Goal: Task Accomplishment & Management: Manage account settings

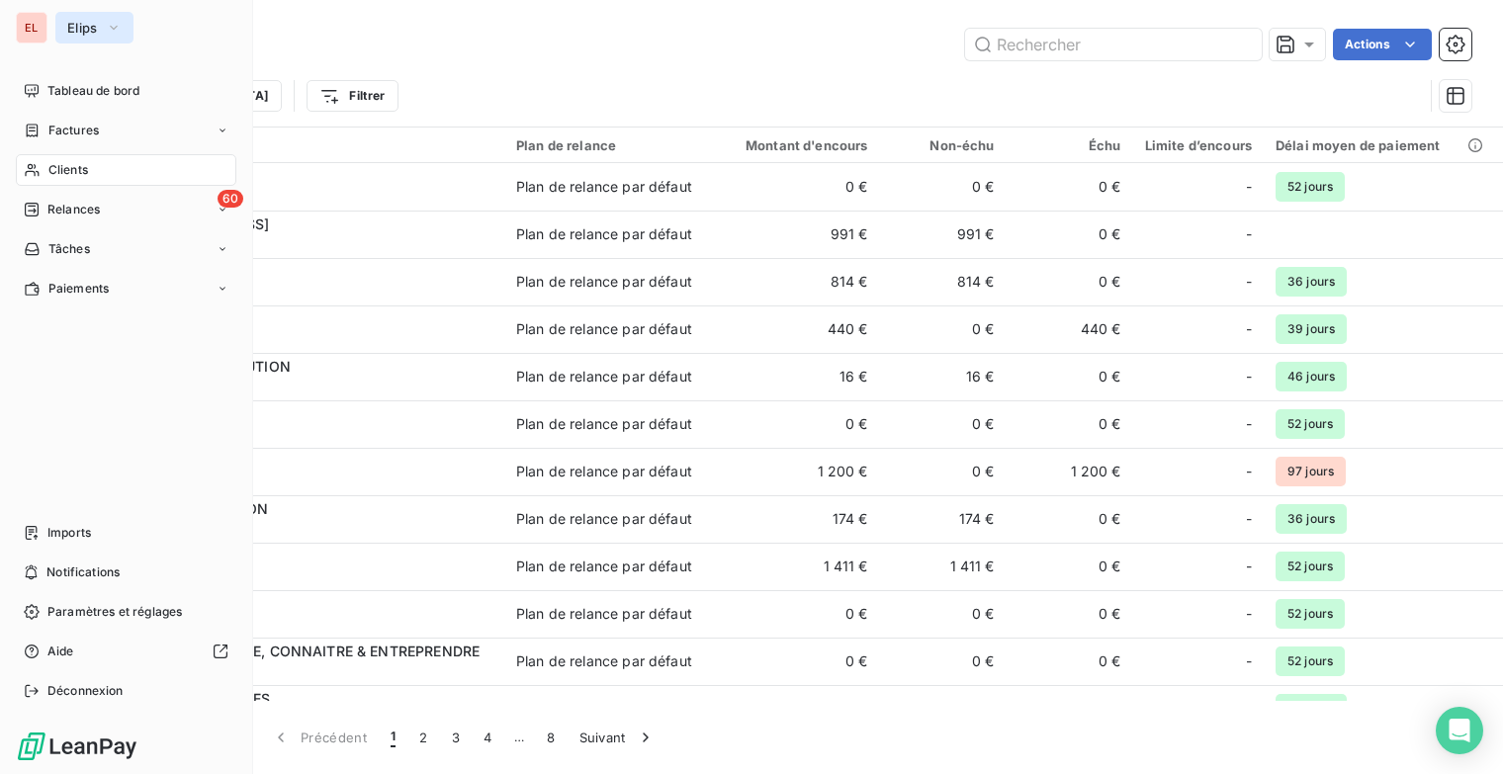
click at [103, 32] on button "Elips" at bounding box center [94, 28] width 78 height 32
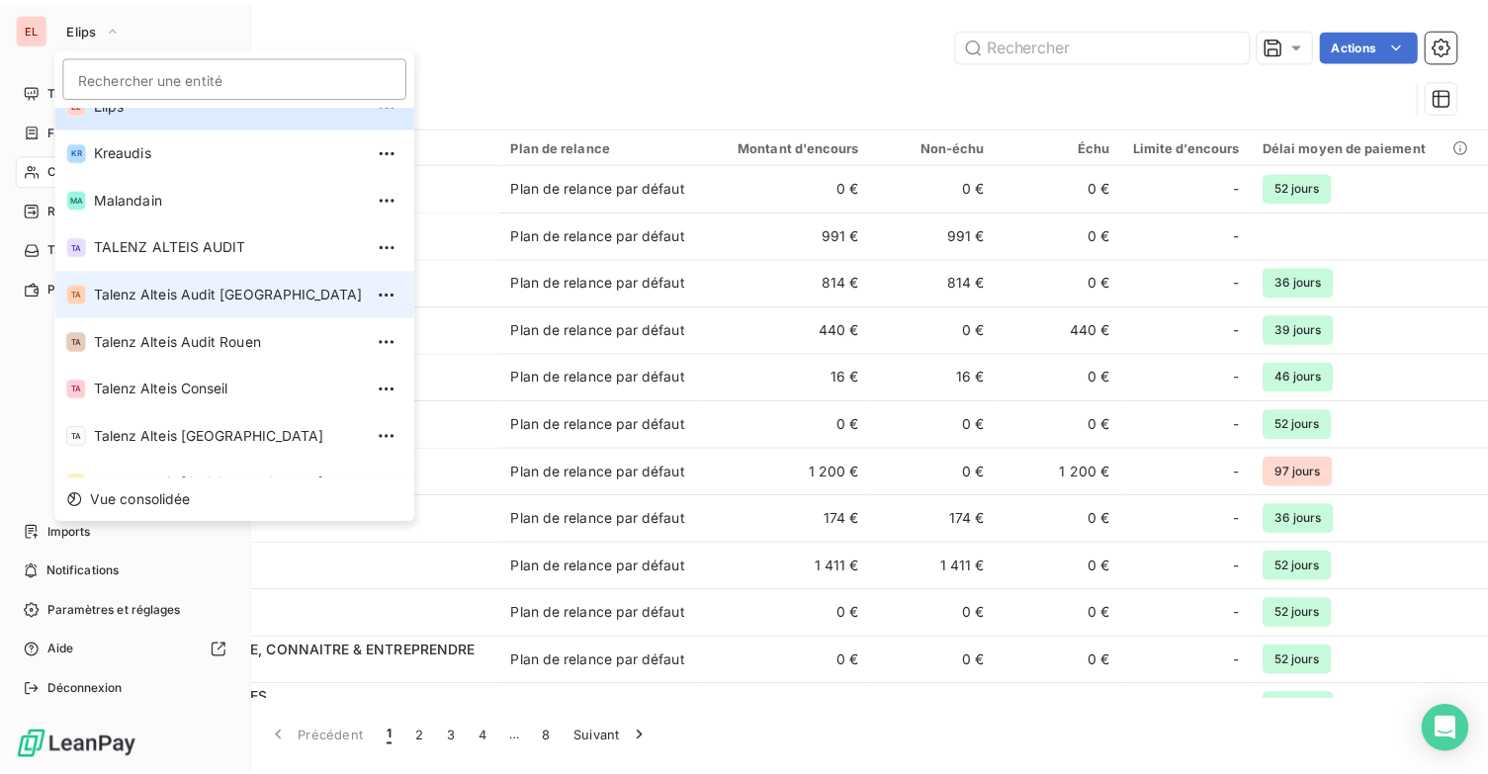
scroll to position [148, 0]
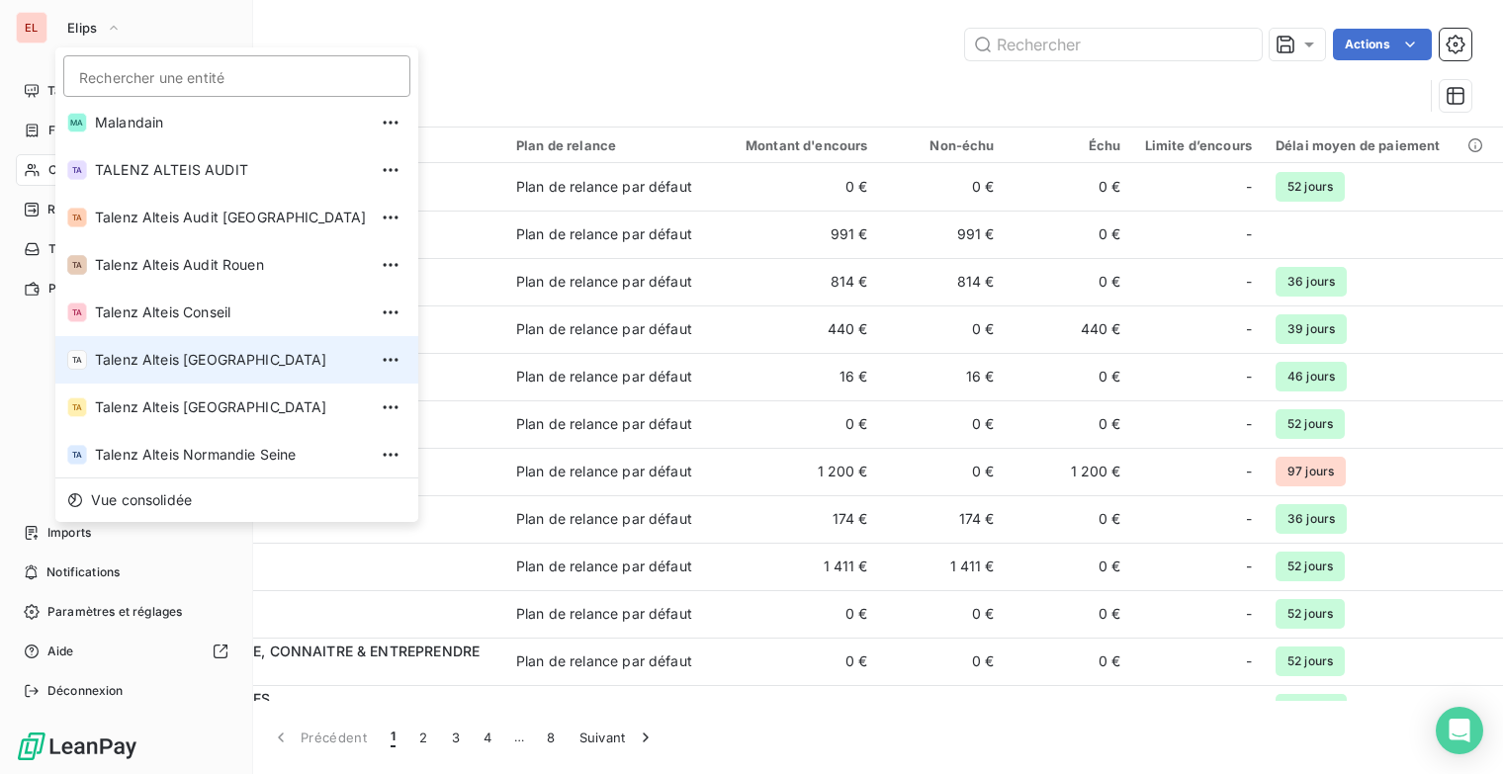
click at [218, 346] on li "TA Talenz Alteis [GEOGRAPHIC_DATA]" at bounding box center [236, 359] width 363 height 47
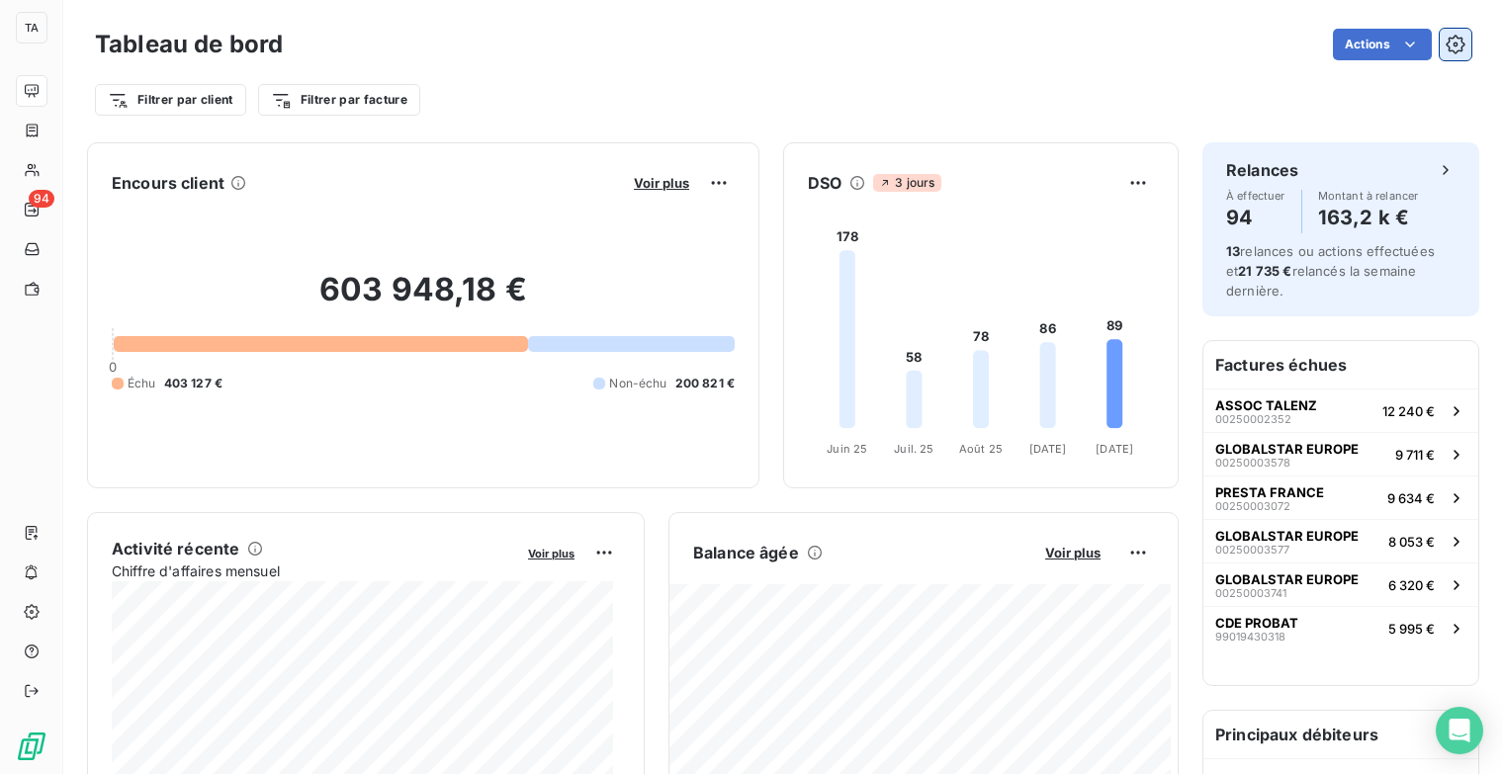
click at [1440, 53] on button "button" at bounding box center [1456, 45] width 32 height 32
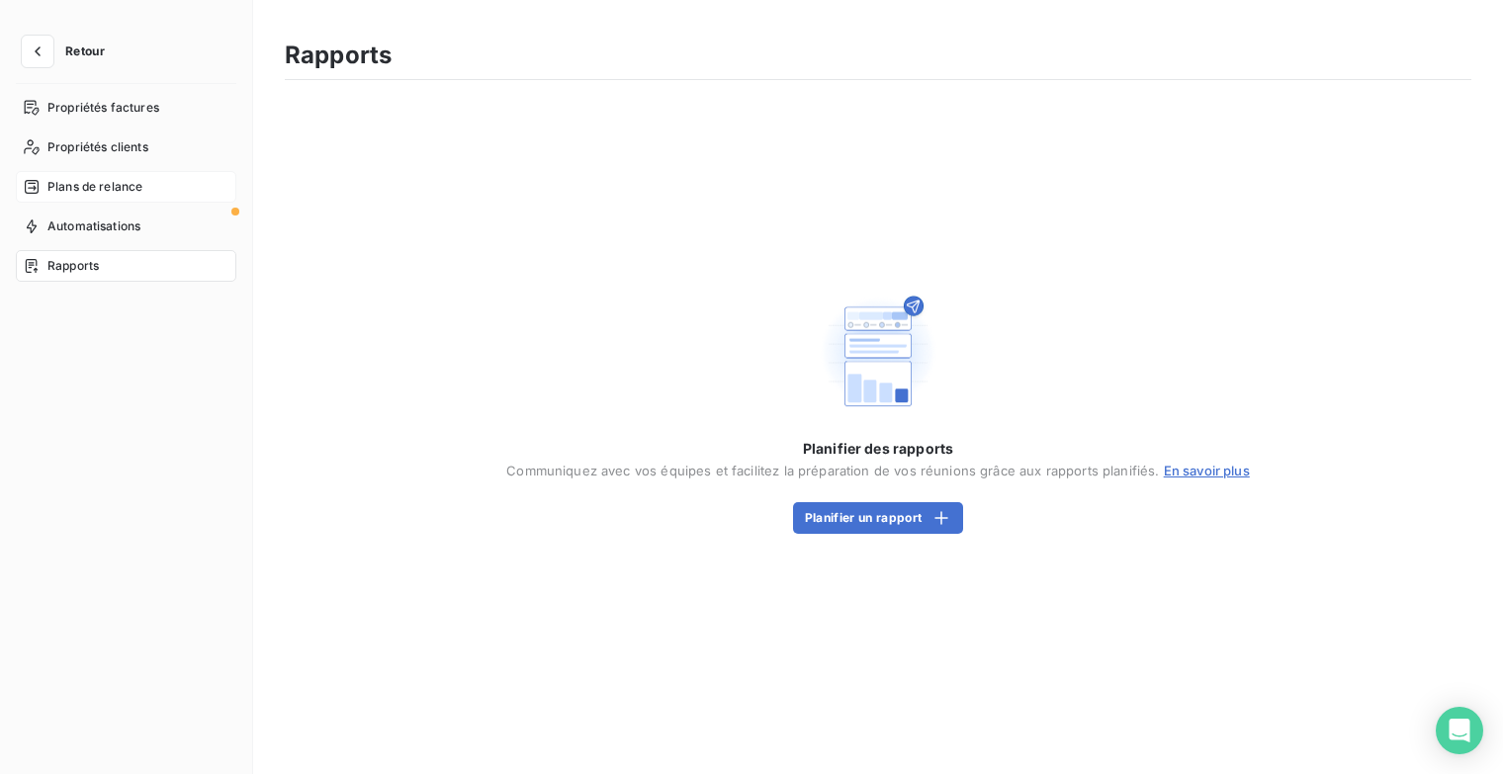
click at [112, 189] on span "Plans de relance" at bounding box center [94, 187] width 95 height 18
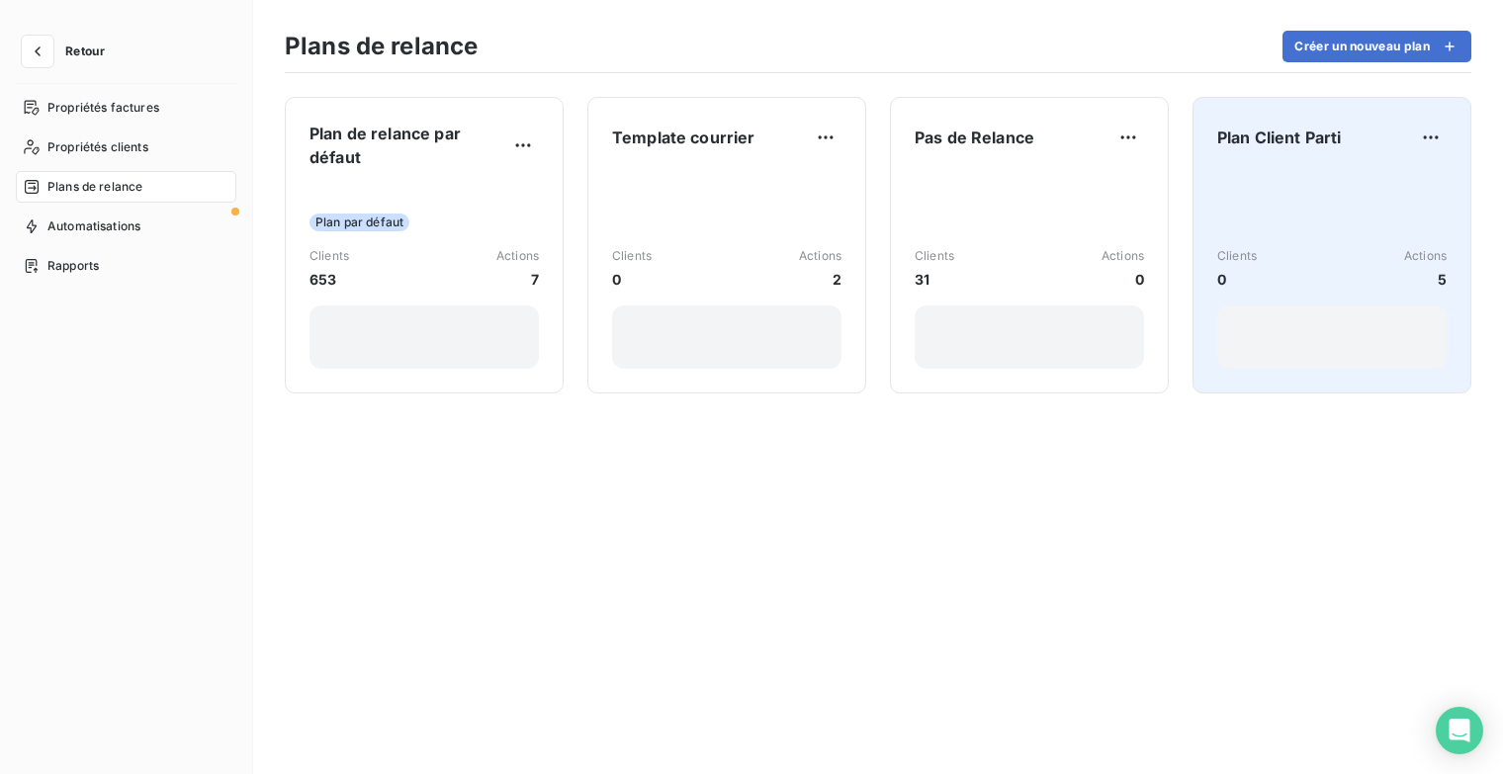
click at [1345, 243] on div "Clients 0 Actions 5" at bounding box center [1331, 269] width 229 height 200
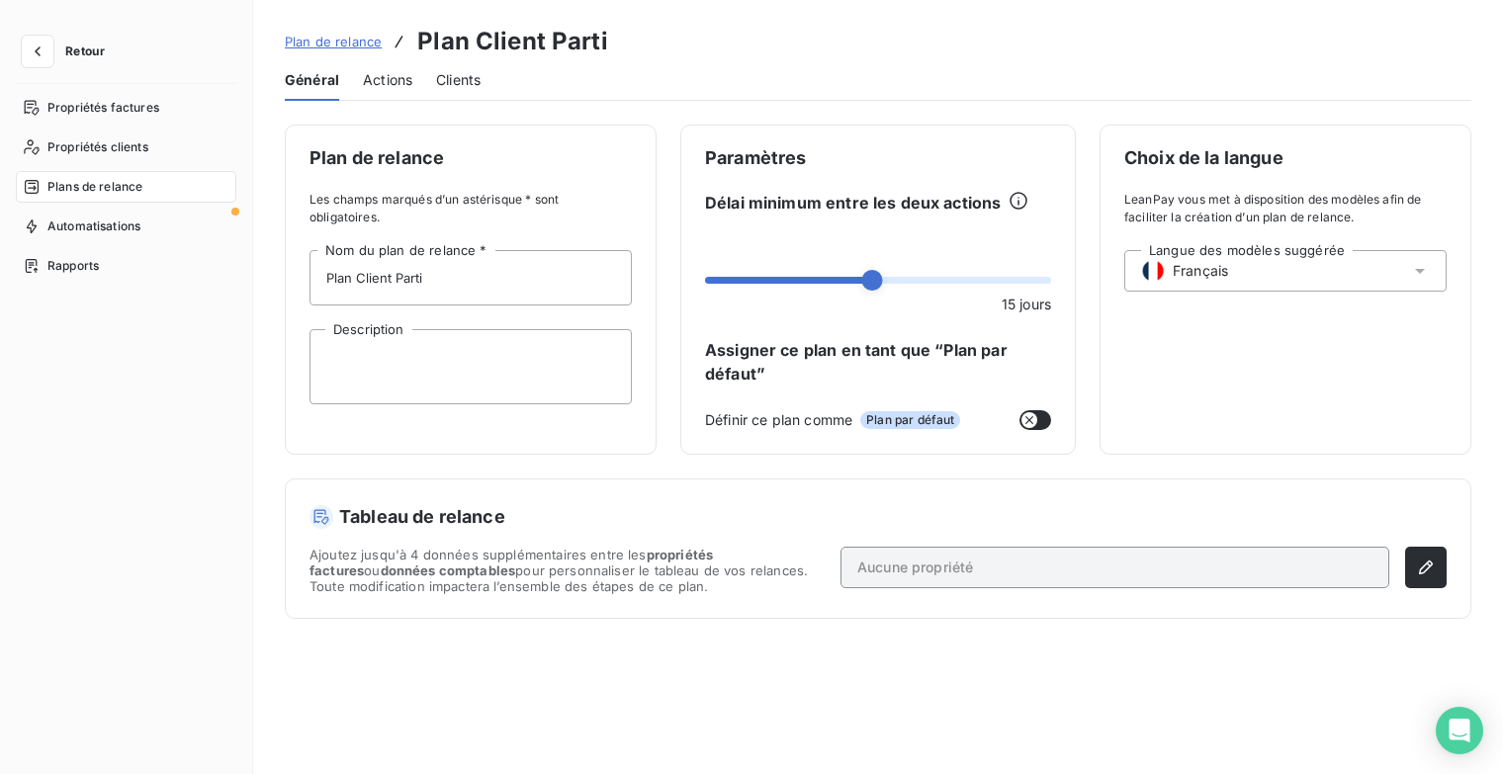
click at [389, 83] on span "Actions" at bounding box center [387, 80] width 49 height 20
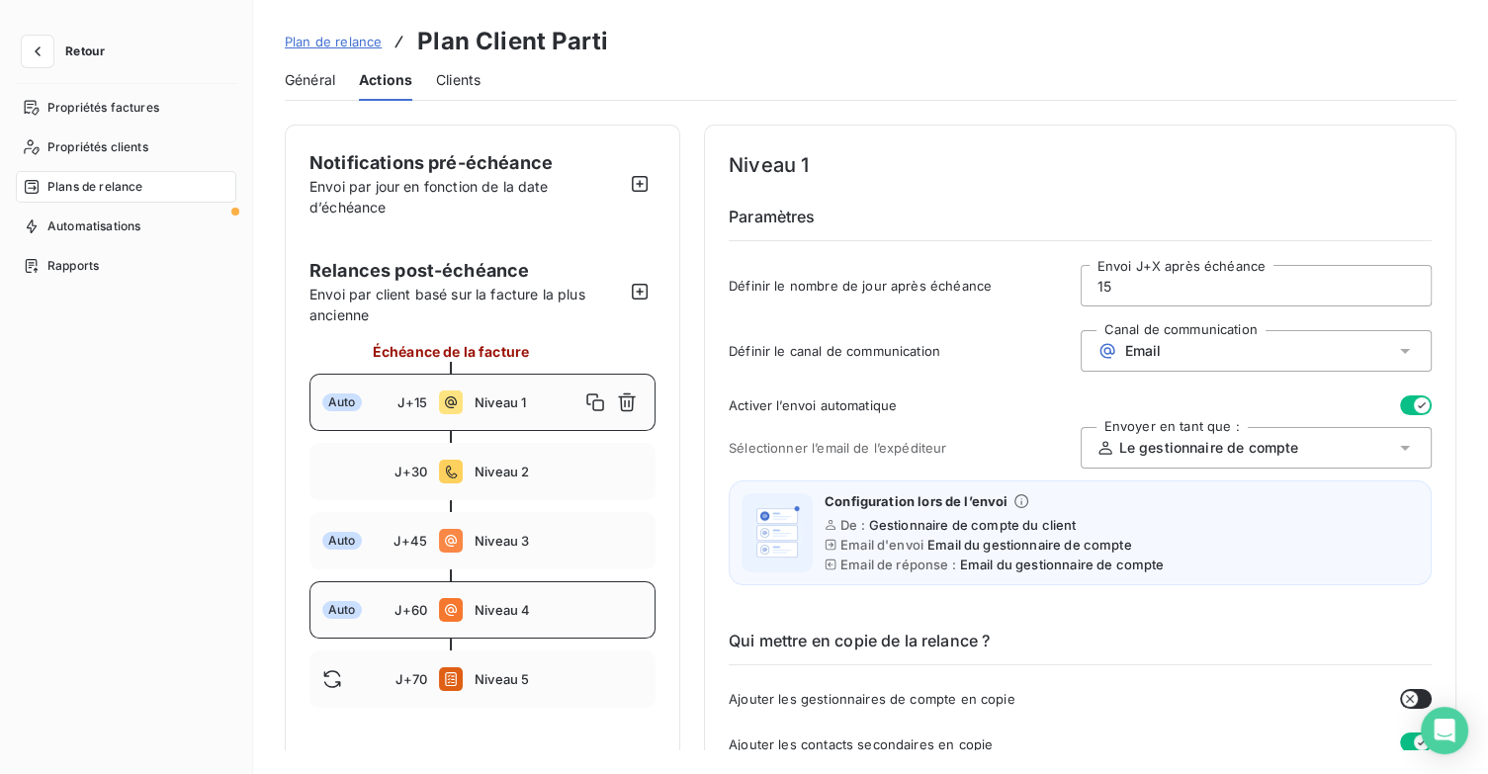
click at [521, 616] on span "Niveau 4" at bounding box center [559, 610] width 168 height 16
type input "60"
click at [44, 44] on icon "button" at bounding box center [38, 52] width 20 height 20
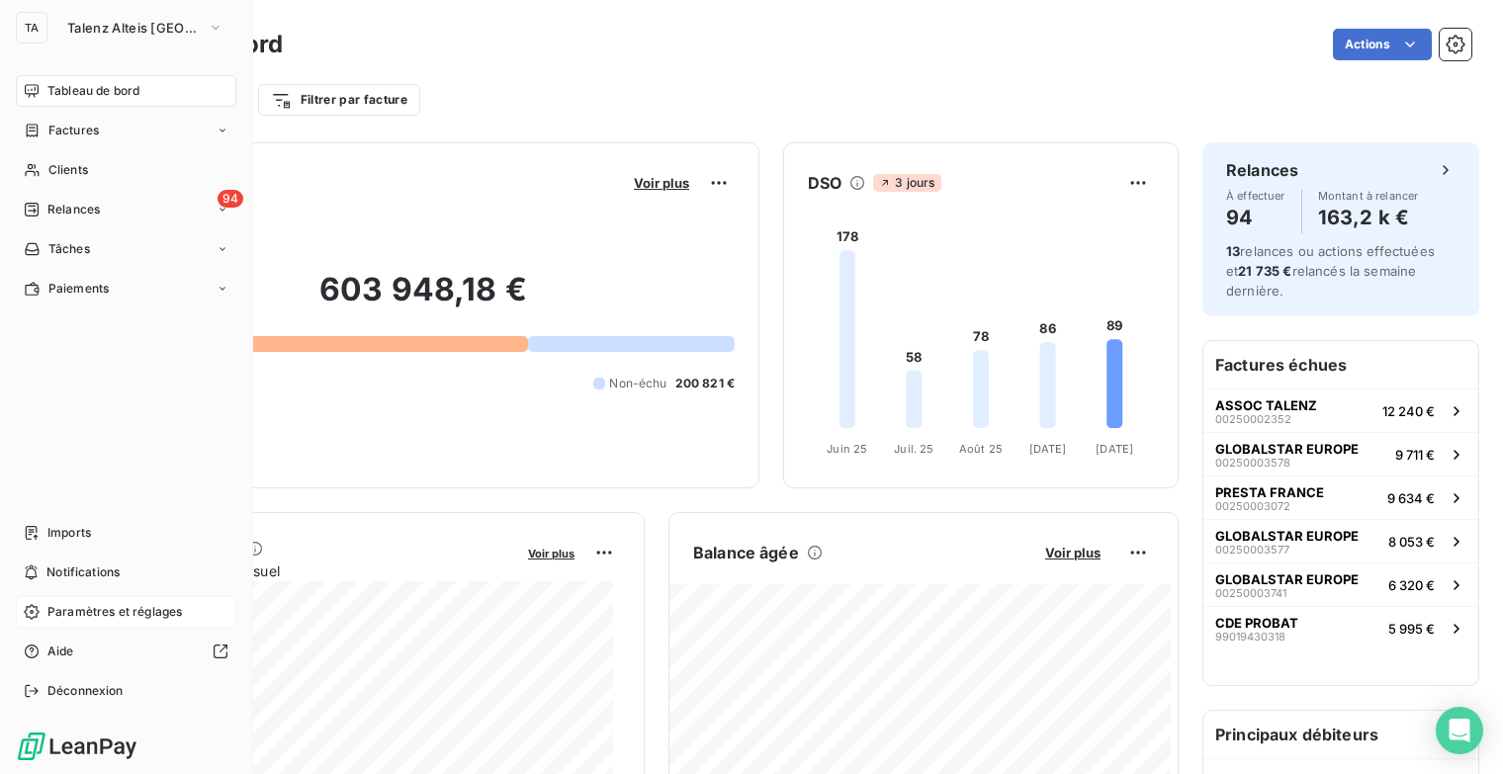
click at [136, 623] on div "Paramètres et réglages" at bounding box center [126, 612] width 220 height 32
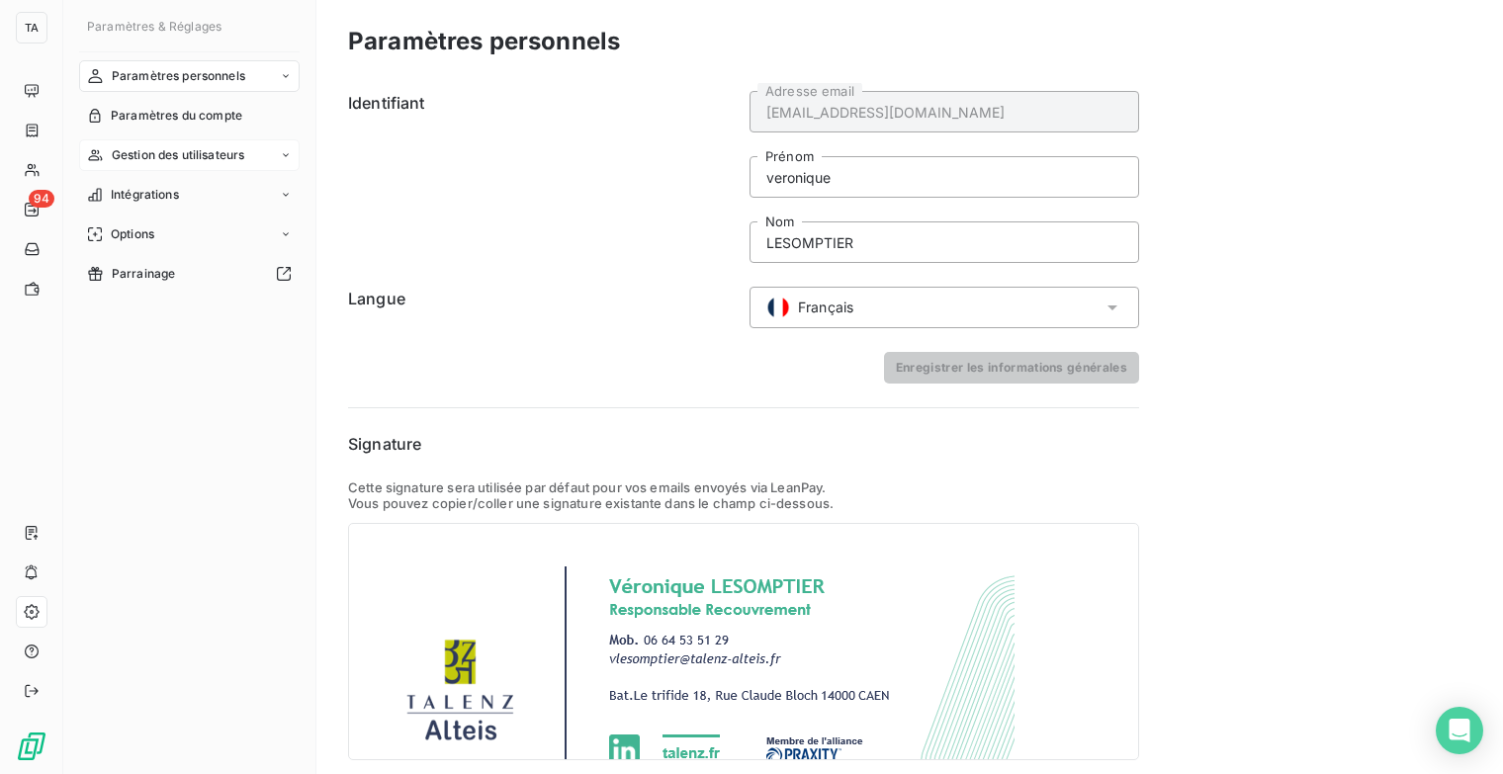
click at [275, 154] on div "Gestion des utilisateurs" at bounding box center [189, 155] width 220 height 32
click at [229, 191] on div "Liste des utilisateurs" at bounding box center [201, 195] width 197 height 32
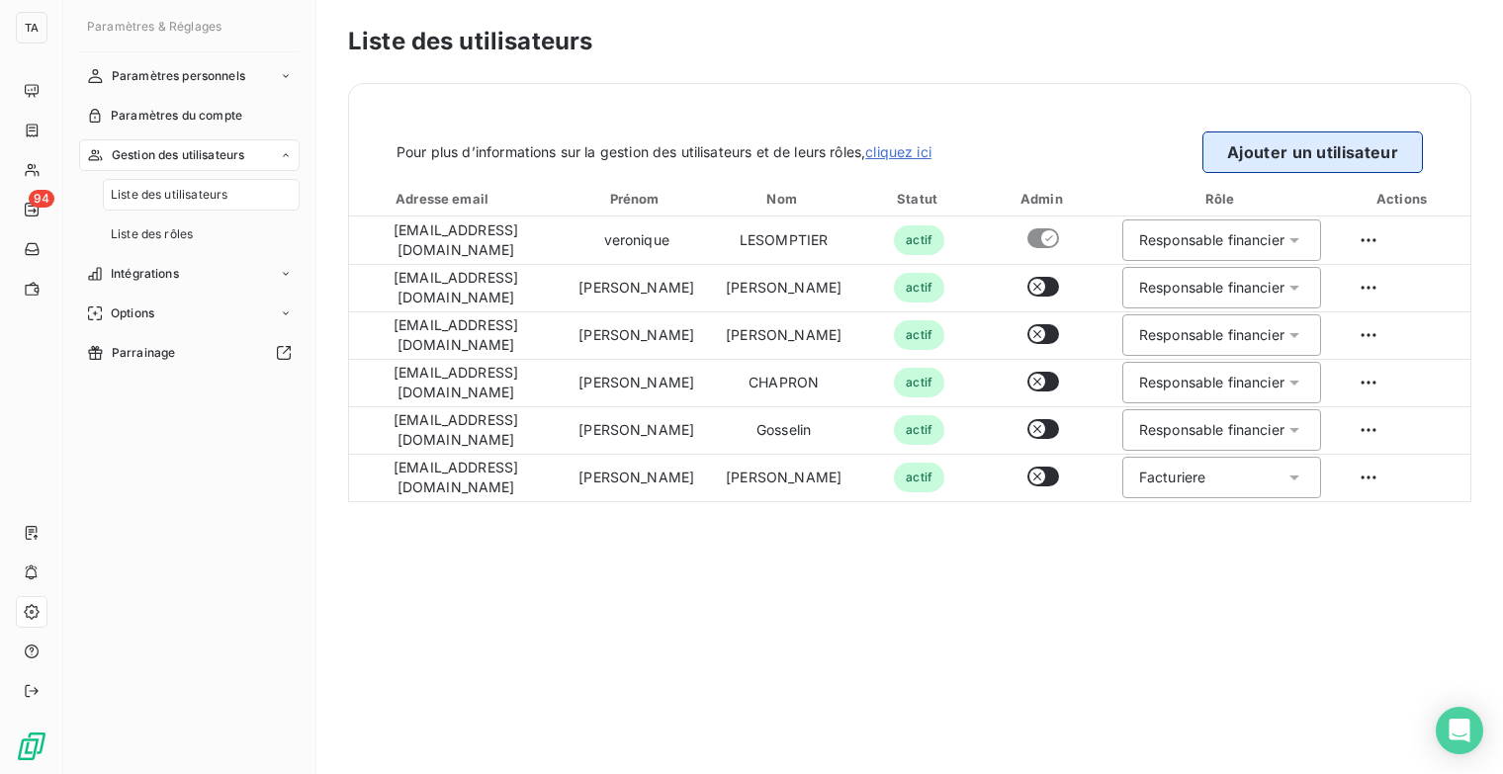
click at [1307, 154] on button "Ajouter un utilisateur" at bounding box center [1312, 152] width 220 height 42
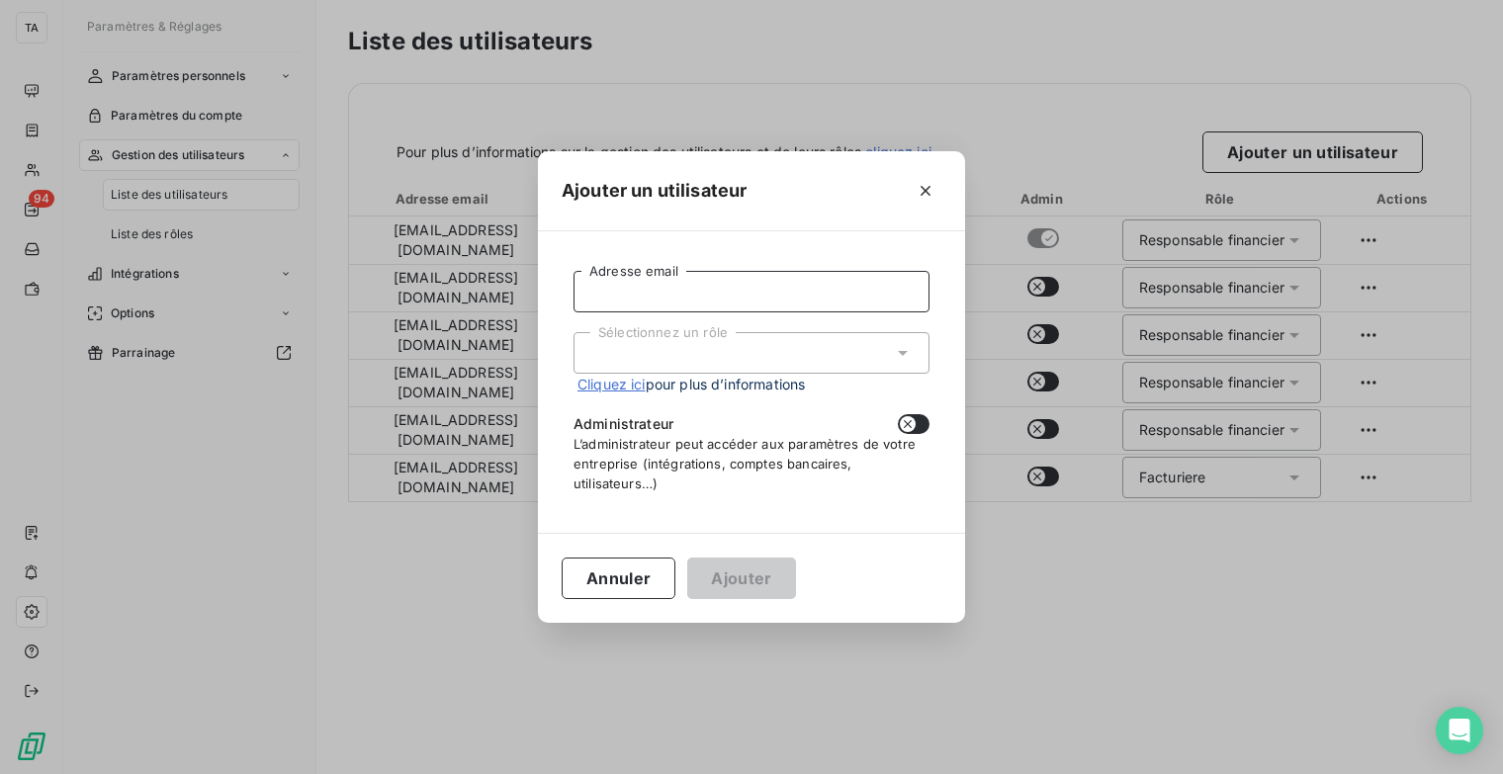
click at [663, 298] on input "Adresse email" at bounding box center [751, 292] width 356 height 42
type input "scollet.talenzalteis@gmail.com"
click at [732, 348] on div "Sélectionnez un rôle" at bounding box center [751, 353] width 356 height 42
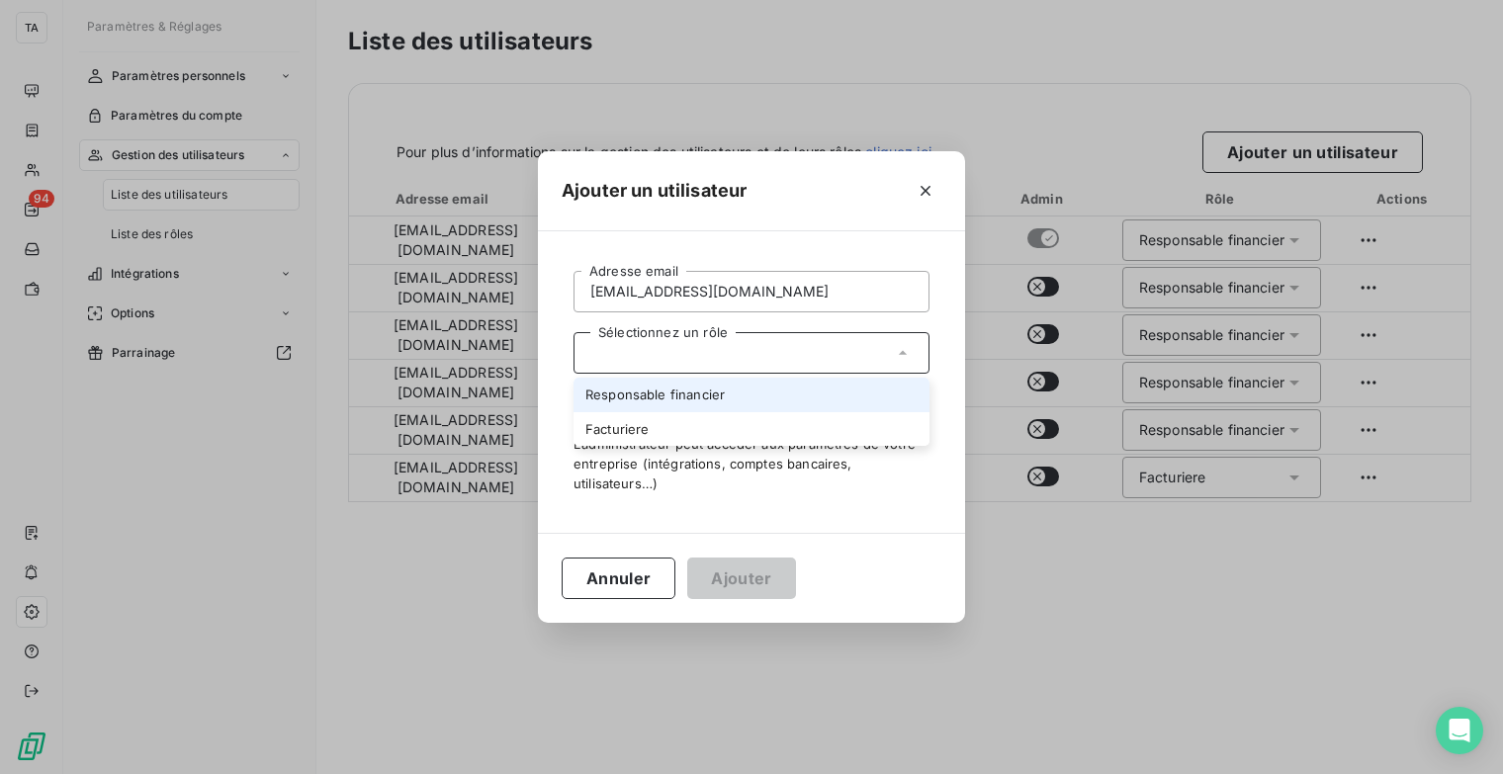
click at [716, 391] on li "Responsable financier" at bounding box center [751, 395] width 356 height 35
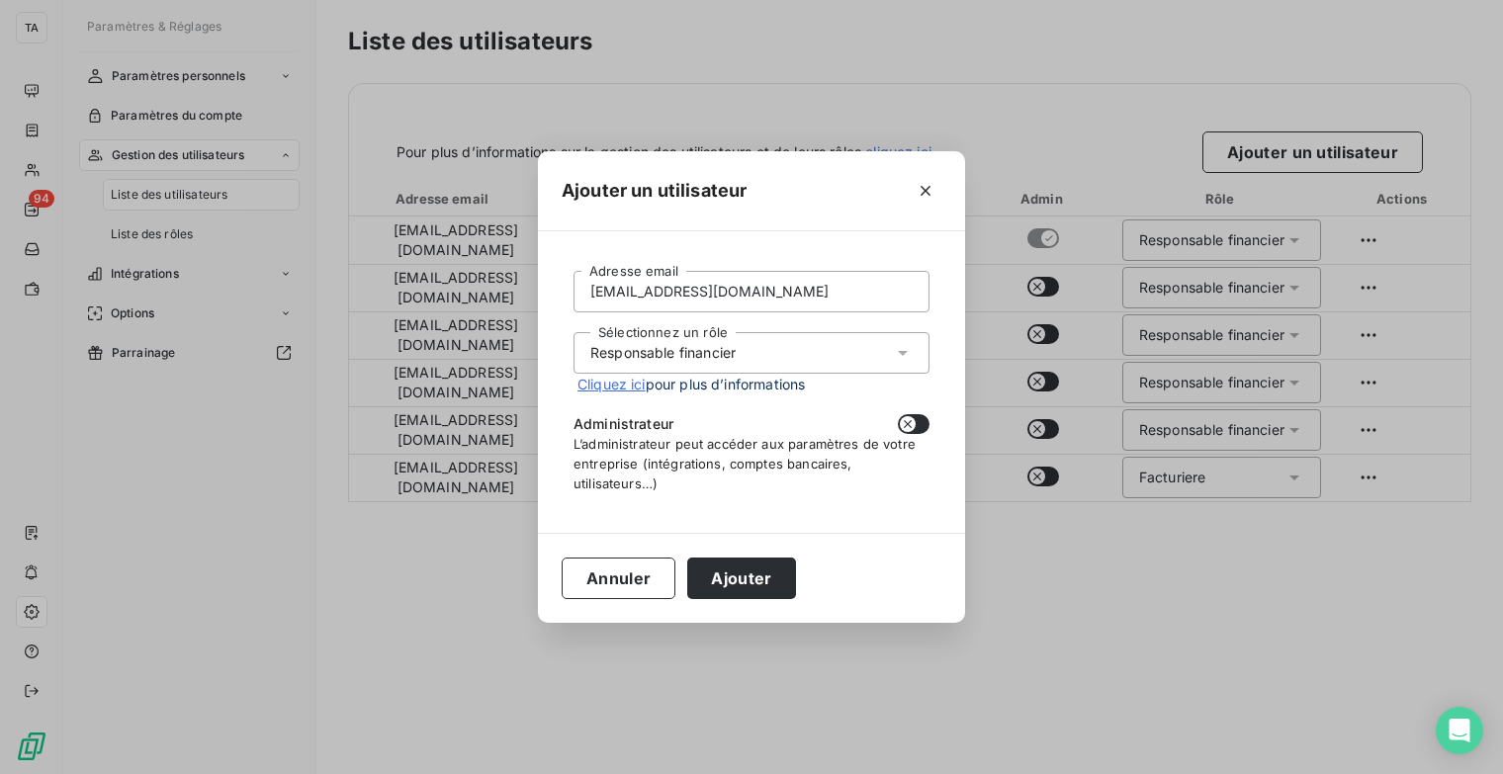
click at [923, 429] on button "button" at bounding box center [914, 424] width 32 height 20
checkbox input "true"
click at [764, 573] on button "Ajouter" at bounding box center [741, 579] width 108 height 42
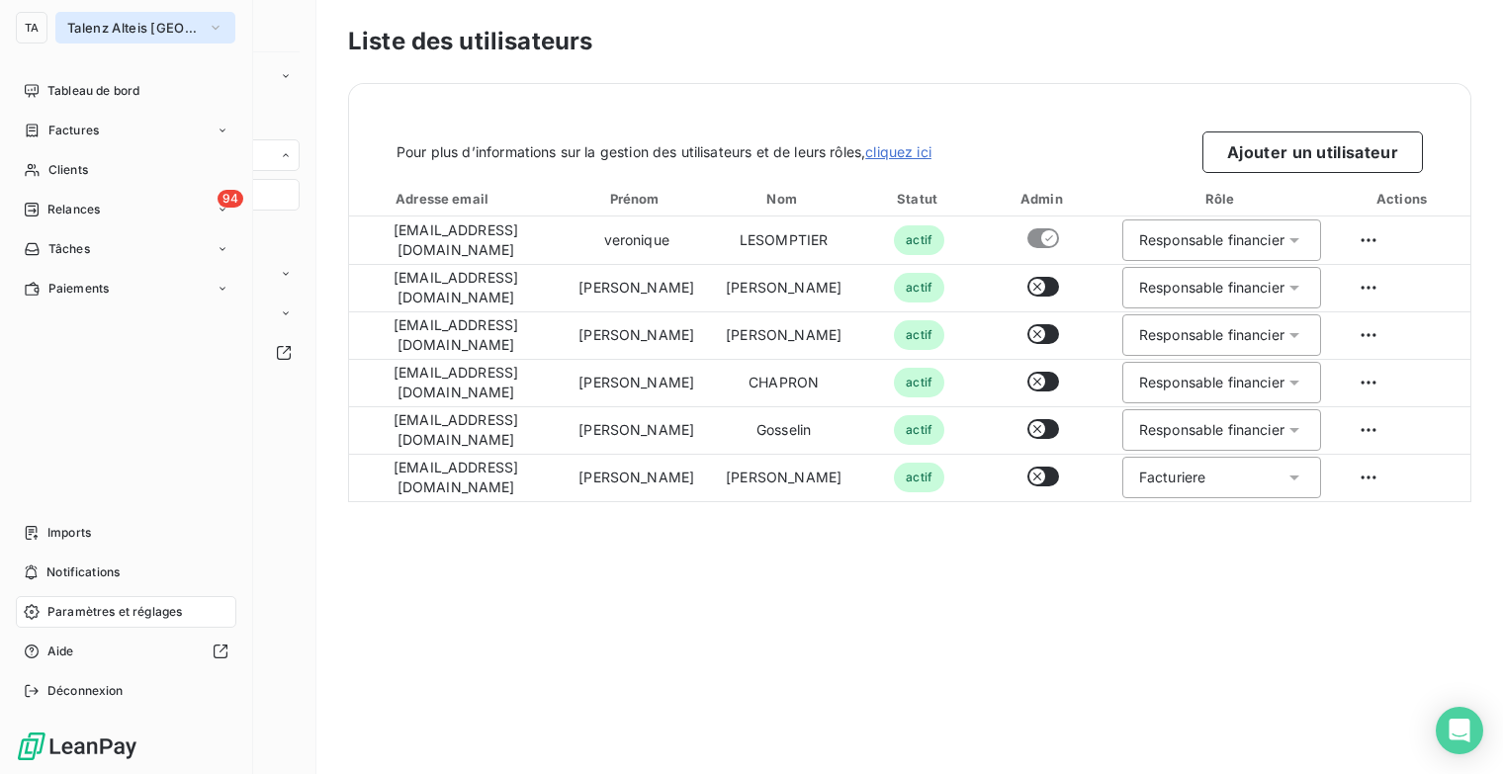
click at [216, 31] on icon "button" at bounding box center [216, 28] width 16 height 20
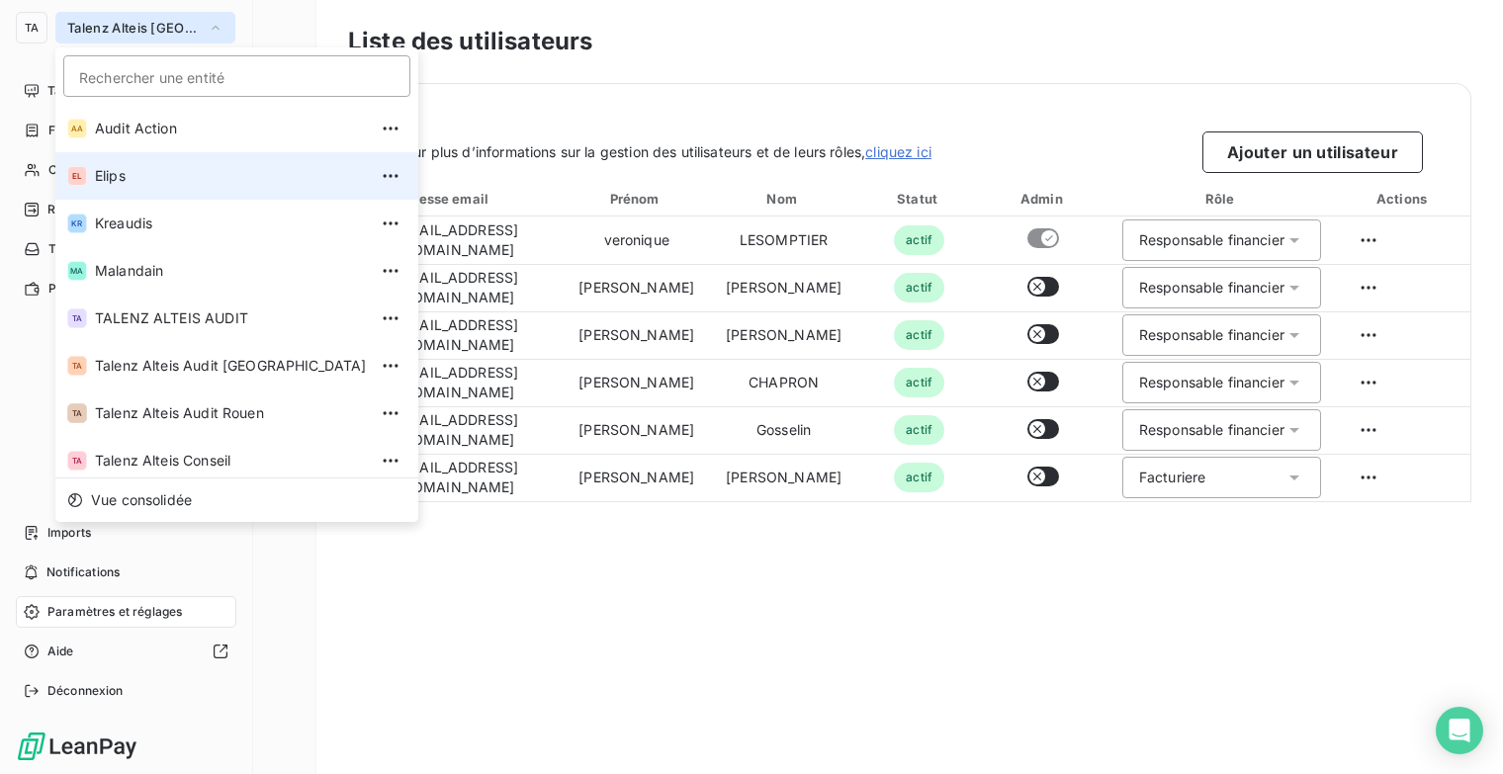
click at [170, 179] on span "Elips" at bounding box center [231, 176] width 272 height 20
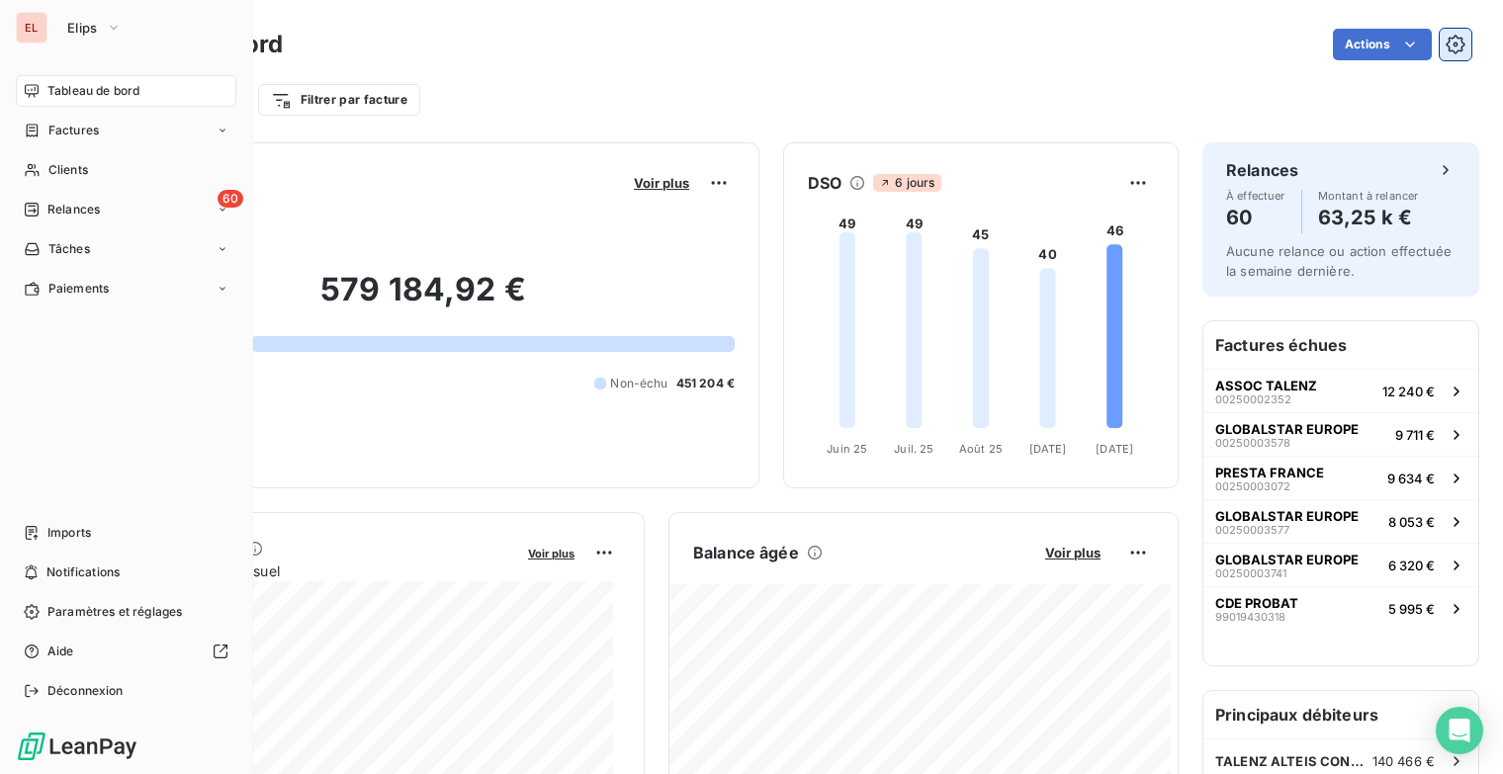
click at [1447, 44] on icon "button" at bounding box center [1454, 44] width 19 height 19
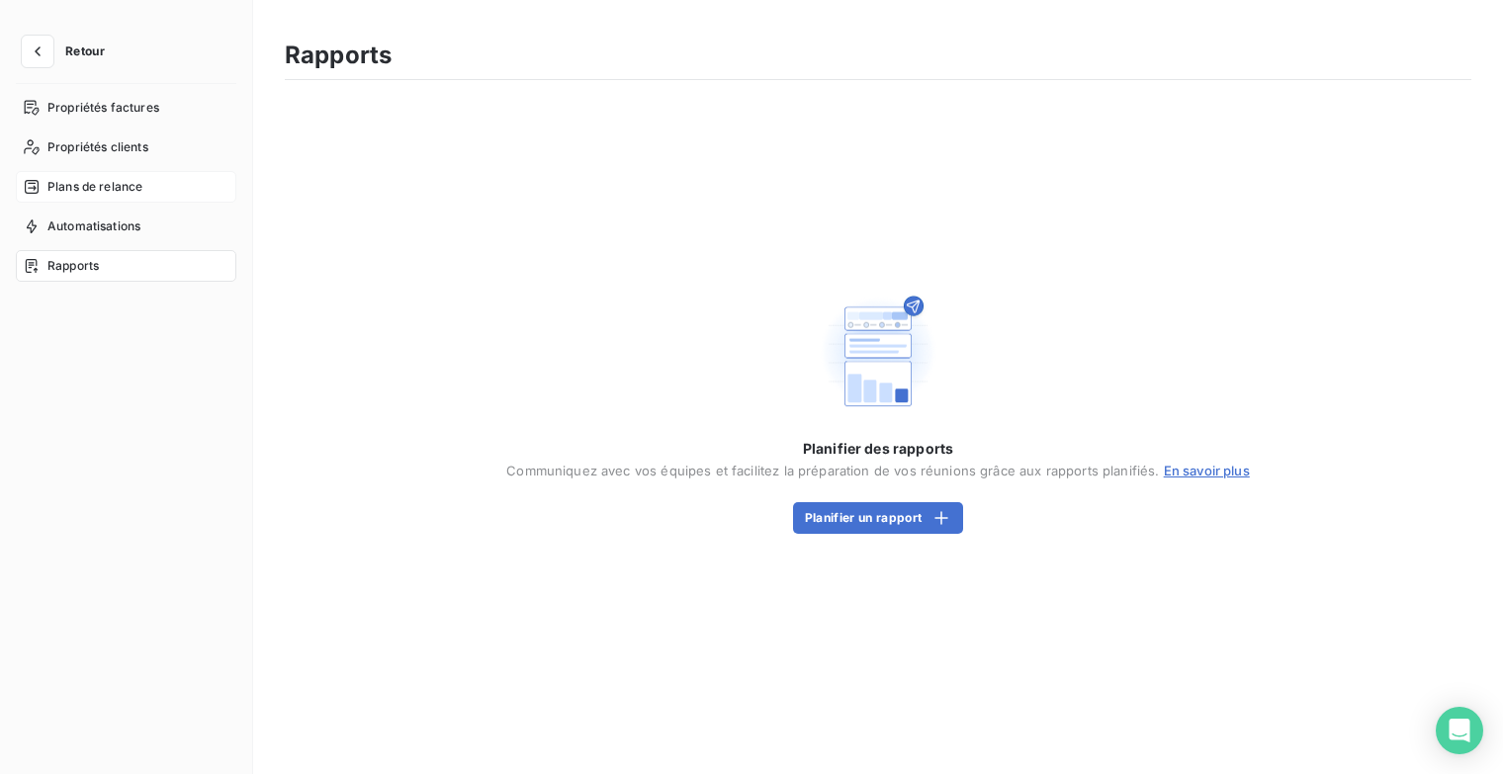
click at [127, 191] on span "Plans de relance" at bounding box center [94, 187] width 95 height 18
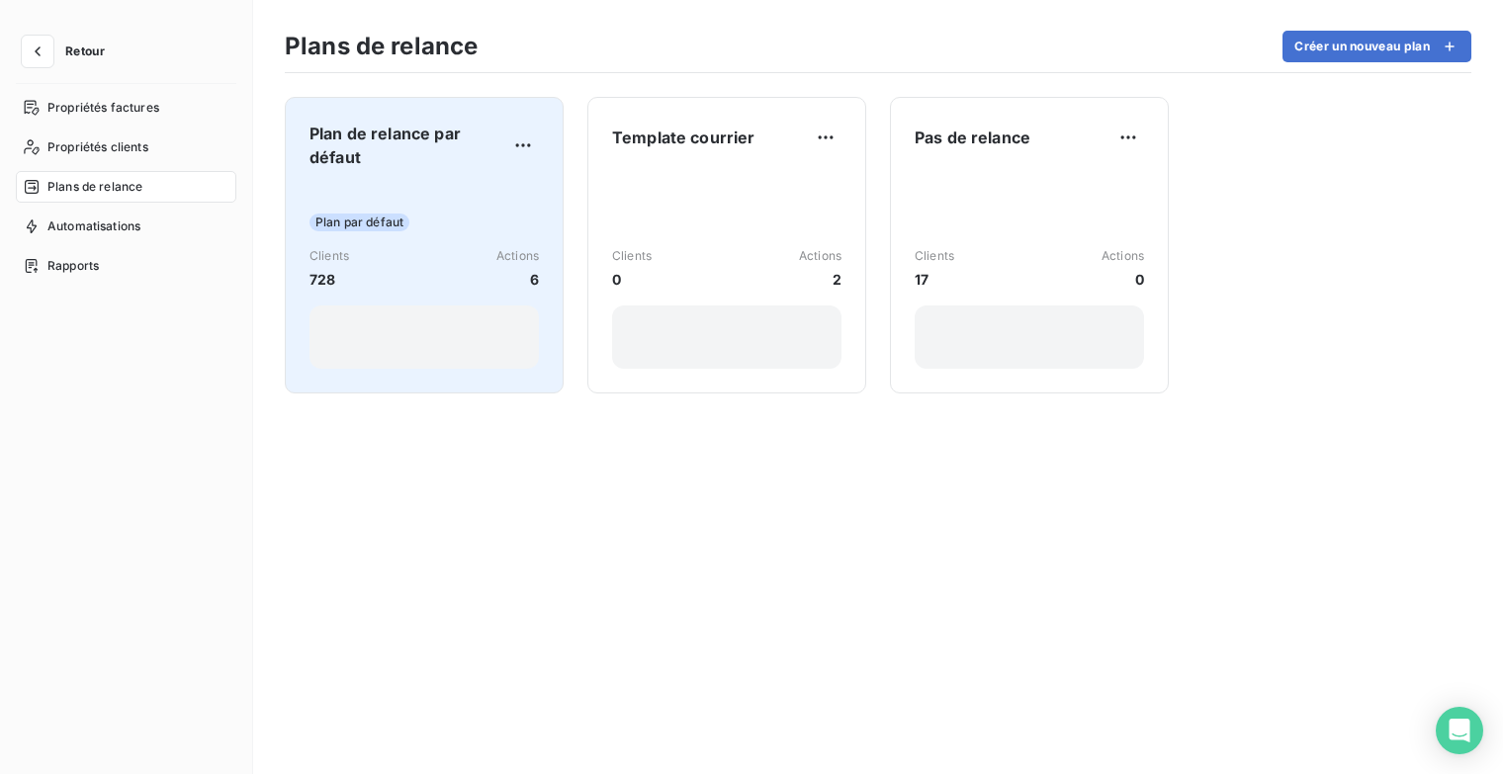
click at [462, 219] on div "Plan par défaut" at bounding box center [423, 223] width 229 height 18
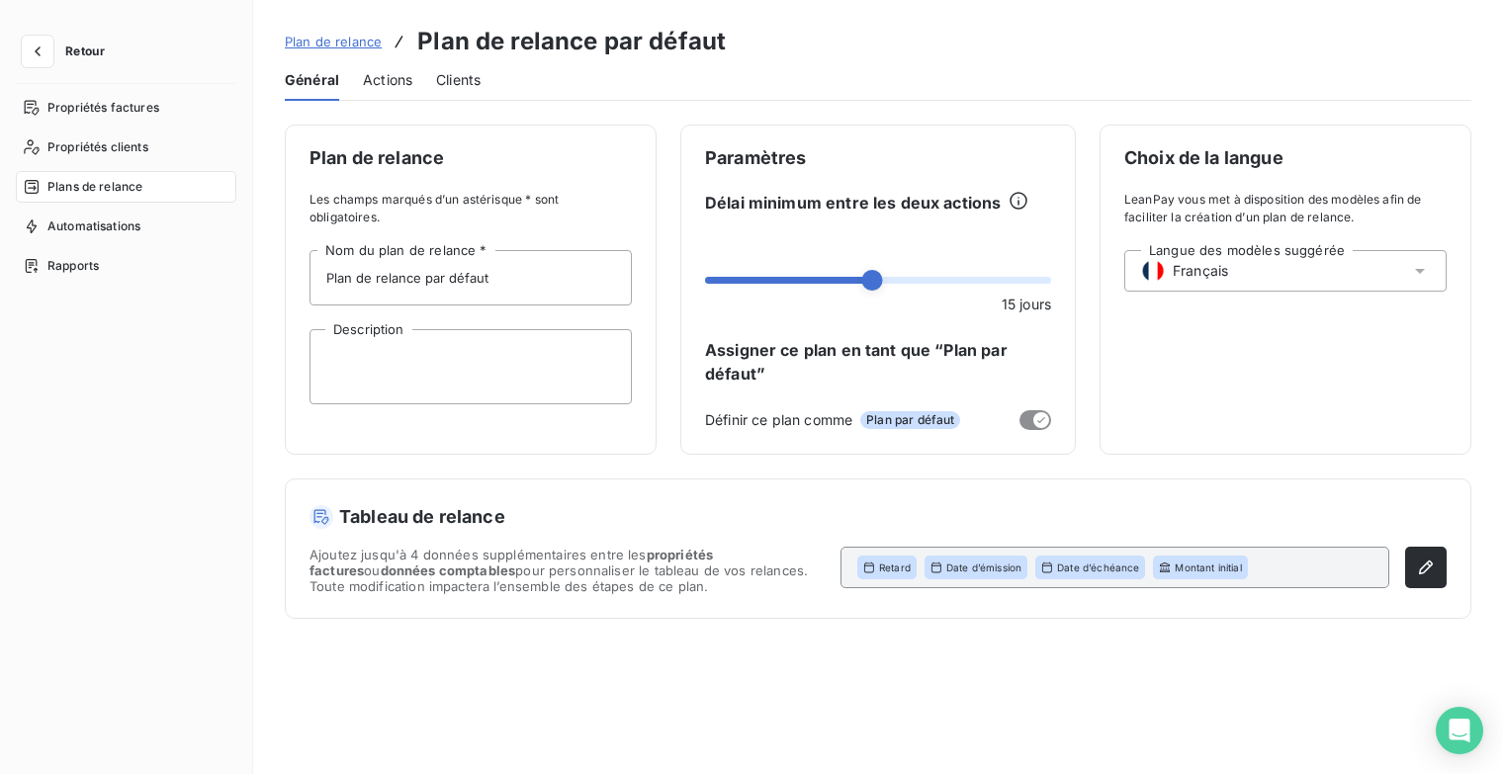
click at [395, 84] on span "Actions" at bounding box center [387, 80] width 49 height 20
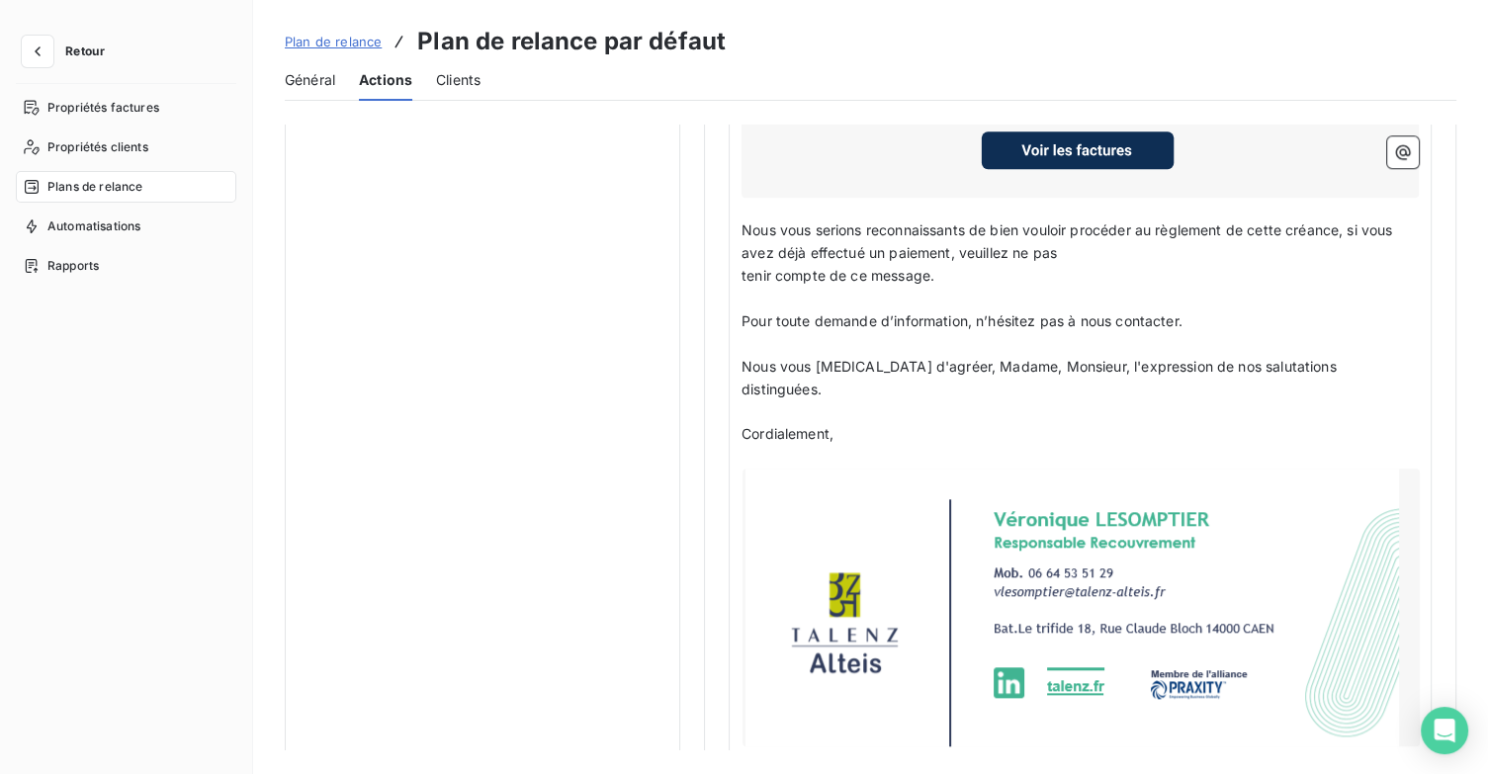
scroll to position [1819, 0]
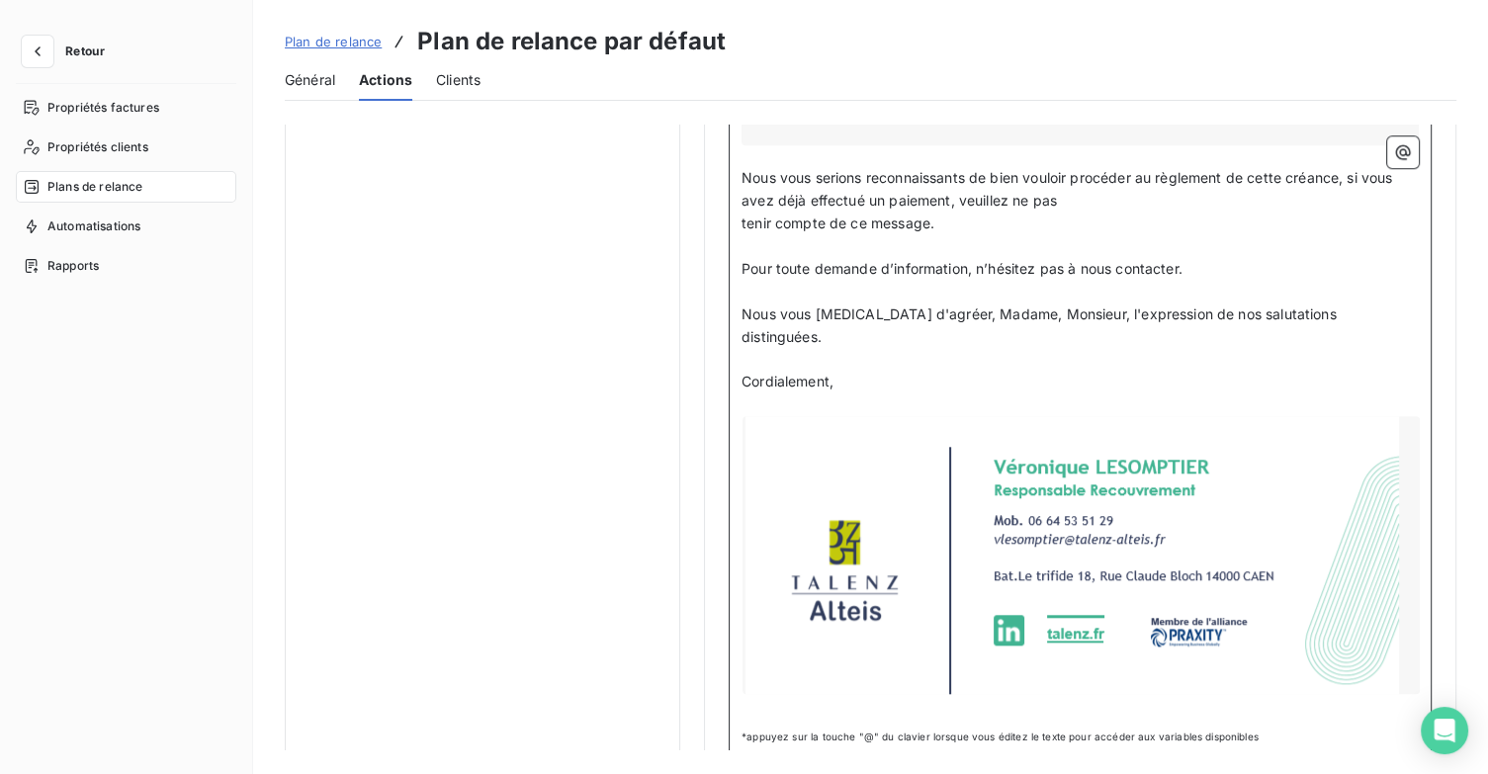
click at [1299, 493] on div at bounding box center [1081, 555] width 677 height 278
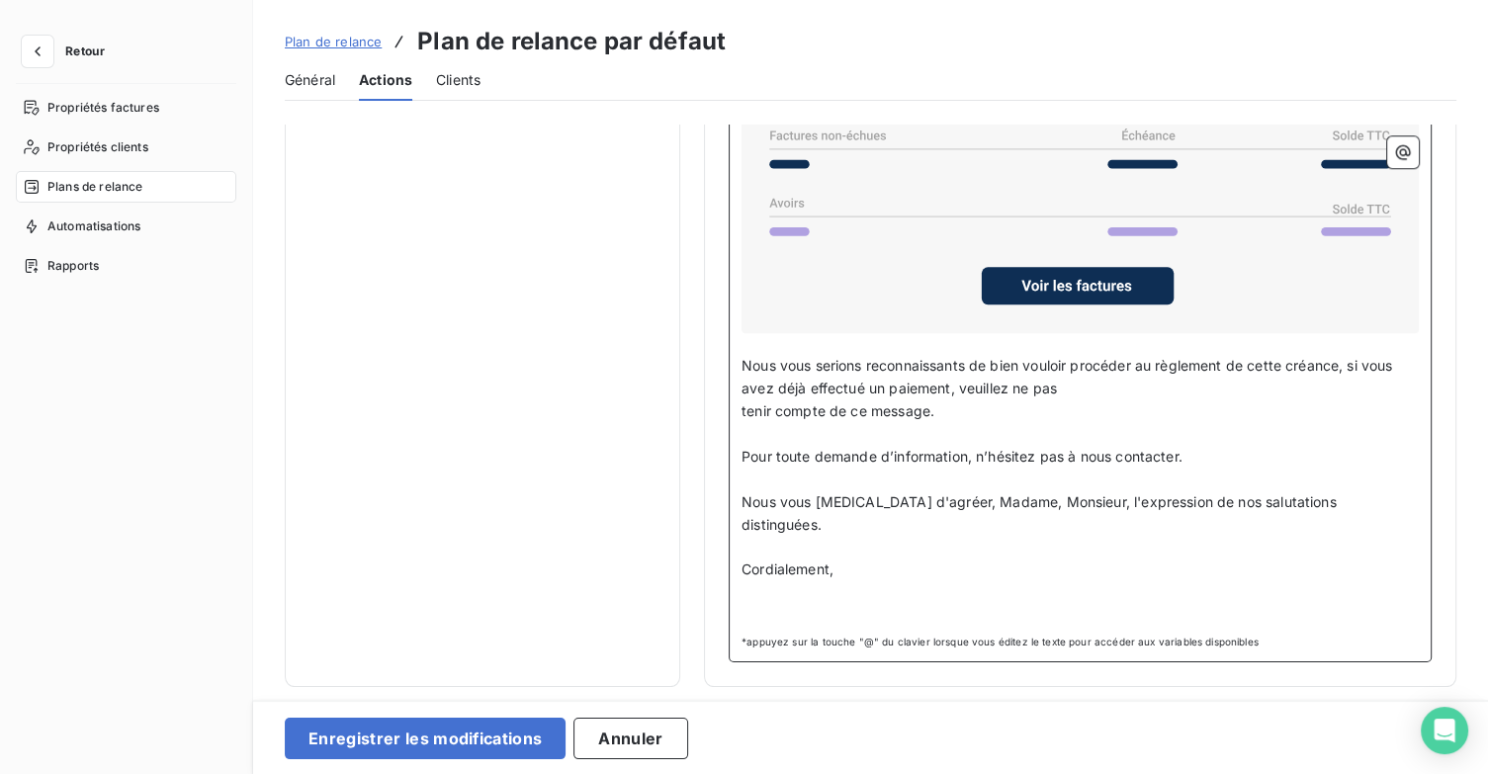
scroll to position [1601, 0]
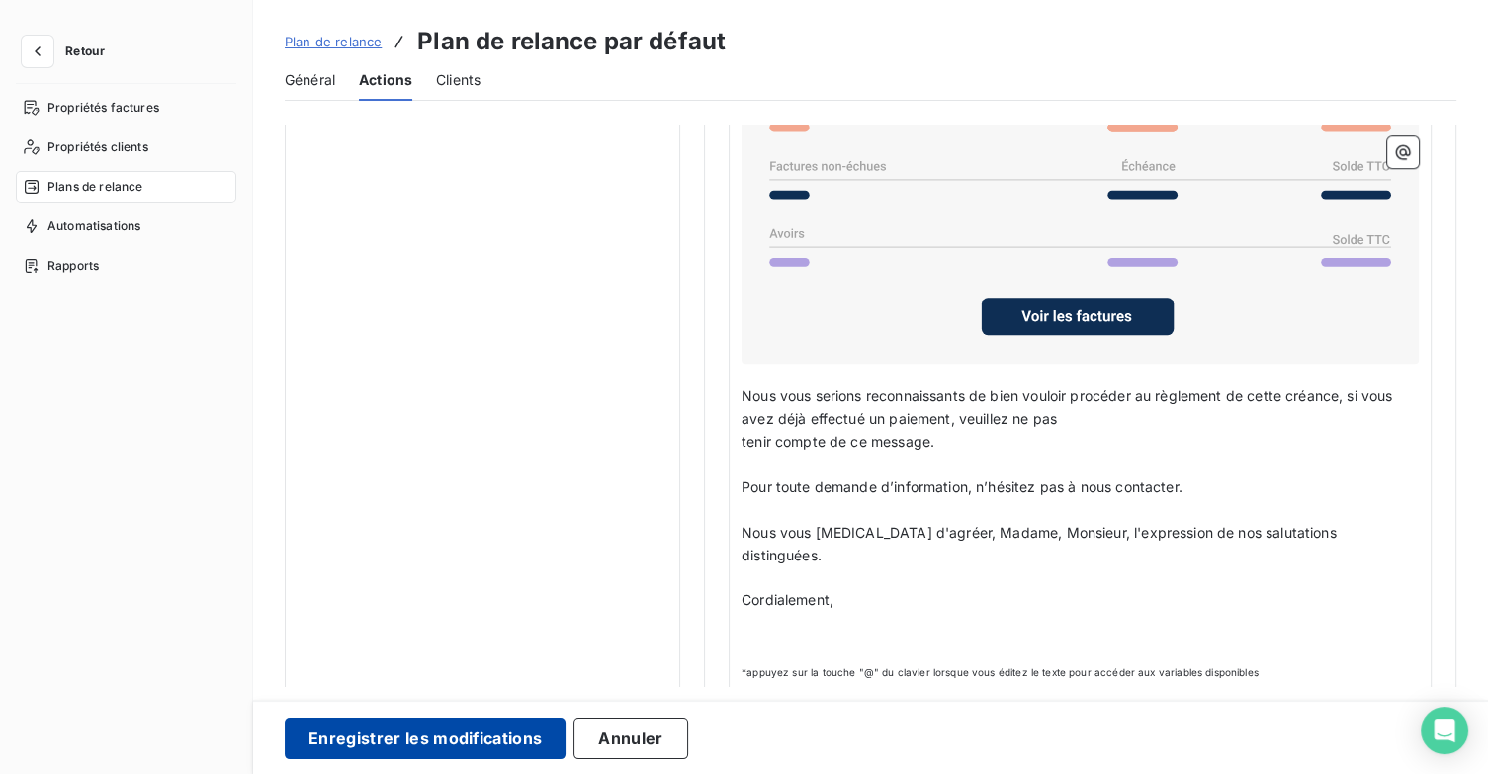
click at [475, 746] on button "Enregistrer les modifications" at bounding box center [425, 739] width 281 height 42
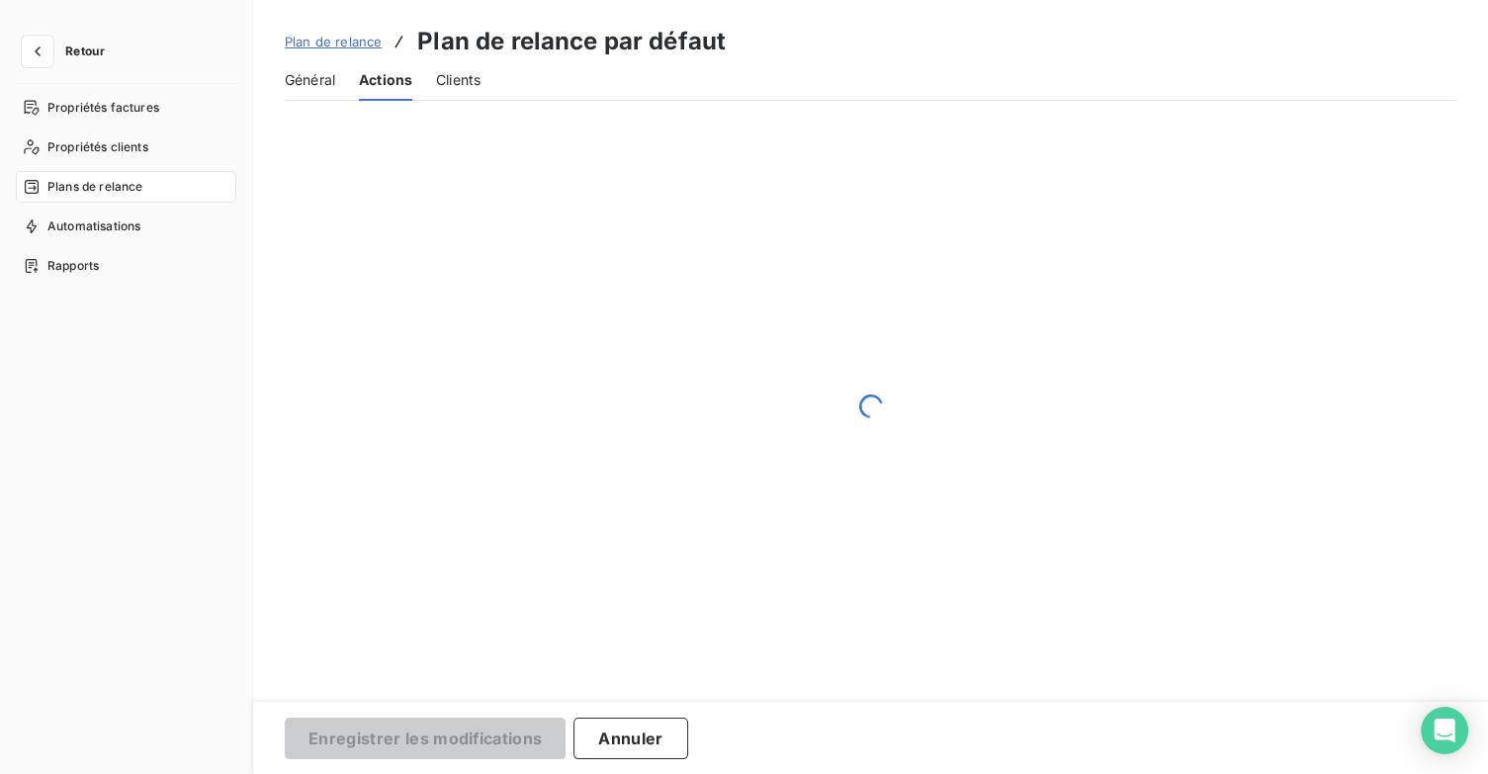
scroll to position [114, 0]
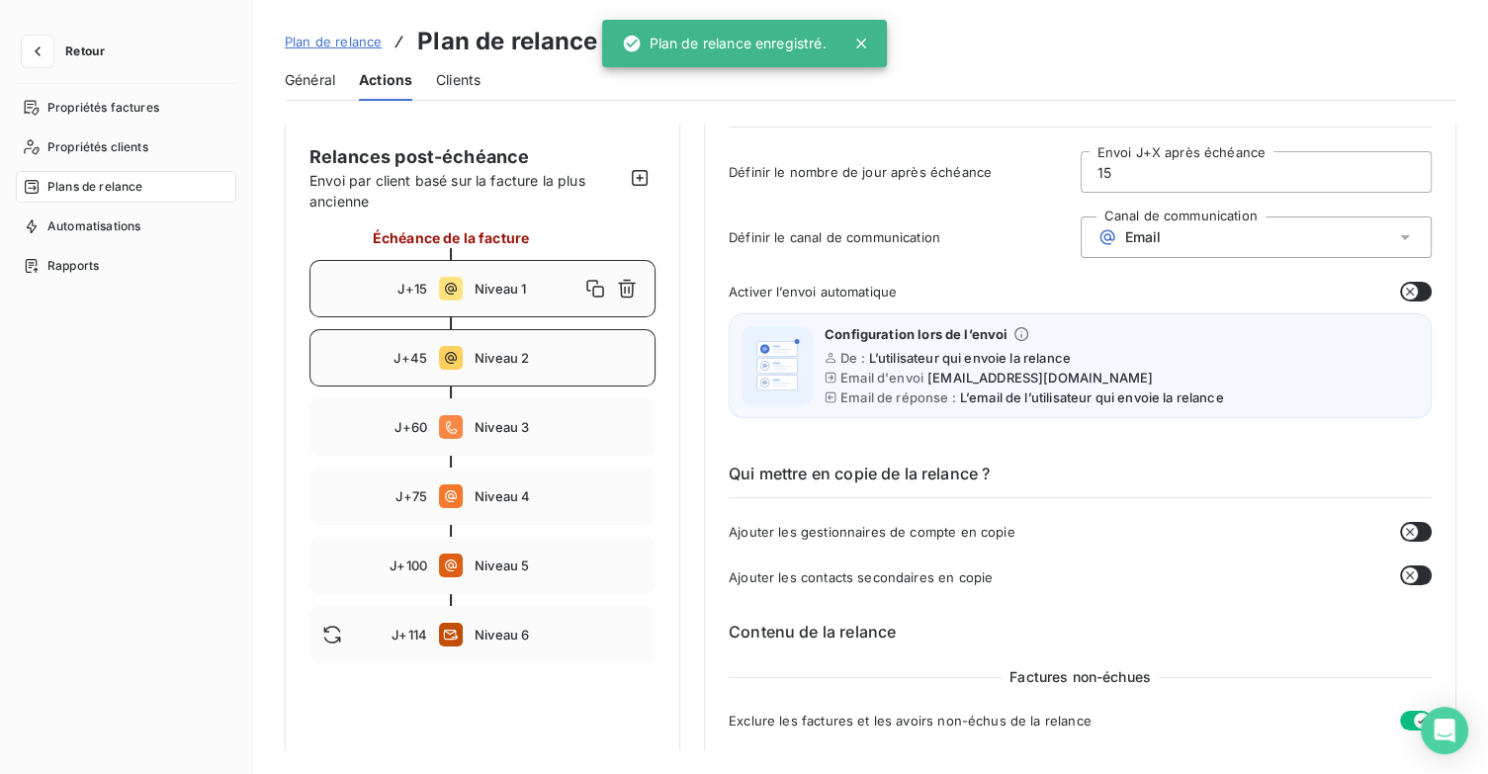
click at [559, 356] on span "Niveau 2" at bounding box center [559, 358] width 168 height 16
type input "45"
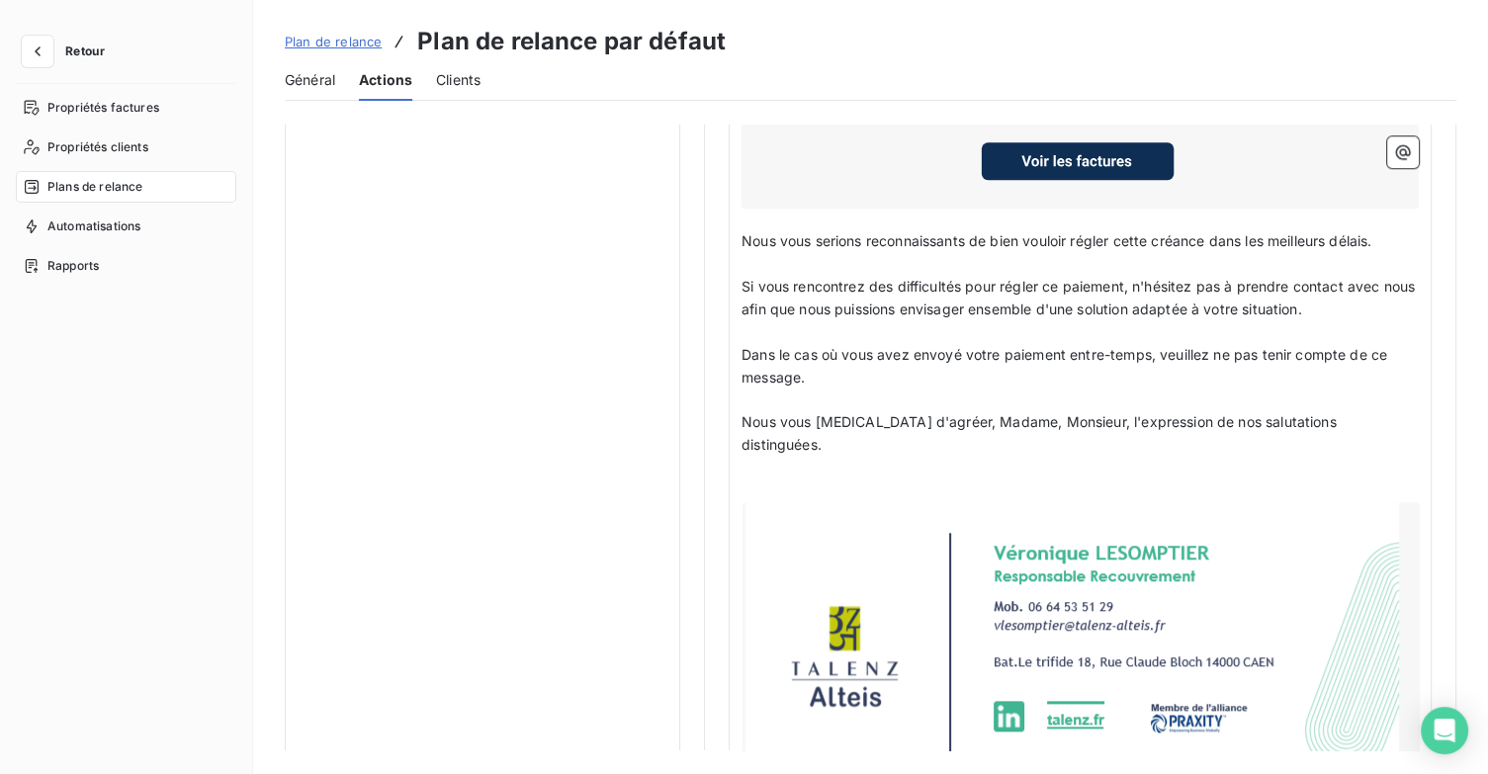
scroll to position [1721, 0]
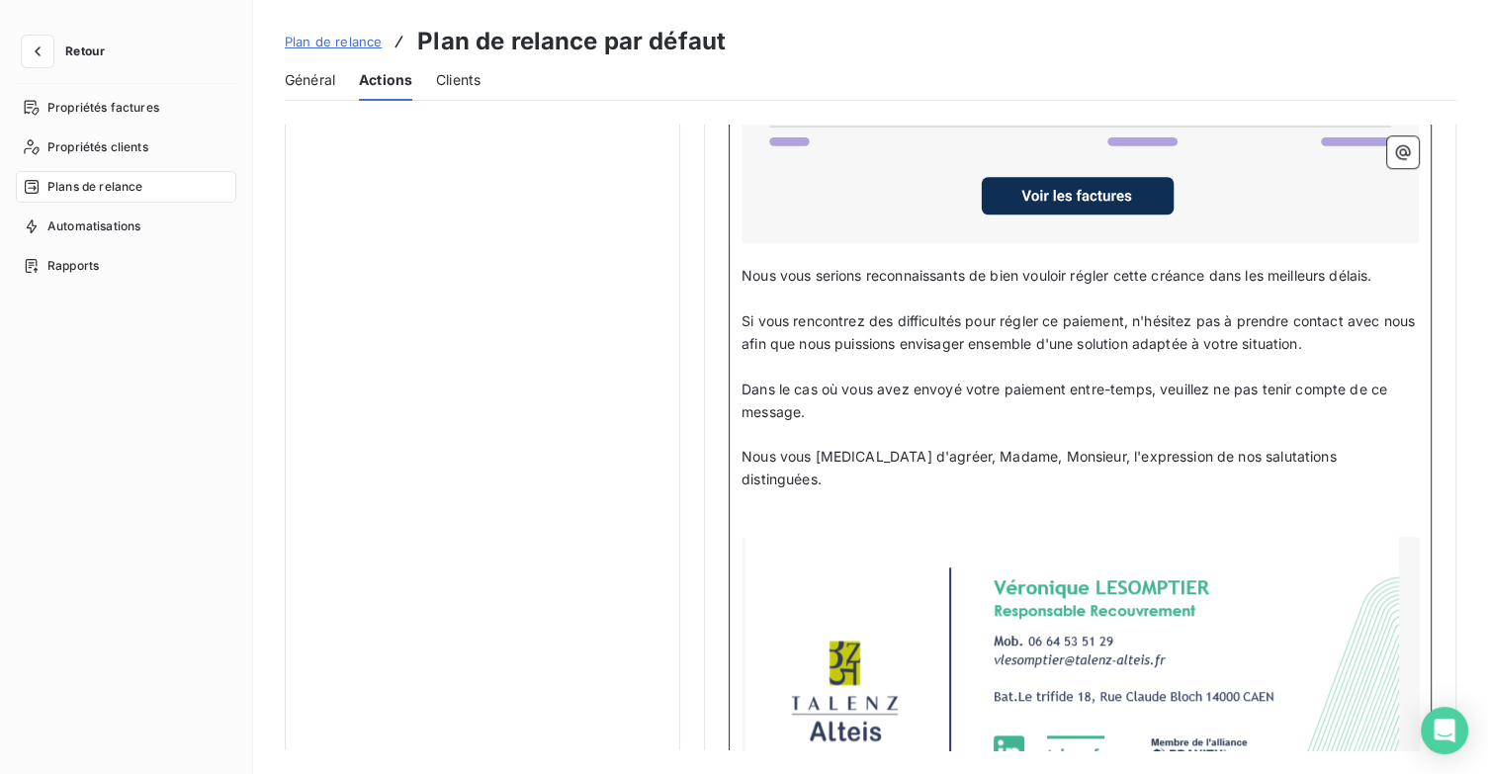
click at [1194, 554] on div at bounding box center [1081, 676] width 677 height 278
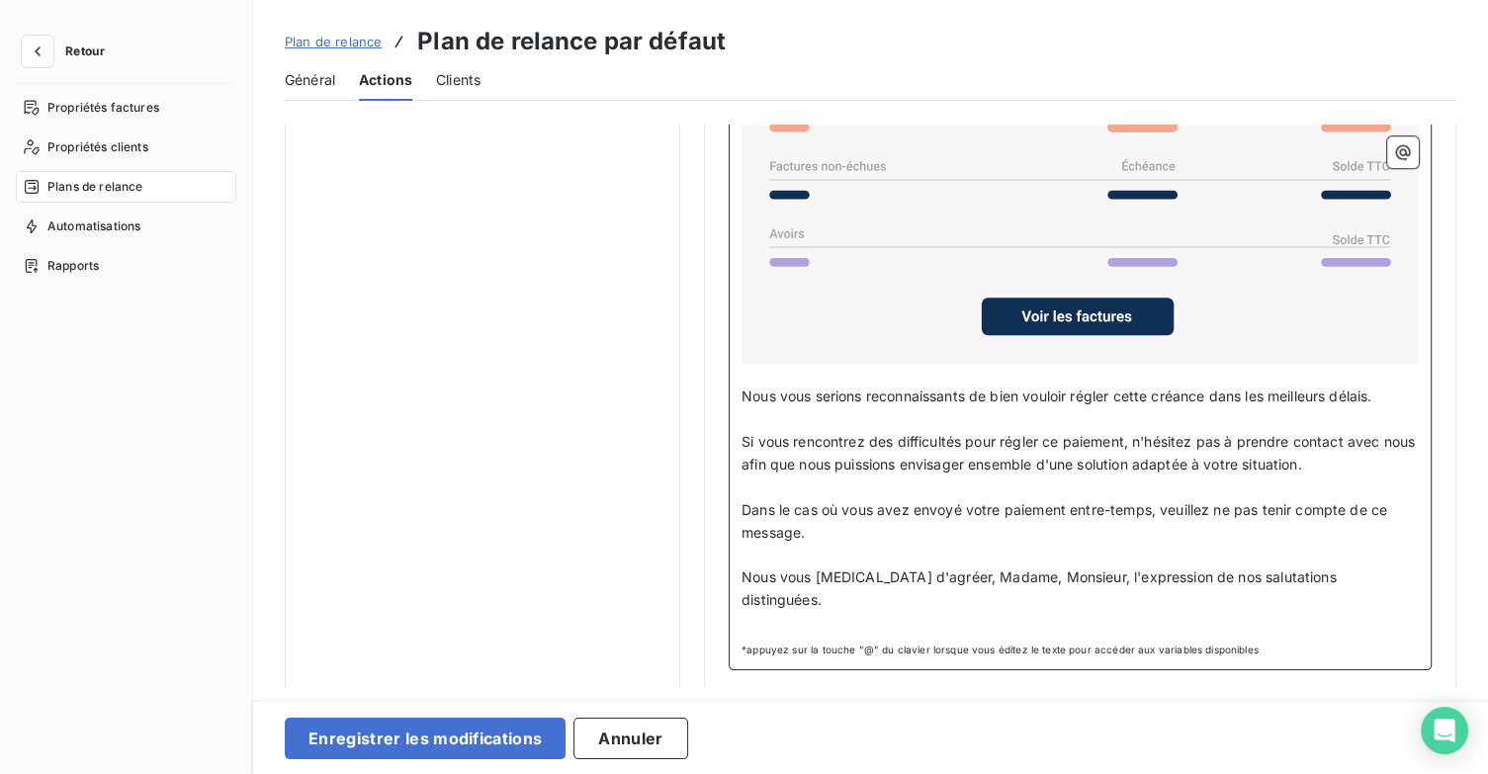
scroll to position [1578, 0]
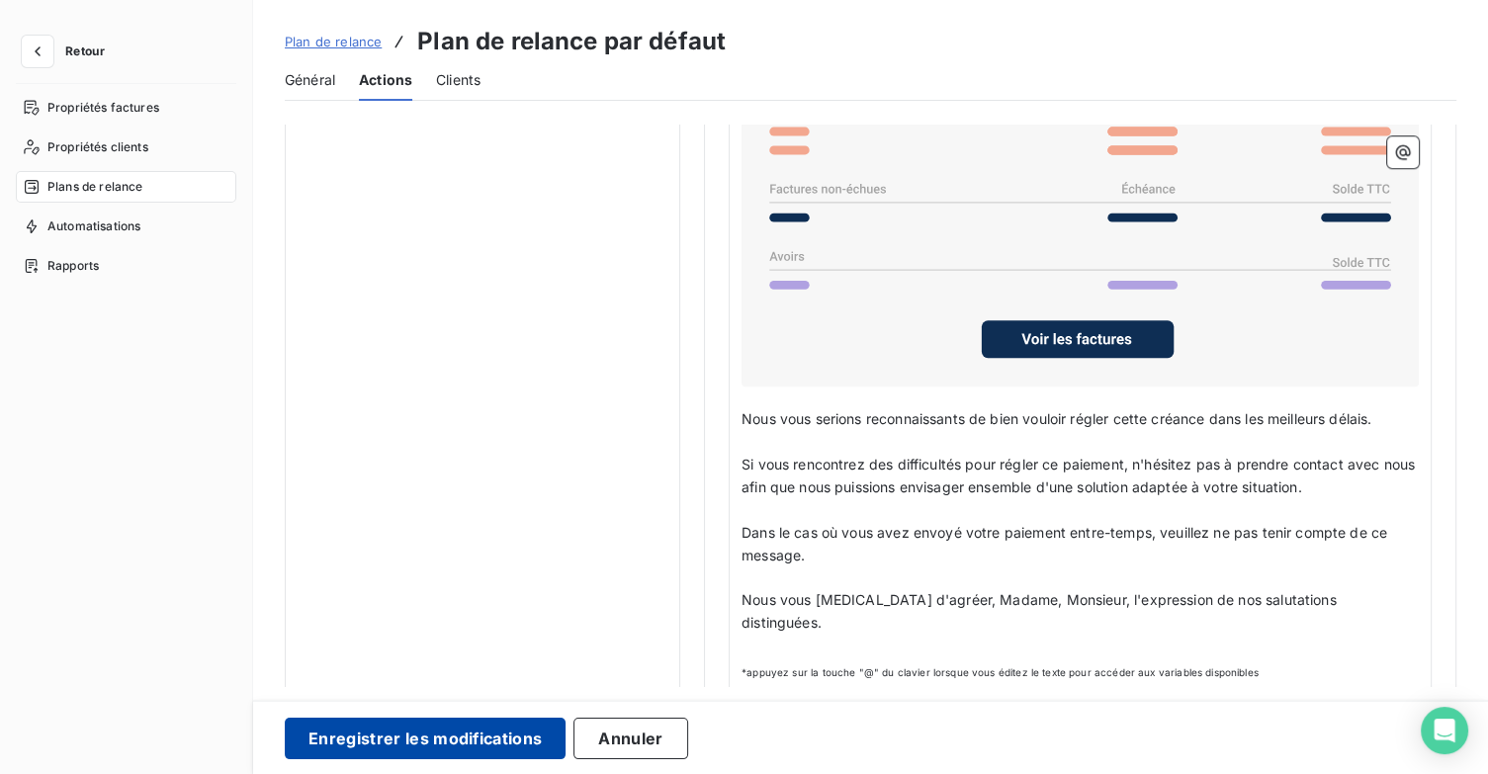
click at [450, 722] on button "Enregistrer les modifications" at bounding box center [425, 739] width 281 height 42
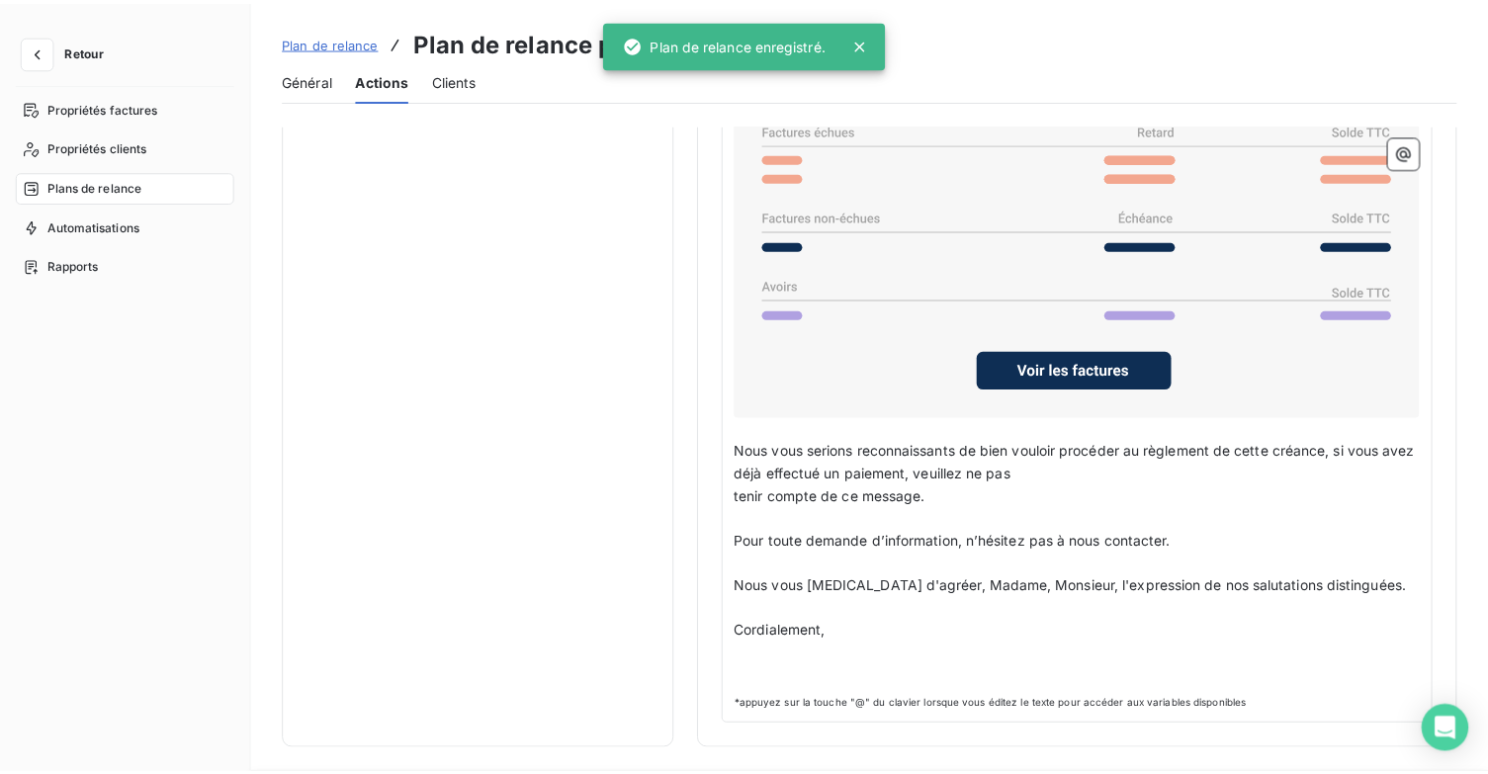
scroll to position [114, 0]
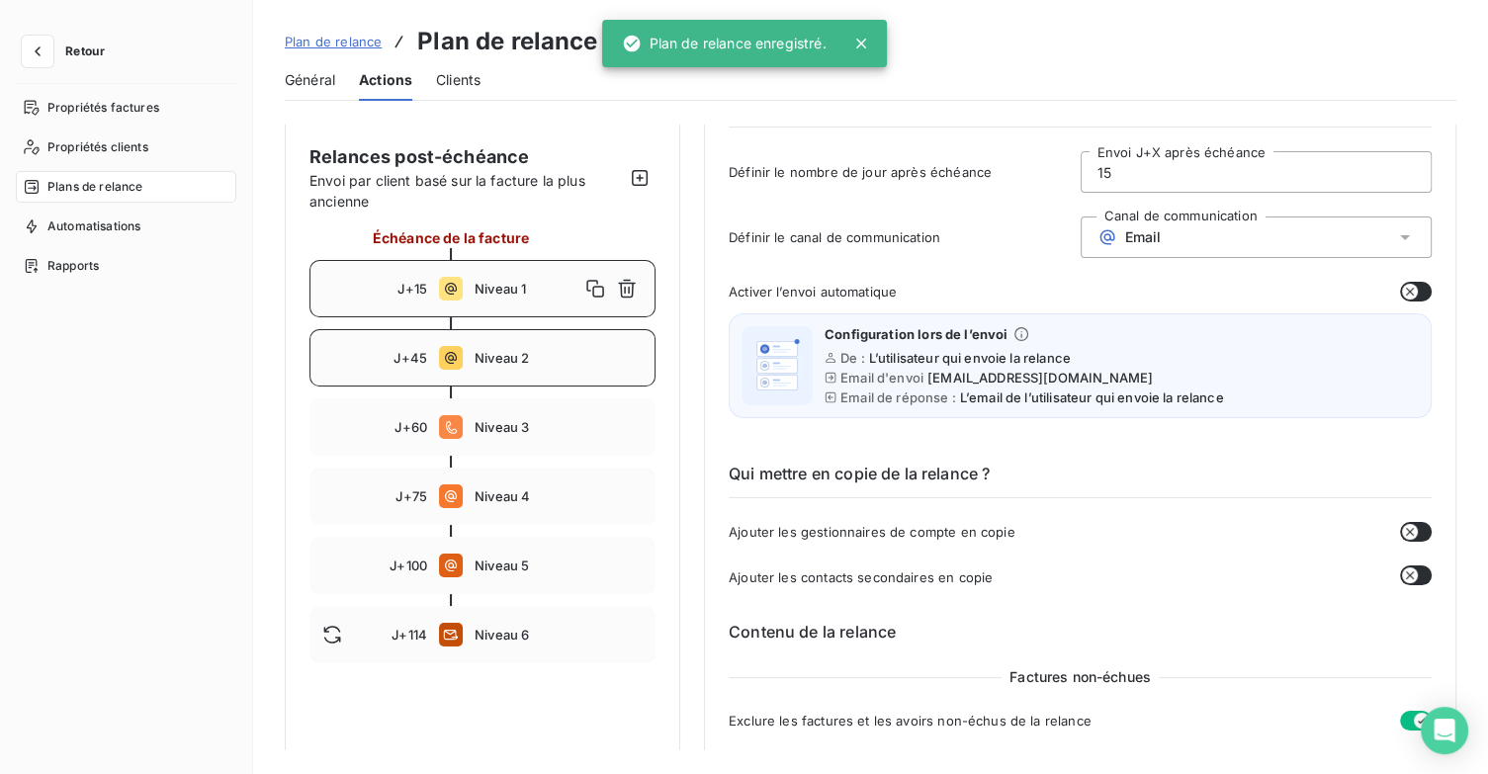
click at [569, 373] on div "J+45 Niveau 2" at bounding box center [482, 357] width 346 height 57
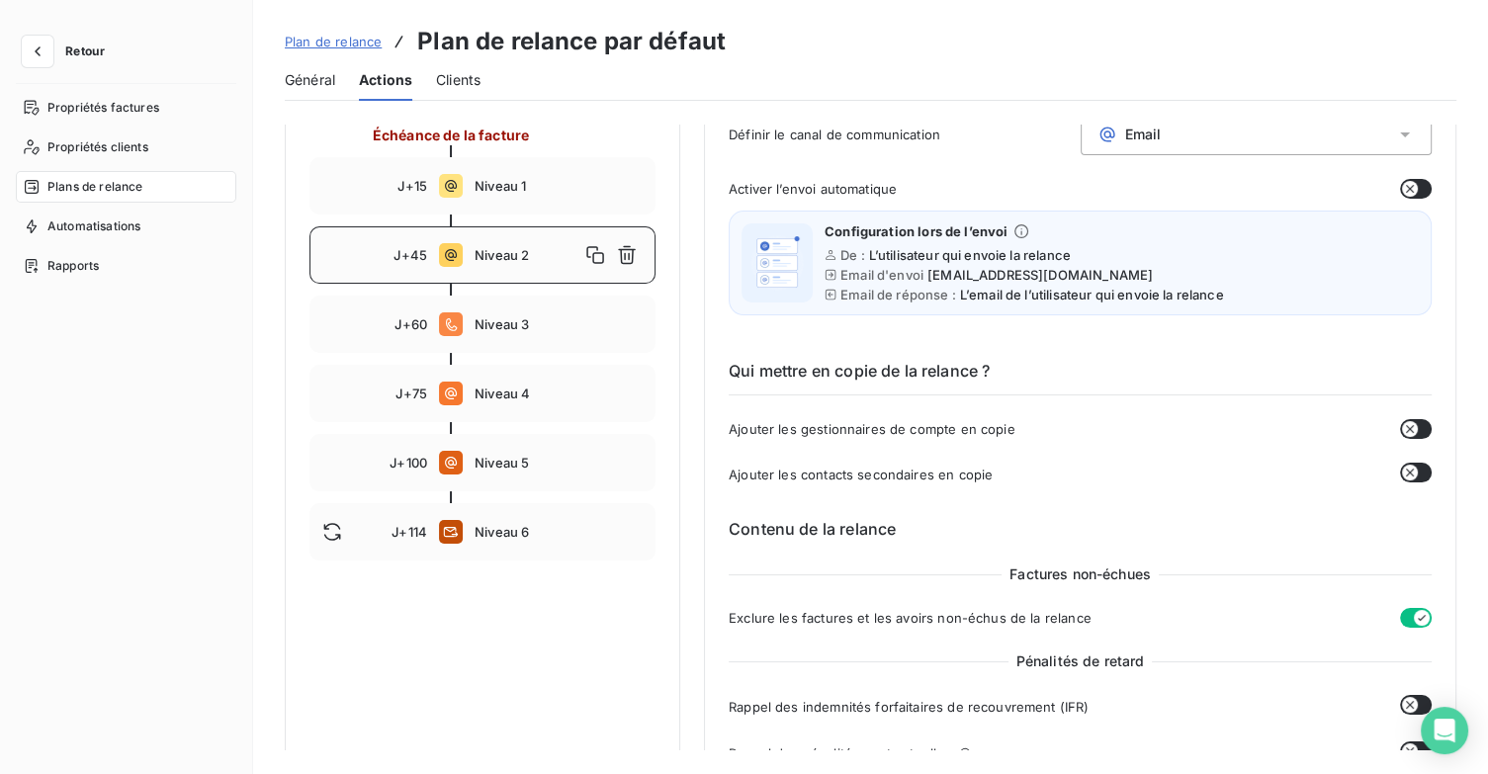
scroll to position [131, 0]
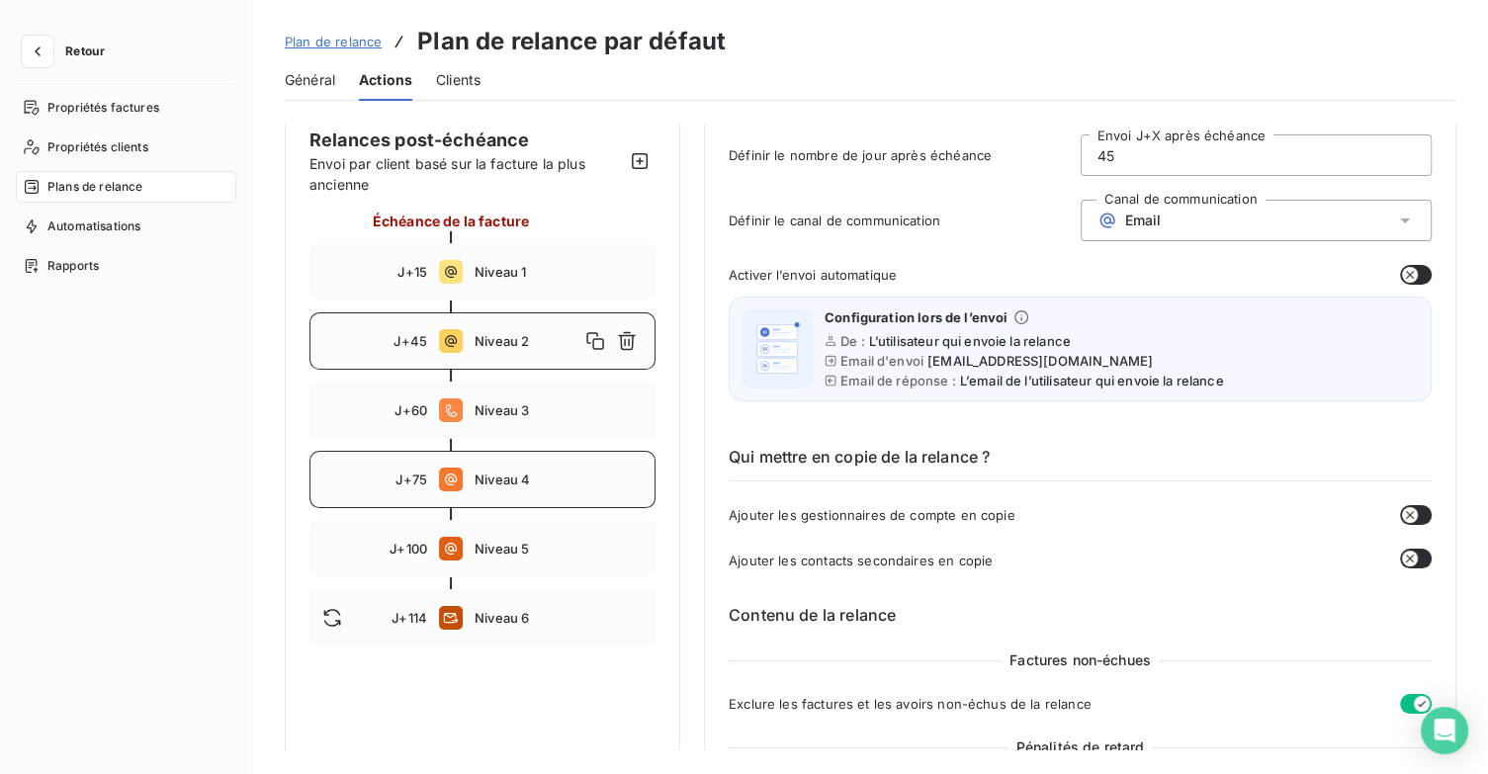
click at [530, 492] on div "J+75 Niveau 4" at bounding box center [482, 479] width 346 height 57
type input "75"
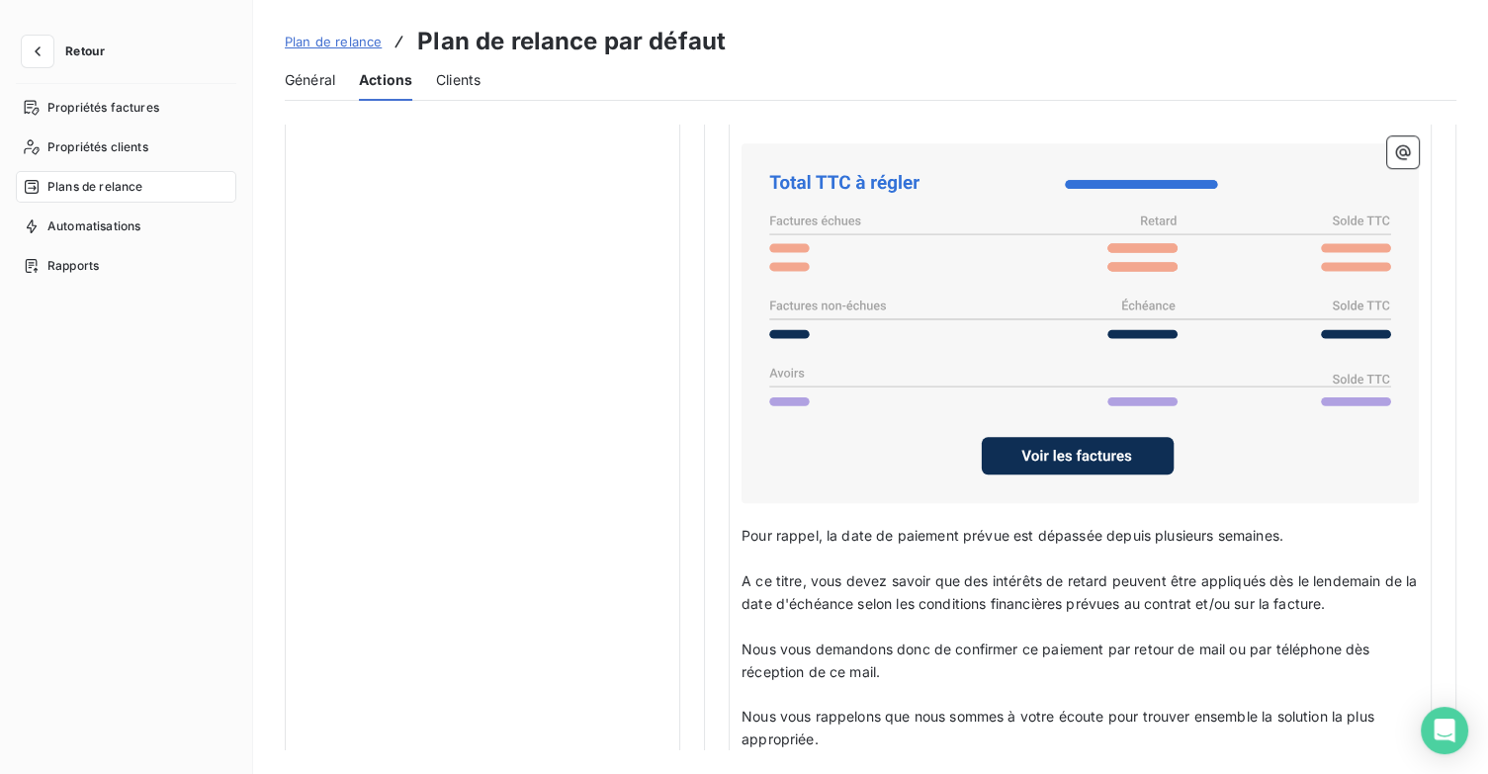
scroll to position [2009, 0]
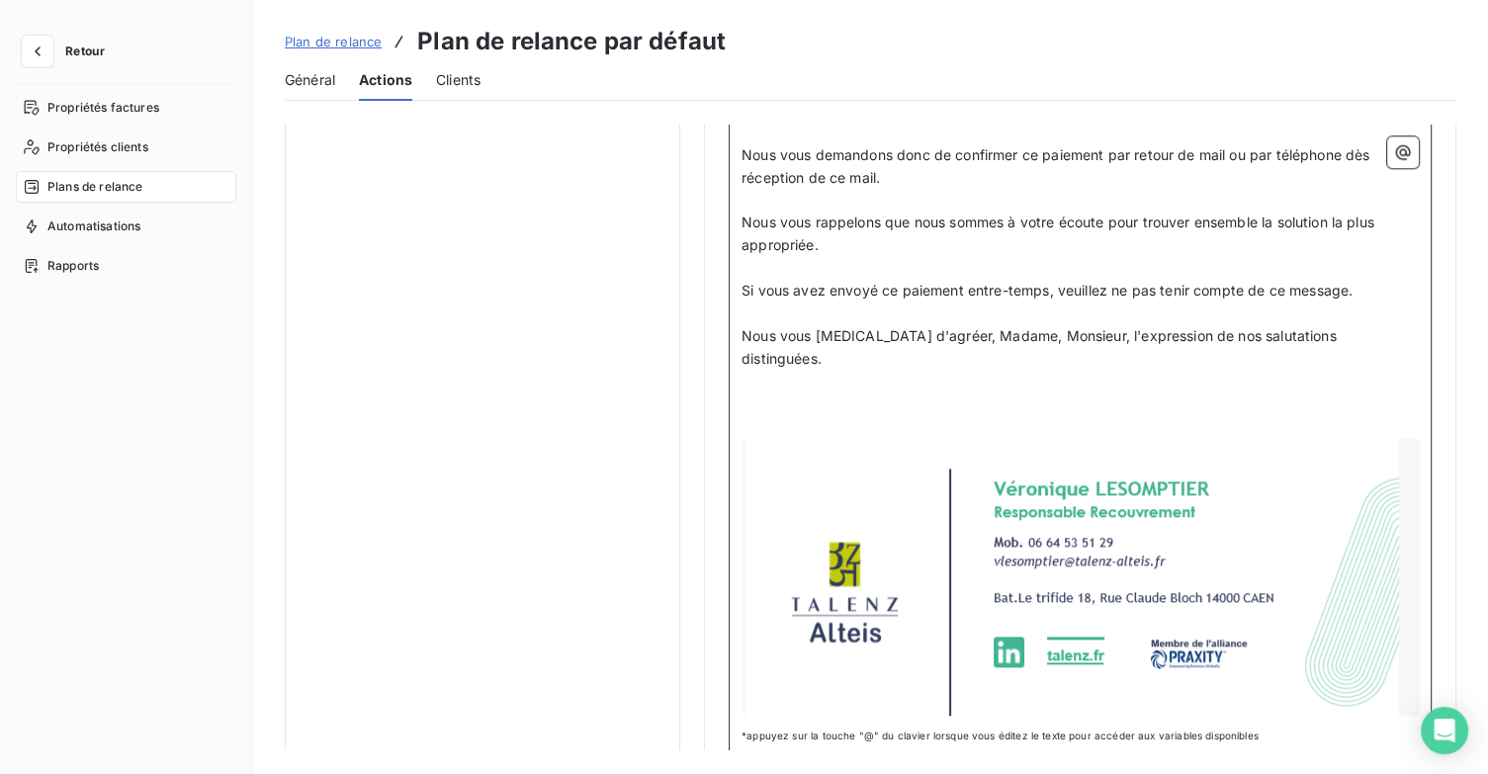
click at [1210, 481] on div at bounding box center [1081, 577] width 677 height 278
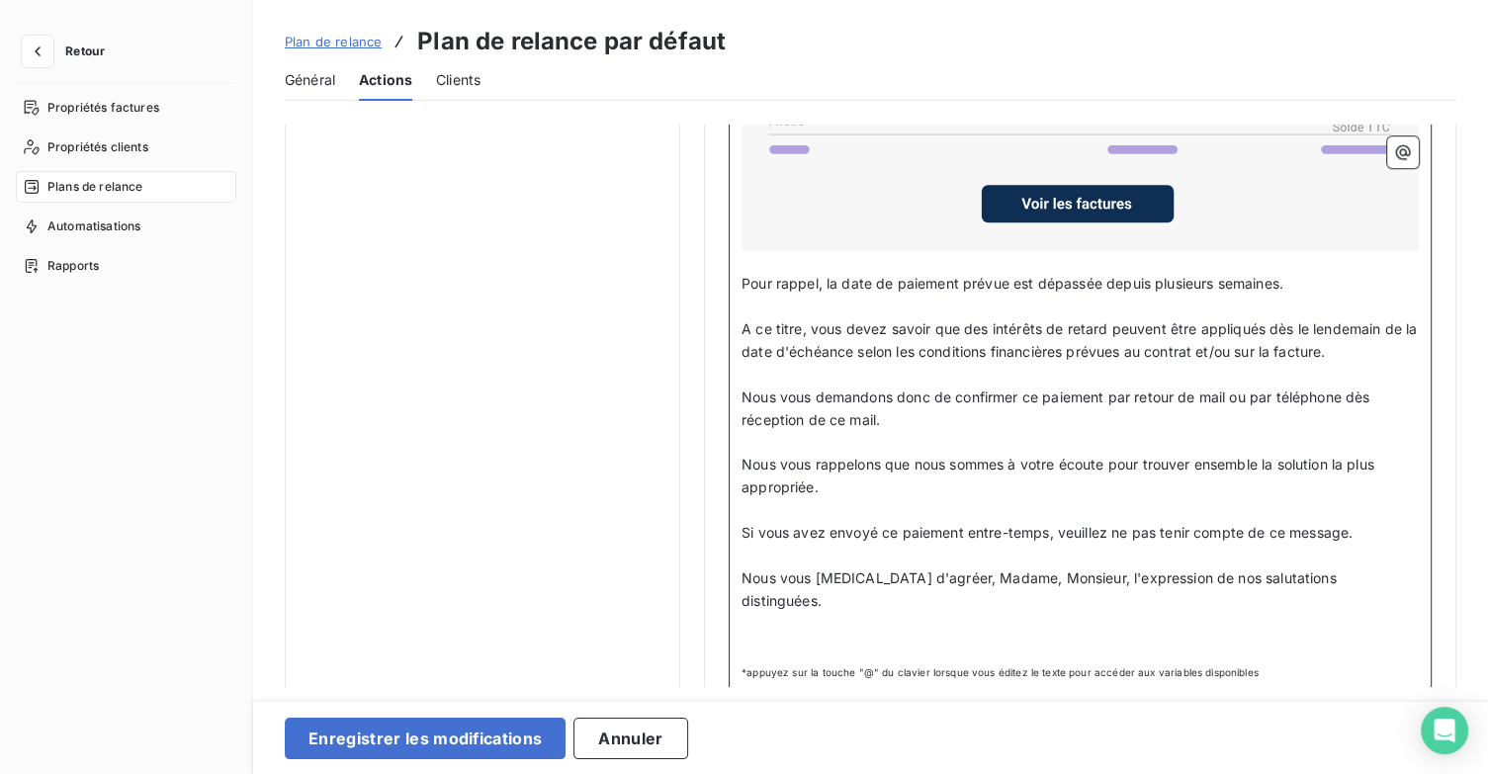
scroll to position [1744, 0]
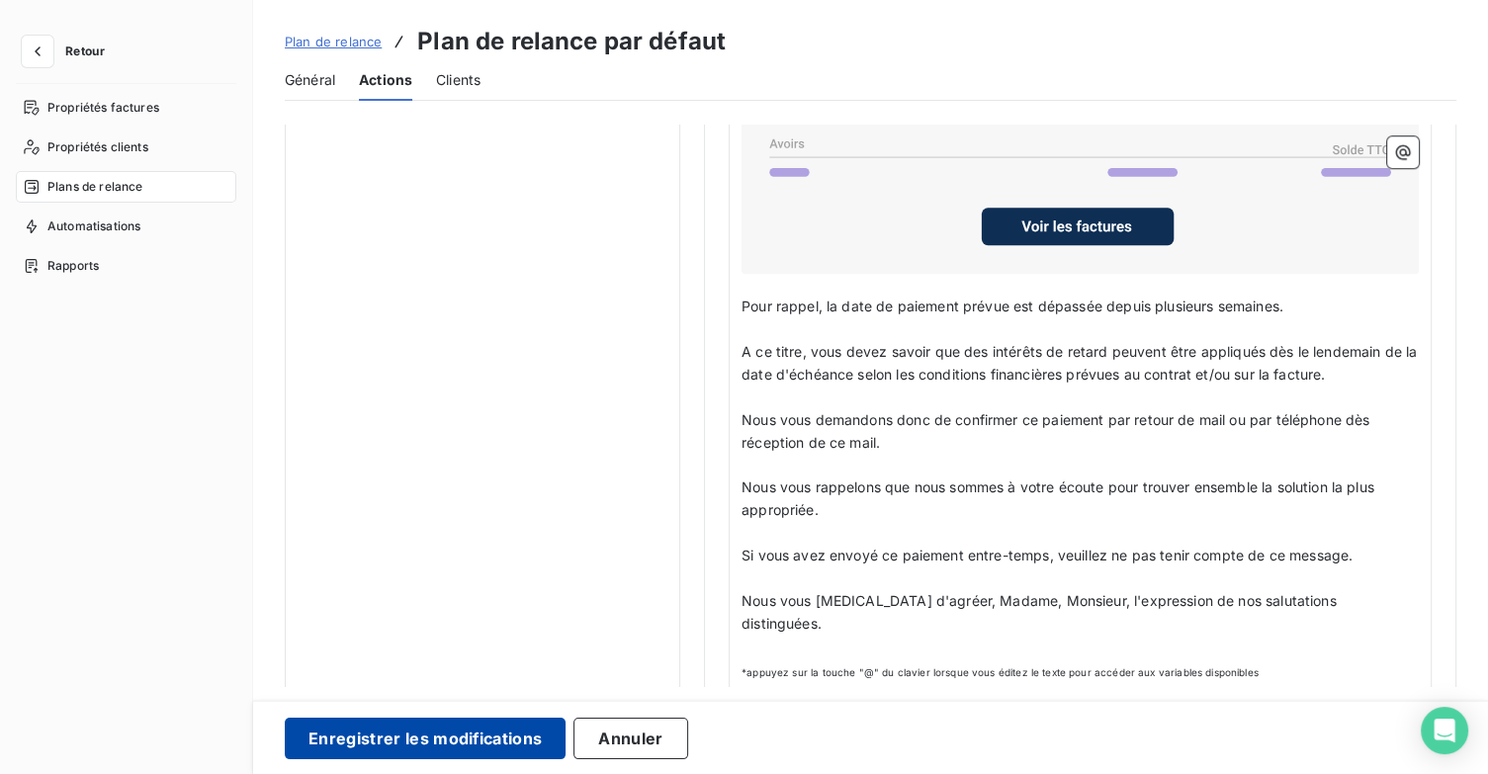
click at [364, 731] on button "Enregistrer les modifications" at bounding box center [425, 739] width 281 height 42
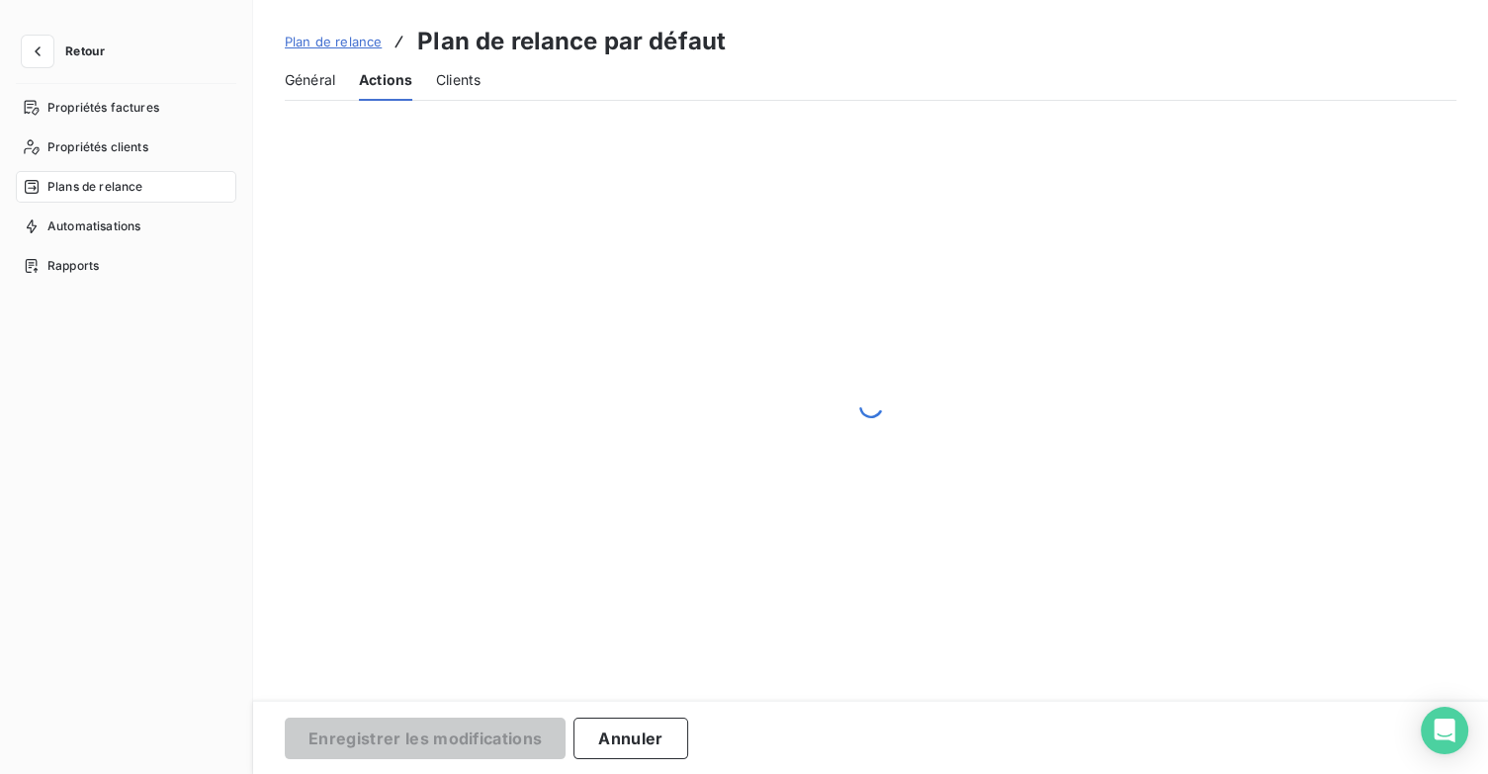
scroll to position [114, 0]
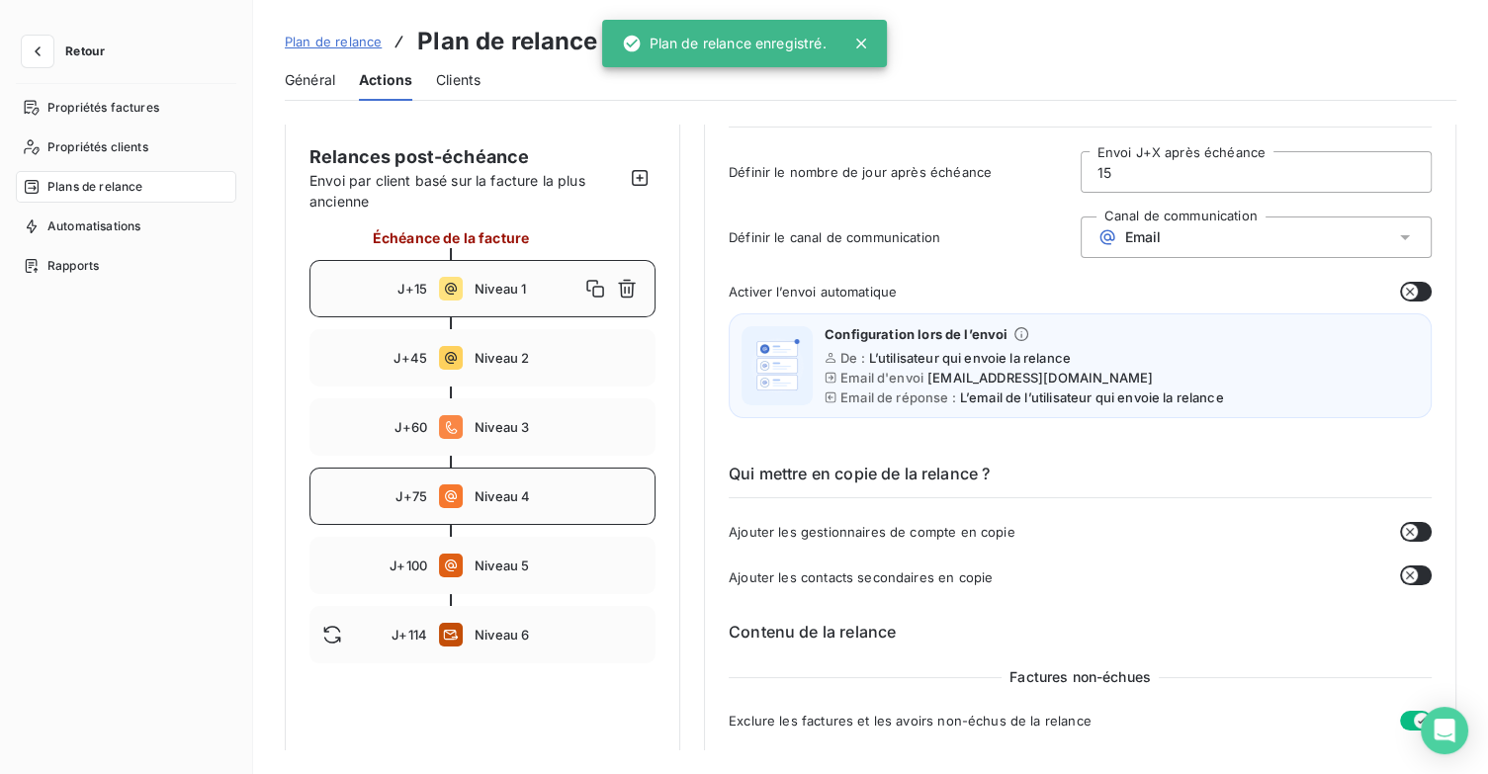
click at [552, 482] on div "J+75 Niveau 4" at bounding box center [482, 496] width 346 height 57
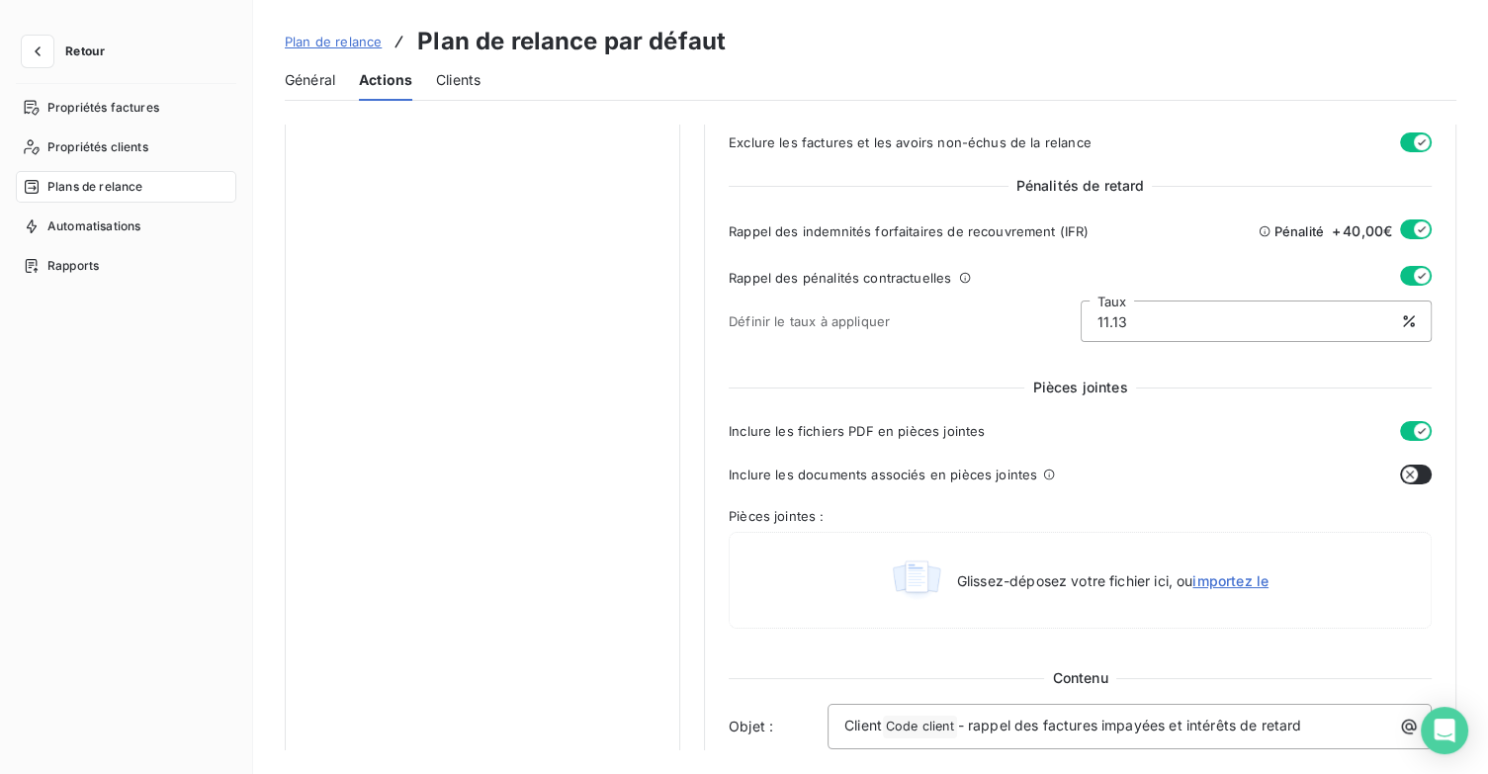
scroll to position [198, 0]
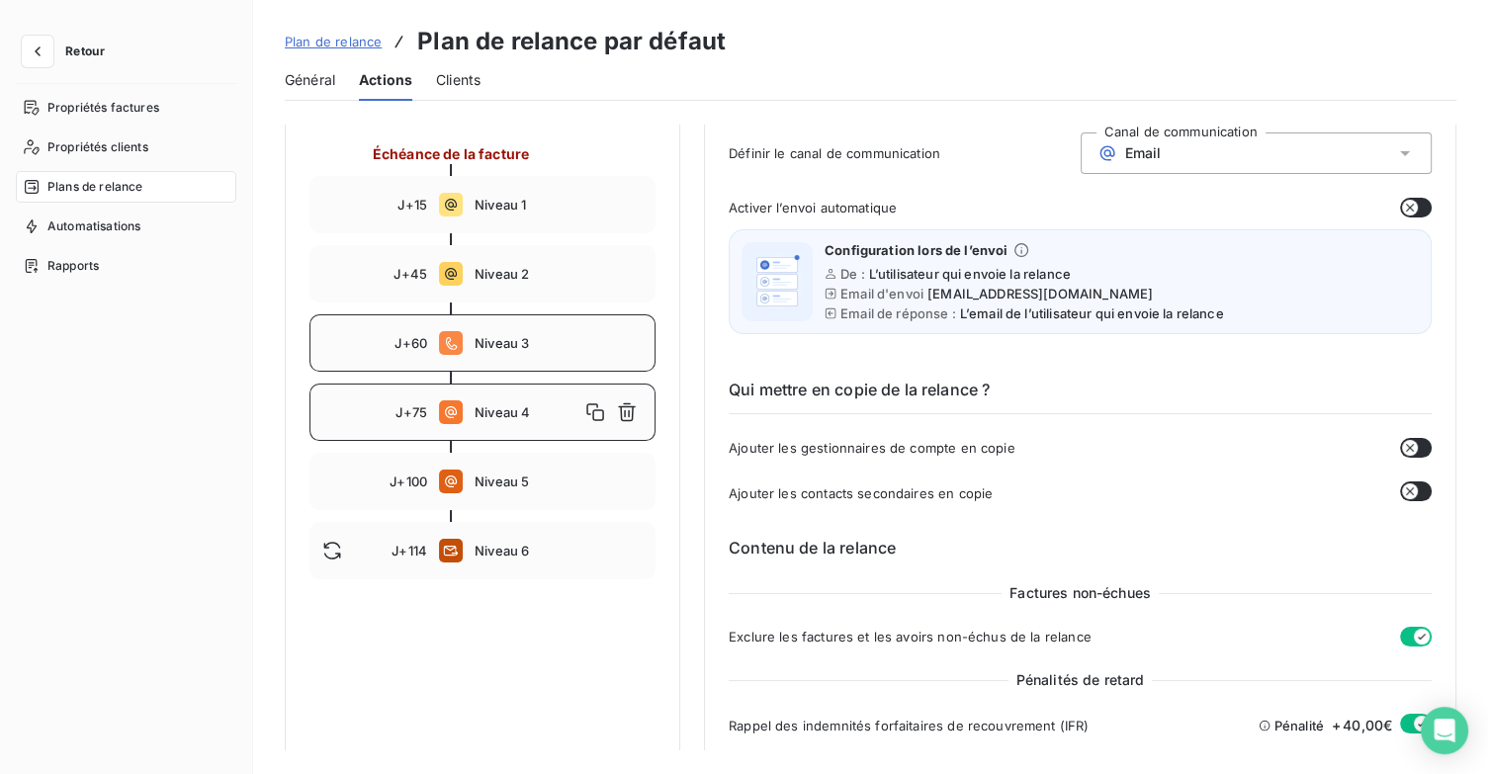
click at [529, 359] on div "J+60 Niveau 3" at bounding box center [482, 342] width 346 height 57
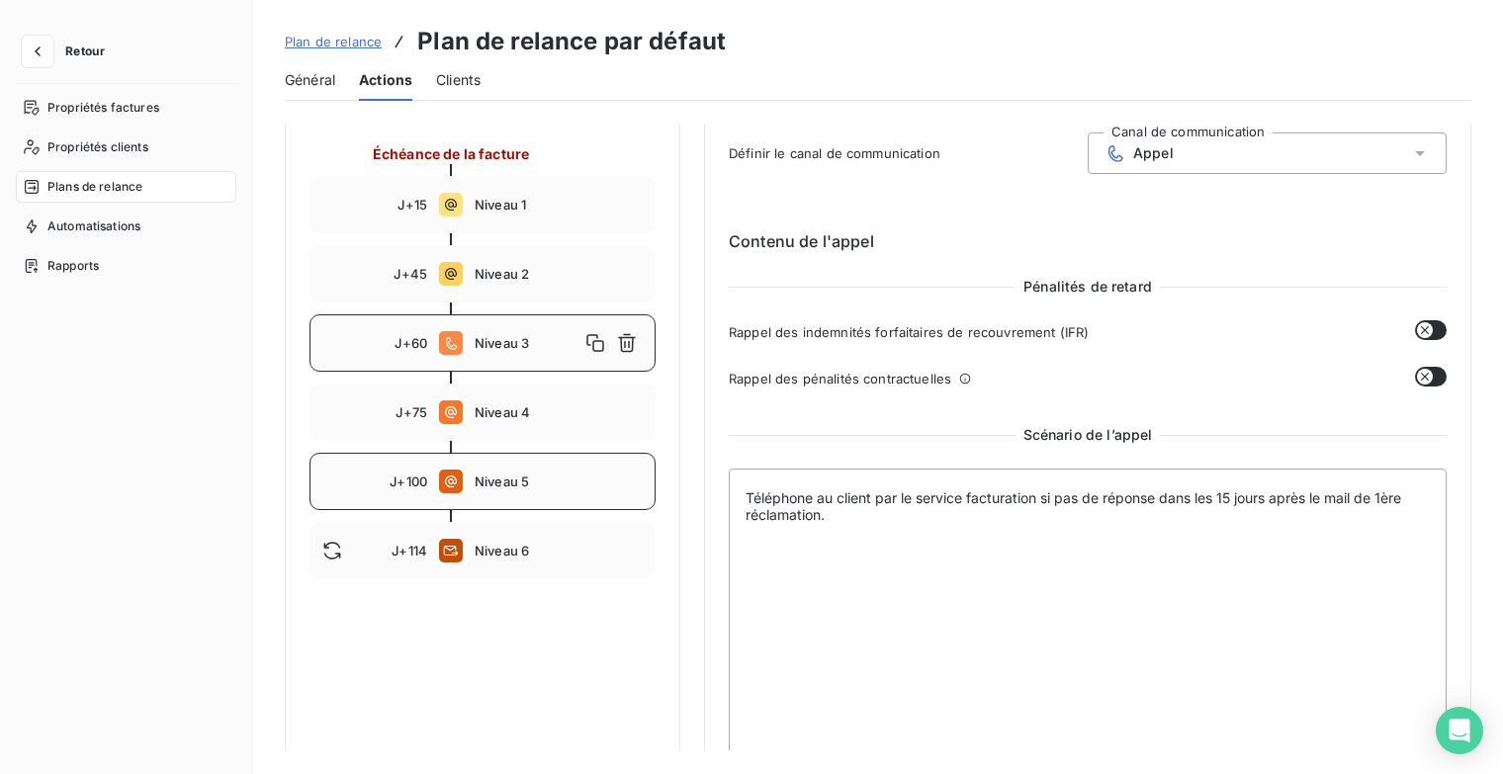
click at [530, 474] on span "Niveau 5" at bounding box center [559, 482] width 168 height 16
type input "100"
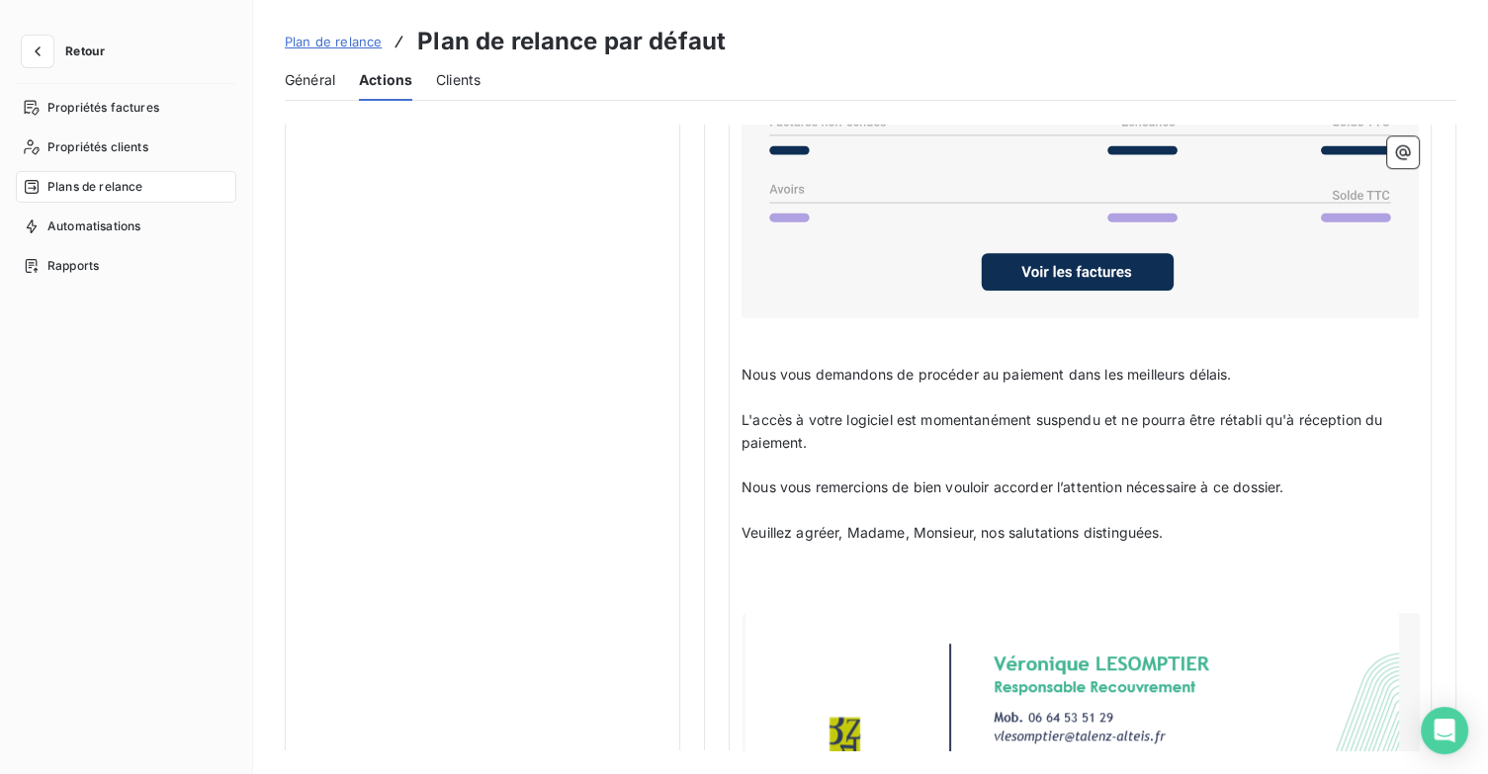
scroll to position [1937, 0]
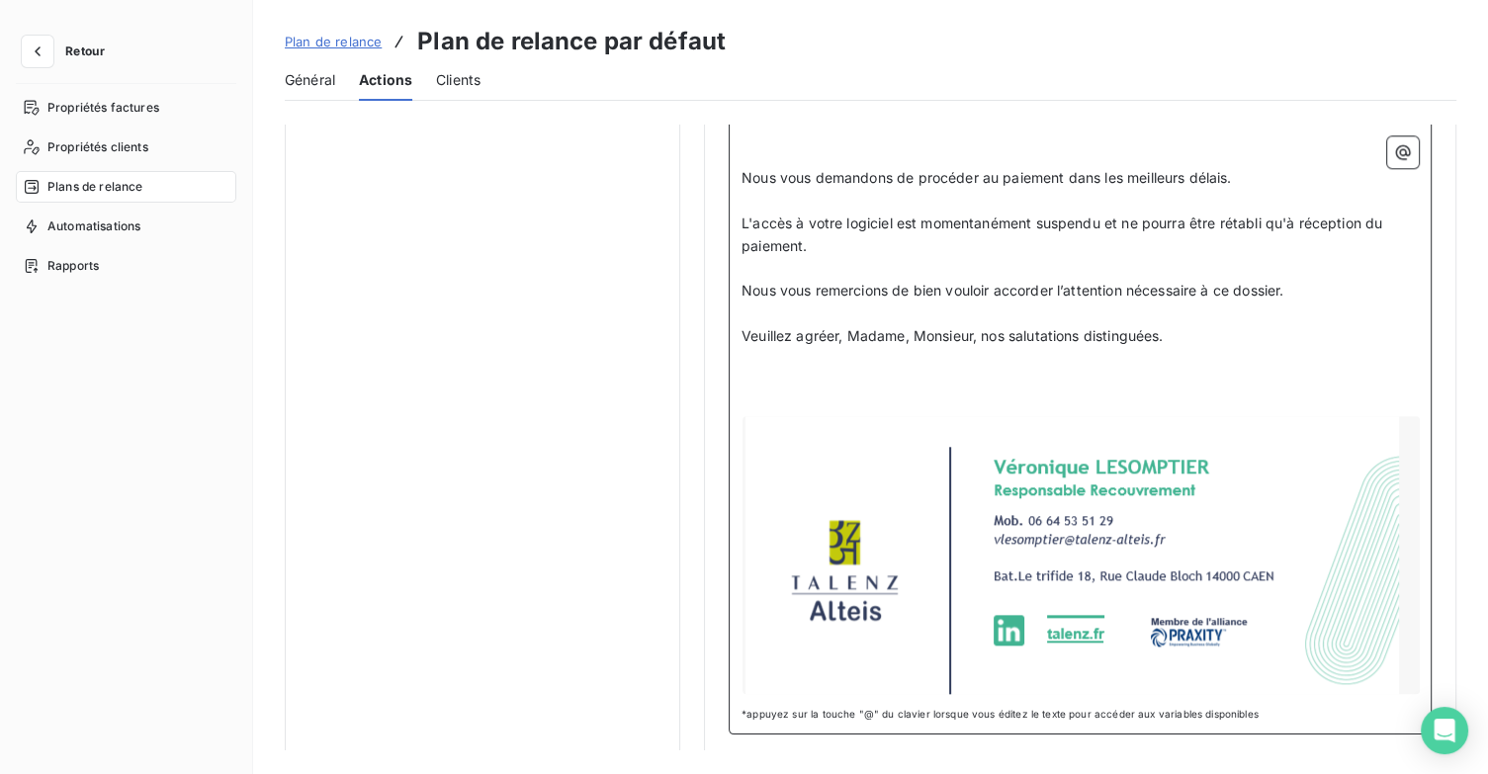
click at [1311, 517] on div at bounding box center [1081, 555] width 677 height 278
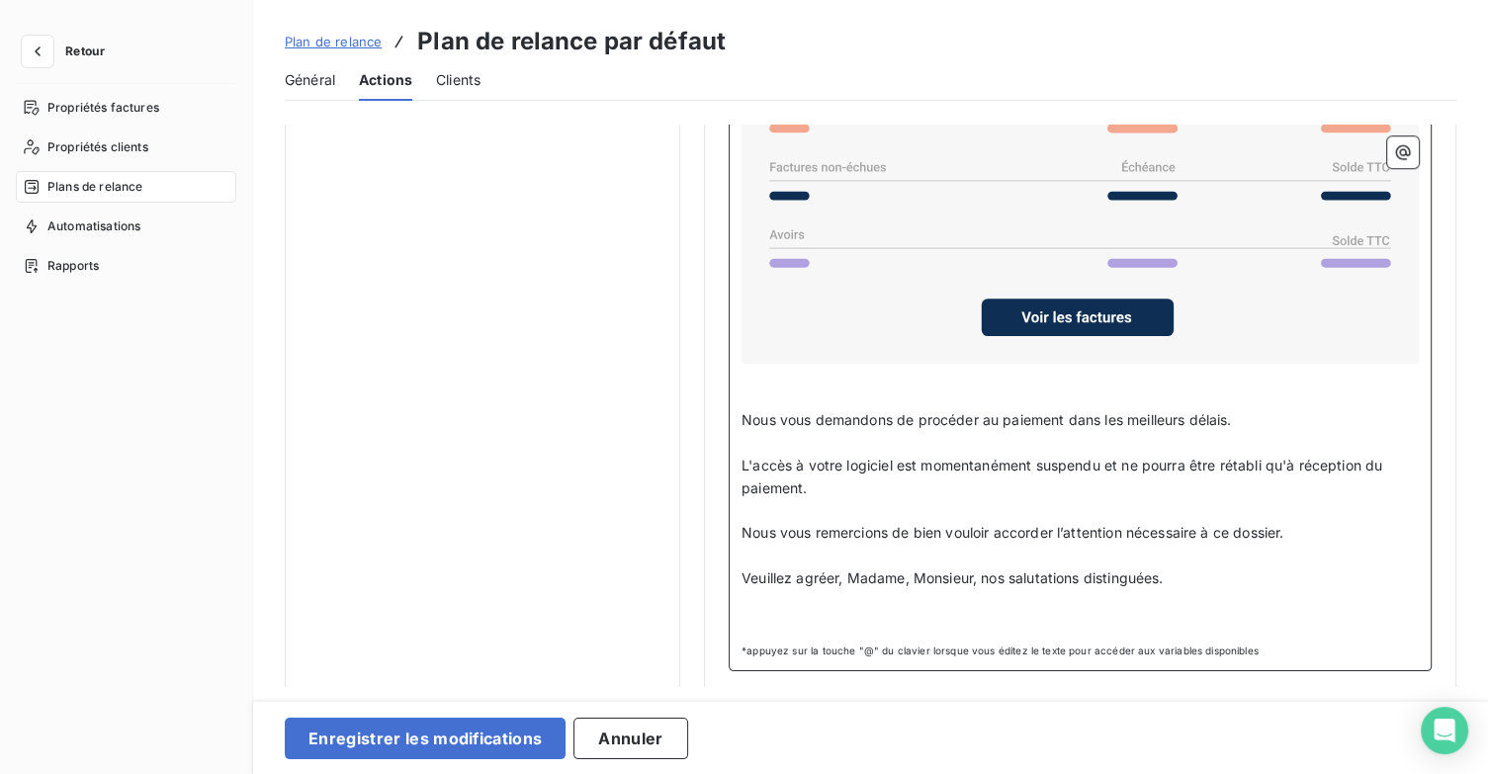
scroll to position [1673, 0]
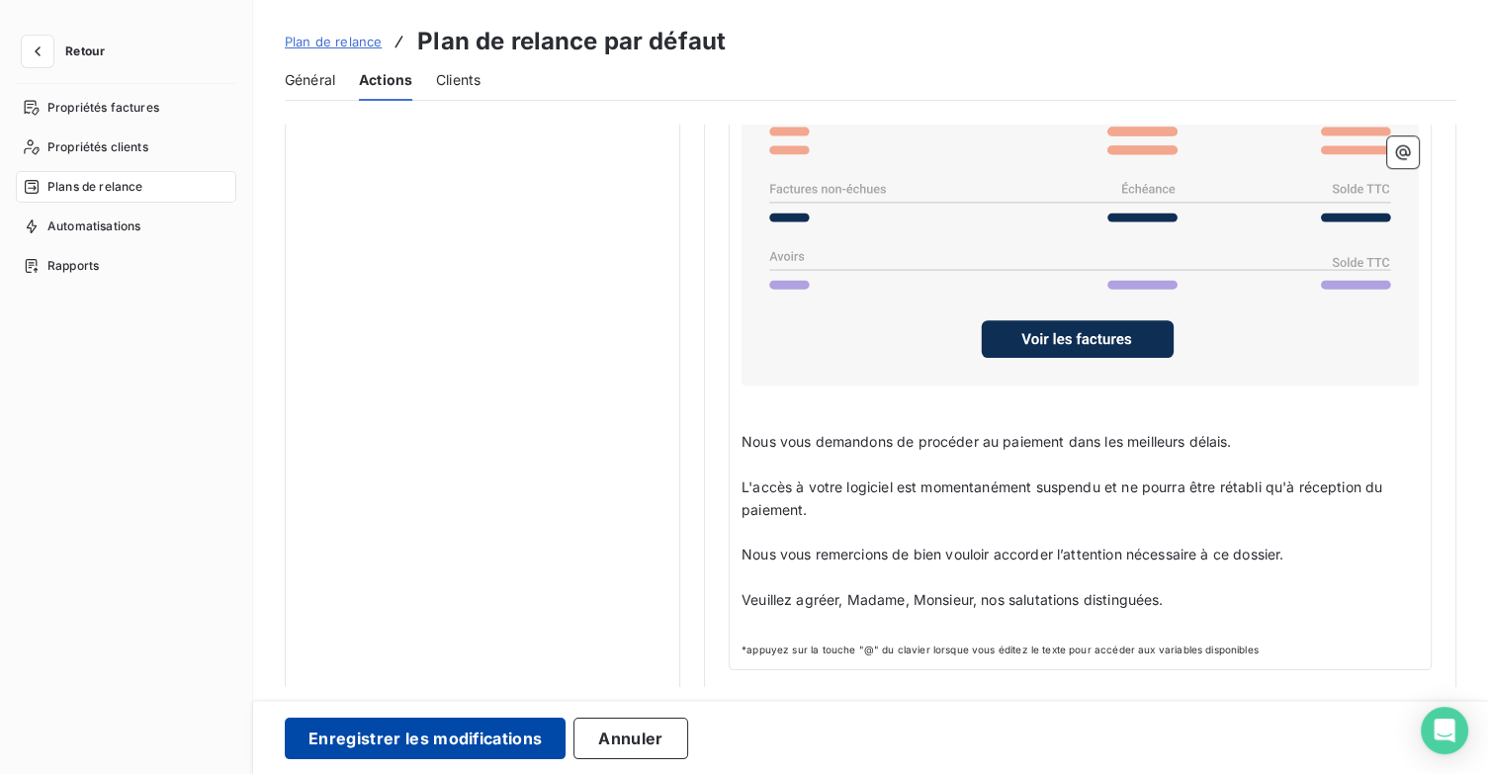
click at [407, 740] on button "Enregistrer les modifications" at bounding box center [425, 739] width 281 height 42
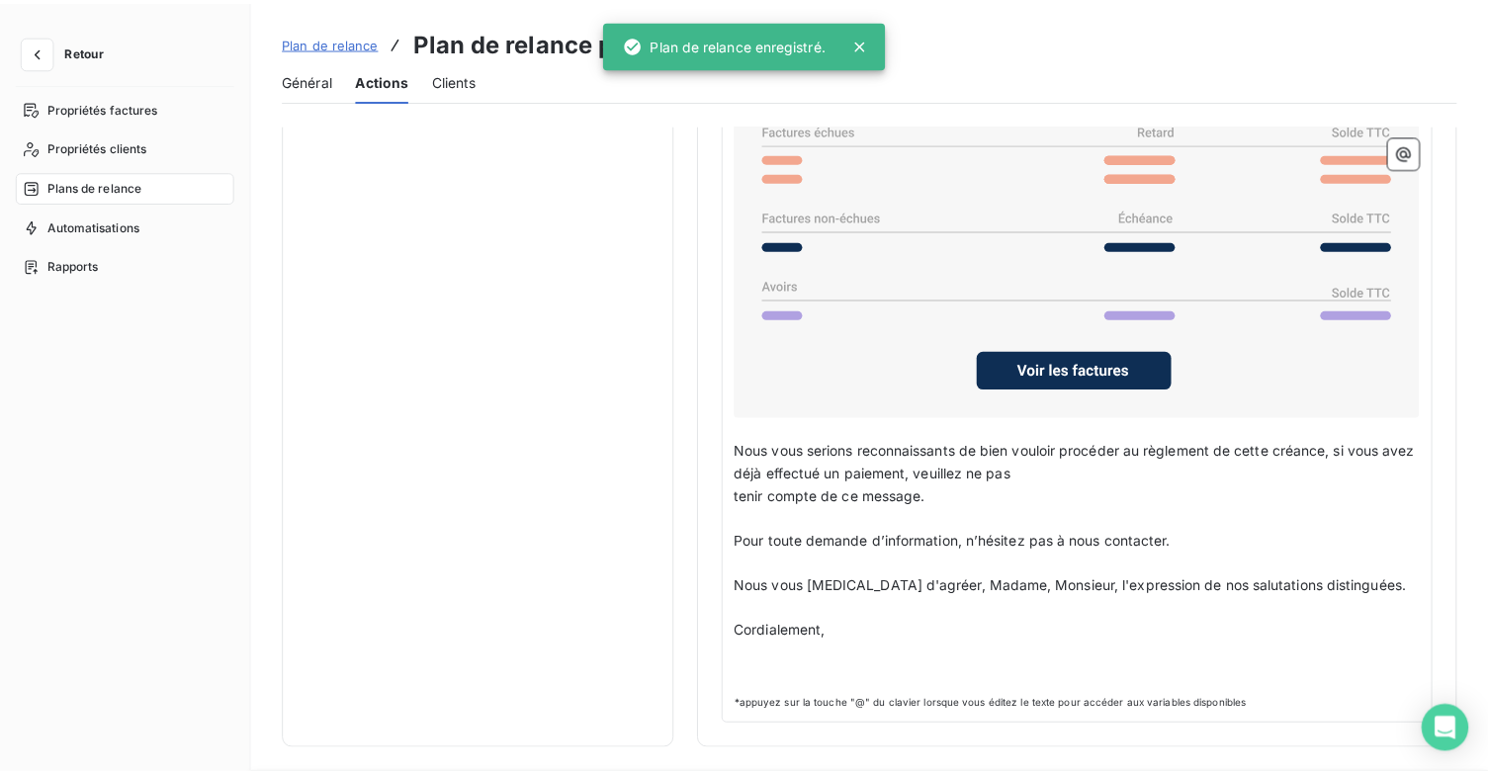
scroll to position [114, 0]
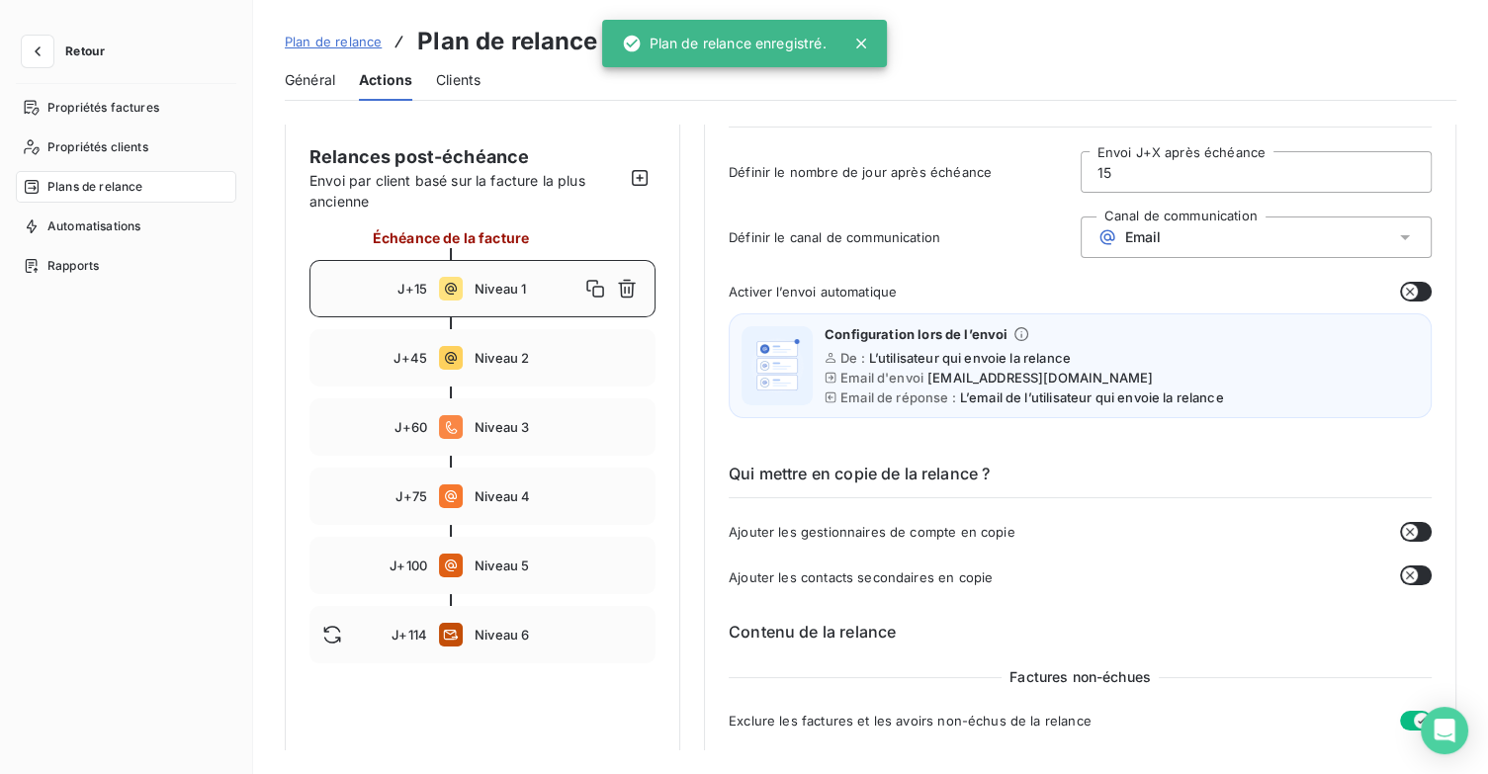
click at [349, 35] on span "Plan de relance" at bounding box center [333, 42] width 97 height 16
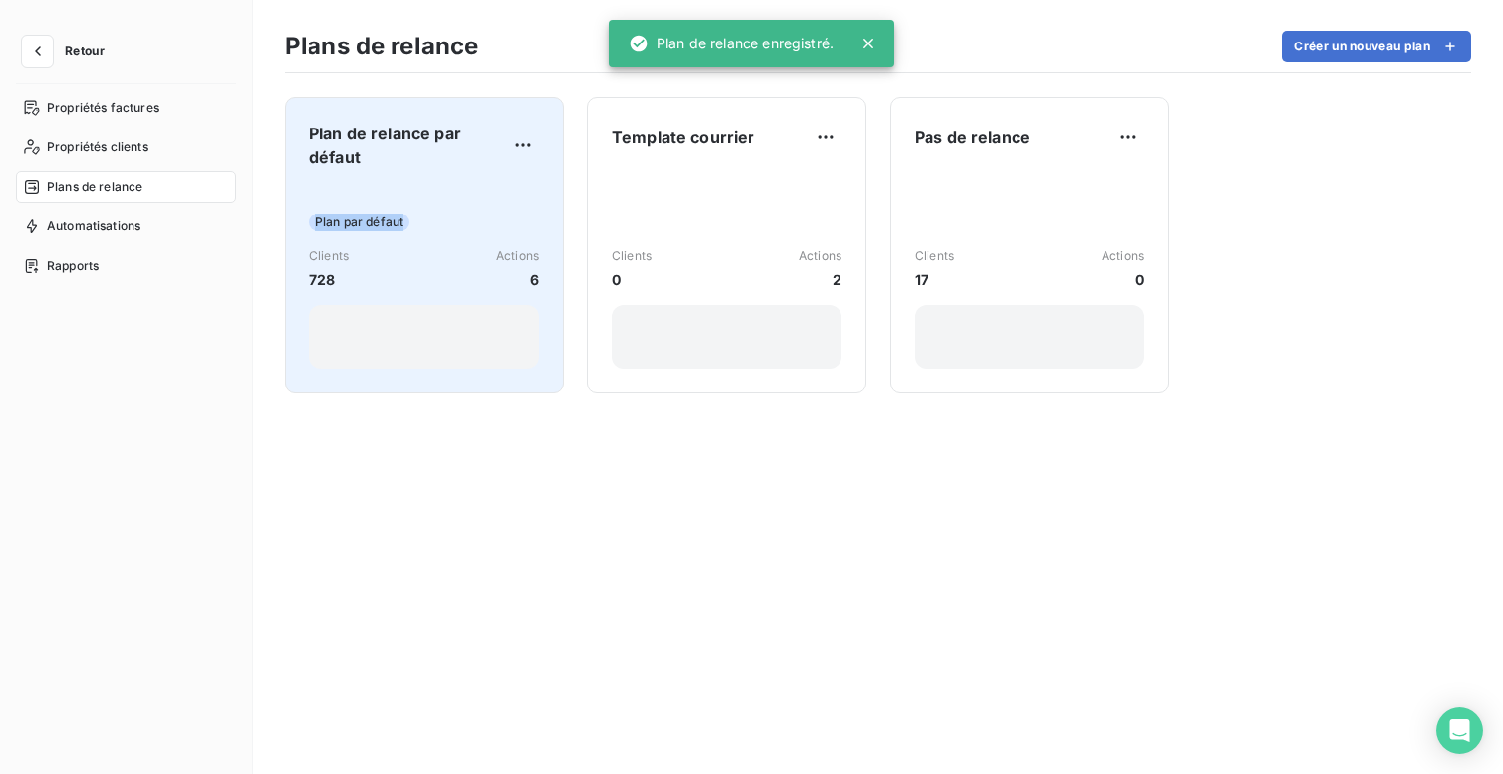
click at [419, 177] on div "Plan de relance par défaut Plan par défaut Clients 728 Actions 6" at bounding box center [423, 245] width 229 height 247
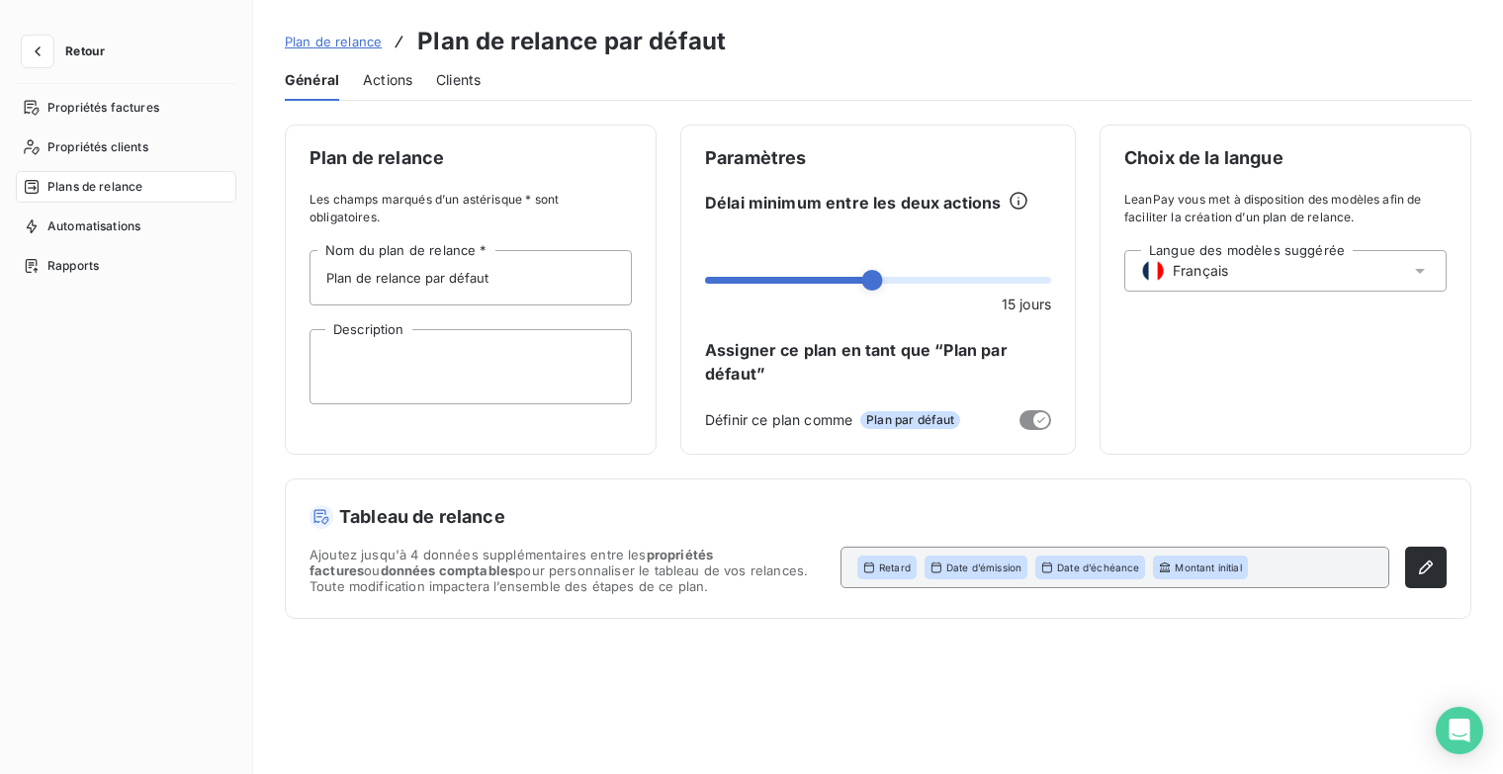
click at [394, 81] on span "Actions" at bounding box center [387, 80] width 49 height 20
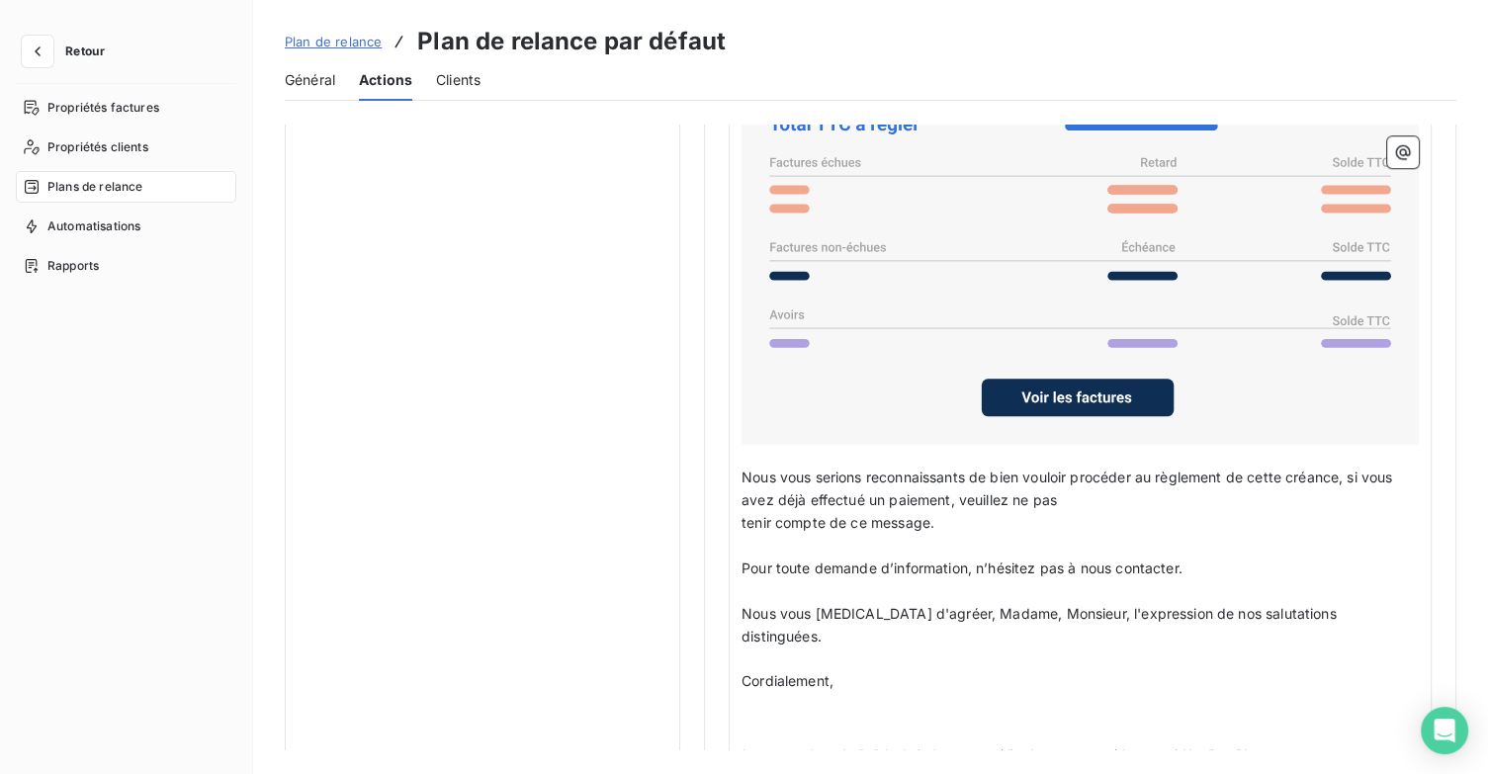
scroll to position [1537, 0]
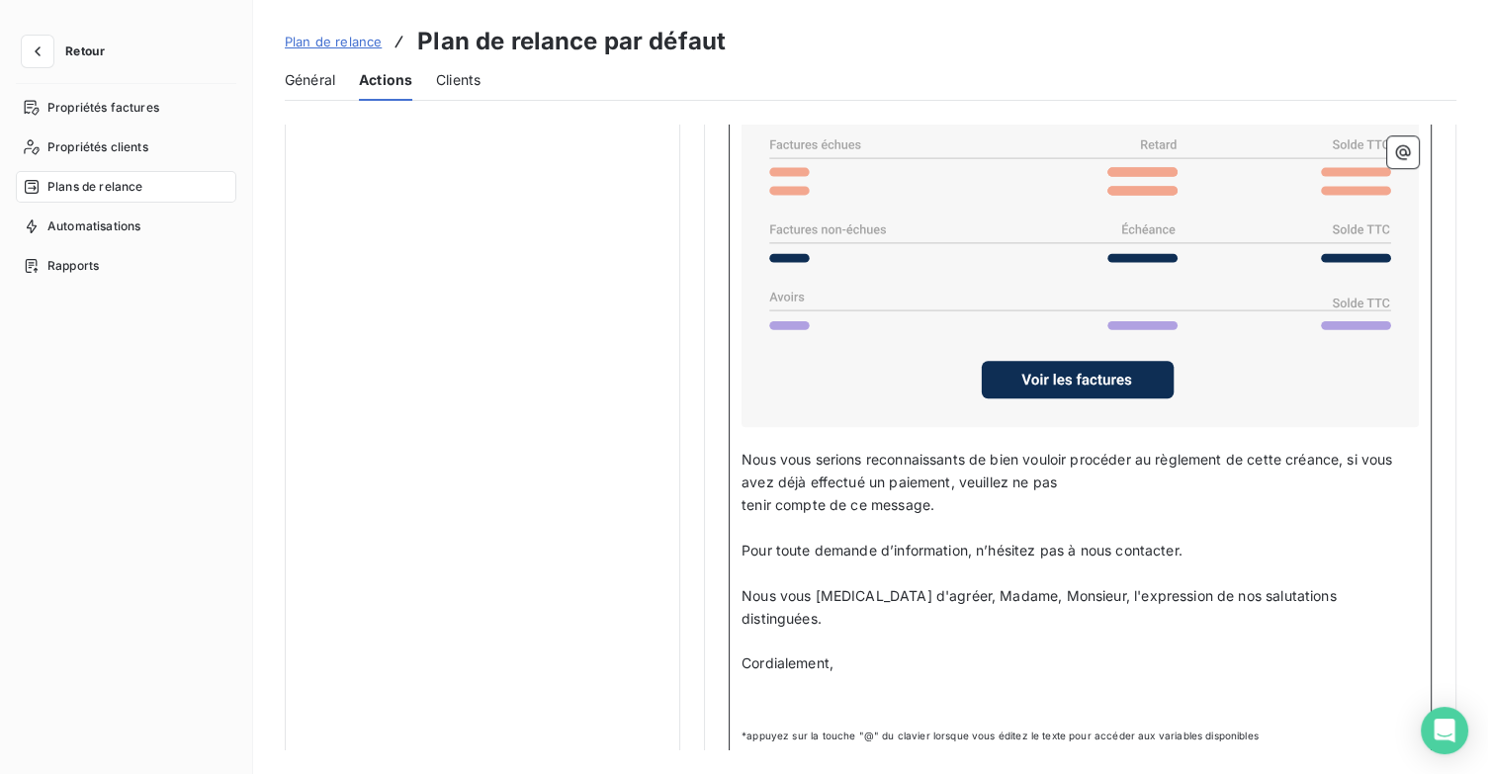
click at [863, 653] on p "Cordialement," at bounding box center [1080, 664] width 677 height 23
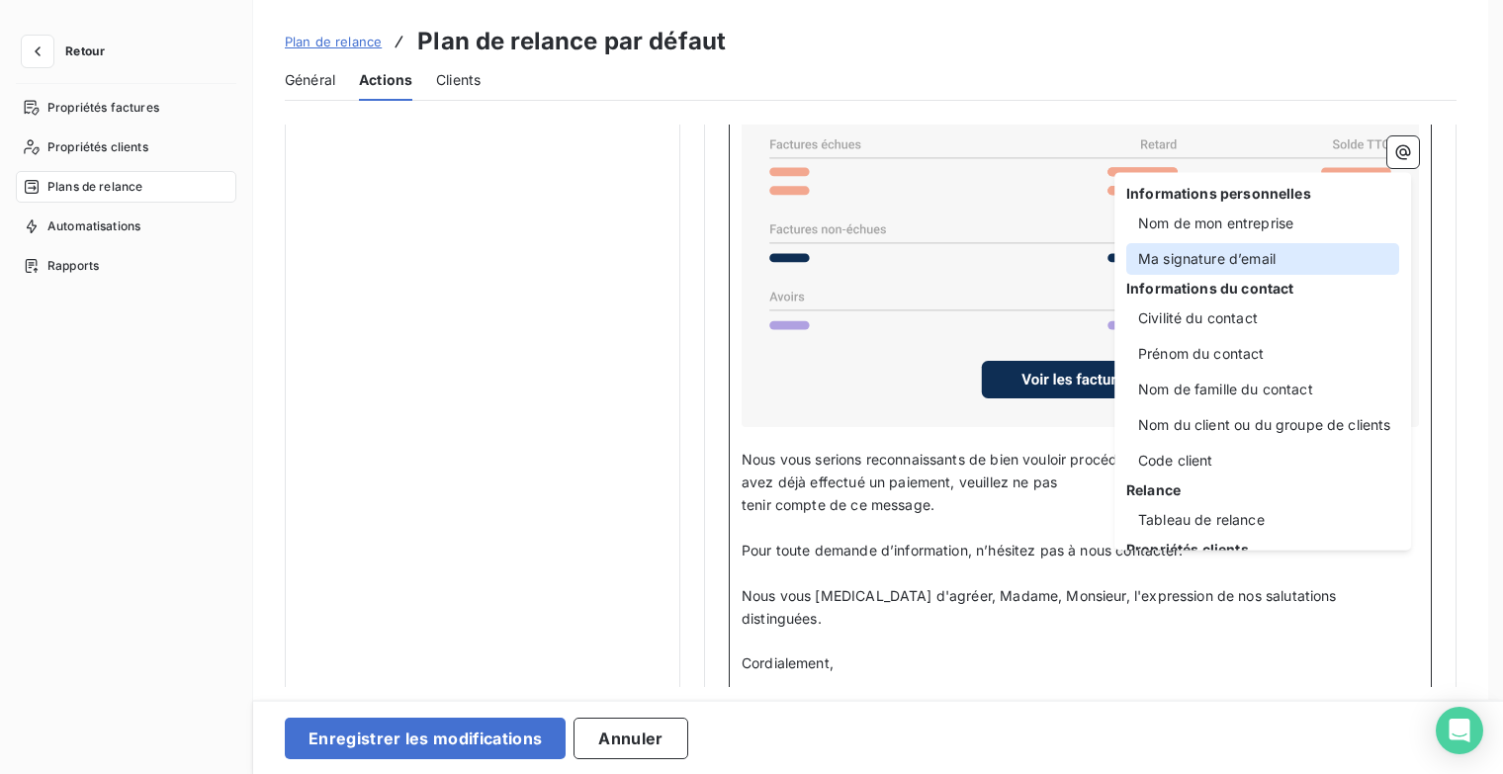
click at [1257, 262] on div "Ma signature d’email" at bounding box center [1262, 259] width 273 height 32
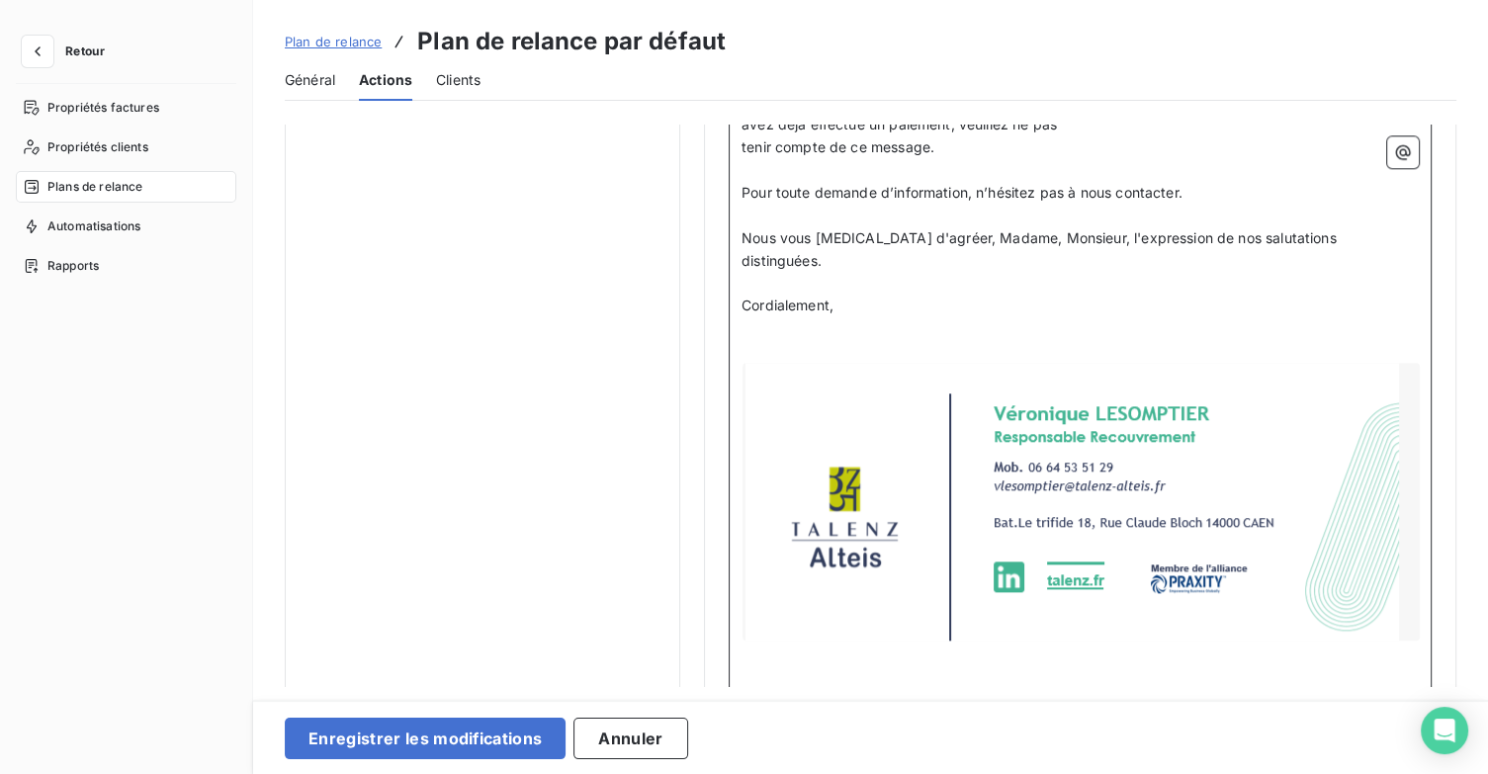
scroll to position [1933, 0]
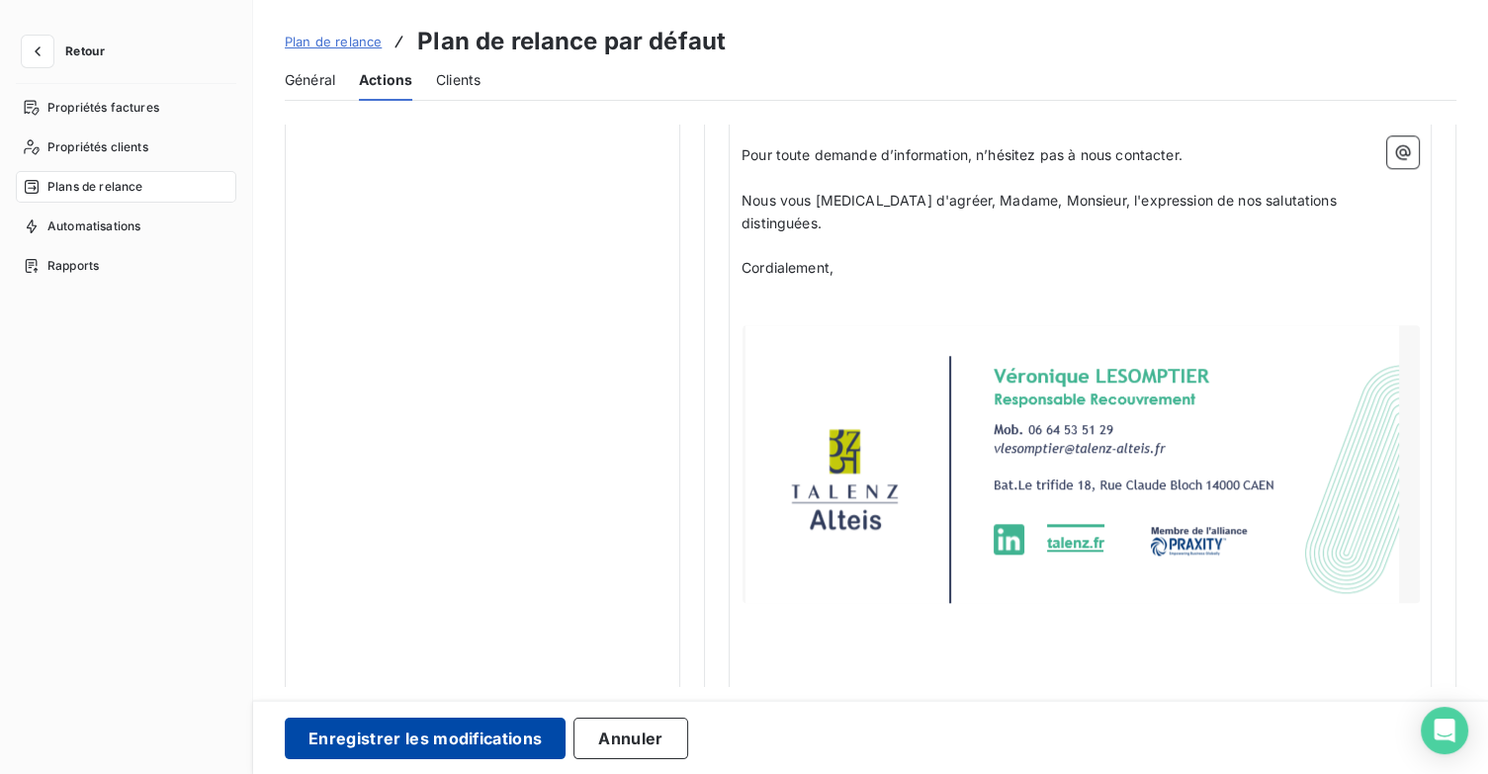
click at [524, 727] on button "Enregistrer les modifications" at bounding box center [425, 739] width 281 height 42
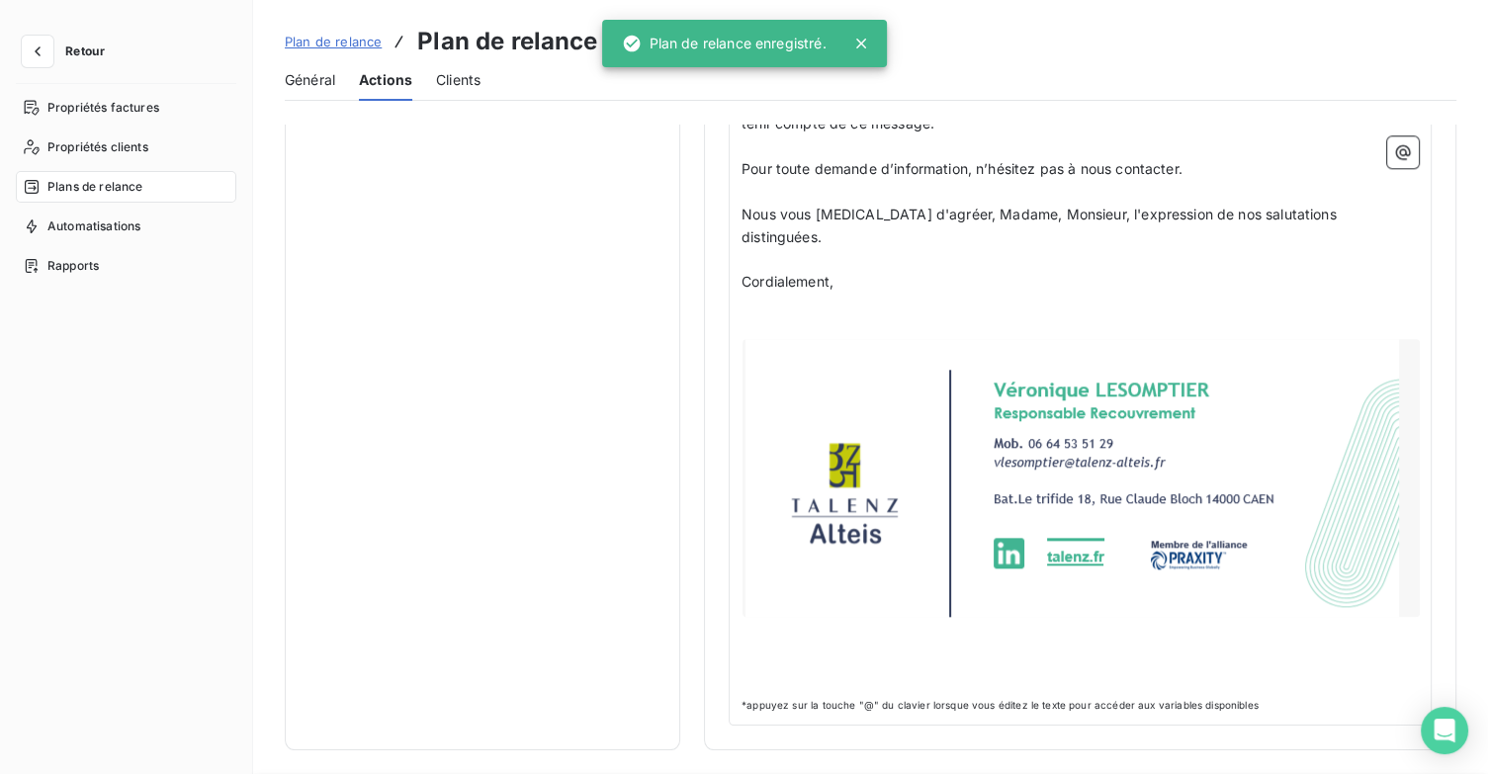
scroll to position [114, 0]
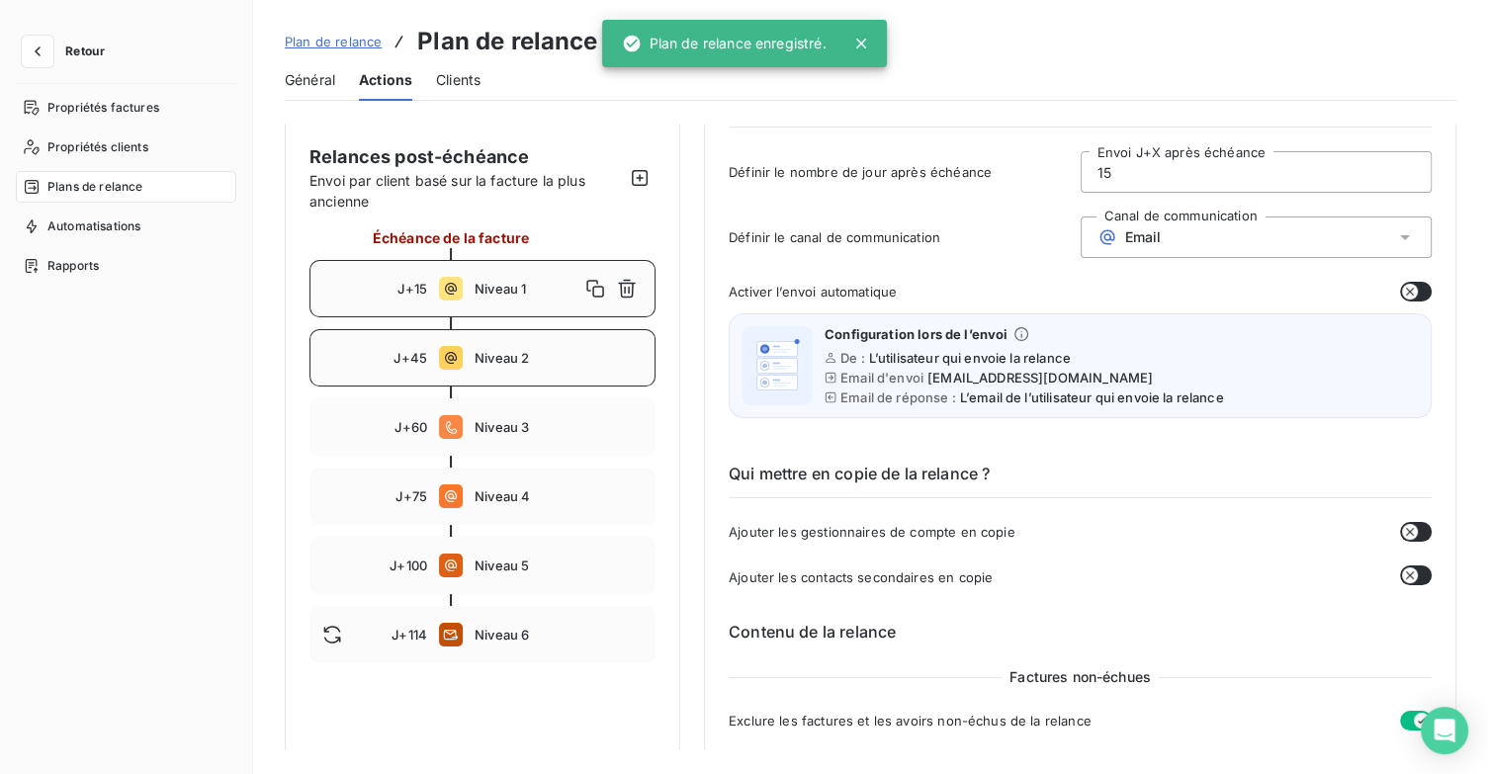
click at [530, 363] on span "Niveau 2" at bounding box center [559, 358] width 168 height 16
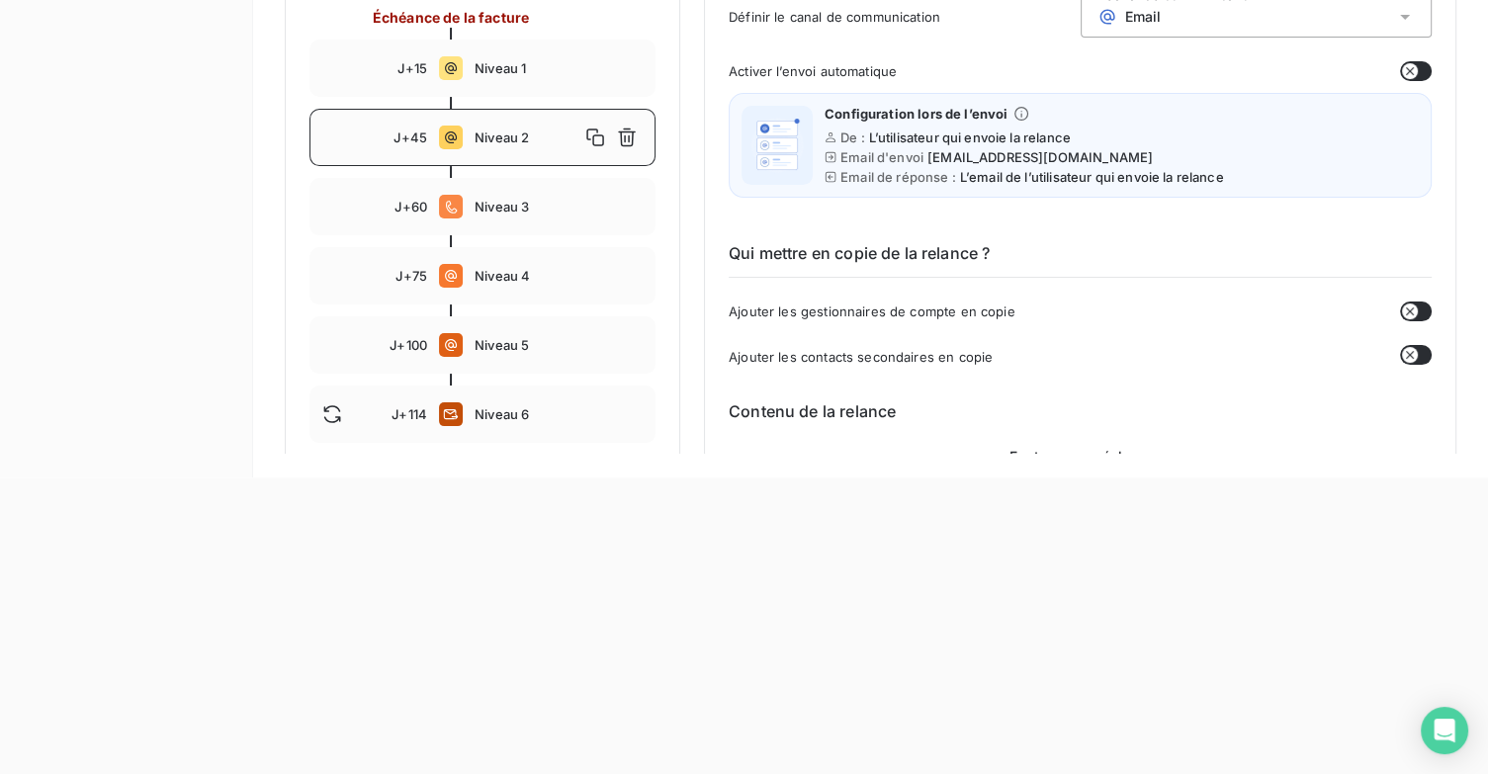
scroll to position [0, 0]
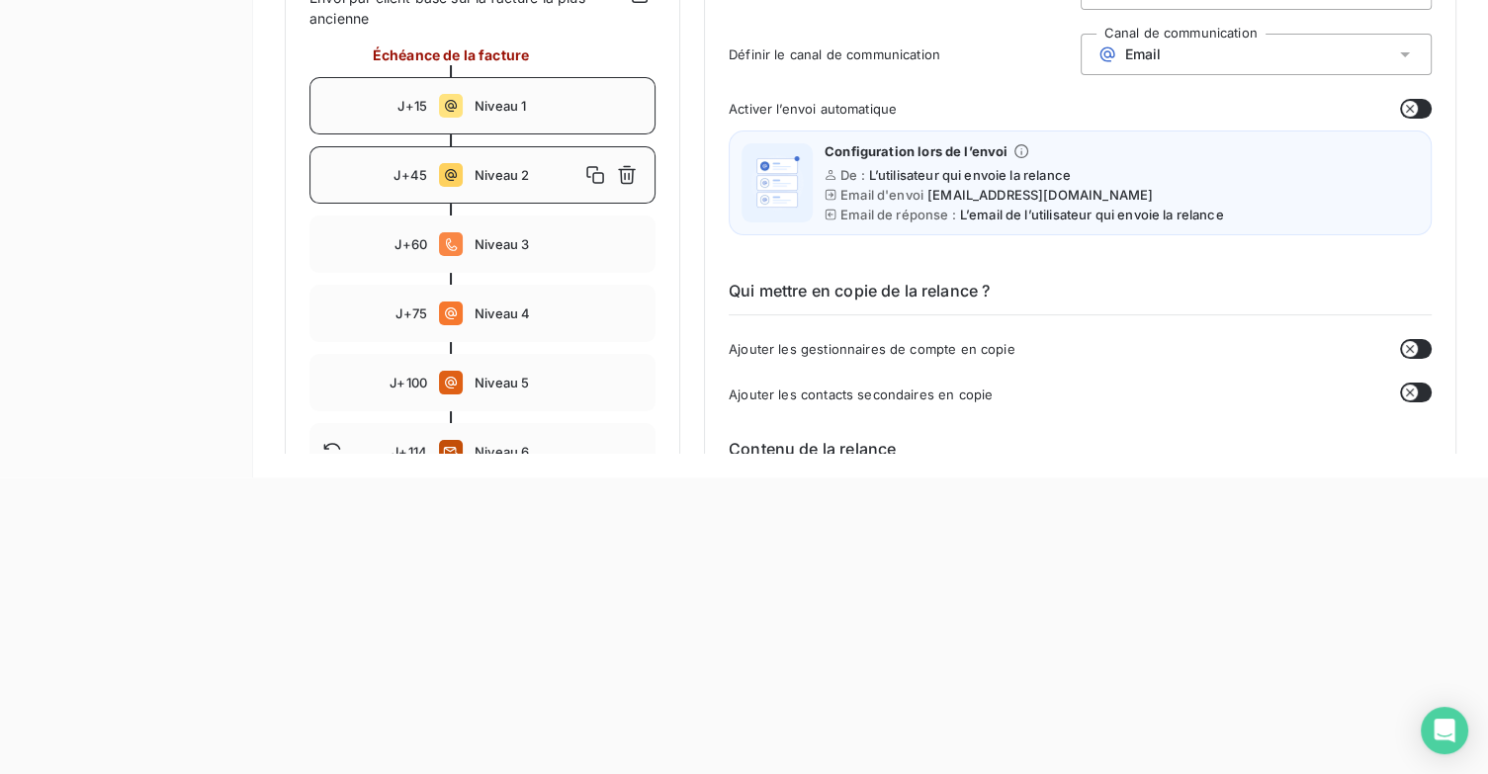
click at [487, 86] on div "J+15 Niveau 1" at bounding box center [482, 105] width 346 height 57
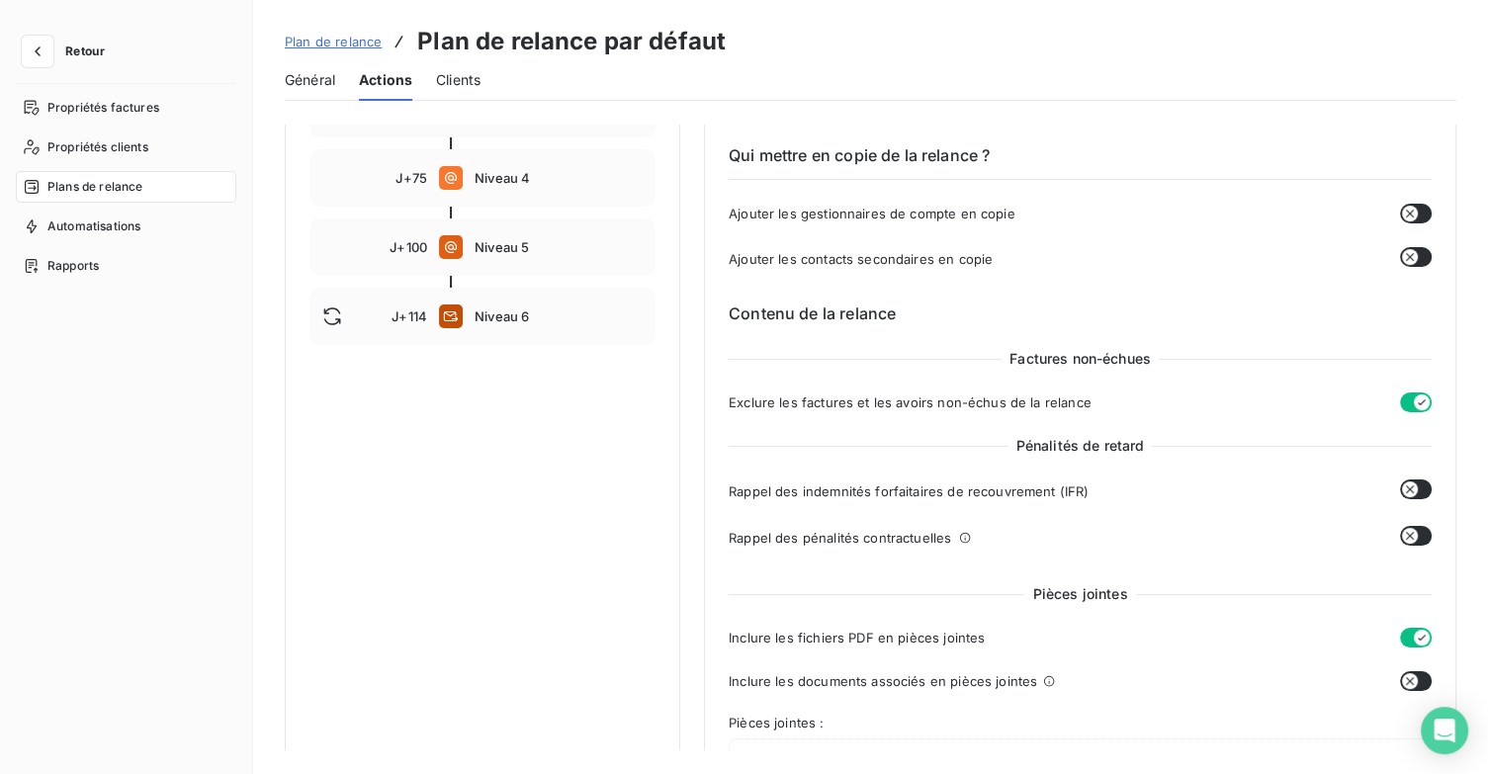
scroll to position [208, 0]
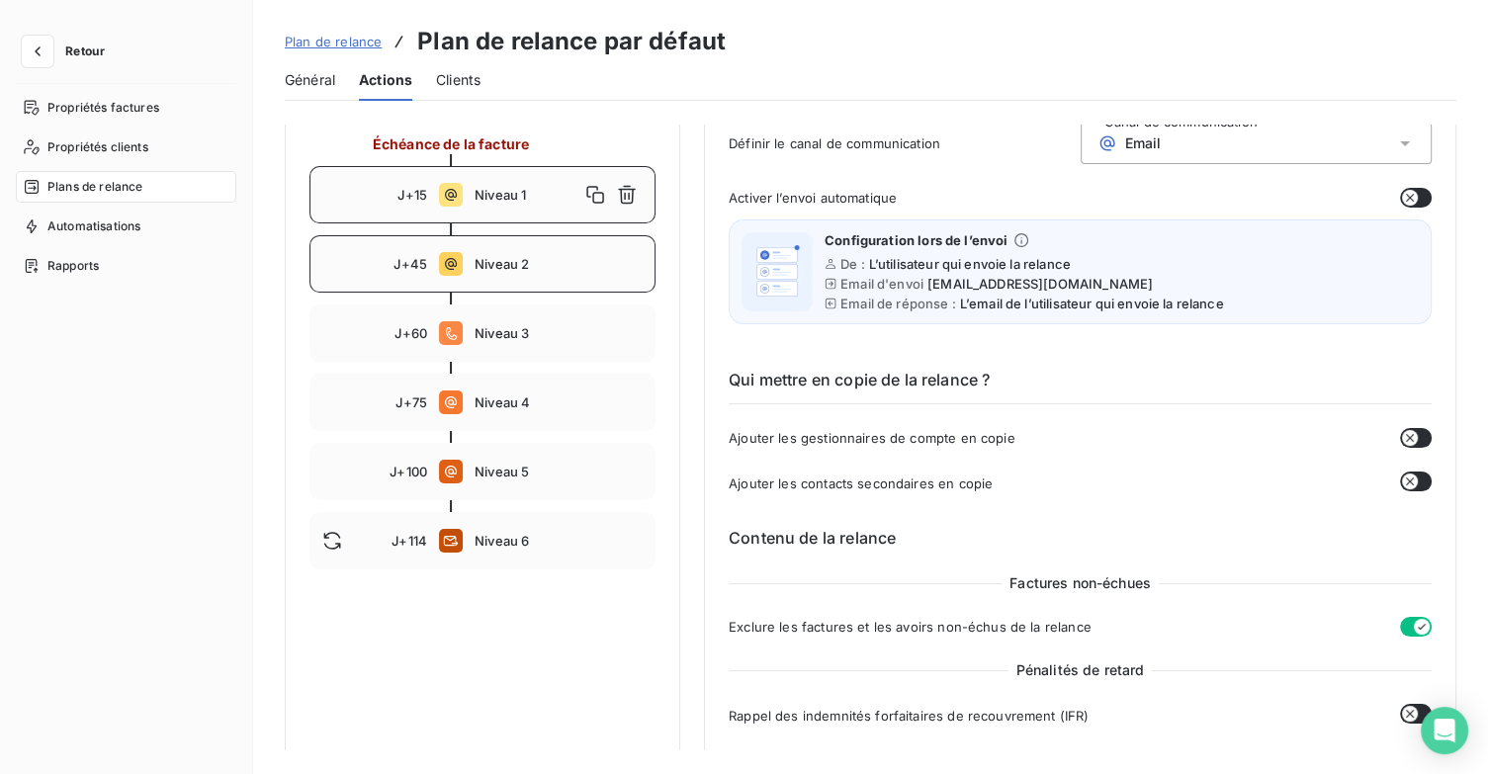
click at [542, 283] on div "J+45 Niveau 2" at bounding box center [482, 263] width 346 height 57
type input "45"
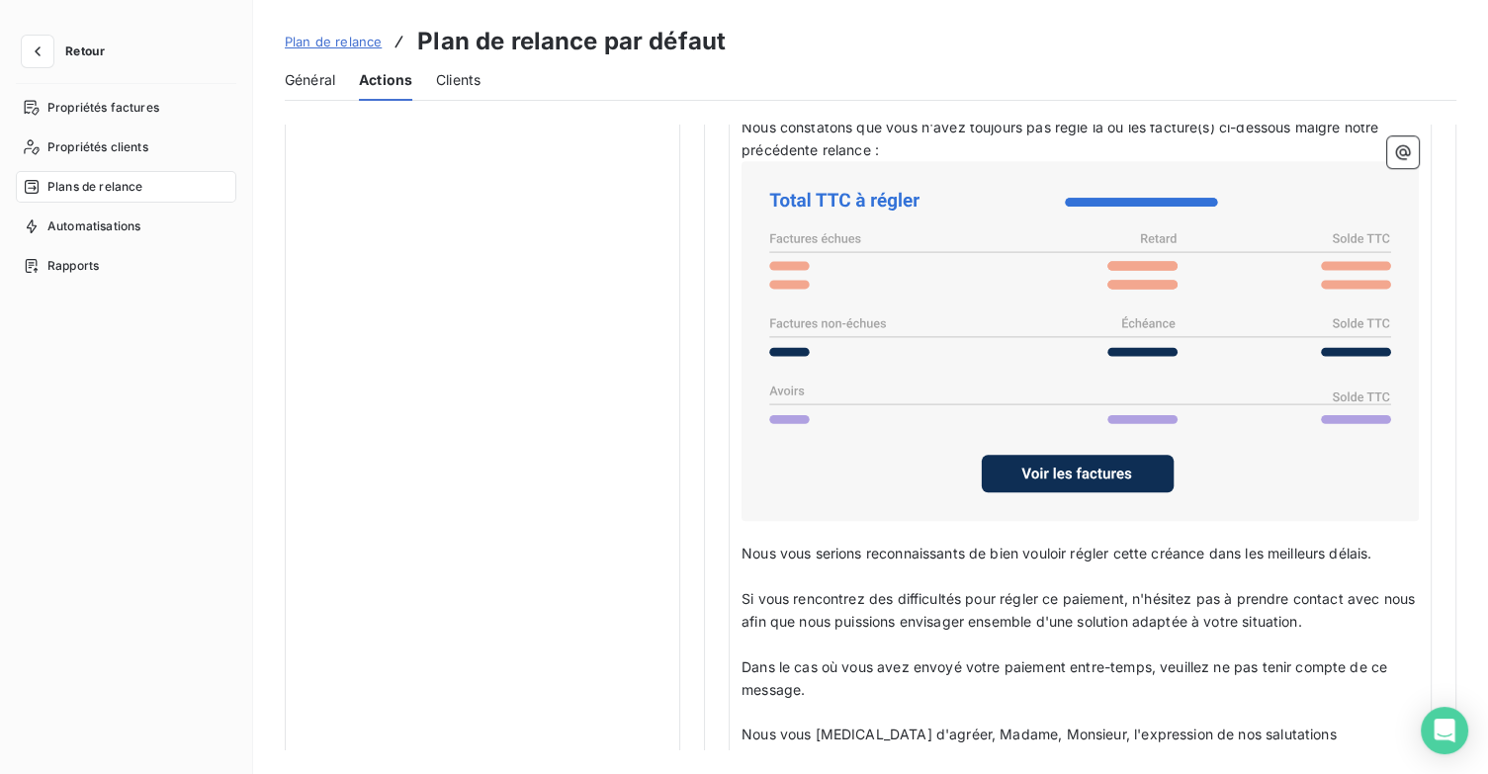
scroll to position [1515, 0]
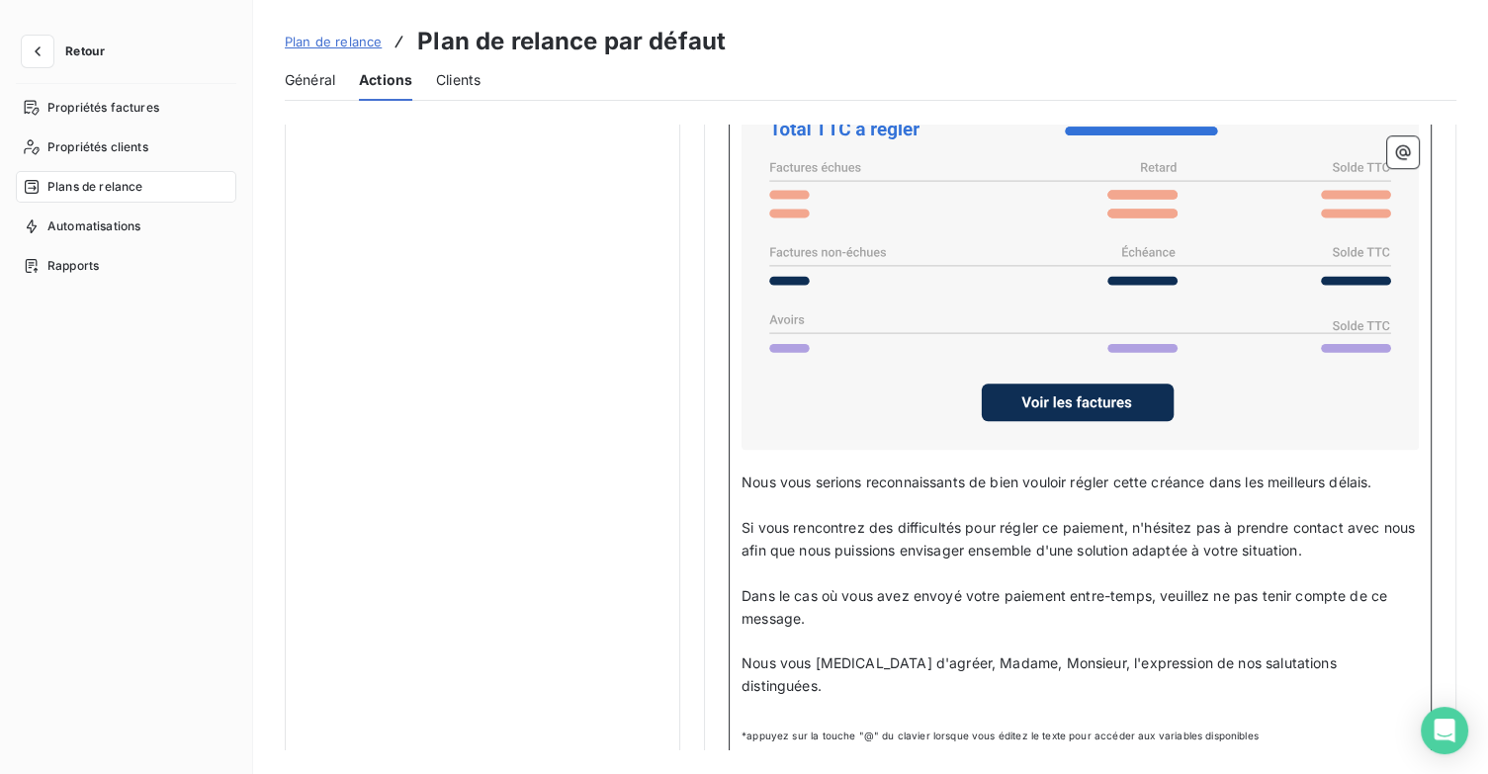
click at [814, 698] on p "﻿" at bounding box center [1080, 709] width 677 height 23
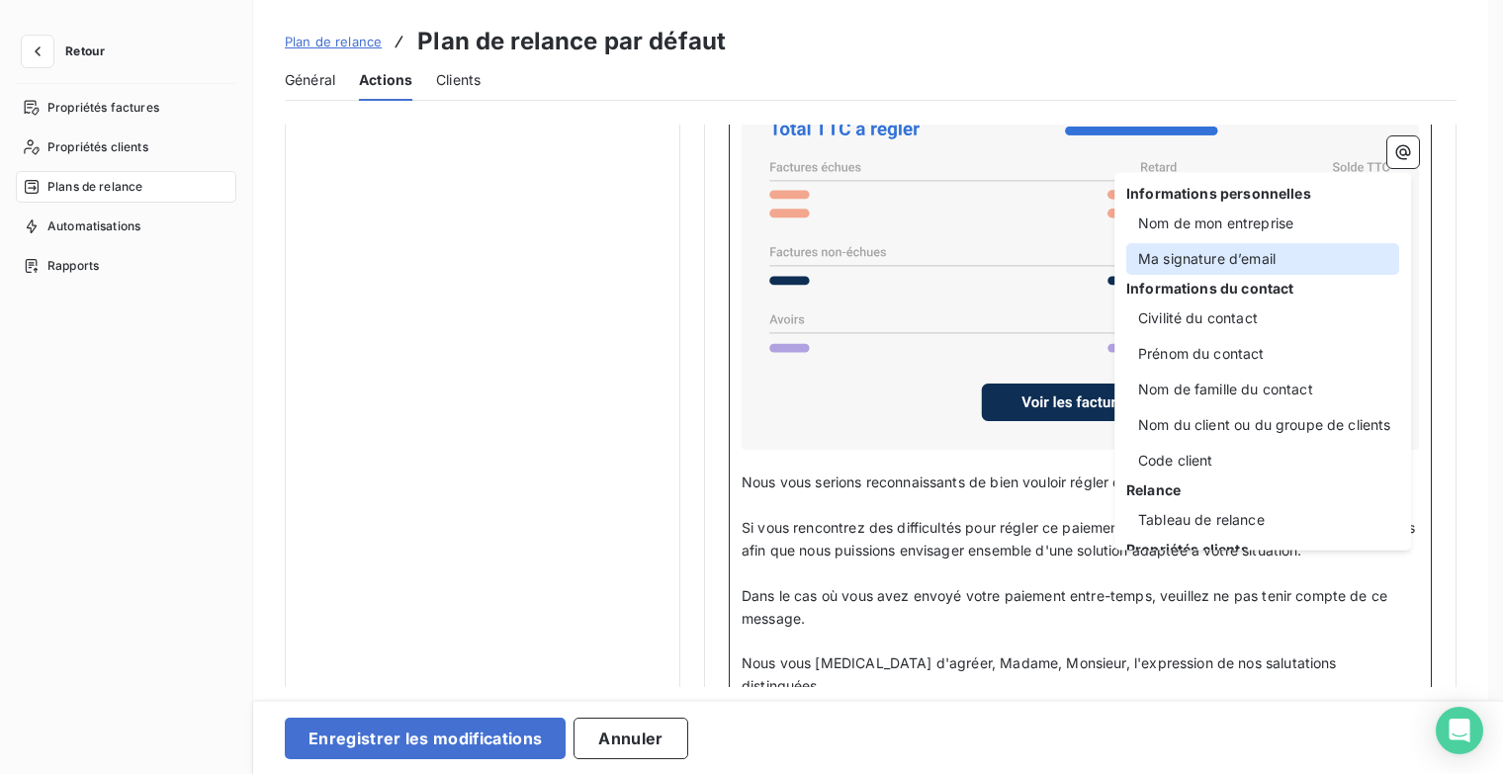
click at [1261, 262] on div "Ma signature d’email" at bounding box center [1262, 259] width 273 height 32
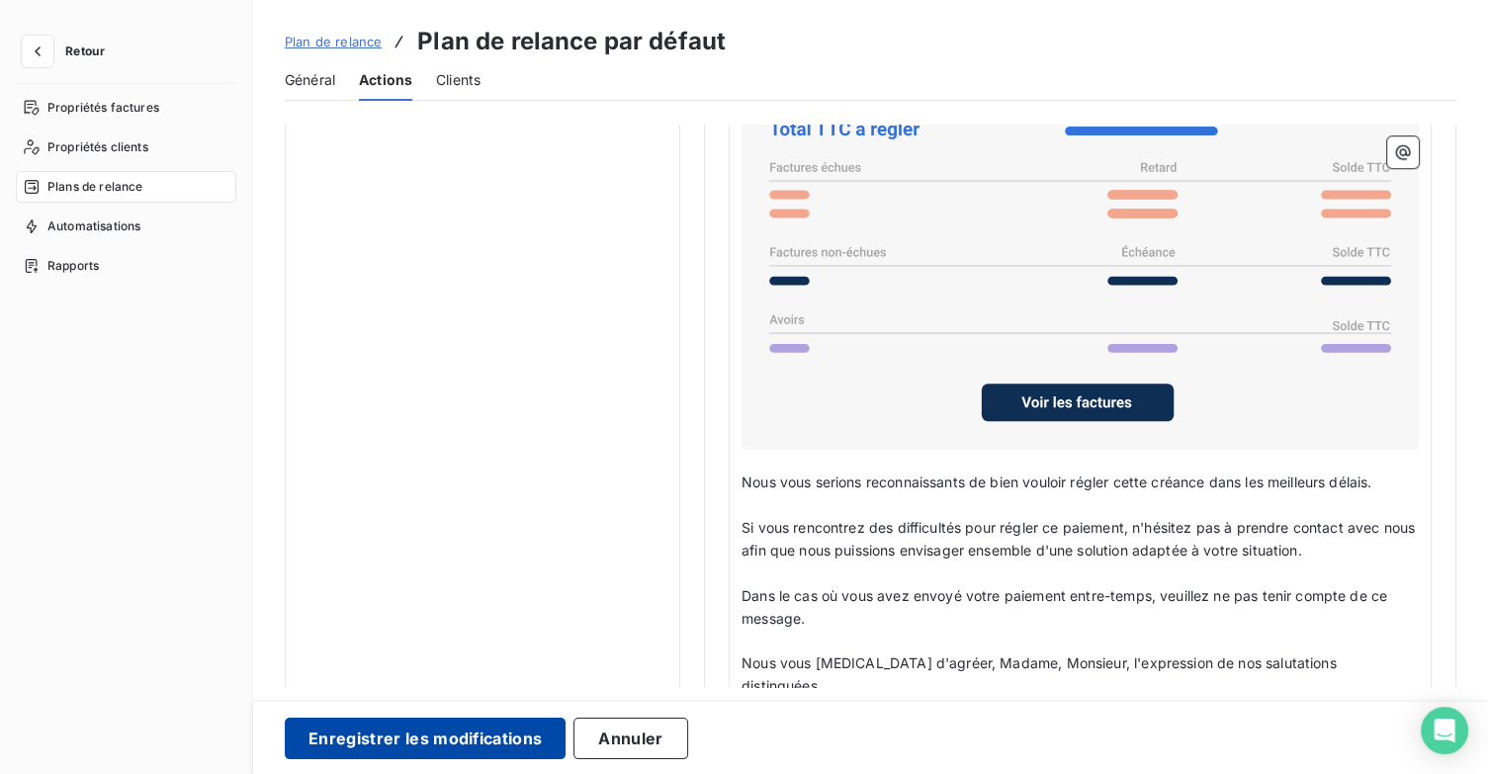
click at [487, 754] on button "Enregistrer les modifications" at bounding box center [425, 739] width 281 height 42
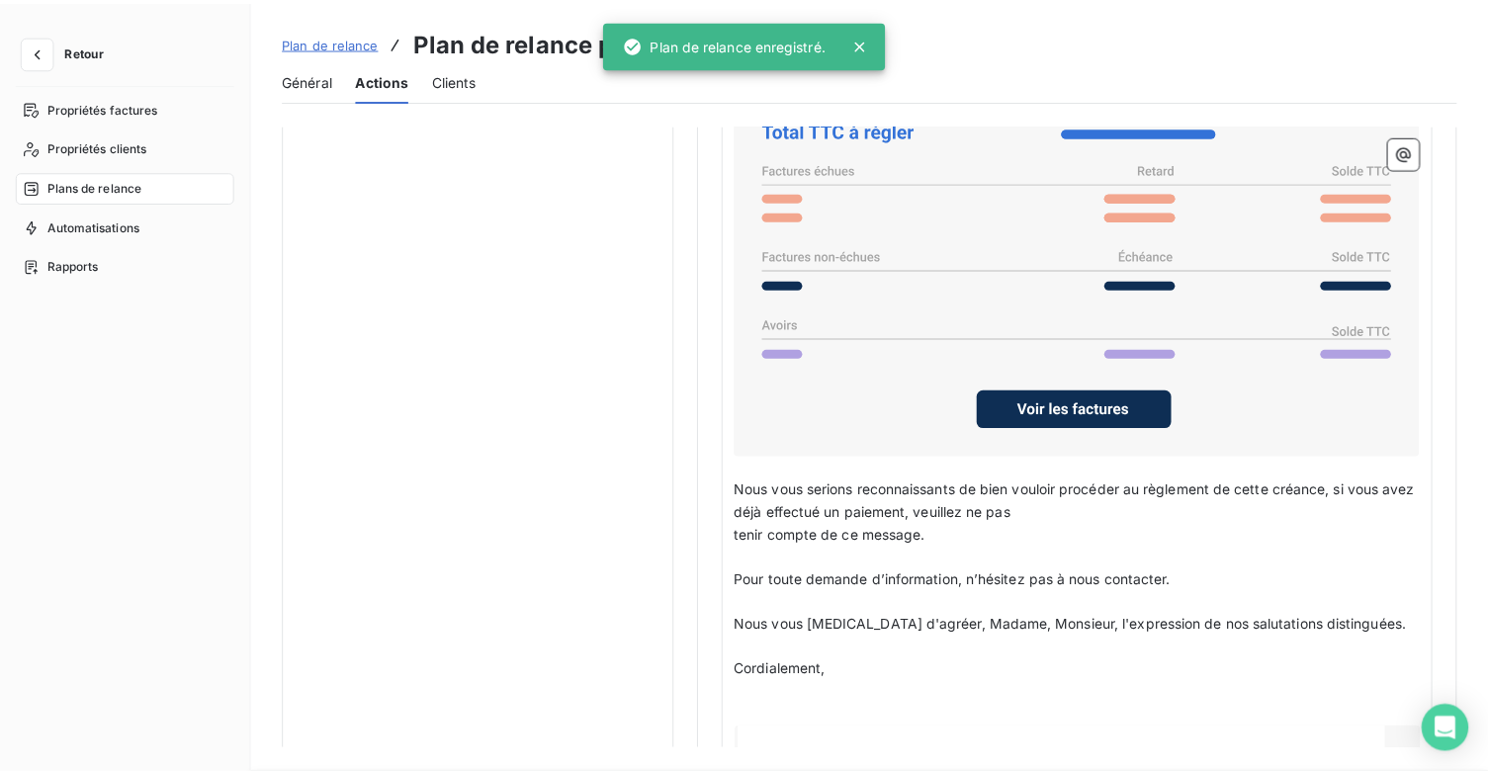
scroll to position [114, 0]
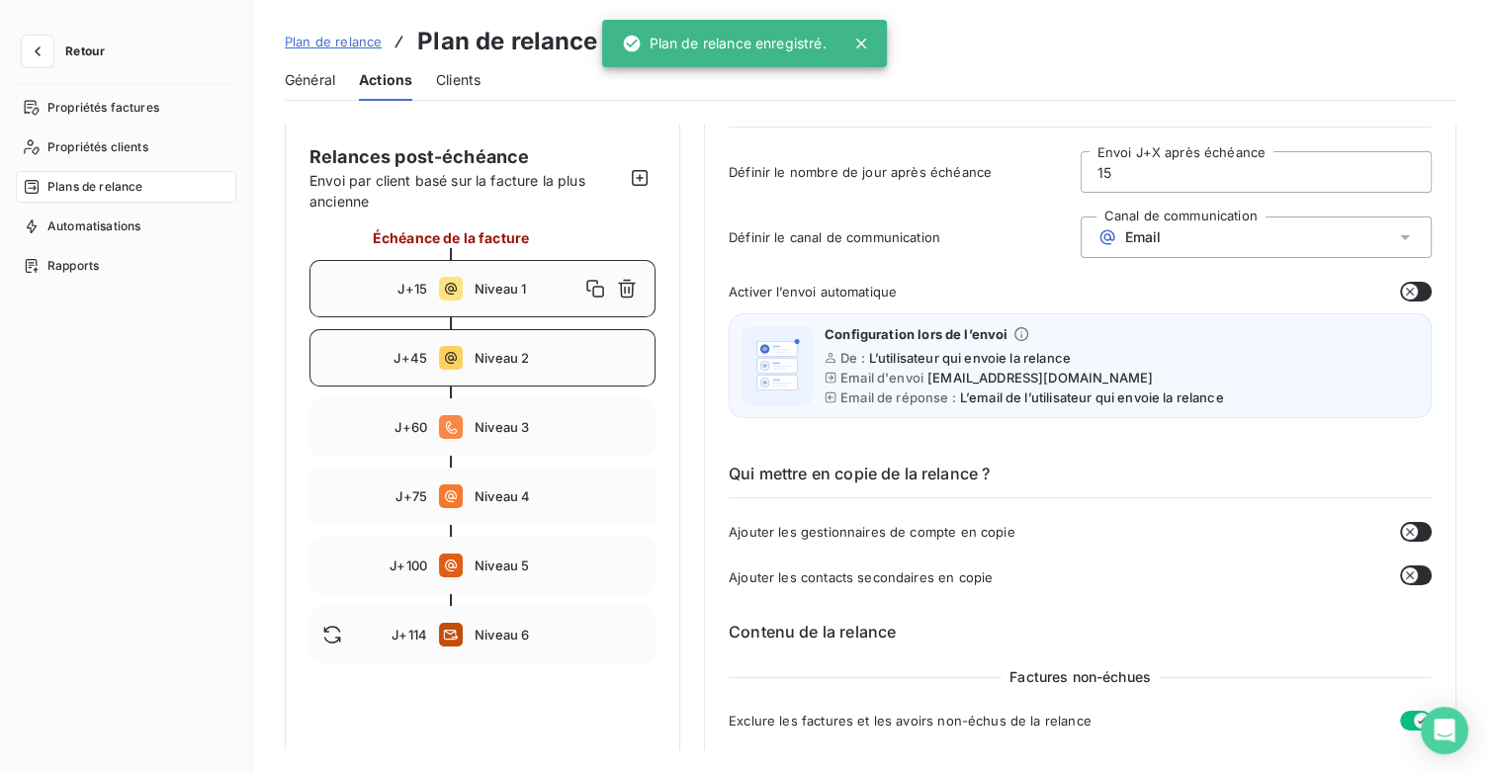
drag, startPoint x: 546, startPoint y: 367, endPoint x: 562, endPoint y: 367, distance: 15.8
click at [547, 367] on div "J+45 Niveau 2" at bounding box center [482, 357] width 346 height 57
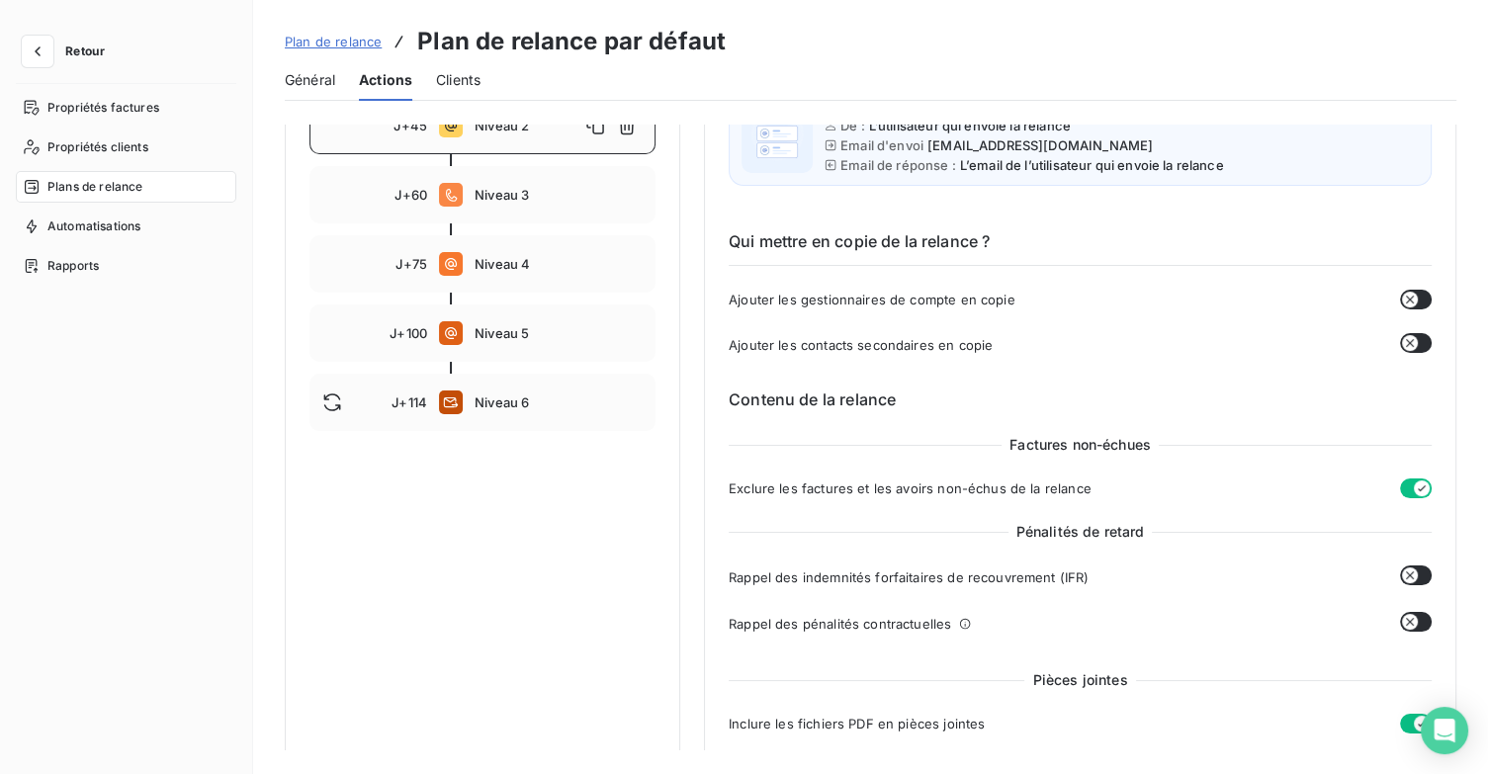
scroll to position [138, 0]
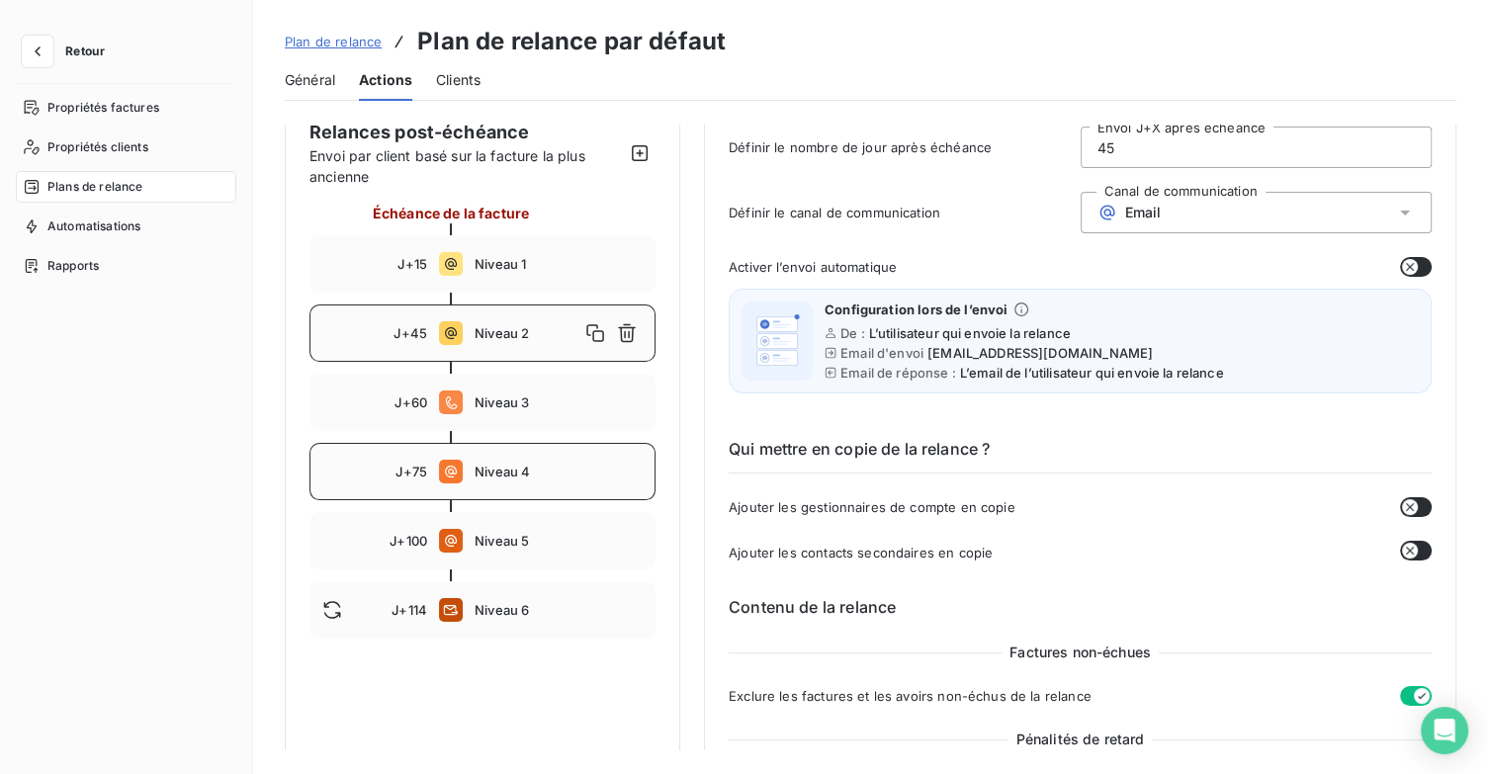
click at [573, 466] on span "Niveau 4" at bounding box center [559, 472] width 168 height 16
type input "75"
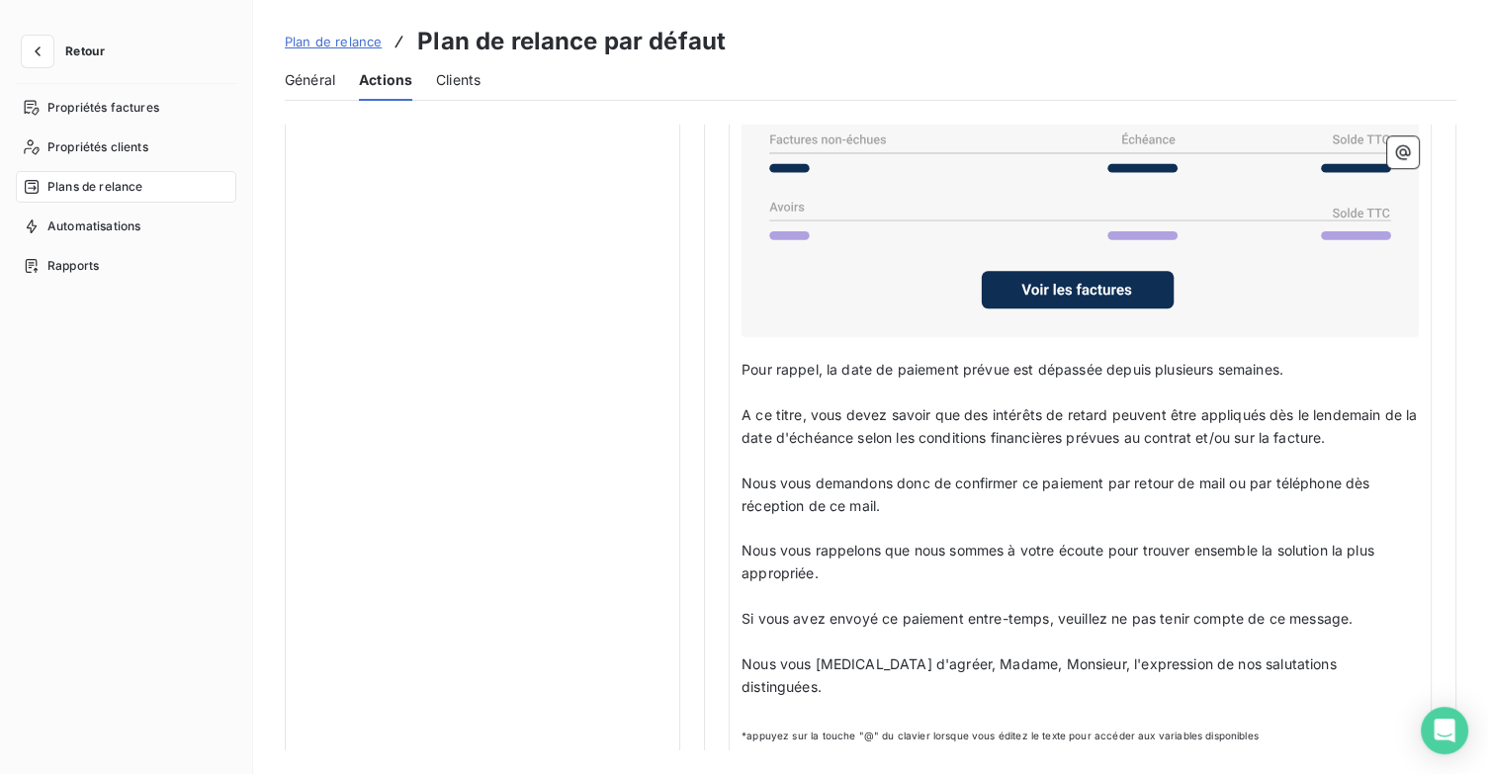
scroll to position [297, 0]
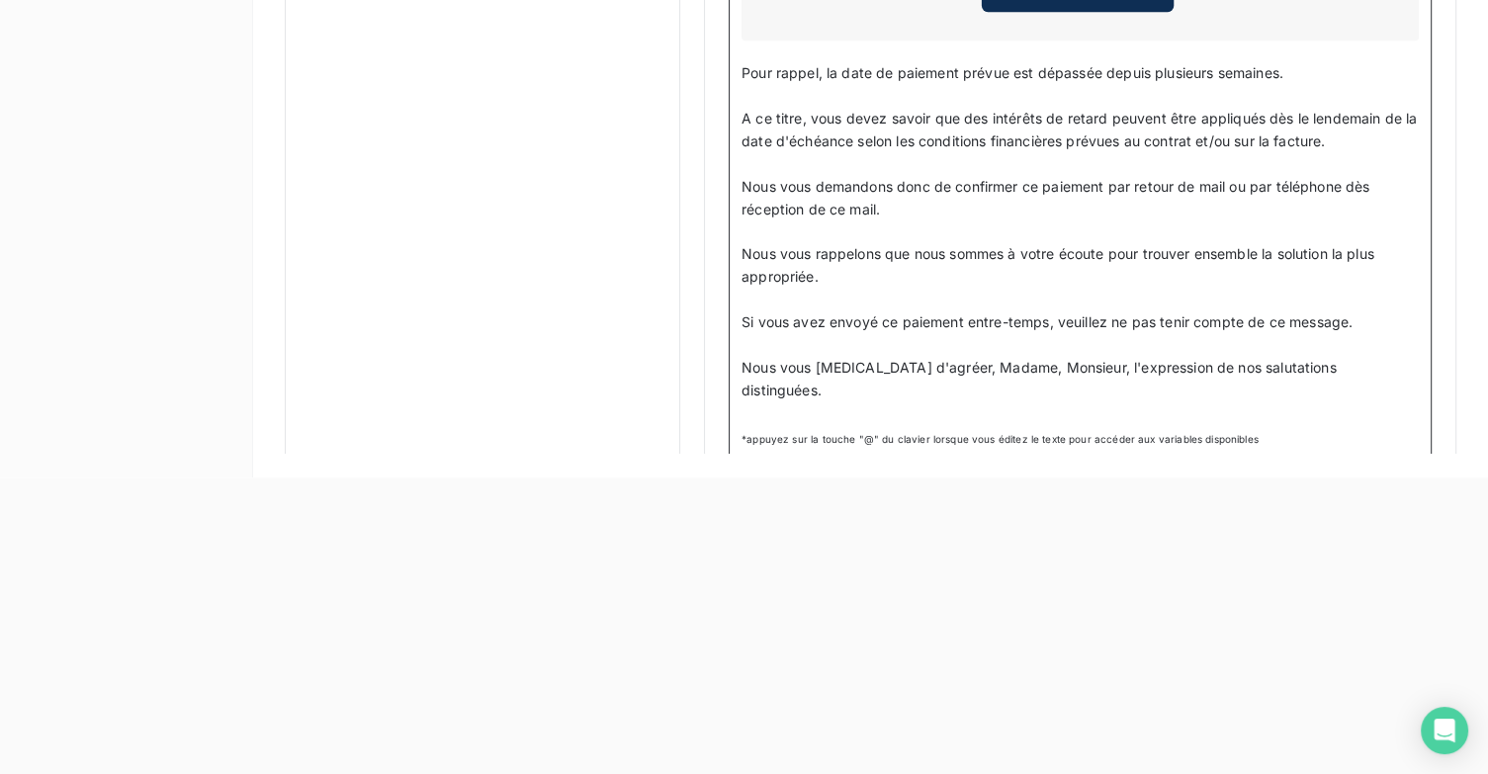
click at [935, 402] on p "﻿" at bounding box center [1080, 413] width 677 height 23
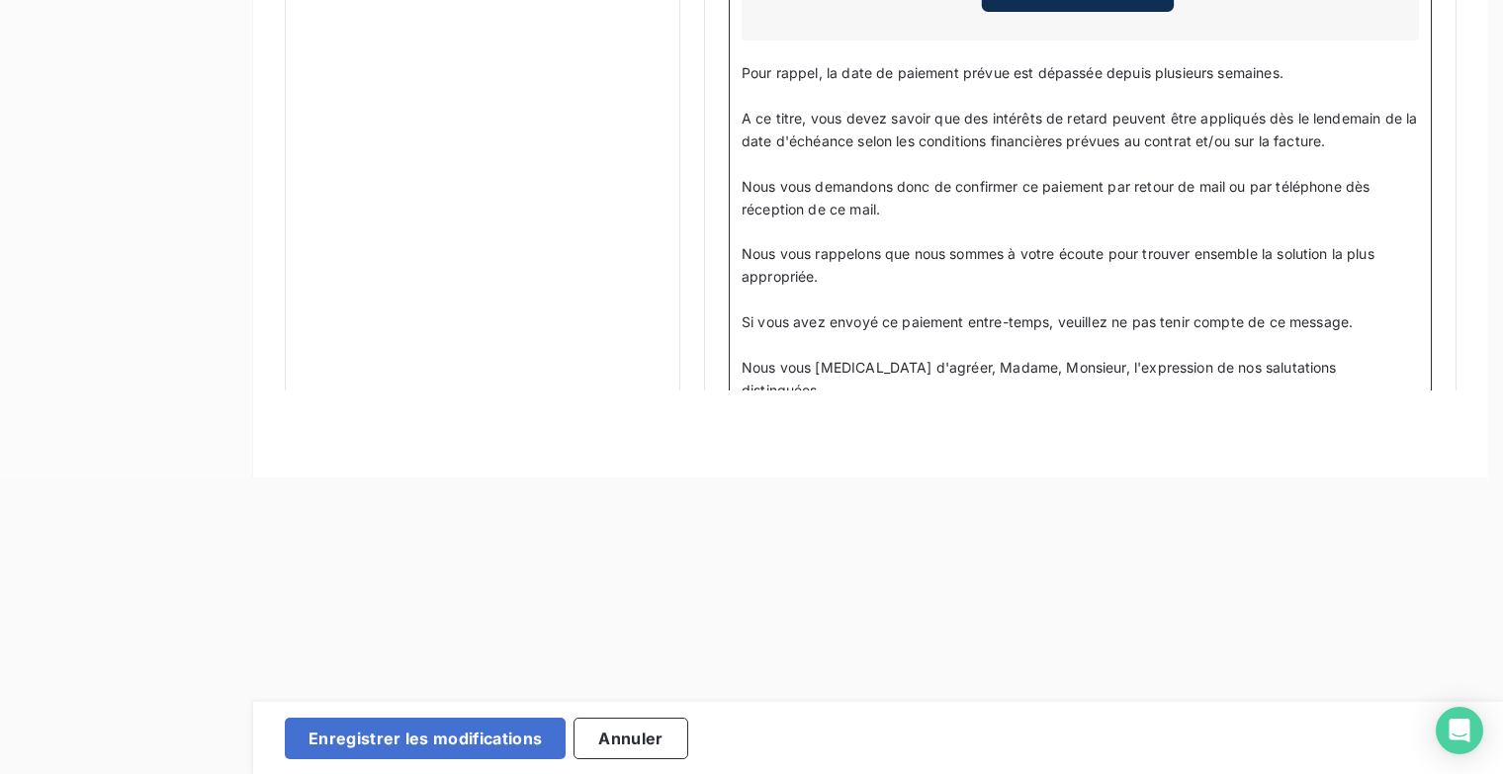
click at [899, 380] on html "Retour Propriétés factures Propriétés clients Plans de relance Automatisations …" at bounding box center [751, 90] width 1503 height 774
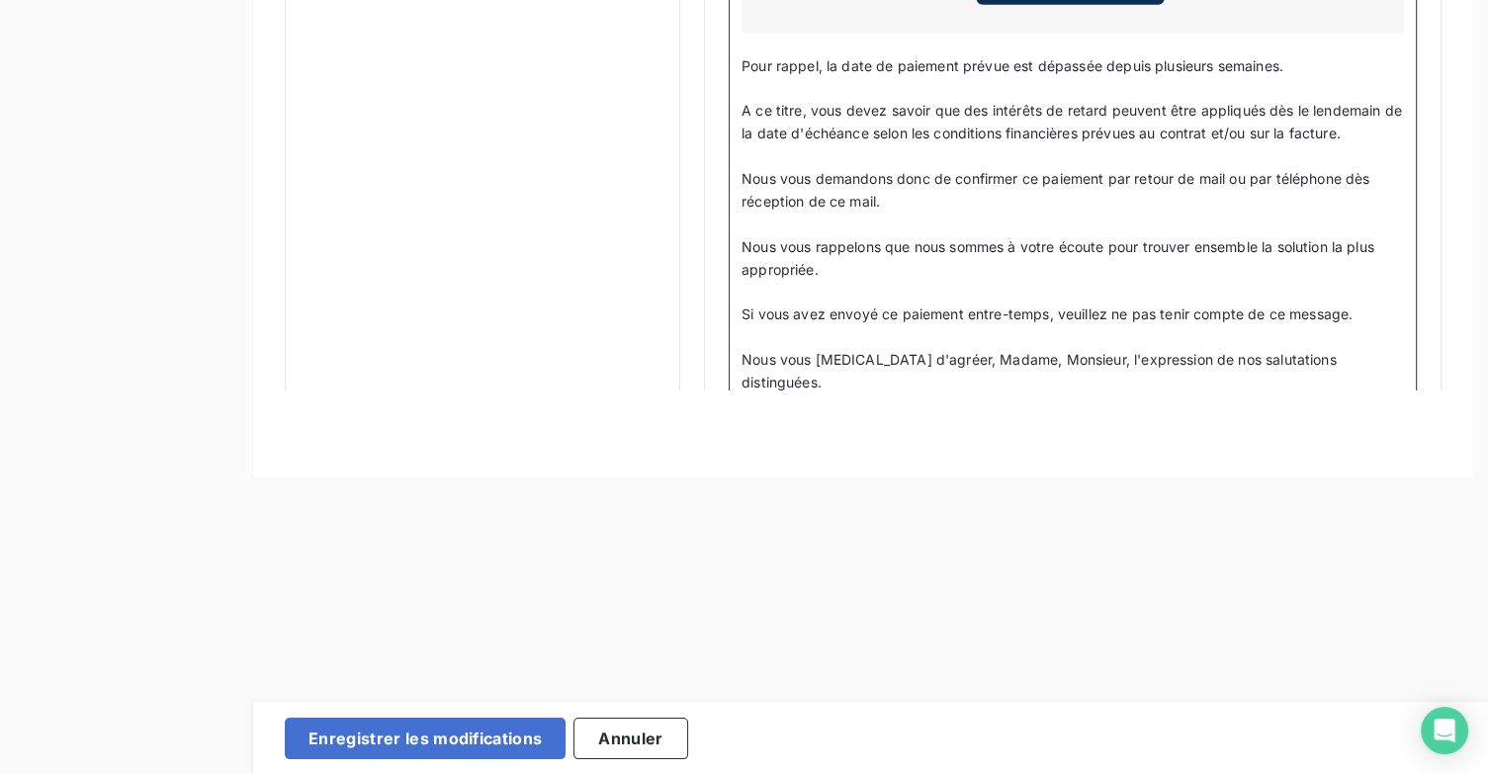
click at [965, 384] on html "Retour Propriétés factures Propriétés clients Plans de relance Automatisations …" at bounding box center [744, 90] width 1488 height 774
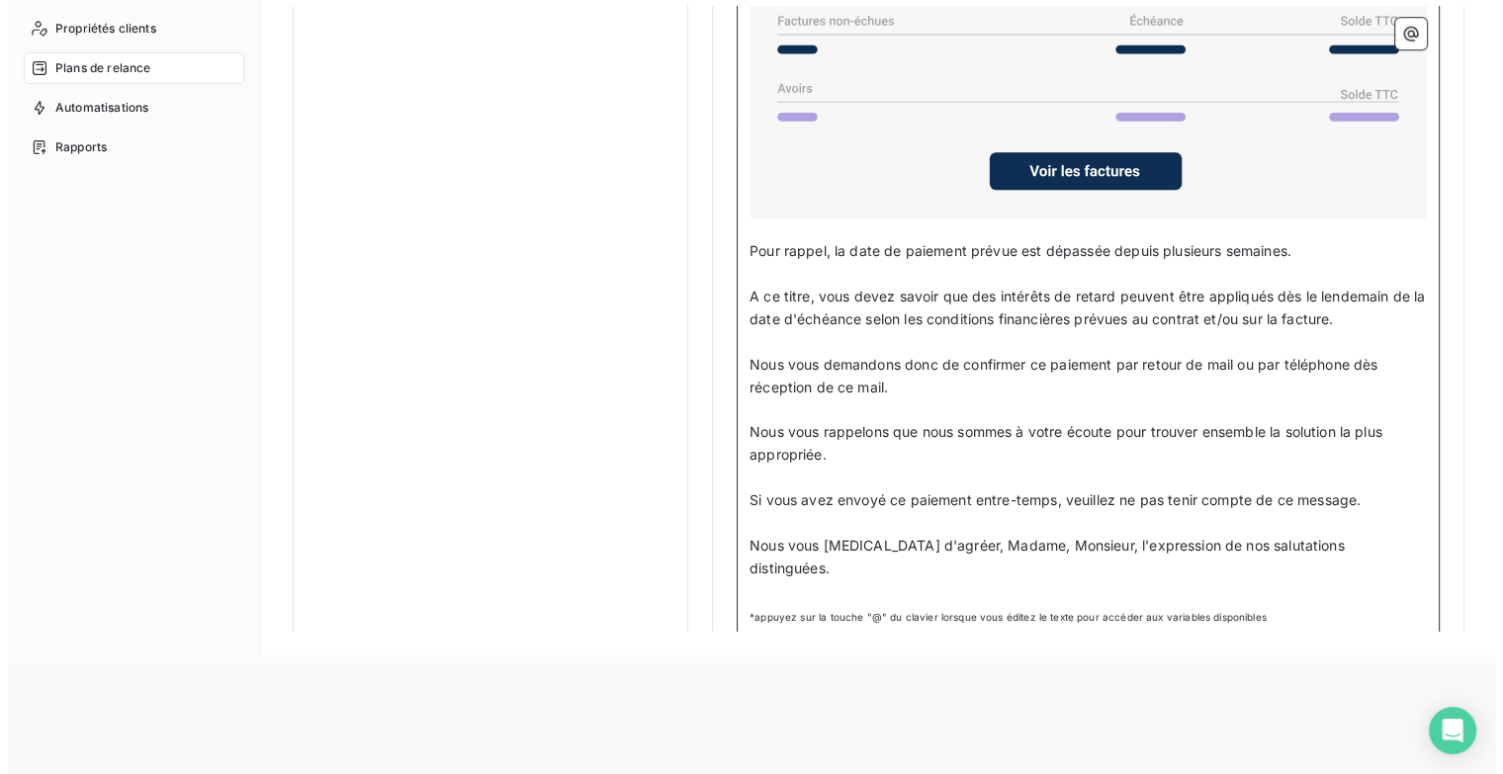
scroll to position [0, 0]
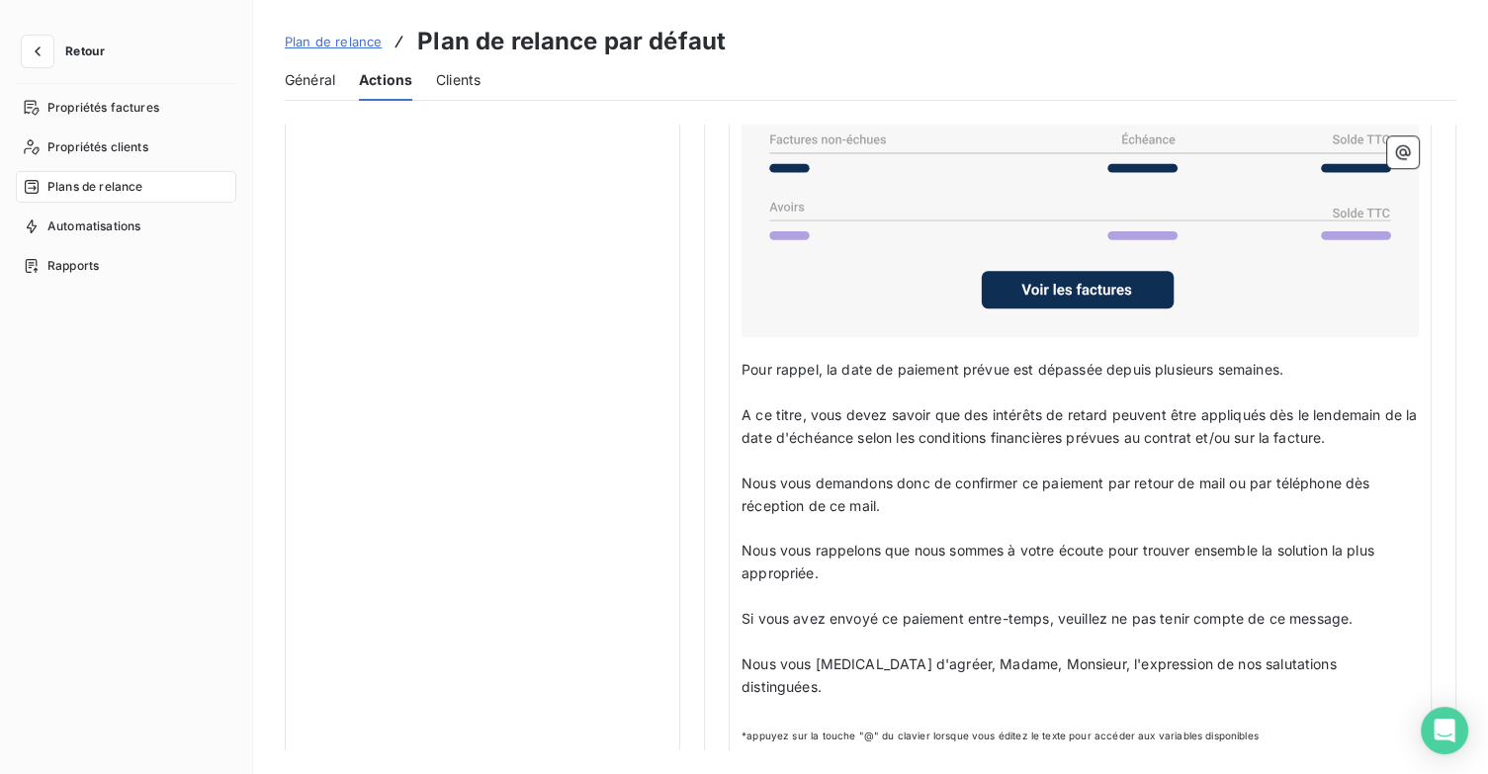
click at [350, 78] on div "Général Actions Clients" at bounding box center [871, 80] width 1172 height 42
click at [368, 78] on span "Actions" at bounding box center [385, 80] width 53 height 20
click at [318, 85] on span "Général" at bounding box center [310, 80] width 50 height 20
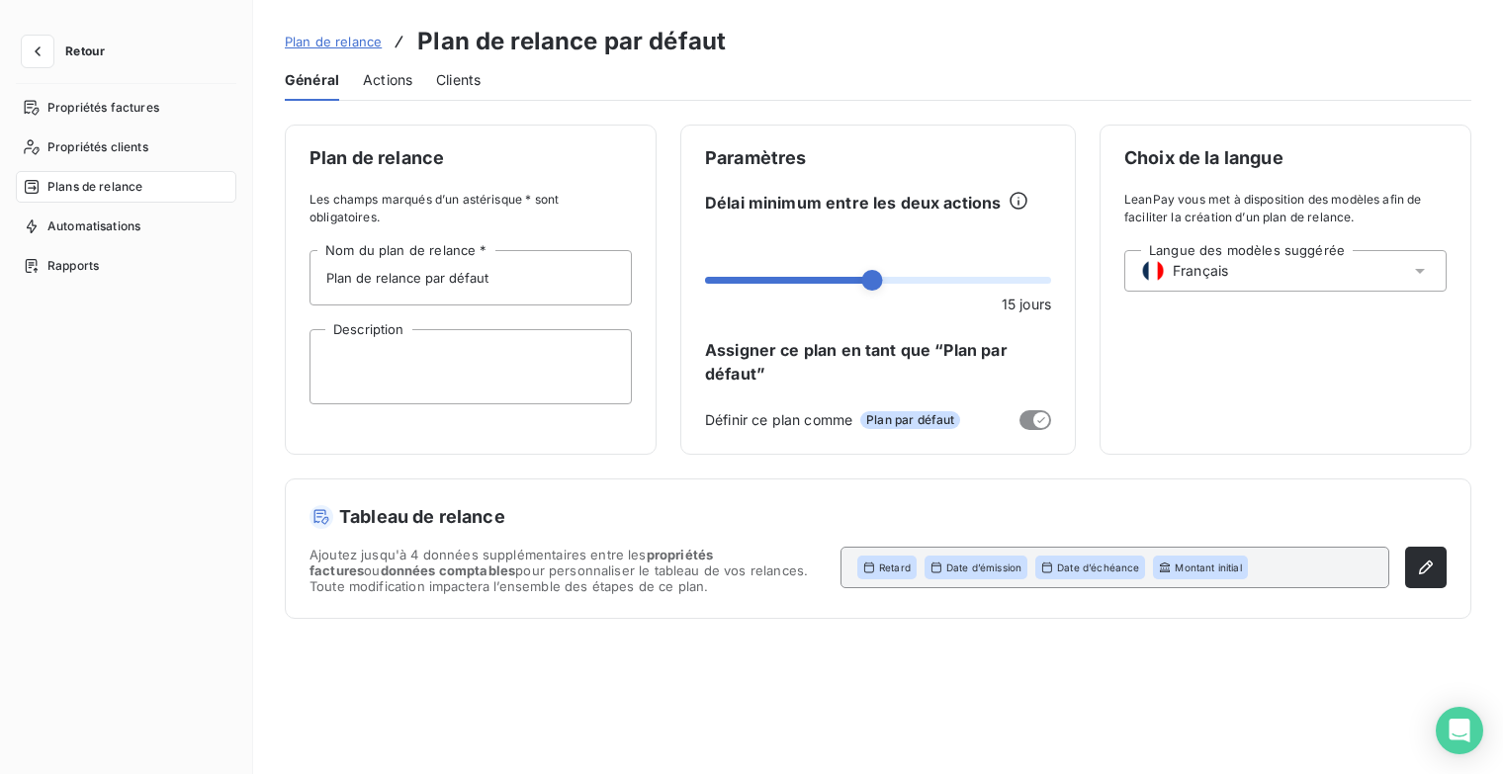
drag, startPoint x: 396, startPoint y: 78, endPoint x: 407, endPoint y: 80, distance: 11.1
click at [395, 79] on span "Actions" at bounding box center [387, 80] width 49 height 20
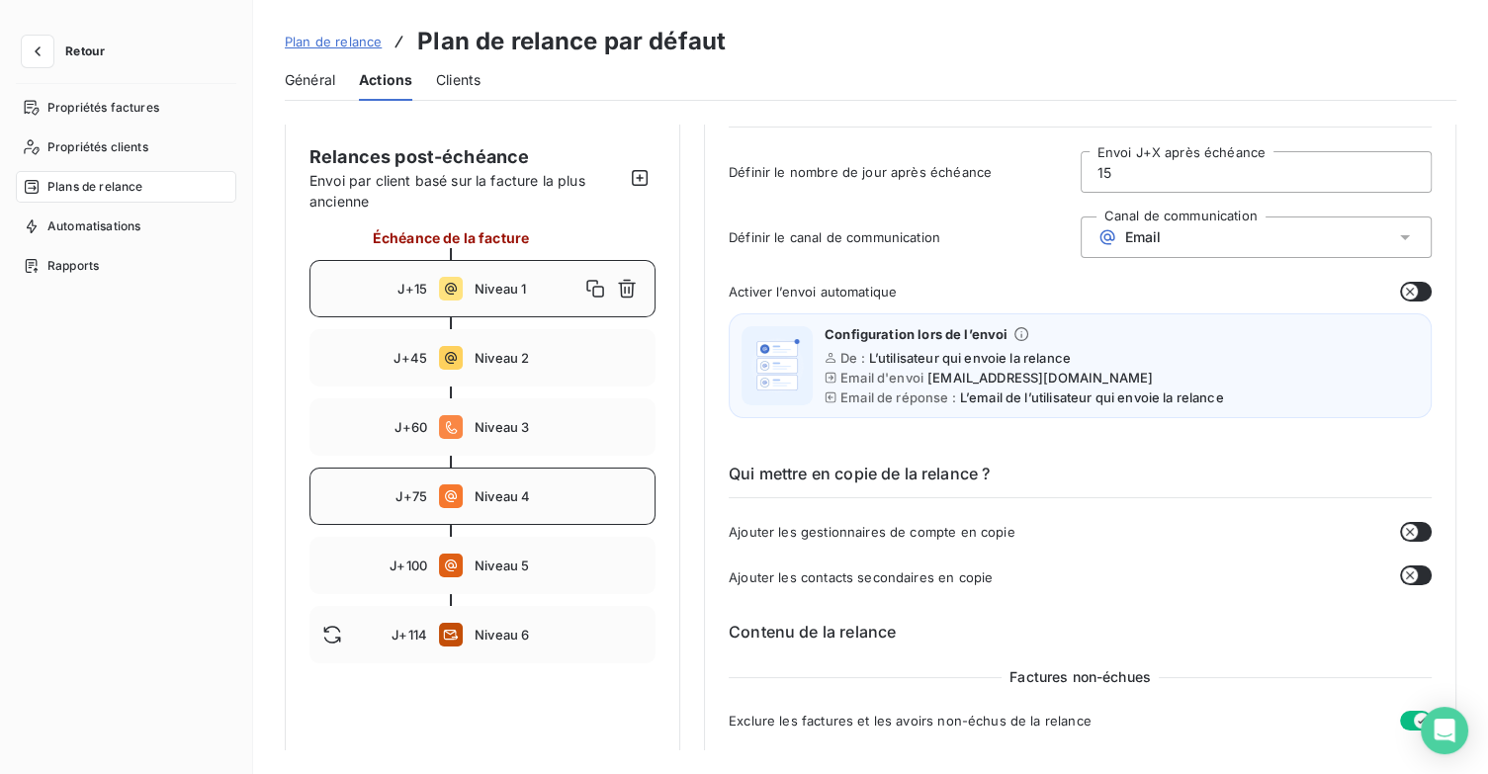
scroll to position [198, 0]
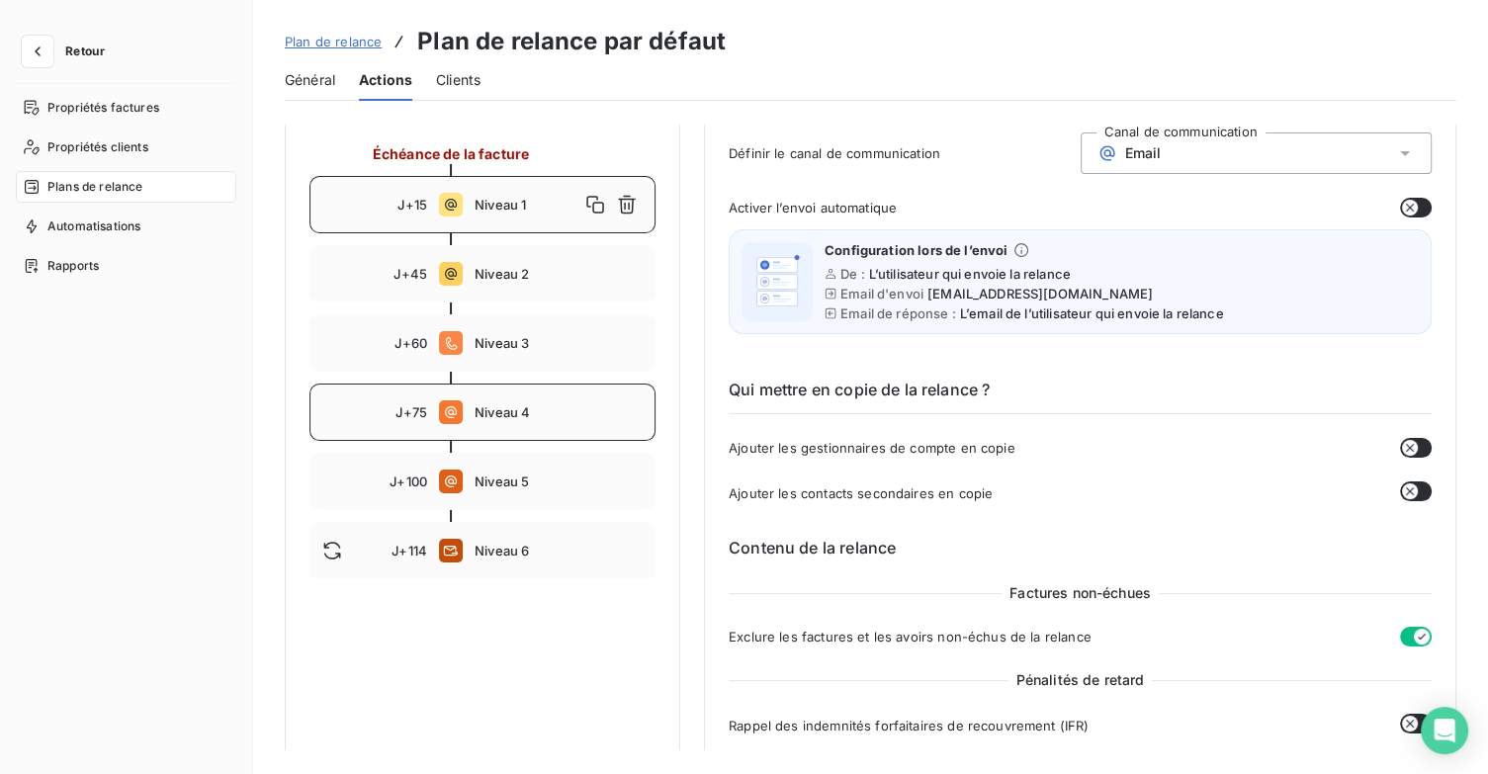
click at [542, 411] on span "Niveau 4" at bounding box center [559, 412] width 168 height 16
type input "75"
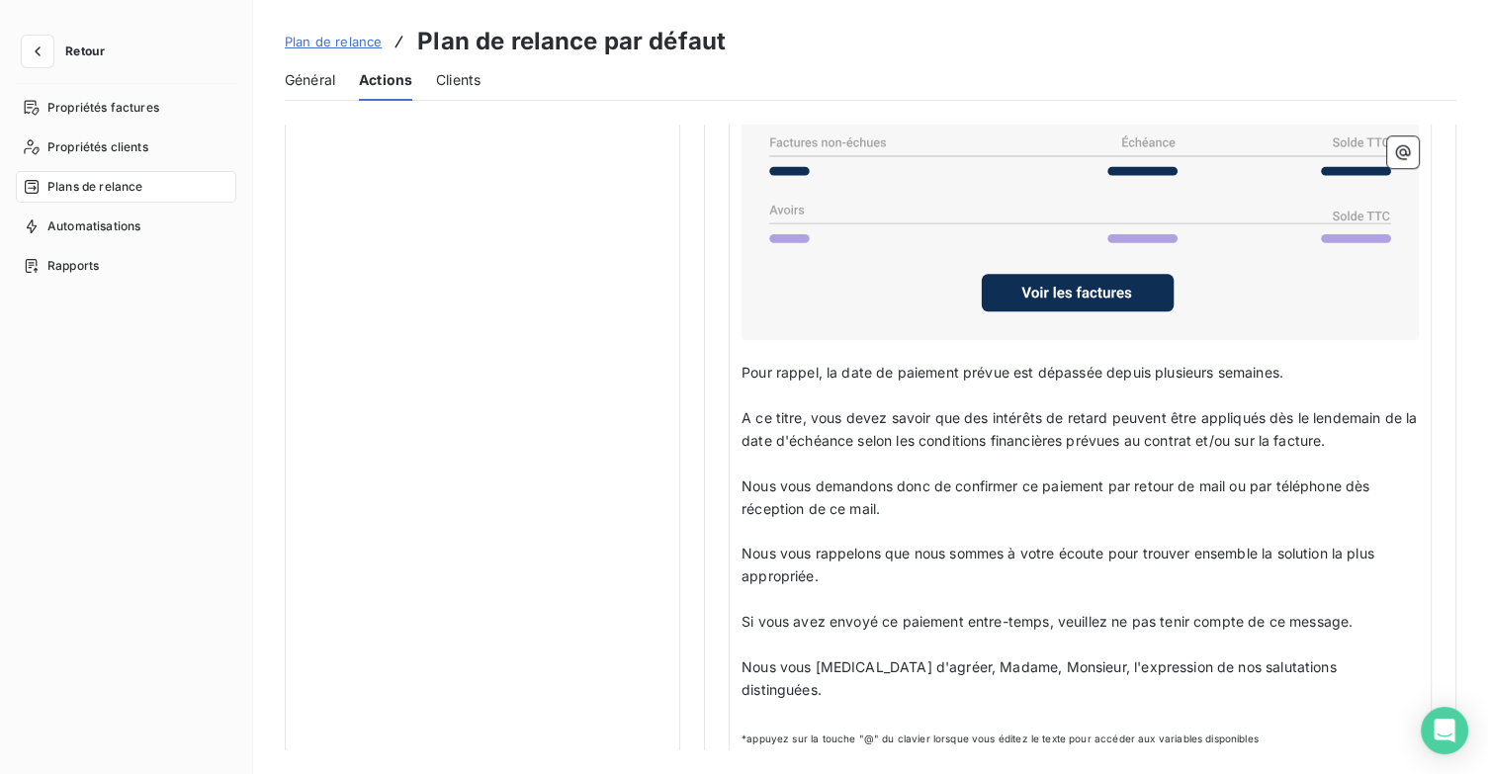
scroll to position [1681, 0]
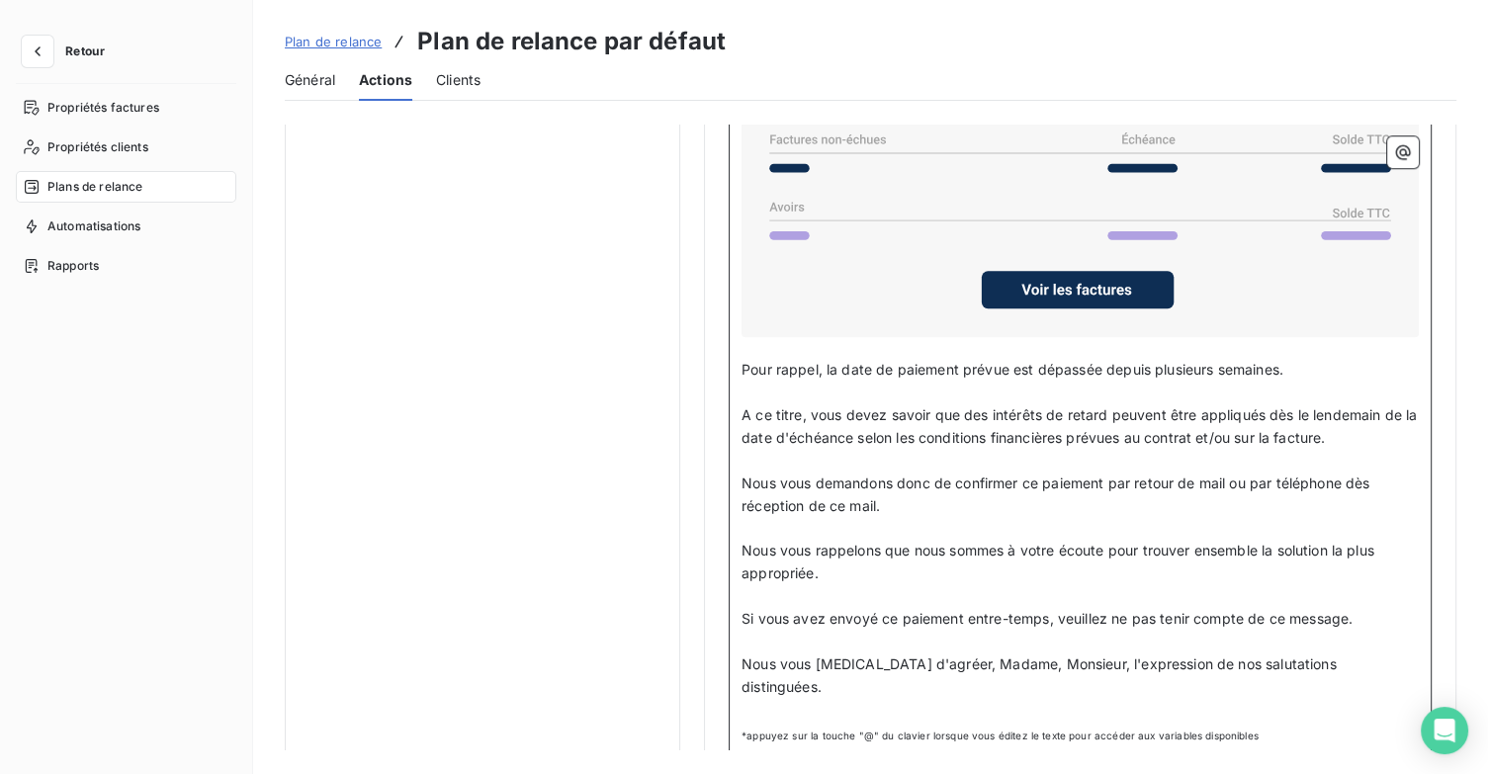
click at [1361, 659] on p "Nous vous [MEDICAL_DATA] d'agréer, Madame, Monsieur, l'expression de nos saluta…" at bounding box center [1080, 676] width 677 height 45
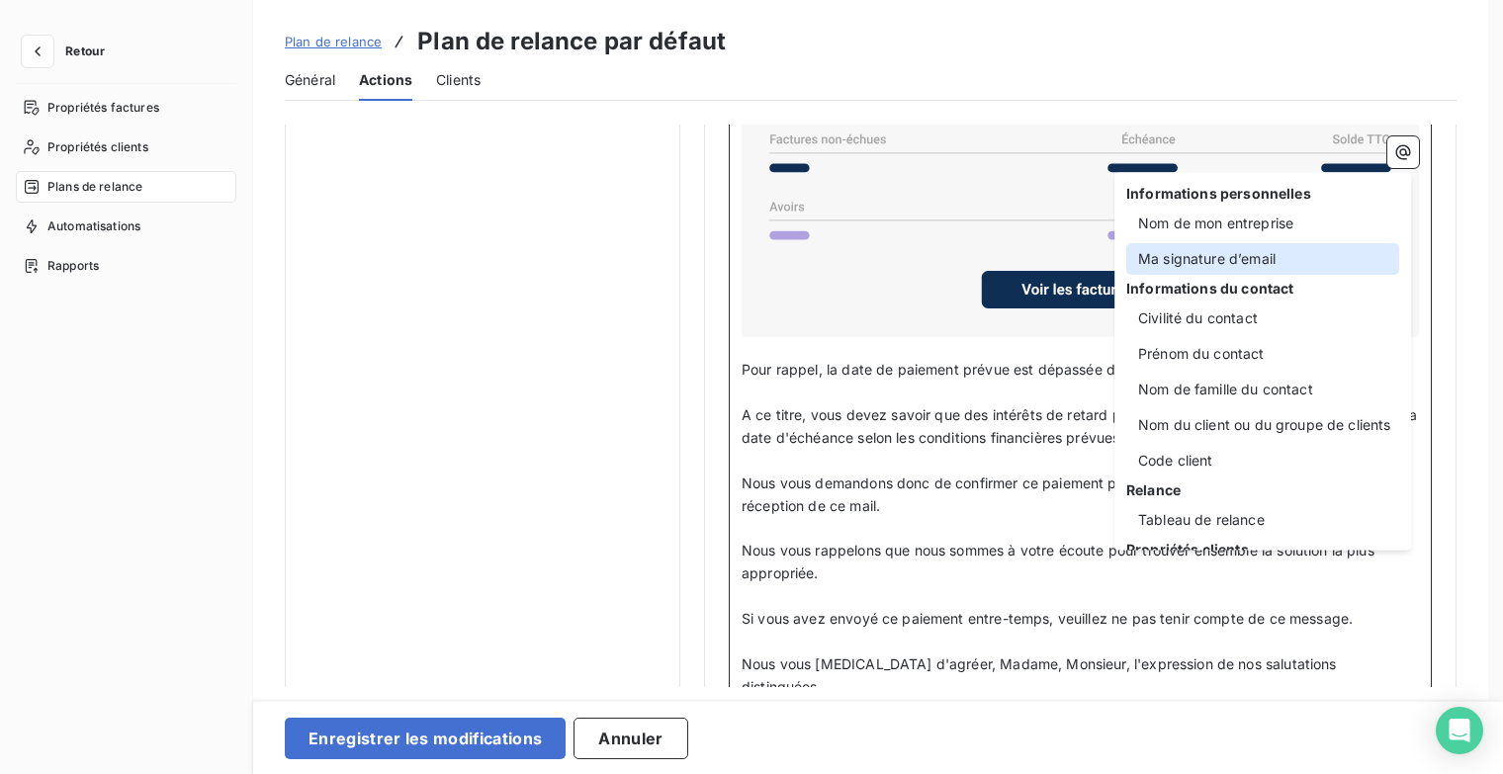
click at [1262, 275] on div "Ma signature d’email" at bounding box center [1262, 259] width 273 height 32
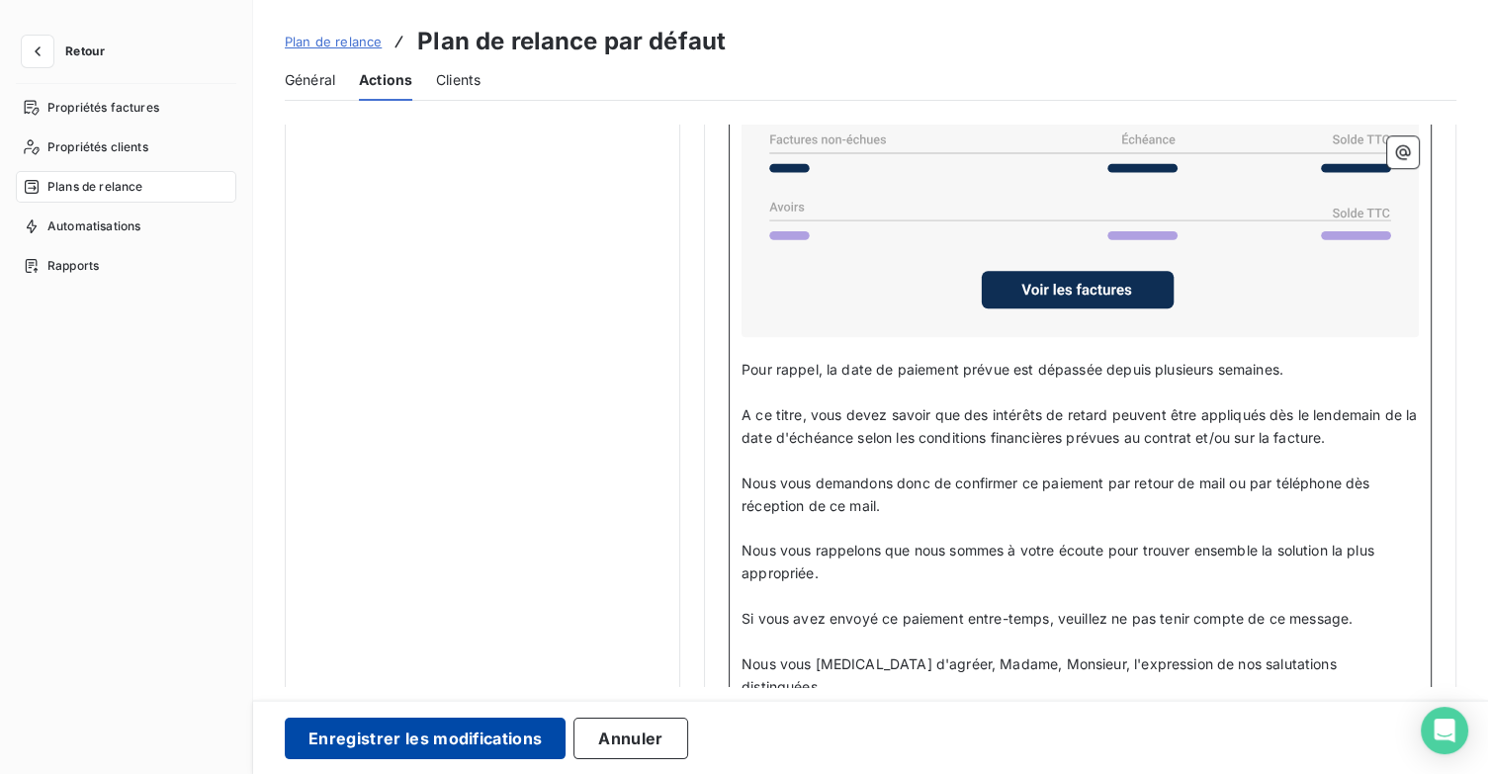
click at [432, 748] on button "Enregistrer les modifications" at bounding box center [425, 739] width 281 height 42
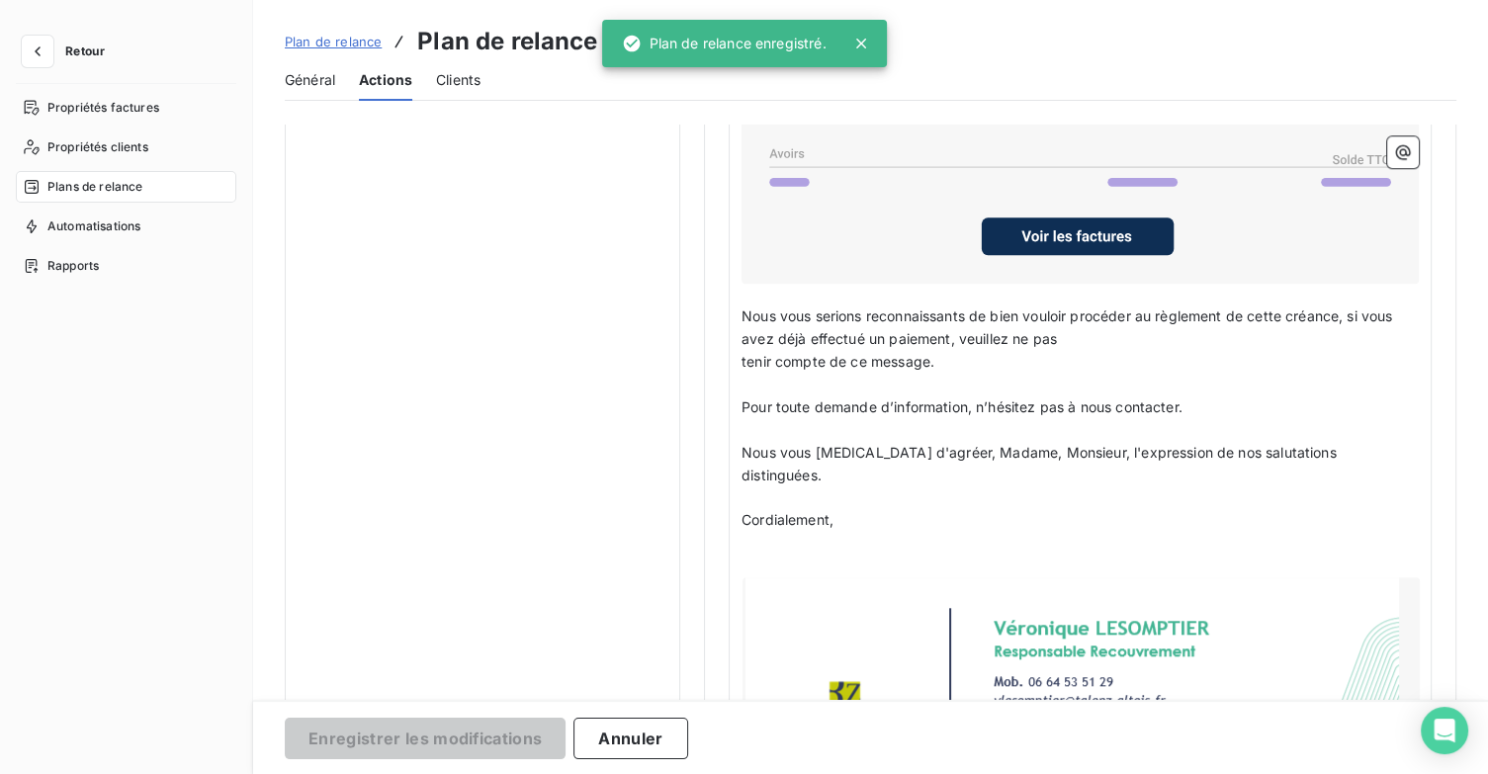
scroll to position [114, 0]
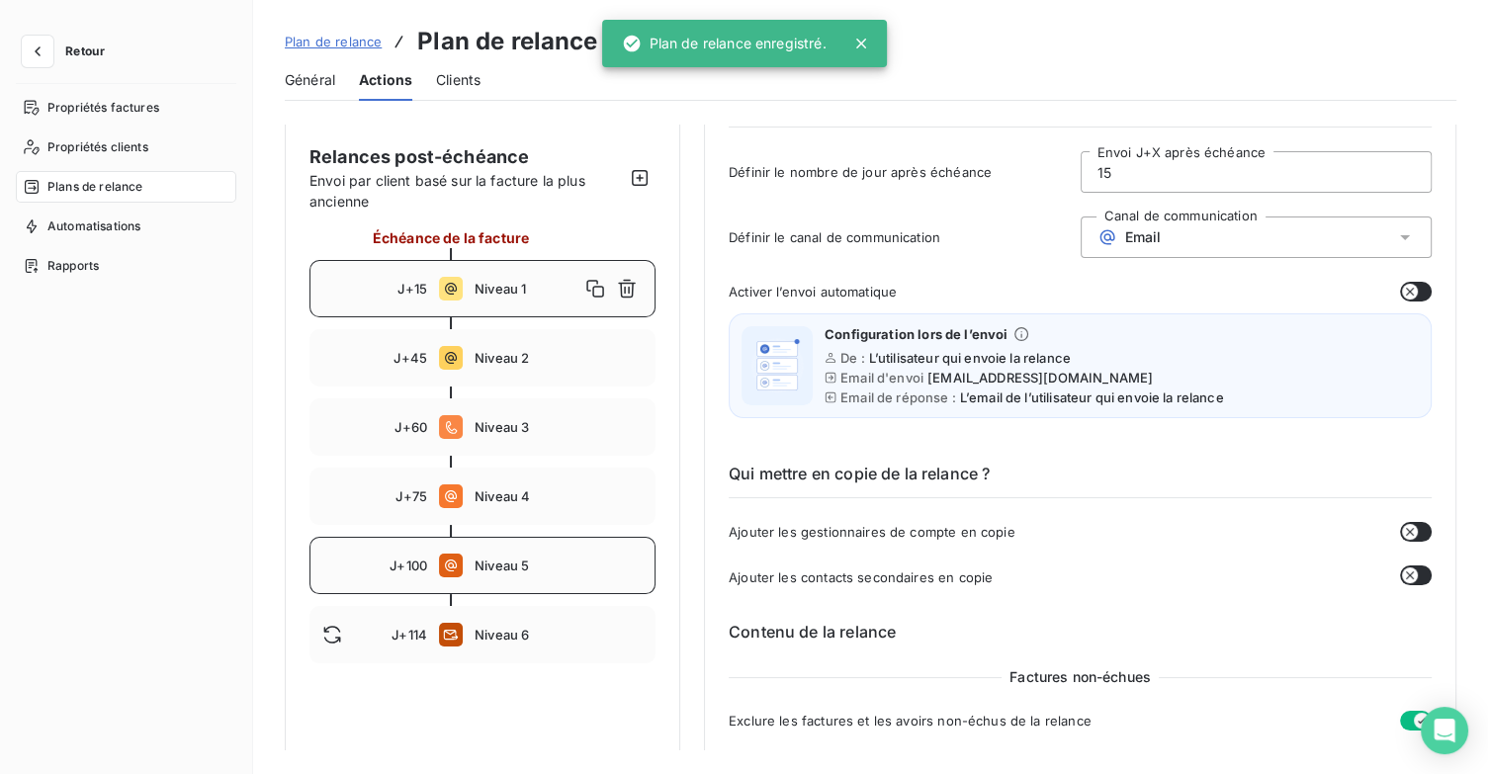
click at [522, 558] on span "Niveau 5" at bounding box center [559, 566] width 168 height 16
type input "100"
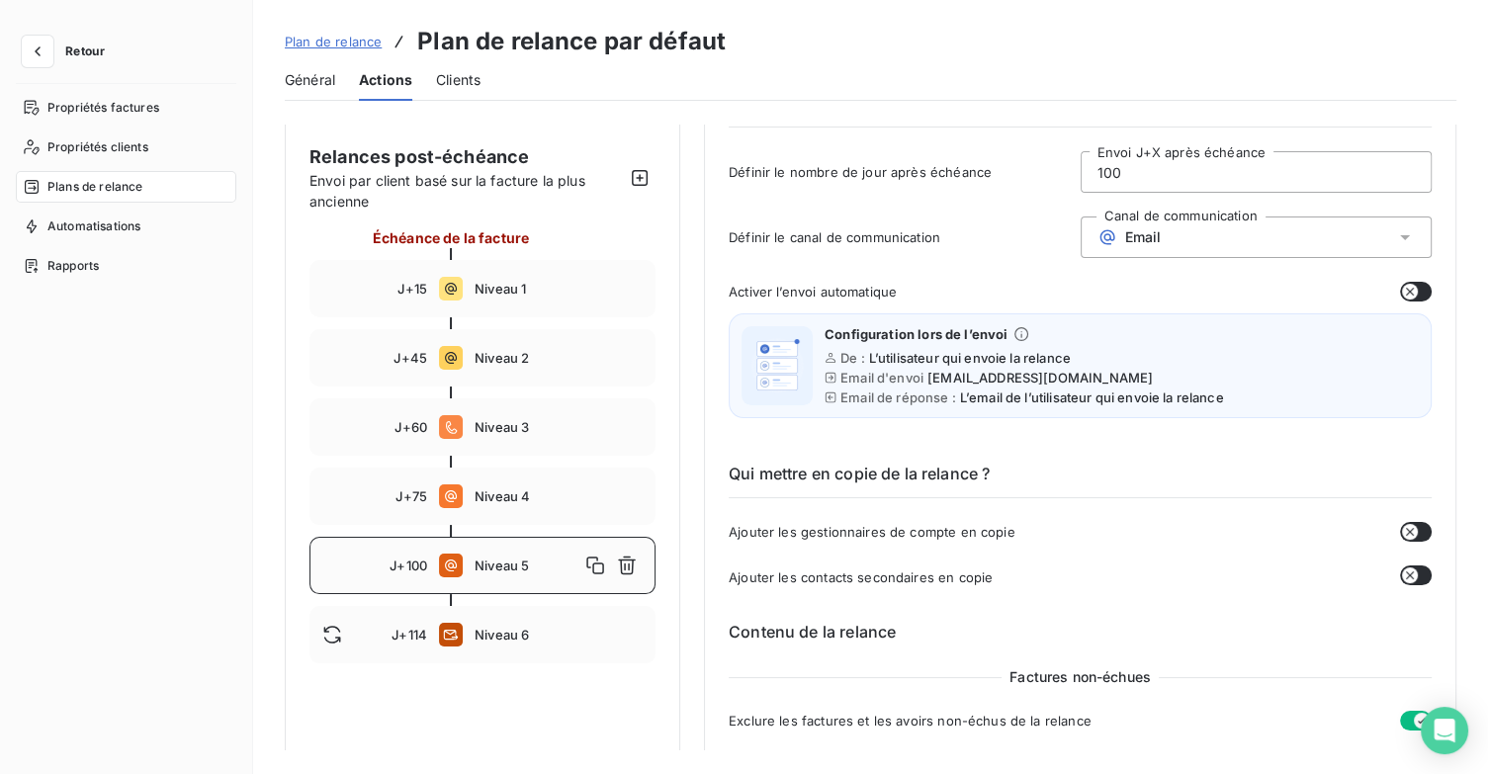
click at [494, 569] on span "Niveau 5" at bounding box center [527, 566] width 105 height 16
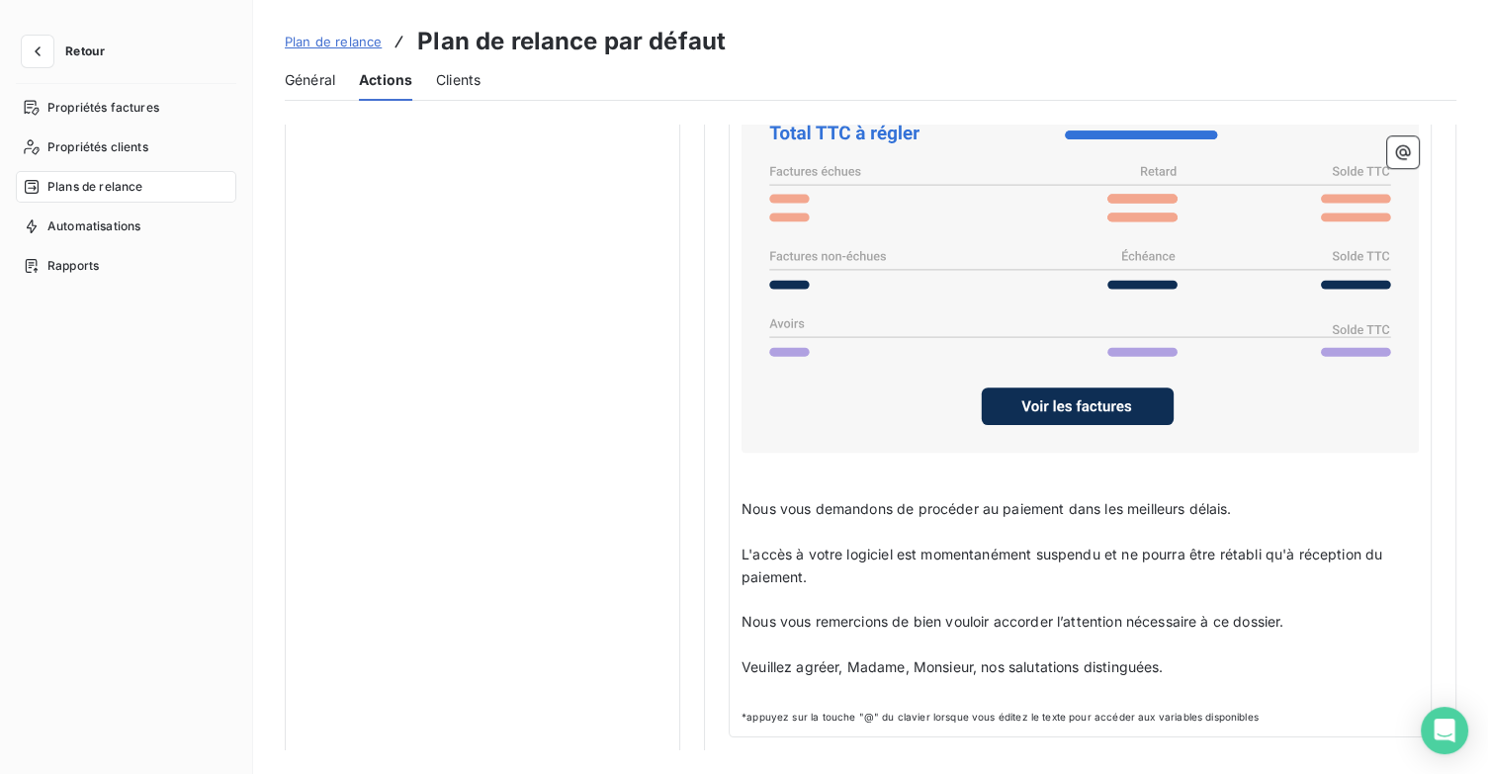
scroll to position [1610, 0]
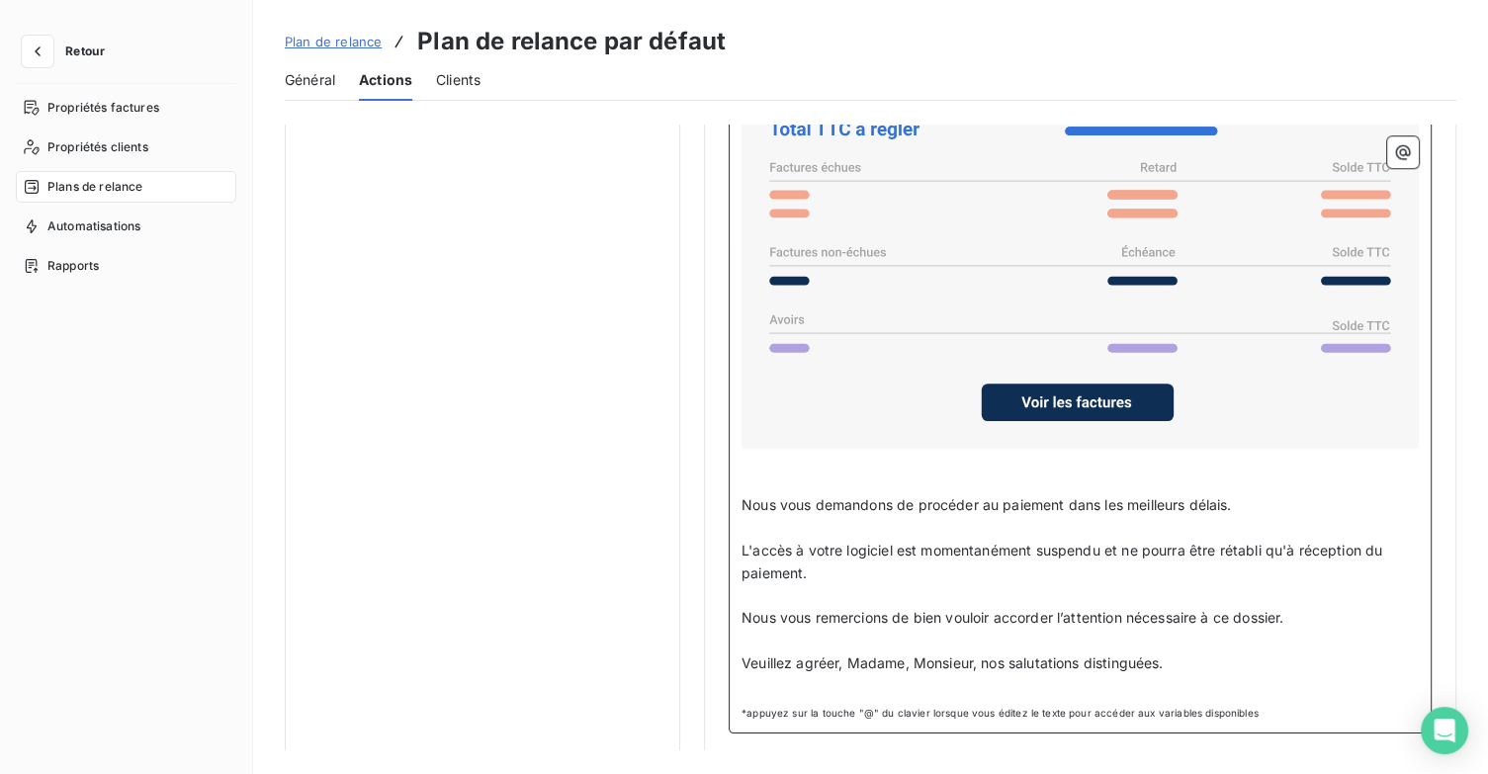
click at [1223, 653] on p "Veuillez agréer, Madame, Monsieur, nos salutations distinguées." at bounding box center [1080, 664] width 677 height 23
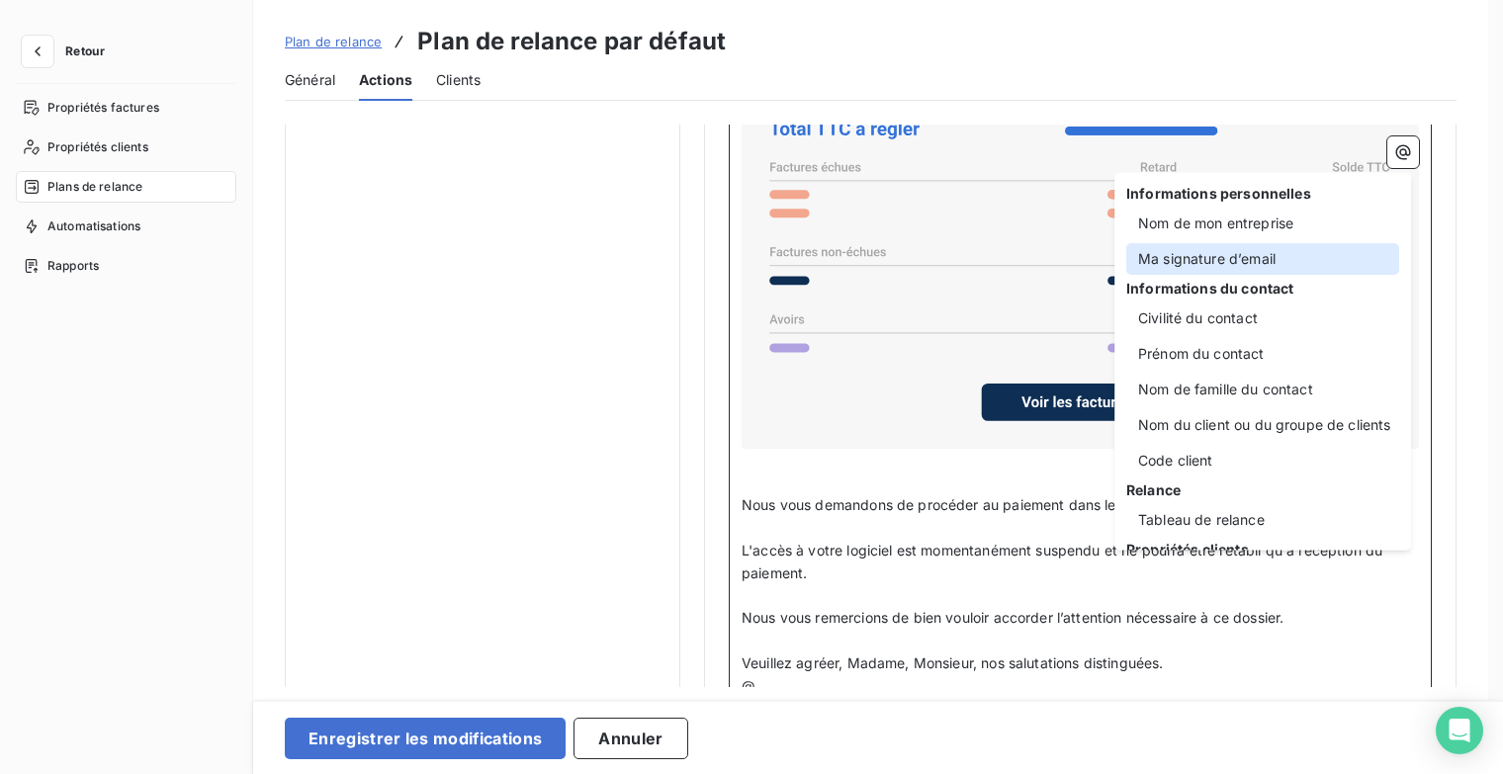
click at [1225, 252] on div "Ma signature d’email" at bounding box center [1262, 259] width 273 height 32
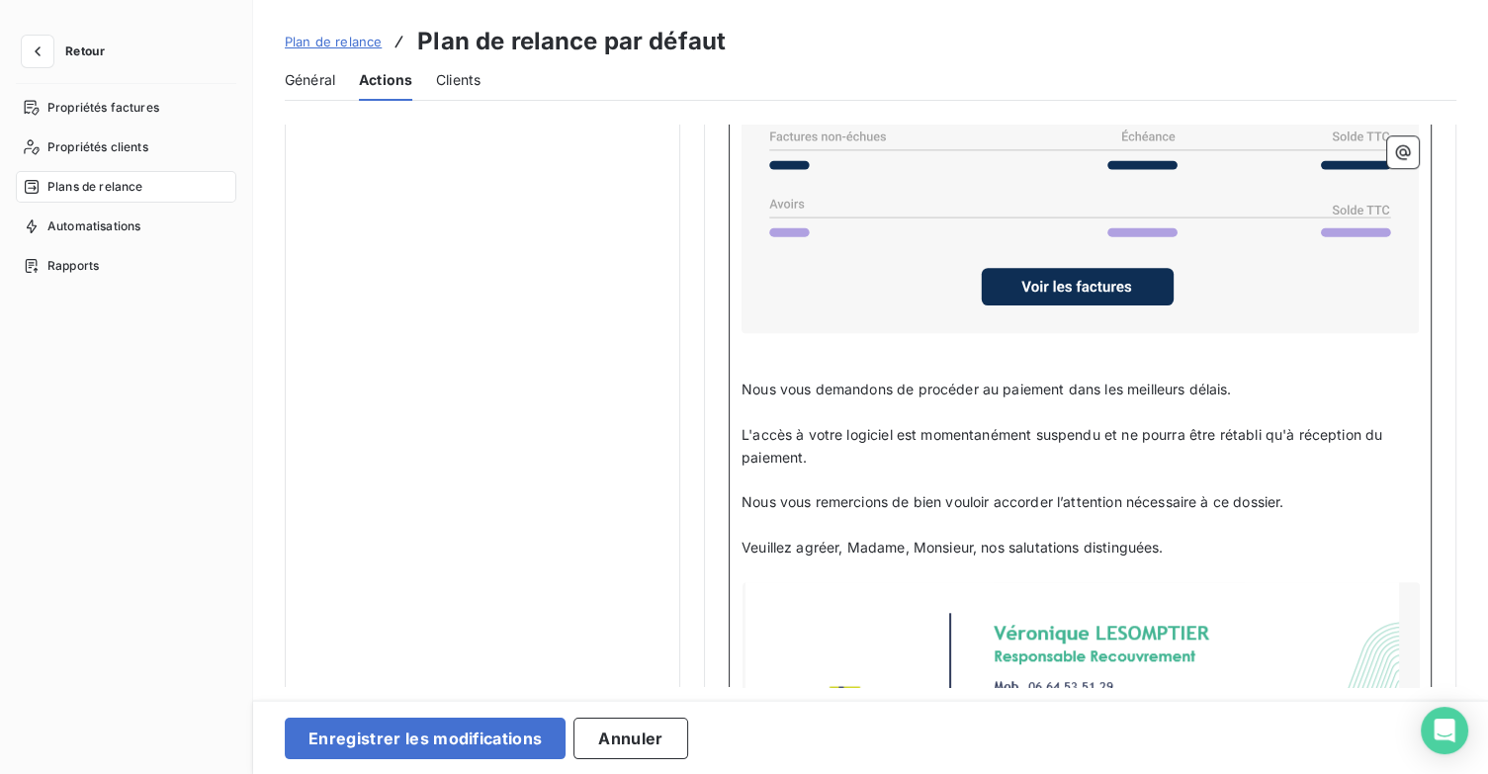
scroll to position [2000, 0]
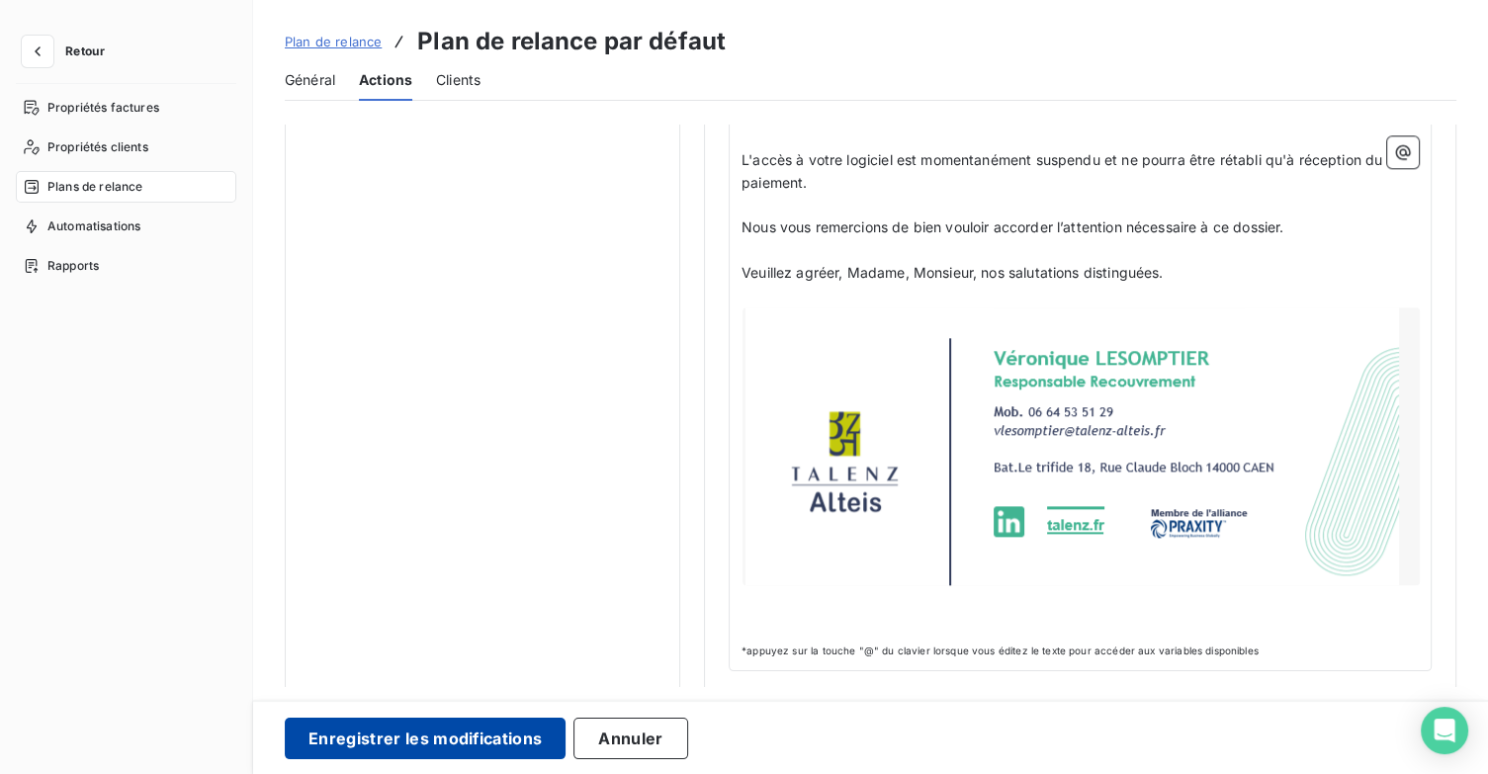
click at [458, 723] on button "Enregistrer les modifications" at bounding box center [425, 739] width 281 height 42
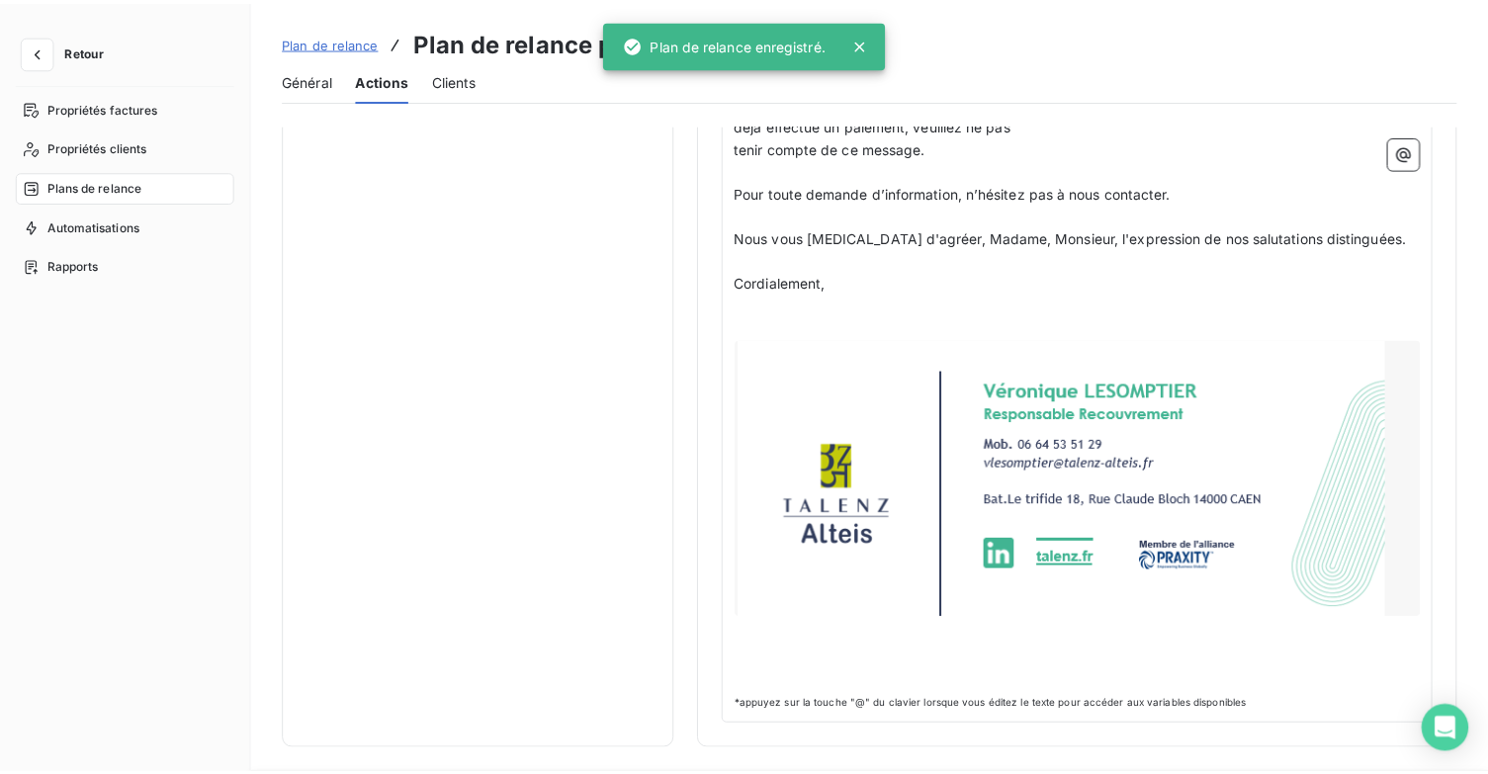
scroll to position [114, 0]
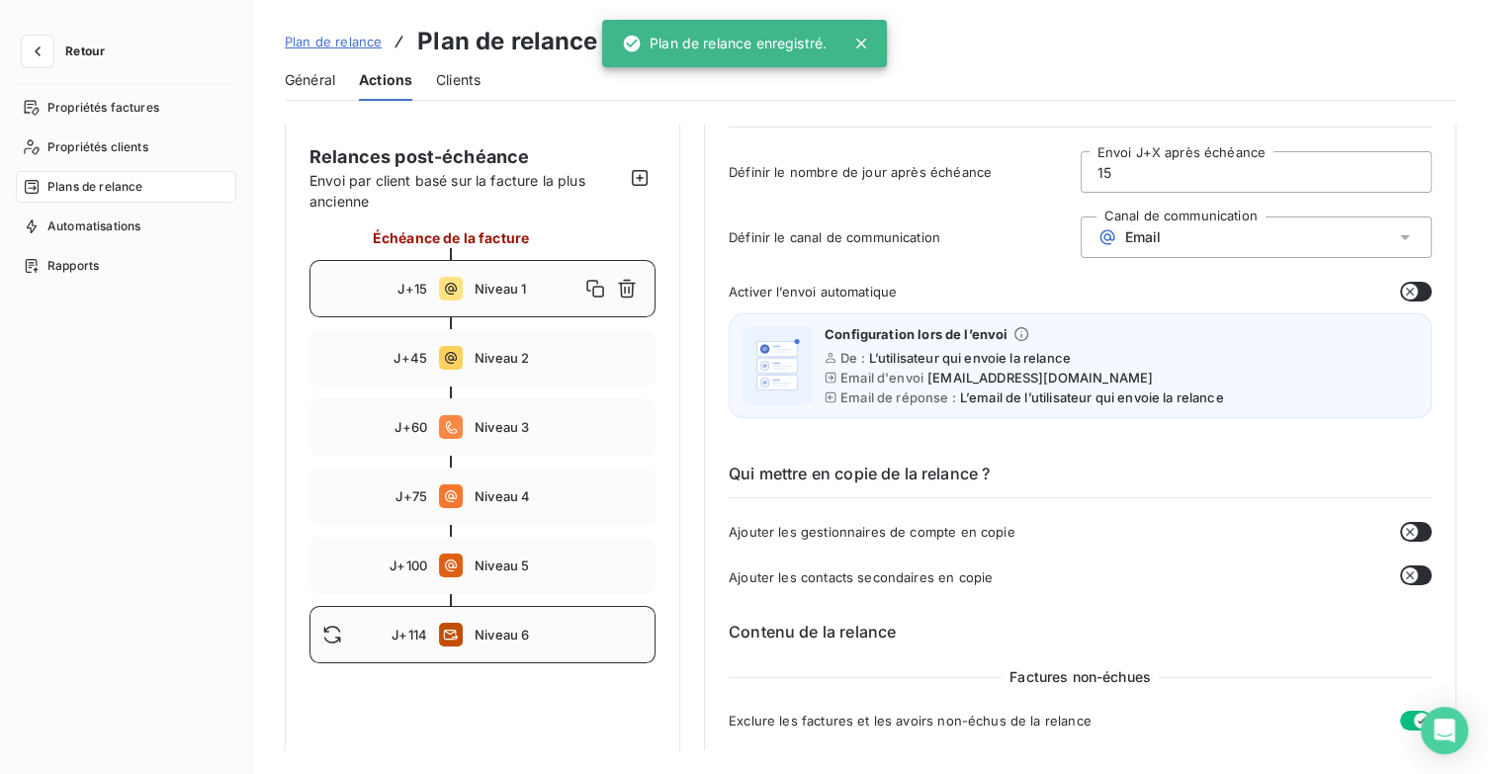
click at [482, 633] on span "Niveau 6" at bounding box center [559, 635] width 168 height 16
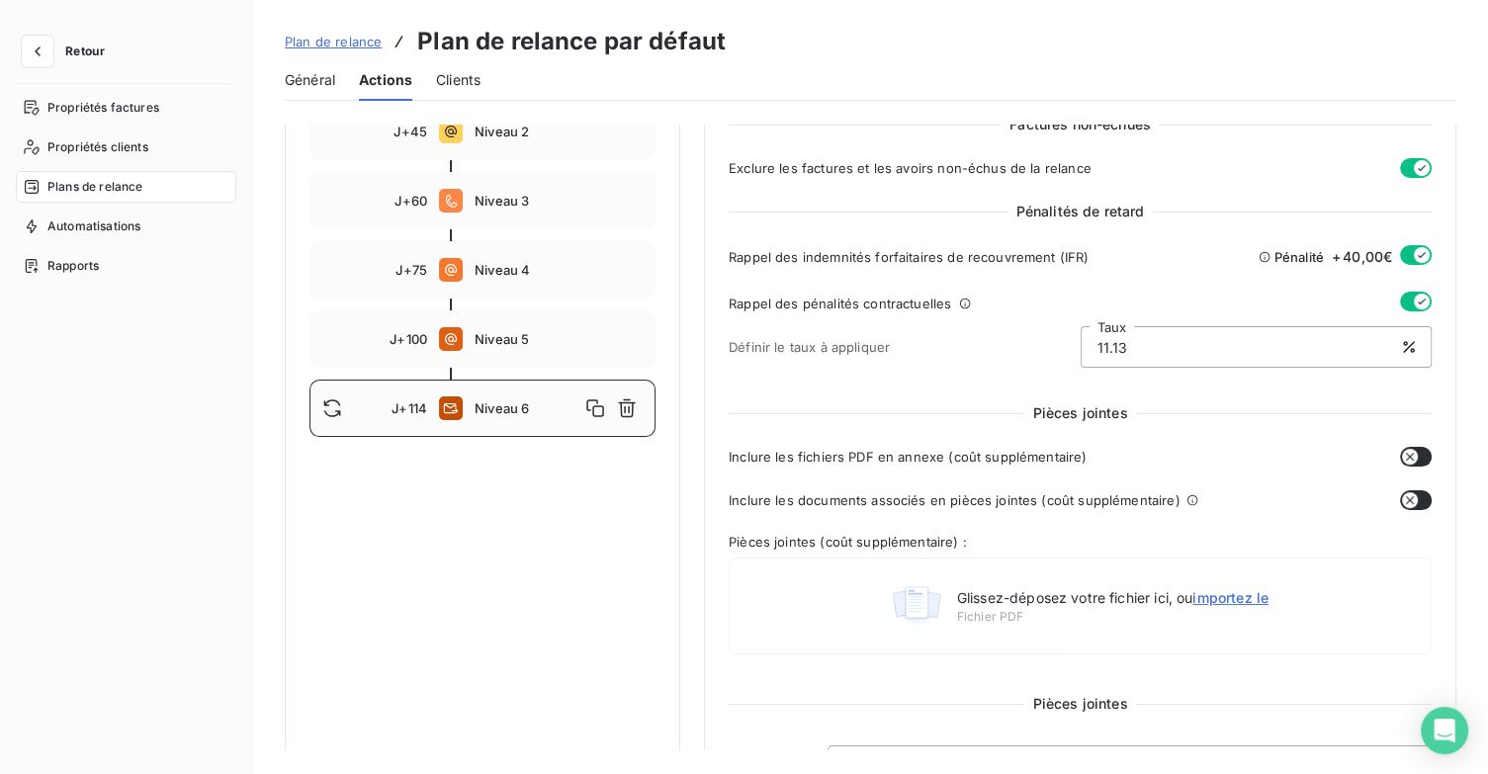
scroll to position [213, 0]
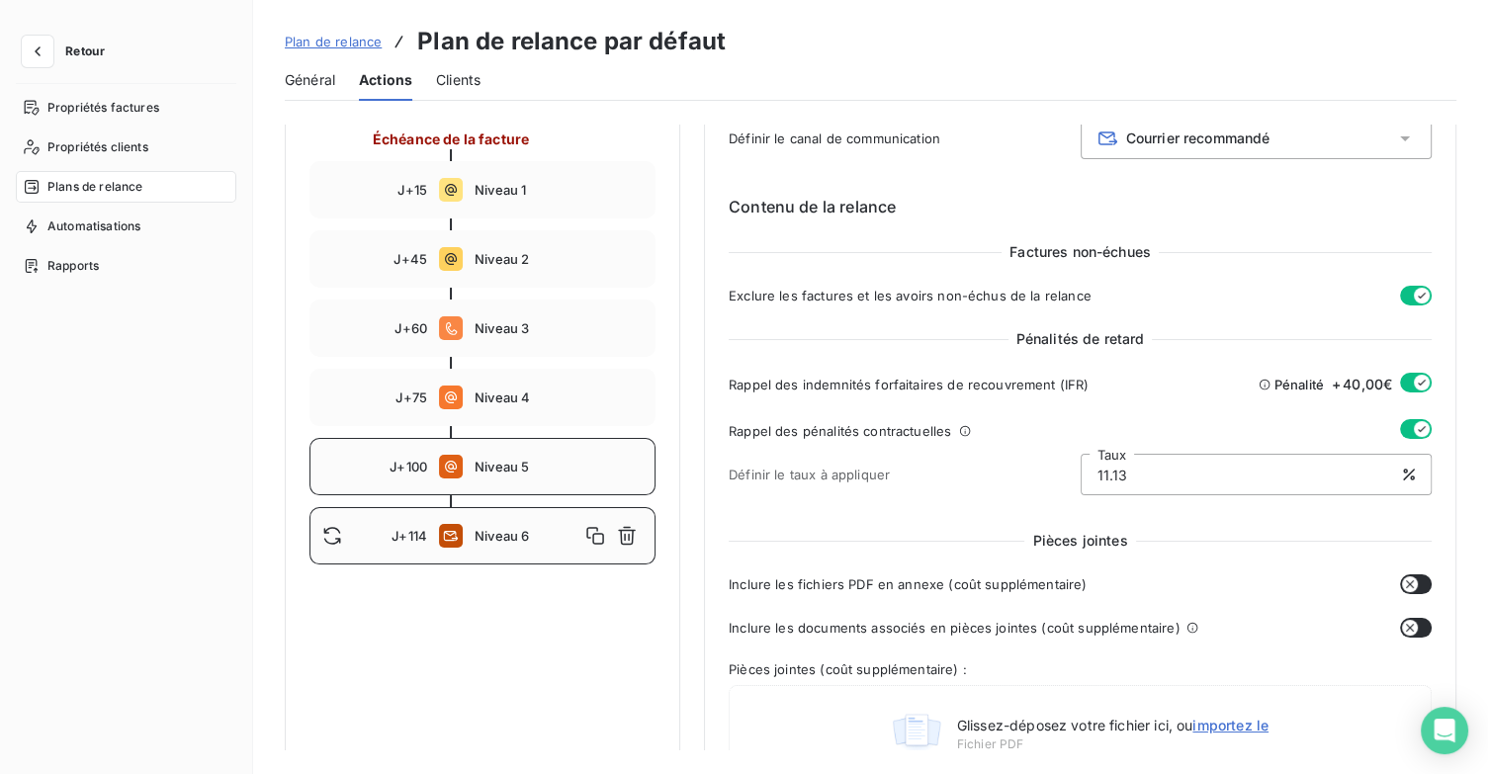
click at [547, 484] on div "J+100 Niveau 5" at bounding box center [482, 466] width 346 height 57
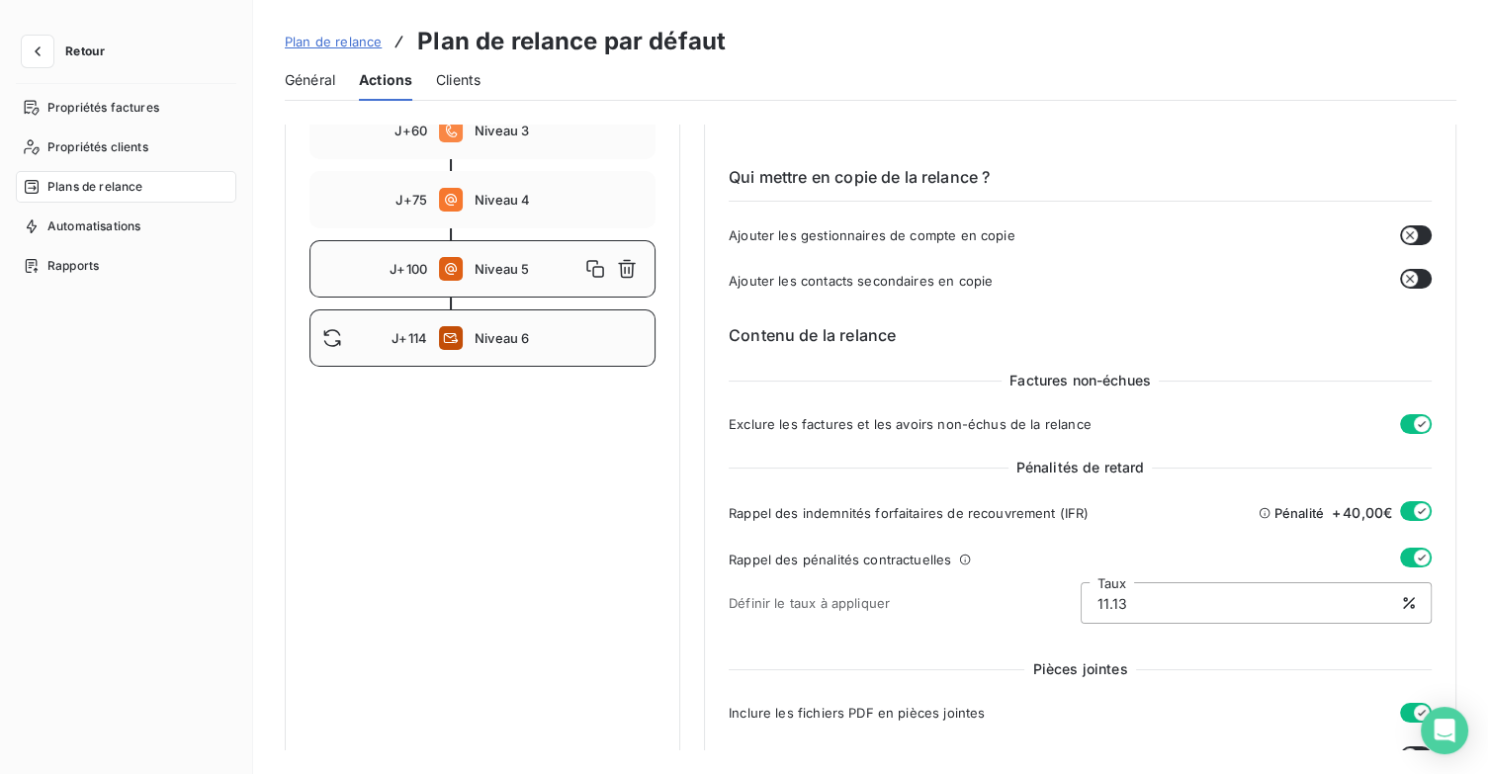
scroll to position [114, 0]
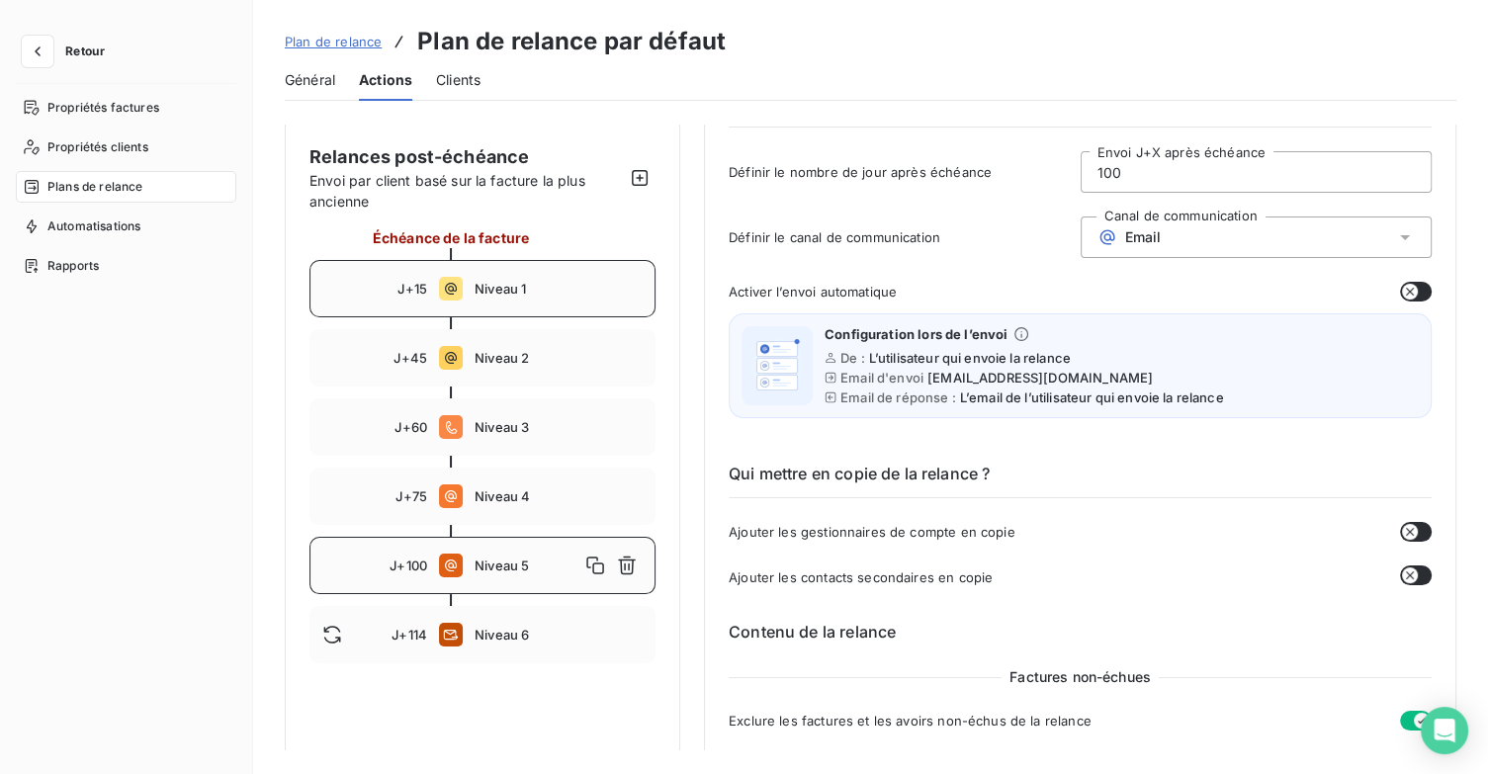
click at [507, 292] on span "Niveau 1" at bounding box center [559, 289] width 168 height 16
type input "15"
click at [340, 41] on span "Plan de relance" at bounding box center [333, 42] width 97 height 16
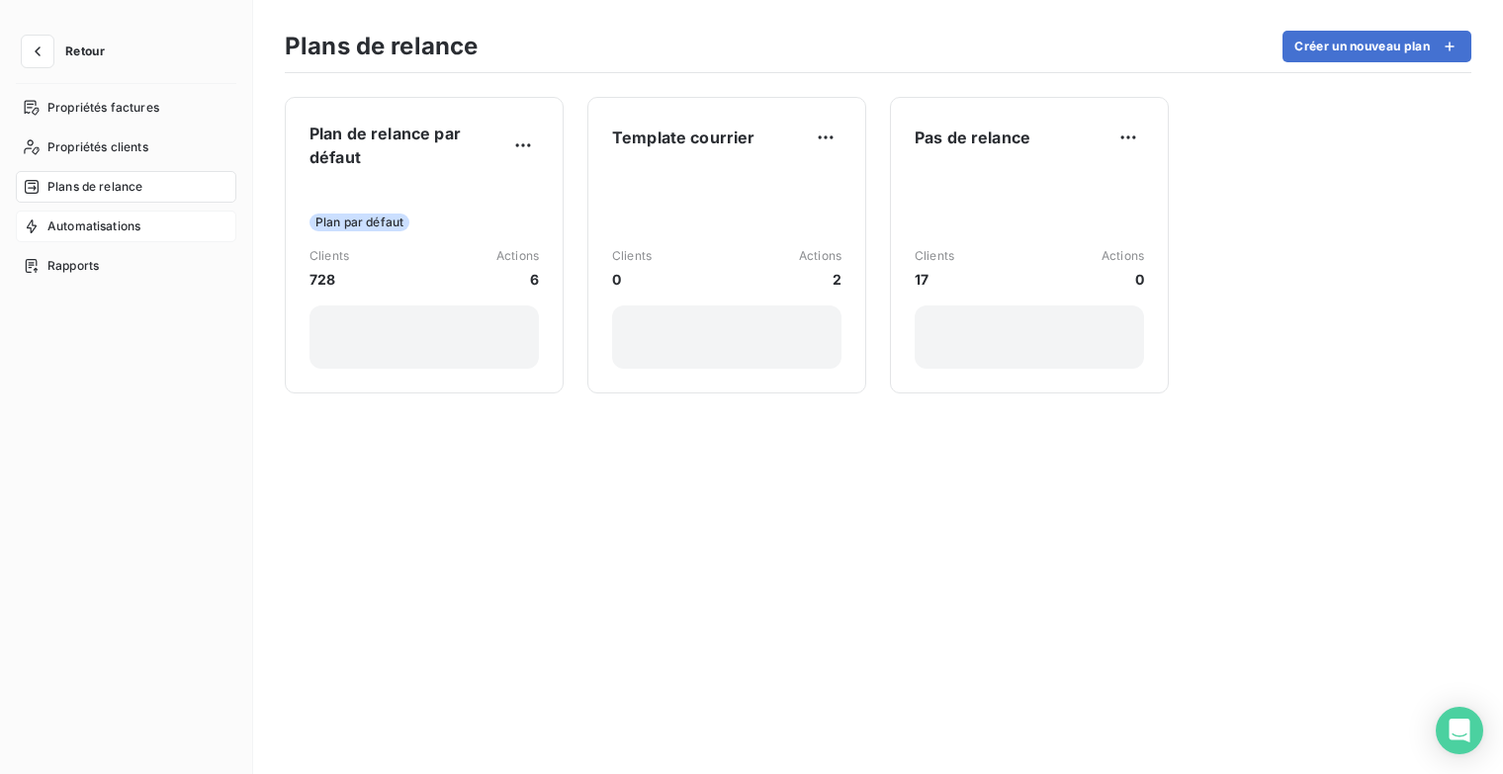
click at [99, 229] on span "Automatisations" at bounding box center [93, 227] width 93 height 18
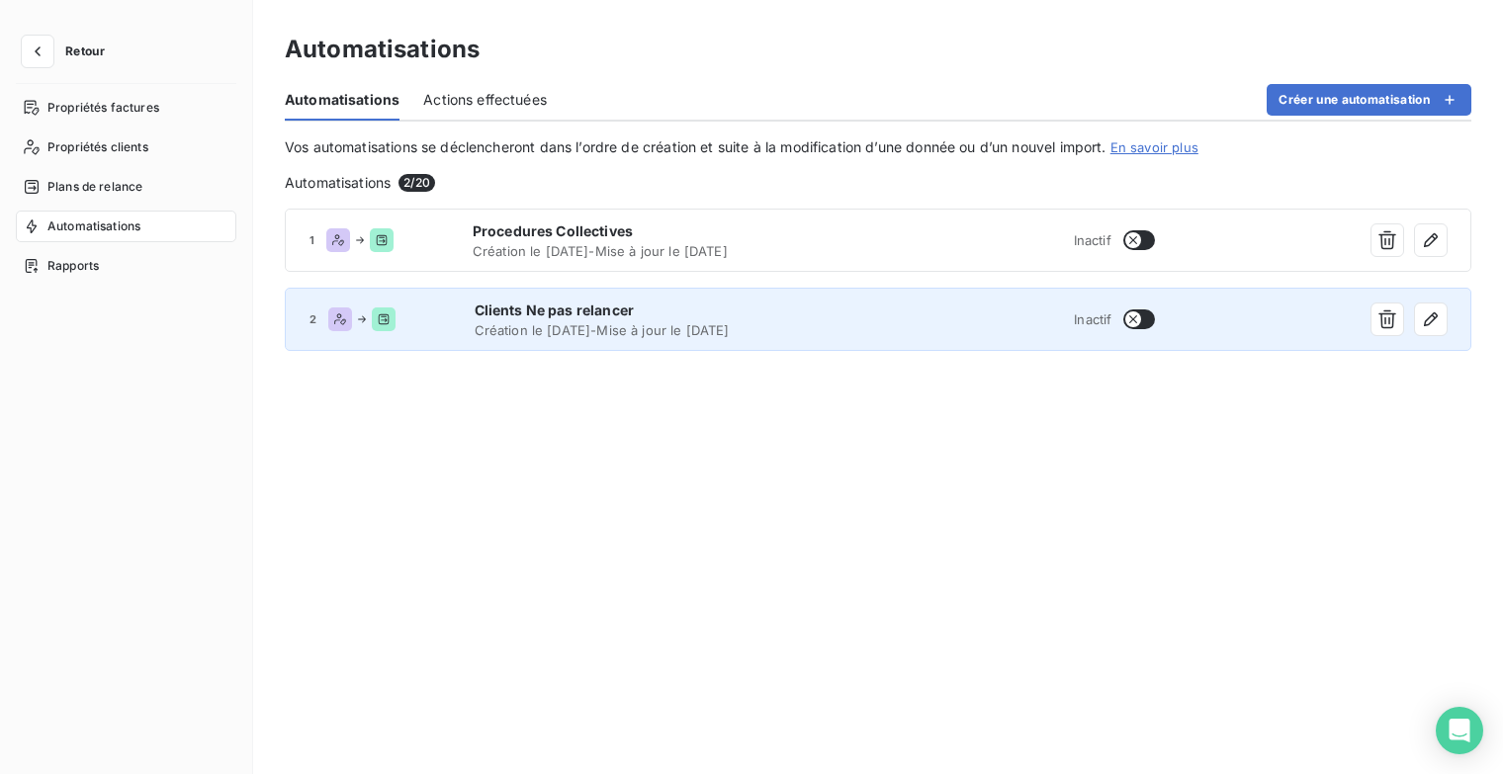
click at [1147, 318] on button "button" at bounding box center [1139, 319] width 32 height 20
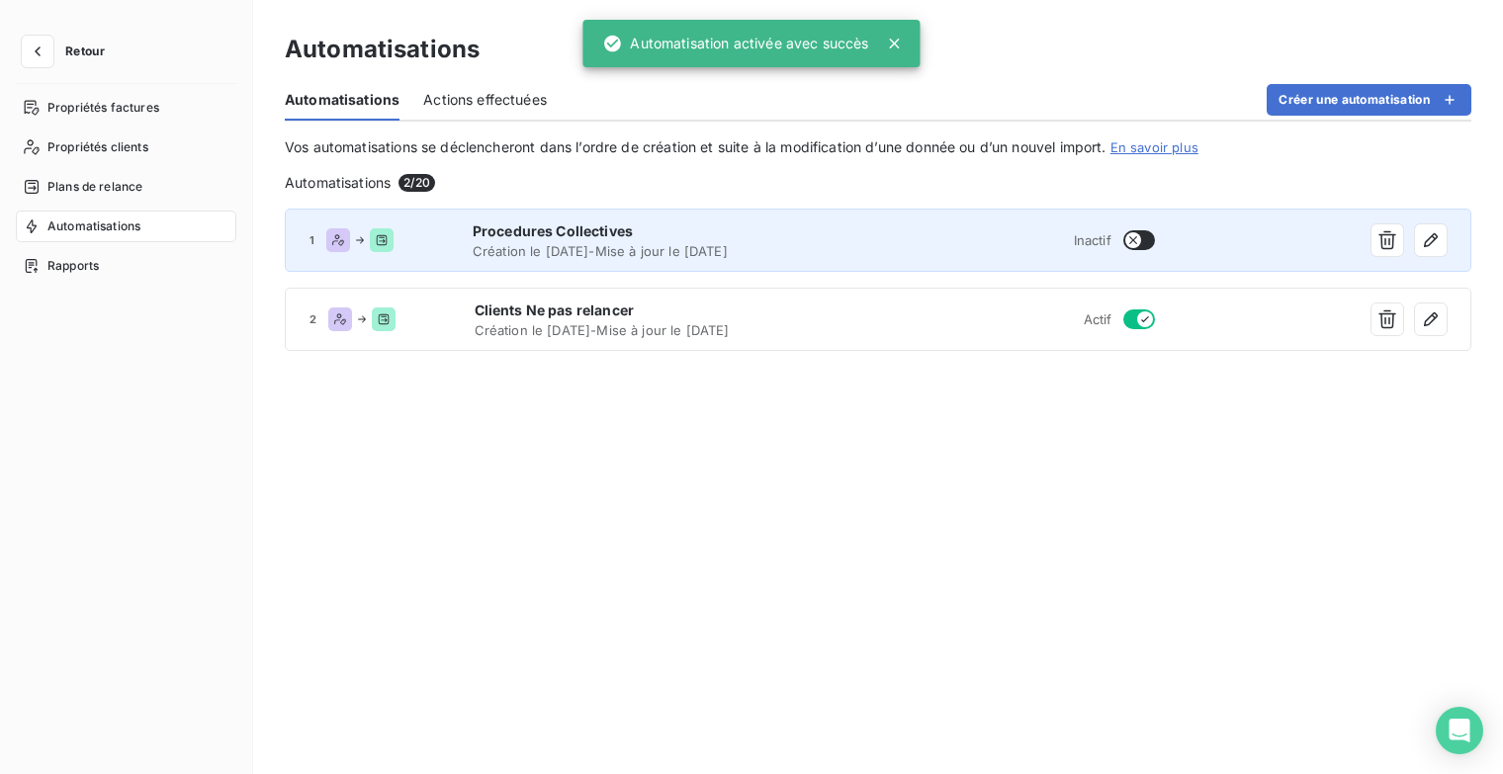
click at [1154, 237] on button "button" at bounding box center [1139, 240] width 32 height 20
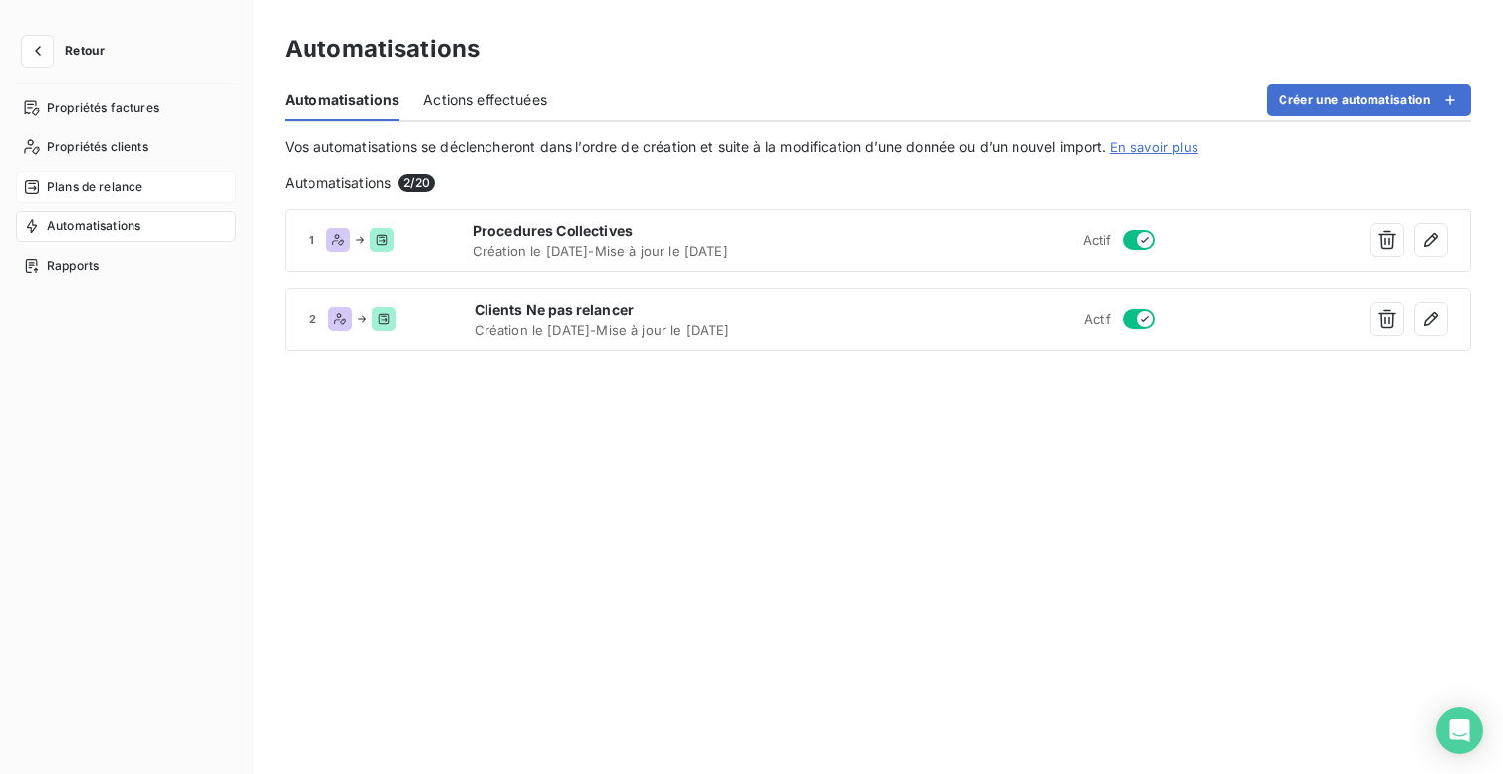
click at [128, 193] on span "Plans de relance" at bounding box center [94, 187] width 95 height 18
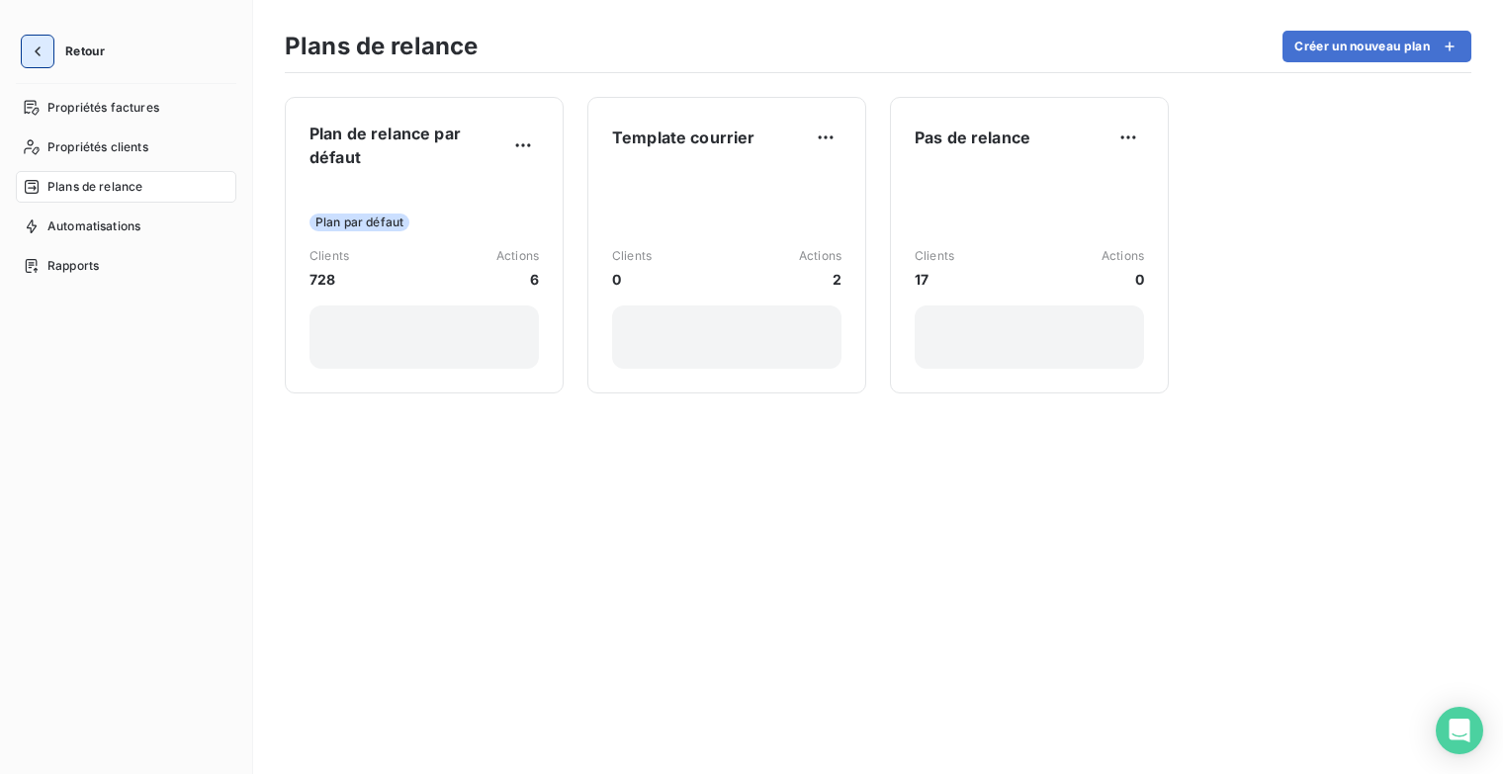
click at [44, 48] on icon "button" at bounding box center [38, 52] width 20 height 20
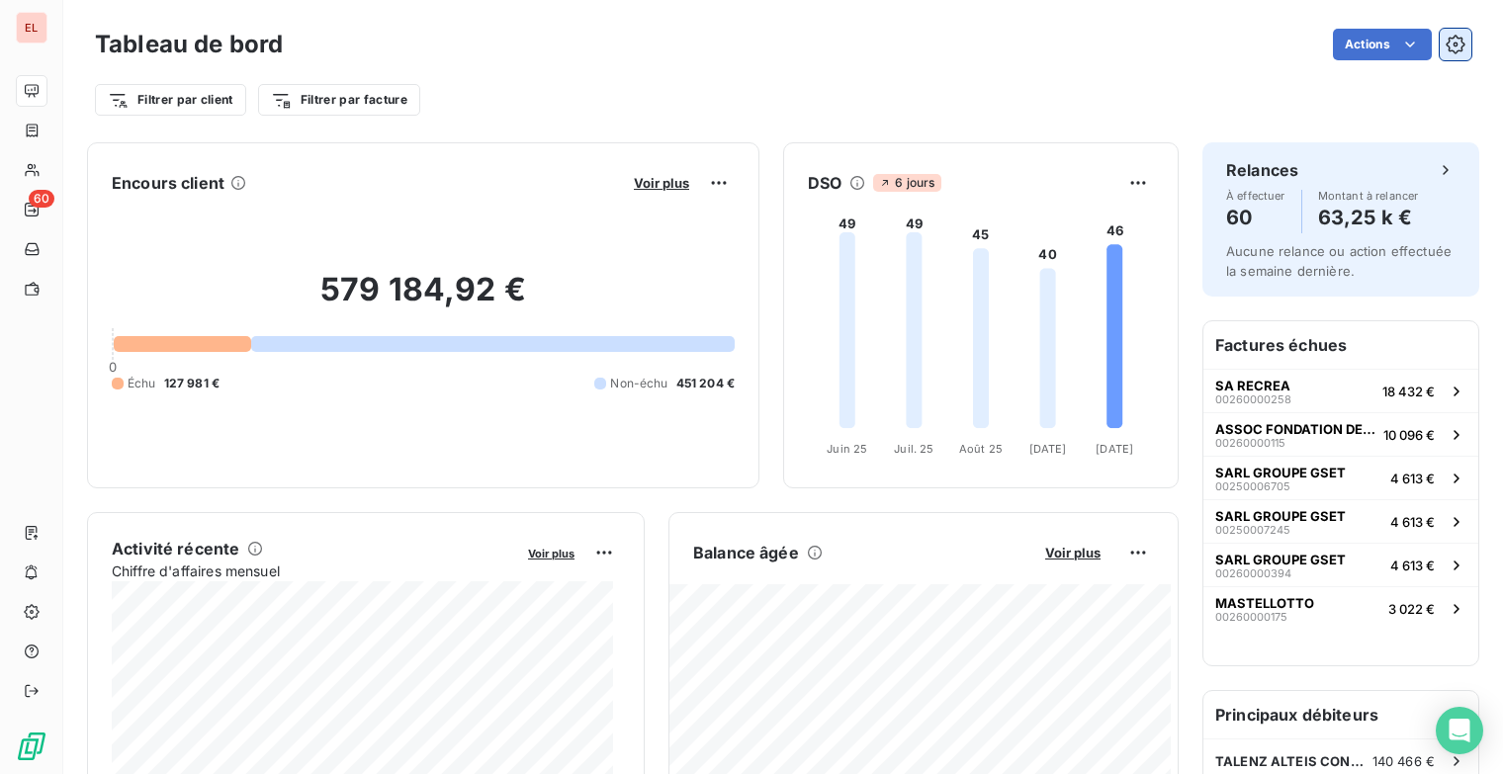
click at [1445, 43] on icon "button" at bounding box center [1454, 44] width 19 height 19
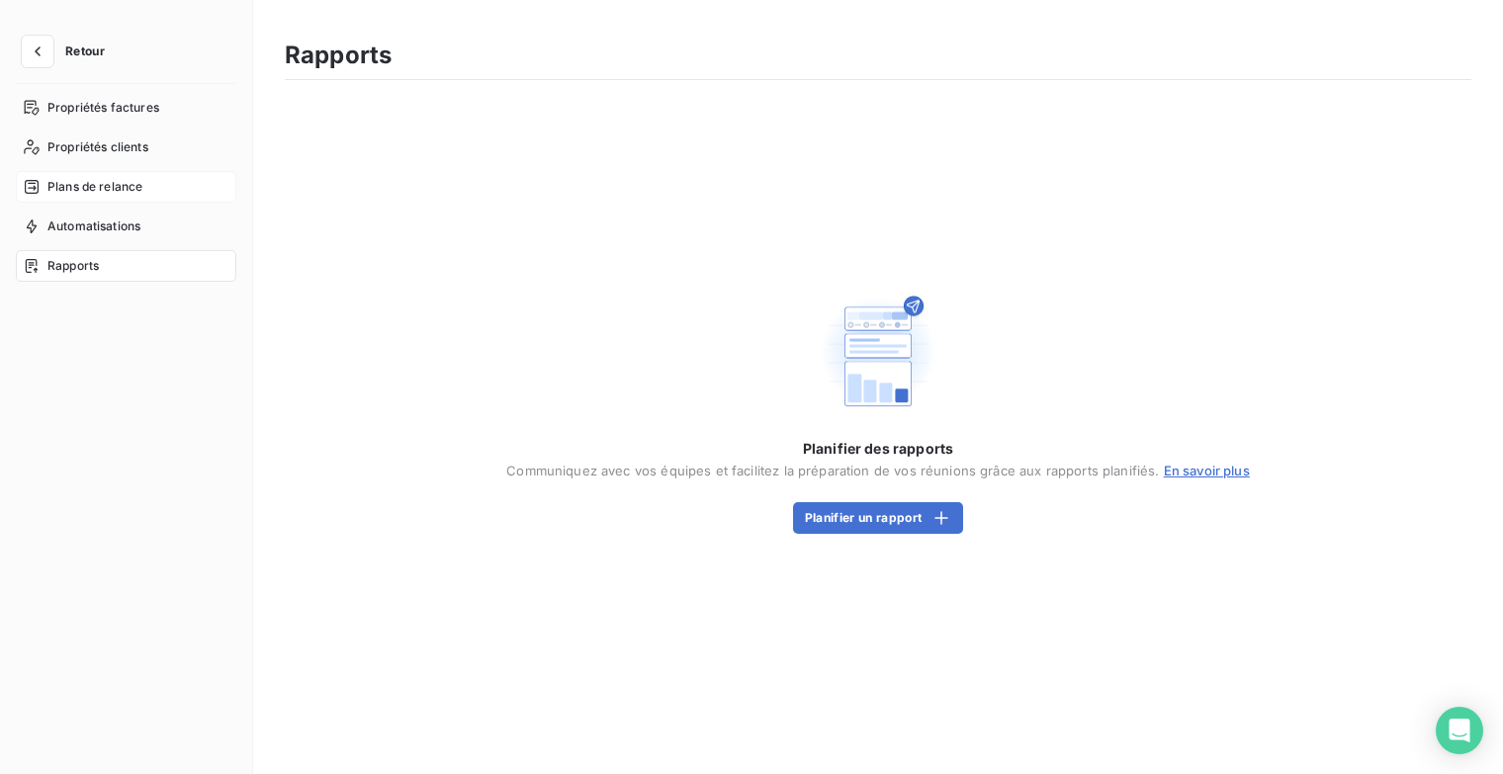
click at [55, 193] on span "Plans de relance" at bounding box center [94, 187] width 95 height 18
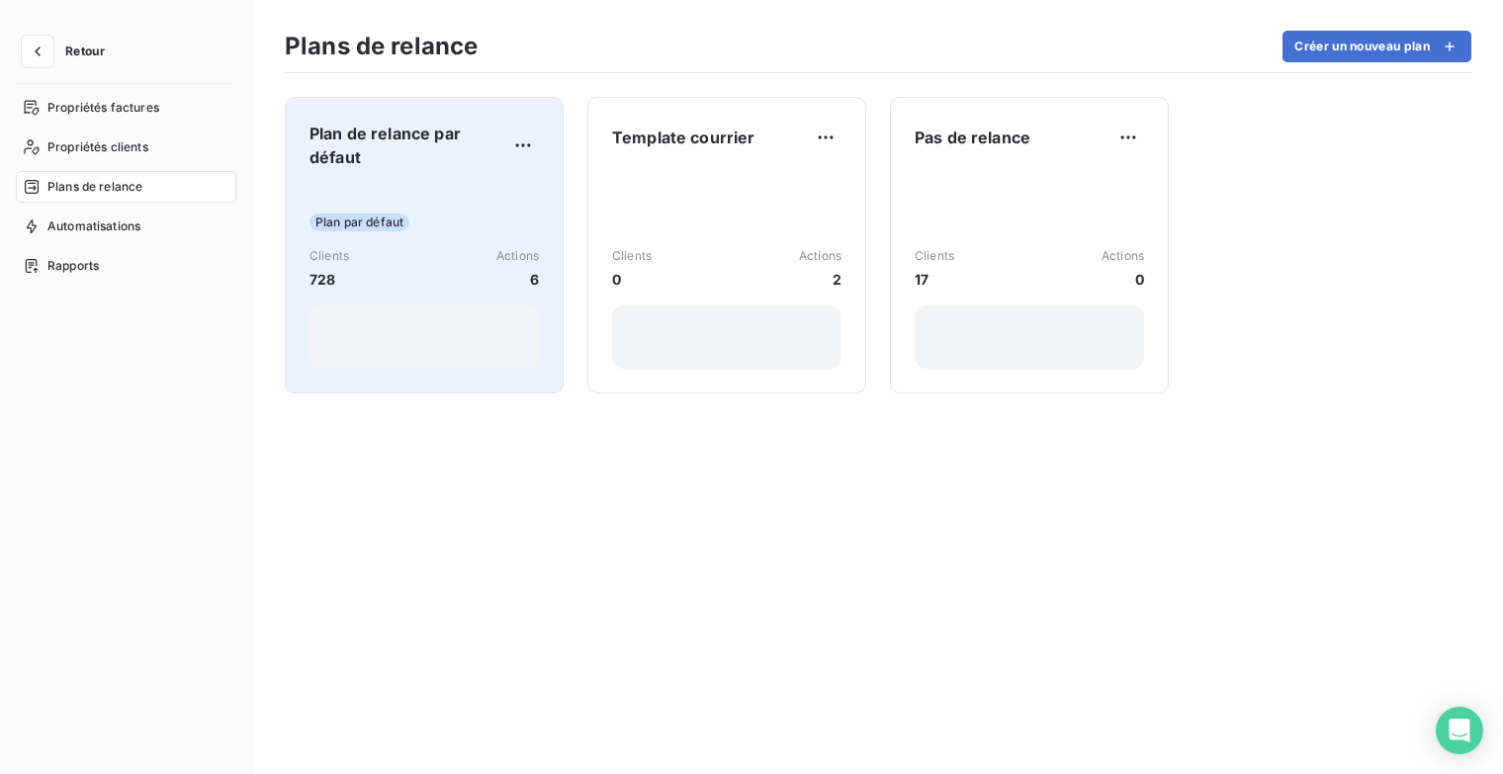
click at [433, 175] on div "Plan de relance par défaut Plan par défaut Clients 728 Actions 6" at bounding box center [423, 245] width 229 height 247
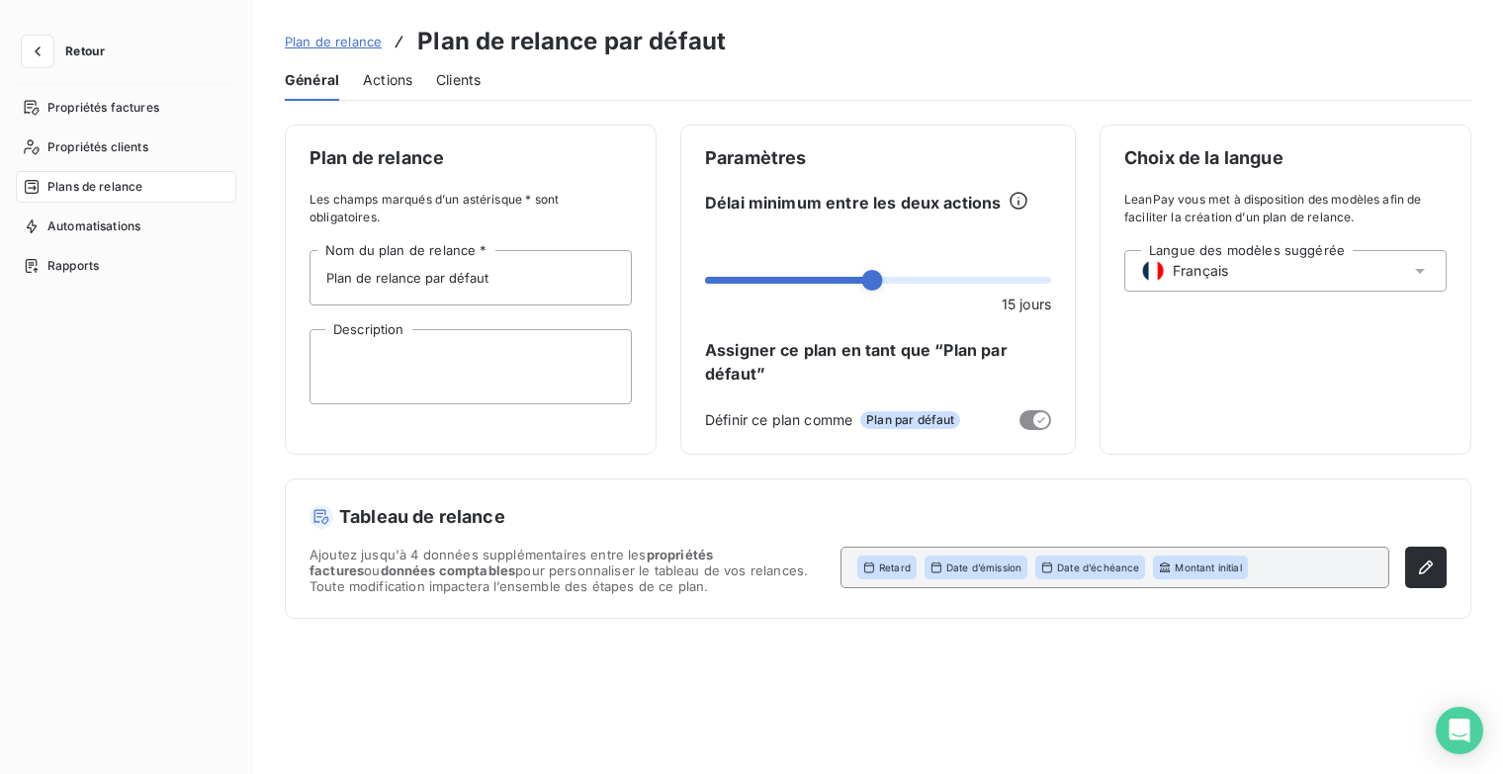
click at [385, 82] on span "Actions" at bounding box center [387, 80] width 49 height 20
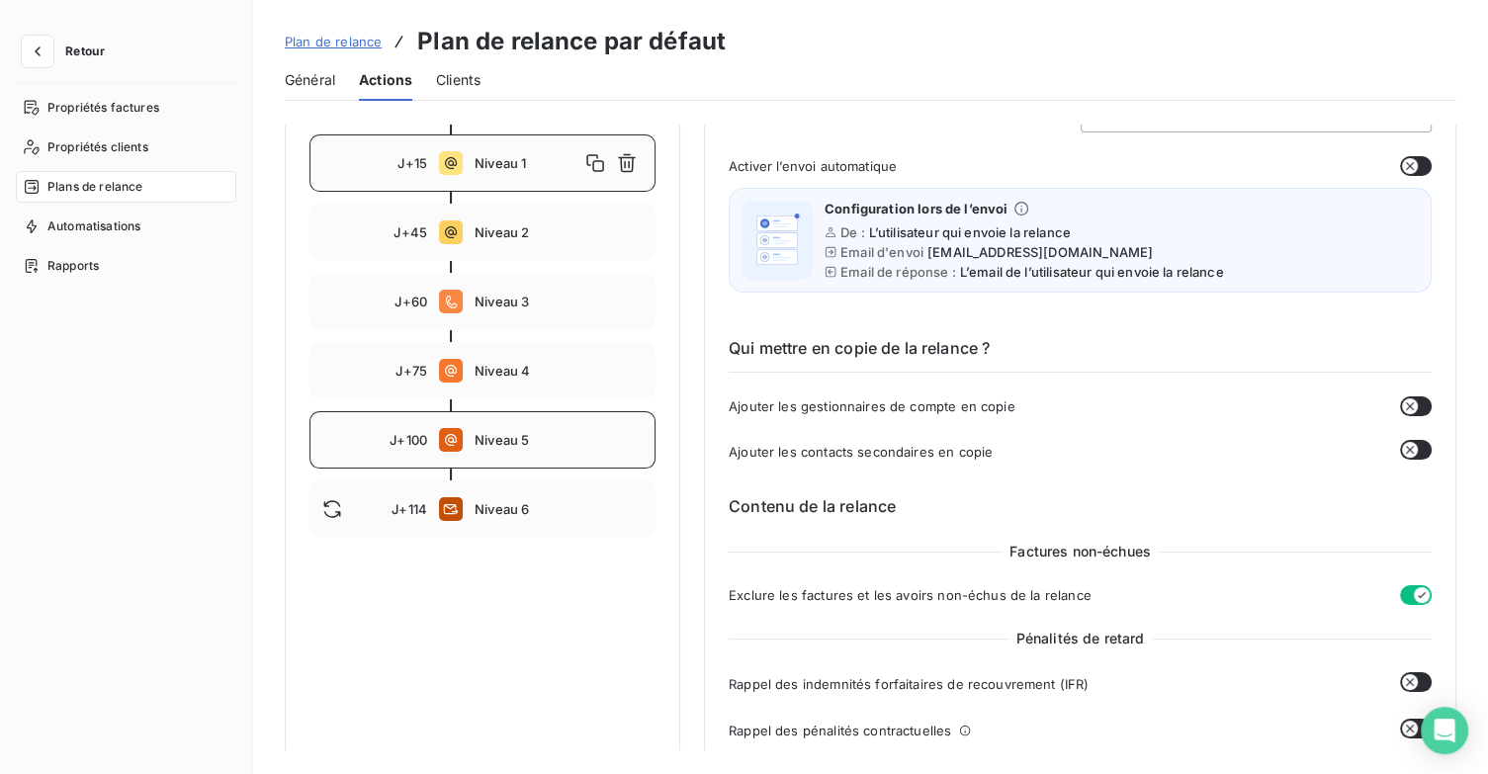
scroll to position [99, 0]
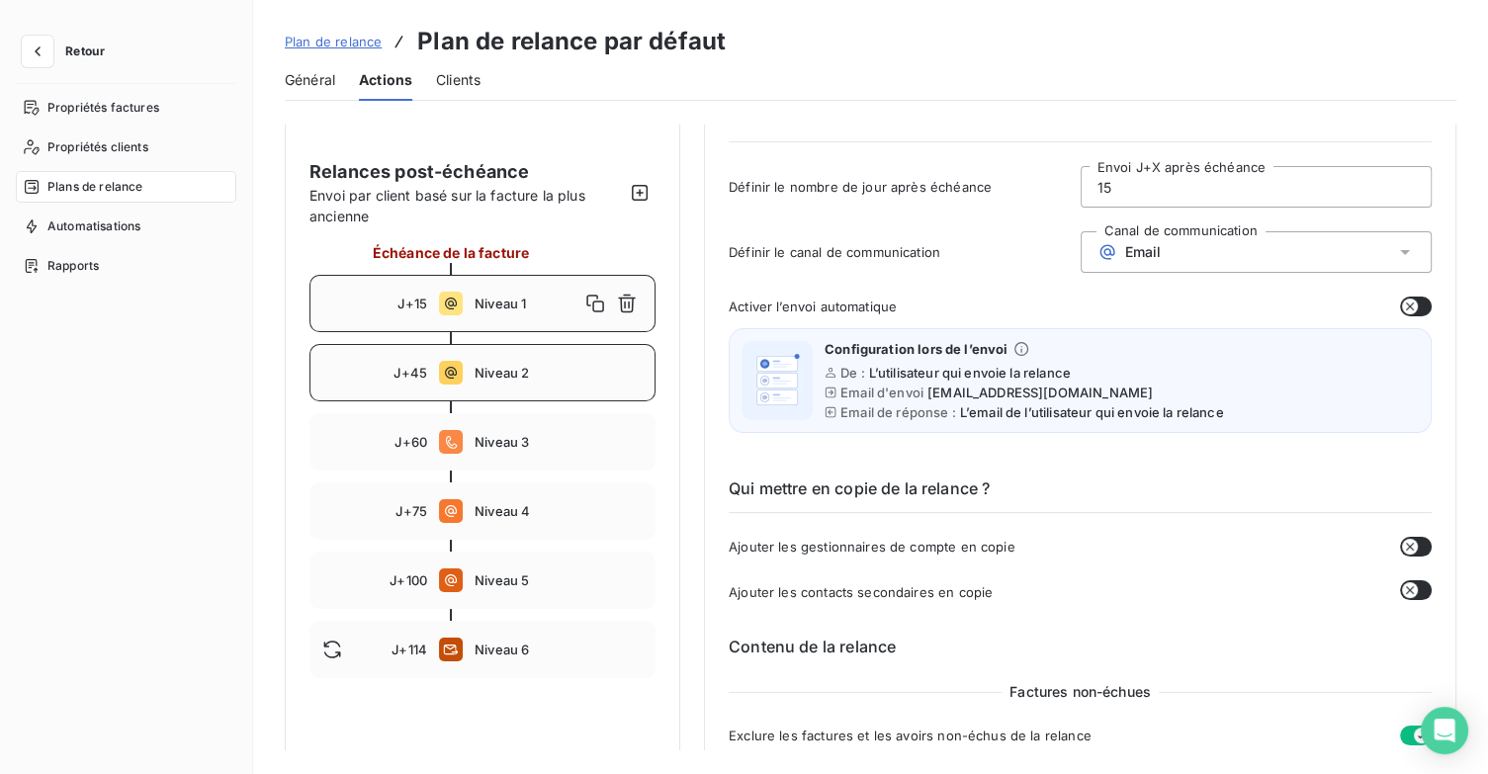
click at [555, 357] on div "J+45 Niveau 2" at bounding box center [482, 372] width 346 height 57
click at [540, 307] on span "Niveau 1" at bounding box center [559, 304] width 168 height 16
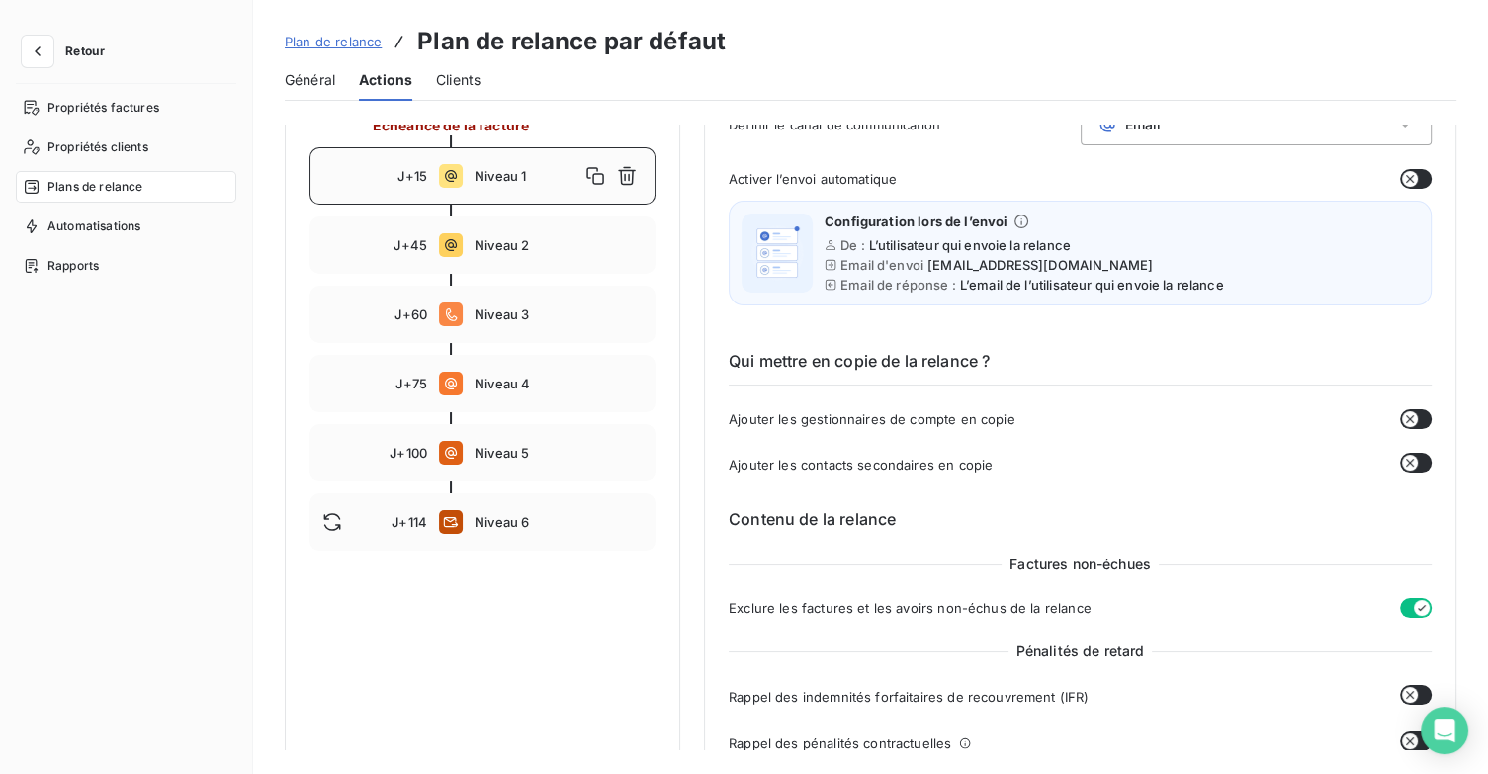
scroll to position [0, 0]
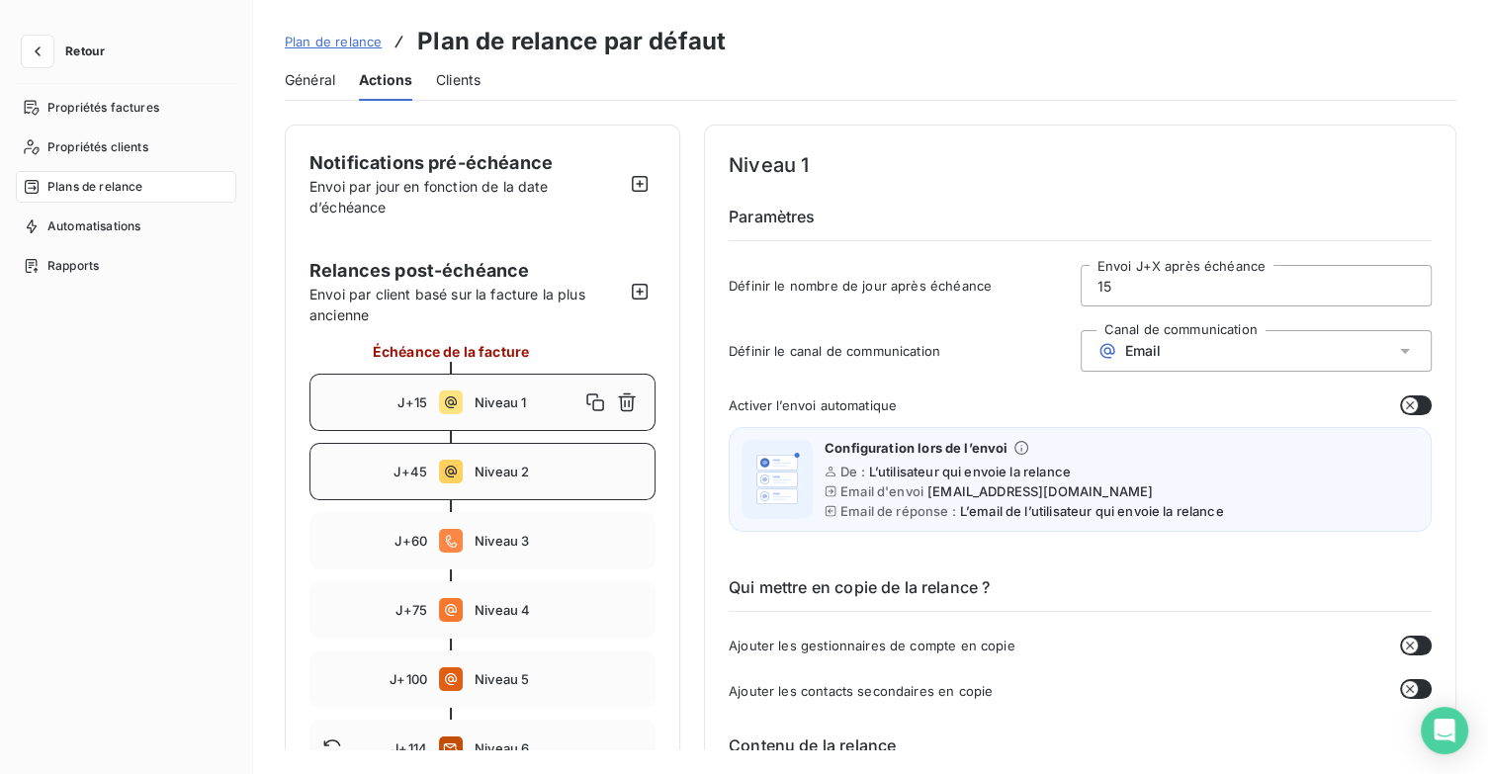
click at [534, 475] on span "Niveau 2" at bounding box center [559, 472] width 168 height 16
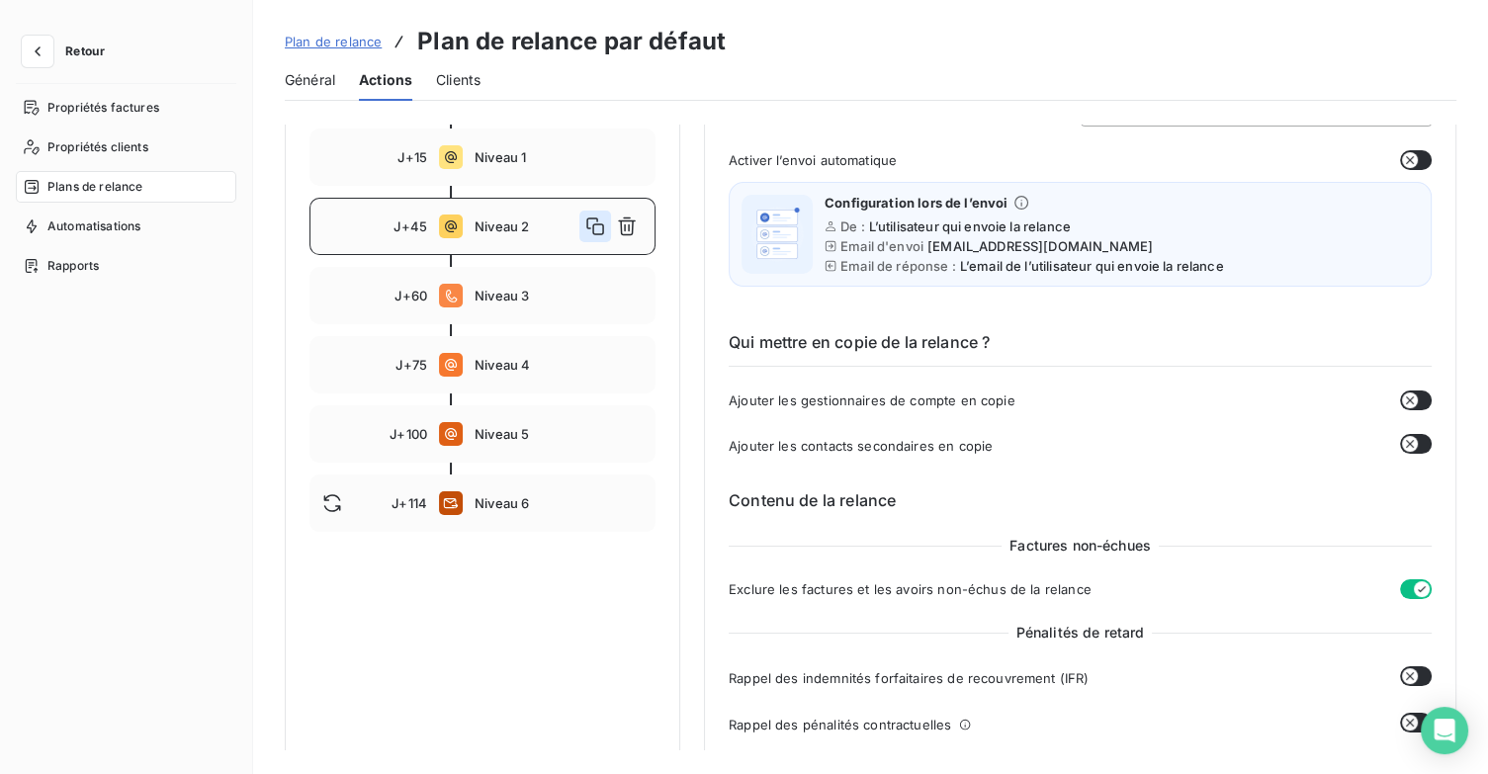
scroll to position [99, 0]
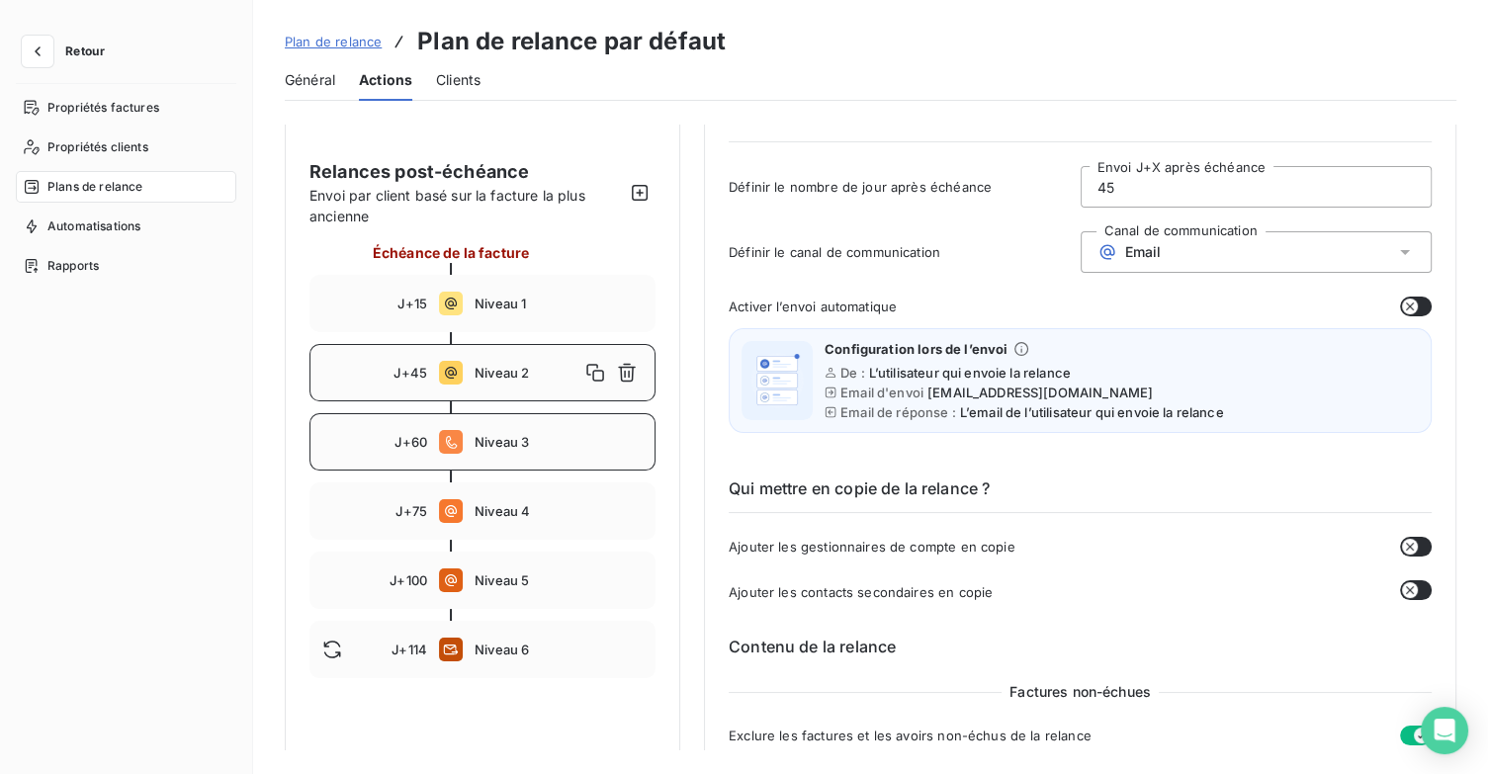
click at [541, 456] on div "J+60 Niveau 3" at bounding box center [482, 441] width 346 height 57
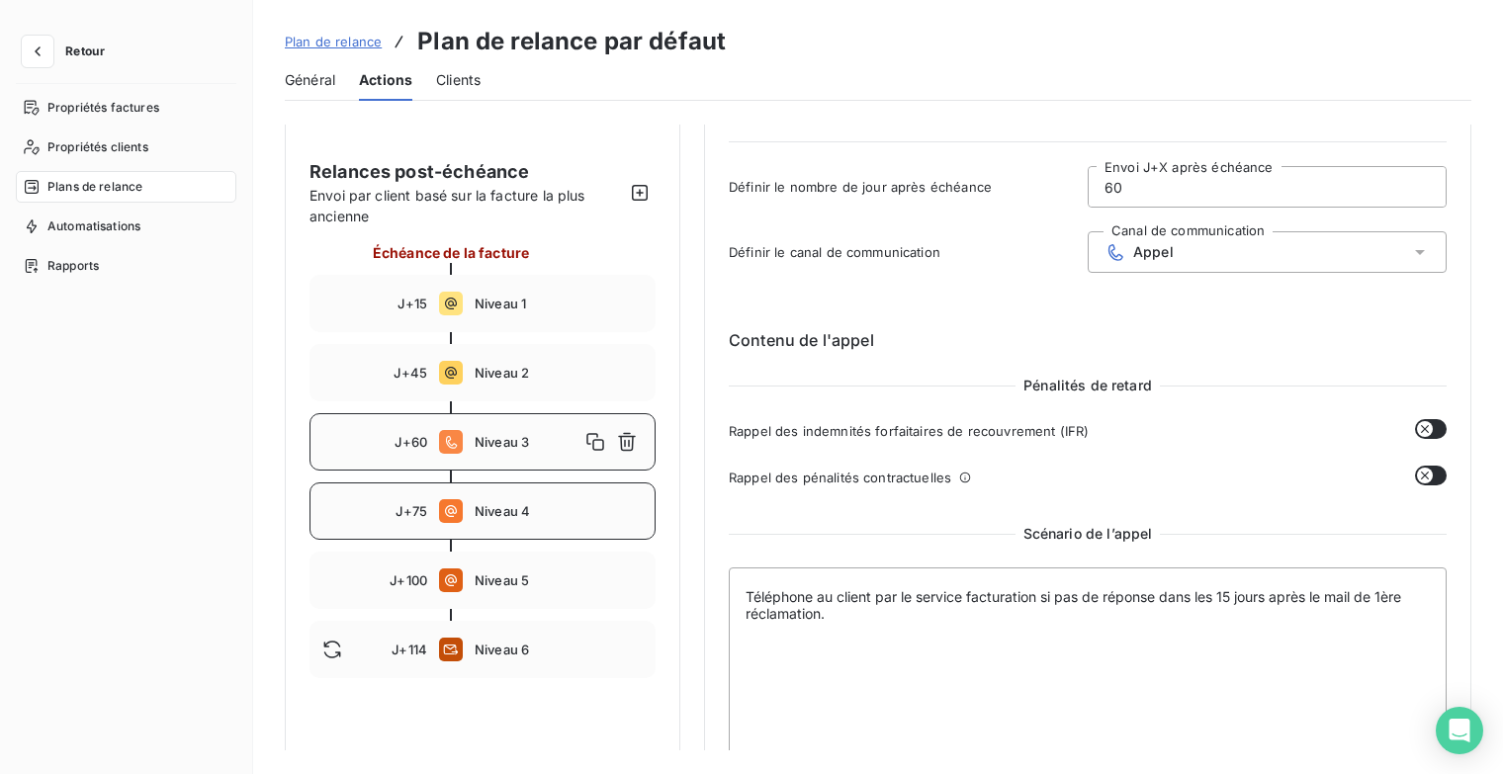
click at [515, 512] on span "Niveau 4" at bounding box center [559, 511] width 168 height 16
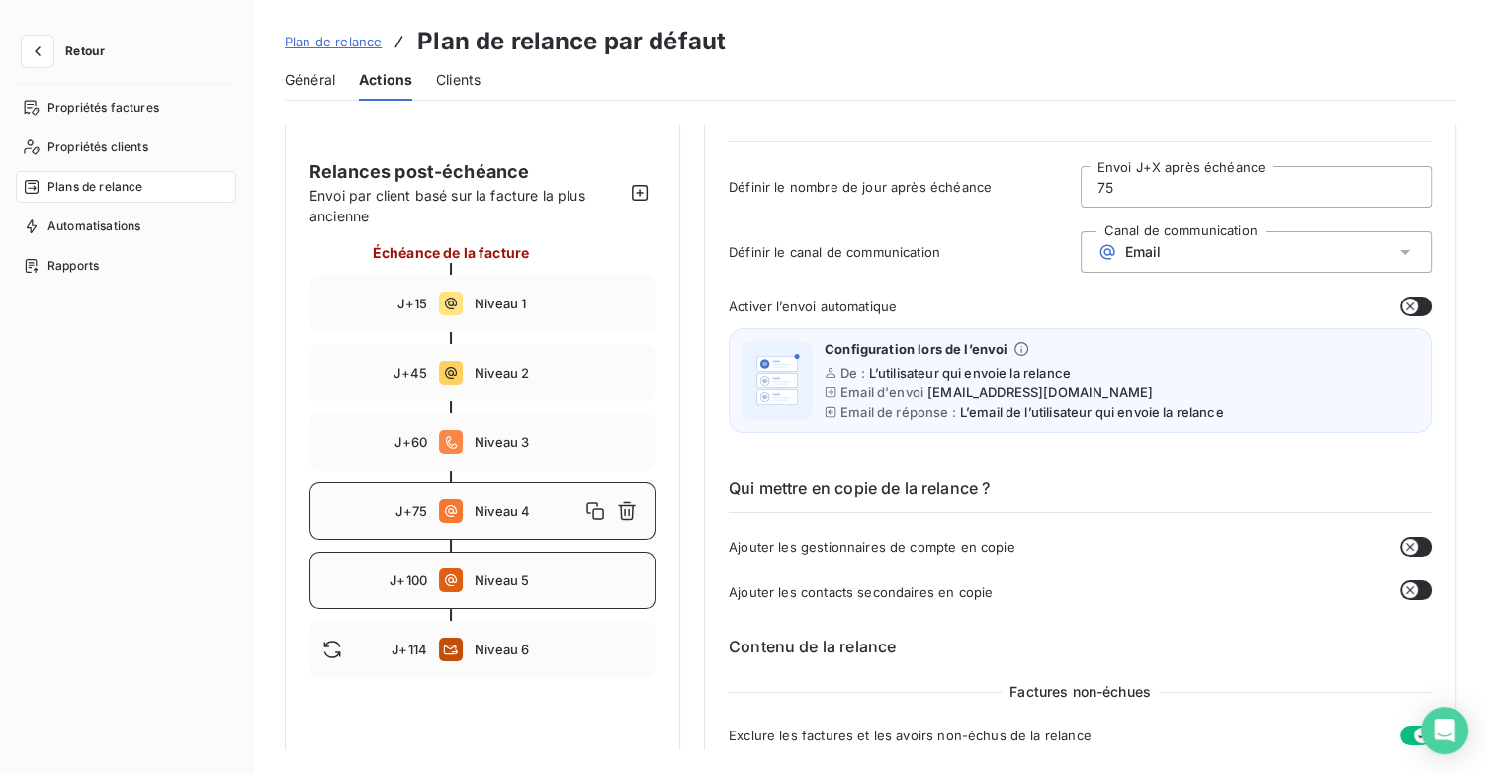
click at [542, 587] on span "Niveau 5" at bounding box center [559, 580] width 168 height 16
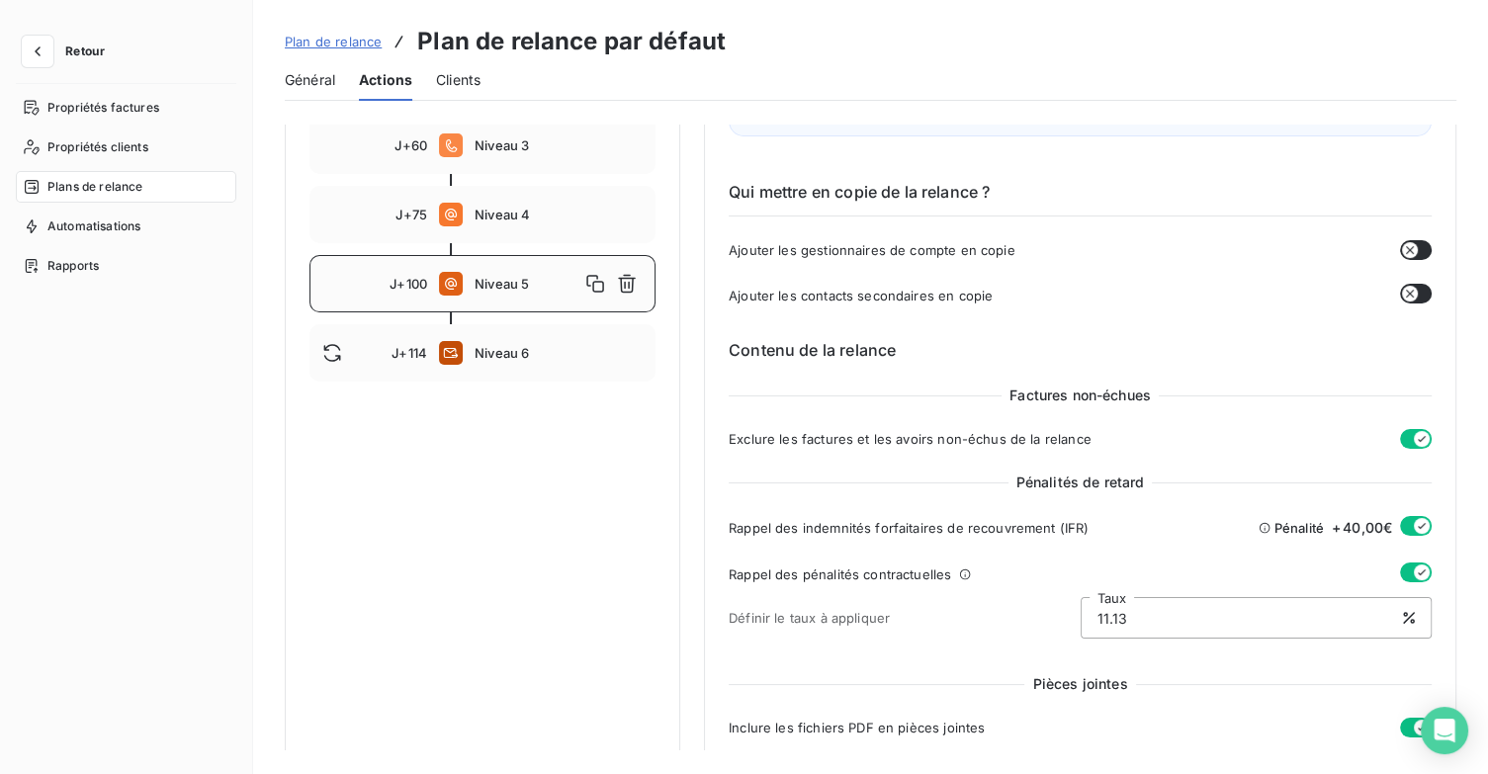
scroll to position [198, 0]
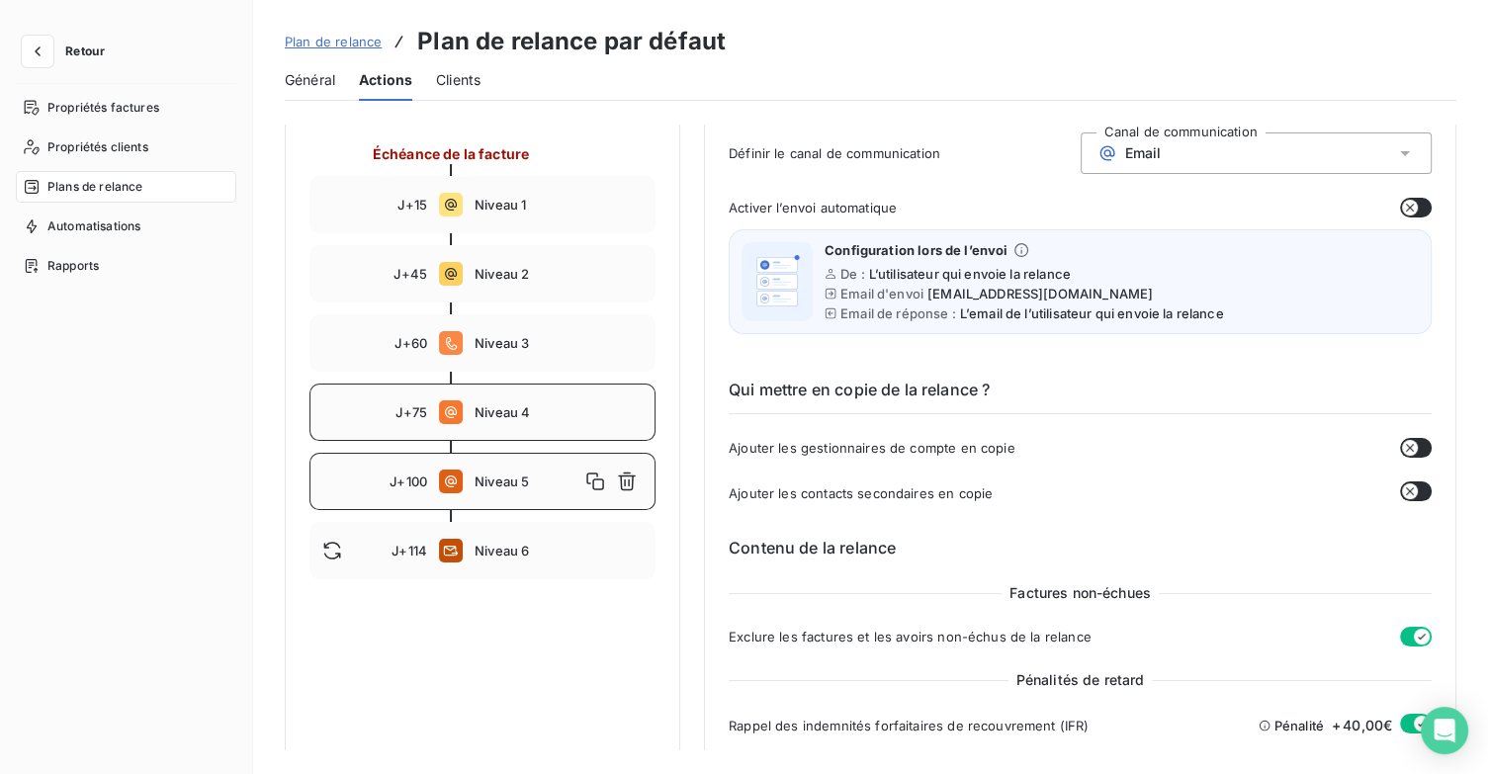
click at [550, 399] on div "J+75 Niveau 4" at bounding box center [482, 412] width 346 height 57
click at [529, 499] on div "J+100 Niveau 5" at bounding box center [482, 481] width 346 height 57
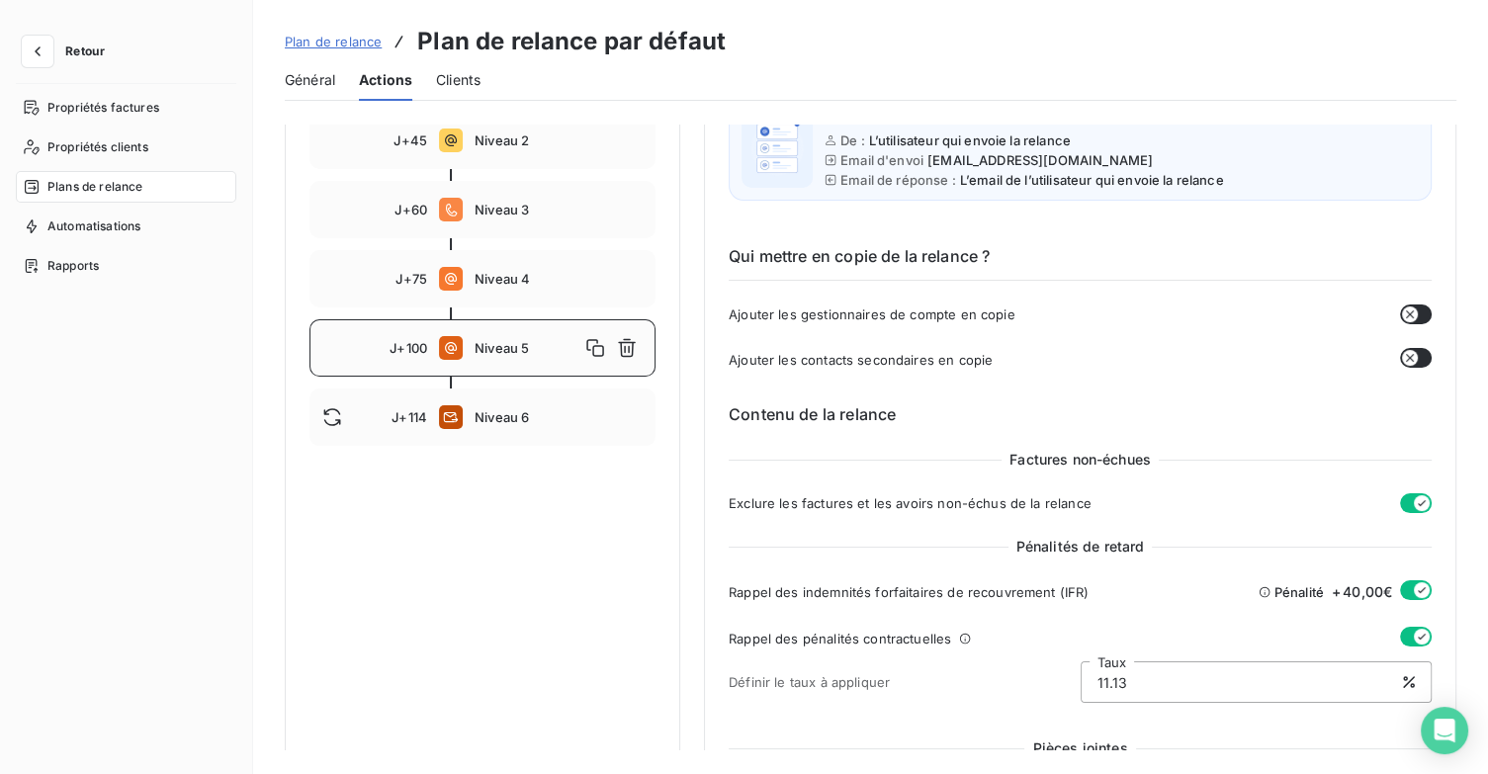
scroll to position [297, 0]
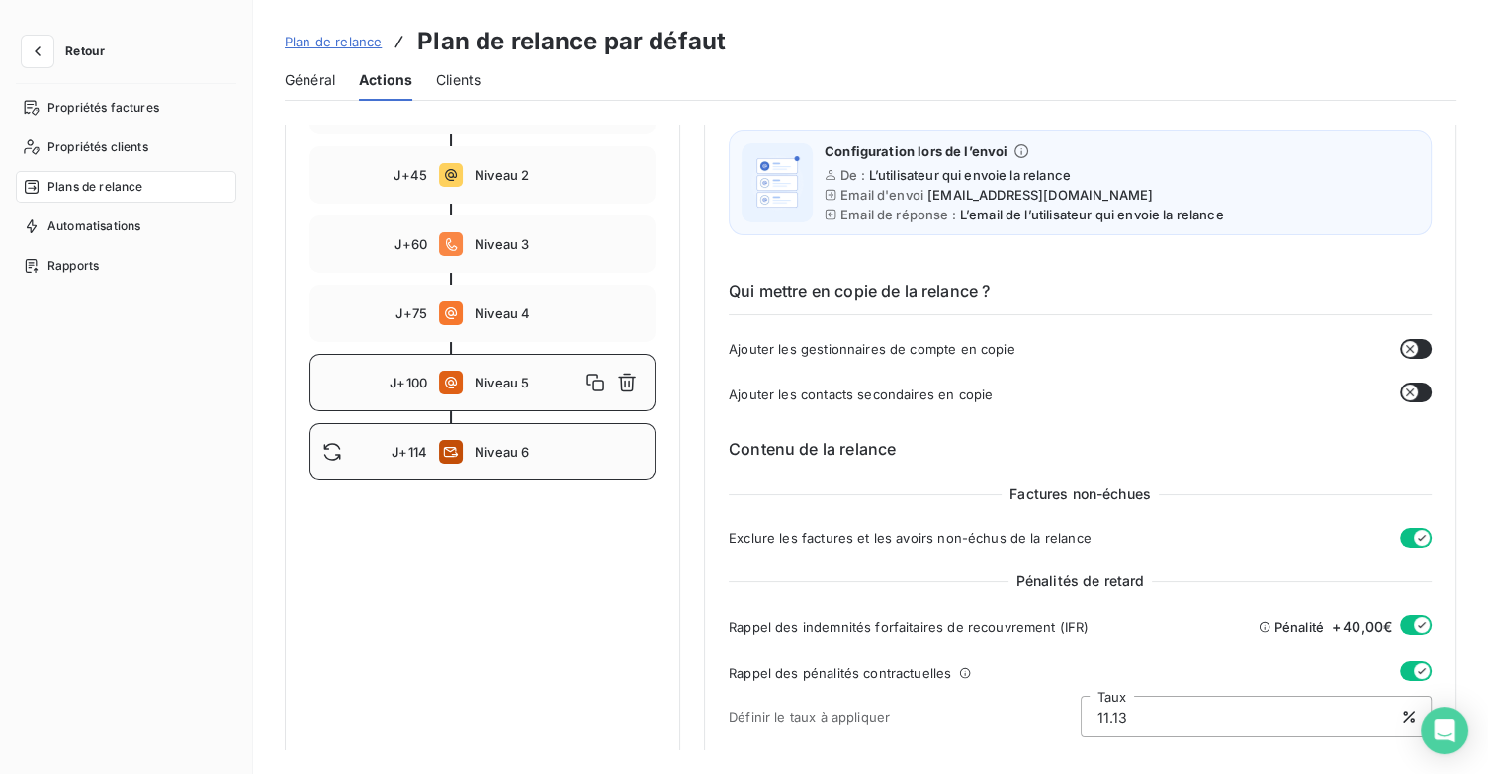
click at [525, 462] on div "J+114 Niveau 6" at bounding box center [482, 451] width 346 height 57
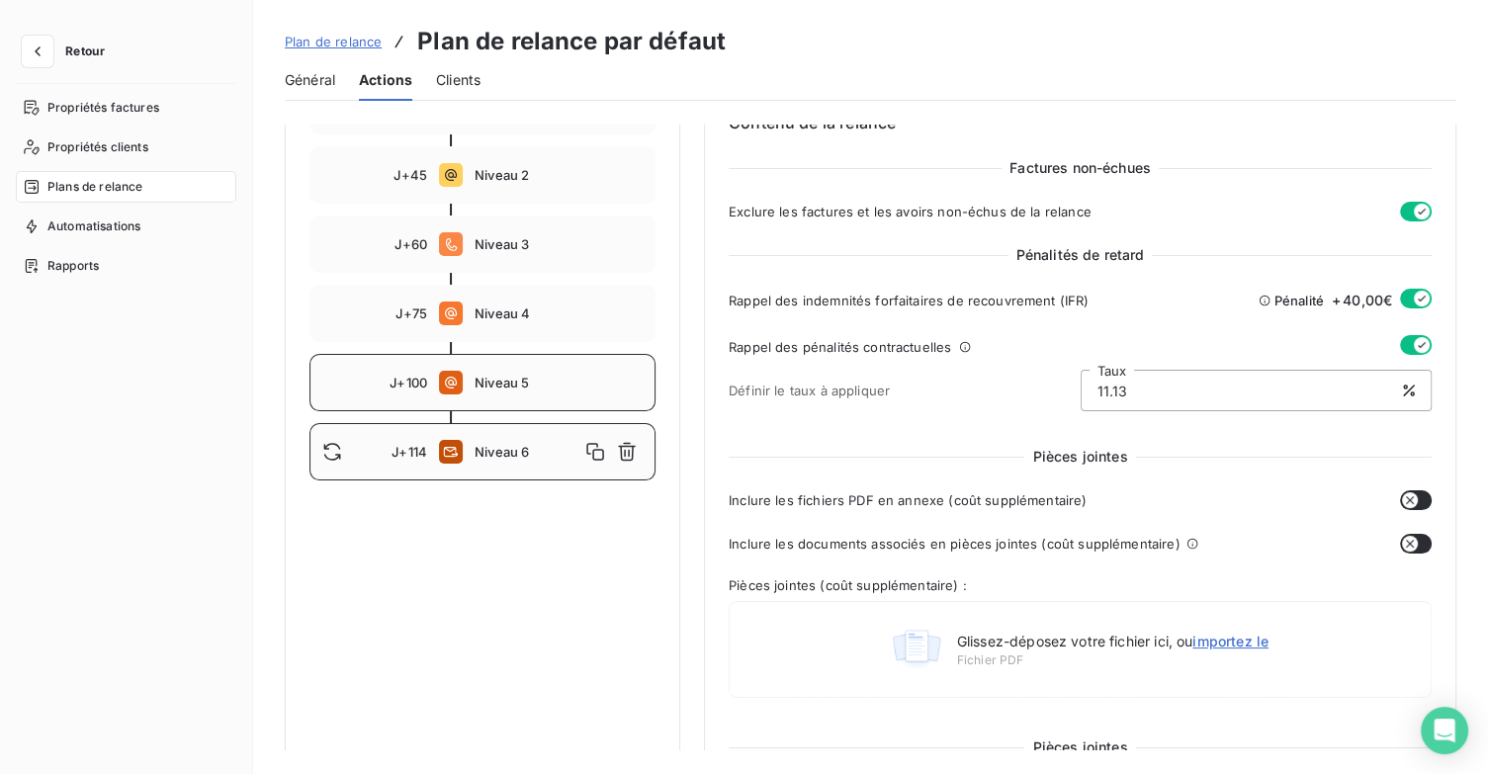
click at [518, 388] on span "Niveau 5" at bounding box center [559, 383] width 168 height 16
type input "100"
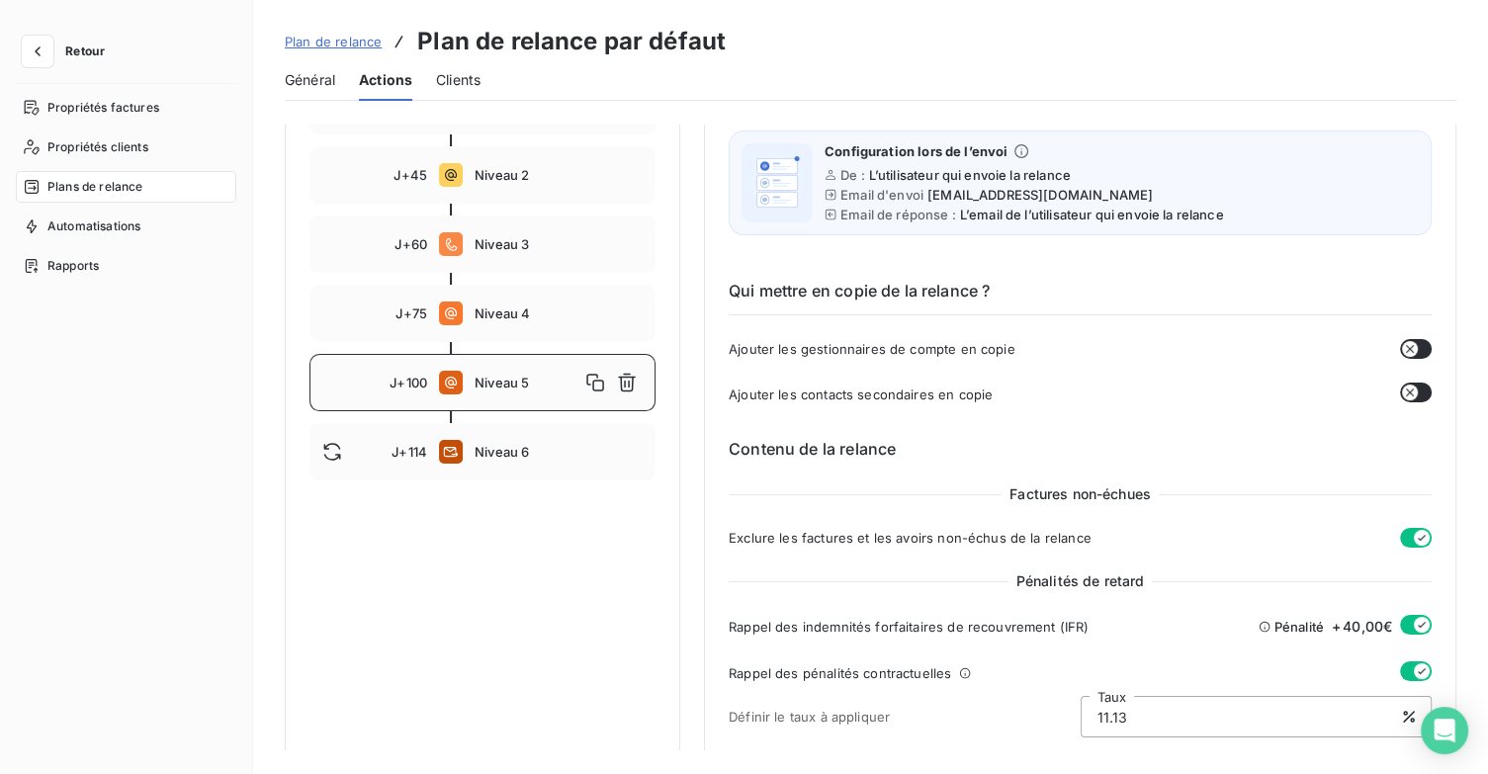
click at [514, 395] on div "Niveau 5" at bounding box center [559, 383] width 168 height 32
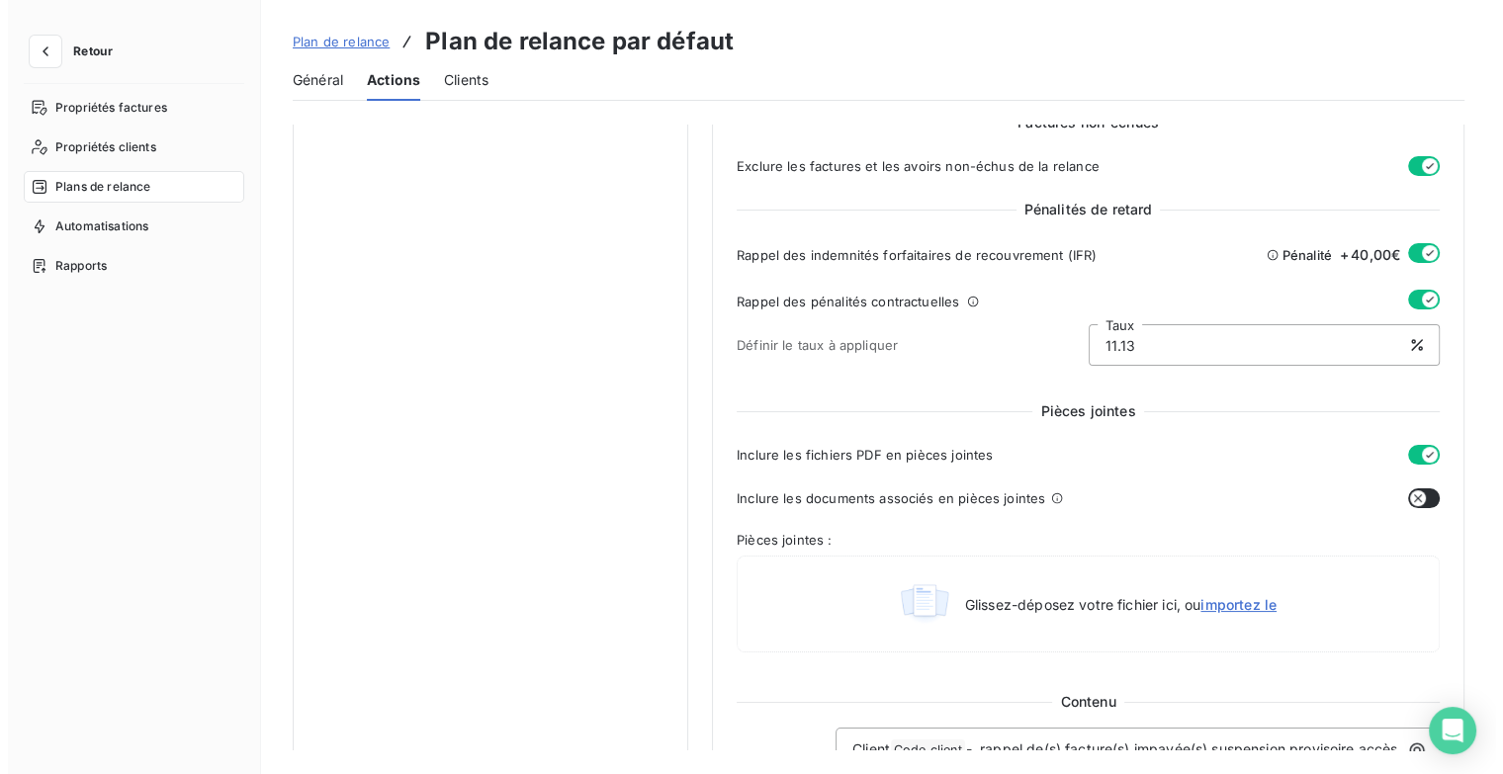
scroll to position [454, 0]
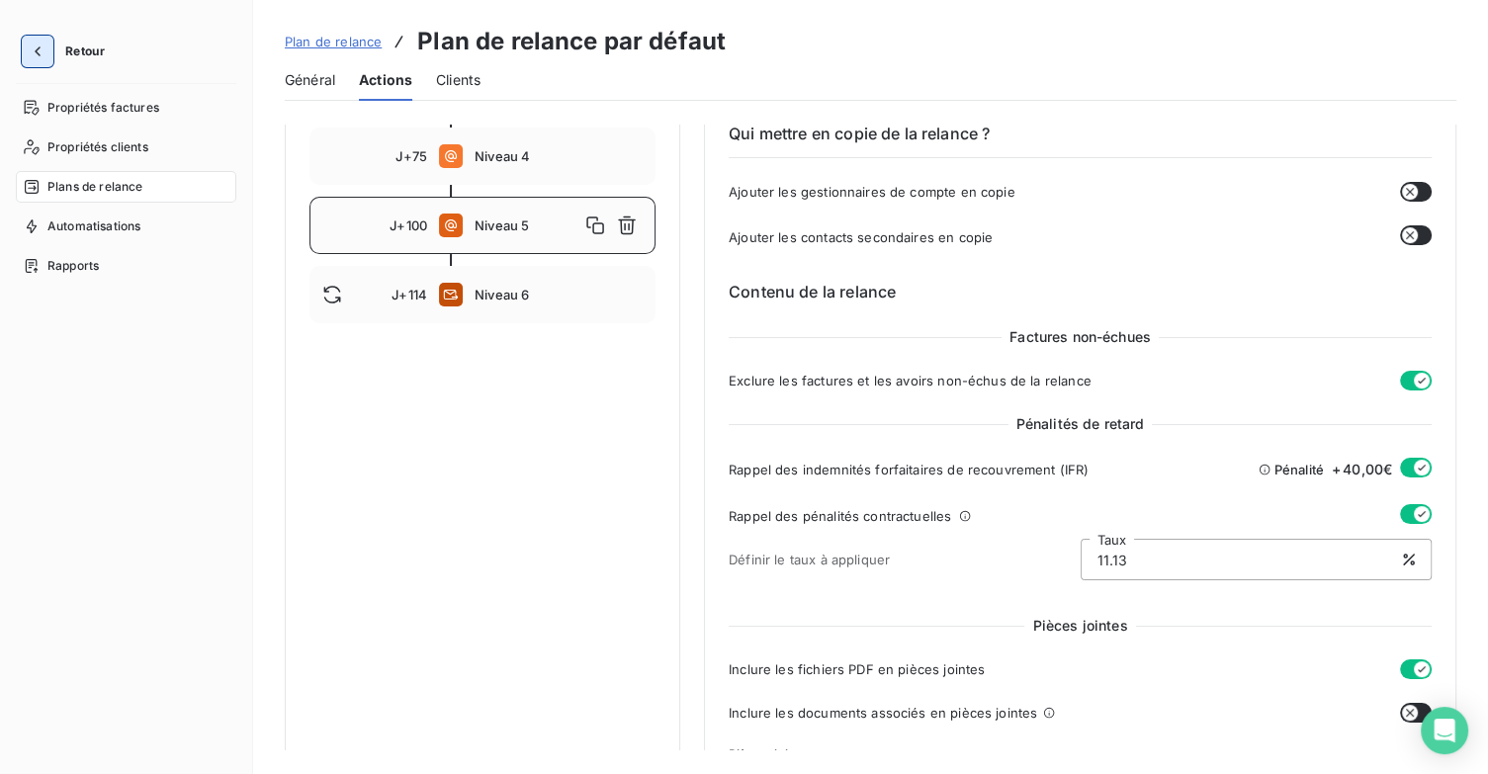
click at [47, 47] on button "button" at bounding box center [38, 52] width 32 height 32
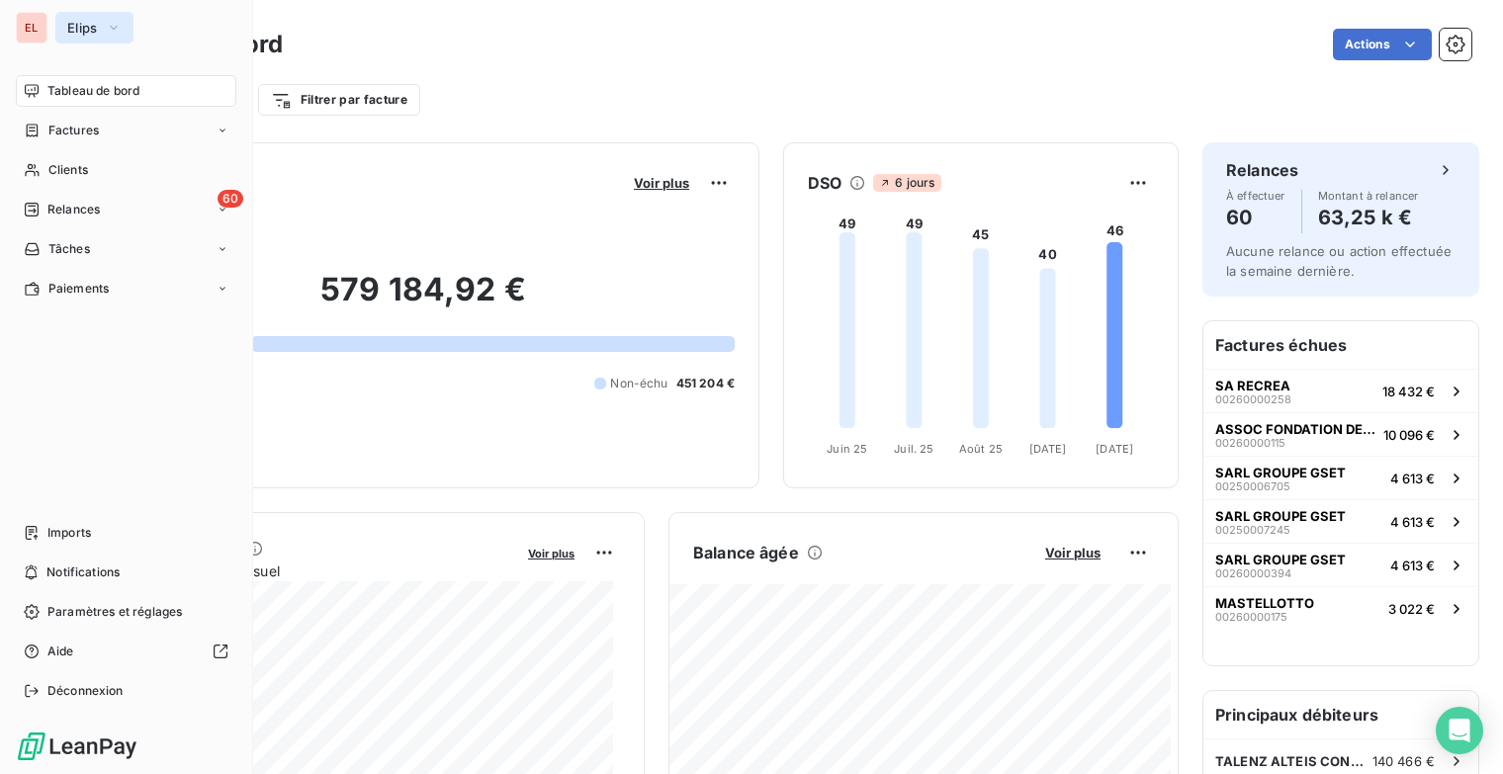
click at [126, 27] on button "Elips" at bounding box center [94, 28] width 78 height 32
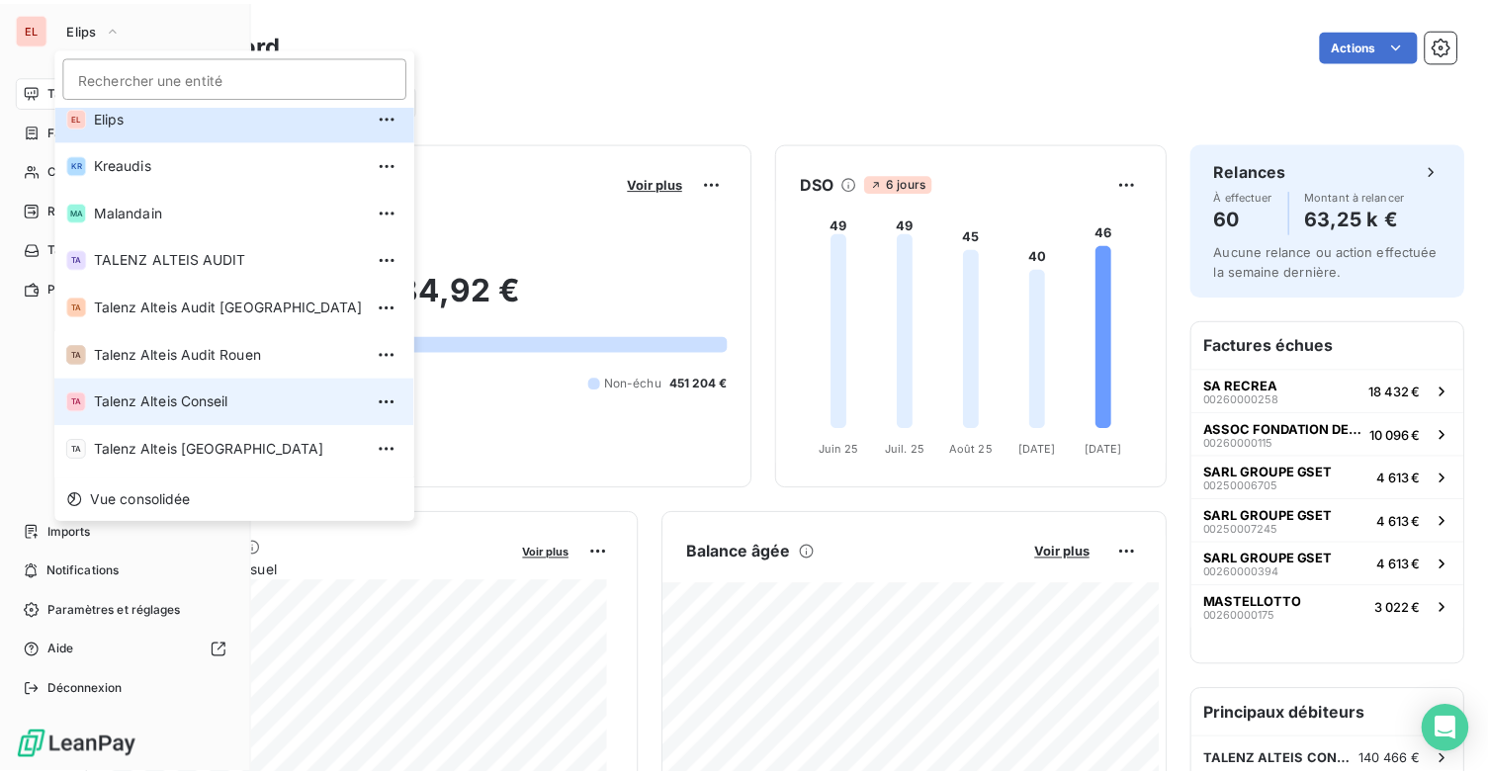
scroll to position [148, 0]
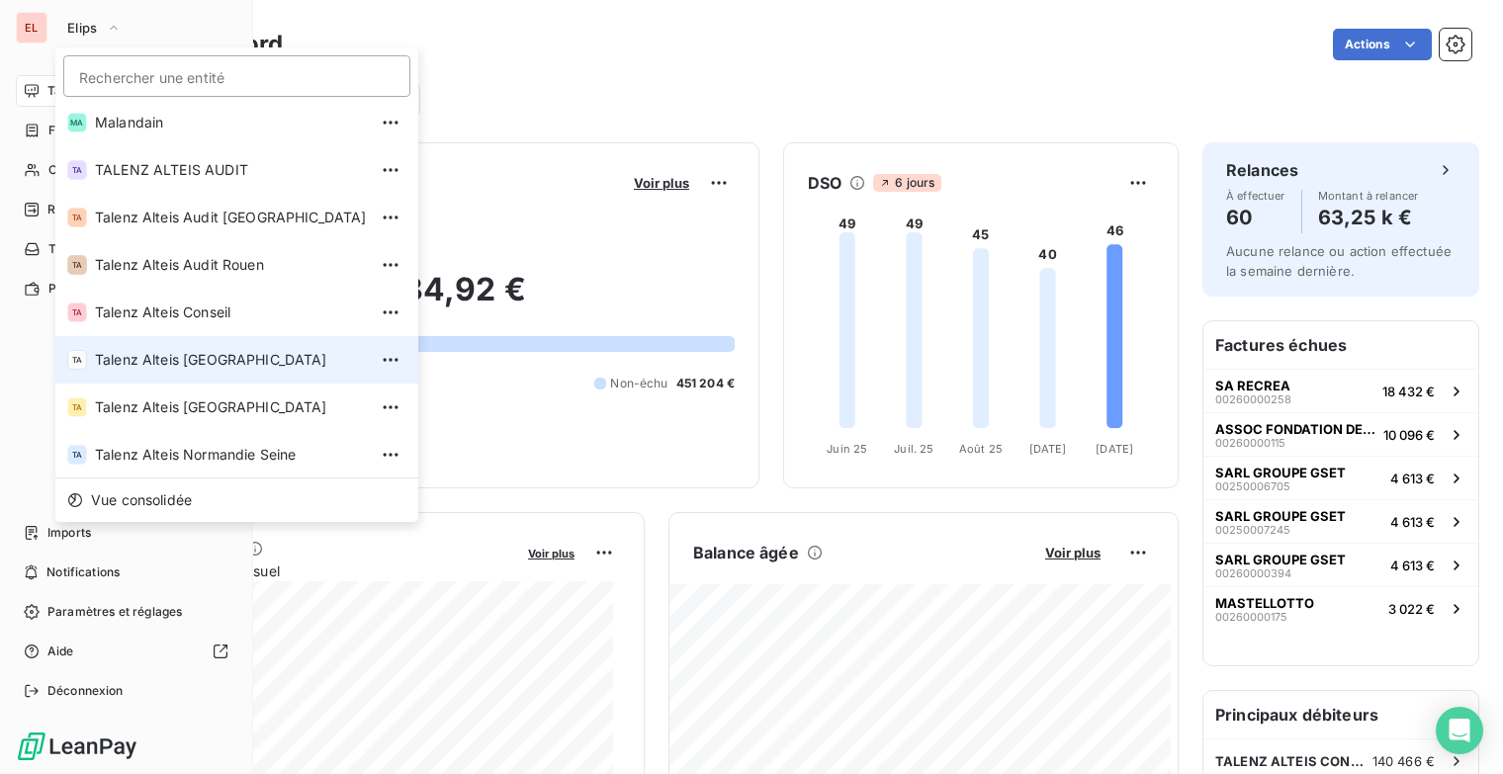
click at [238, 370] on li "TA Talenz Alteis [GEOGRAPHIC_DATA]" at bounding box center [236, 359] width 363 height 47
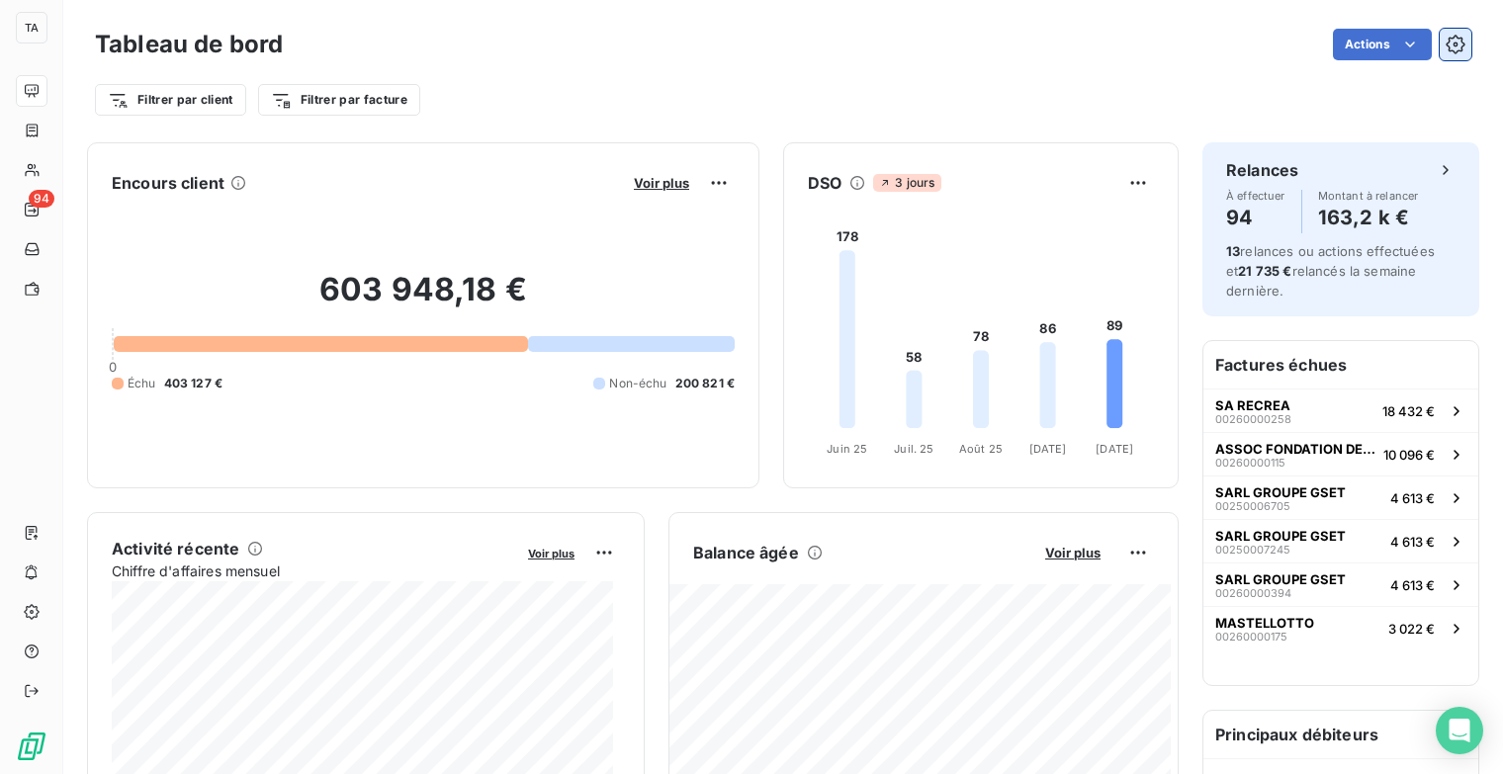
click at [1451, 44] on button "button" at bounding box center [1456, 45] width 32 height 32
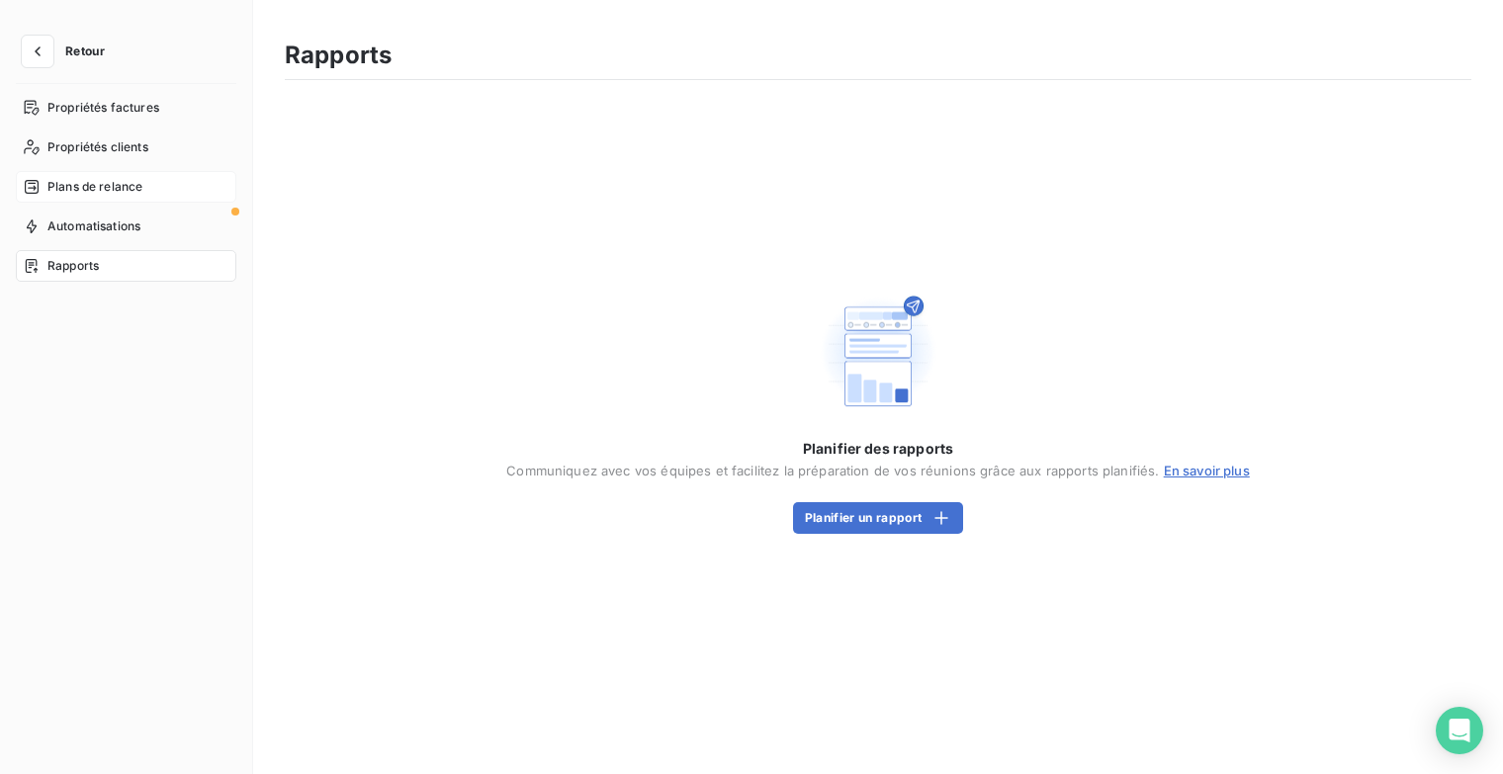
click at [129, 178] on span "Plans de relance" at bounding box center [94, 187] width 95 height 18
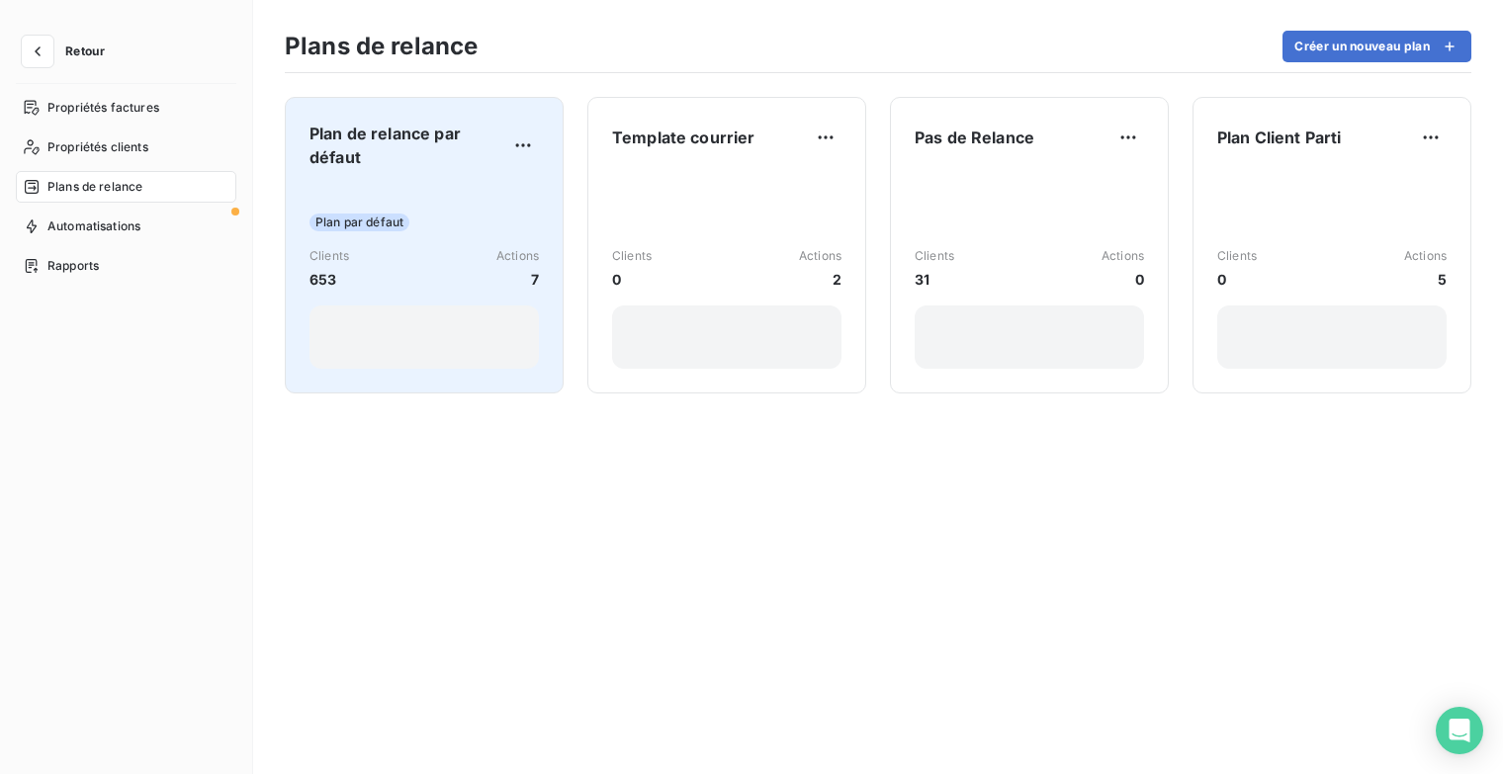
click at [471, 173] on div "Plan de relance par défaut Plan par défaut Clients 653 Actions 7" at bounding box center [423, 245] width 229 height 247
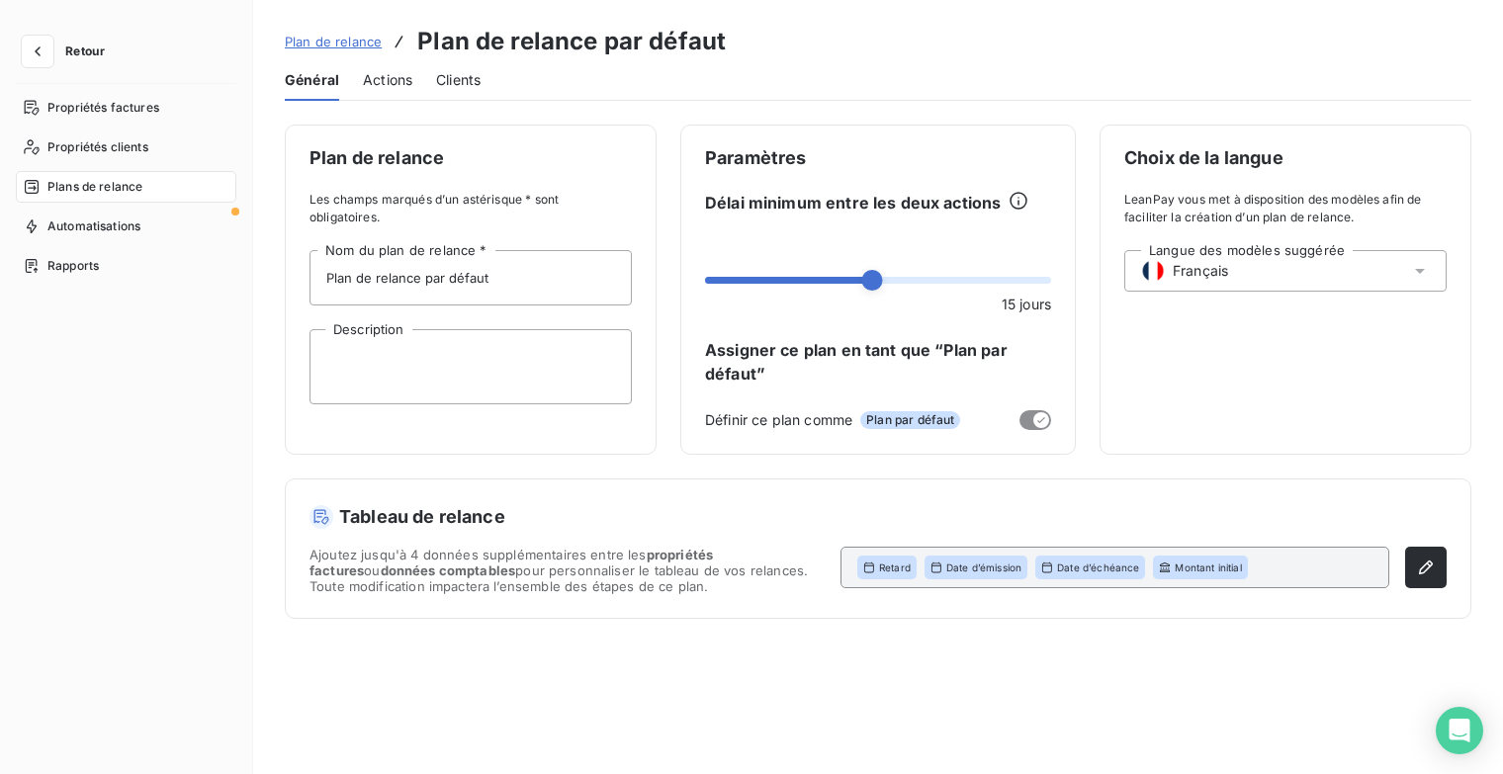
click at [396, 86] on span "Actions" at bounding box center [387, 80] width 49 height 20
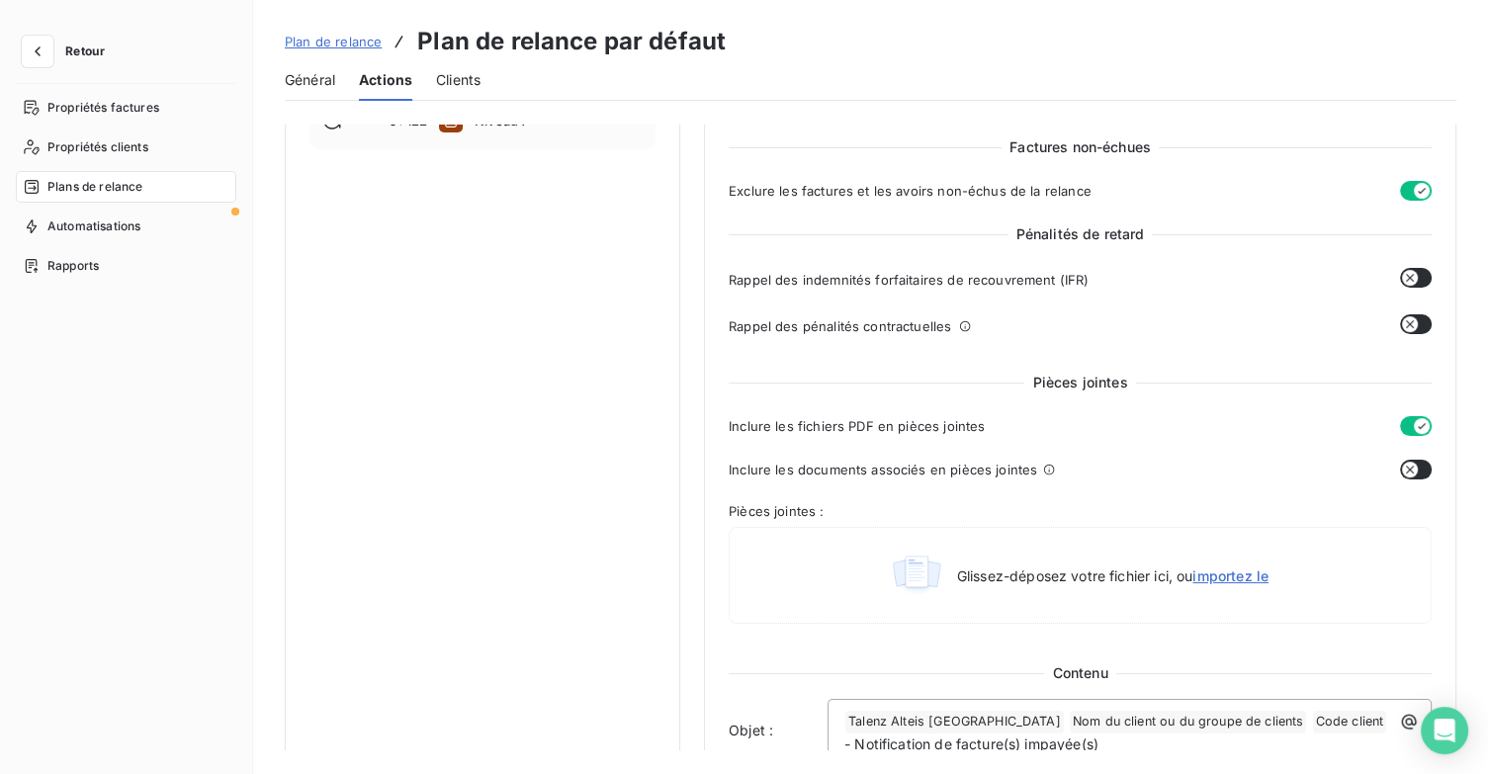
scroll to position [203, 0]
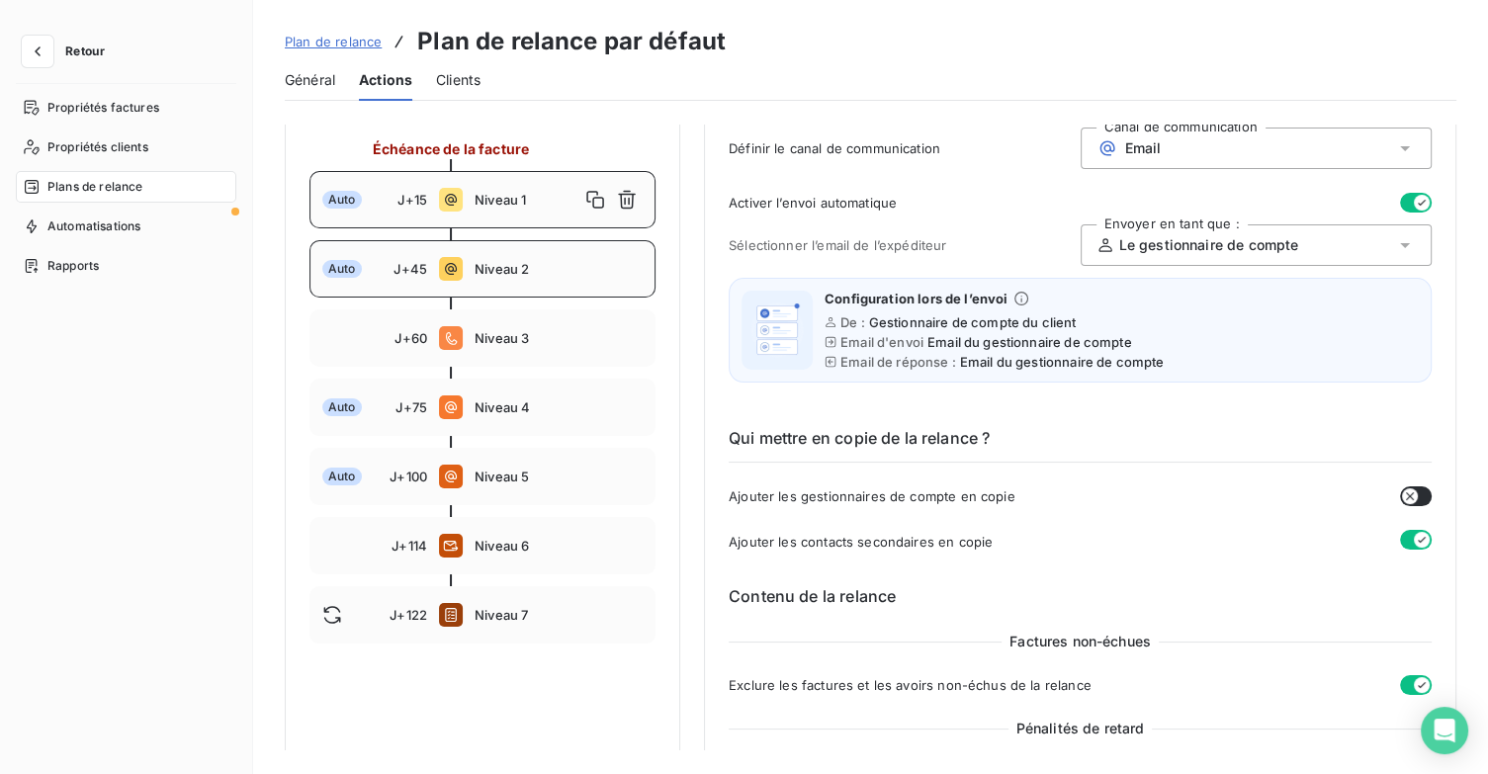
click at [529, 281] on div "Auto J+45 Niveau 2" at bounding box center [482, 268] width 346 height 57
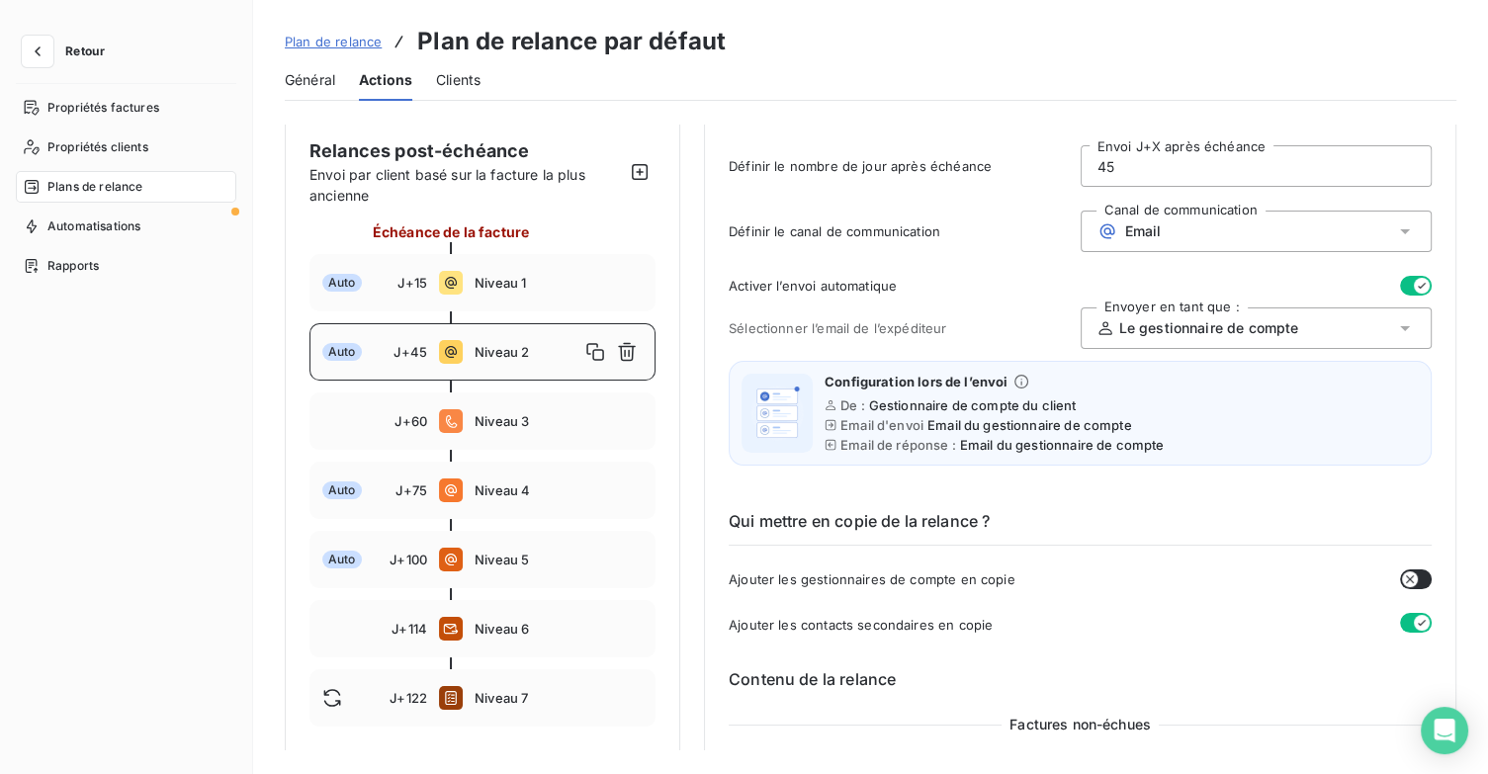
scroll to position [50, 0]
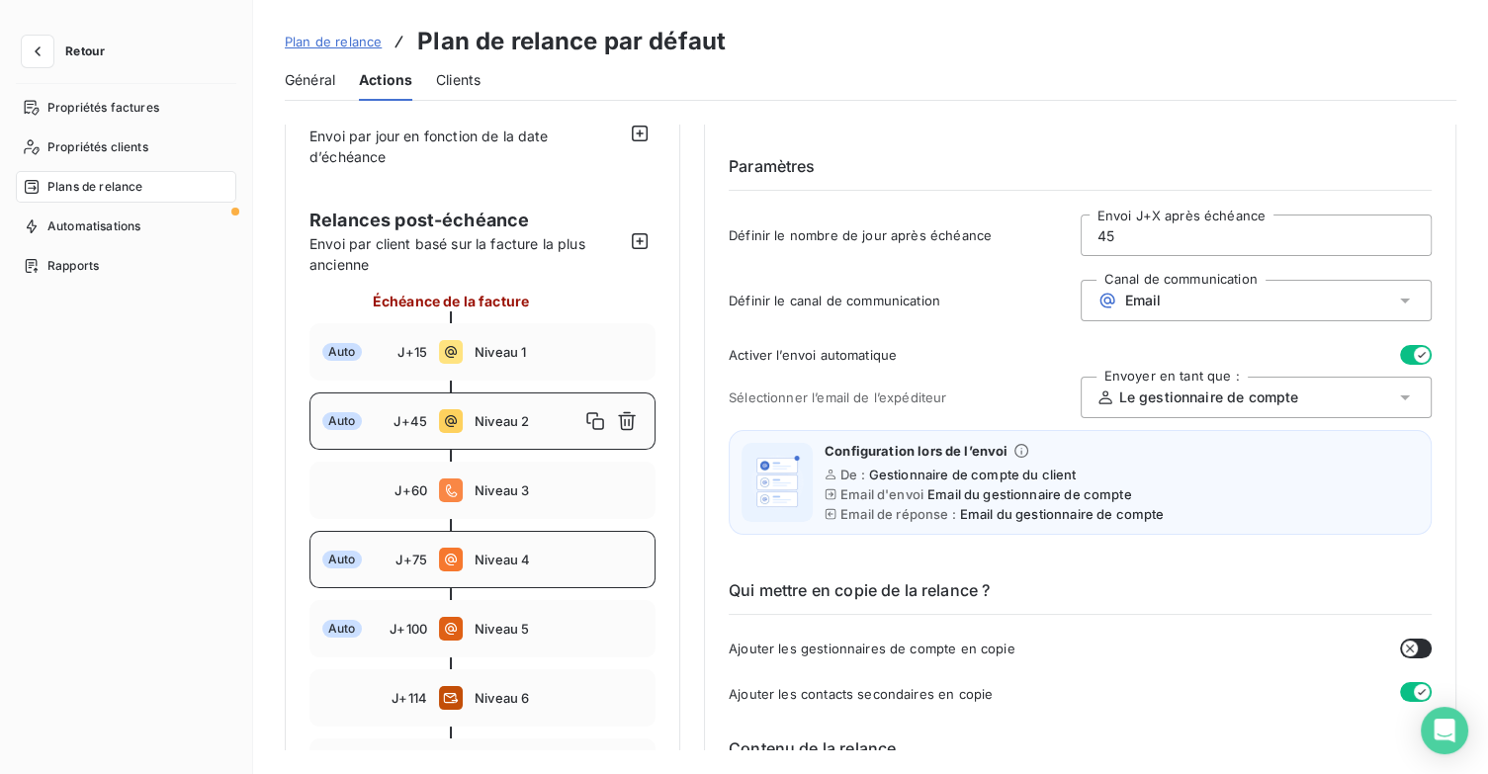
click at [550, 561] on span "Niveau 4" at bounding box center [559, 560] width 168 height 16
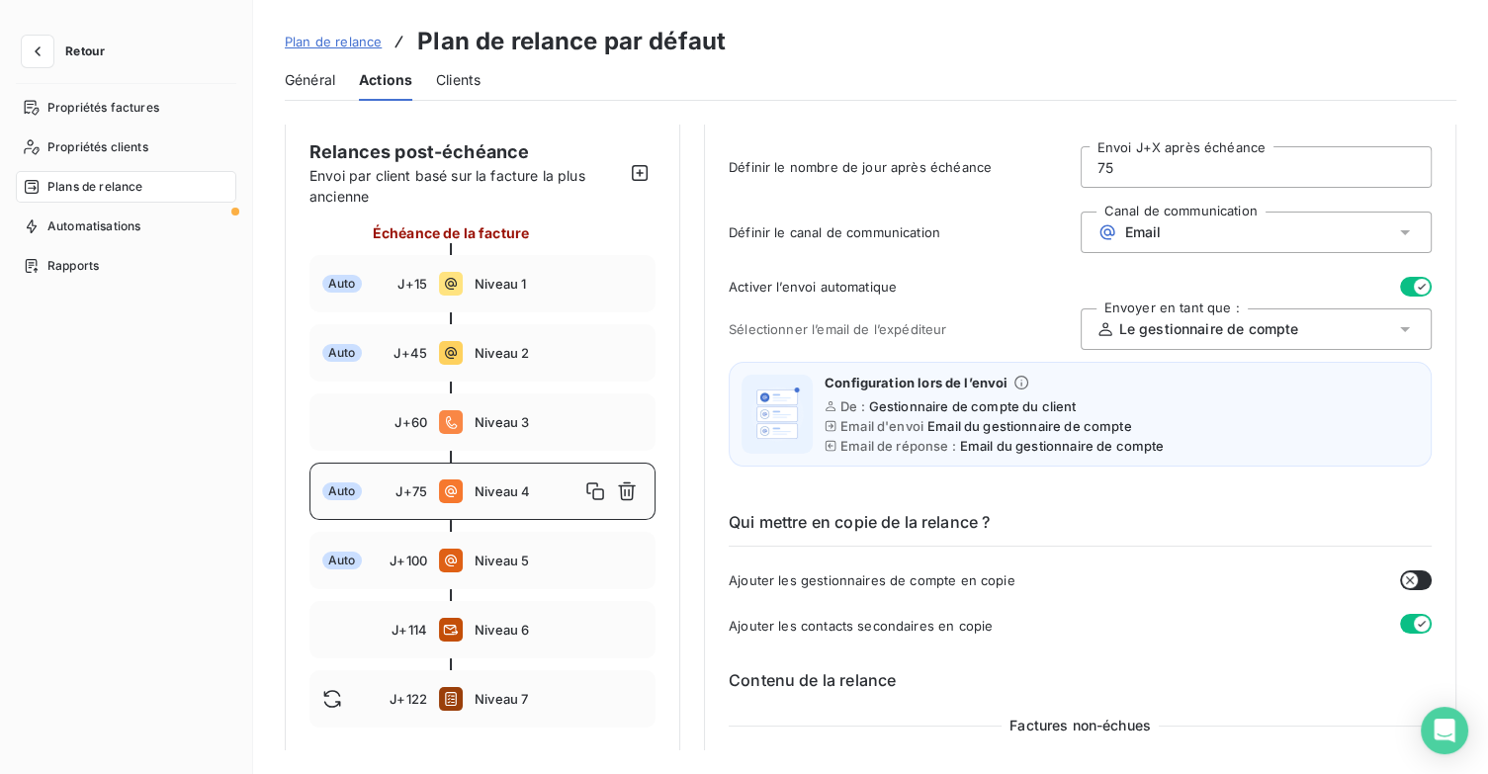
scroll to position [0, 0]
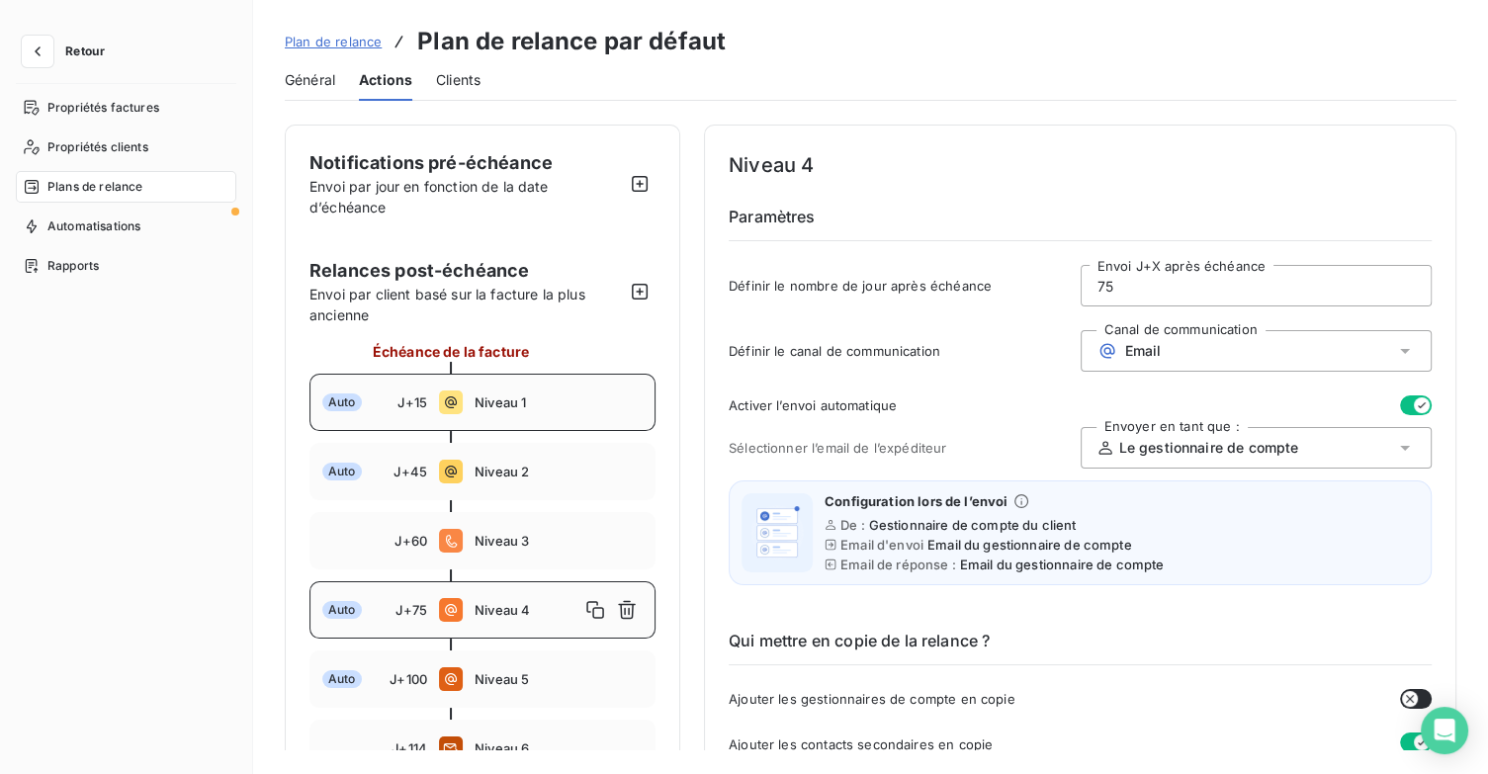
click at [518, 414] on div "Auto J+15 Niveau 1" at bounding box center [482, 402] width 346 height 57
type input "15"
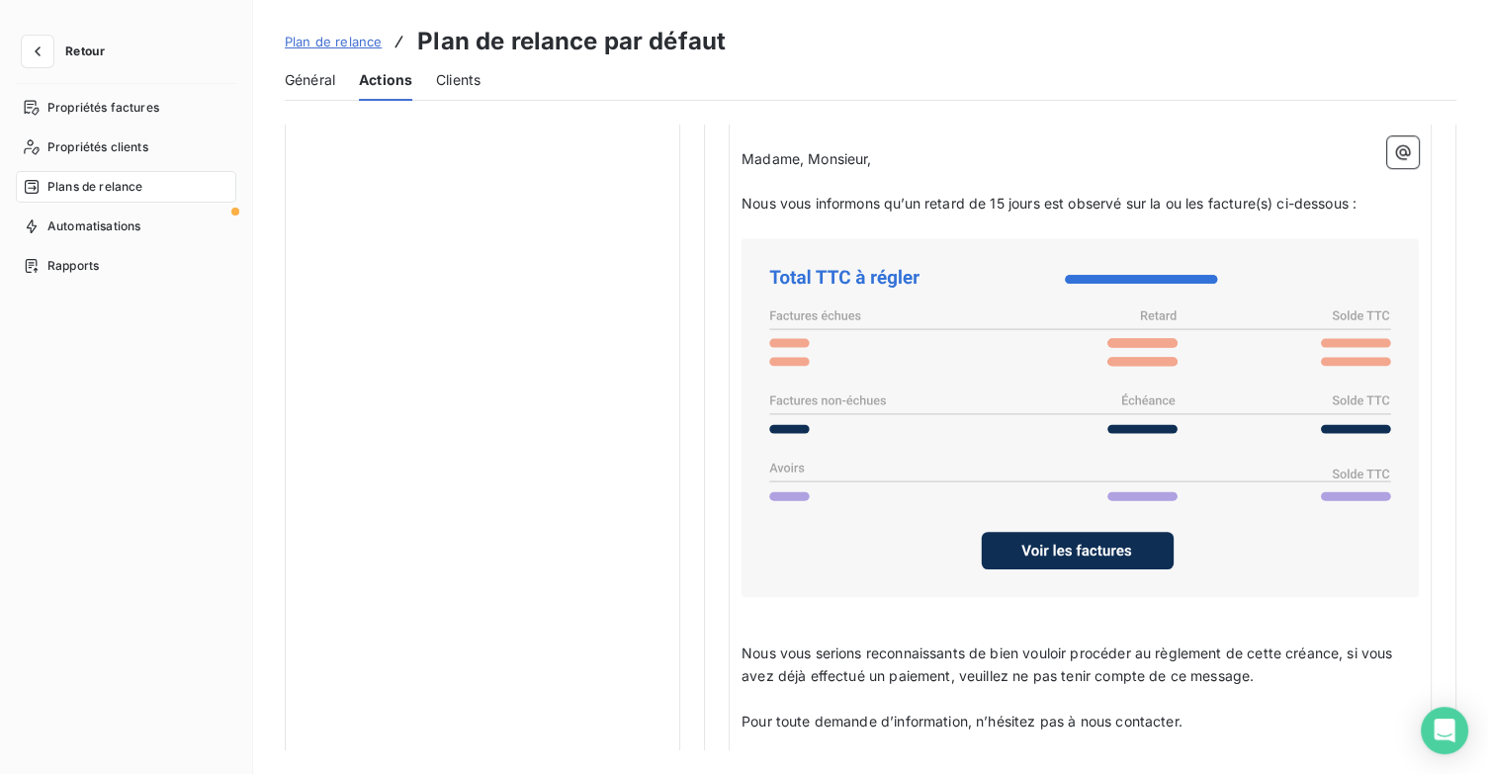
scroll to position [1586, 0]
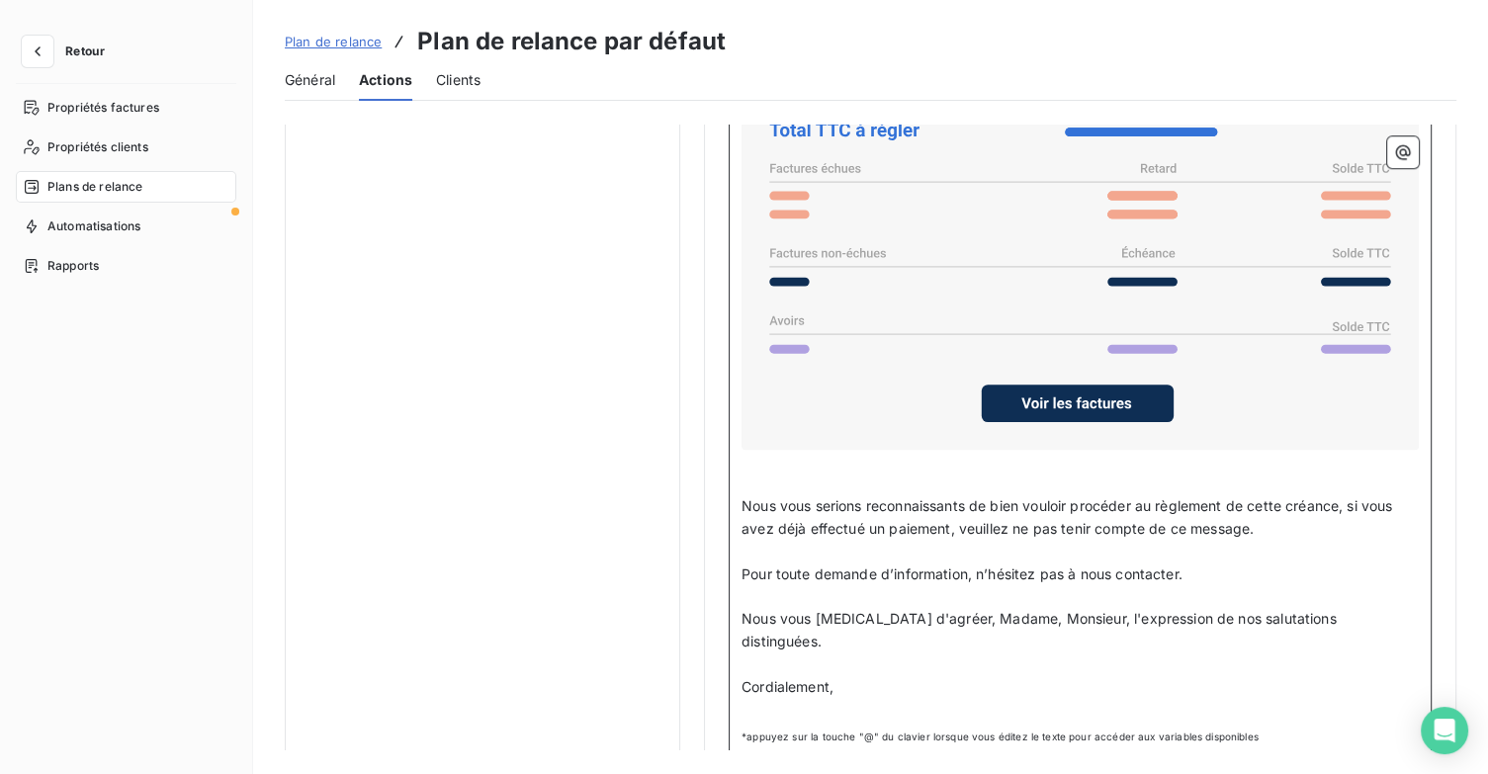
click at [870, 676] on p "Cordialement," at bounding box center [1080, 687] width 677 height 23
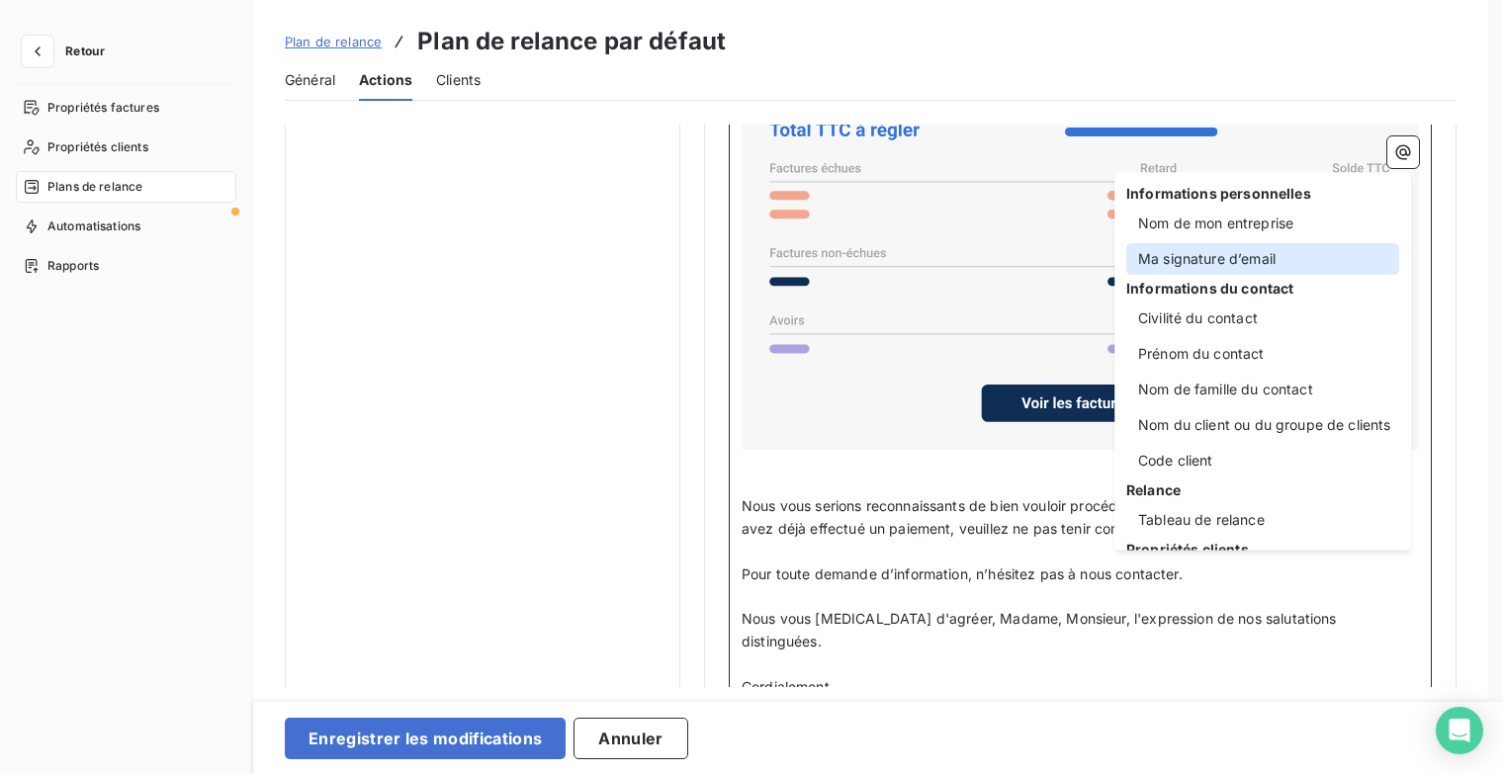
click at [1217, 266] on div "Ma signature d’email" at bounding box center [1262, 259] width 273 height 32
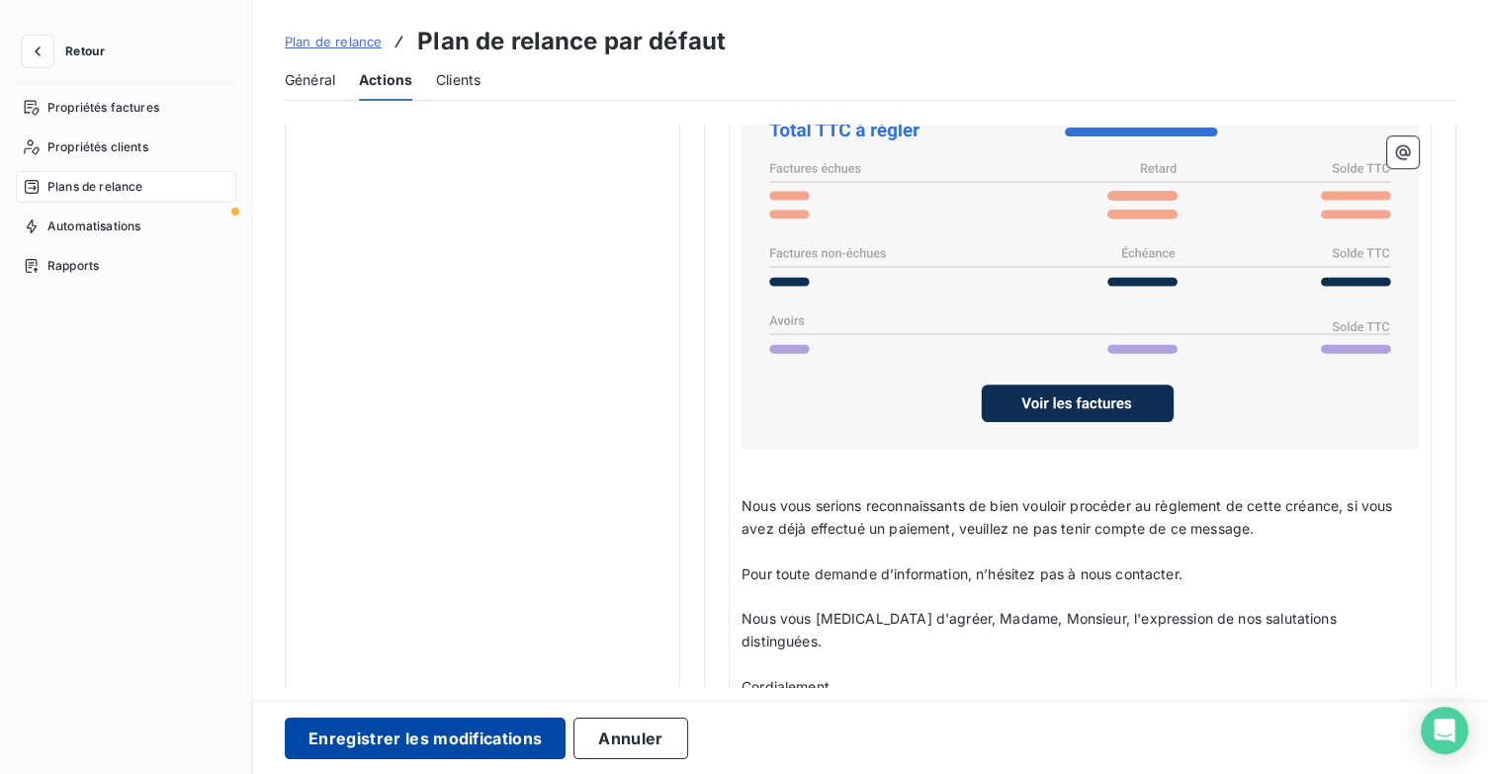
click at [490, 744] on button "Enregistrer les modifications" at bounding box center [425, 739] width 281 height 42
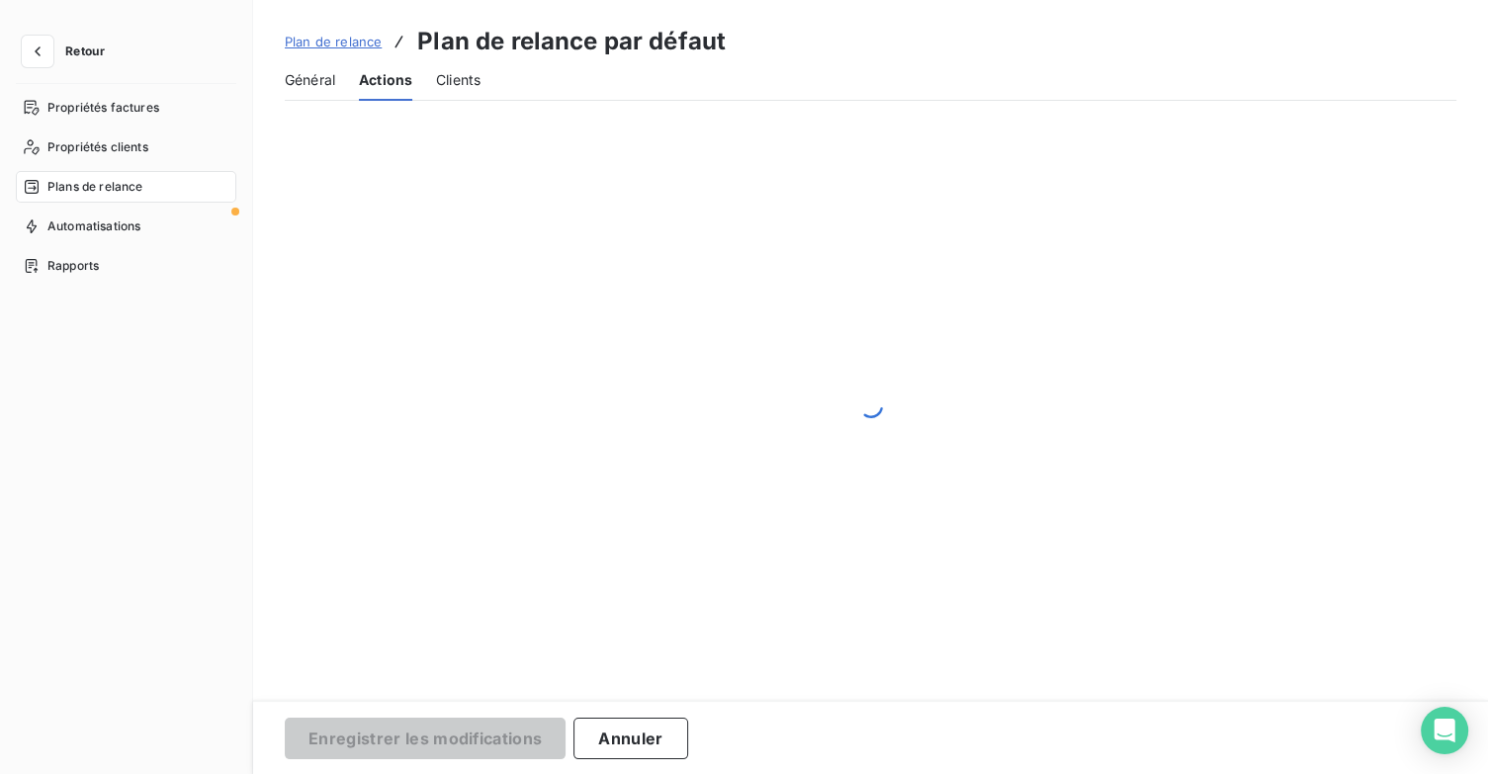
scroll to position [182, 0]
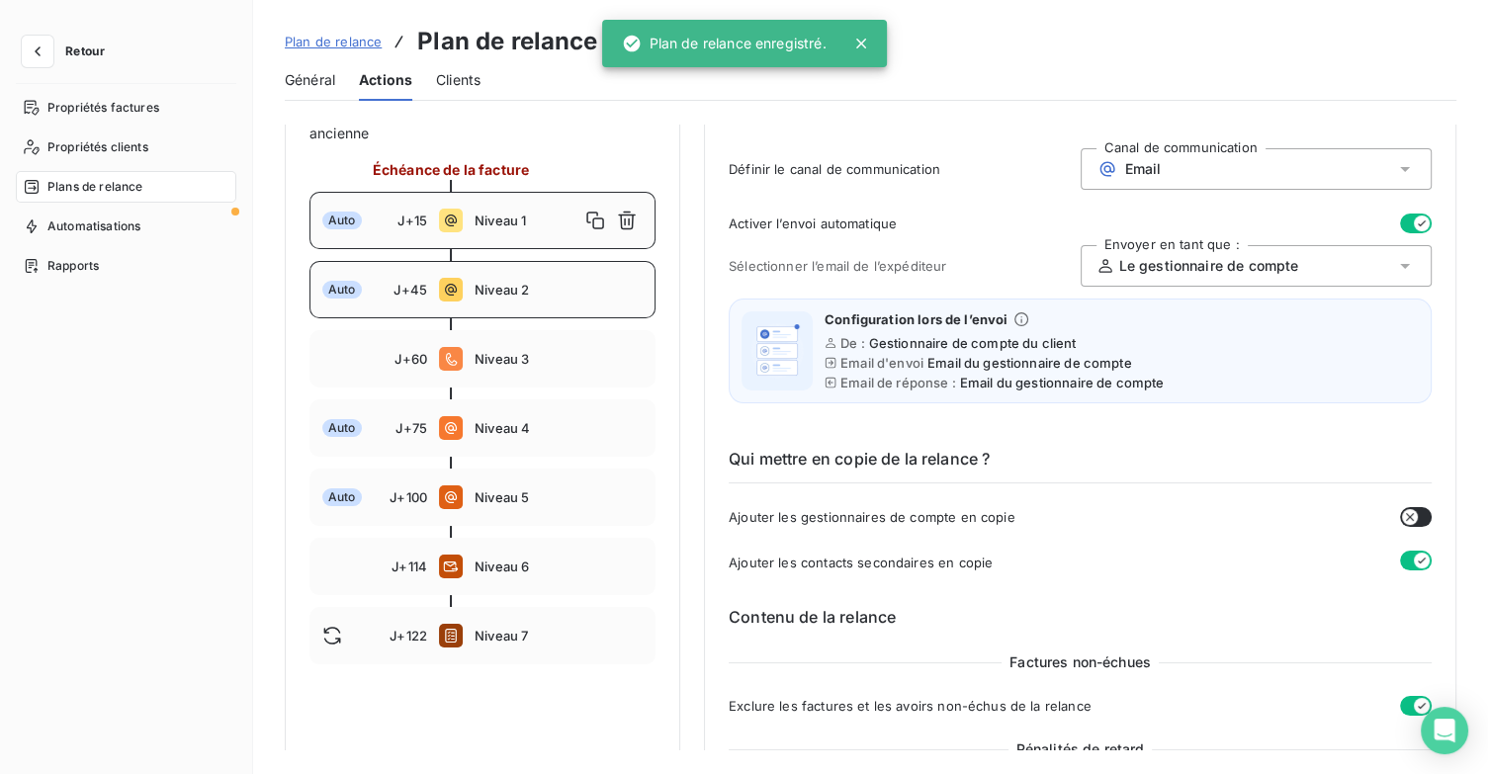
click at [518, 307] on div "Auto J+45 Niveau 2" at bounding box center [482, 289] width 346 height 57
type input "45"
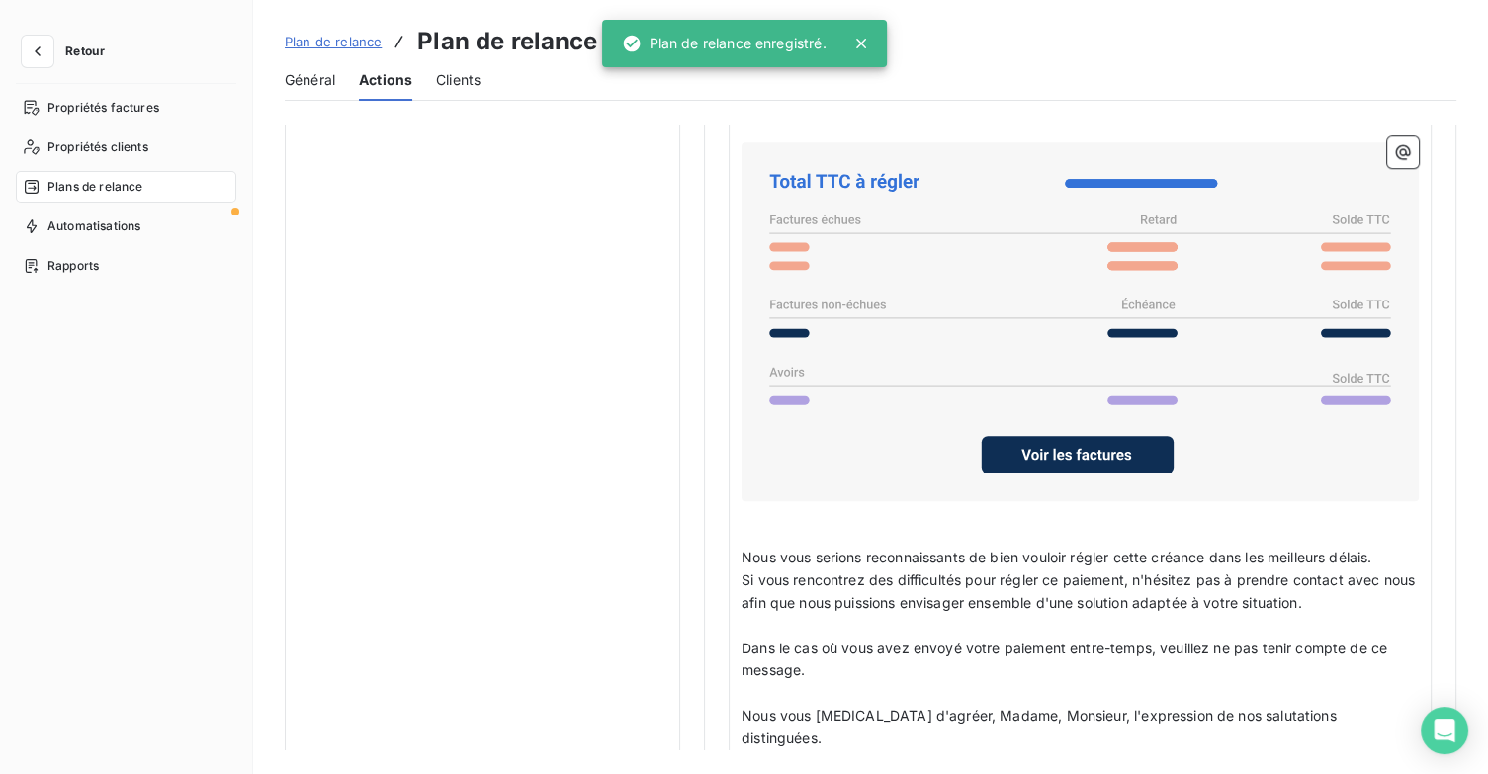
scroll to position [1631, 0]
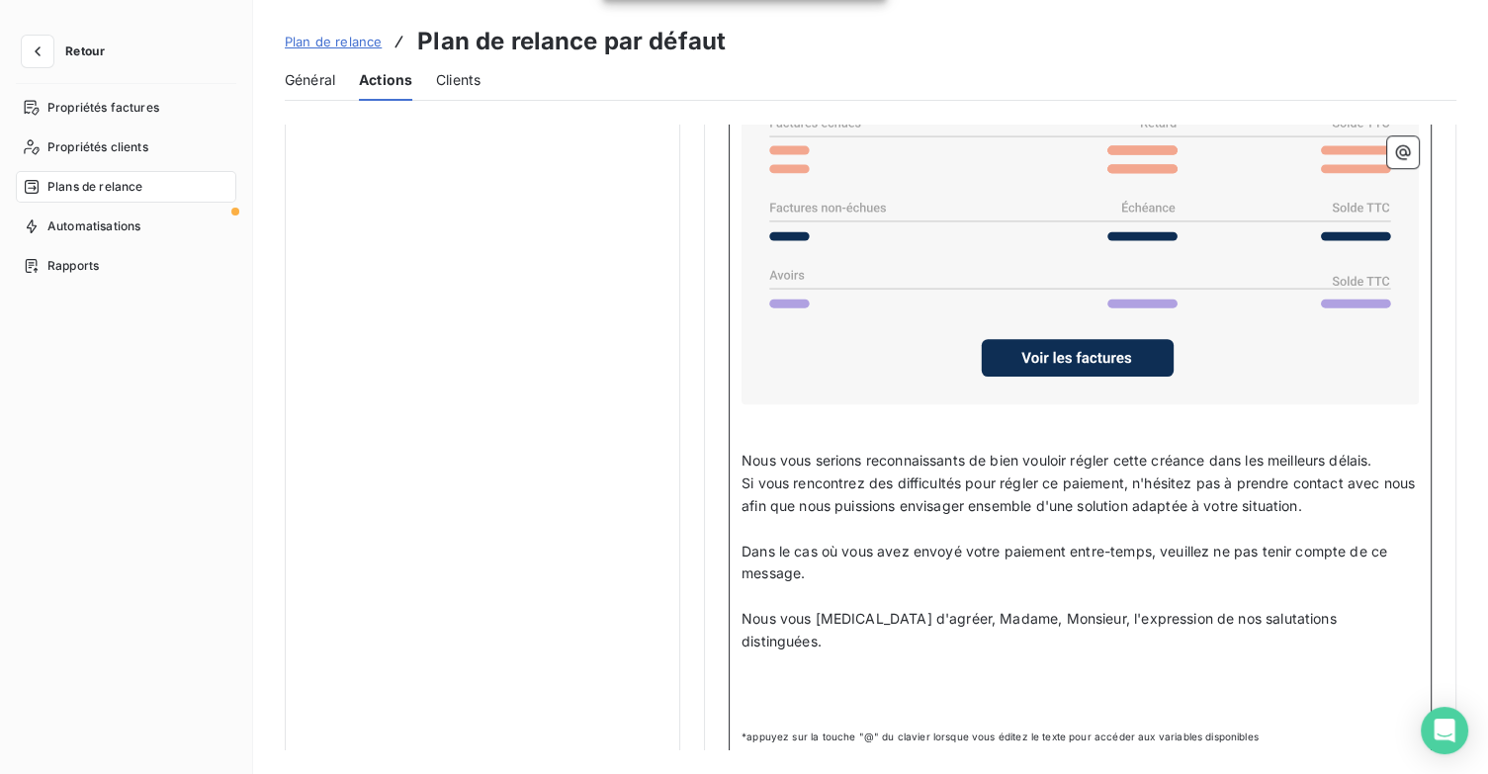
click at [823, 676] on p "﻿" at bounding box center [1080, 687] width 677 height 23
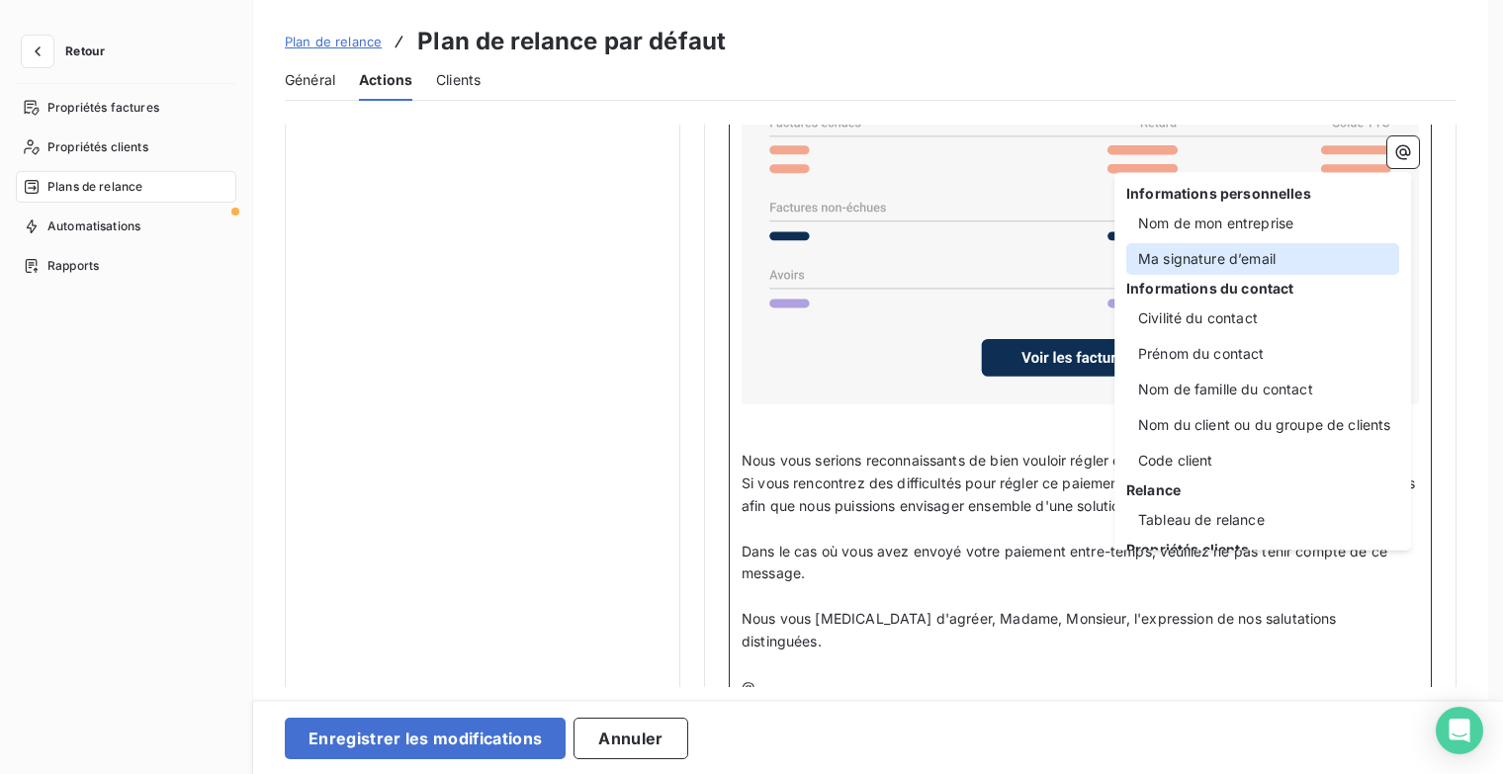
click at [1228, 271] on div "Ma signature d’email" at bounding box center [1262, 259] width 273 height 32
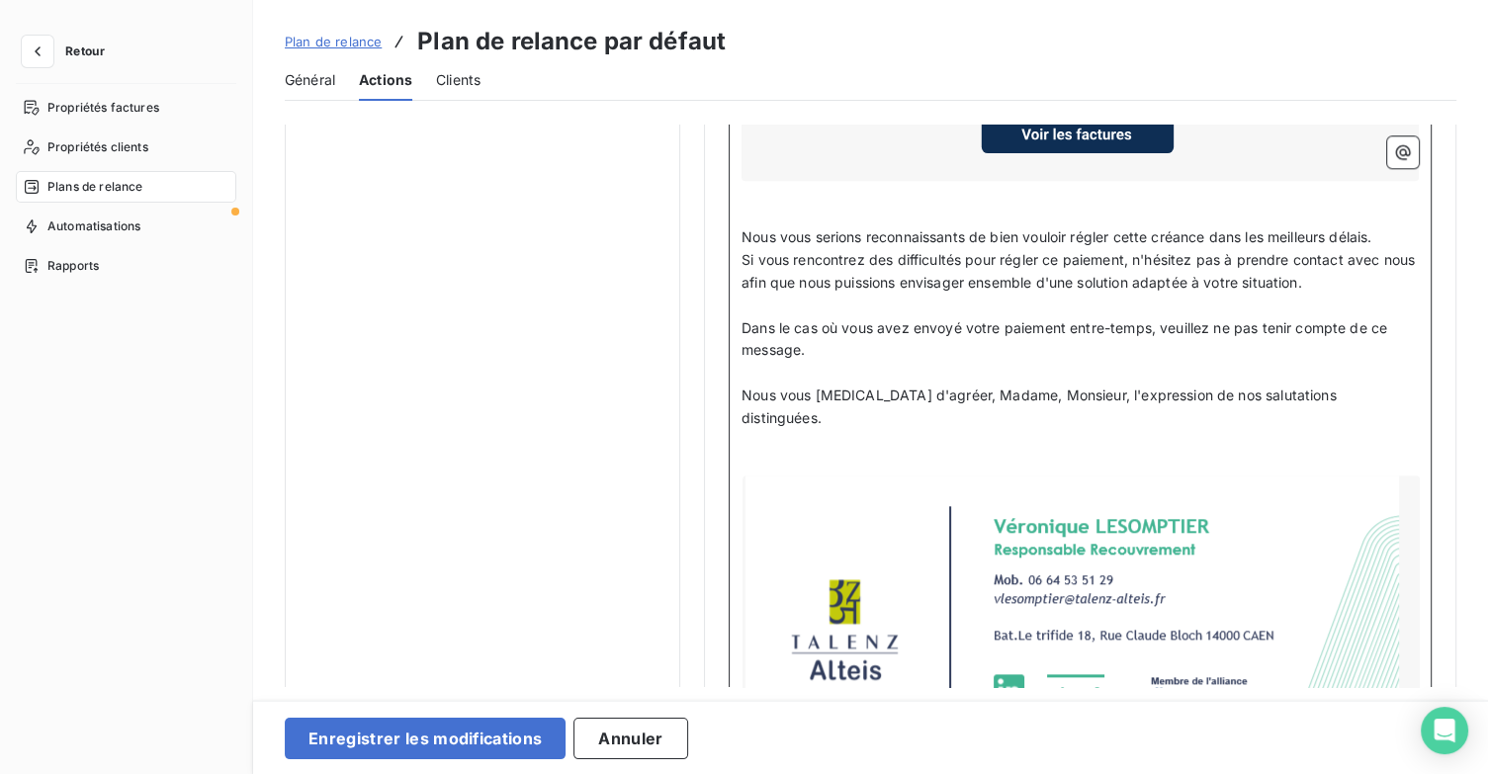
scroll to position [1928, 0]
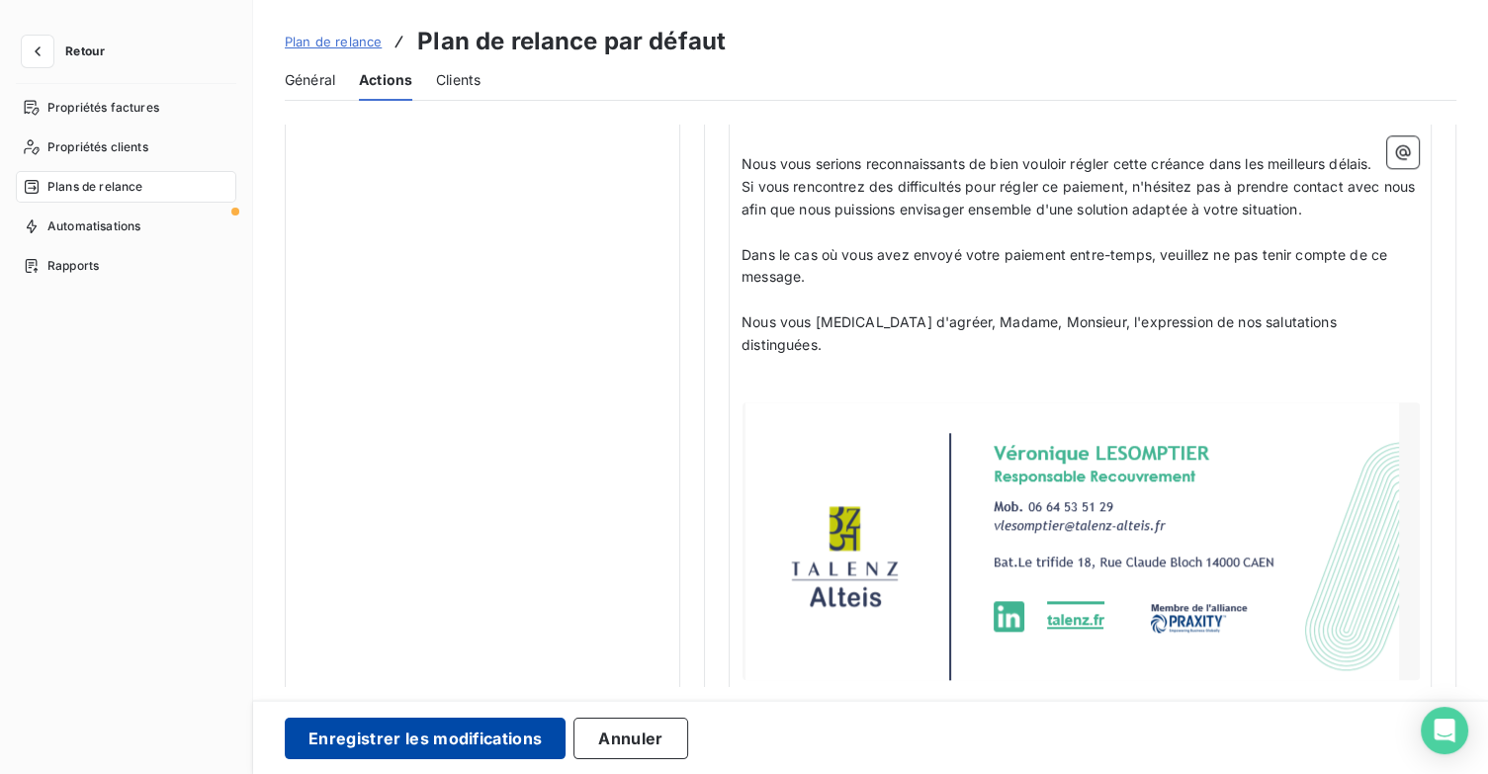
click at [479, 731] on button "Enregistrer les modifications" at bounding box center [425, 739] width 281 height 42
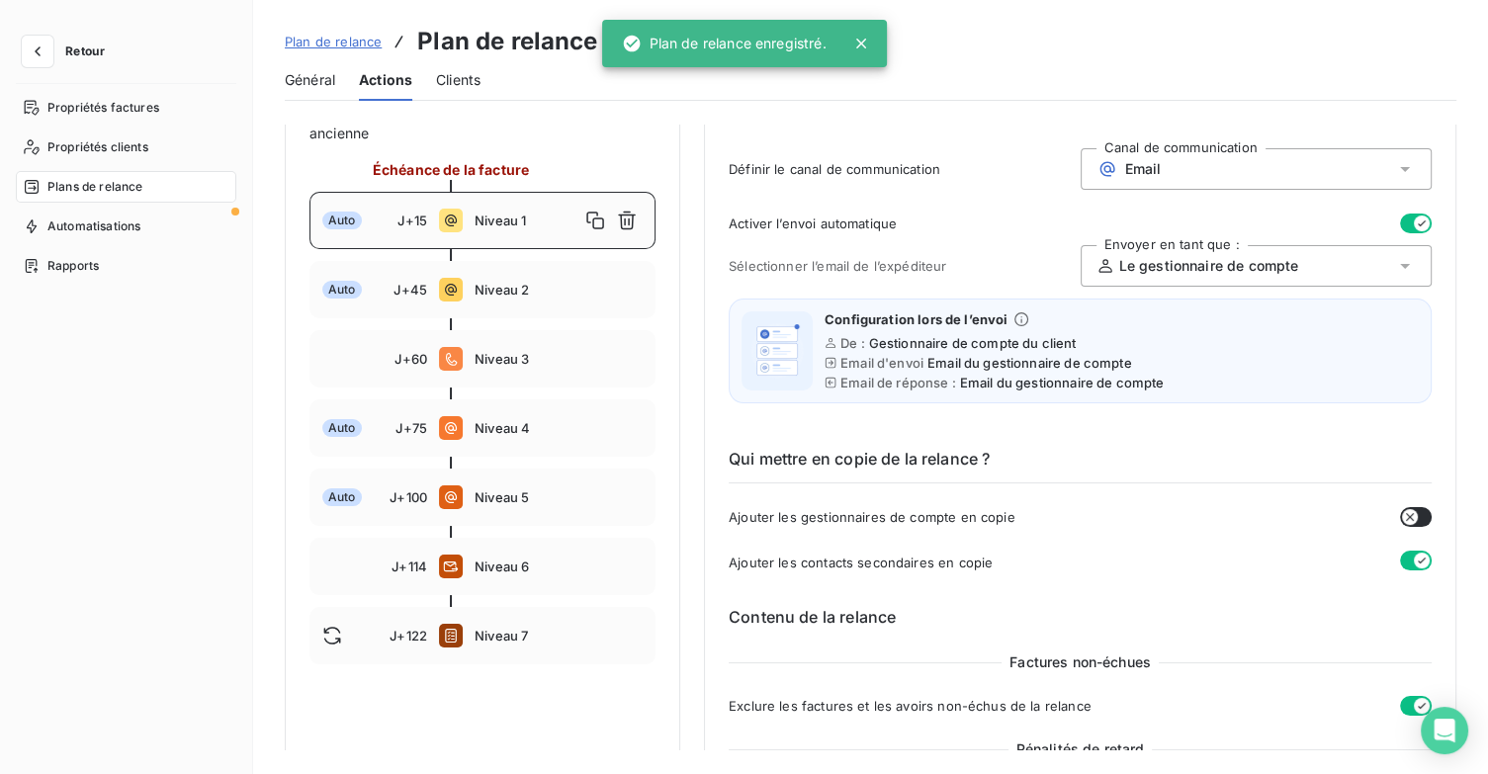
scroll to position [83, 0]
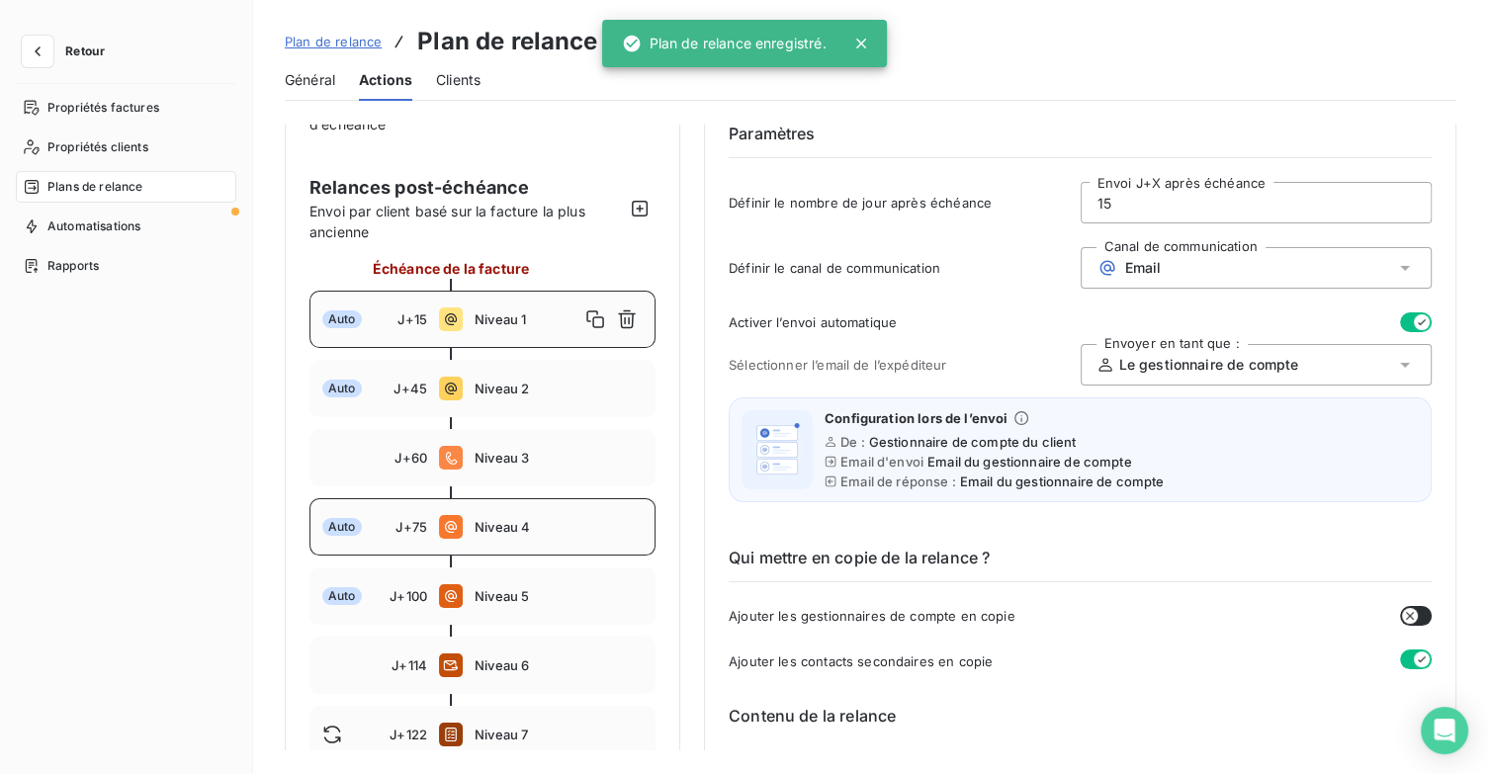
click at [544, 534] on div "Auto J+75 Niveau 4" at bounding box center [482, 526] width 346 height 57
type input "75"
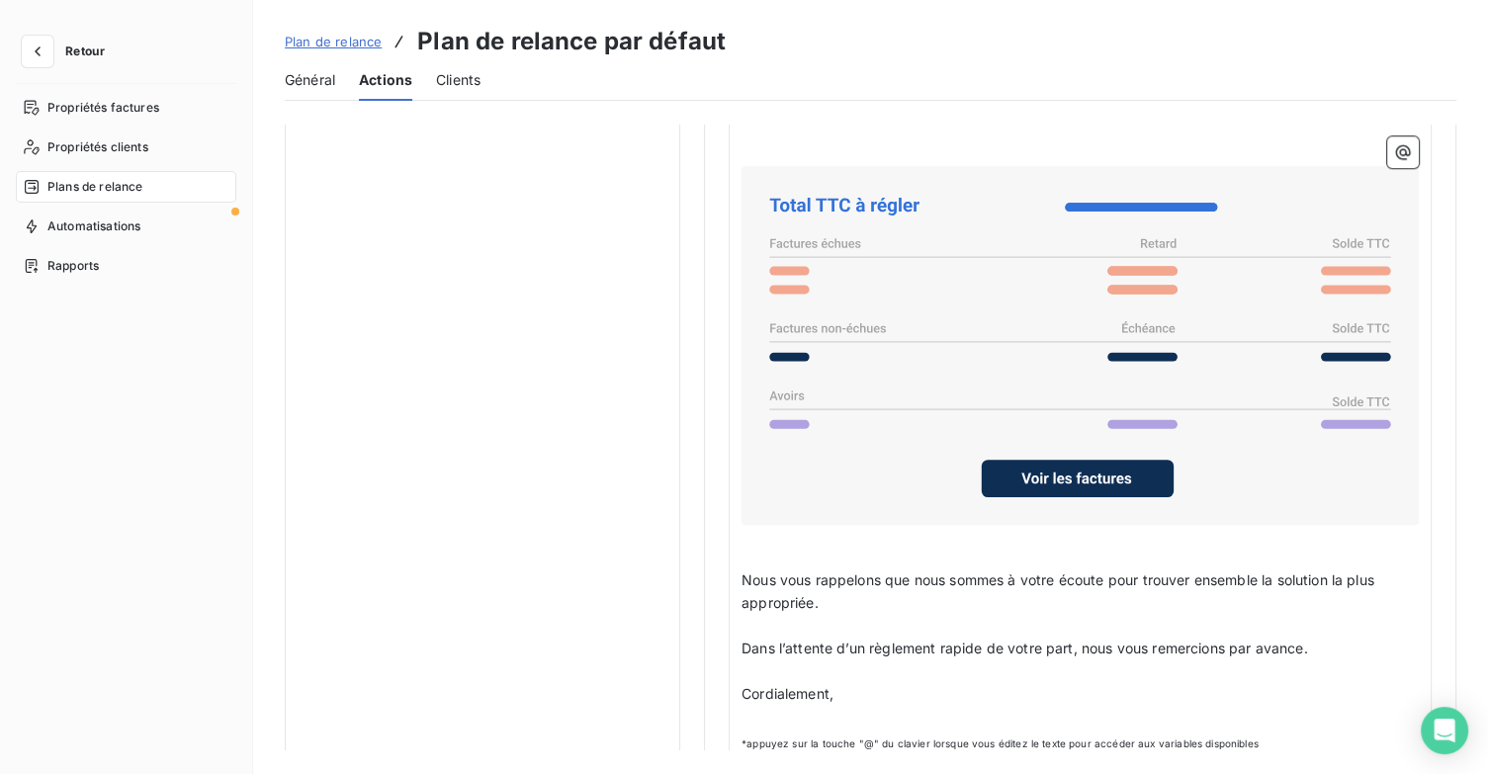
scroll to position [1654, 0]
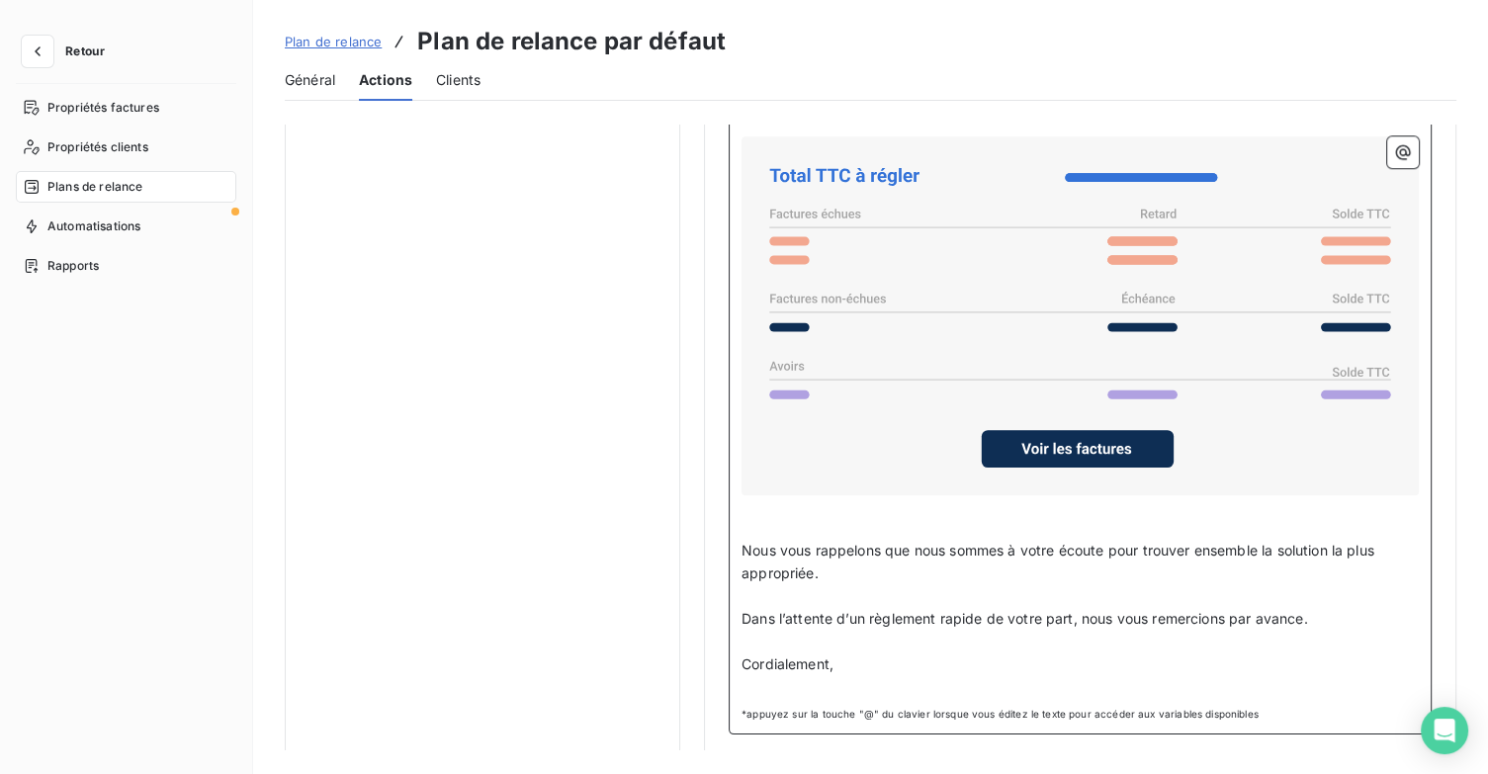
click at [820, 680] on p "﻿" at bounding box center [1080, 687] width 677 height 23
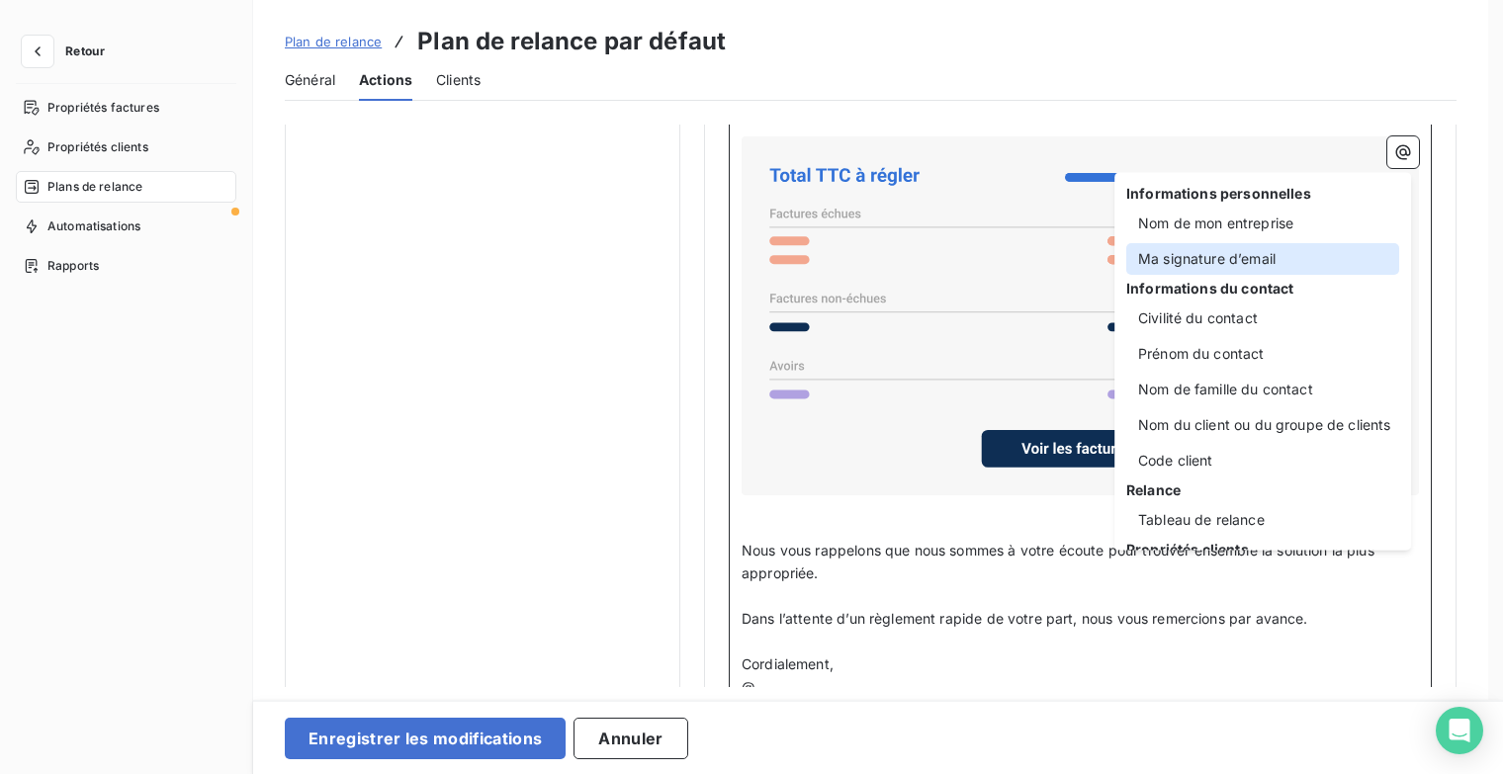
click at [1309, 244] on div "Ma signature d’email" at bounding box center [1262, 259] width 273 height 32
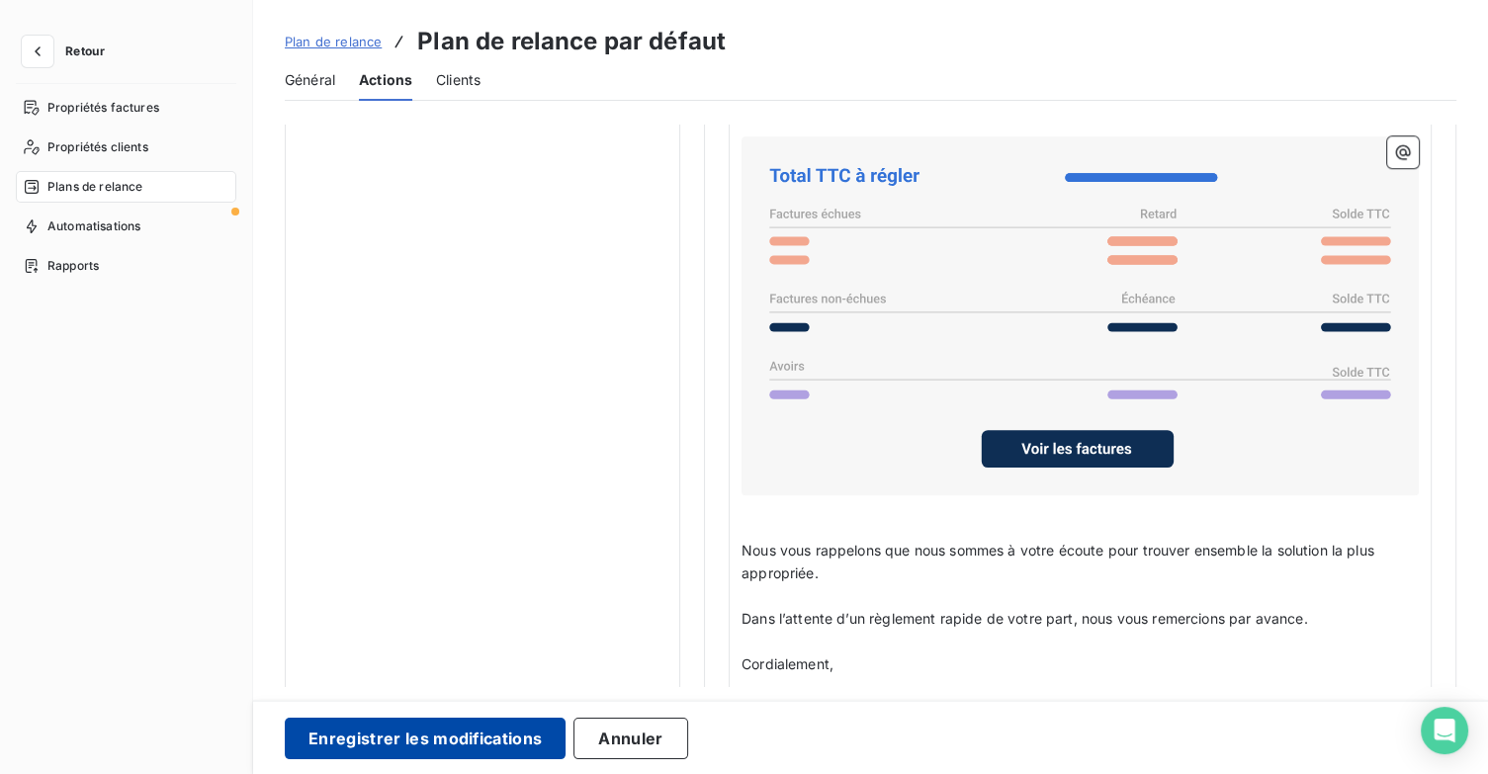
click at [437, 739] on button "Enregistrer les modifications" at bounding box center [425, 739] width 281 height 42
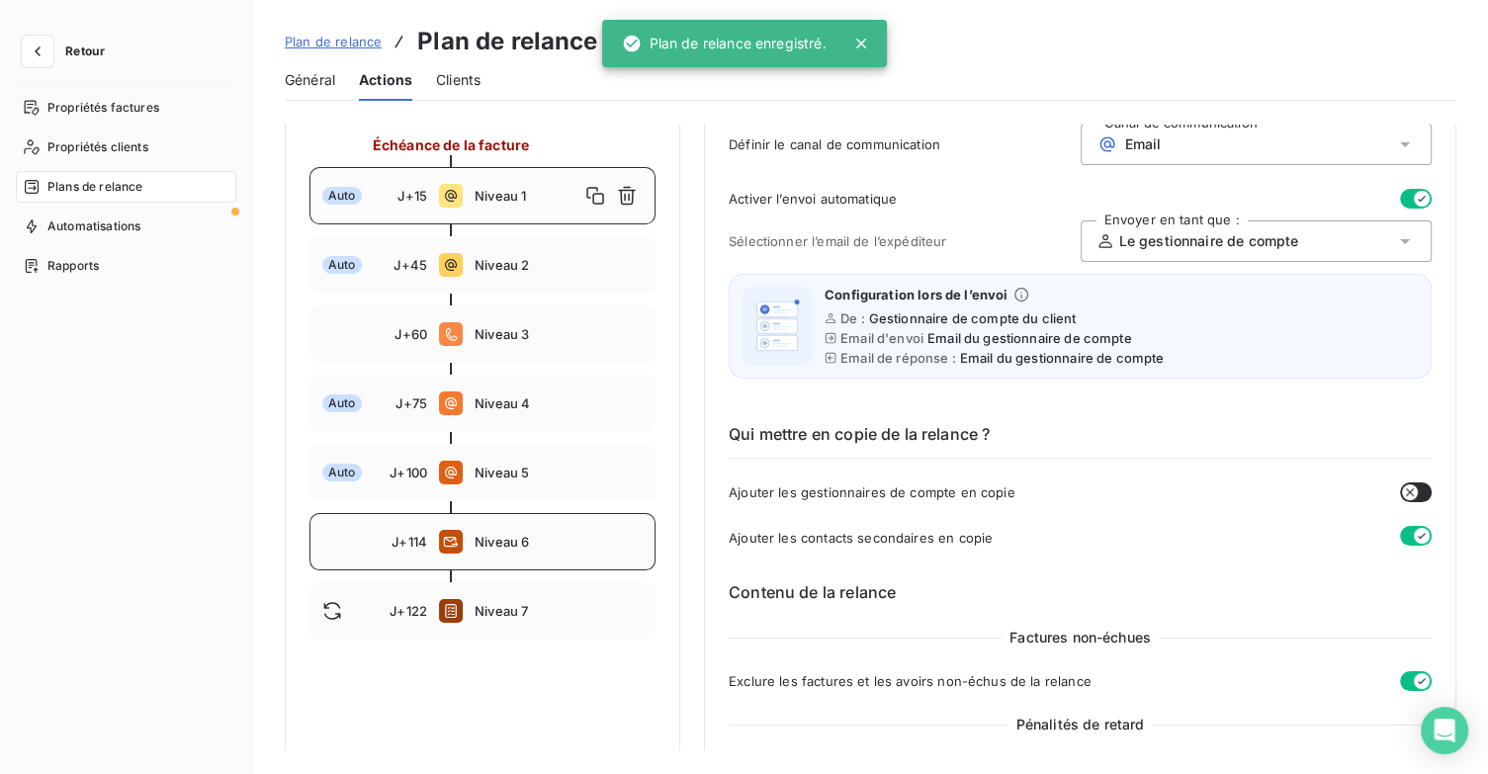
scroll to position [281, 0]
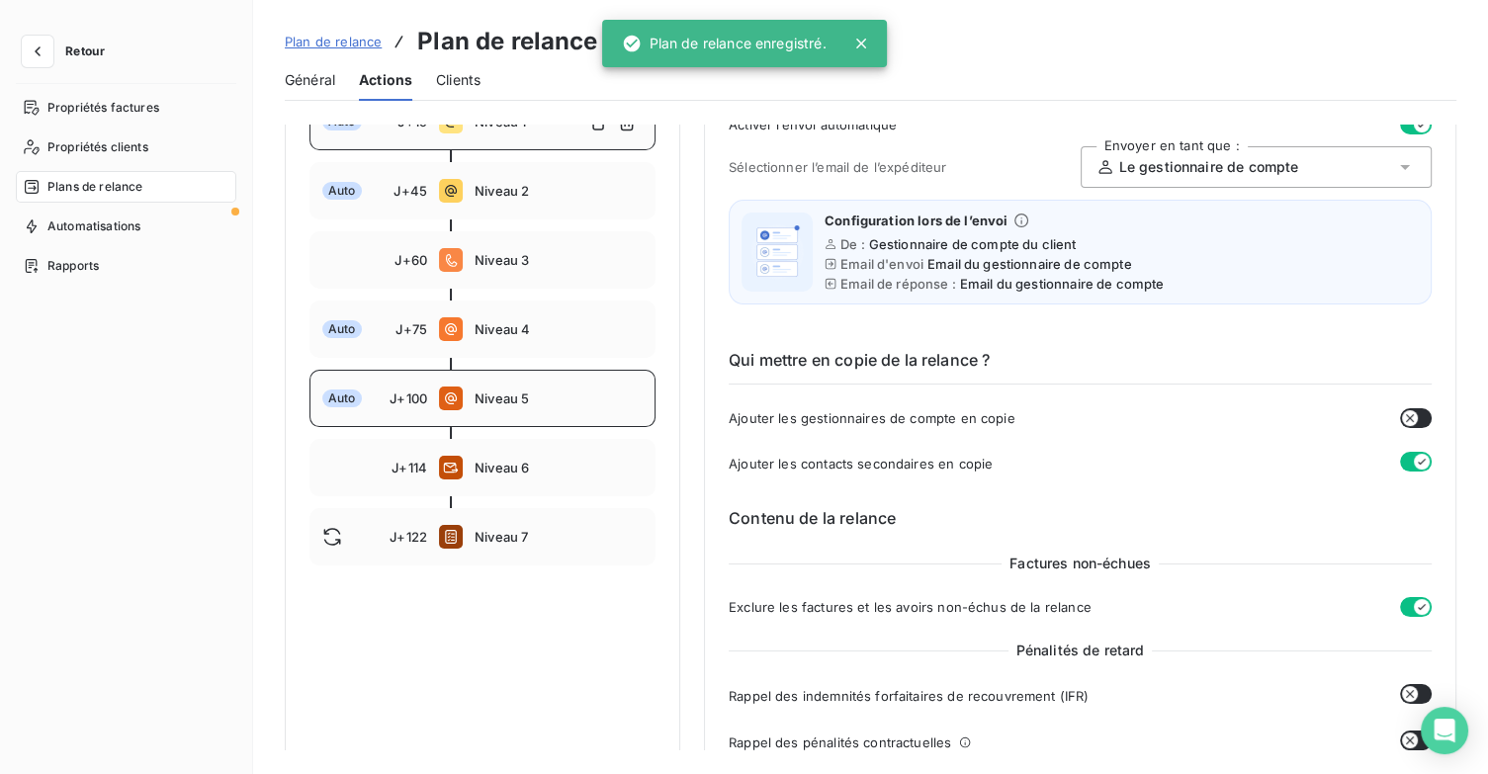
click at [522, 397] on span "Niveau 5" at bounding box center [559, 399] width 168 height 16
type input "100"
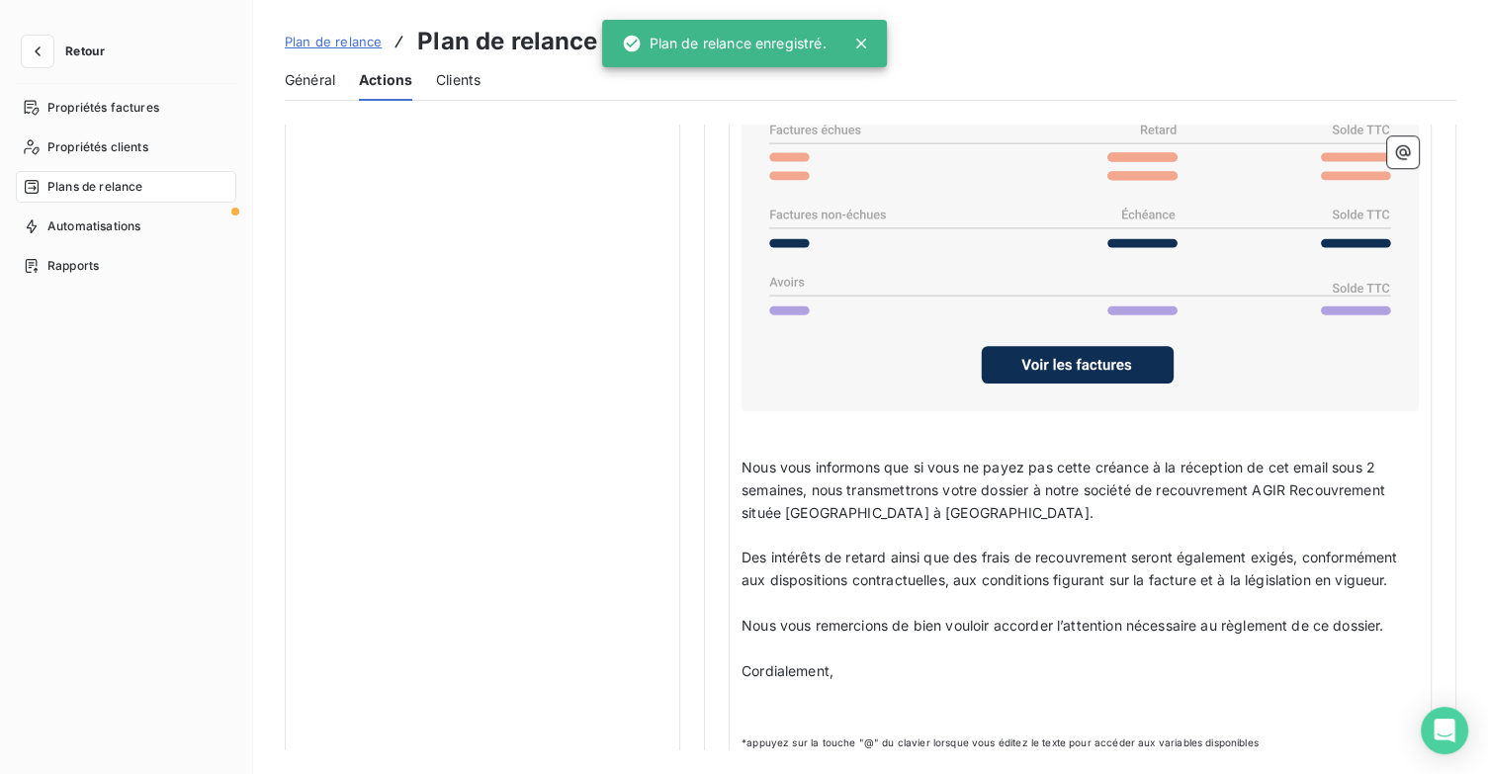
scroll to position [1730, 0]
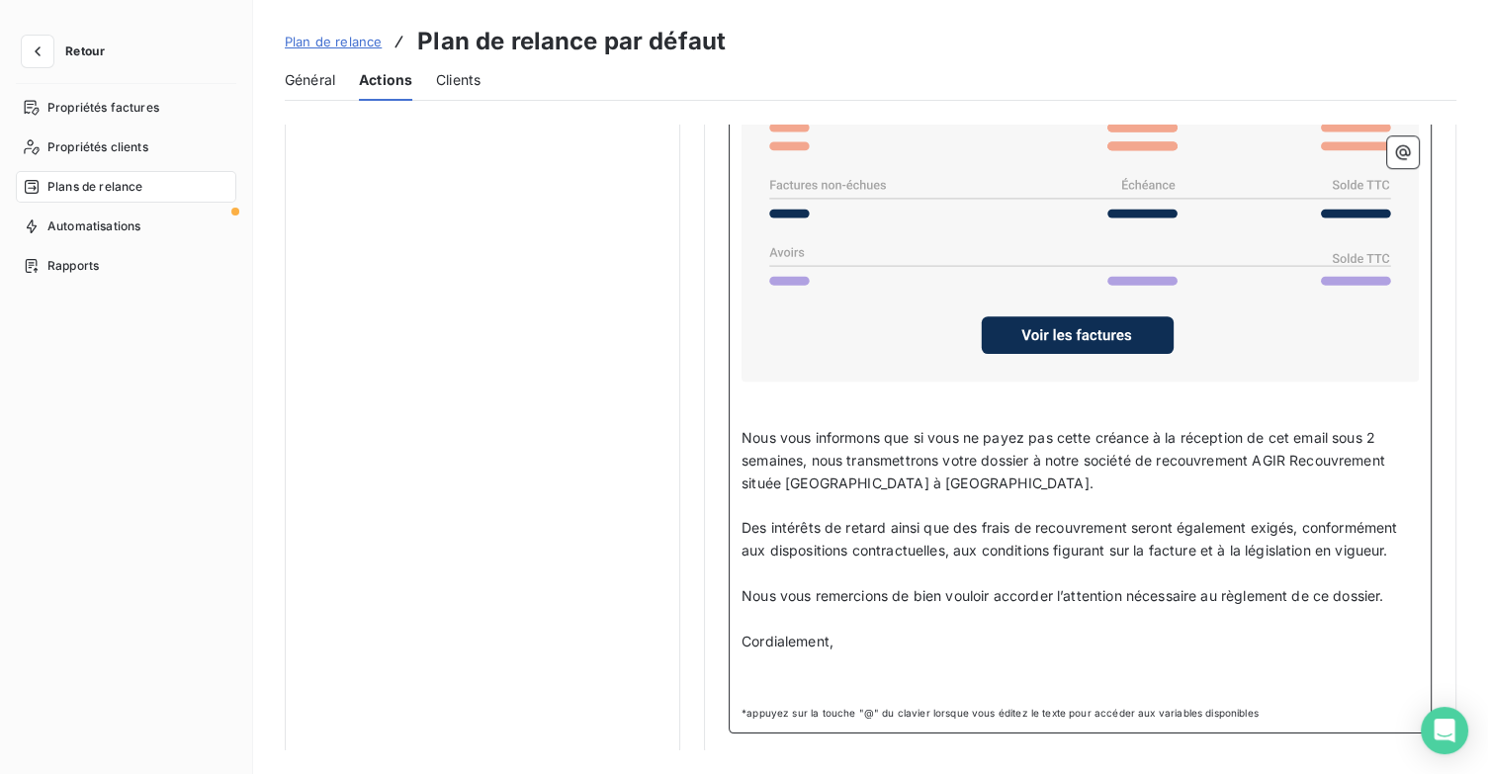
click at [865, 641] on p "Cordialement," at bounding box center [1080, 642] width 677 height 23
click at [814, 676] on p "﻿" at bounding box center [1080, 687] width 677 height 23
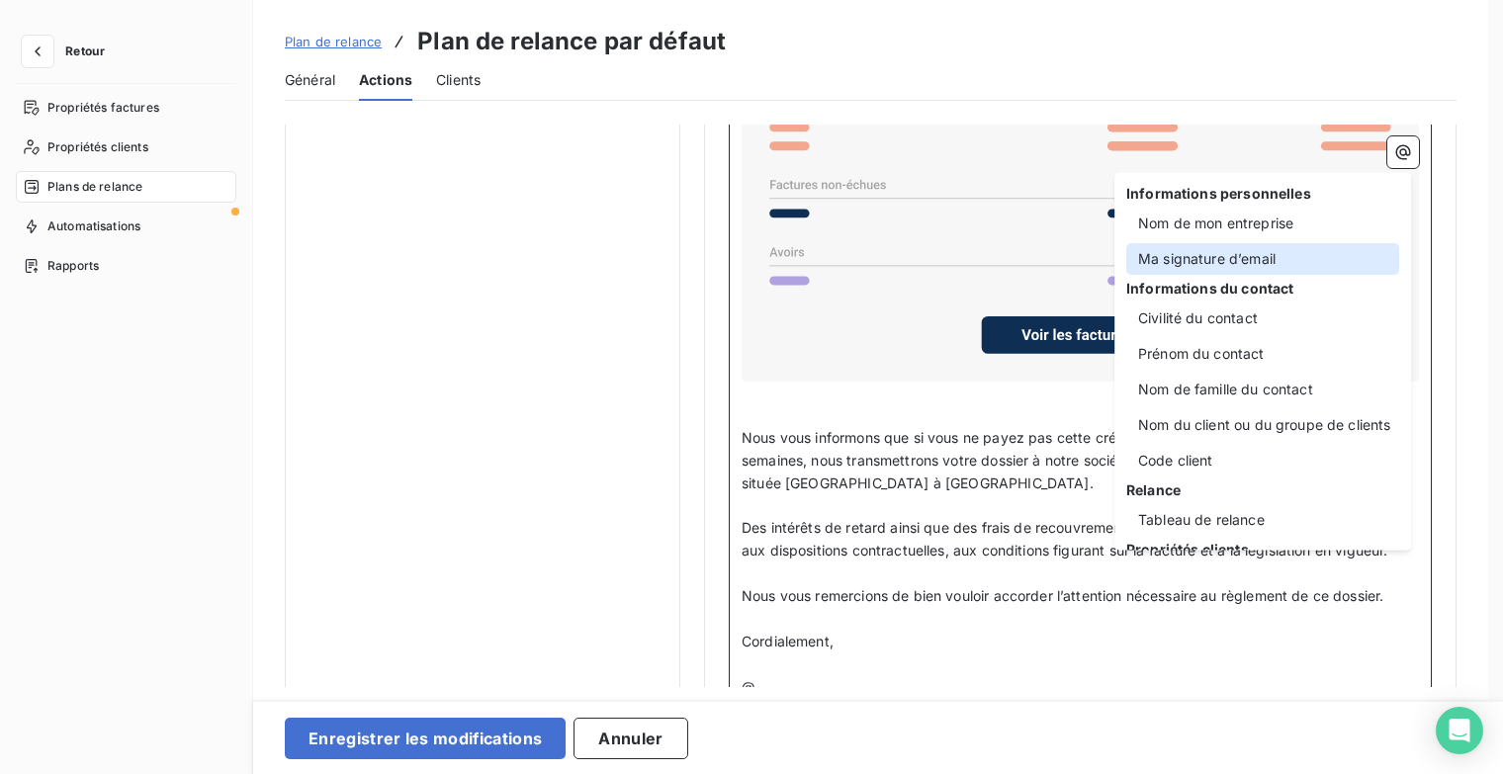
click at [1210, 260] on div "Ma signature d’email" at bounding box center [1262, 259] width 273 height 32
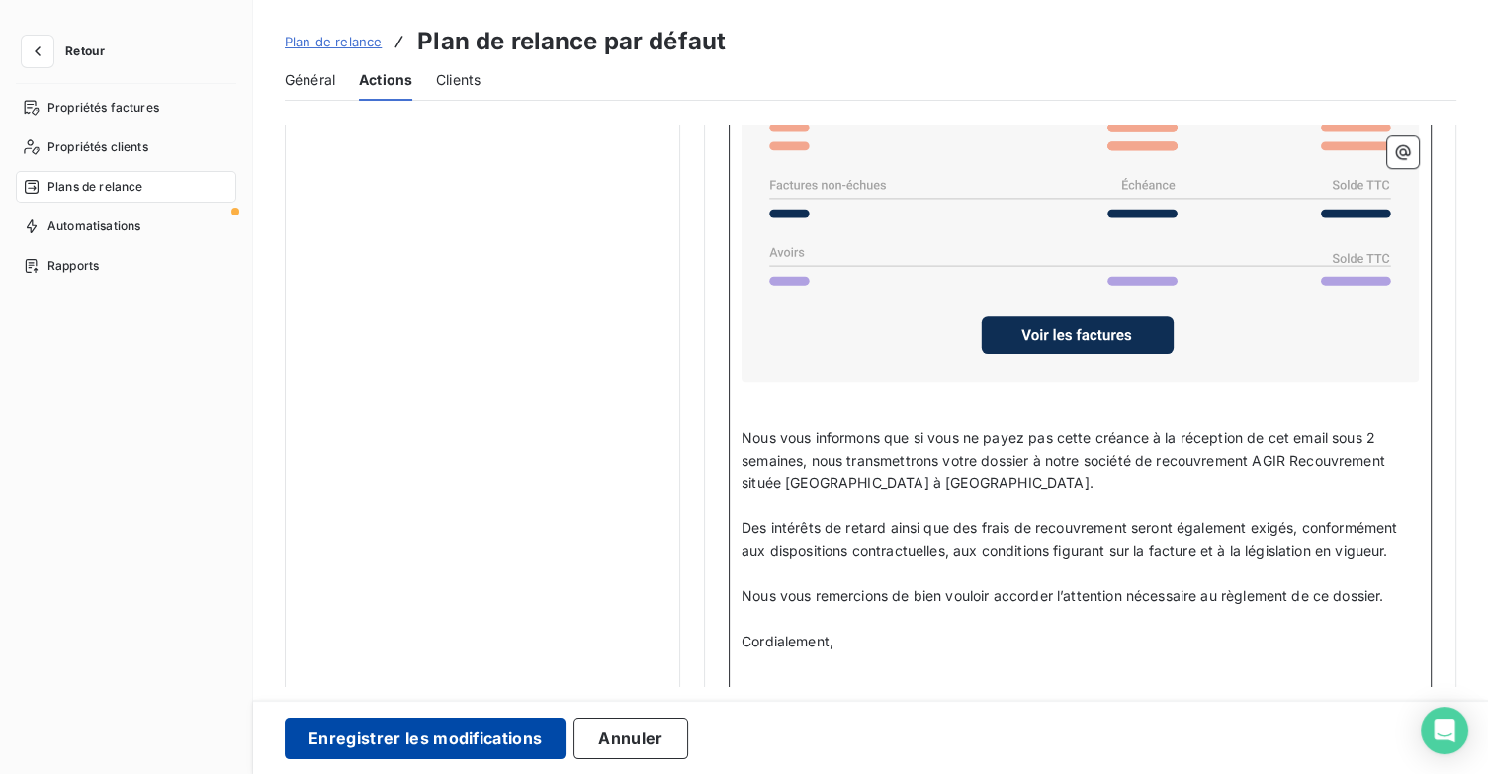
click at [506, 719] on button "Enregistrer les modifications" at bounding box center [425, 739] width 281 height 42
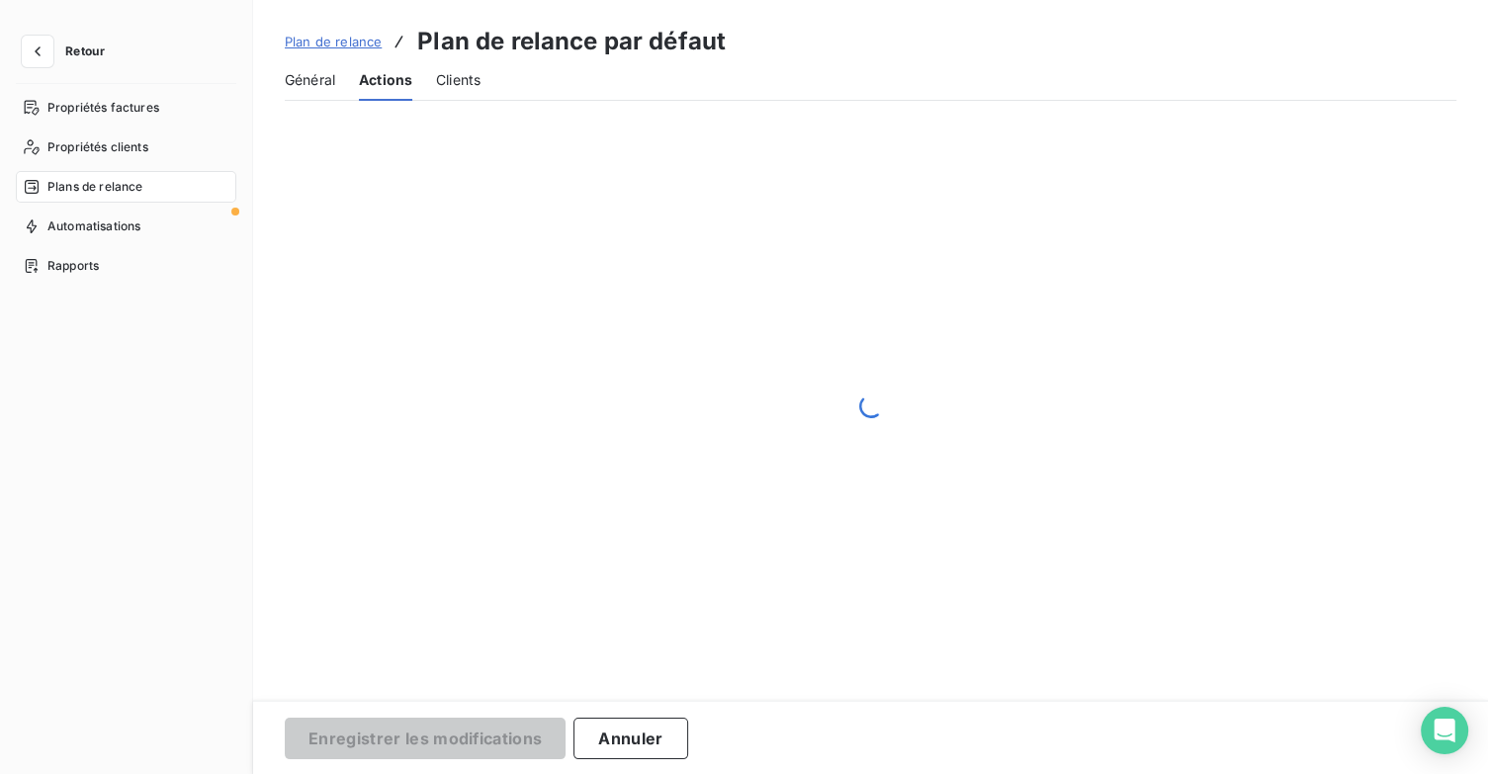
scroll to position [182, 0]
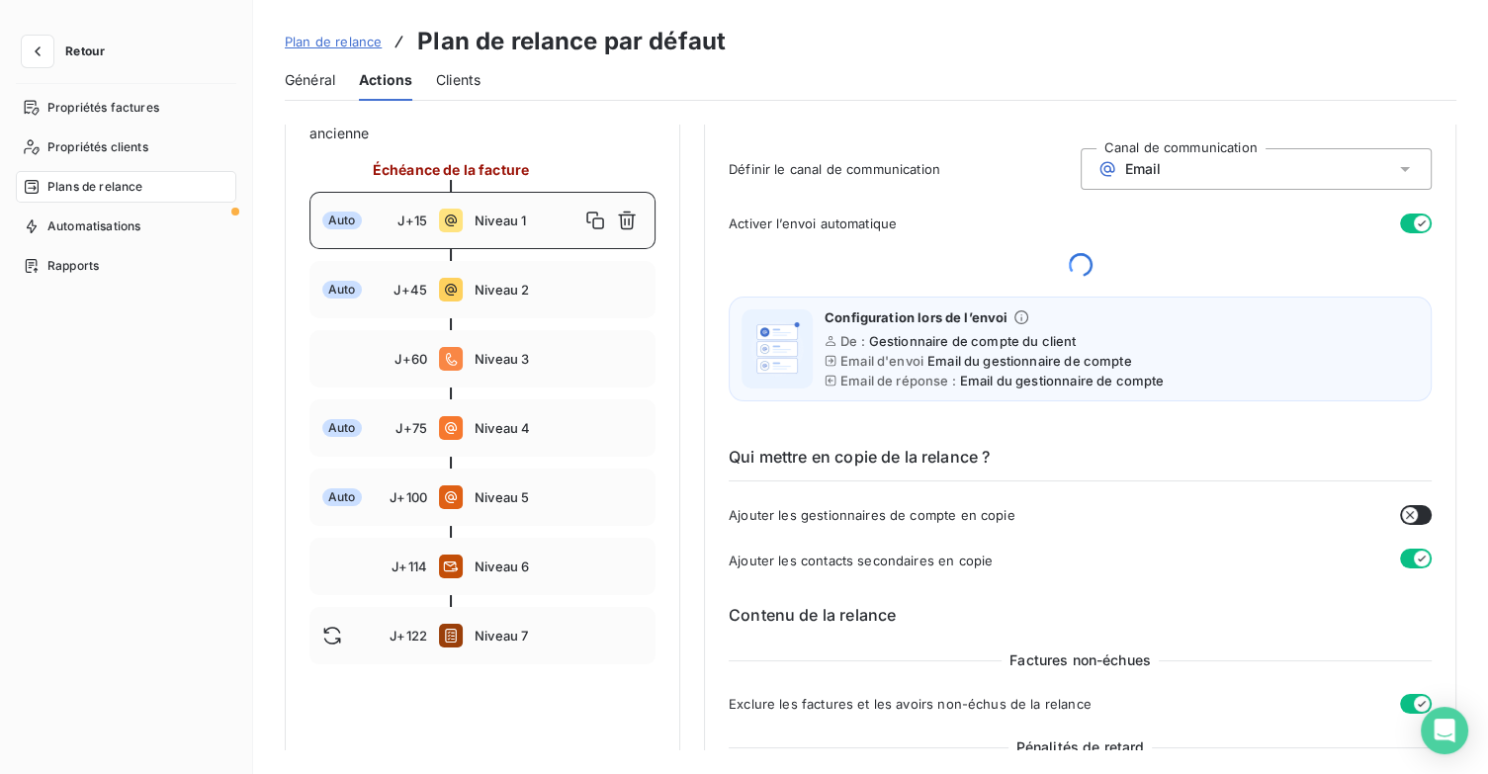
click at [99, 54] on span "Retour" at bounding box center [85, 51] width 40 height 12
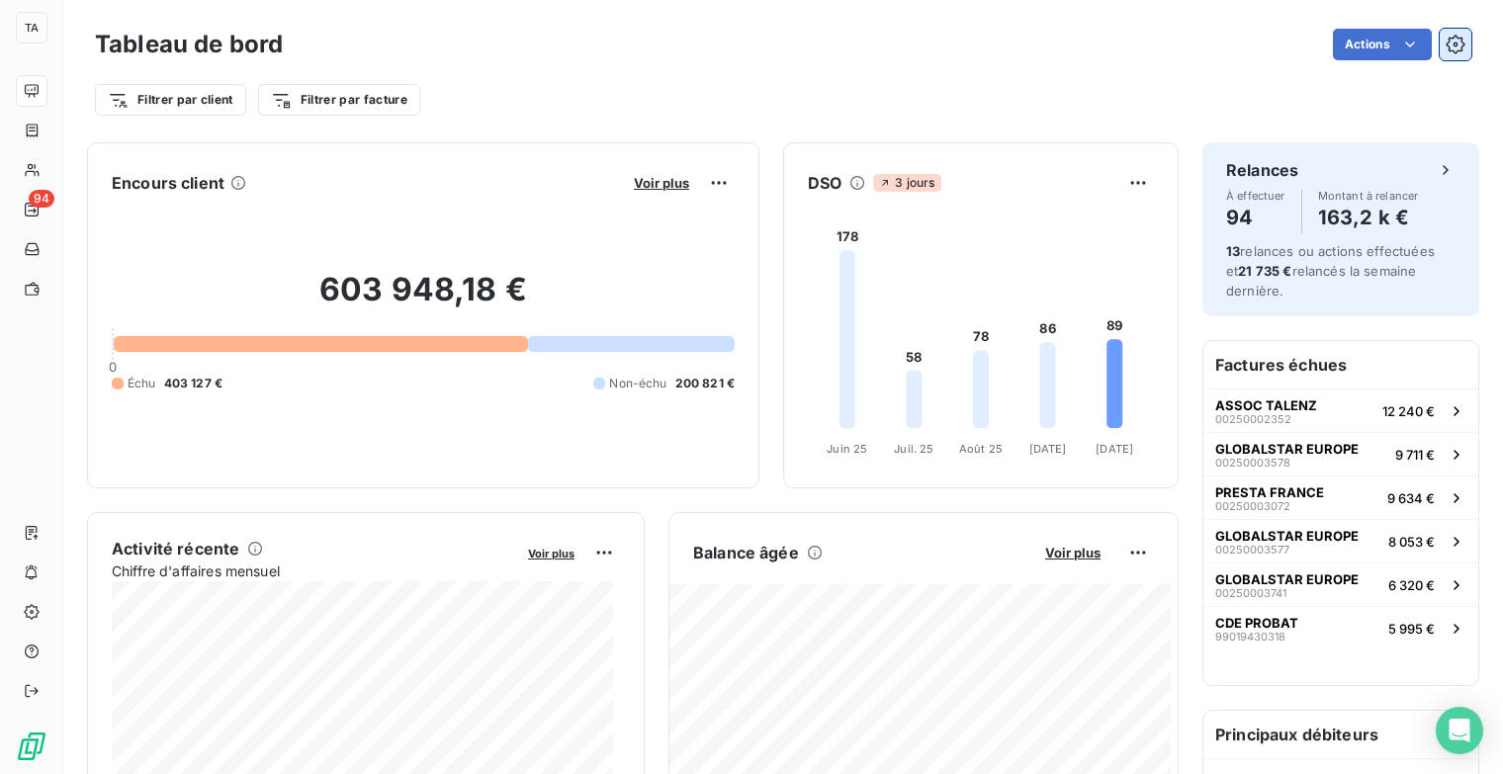
click at [1445, 47] on icon "button" at bounding box center [1455, 45] width 20 height 20
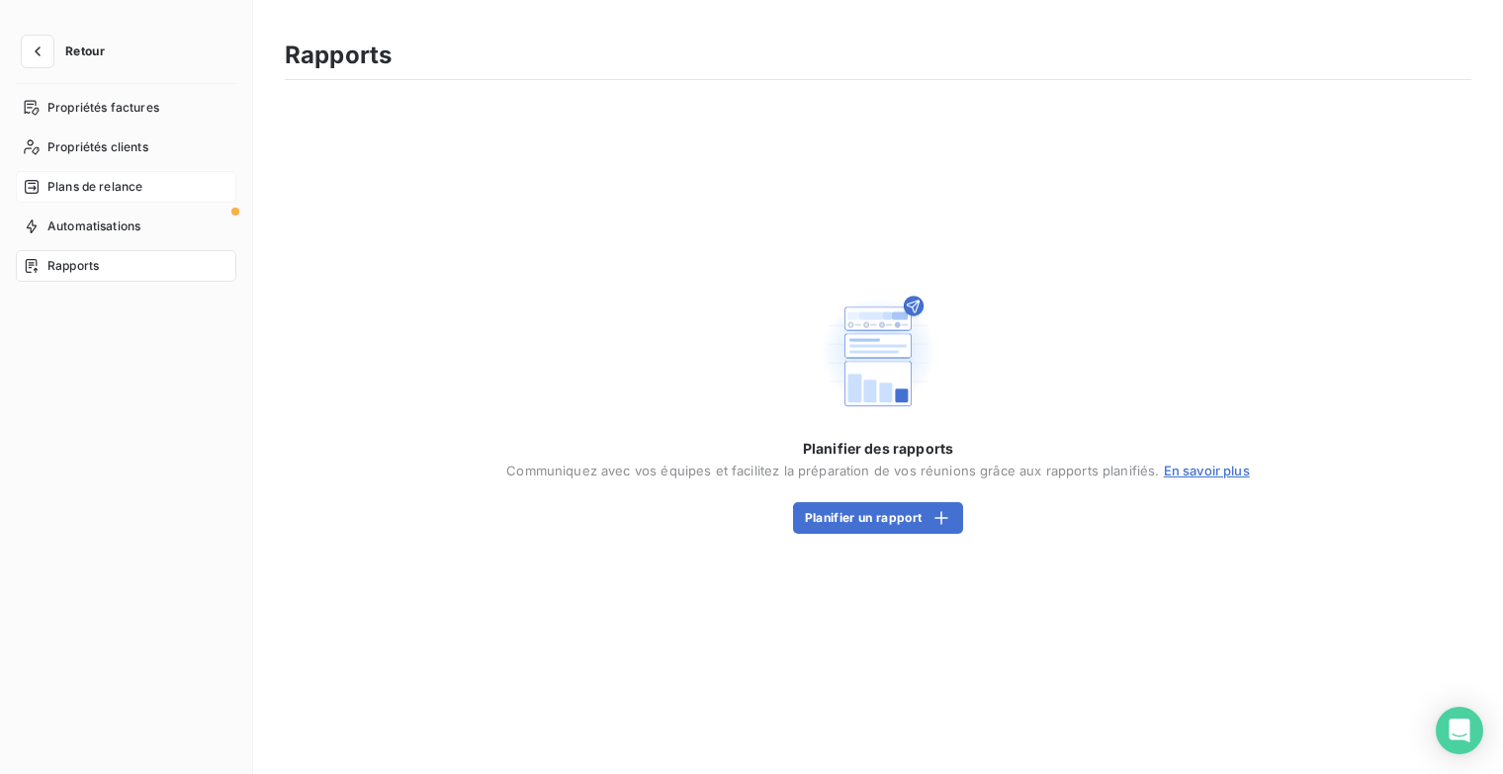
click at [146, 182] on div "Plans de relance" at bounding box center [126, 187] width 220 height 32
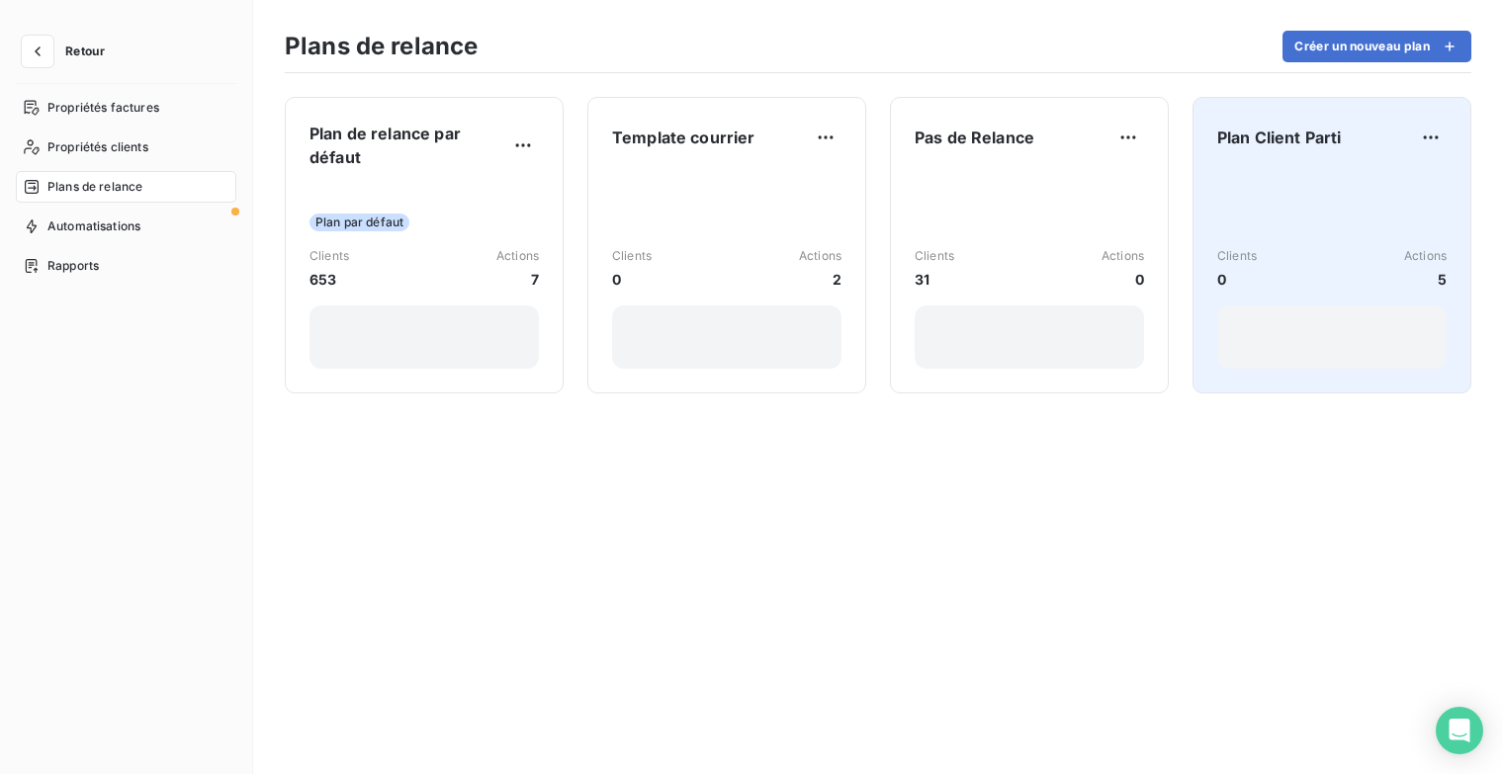
click at [1280, 170] on div "Clients 0 Actions 5" at bounding box center [1331, 269] width 229 height 200
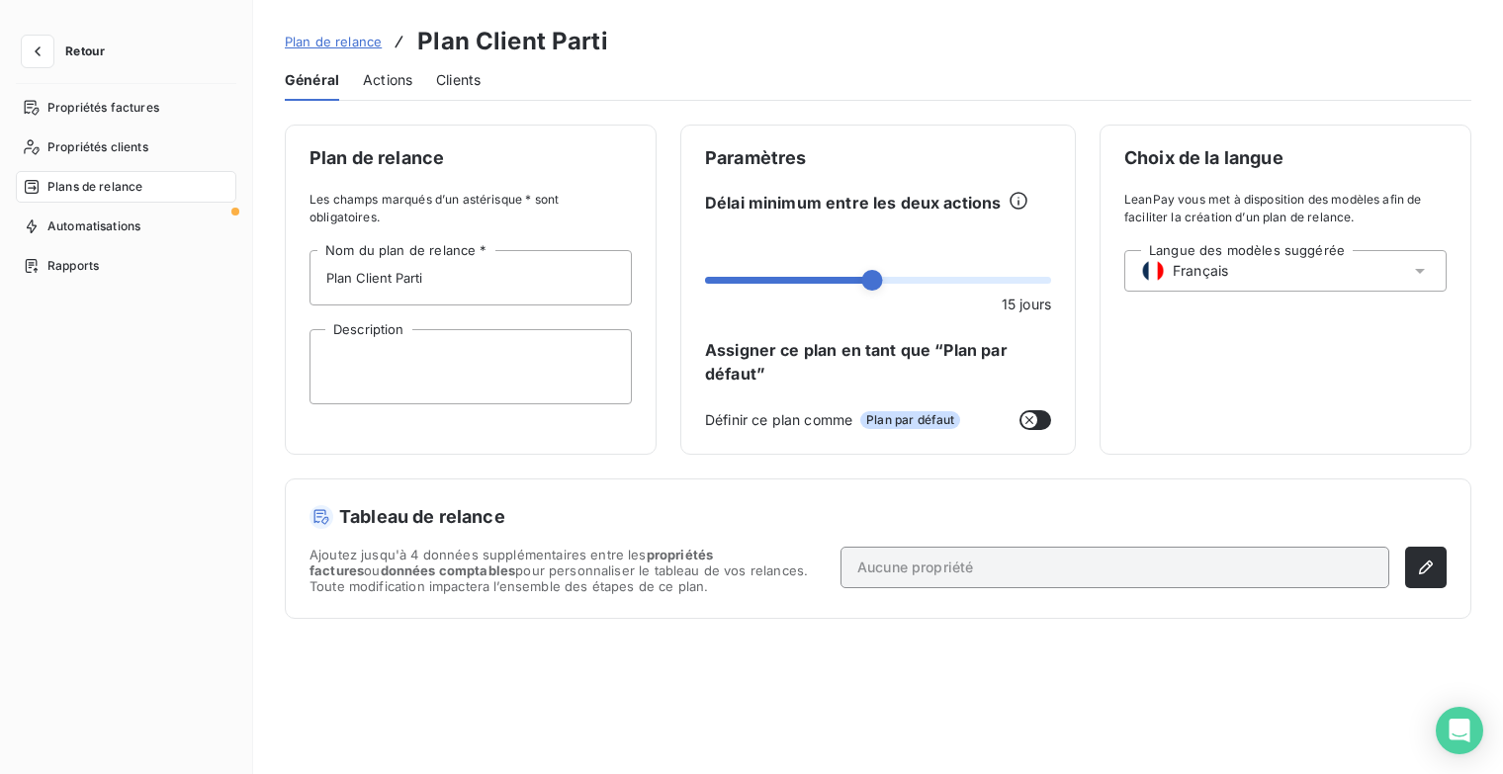
click at [395, 84] on span "Actions" at bounding box center [387, 80] width 49 height 20
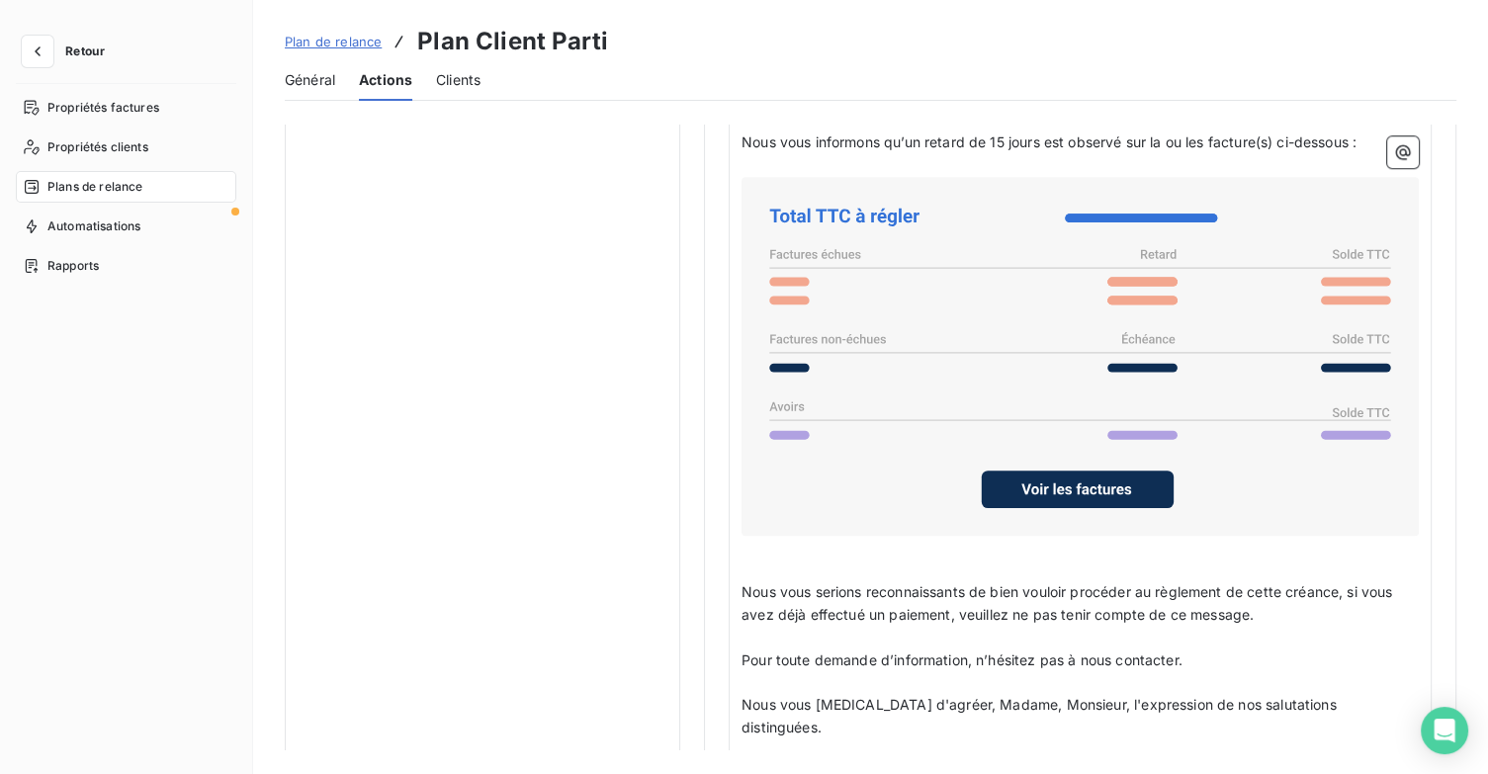
scroll to position [1585, 0]
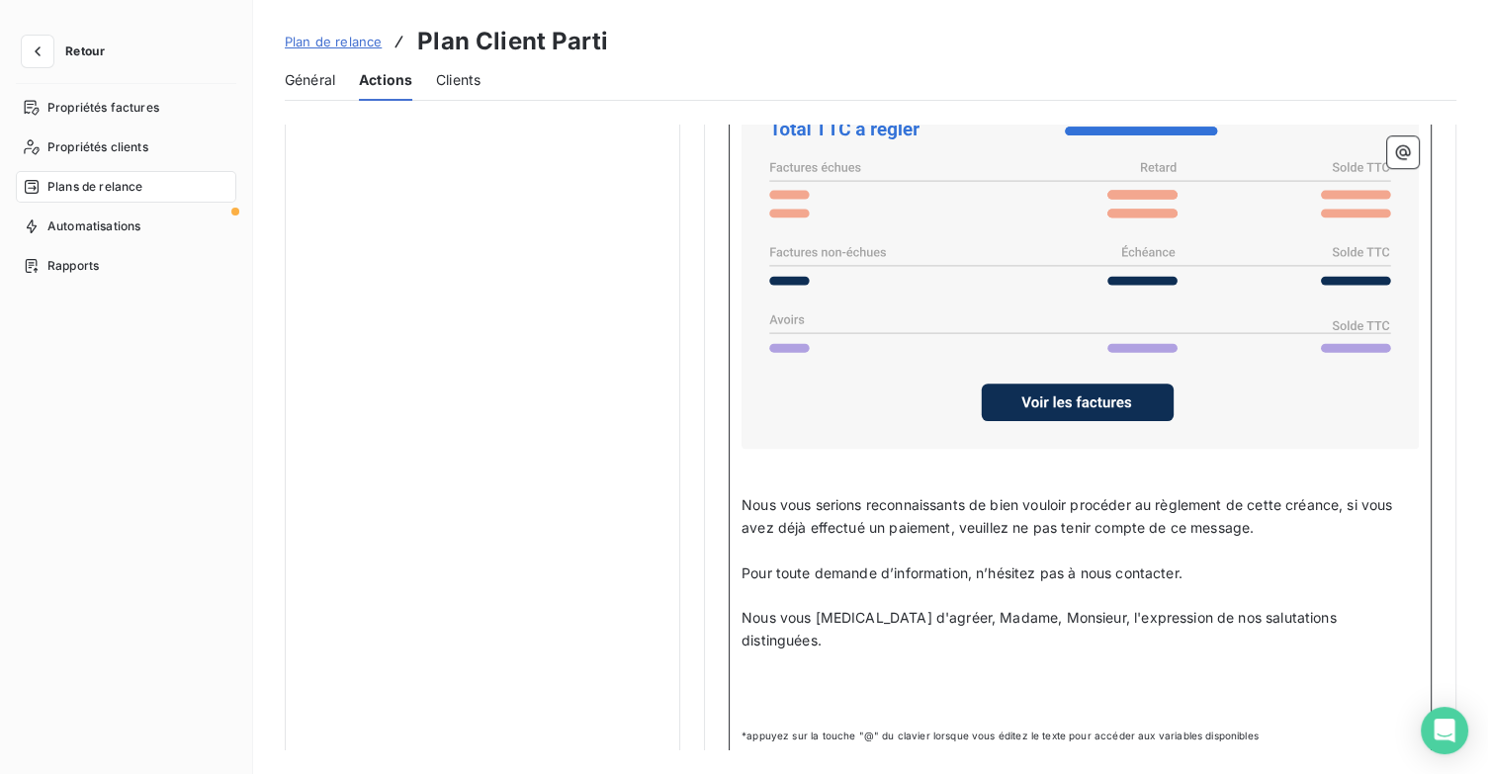
click at [795, 675] on p "﻿" at bounding box center [1080, 686] width 677 height 23
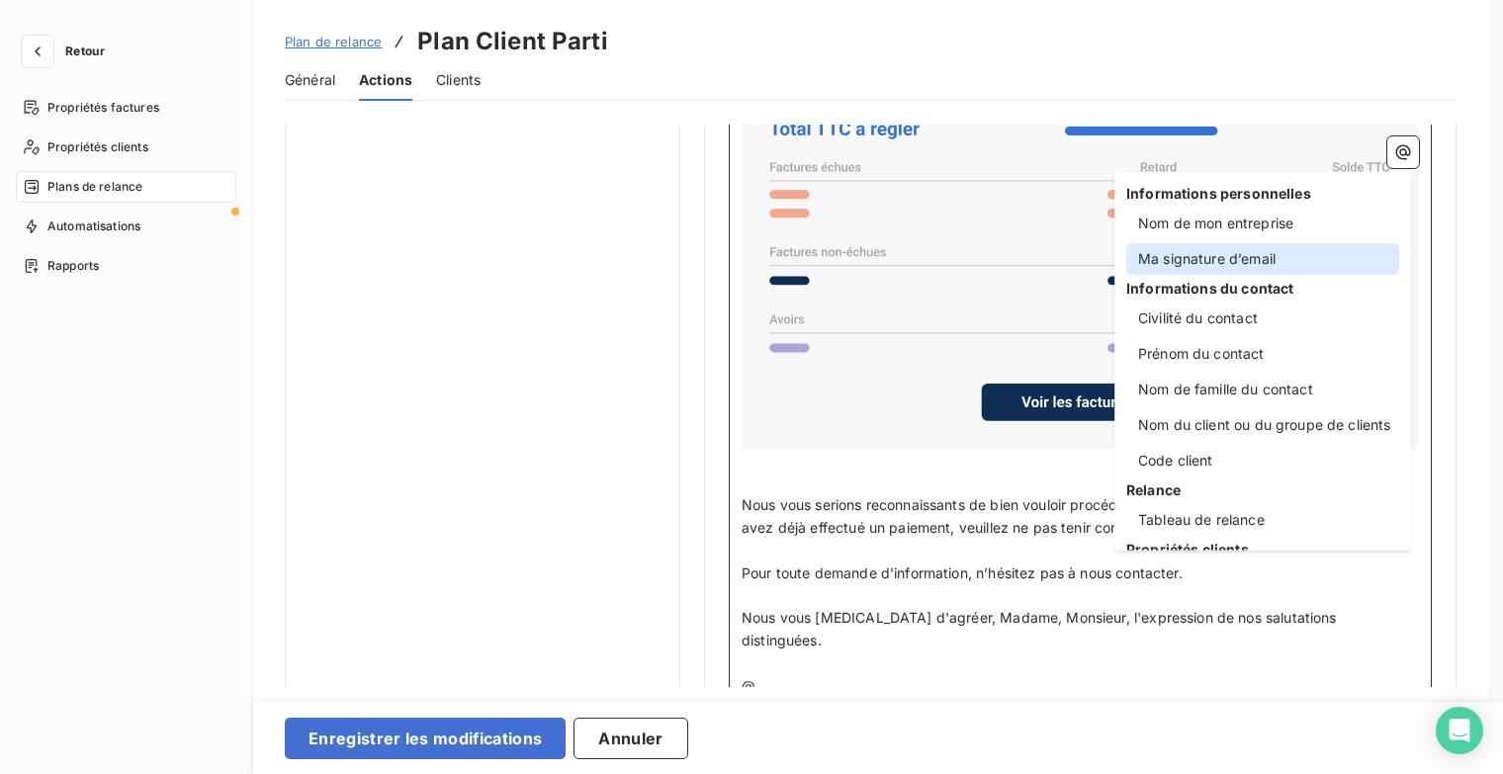
click at [1216, 268] on div "Ma signature d’email" at bounding box center [1262, 259] width 273 height 32
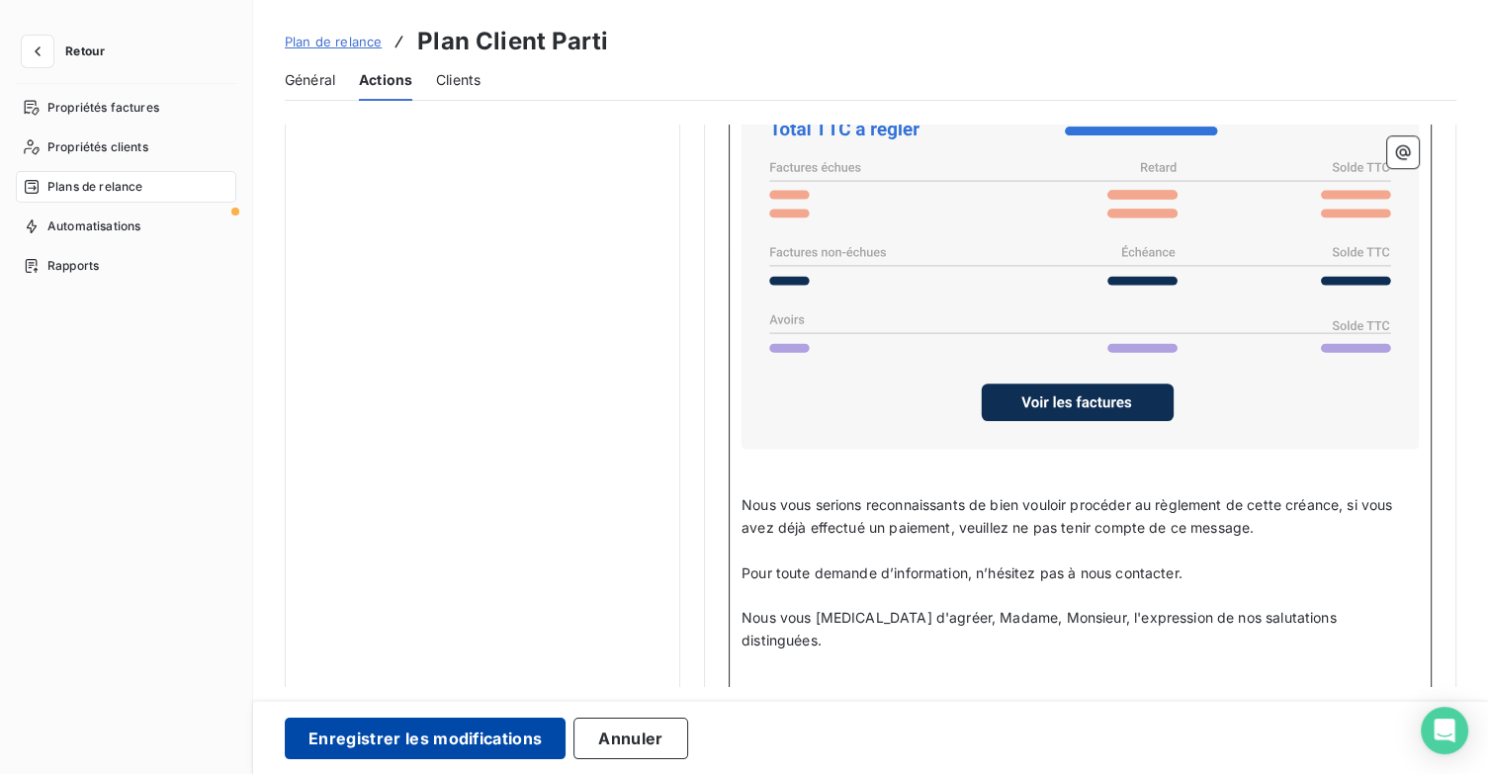
click at [435, 734] on button "Enregistrer les modifications" at bounding box center [425, 739] width 281 height 42
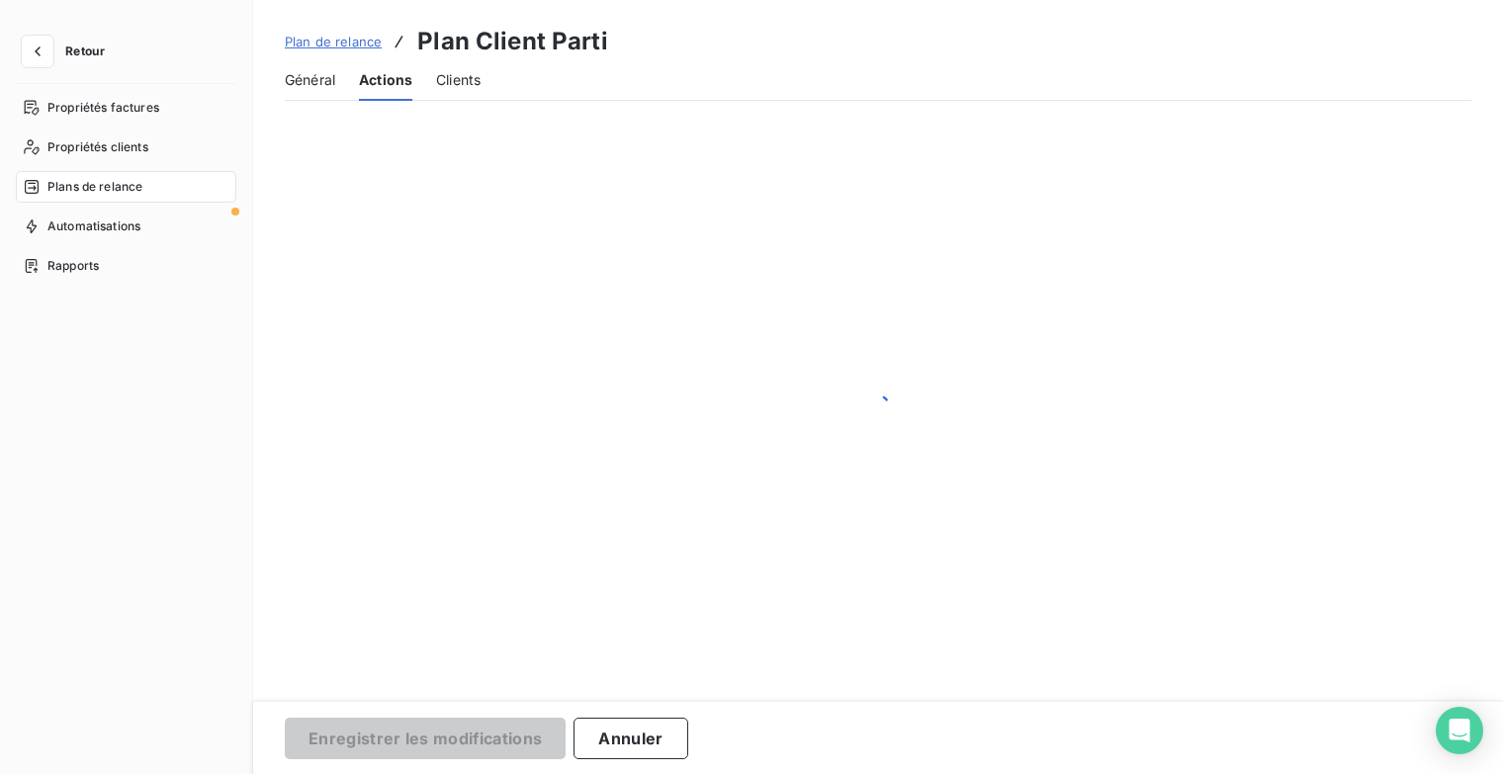
scroll to position [44, 0]
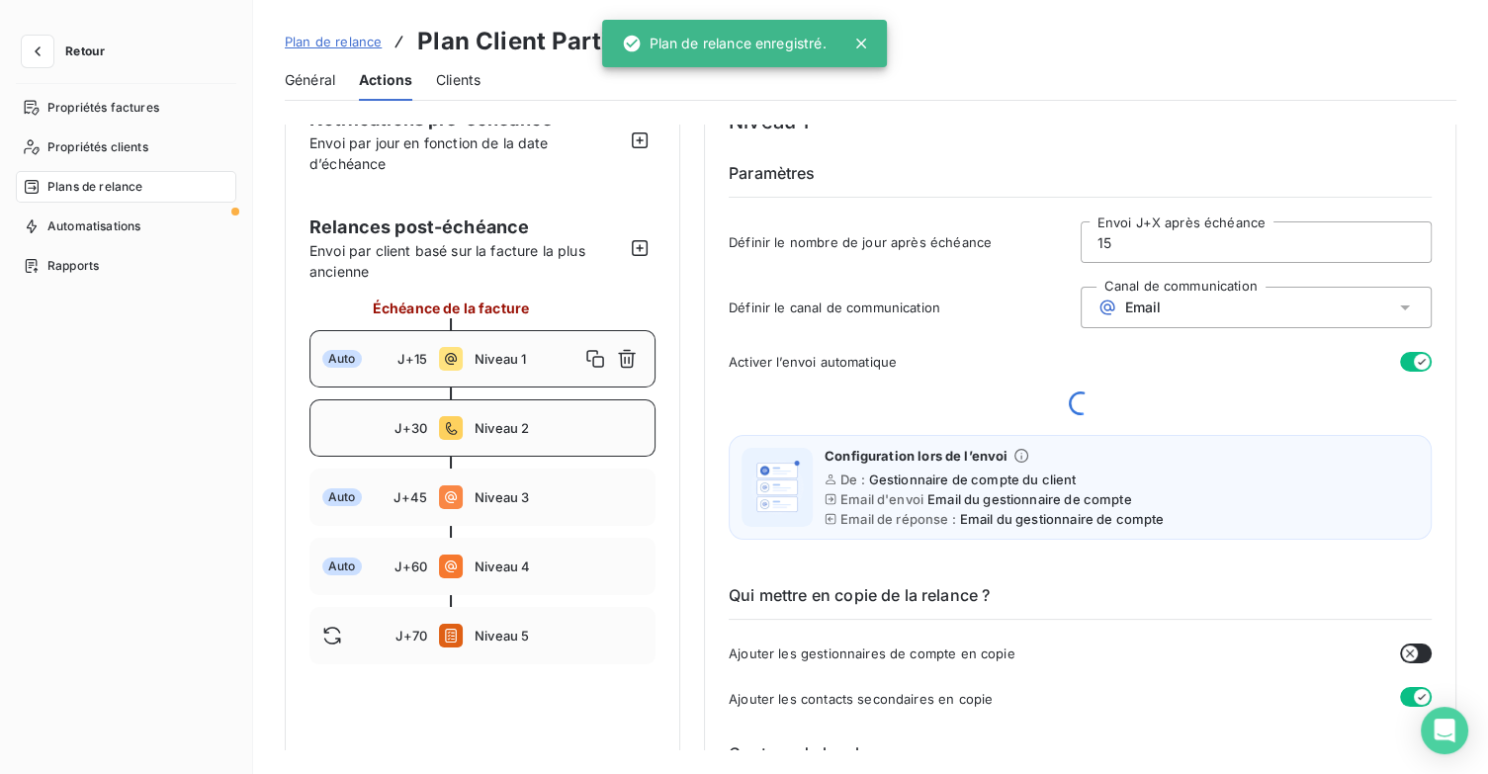
click at [507, 423] on span "Niveau 2" at bounding box center [559, 428] width 168 height 16
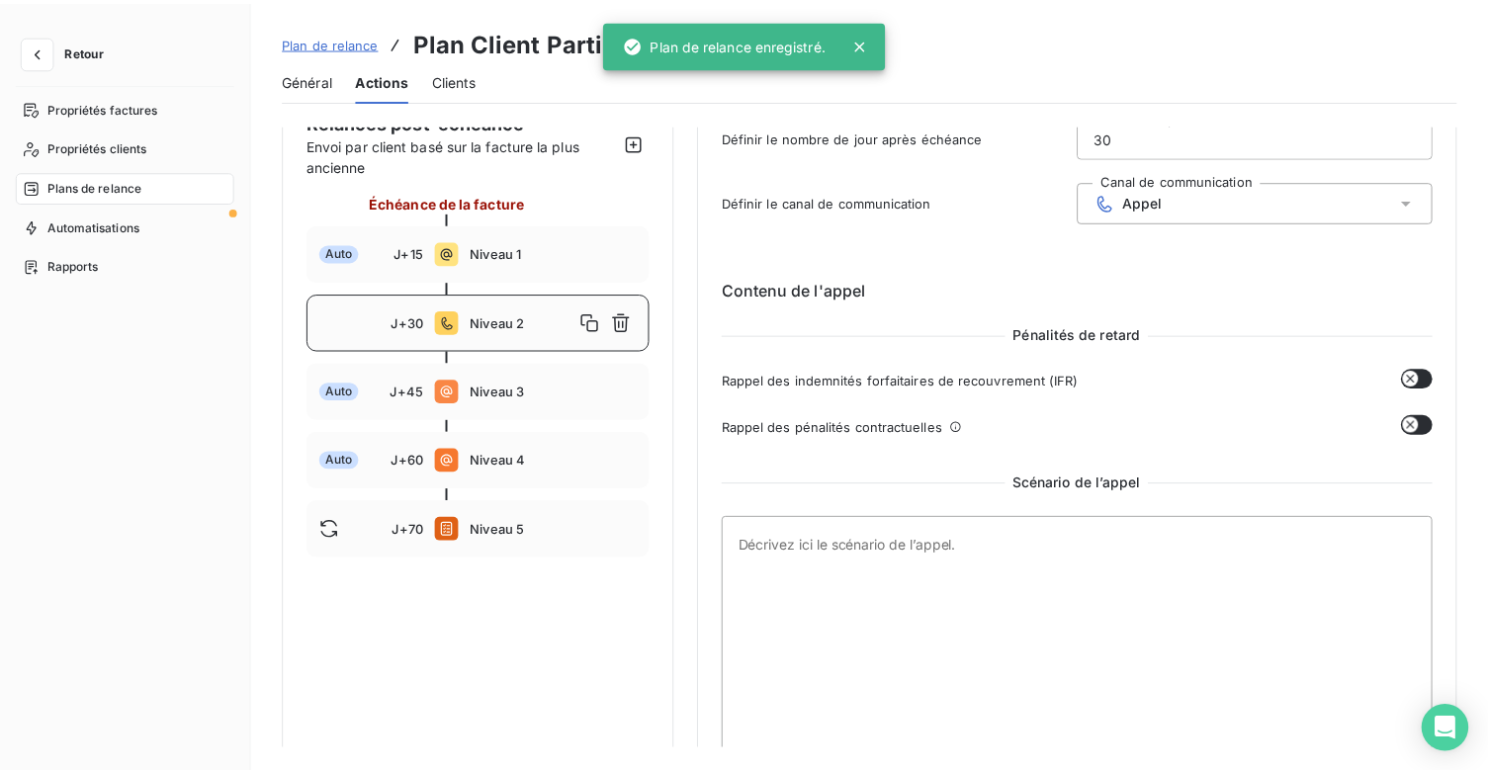
scroll to position [229, 0]
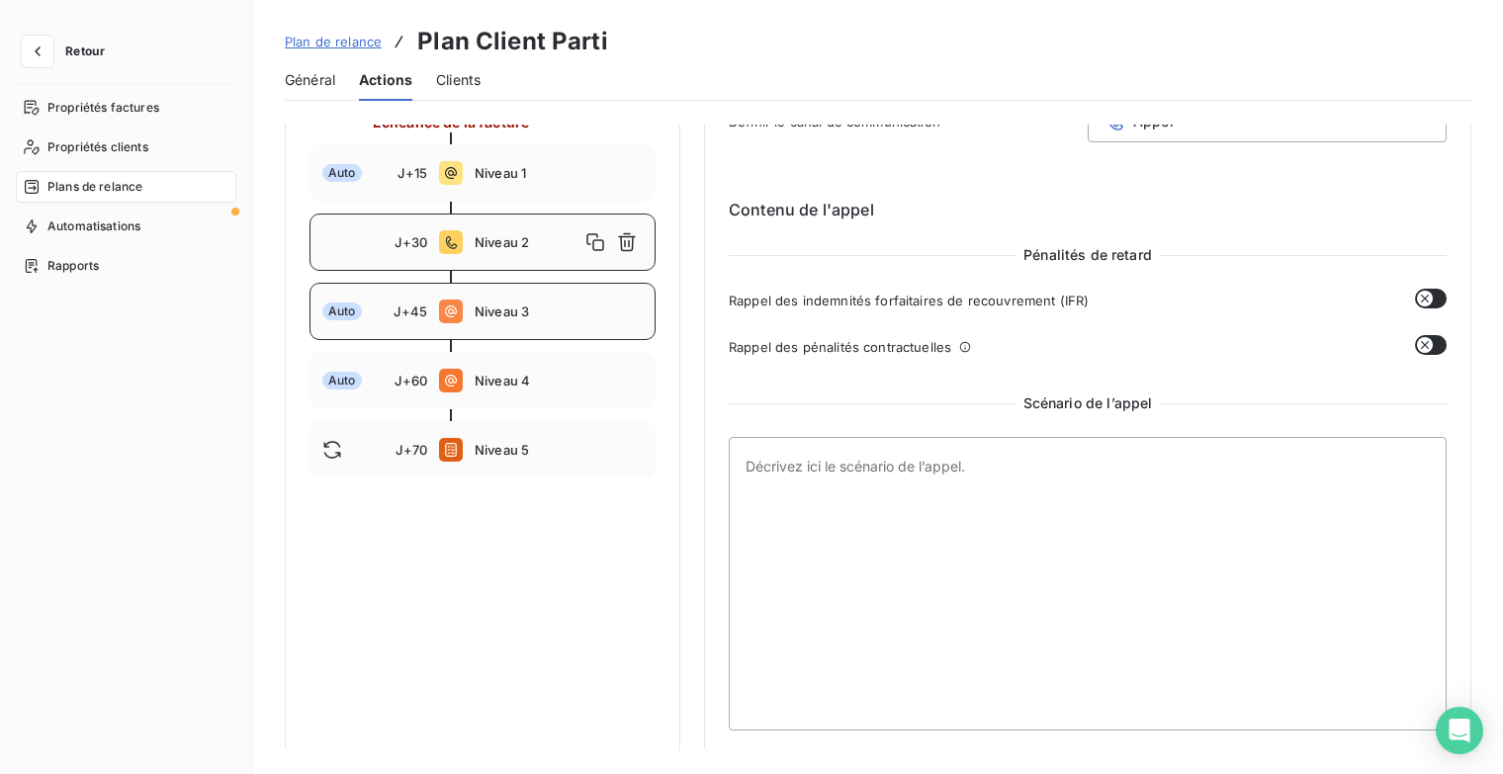
click at [515, 319] on div "Auto J+45 Niveau 3" at bounding box center [482, 311] width 346 height 57
type input "45"
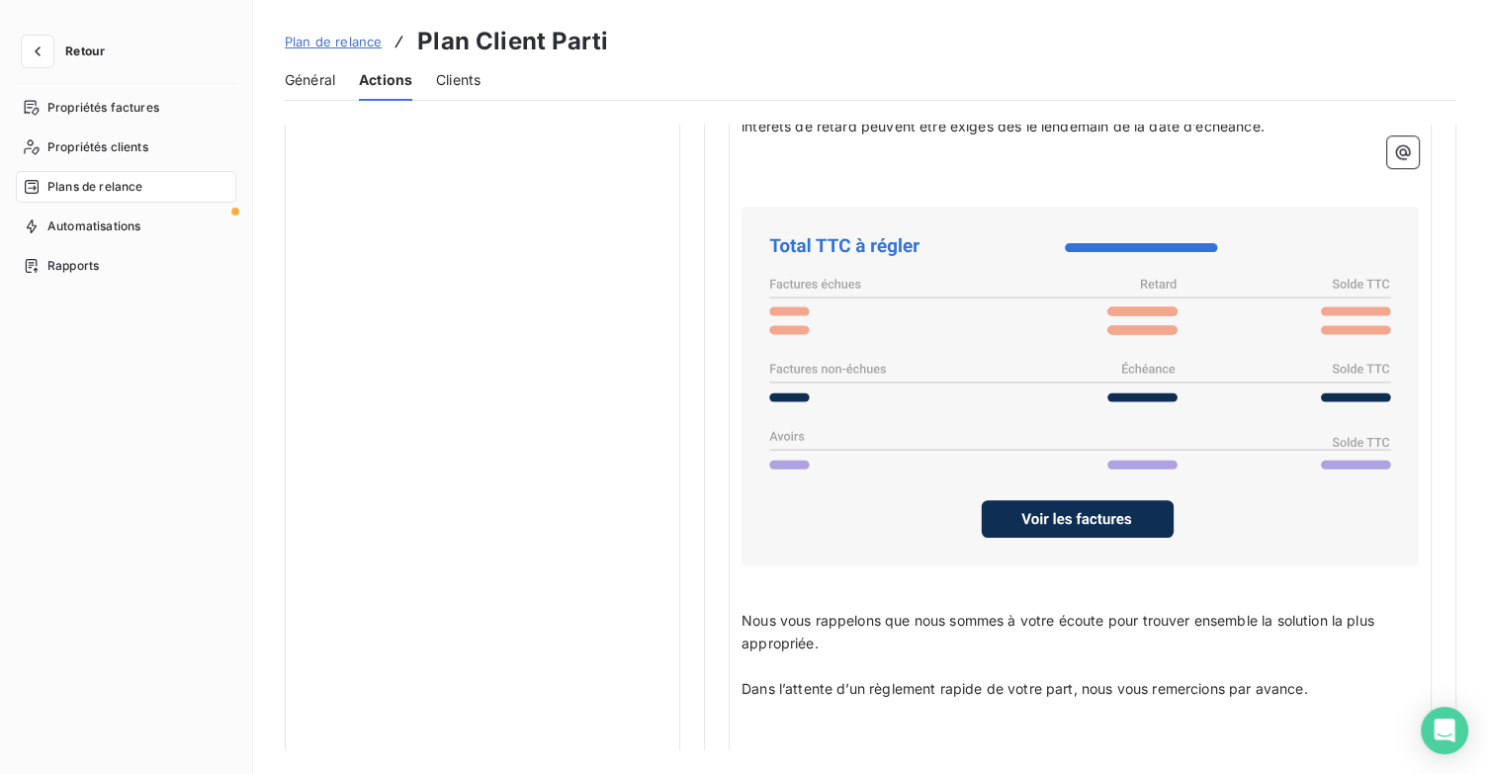
scroll to position [1629, 0]
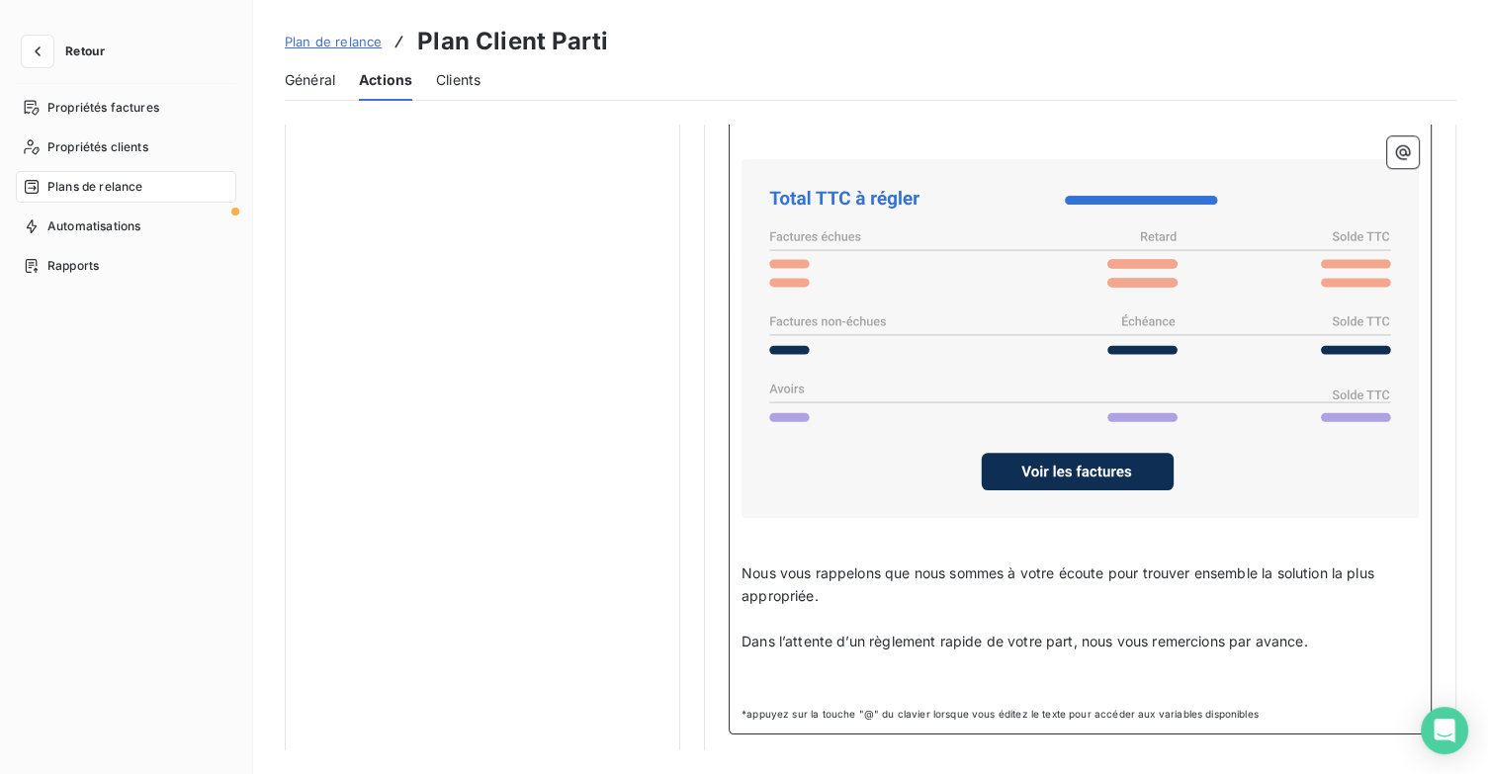
click at [820, 676] on p "﻿" at bounding box center [1080, 687] width 677 height 23
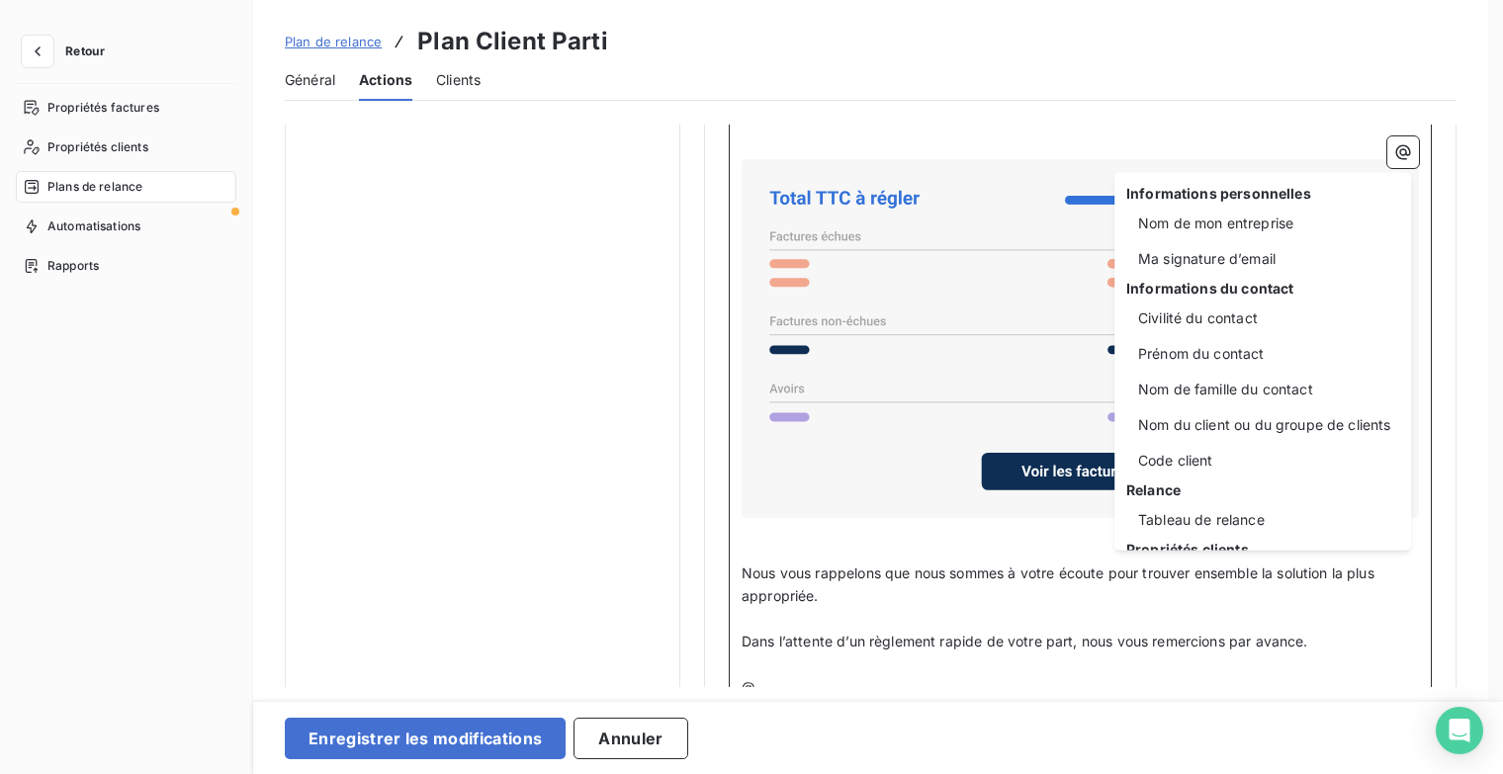
click at [524, 736] on html "Retour Propriétés factures Propriétés clients Plans de relance Automatisations …" at bounding box center [751, 387] width 1503 height 774
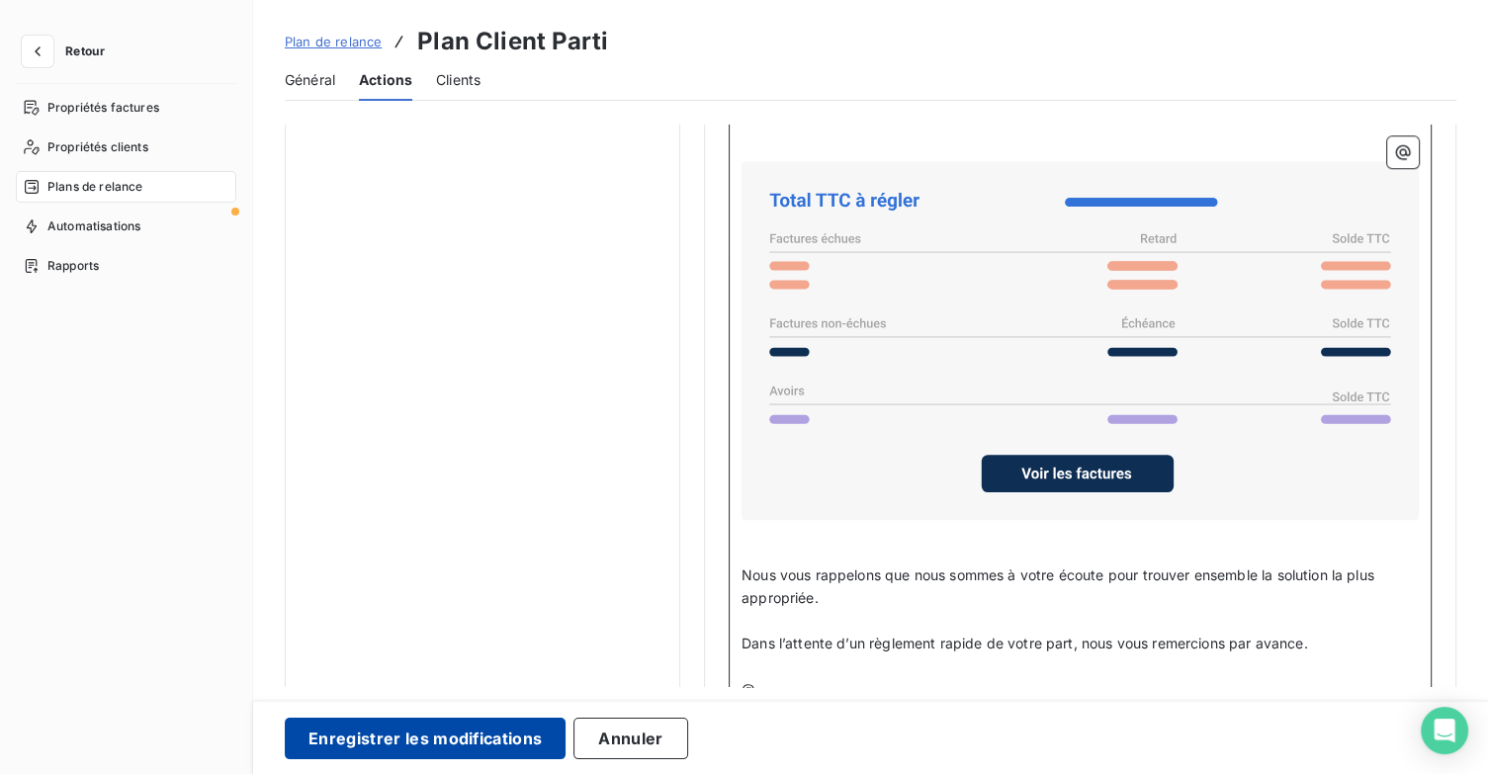
scroll to position [1631, 0]
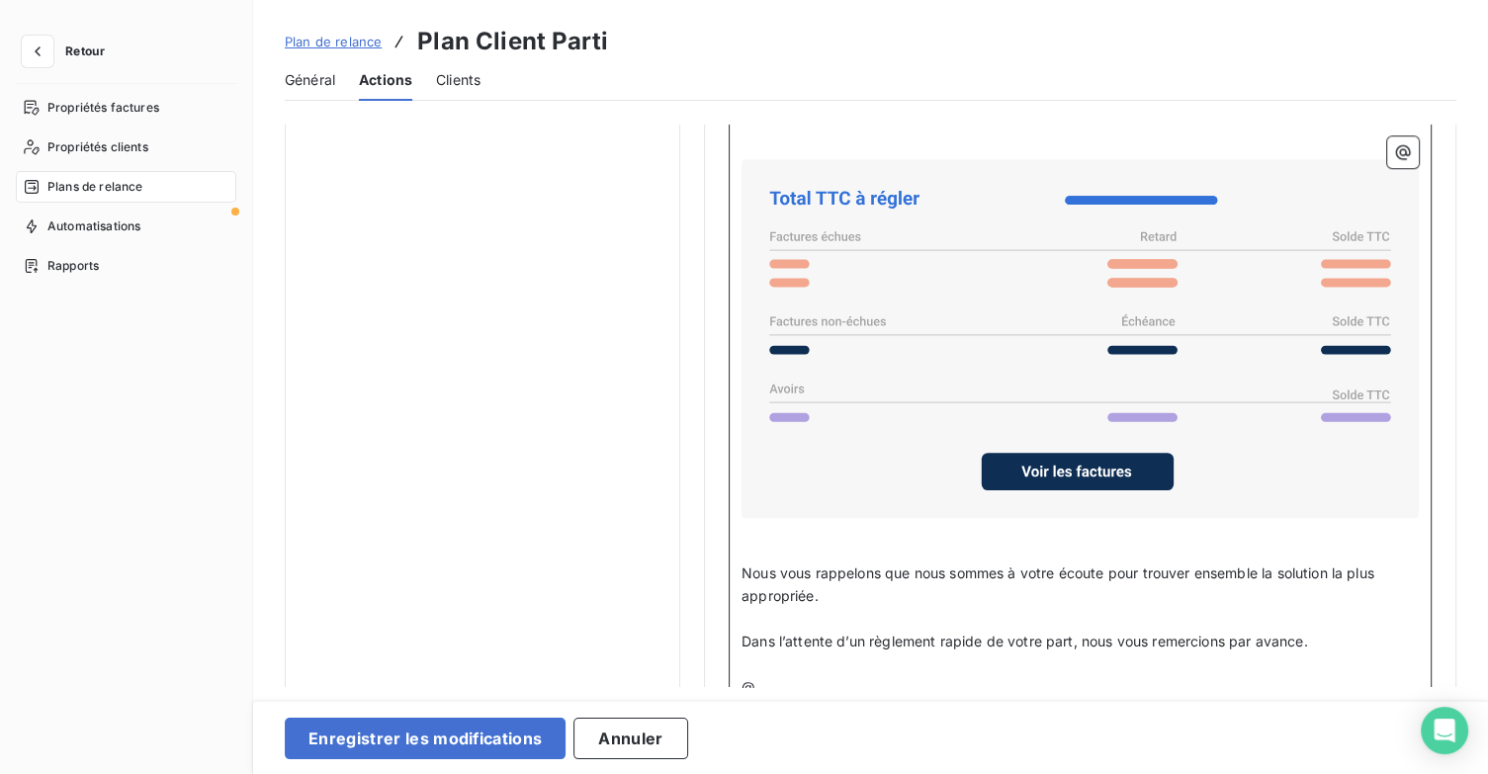
click at [789, 678] on p "@" at bounding box center [1080, 687] width 677 height 23
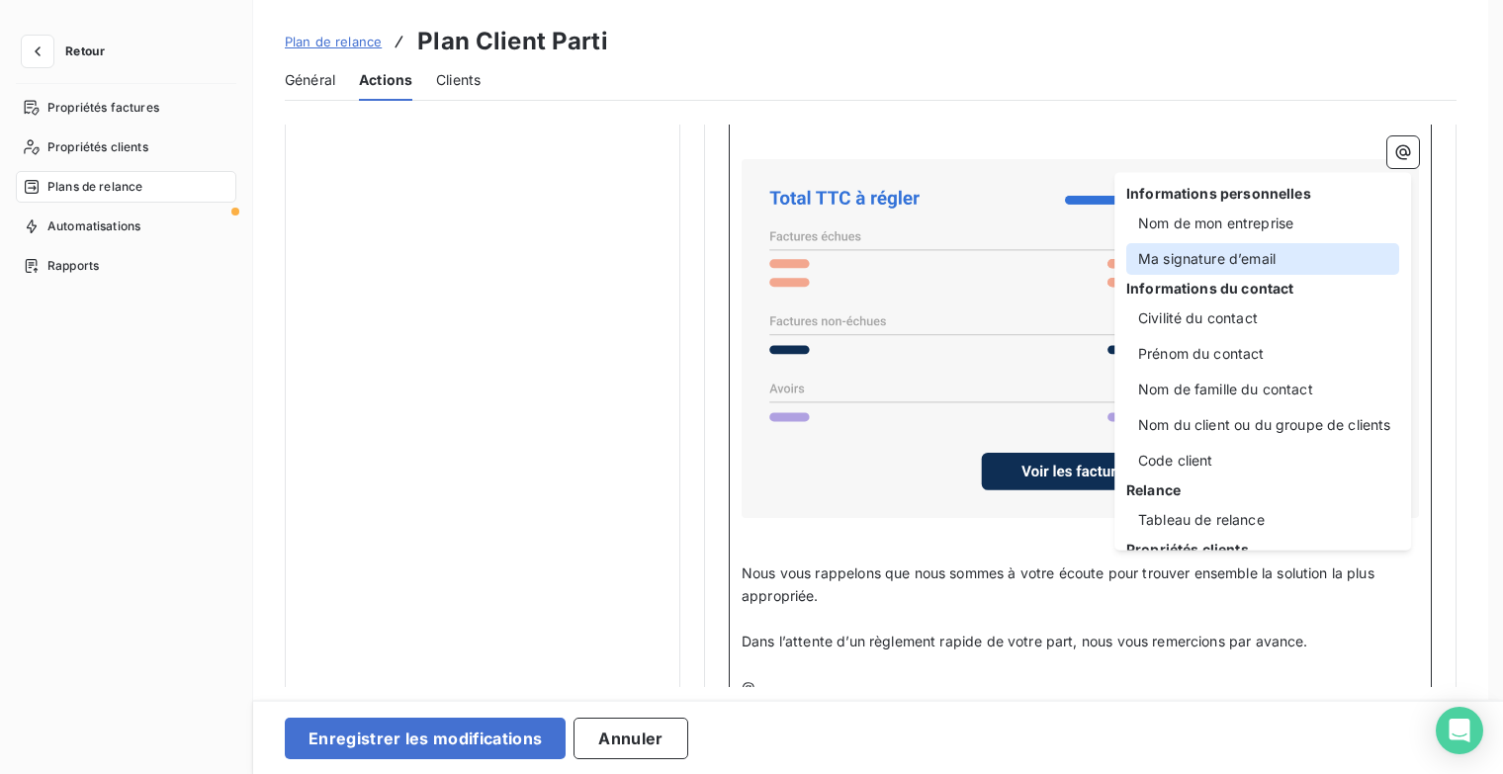
click at [1151, 265] on div "Ma signature d’email" at bounding box center [1262, 259] width 273 height 32
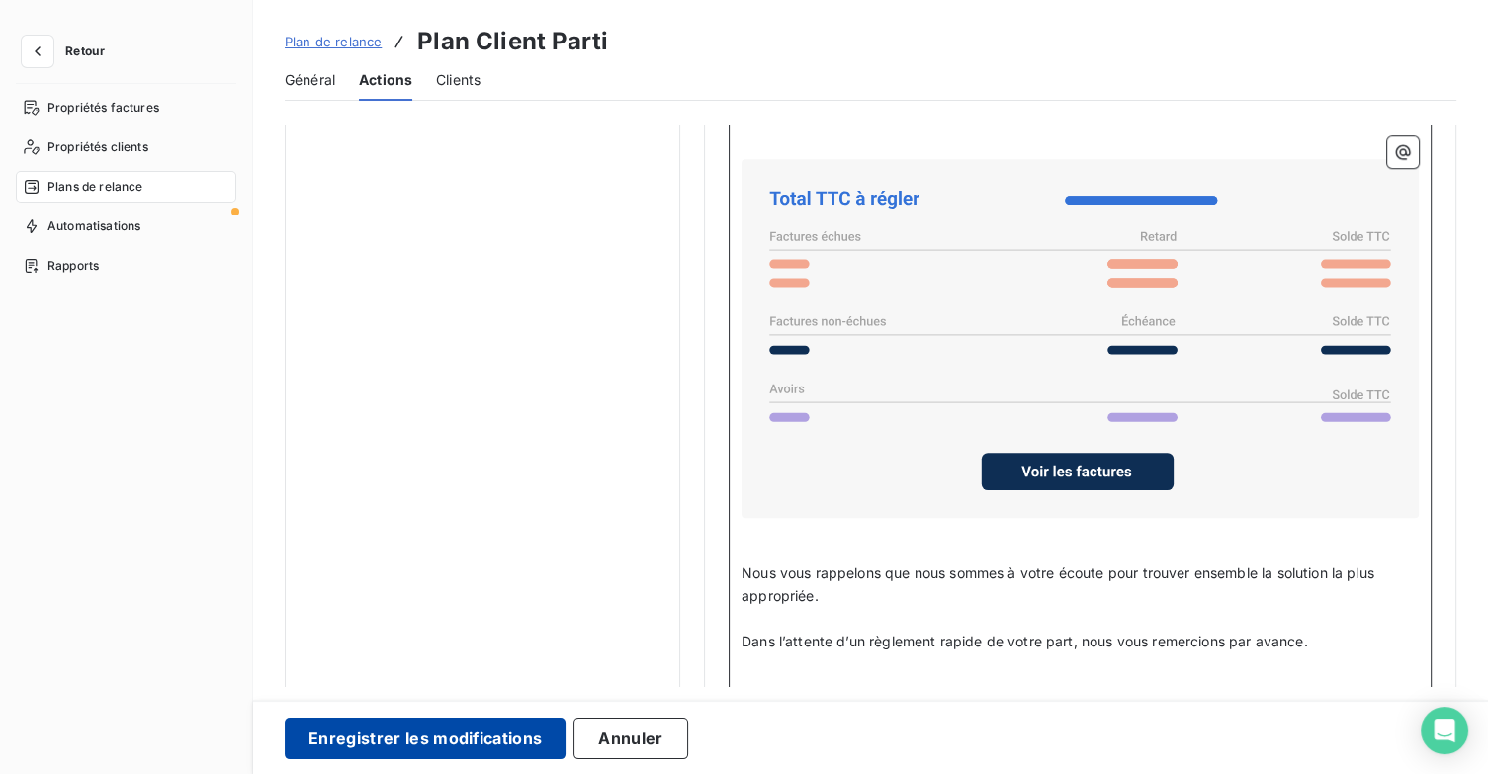
click at [517, 727] on button "Enregistrer les modifications" at bounding box center [425, 739] width 281 height 42
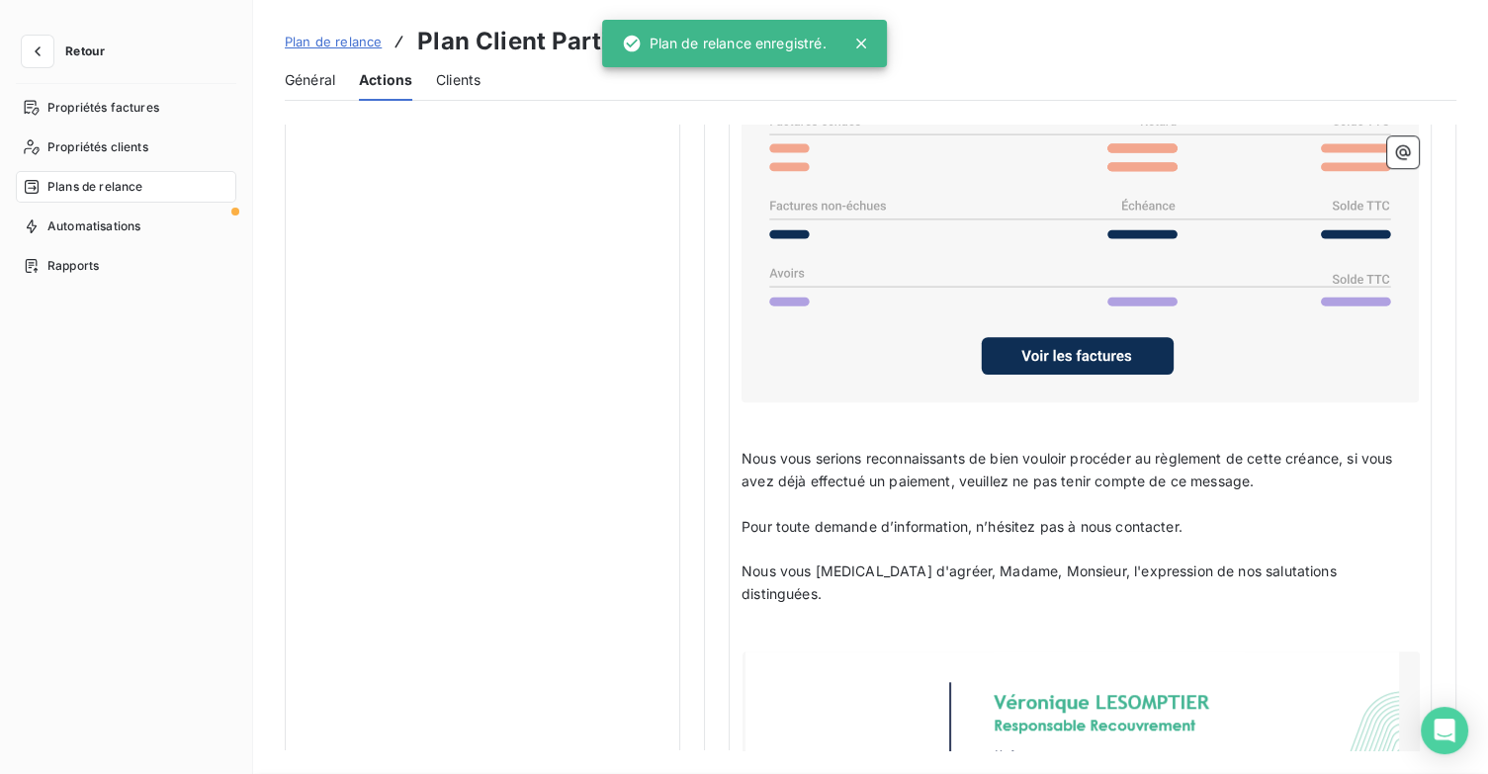
scroll to position [44, 0]
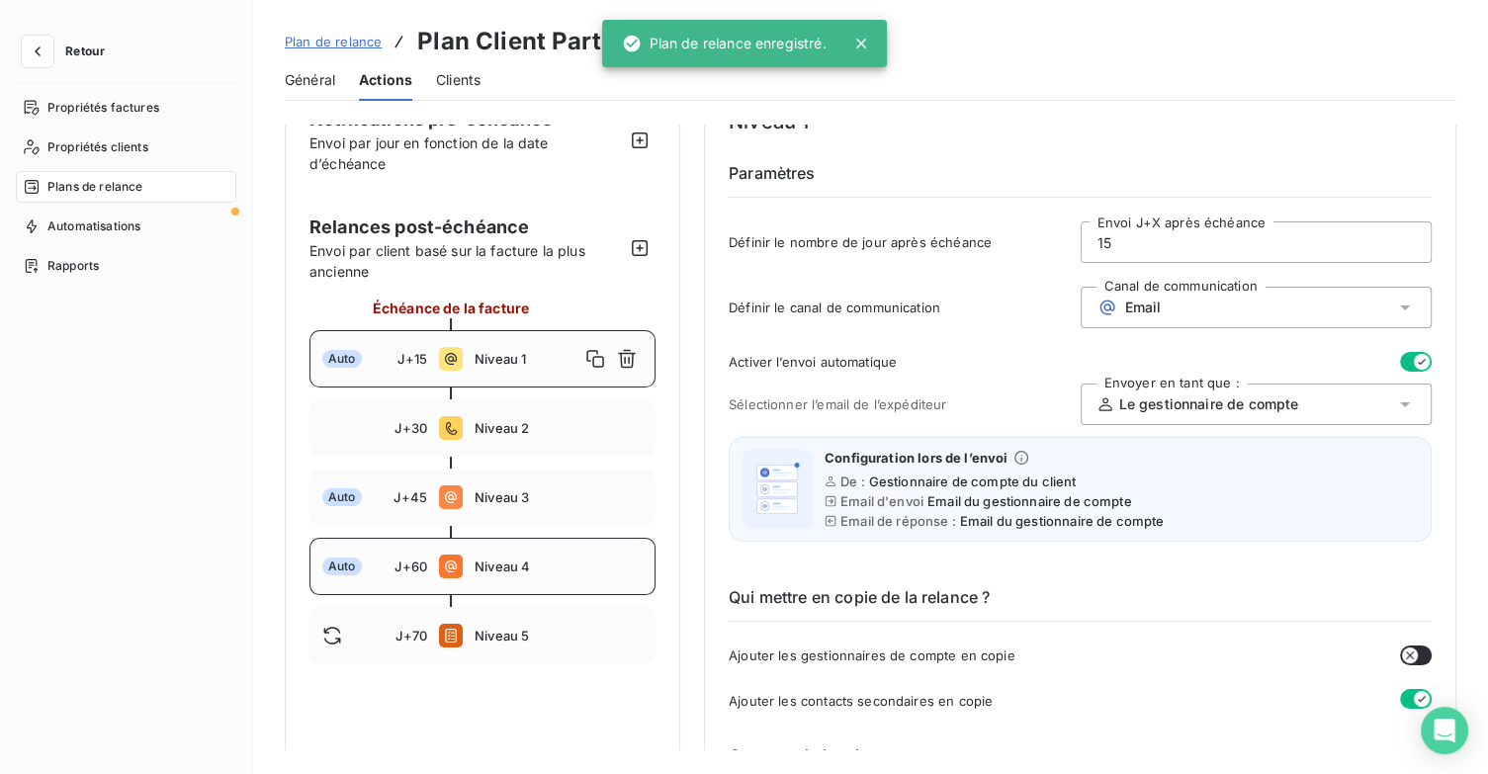
click at [553, 564] on span "Niveau 4" at bounding box center [559, 567] width 168 height 16
type input "60"
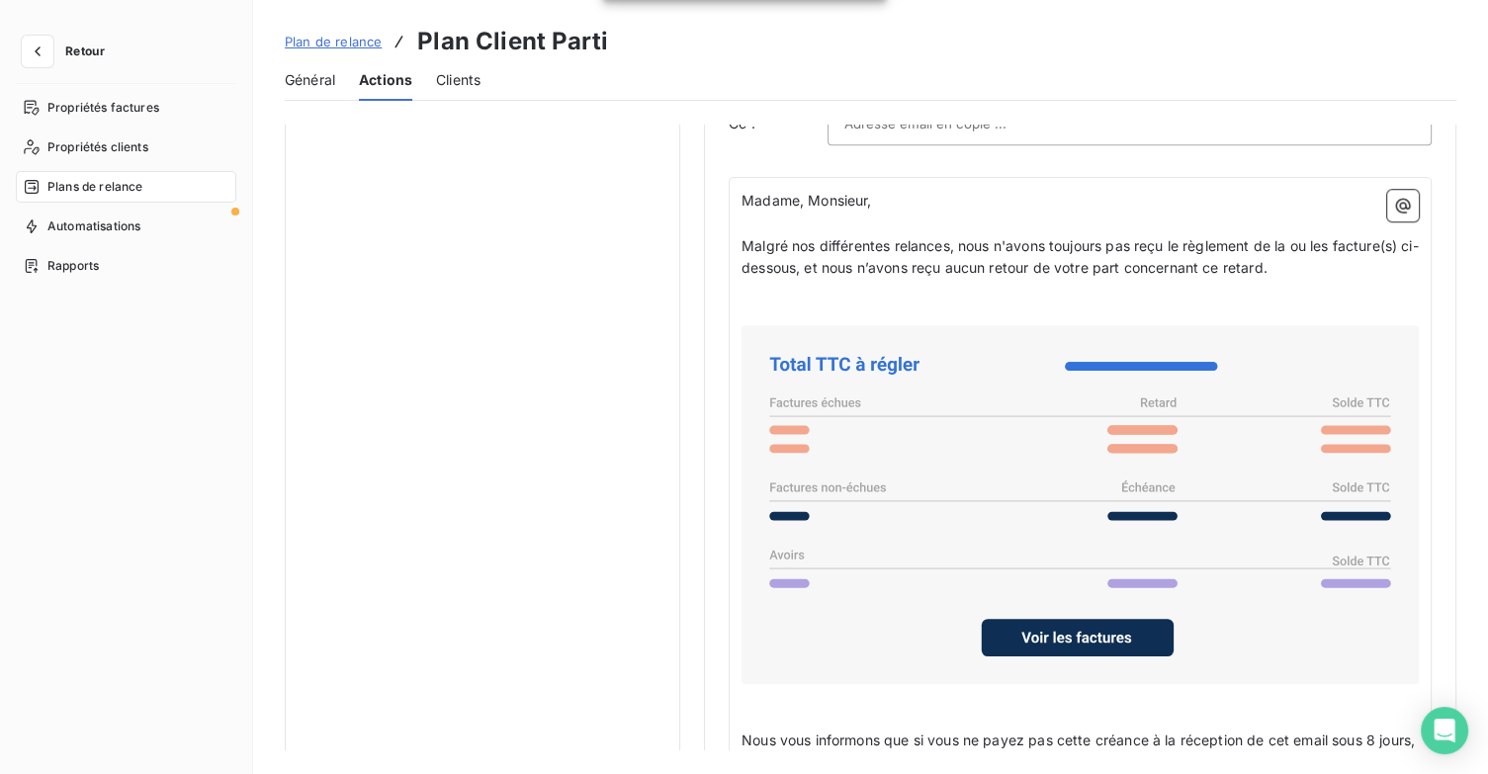
scroll to position [1685, 0]
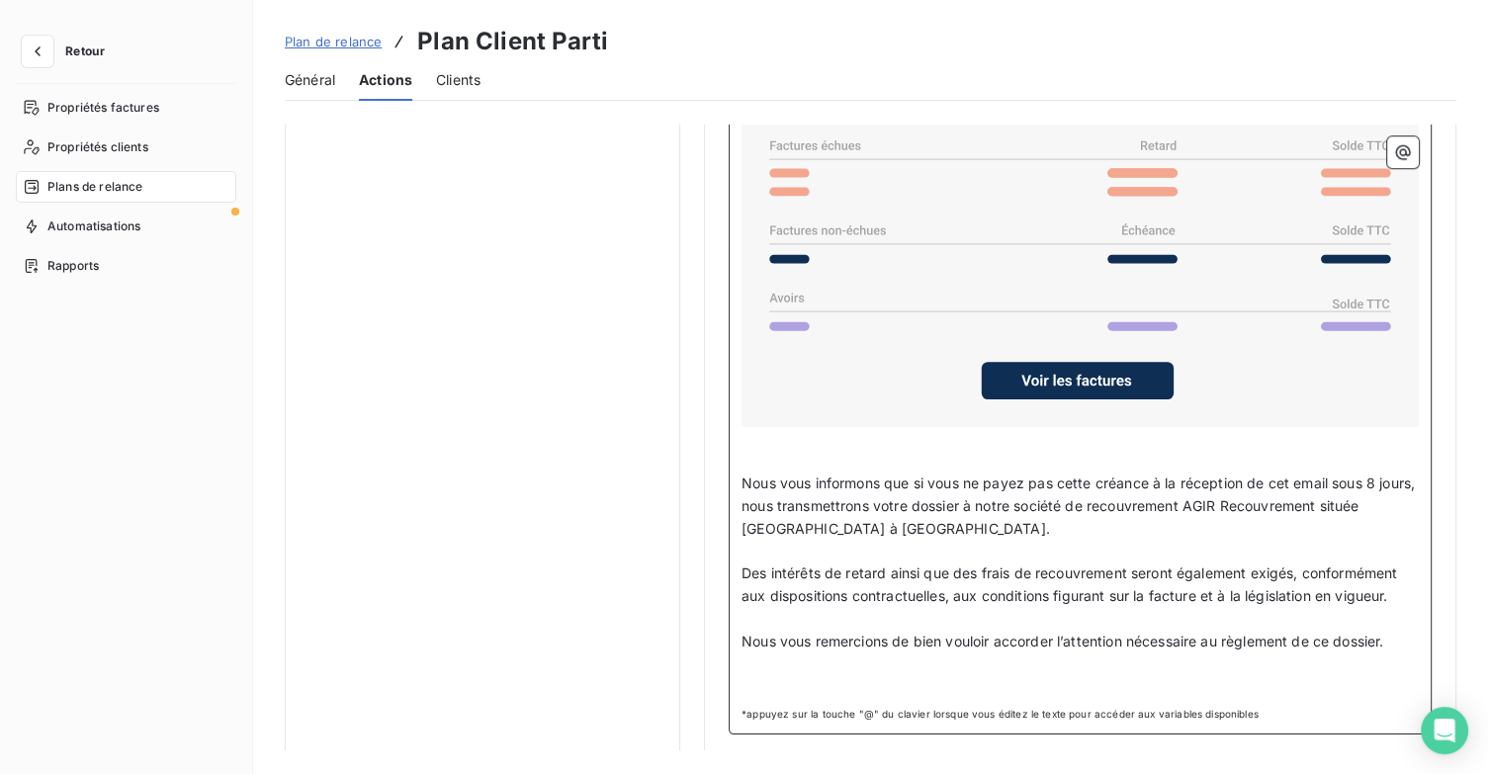
click at [833, 677] on p "﻿" at bounding box center [1080, 687] width 677 height 23
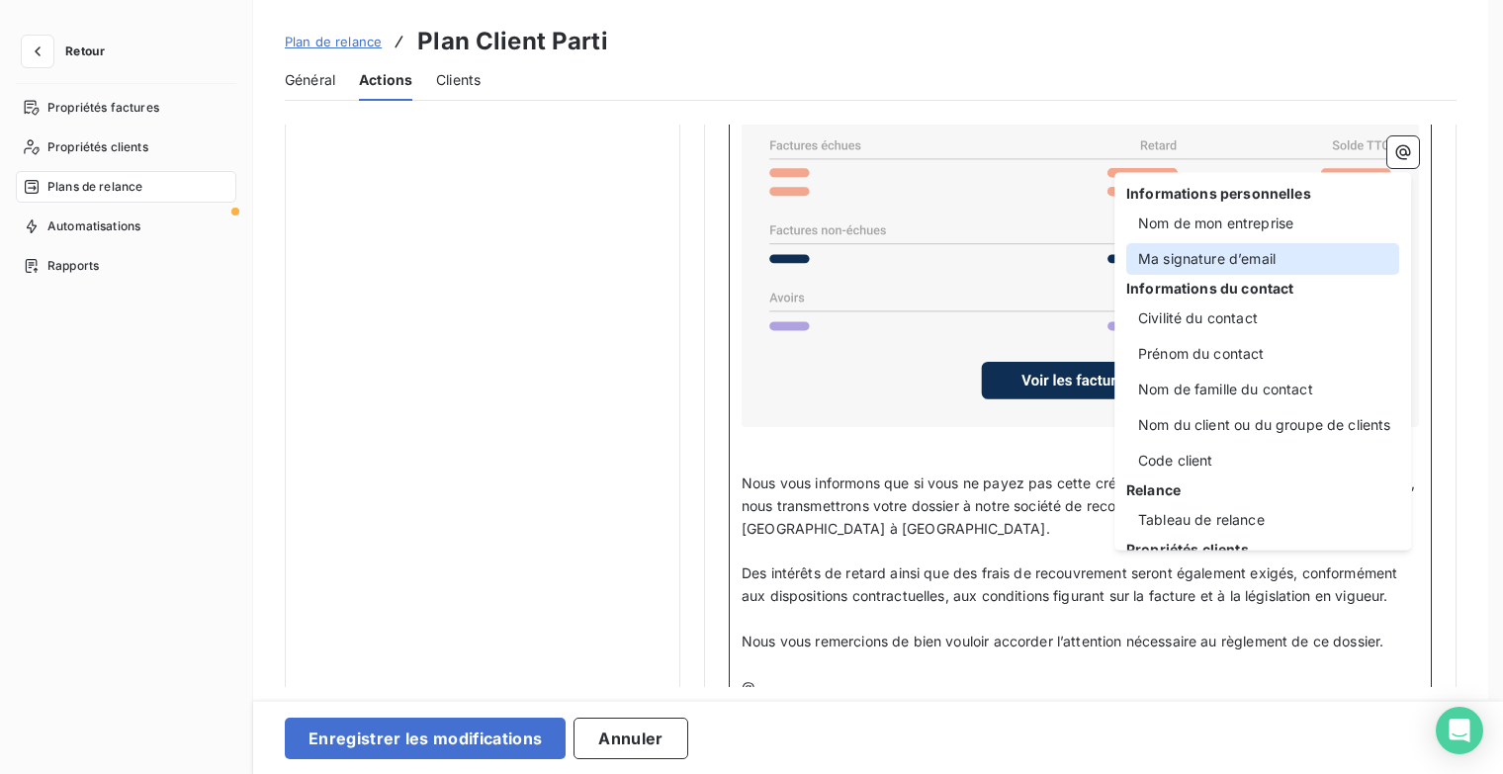
click at [1297, 256] on div "Ma signature d’email" at bounding box center [1262, 259] width 273 height 32
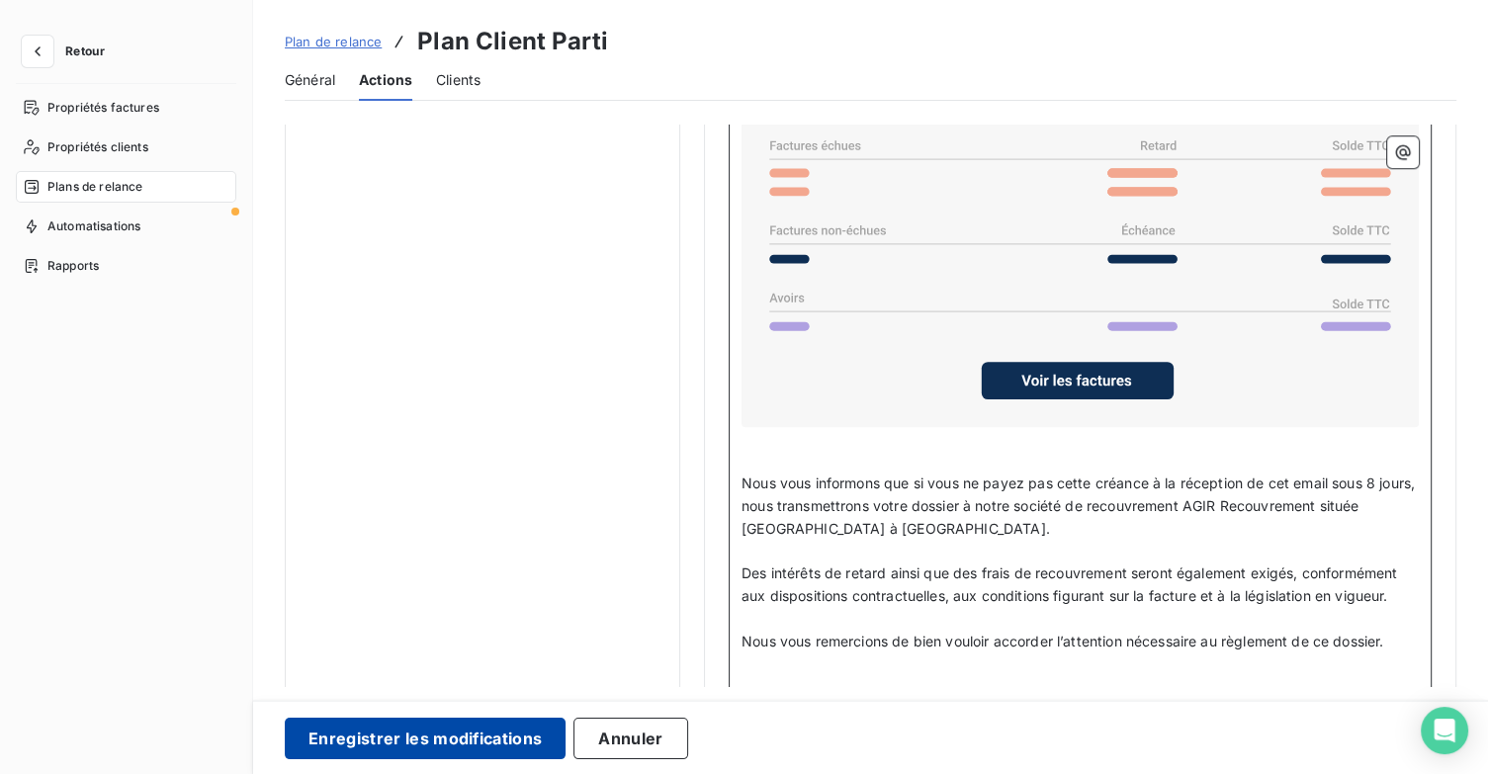
click at [509, 732] on button "Enregistrer les modifications" at bounding box center [425, 739] width 281 height 42
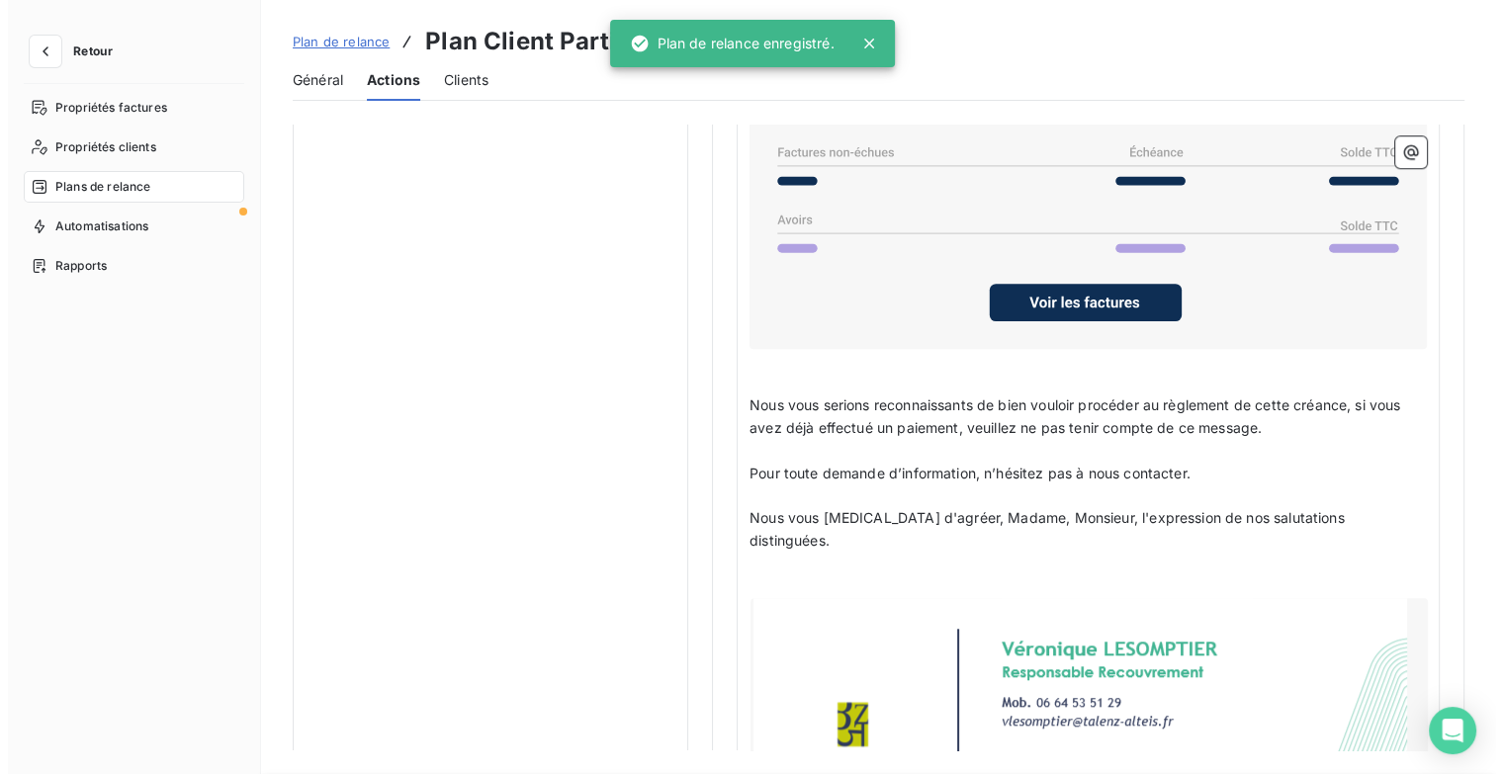
scroll to position [44, 0]
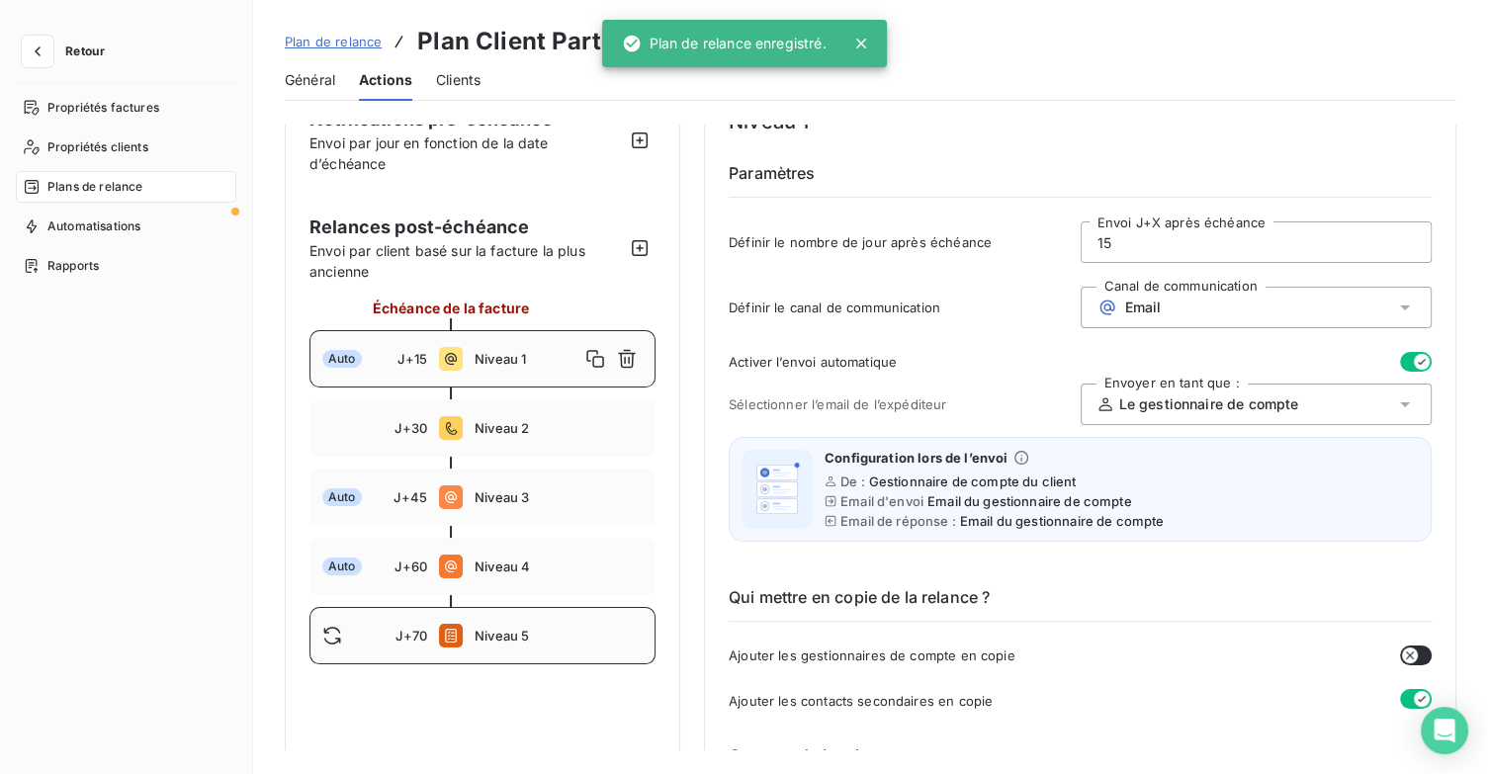
click at [492, 643] on div "J+70 Niveau 5" at bounding box center [482, 635] width 346 height 57
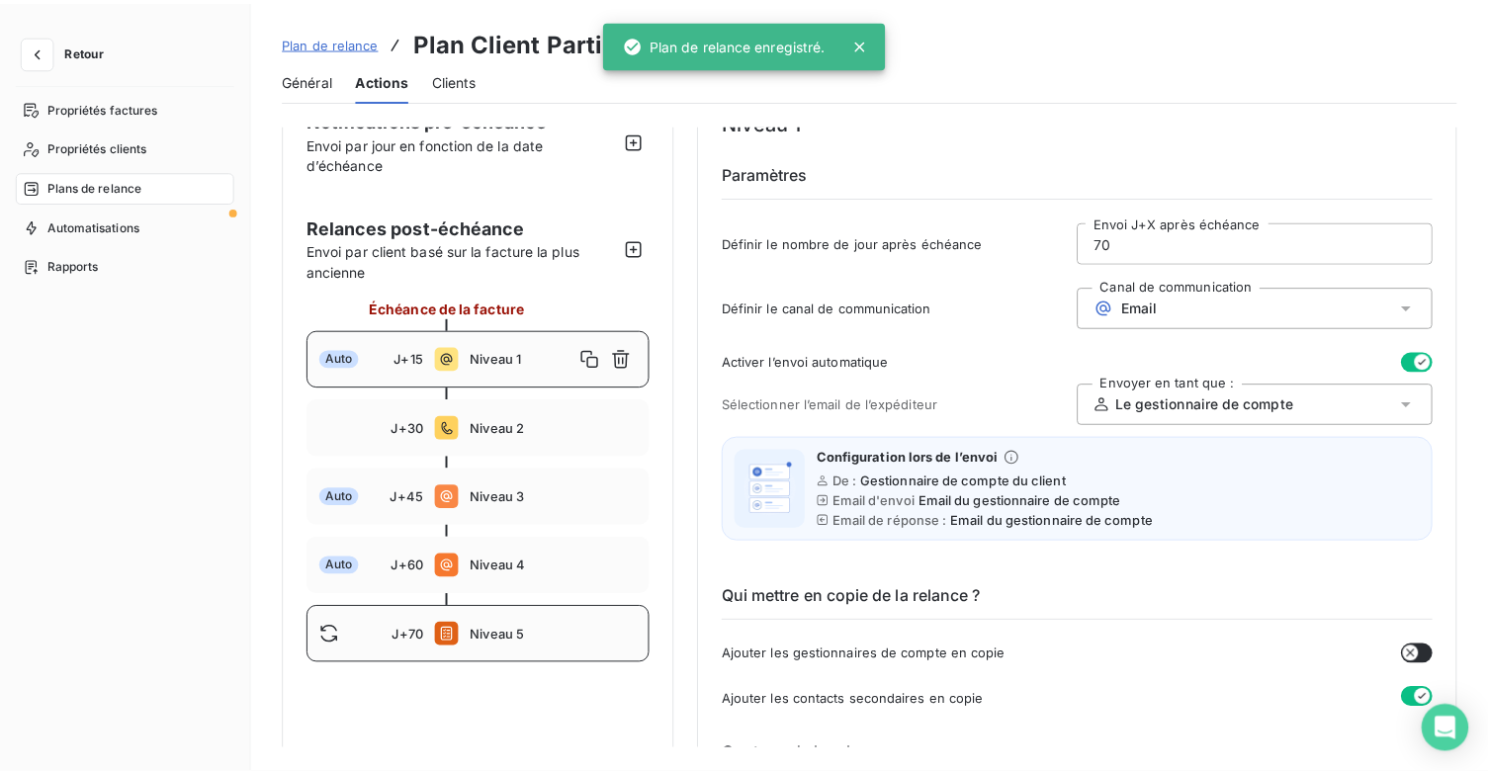
scroll to position [0, 0]
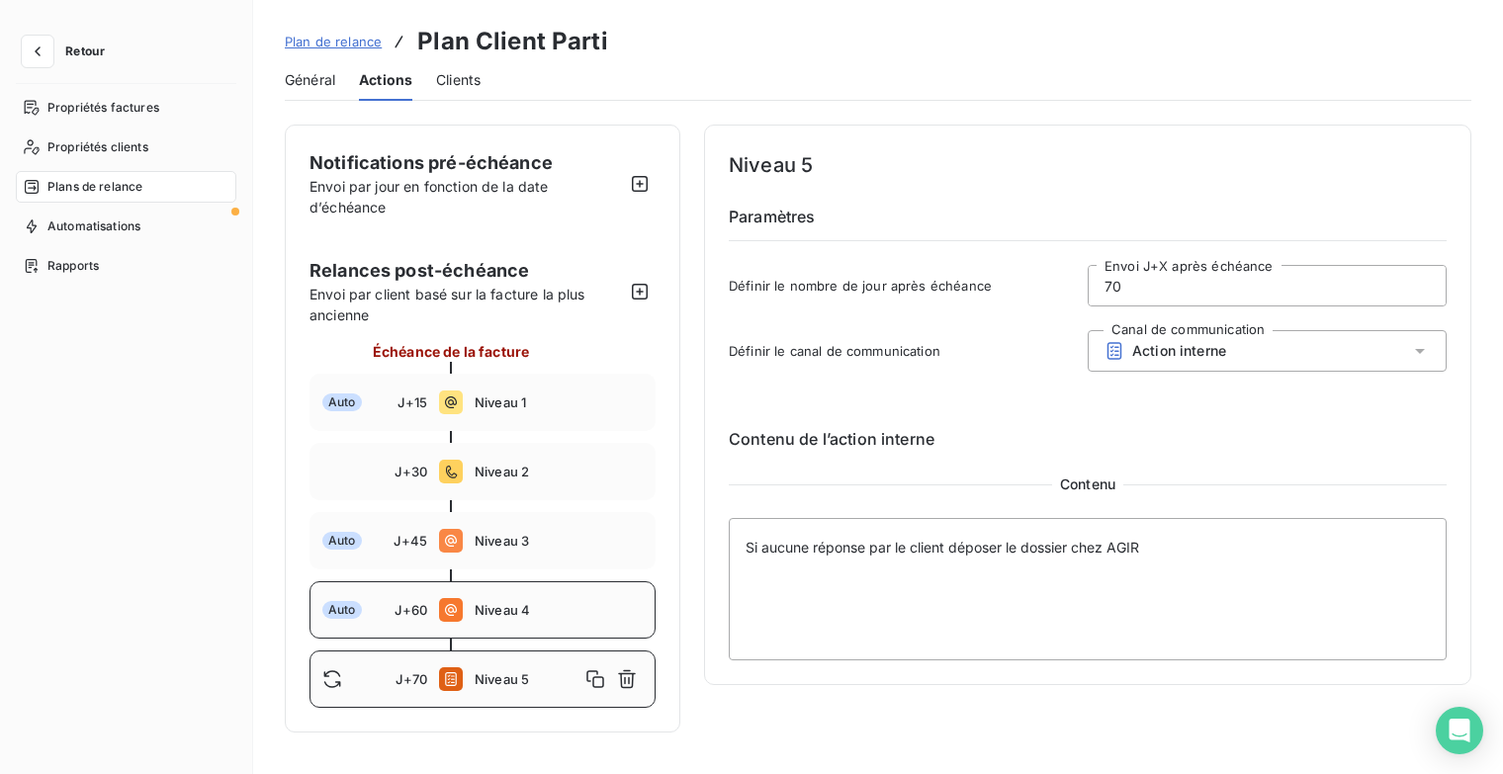
drag, startPoint x: 492, startPoint y: 608, endPoint x: 647, endPoint y: 582, distance: 156.4
click at [494, 608] on span "Niveau 4" at bounding box center [559, 610] width 168 height 16
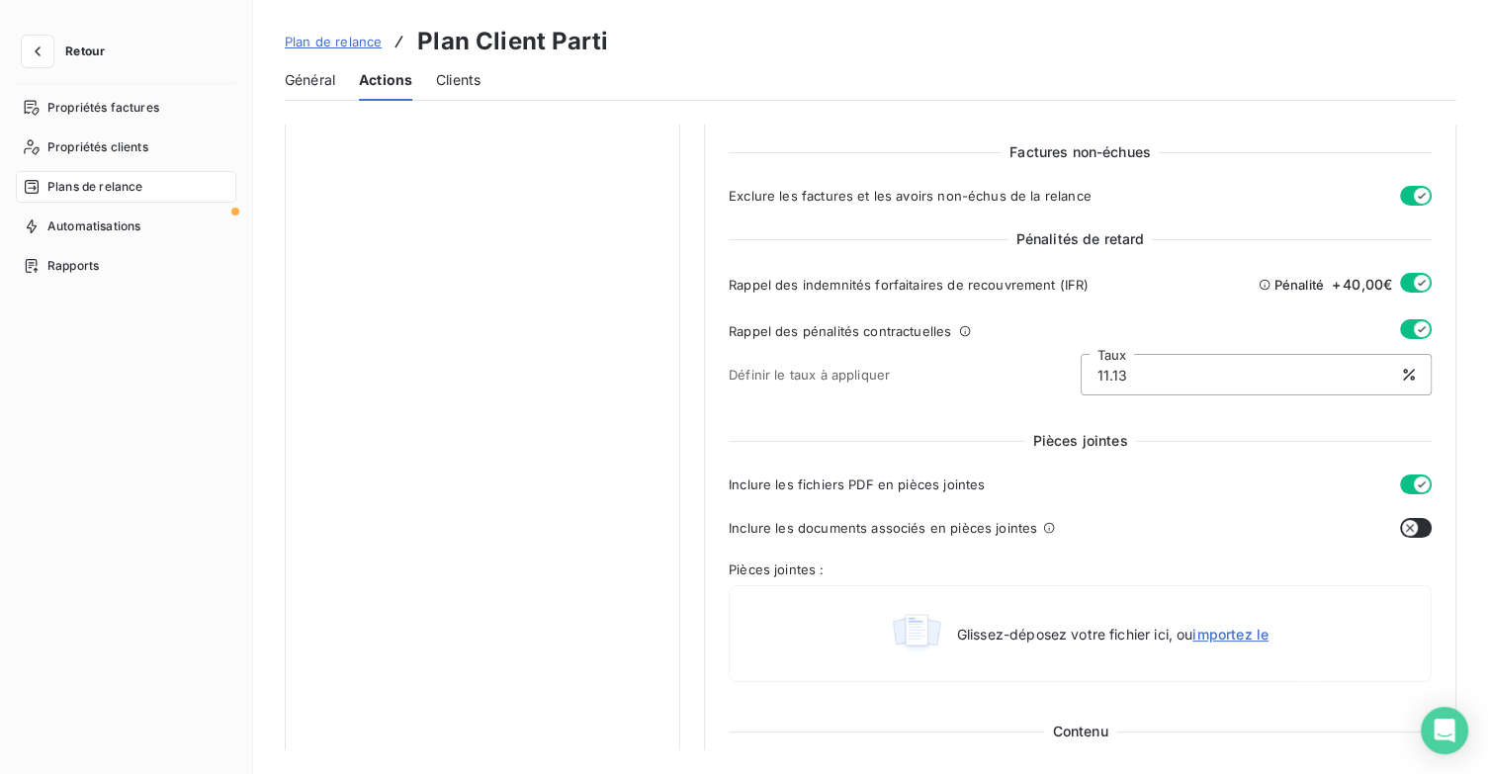
scroll to position [198, 0]
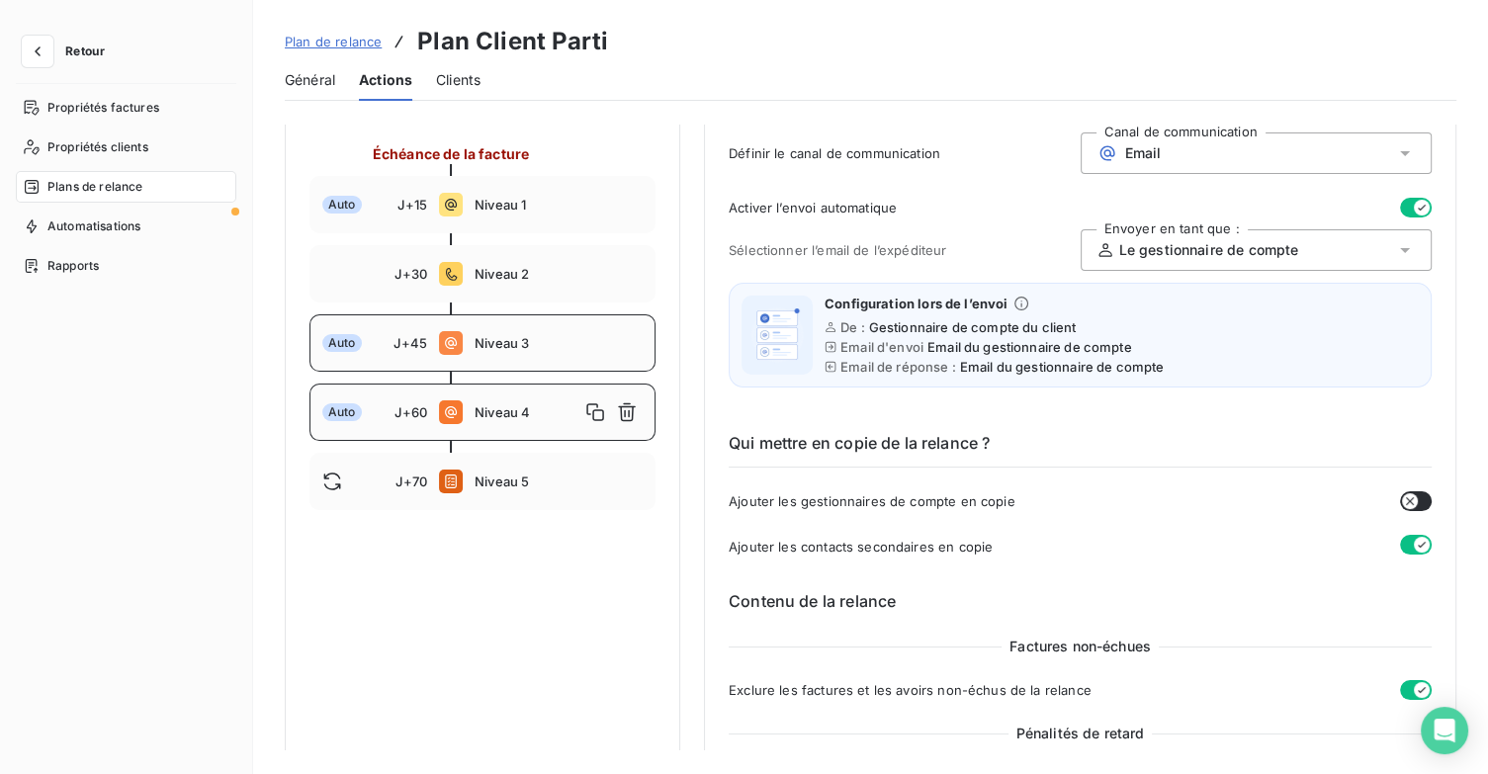
click at [509, 349] on span "Niveau 3" at bounding box center [559, 343] width 168 height 16
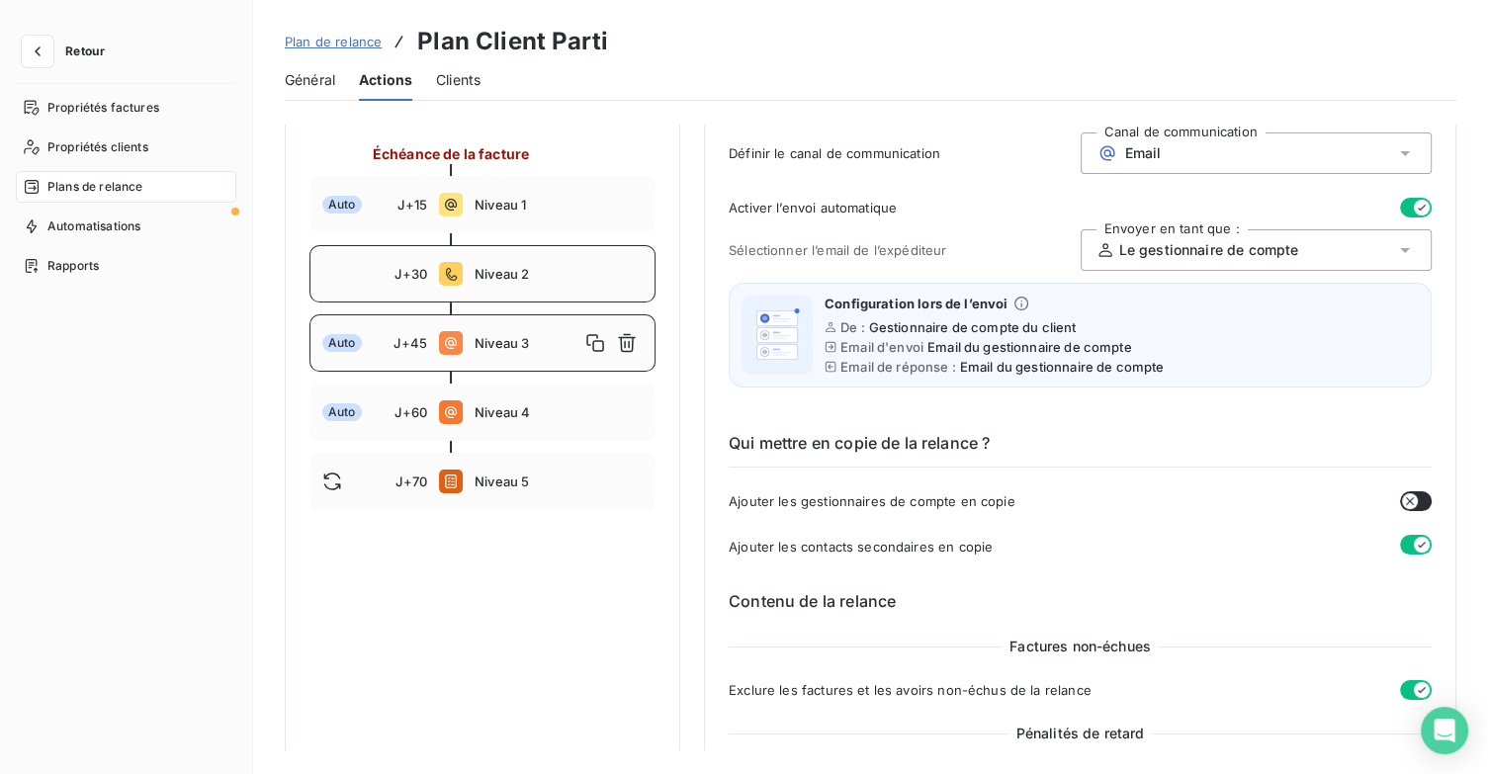
click at [509, 271] on span "Niveau 2" at bounding box center [559, 274] width 168 height 16
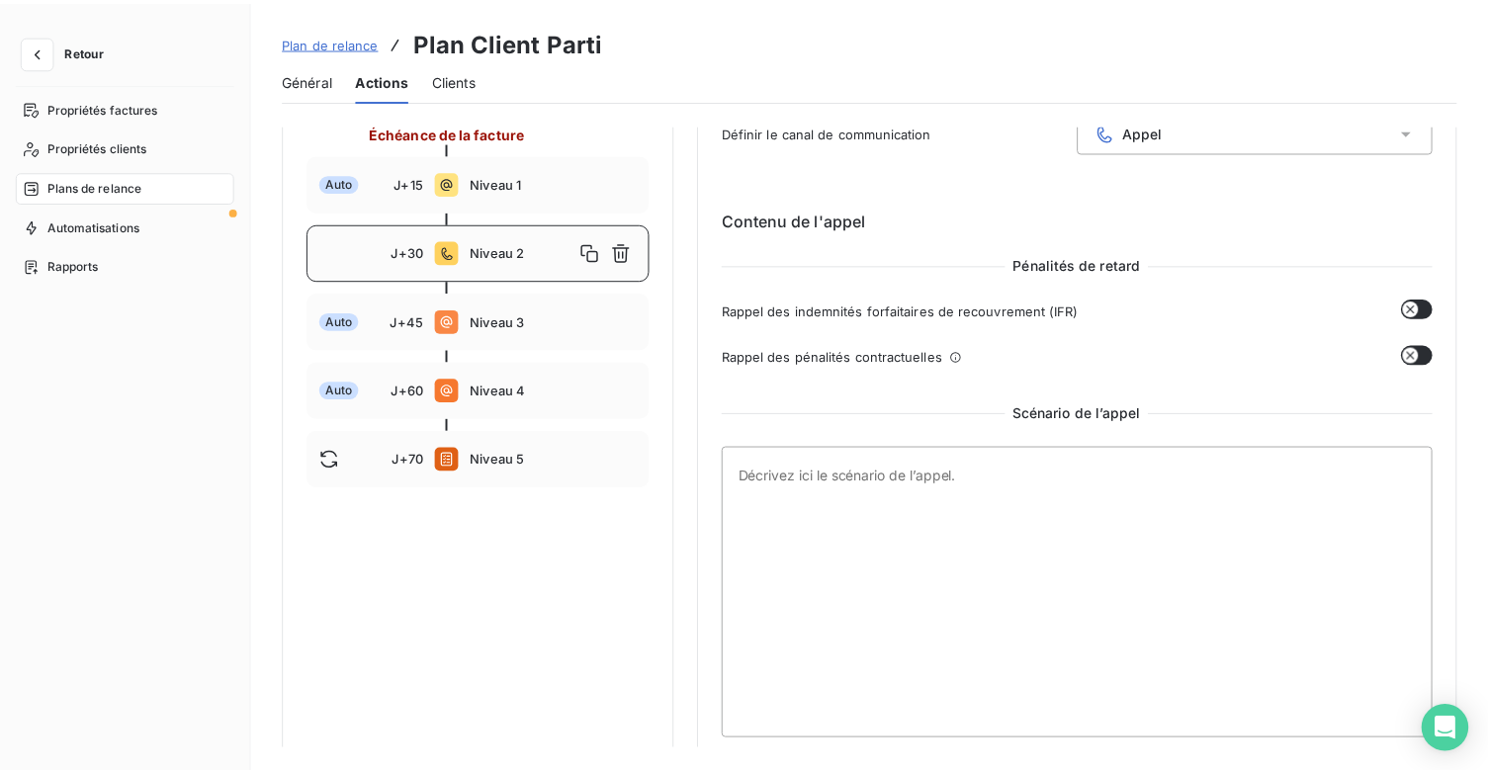
scroll to position [229, 0]
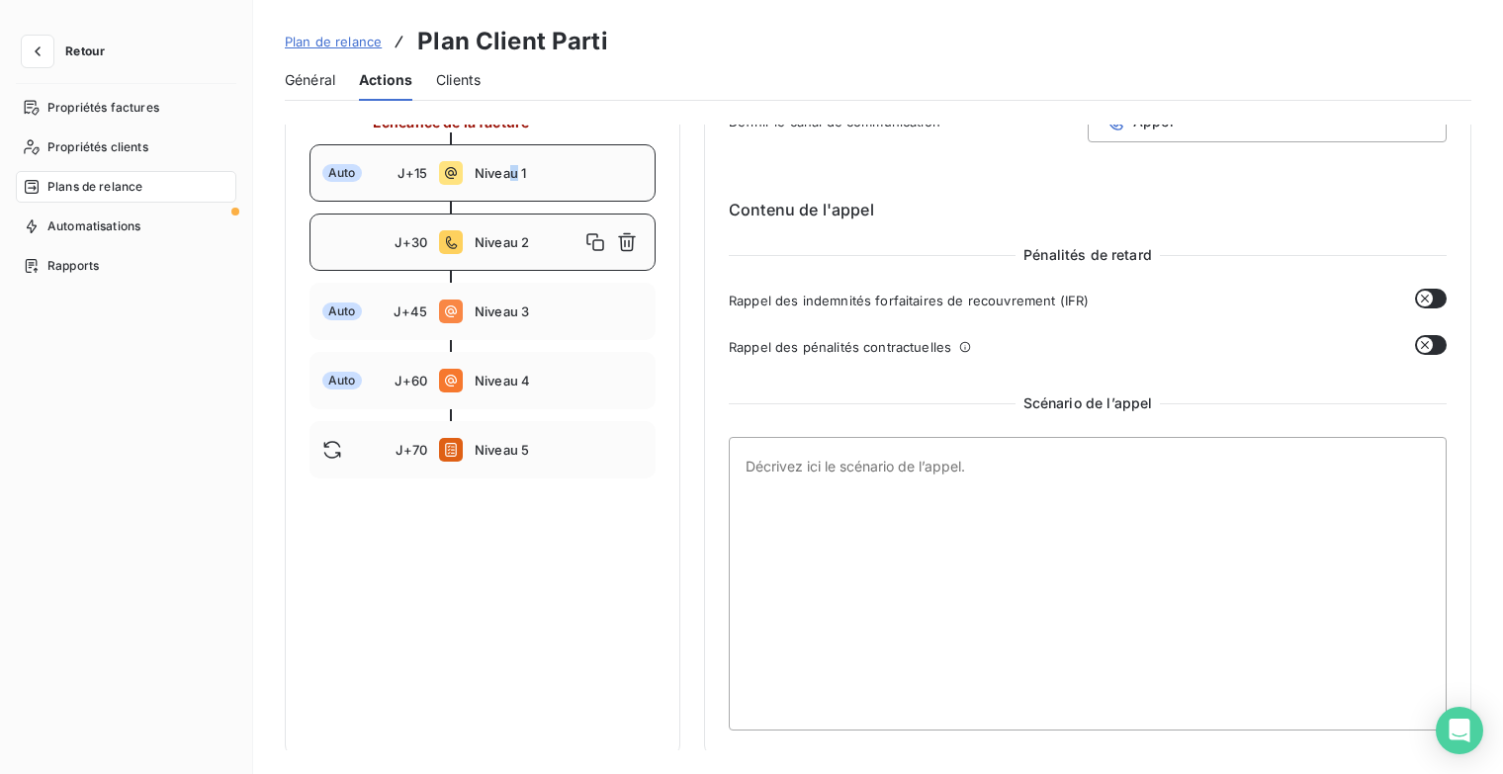
drag, startPoint x: 514, startPoint y: 174, endPoint x: 533, endPoint y: 177, distance: 19.0
click at [522, 175] on span "Niveau 1" at bounding box center [559, 173] width 168 height 16
type input "15"
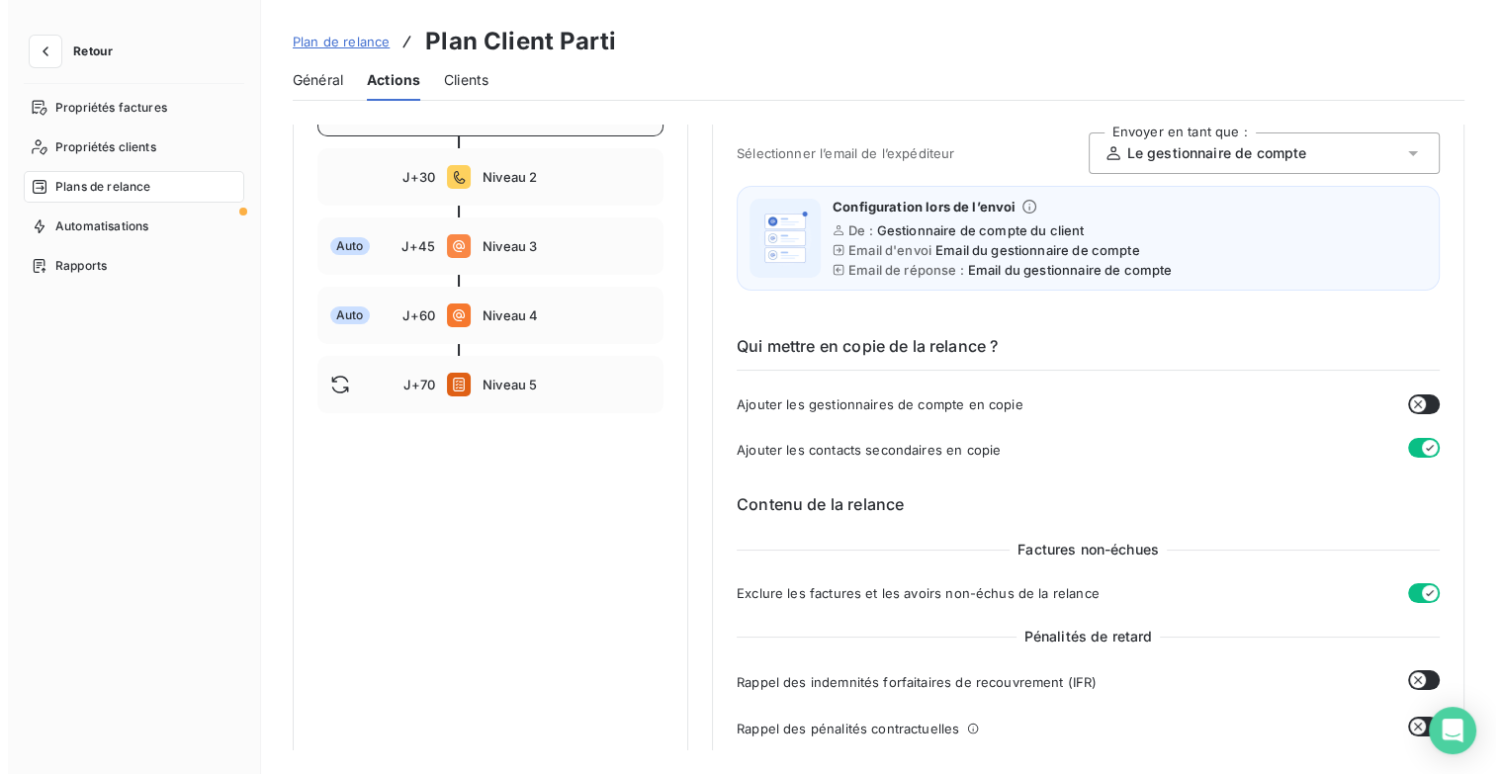
scroll to position [32, 0]
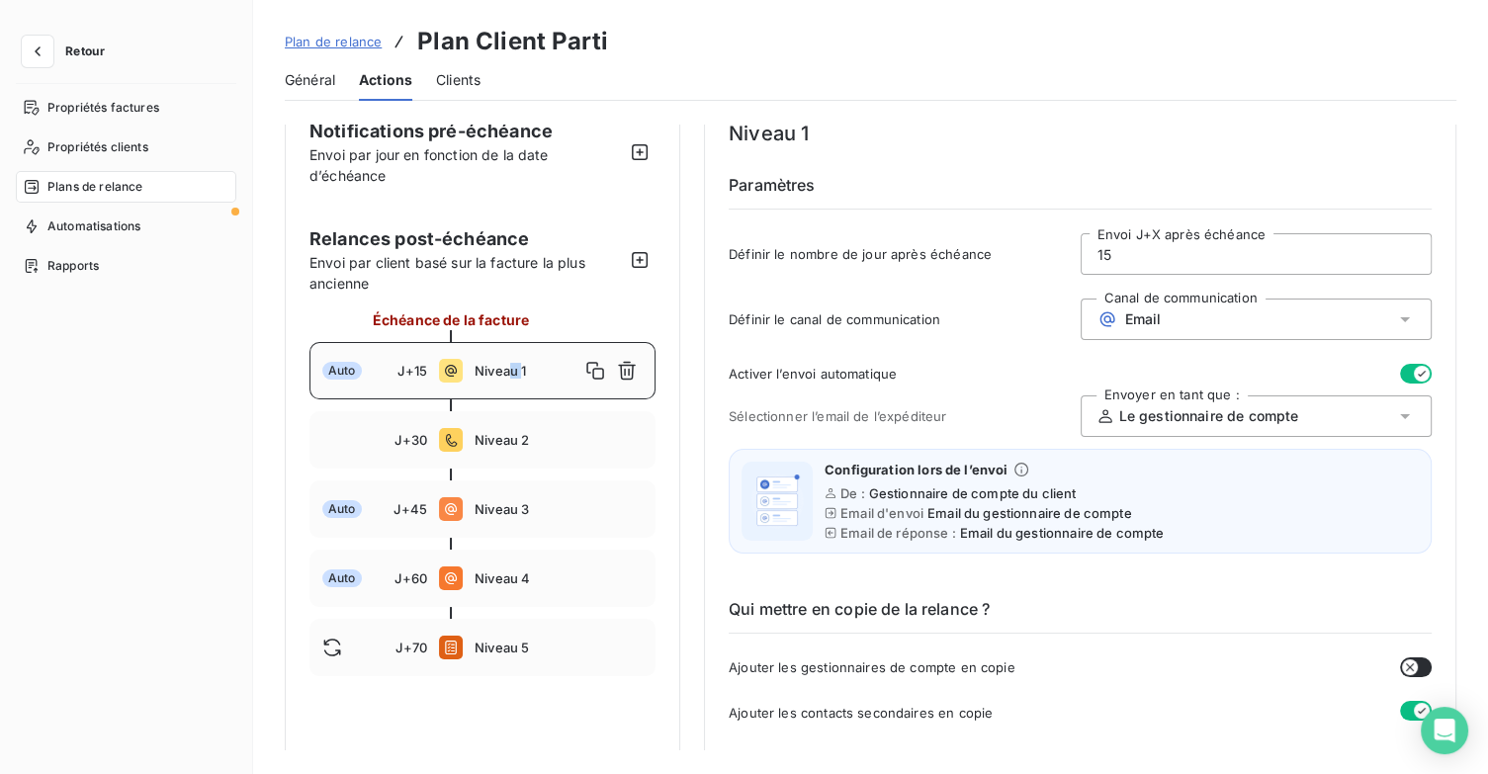
click at [96, 45] on span "Retour" at bounding box center [85, 51] width 40 height 12
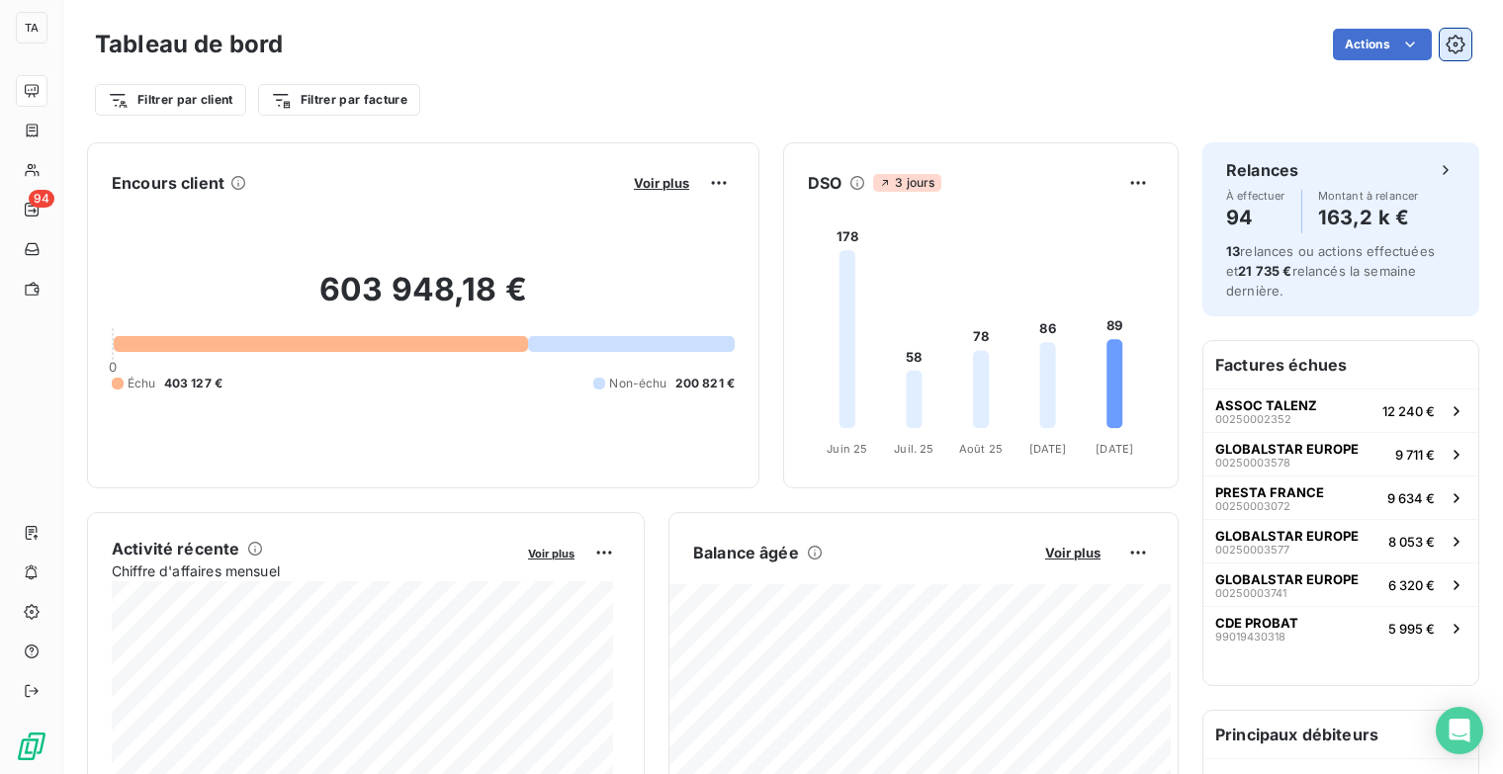
click at [1445, 37] on icon "button" at bounding box center [1455, 45] width 20 height 20
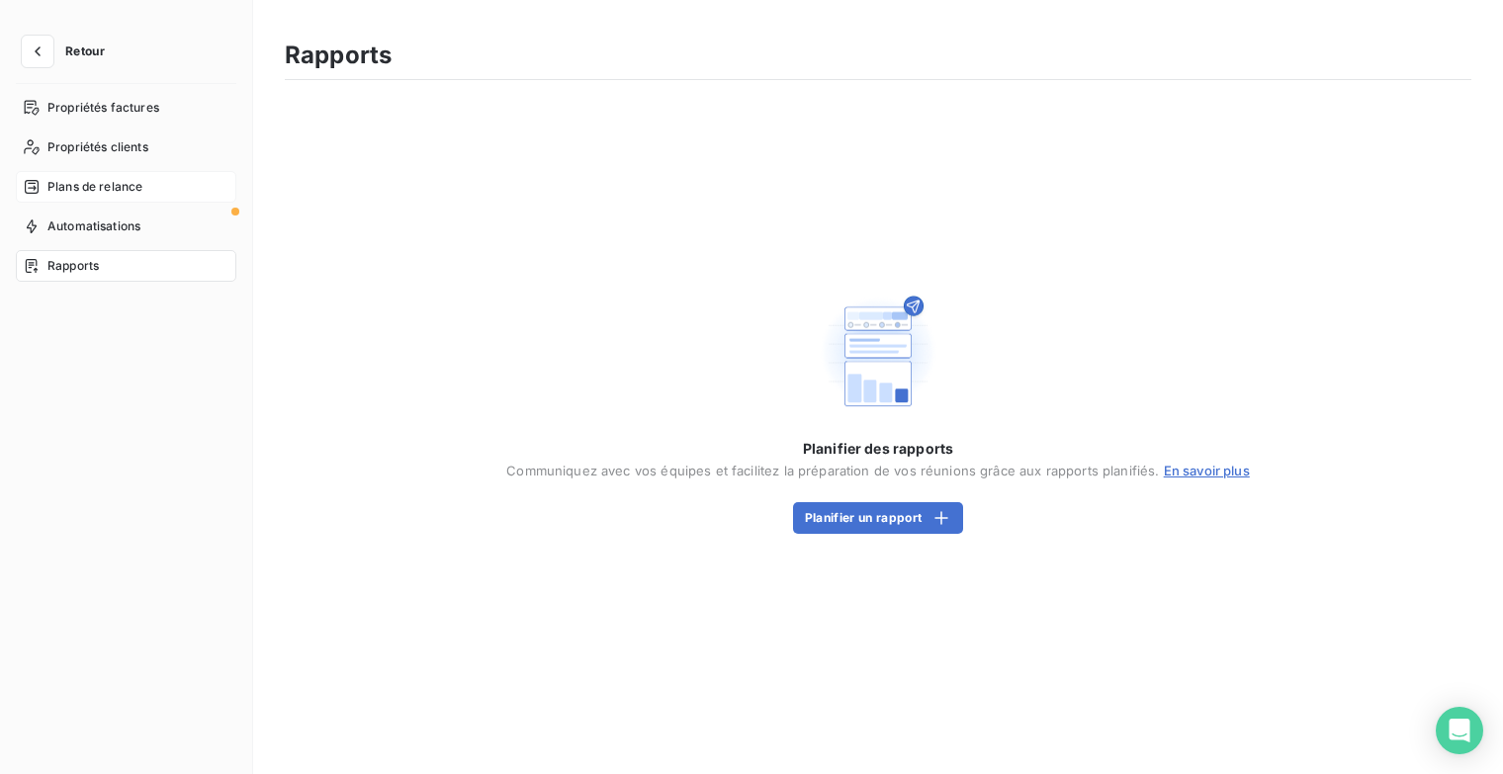
click at [203, 202] on nav "Propriétés factures Propriétés clients Plans de relance Automatisations Rapports" at bounding box center [126, 187] width 220 height 190
click at [154, 188] on div "Plans de relance" at bounding box center [126, 187] width 220 height 32
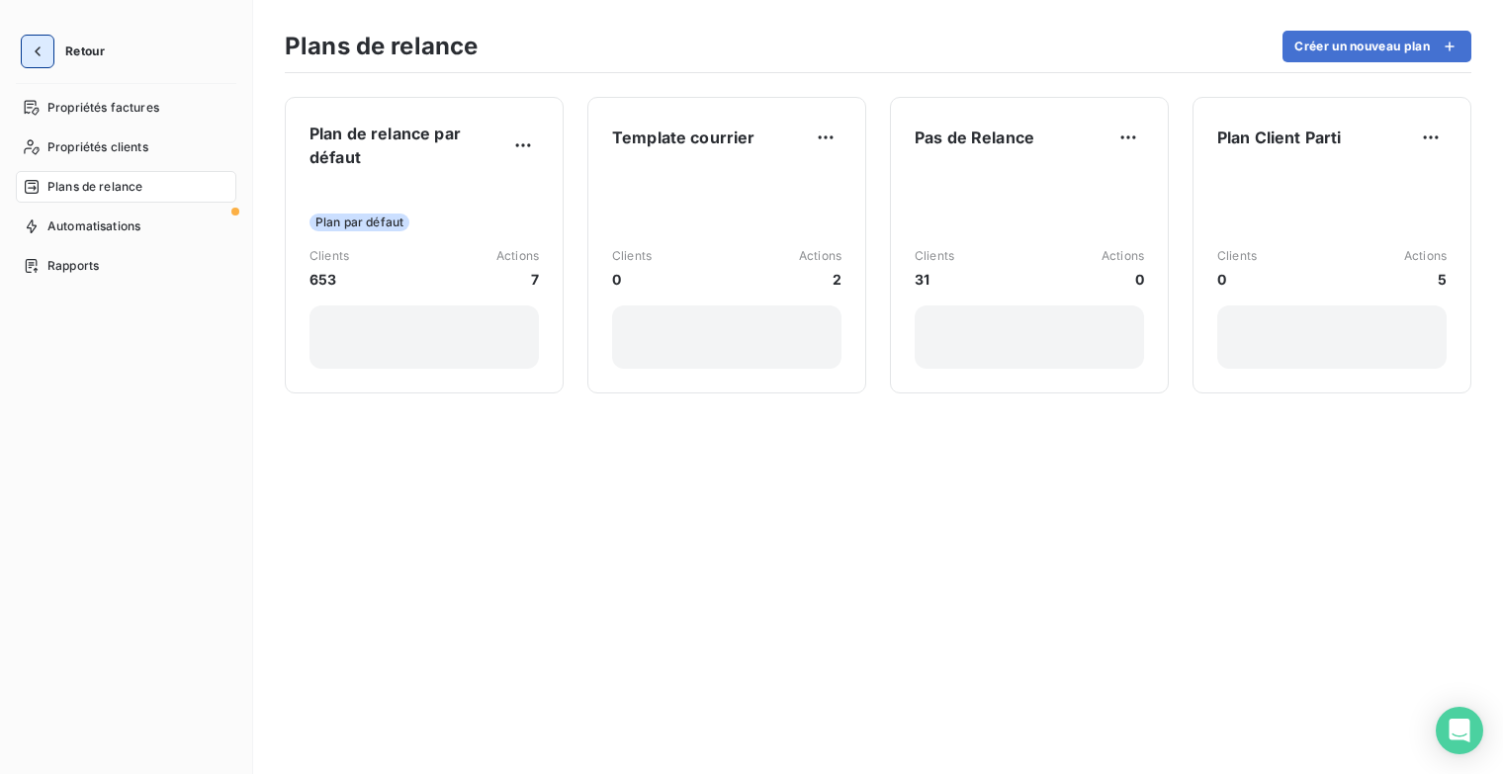
click at [44, 54] on icon "button" at bounding box center [38, 52] width 20 height 20
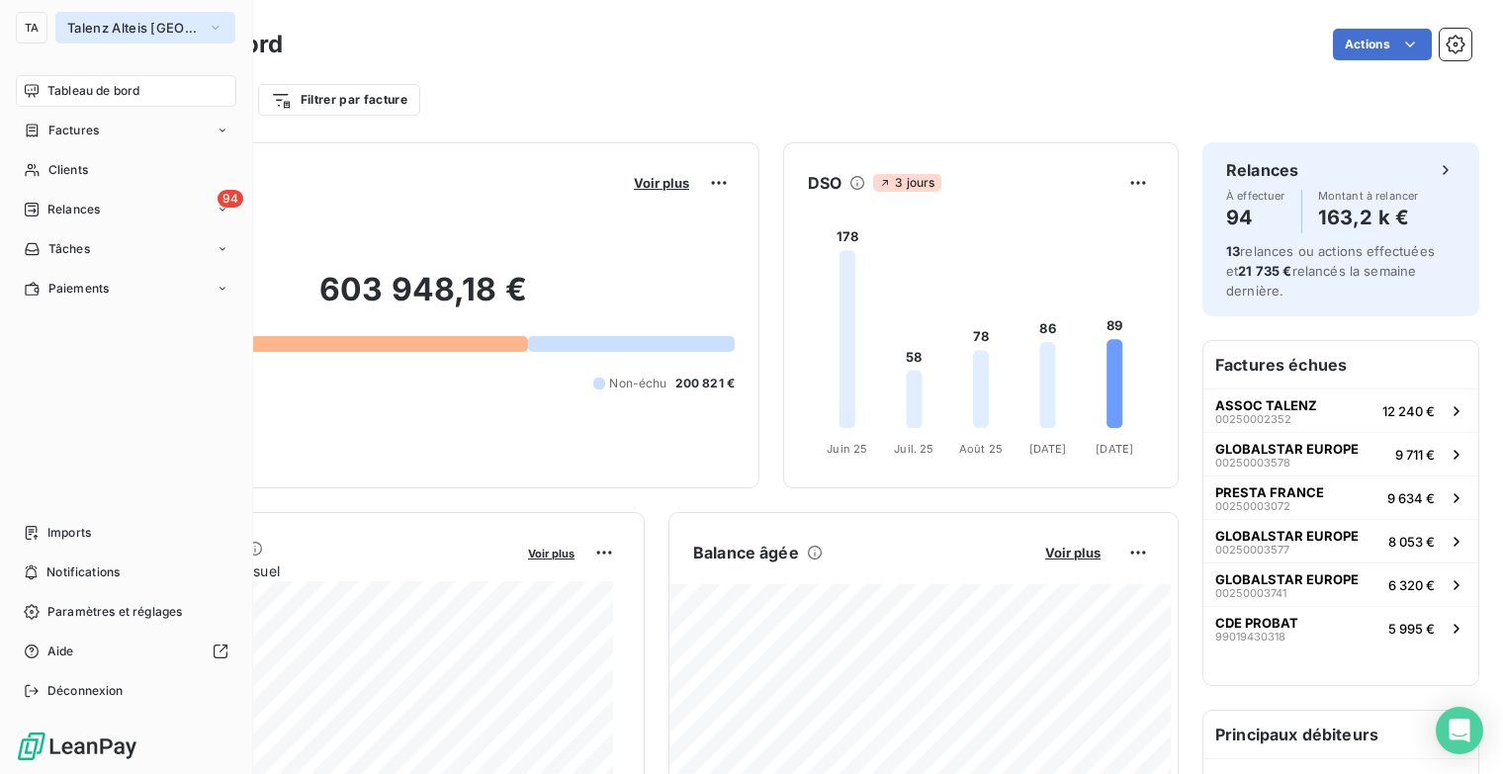
click at [215, 26] on icon "button" at bounding box center [216, 28] width 16 height 20
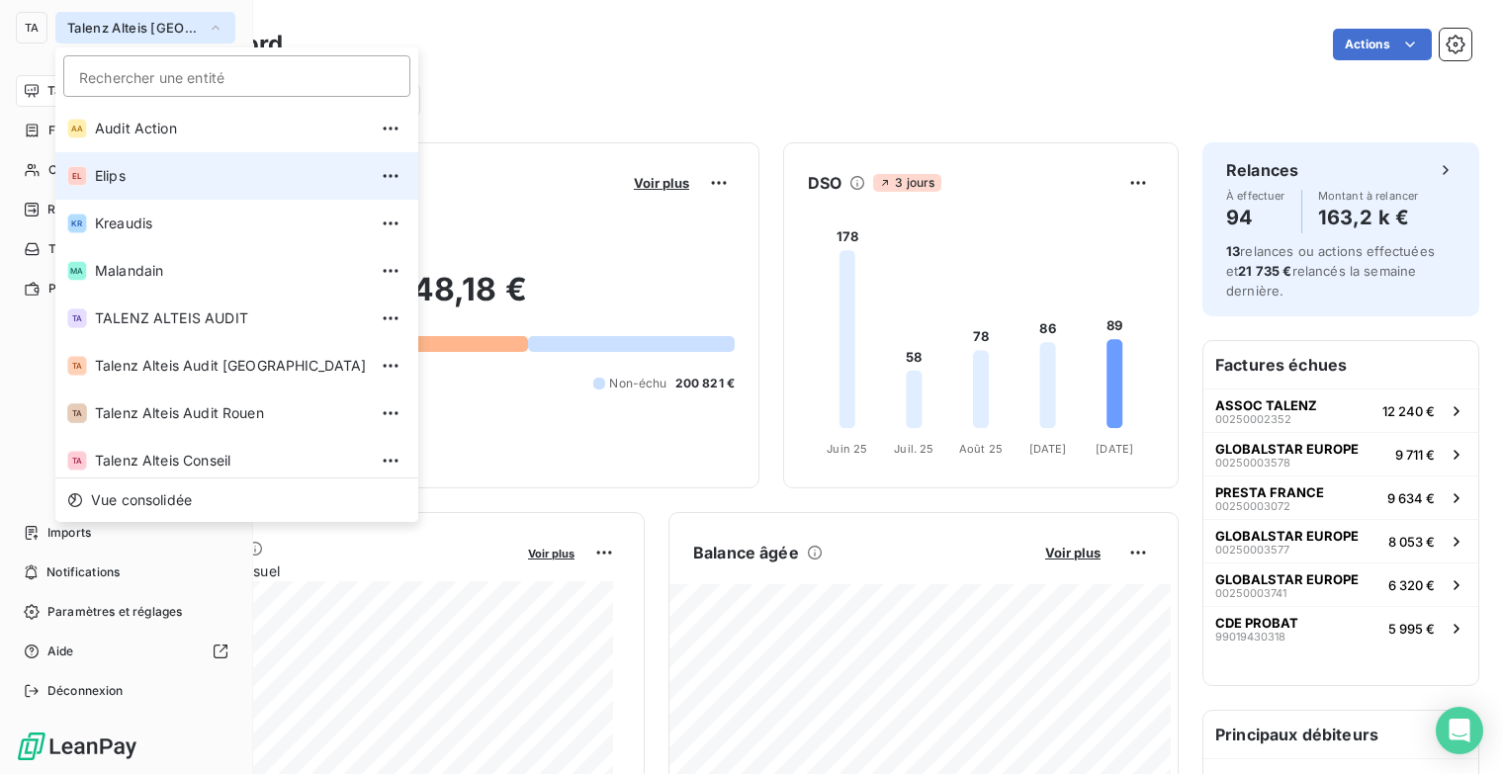
scroll to position [54, 0]
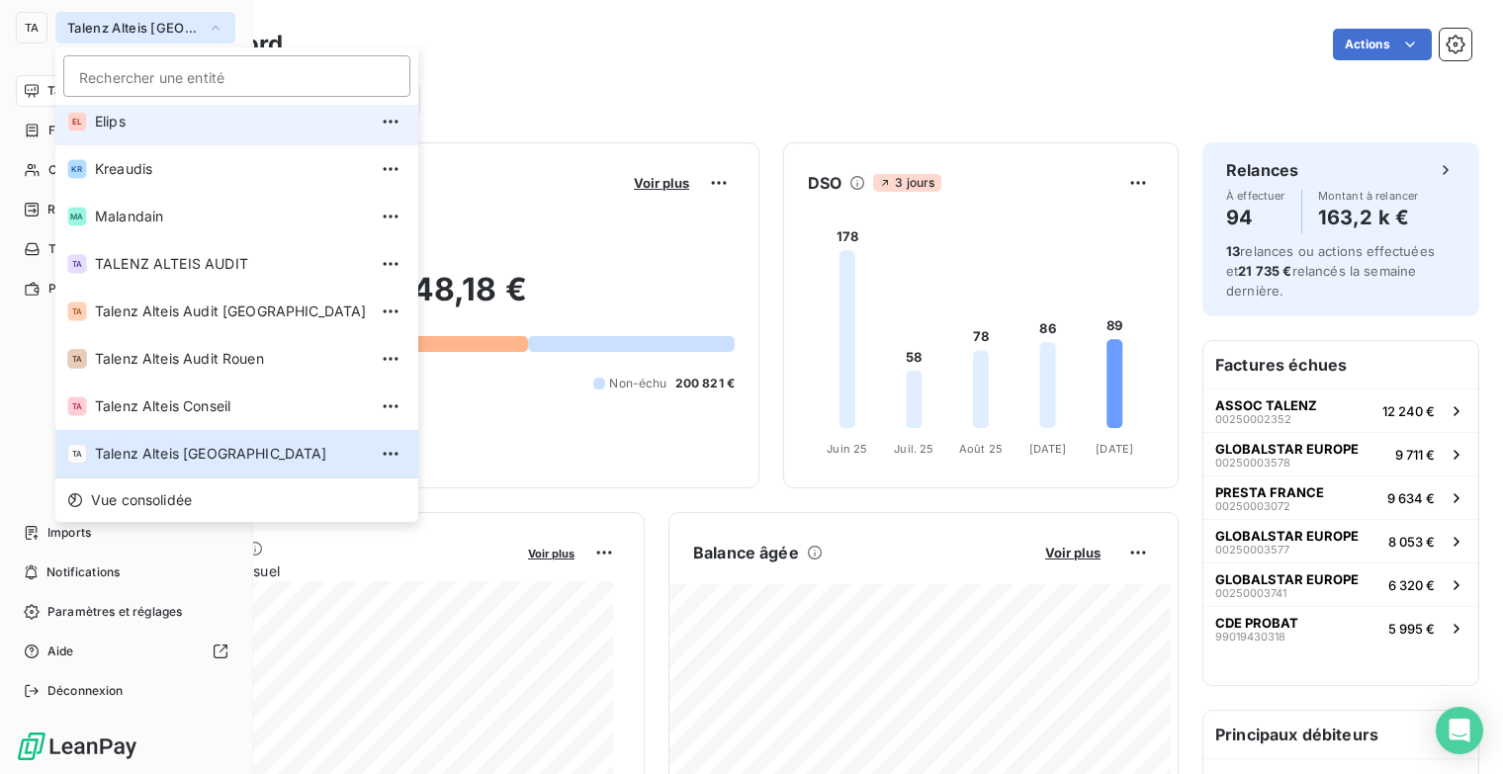
click at [181, 131] on span "Elips" at bounding box center [231, 122] width 272 height 20
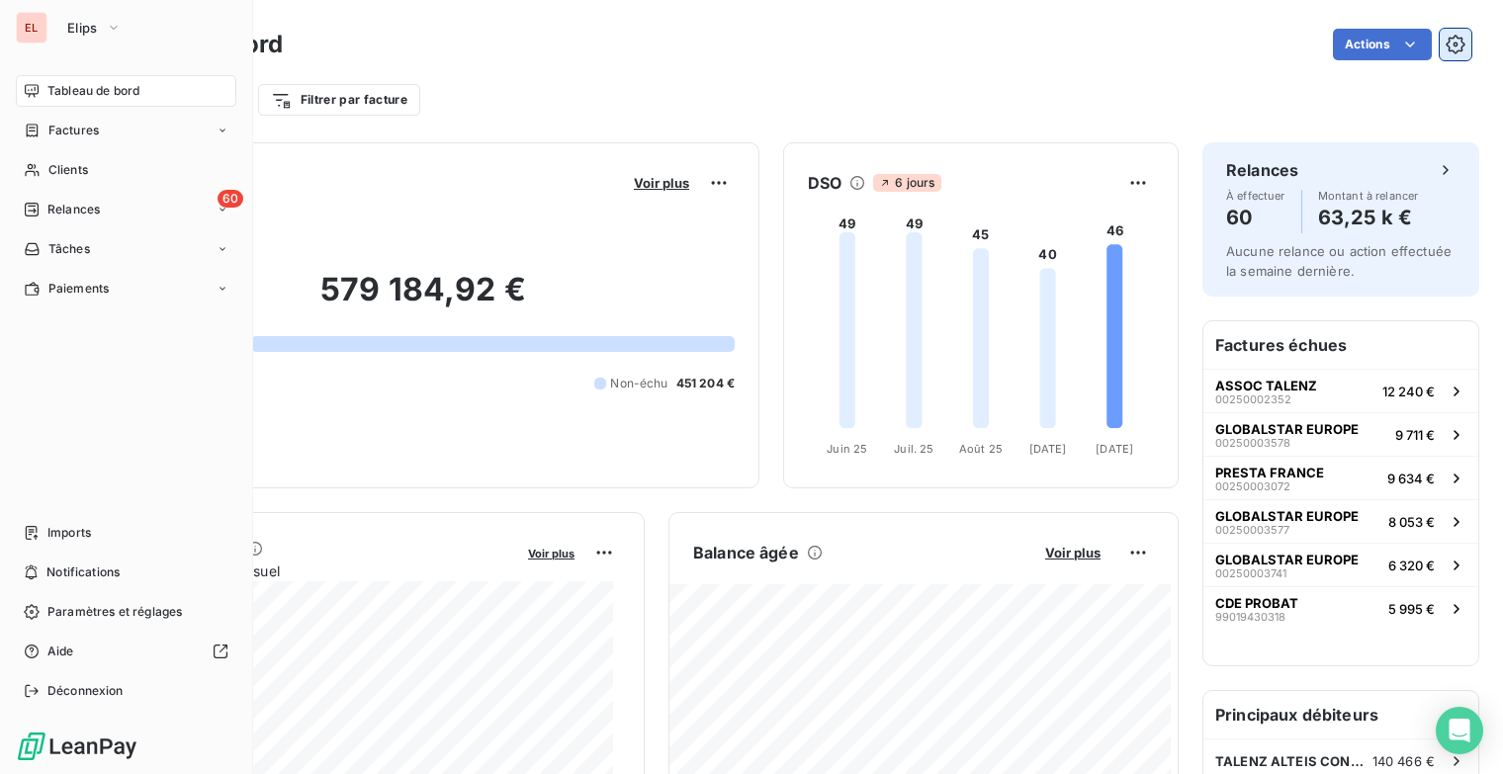
click at [1445, 50] on icon "button" at bounding box center [1454, 44] width 19 height 19
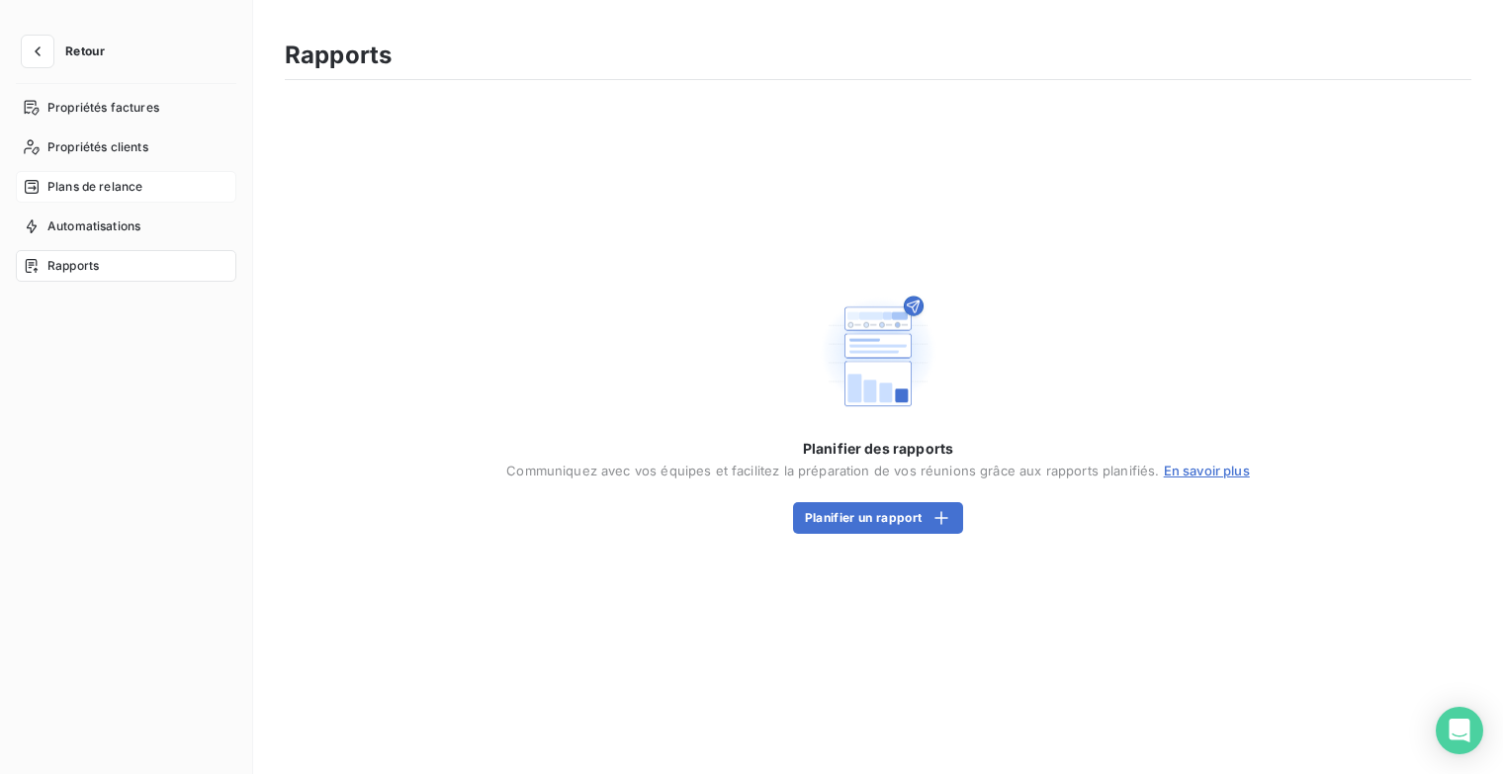
drag, startPoint x: 119, startPoint y: 195, endPoint x: 208, endPoint y: 186, distance: 89.4
click at [120, 195] on span "Plans de relance" at bounding box center [94, 187] width 95 height 18
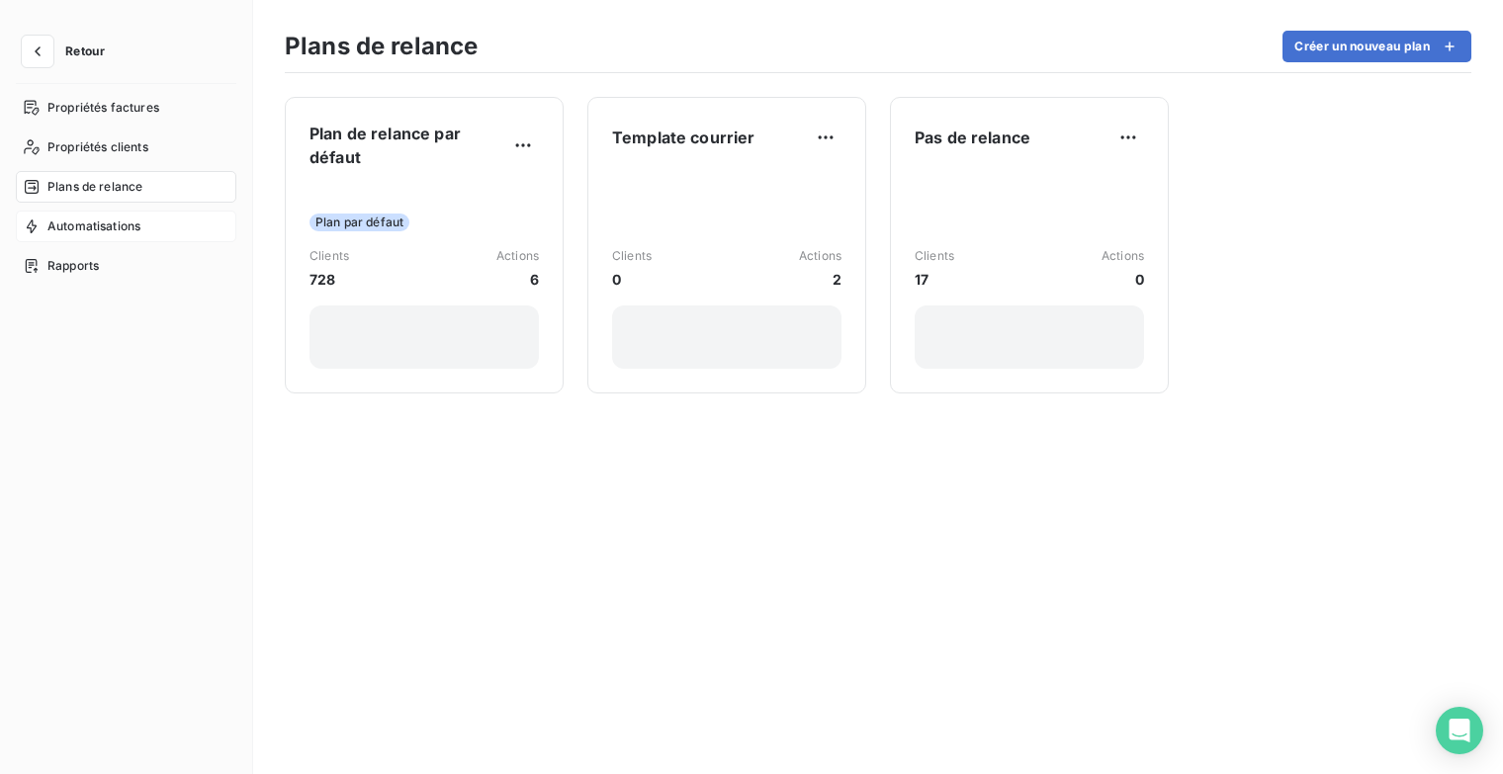
click at [74, 224] on span "Automatisations" at bounding box center [93, 227] width 93 height 18
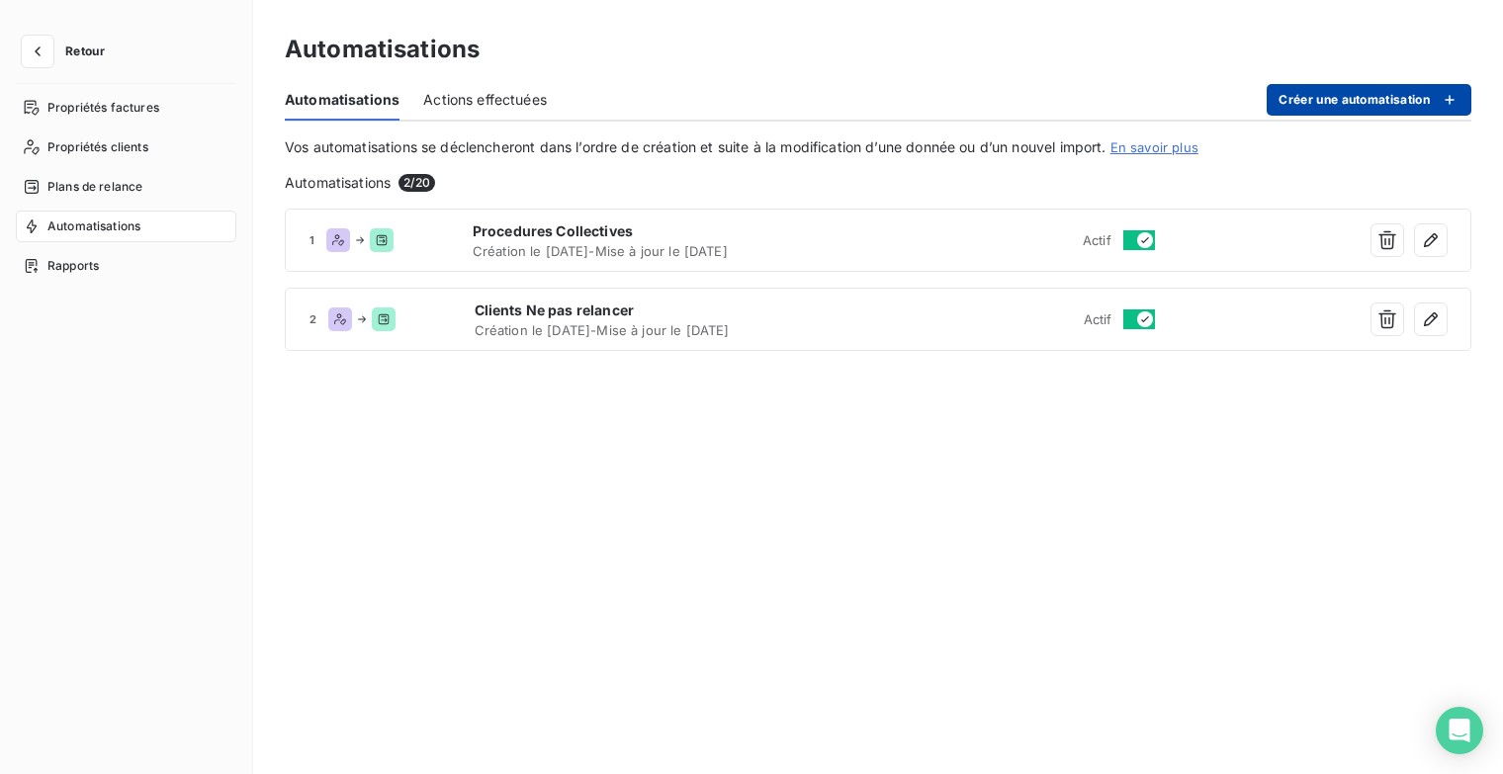
click at [1454, 103] on icon "button" at bounding box center [1450, 100] width 20 height 20
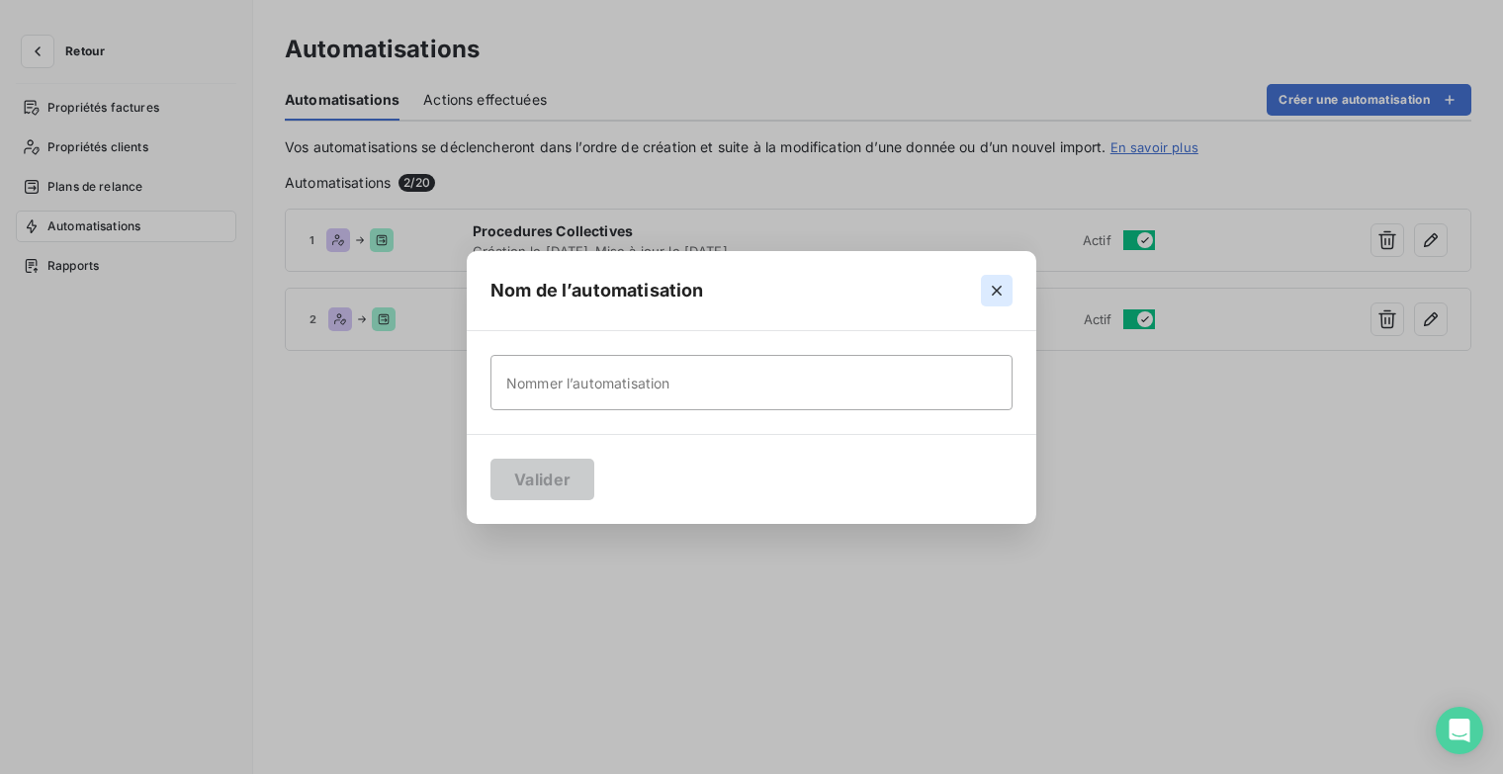
click at [1002, 288] on icon "button" at bounding box center [997, 291] width 20 height 20
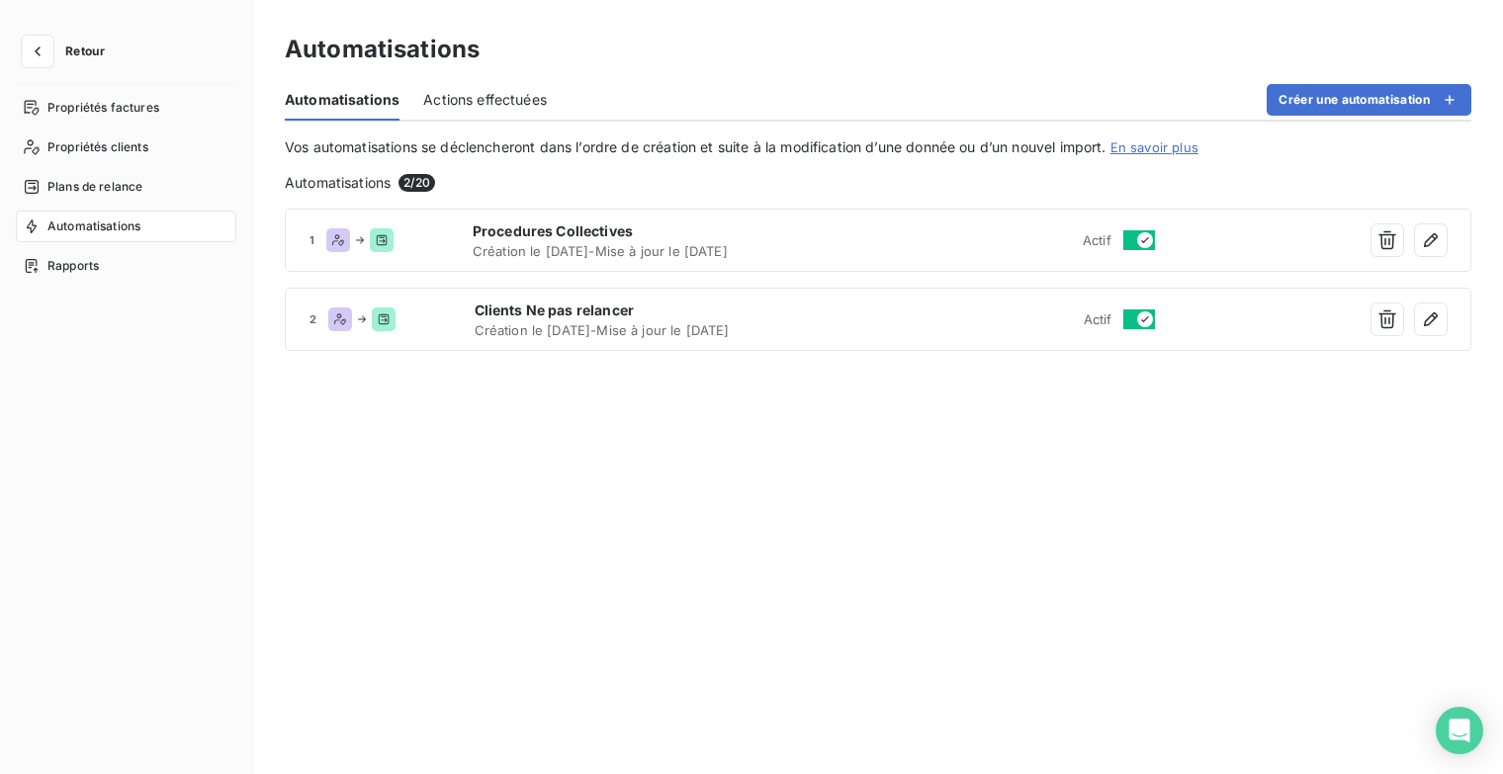
click at [94, 45] on span "Retour" at bounding box center [85, 51] width 40 height 12
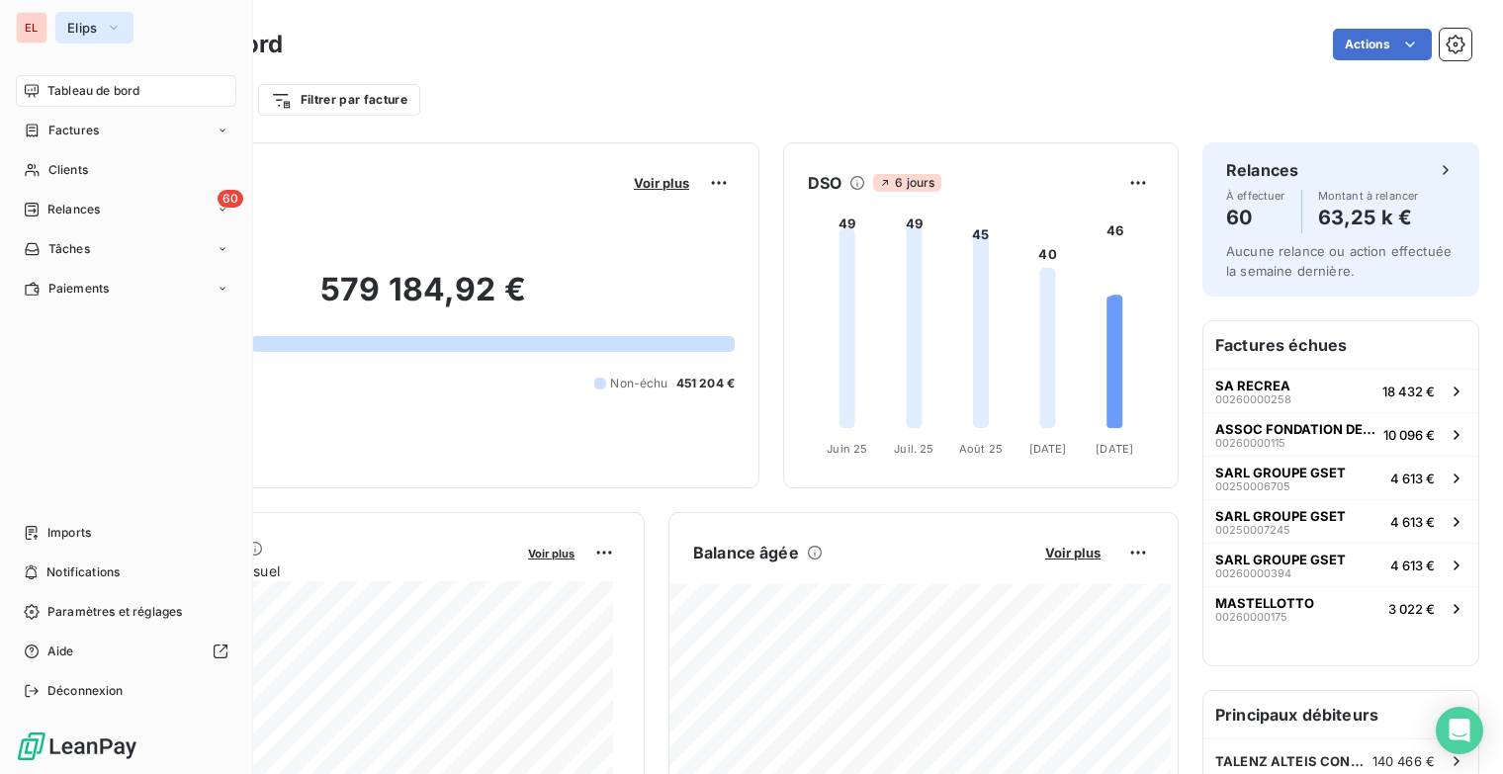
click at [115, 27] on icon "button" at bounding box center [114, 28] width 8 height 4
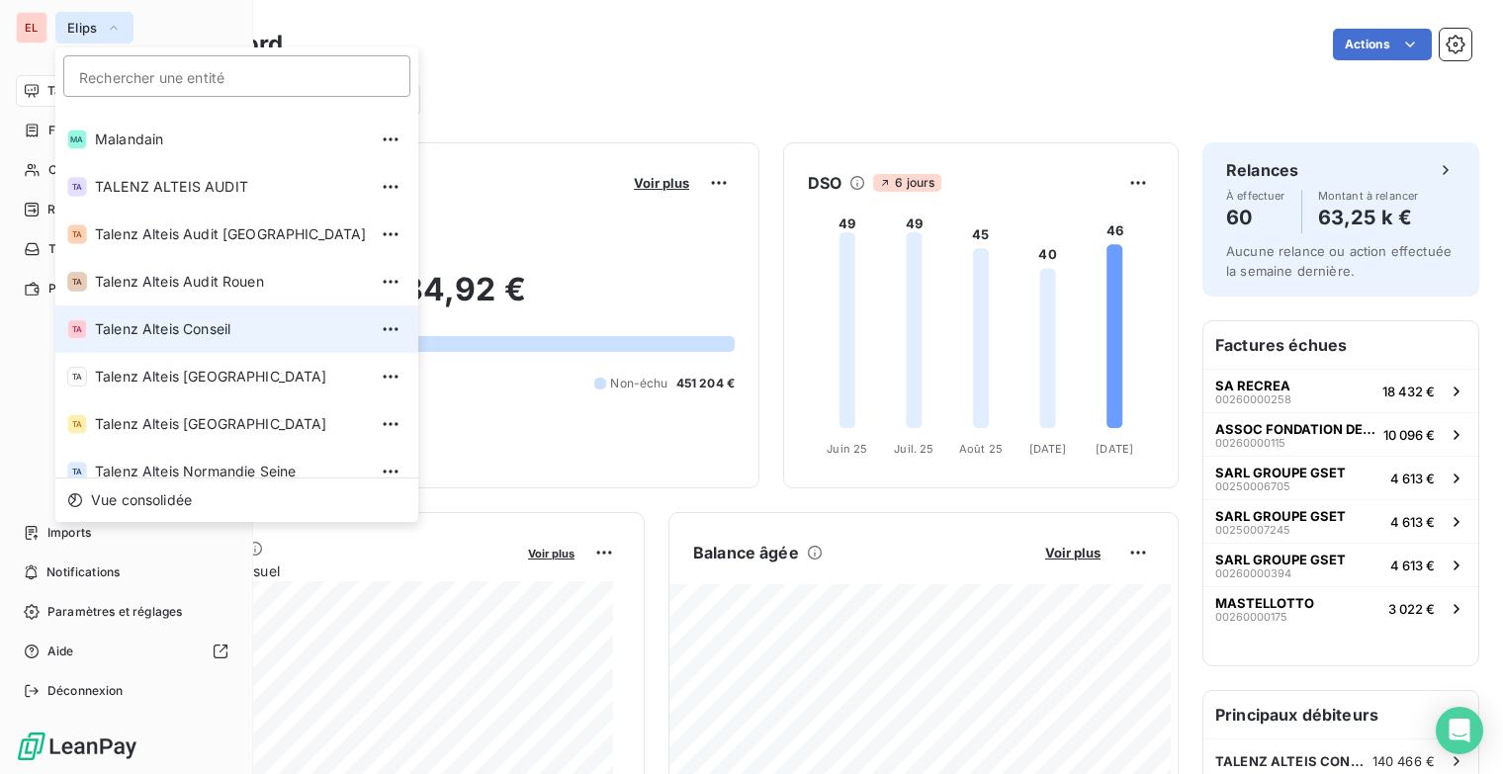
scroll to position [148, 0]
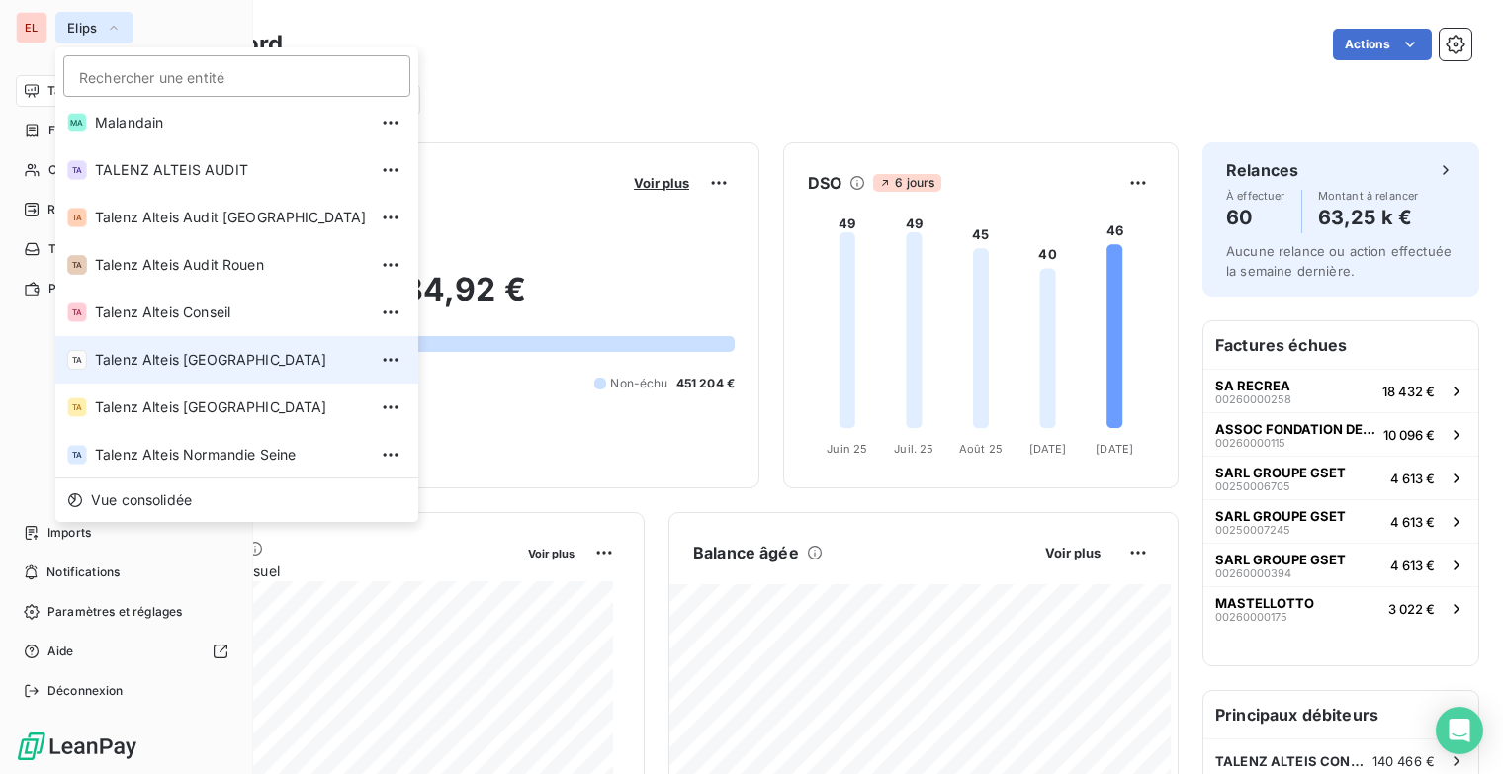
click at [249, 343] on li "TA Talenz Alteis [GEOGRAPHIC_DATA]" at bounding box center [236, 359] width 363 height 47
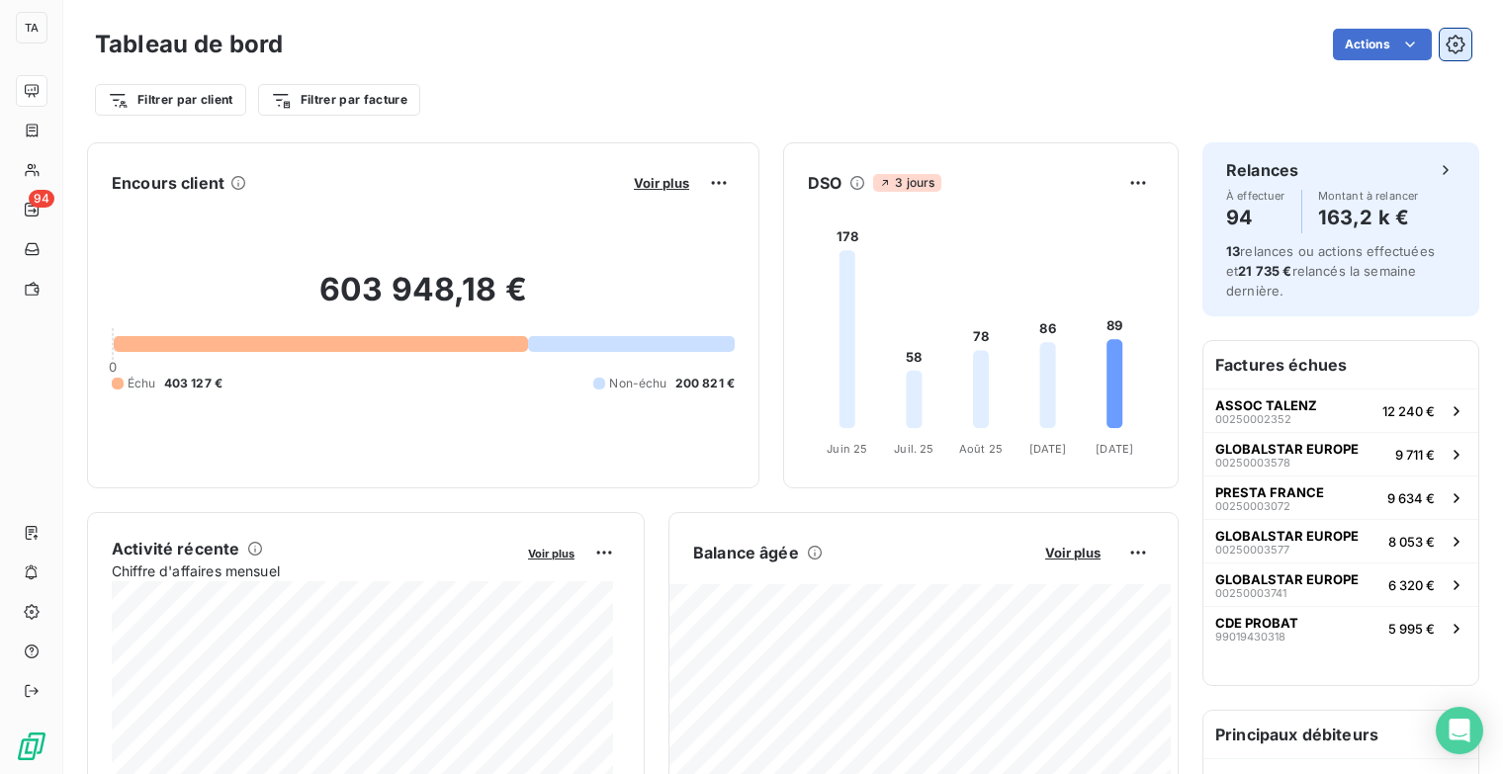
click at [1445, 43] on icon "button" at bounding box center [1454, 44] width 19 height 19
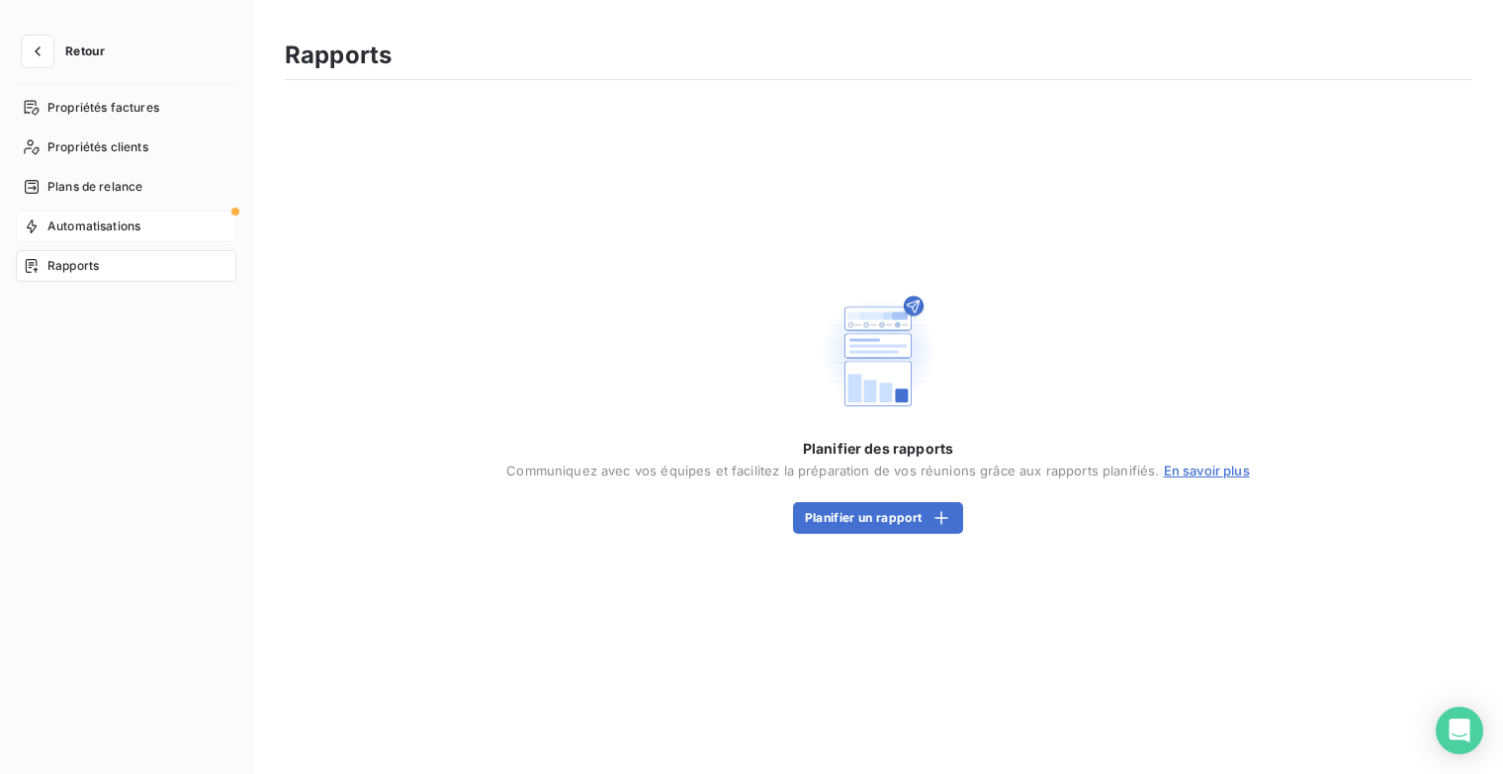
click at [132, 222] on span "Automatisations" at bounding box center [93, 227] width 93 height 18
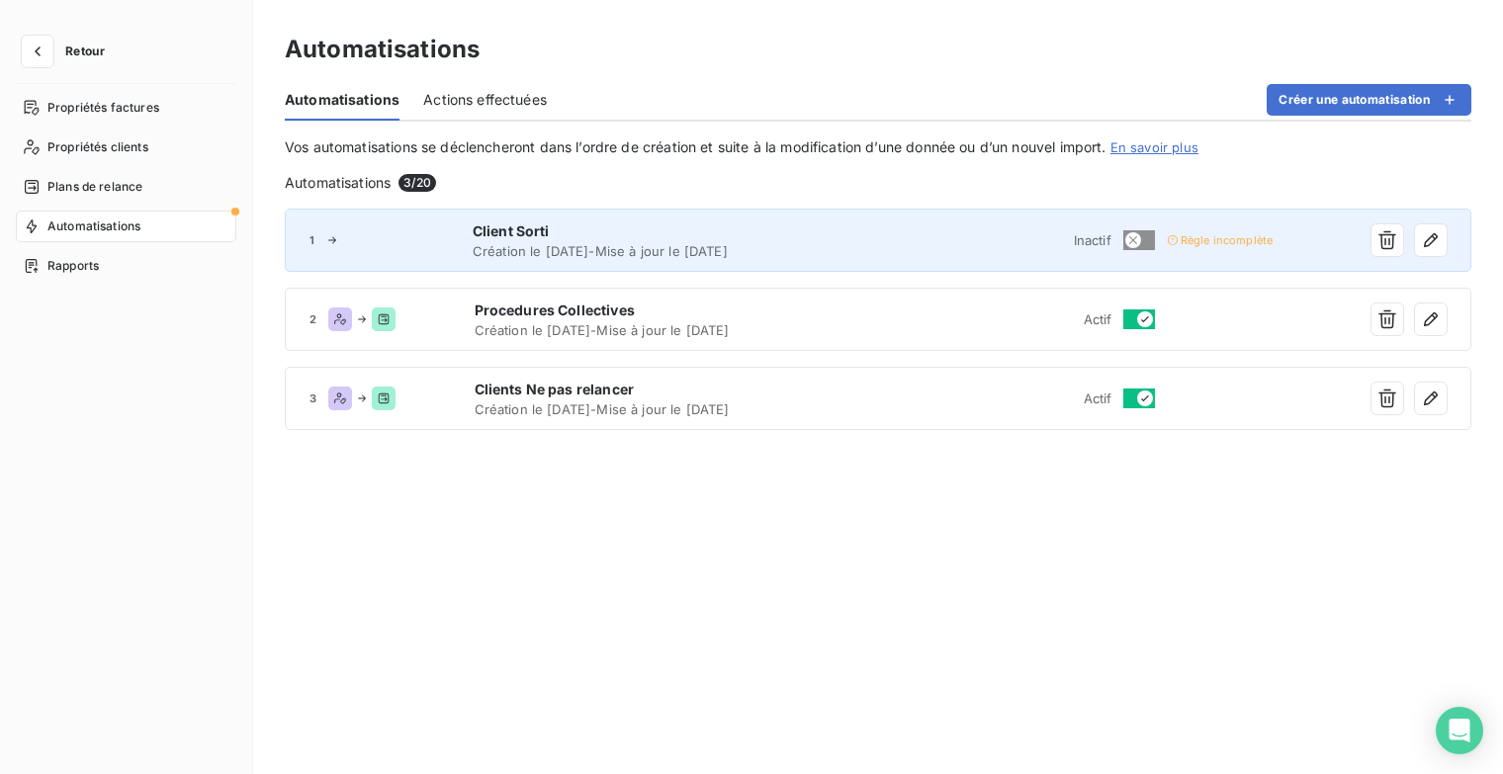
click at [619, 245] on span "Création le [DATE] - Mise à jour le [DATE]" at bounding box center [674, 251] width 402 height 16
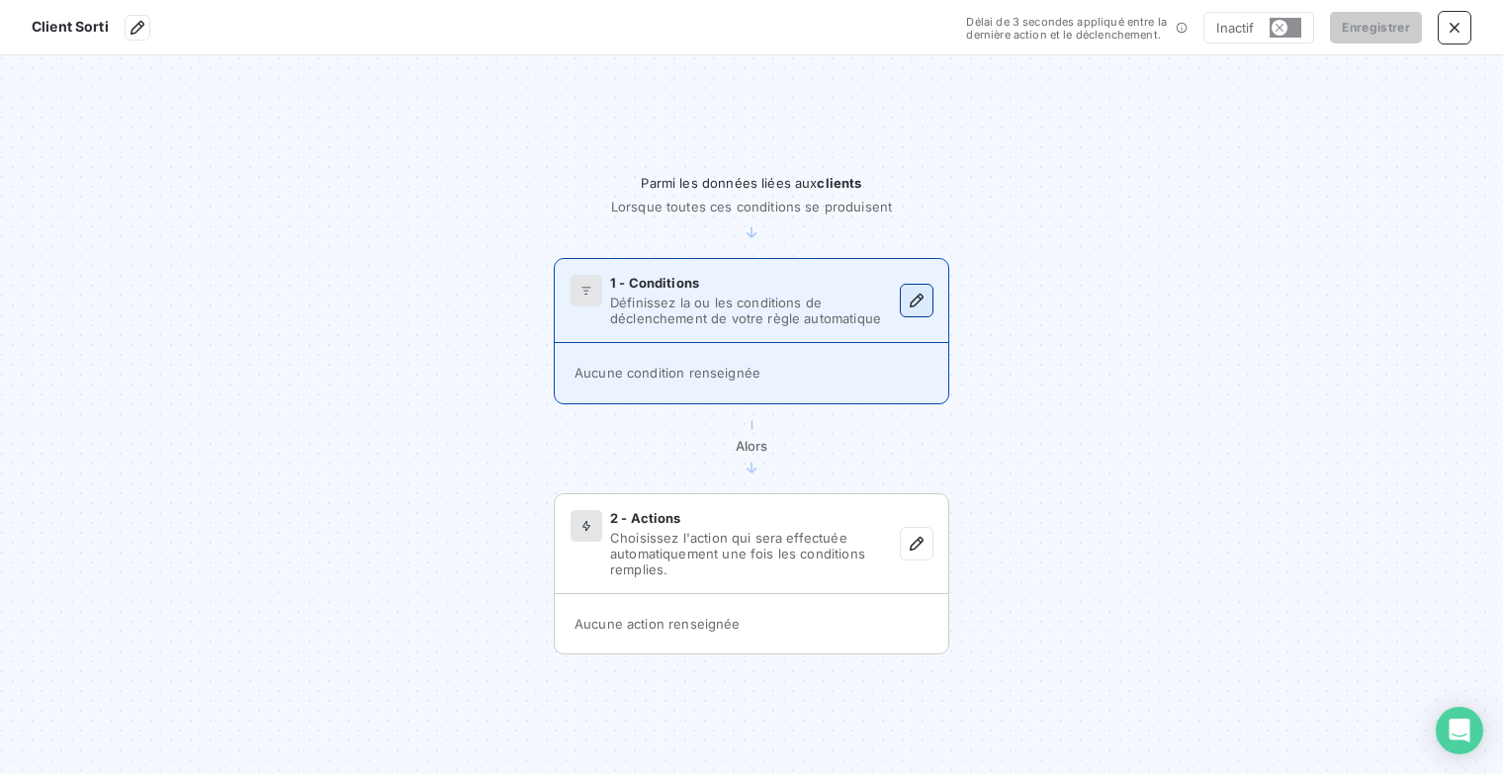
click at [913, 304] on icon "button" at bounding box center [917, 301] width 20 height 20
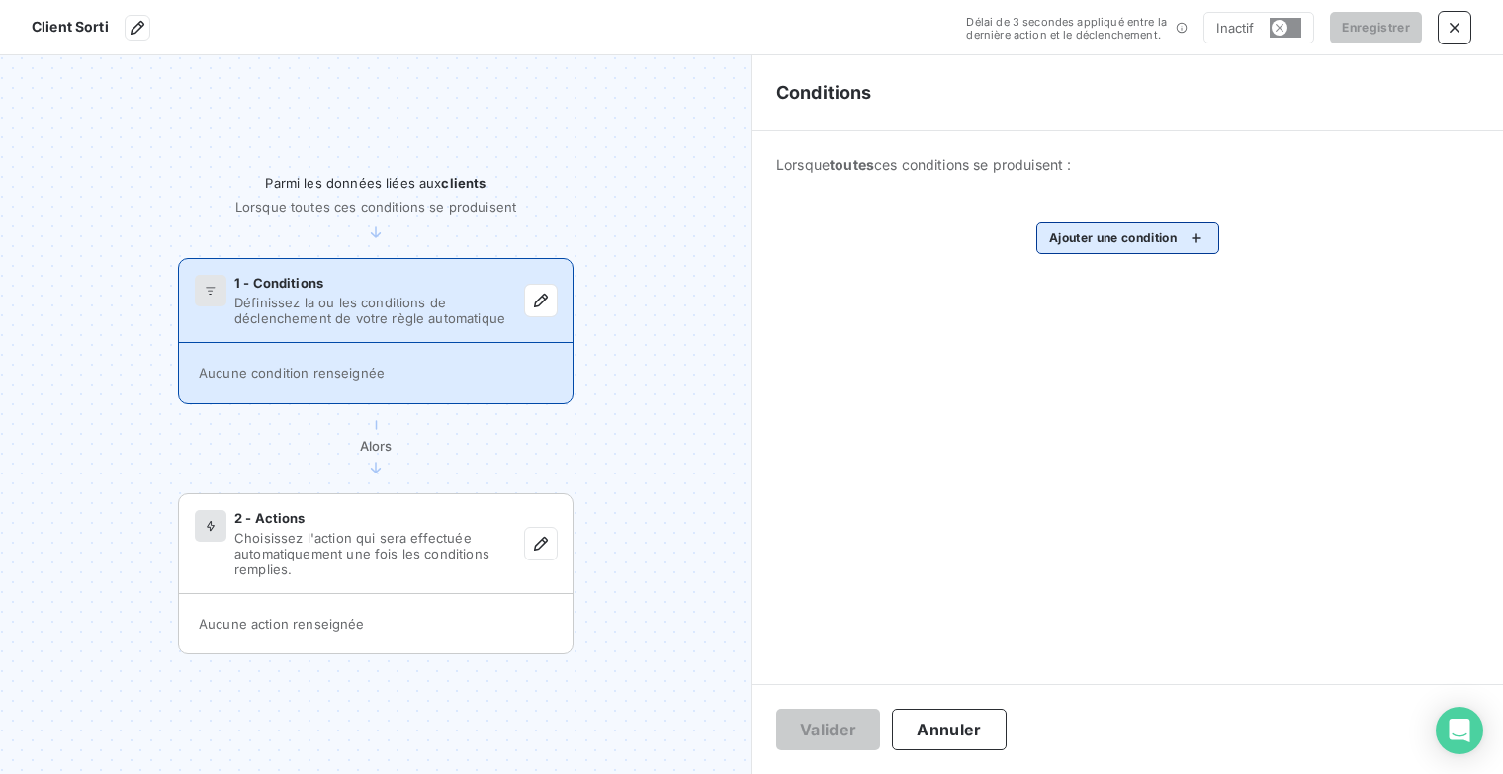
click at [1183, 236] on html "Client Sorti Délai de 3 secondes appliqué entre la dernière action et le déclen…" at bounding box center [751, 387] width 1503 height 774
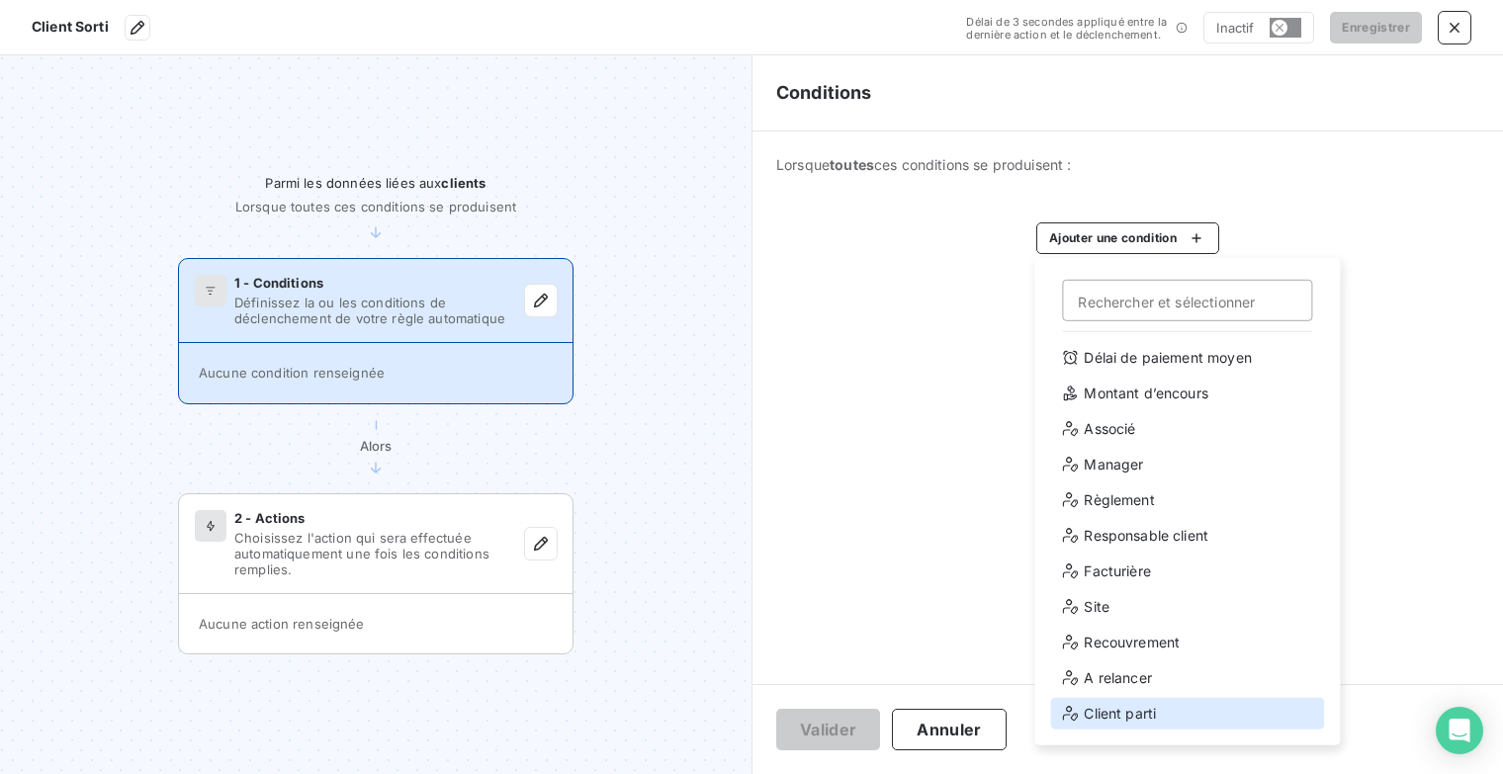
drag, startPoint x: 1159, startPoint y: 714, endPoint x: 1119, endPoint y: 675, distance: 55.2
click at [1159, 714] on div "Client parti" at bounding box center [1187, 714] width 274 height 32
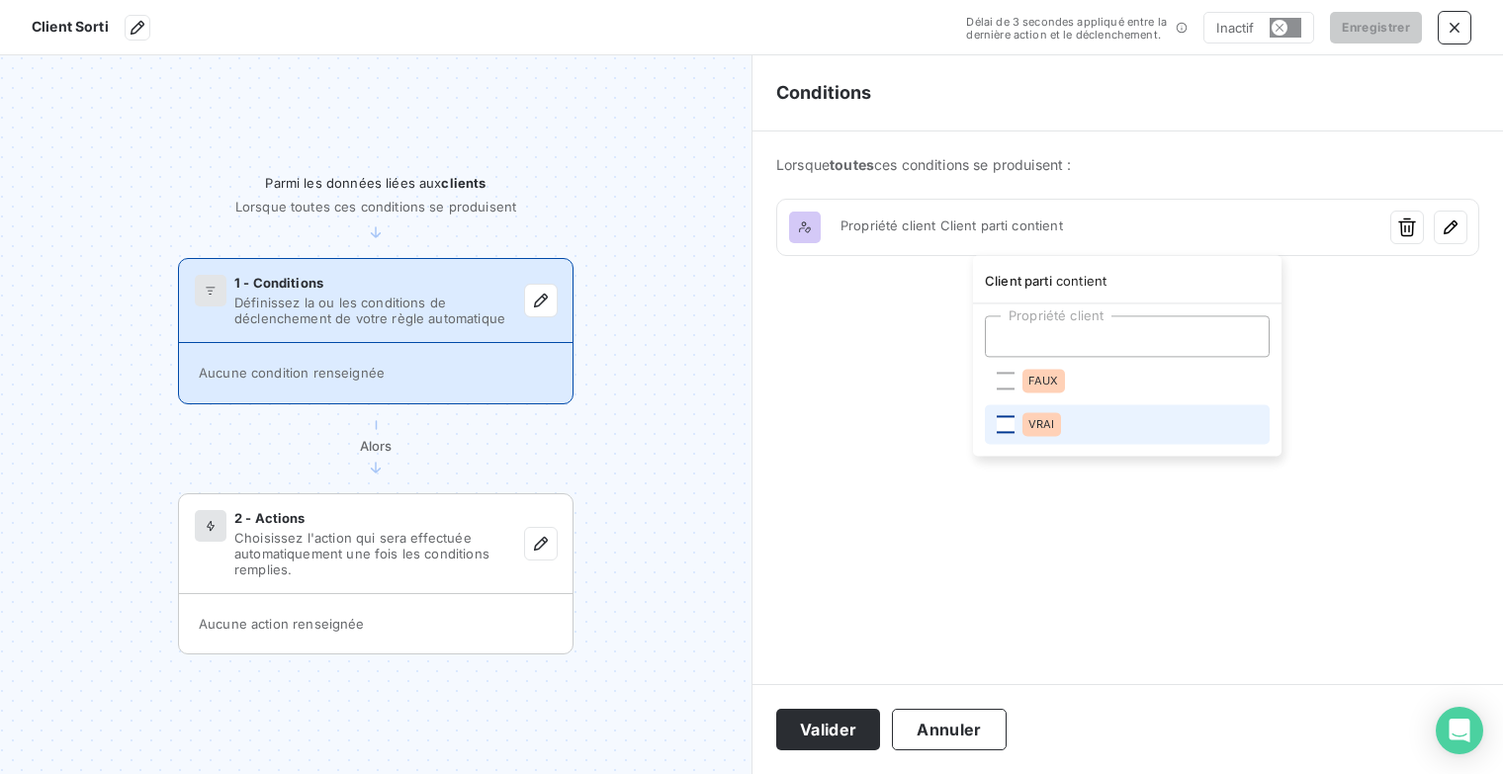
click at [1008, 428] on div at bounding box center [1006, 424] width 18 height 18
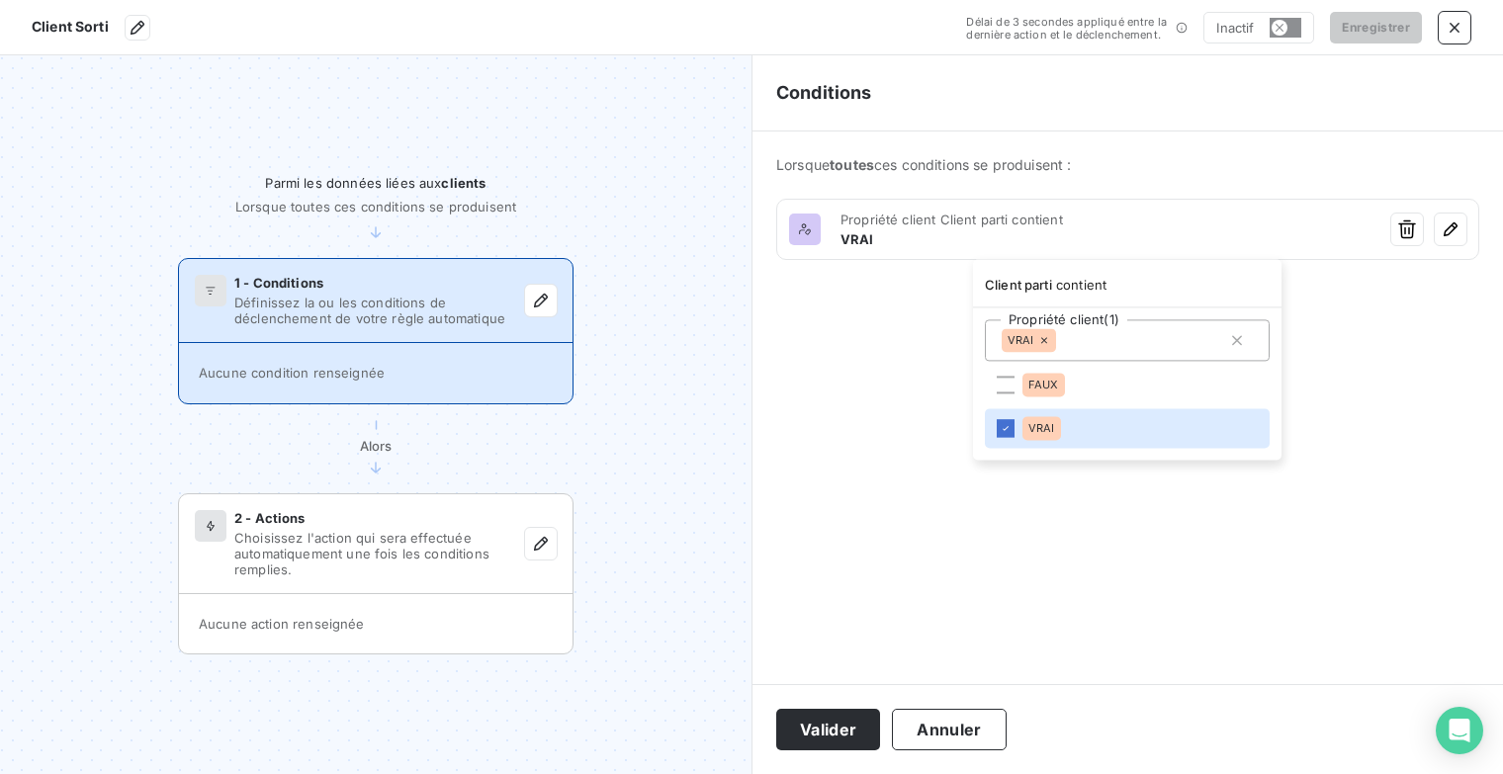
click at [842, 722] on html "Client Sorti Délai de 3 secondes appliqué entre la dernière action et le déclen…" at bounding box center [751, 387] width 1503 height 774
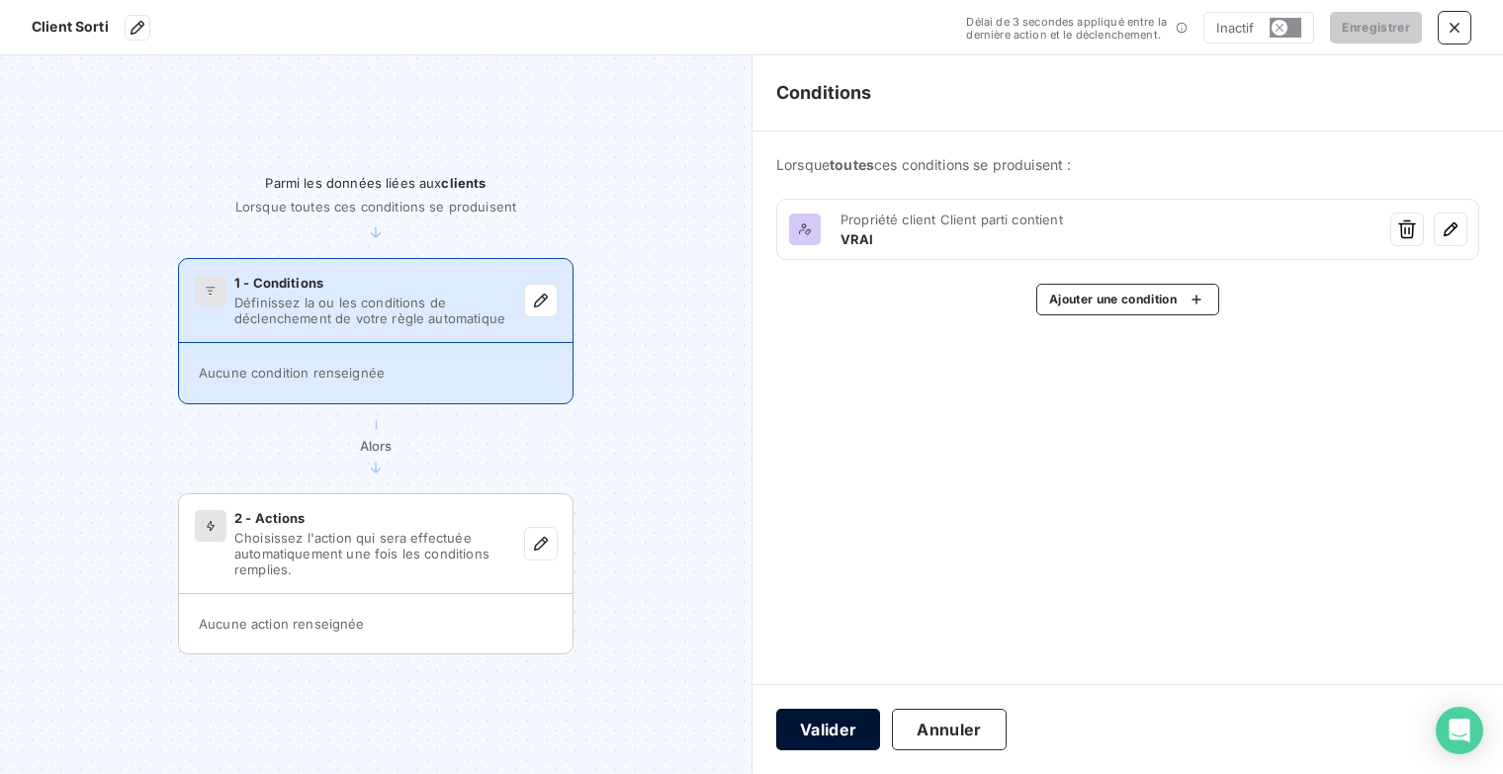
click at [823, 727] on button "Valider" at bounding box center [828, 730] width 104 height 42
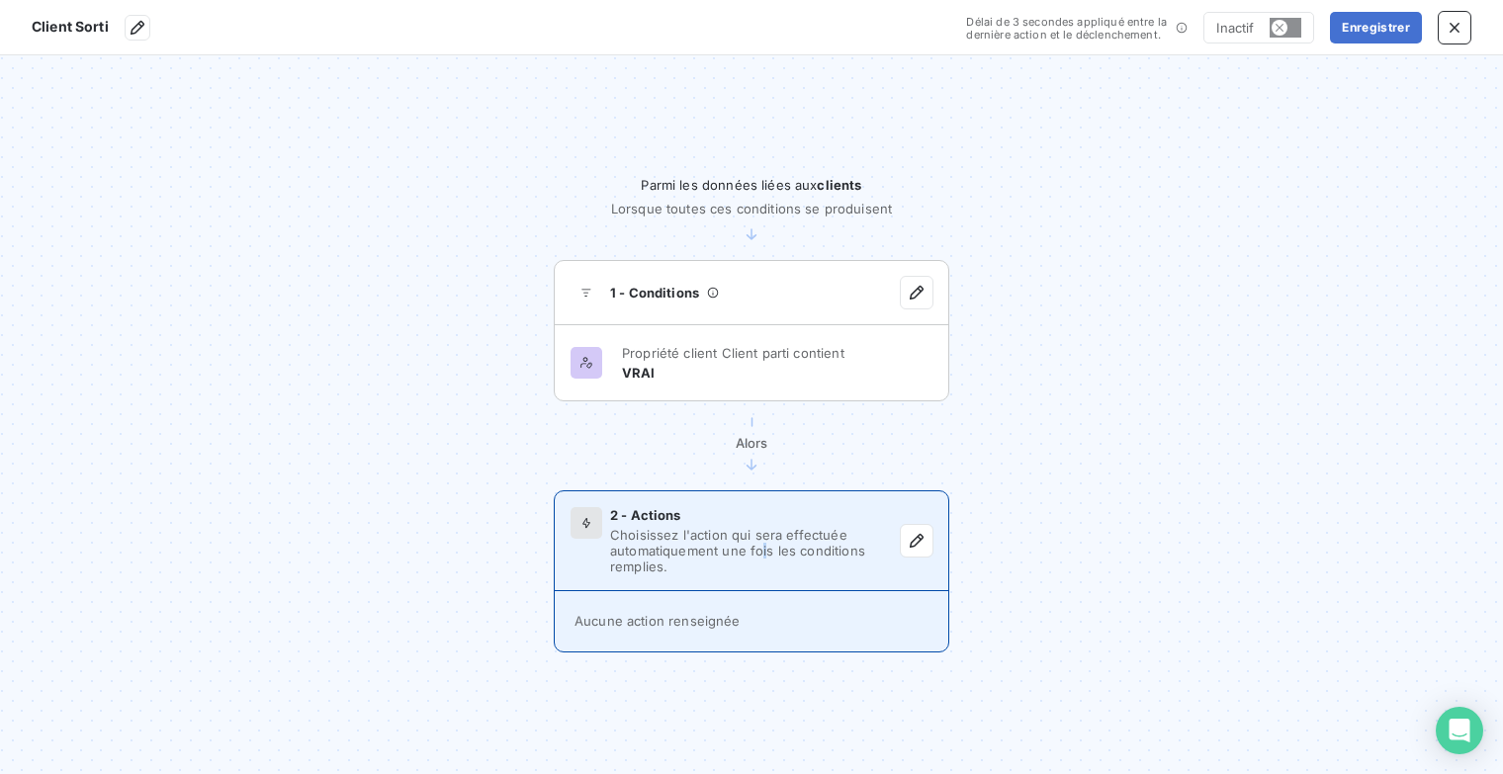
click at [763, 550] on span "Choisissez l'action qui sera effectuée automatiquement une fois les conditions …" at bounding box center [755, 550] width 291 height 47
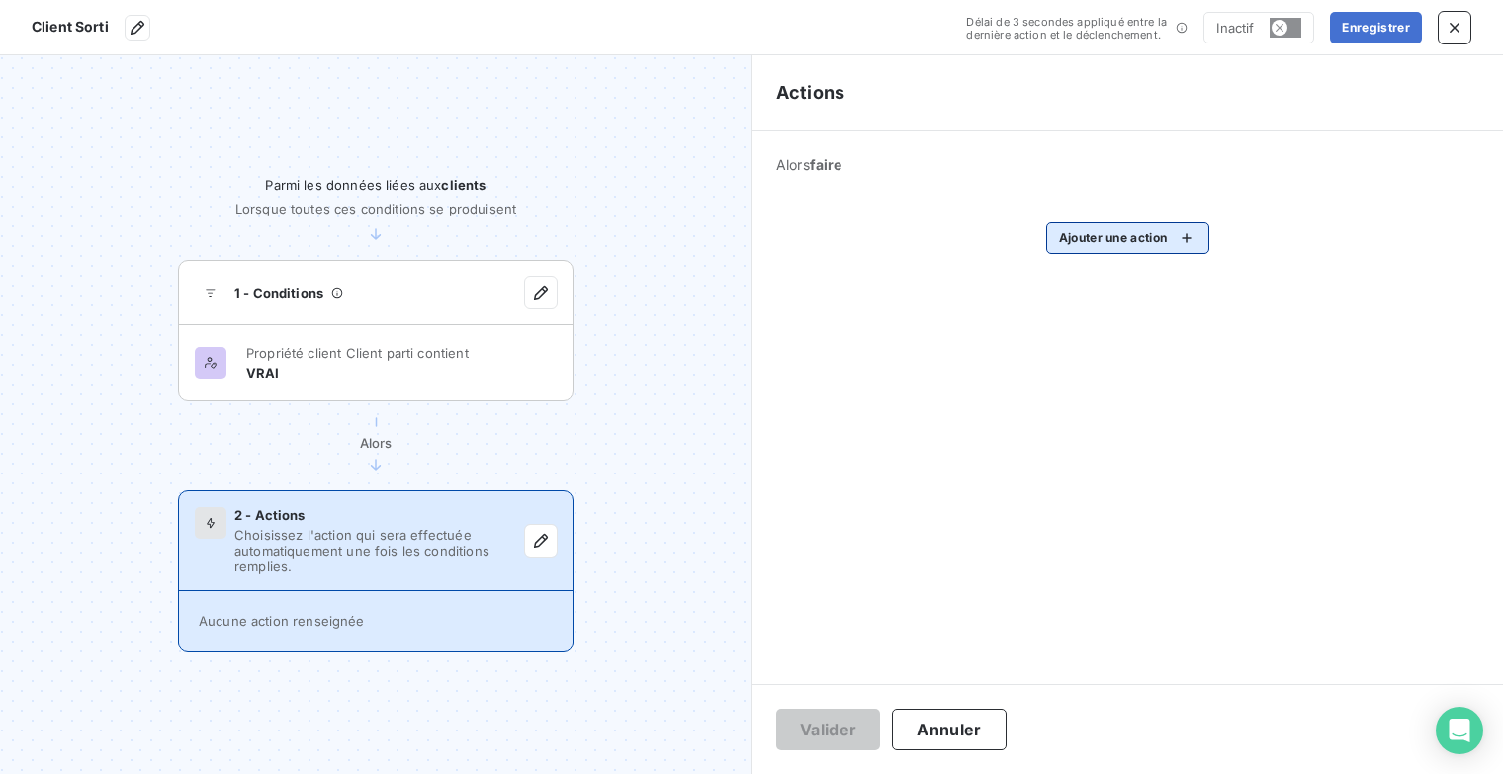
click at [1194, 230] on html "Client Sorti Délai de 3 secondes appliqué entre la dernière action et le déclen…" at bounding box center [751, 387] width 1503 height 774
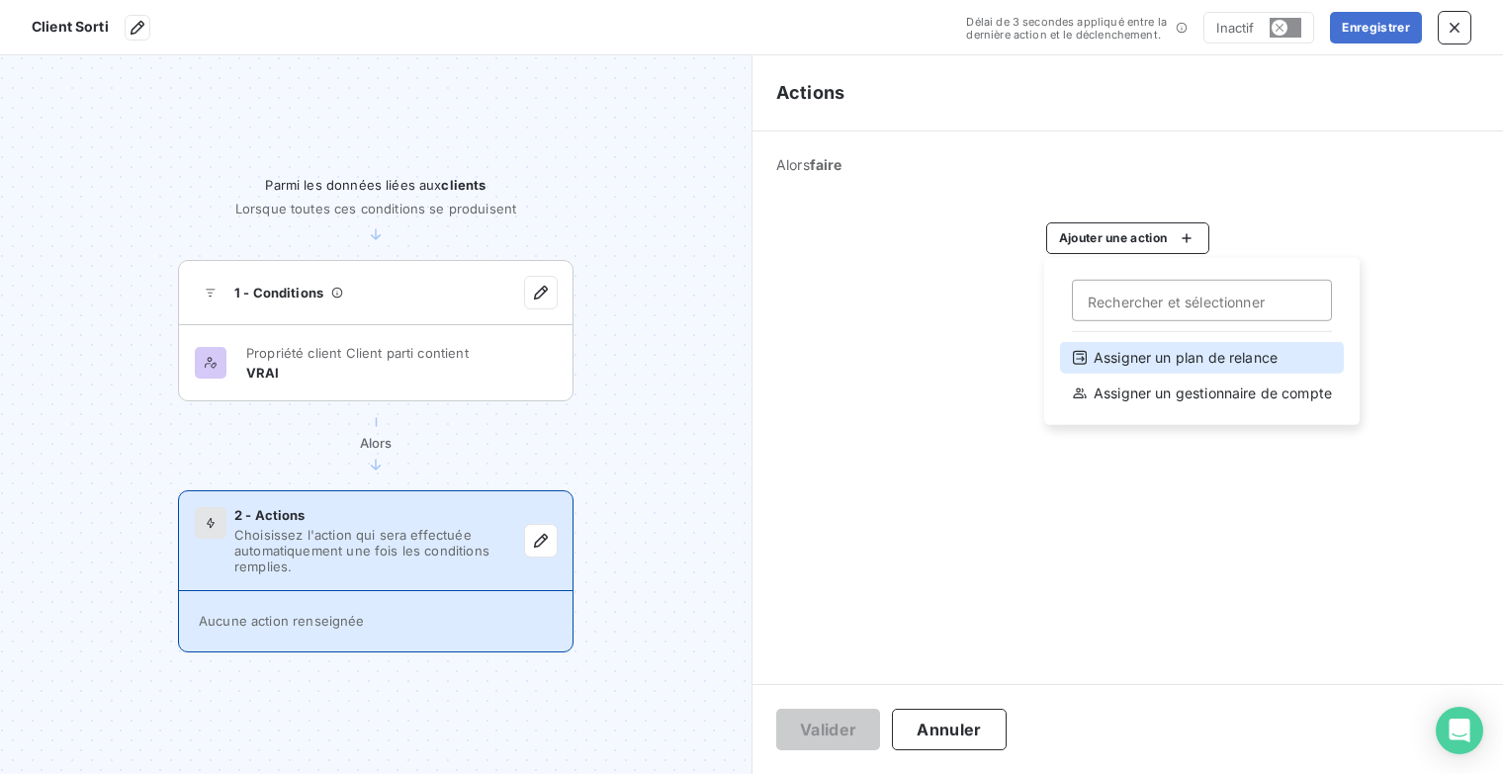
click at [1200, 360] on div "Assigner un plan de relance" at bounding box center [1202, 358] width 284 height 32
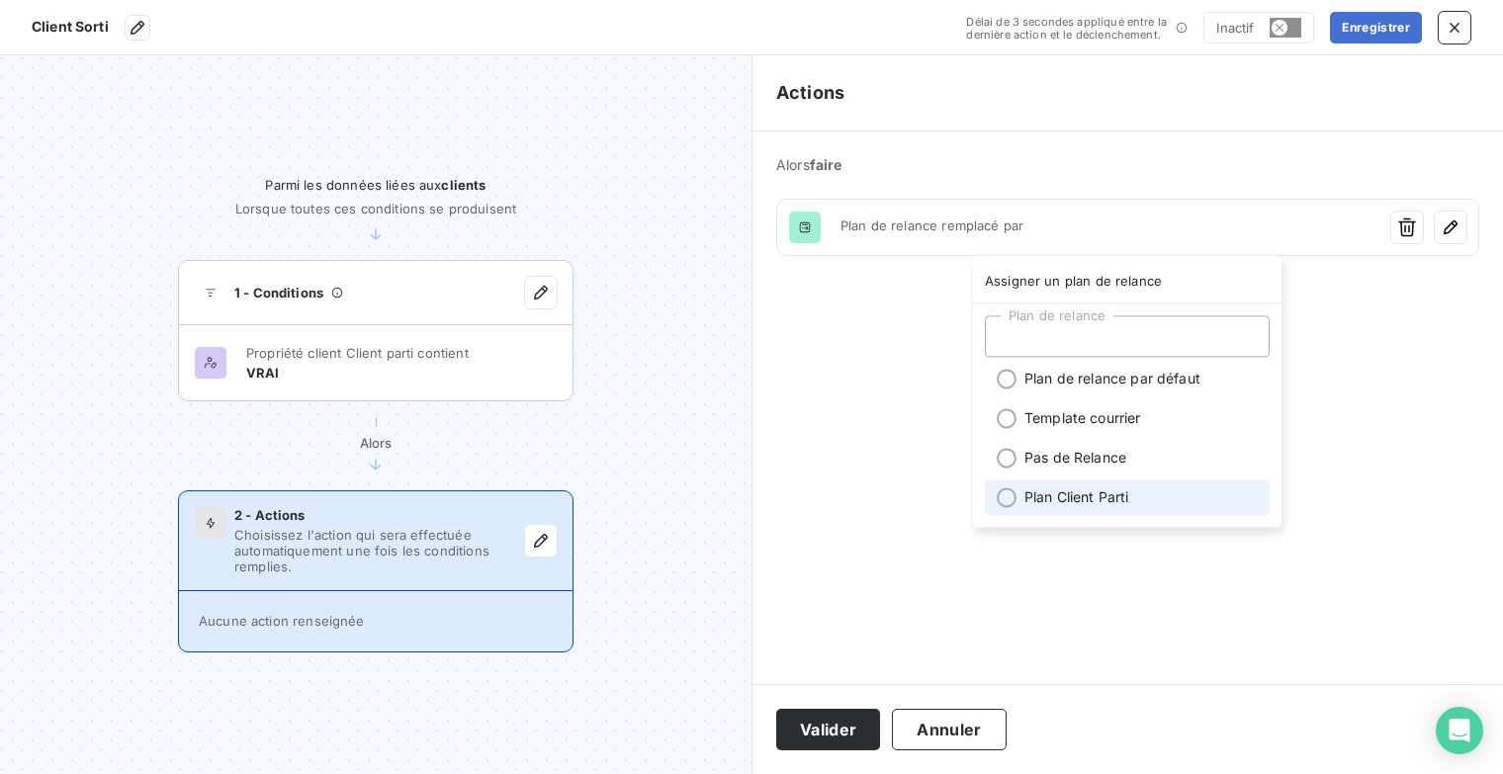
click at [1056, 486] on li "Plan Client Parti" at bounding box center [1127, 498] width 285 height 36
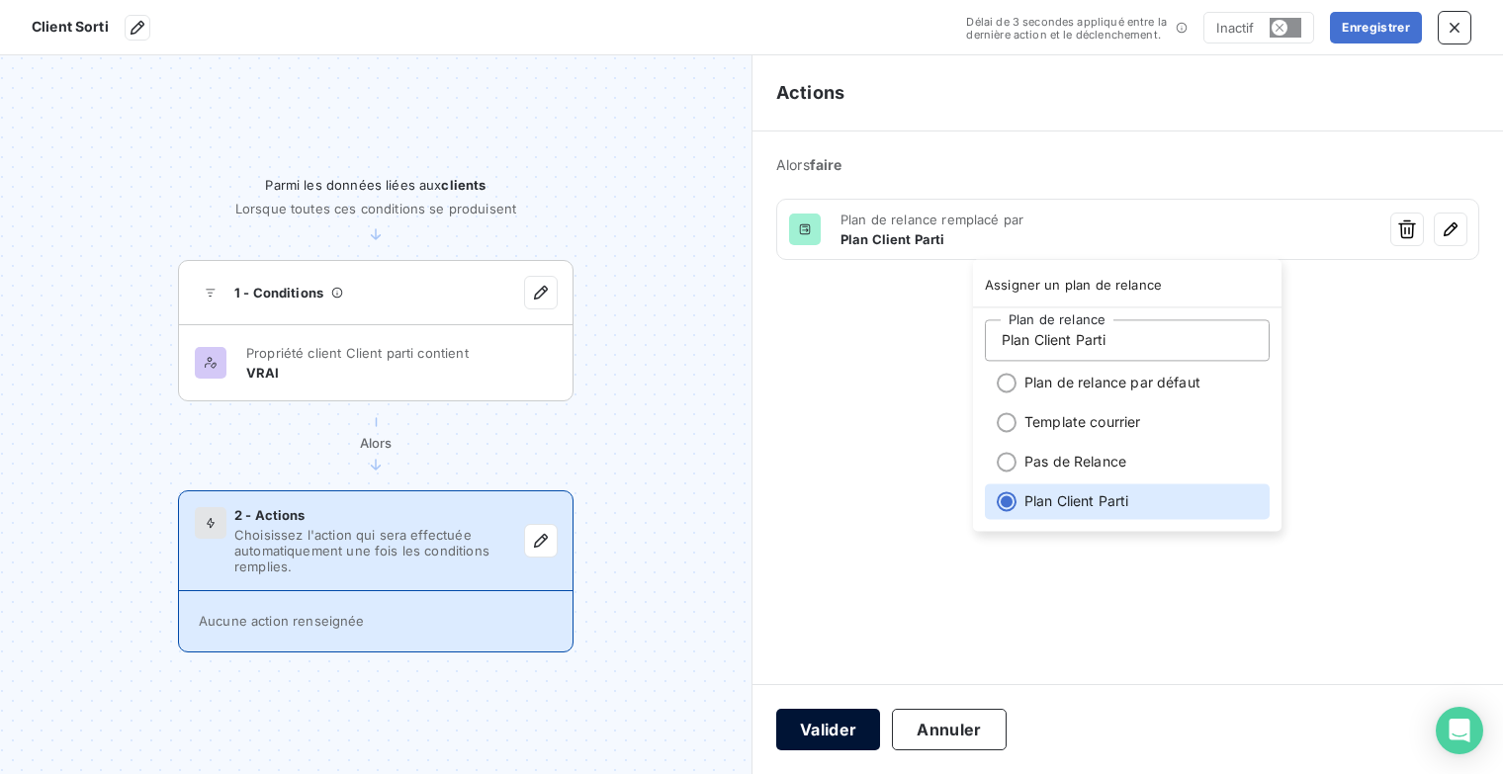
click at [844, 732] on html "Client Sorti Délai de 3 secondes appliqué entre la dernière action et le déclen…" at bounding box center [751, 387] width 1503 height 774
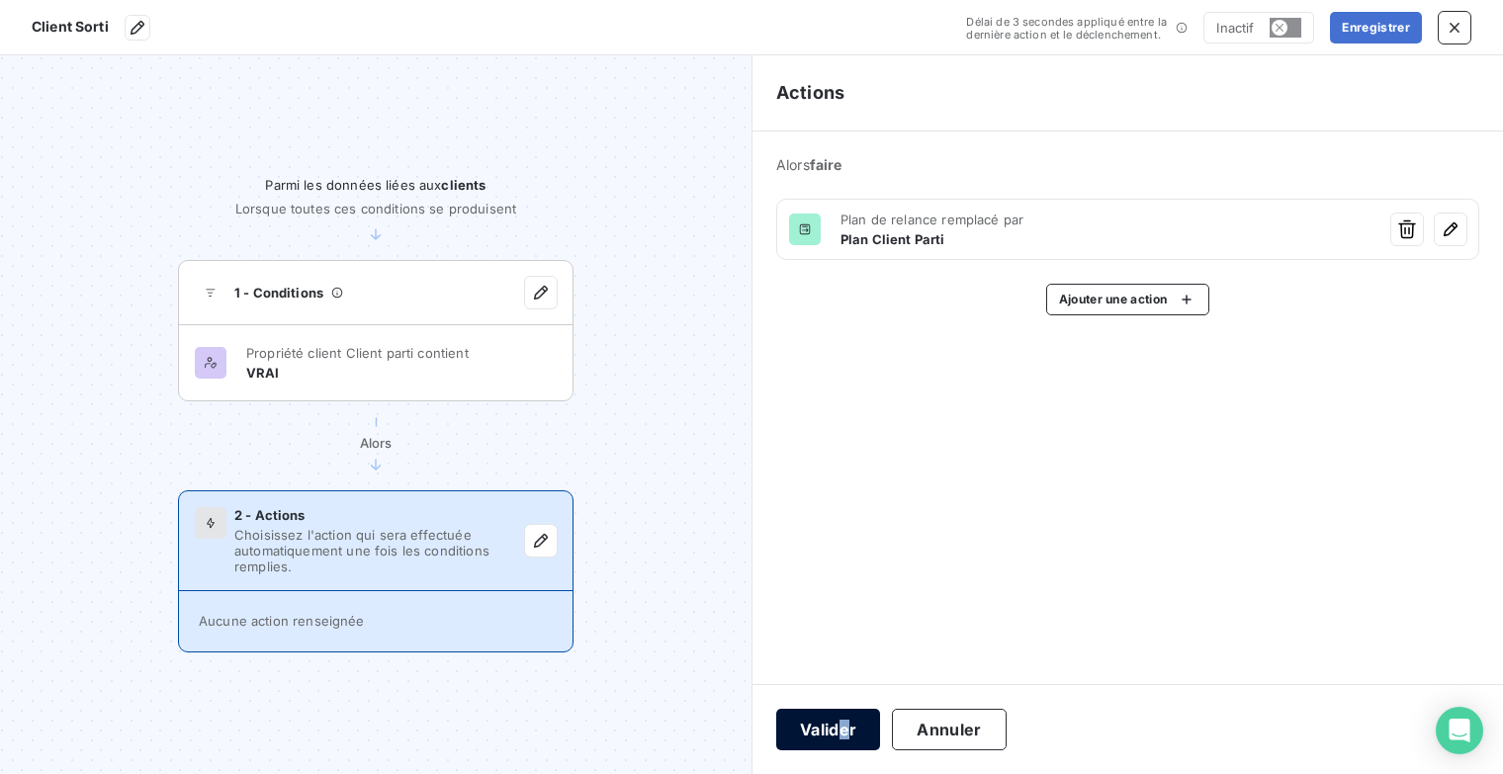
click at [835, 738] on button "Valider" at bounding box center [828, 730] width 104 height 42
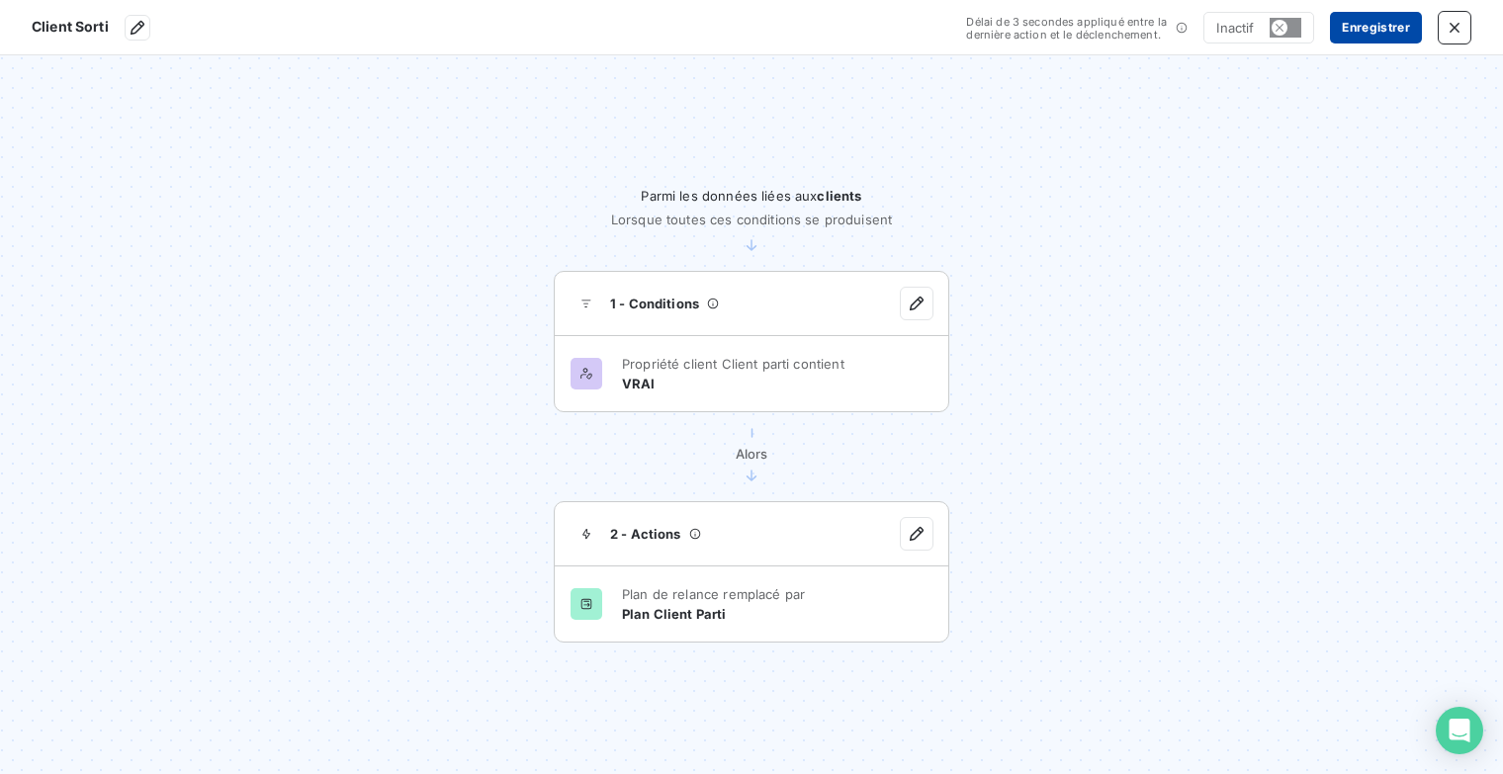
click at [1361, 26] on button "Enregistrer" at bounding box center [1376, 28] width 92 height 32
click at [1291, 27] on button "button" at bounding box center [1286, 28] width 32 height 20
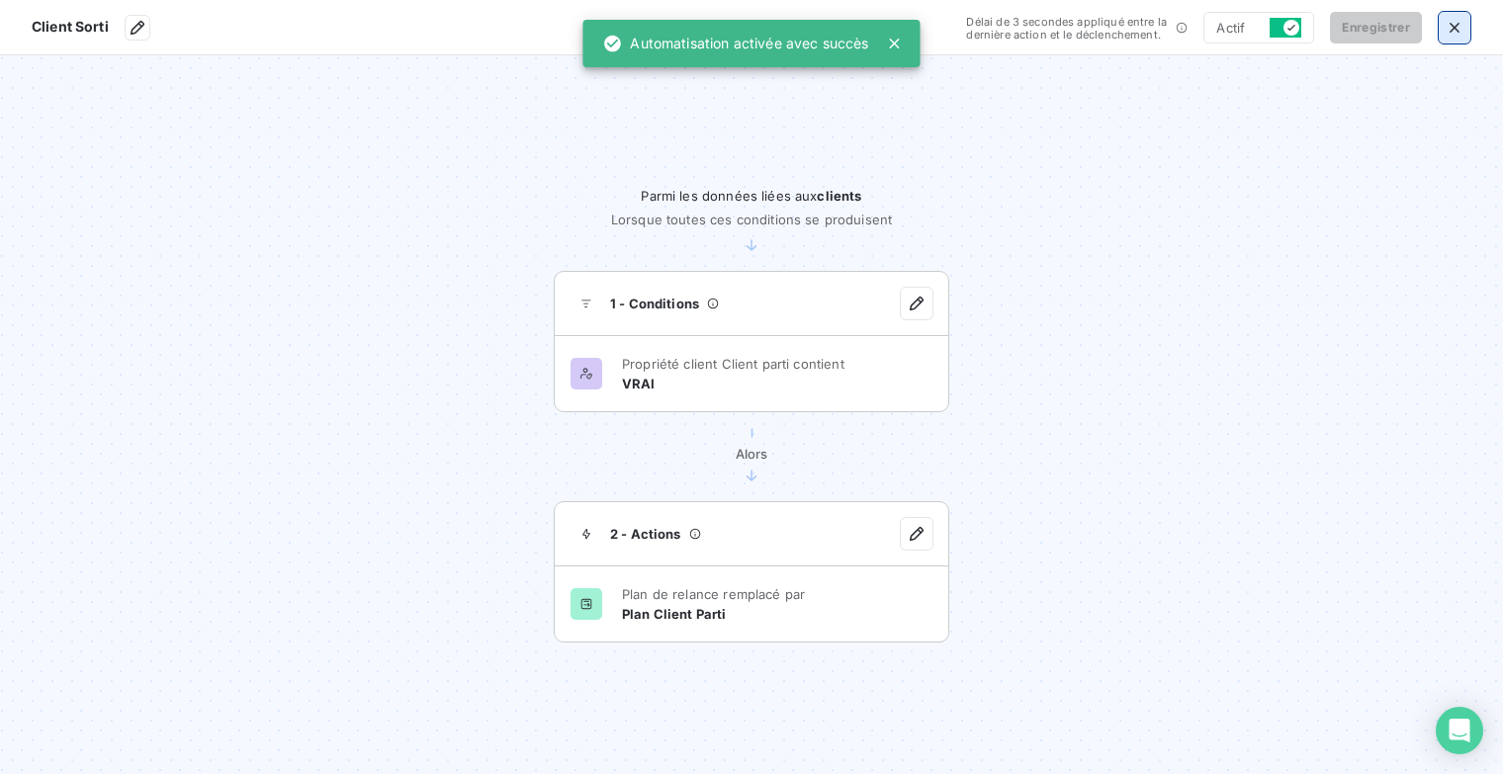
click at [1451, 29] on icon "button" at bounding box center [1455, 28] width 20 height 20
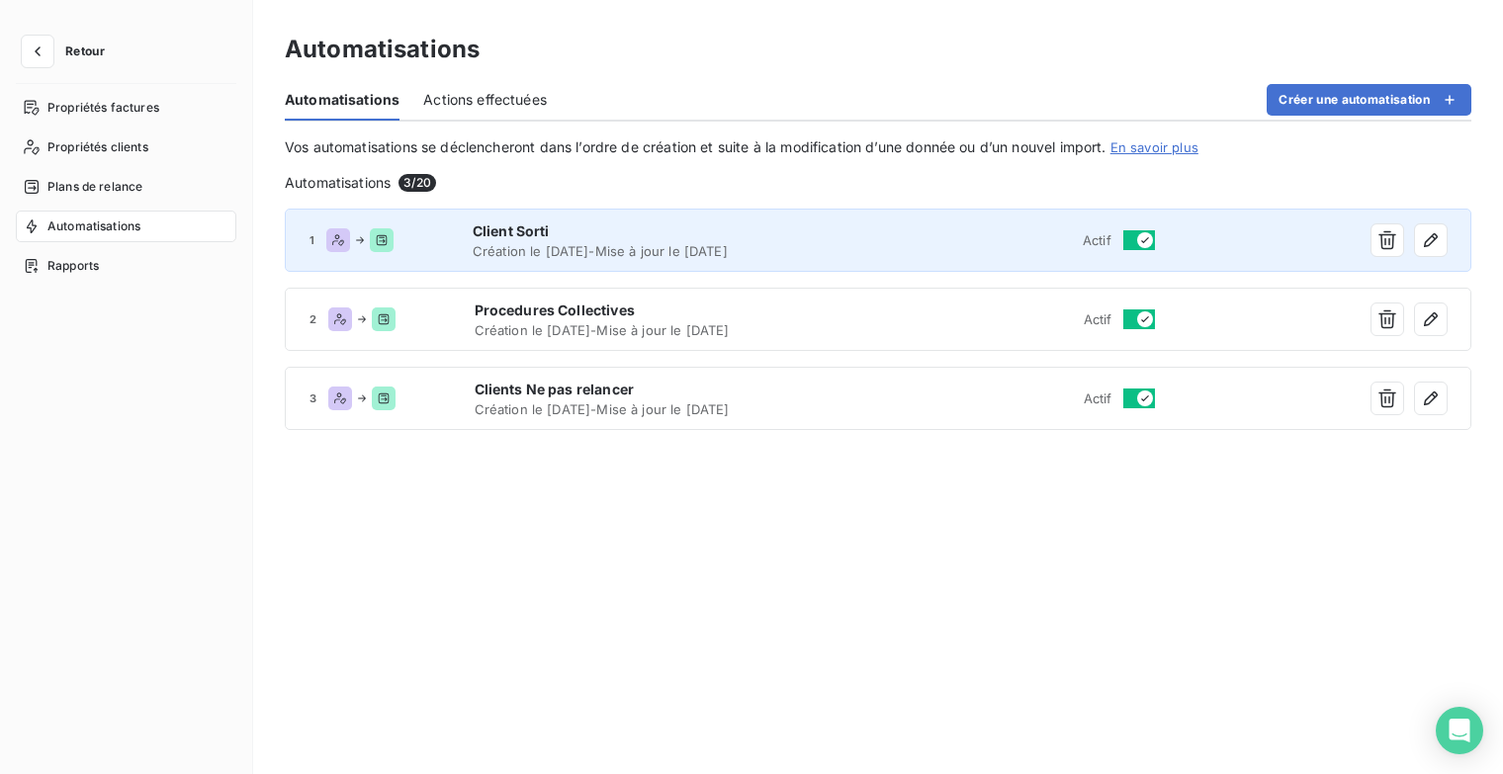
click at [684, 240] on div "Client Sorti Création le [DATE] - Mise à jour le [DATE]" at bounding box center [674, 240] width 402 height 38
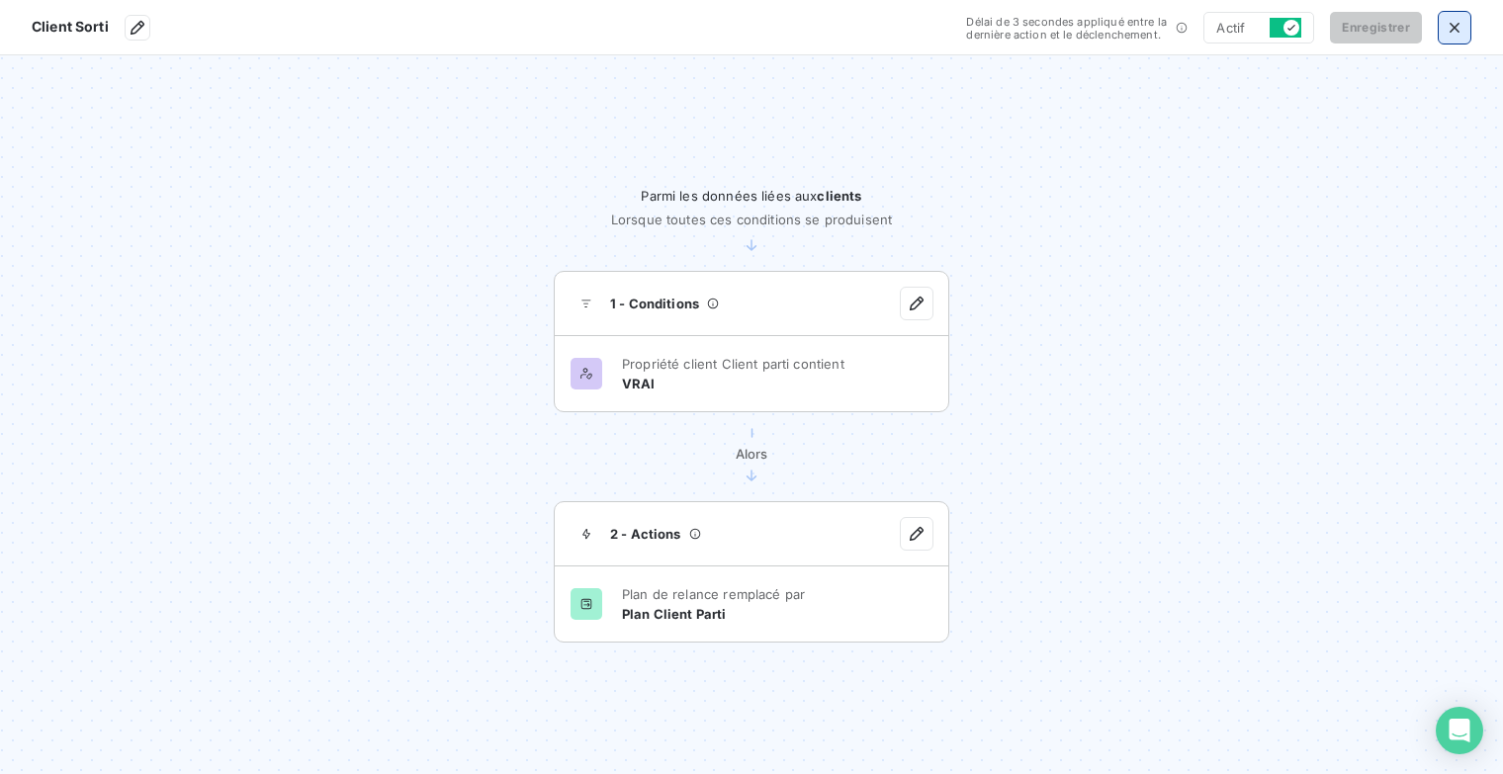
click at [1451, 26] on icon "button" at bounding box center [1455, 28] width 20 height 20
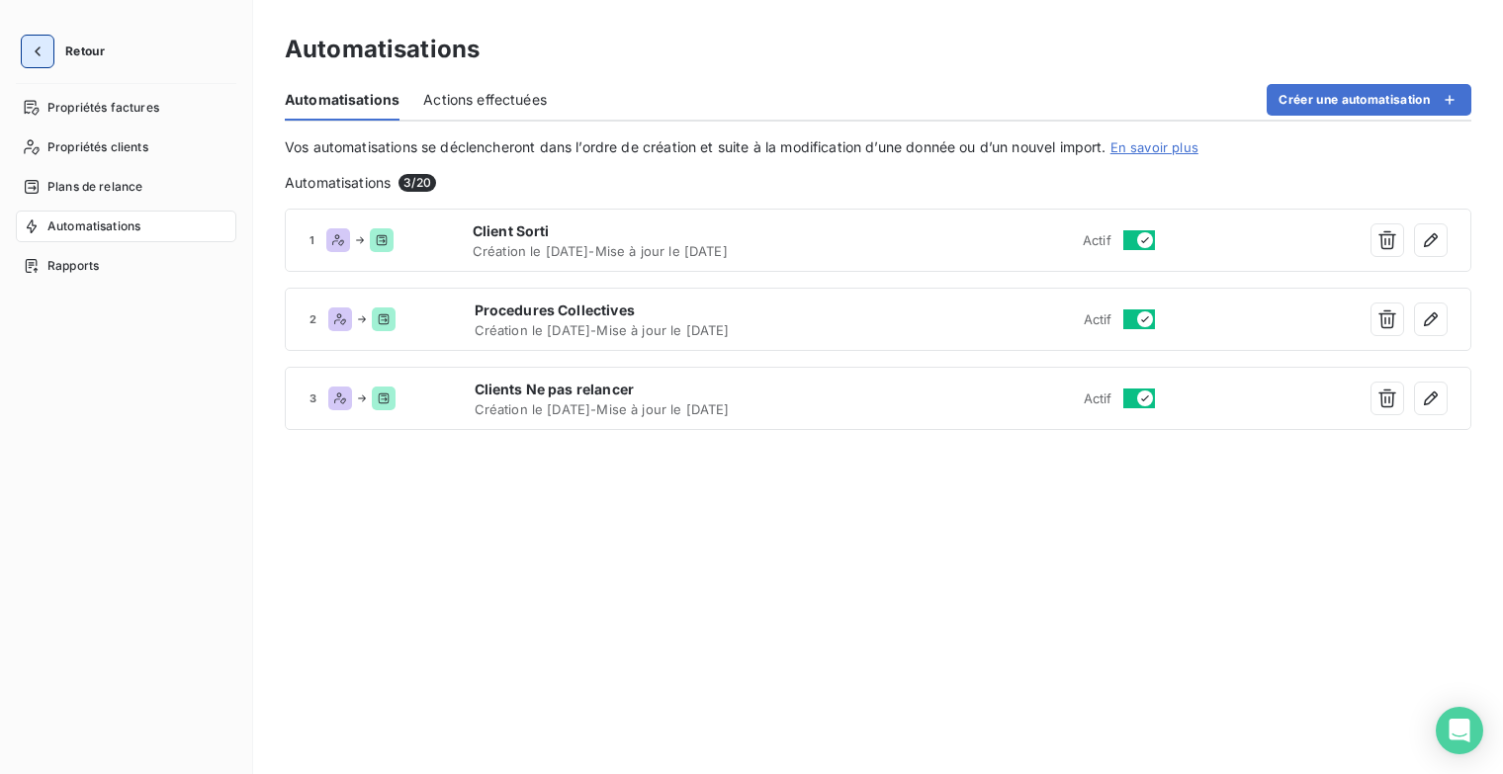
click at [29, 59] on icon "button" at bounding box center [38, 52] width 20 height 20
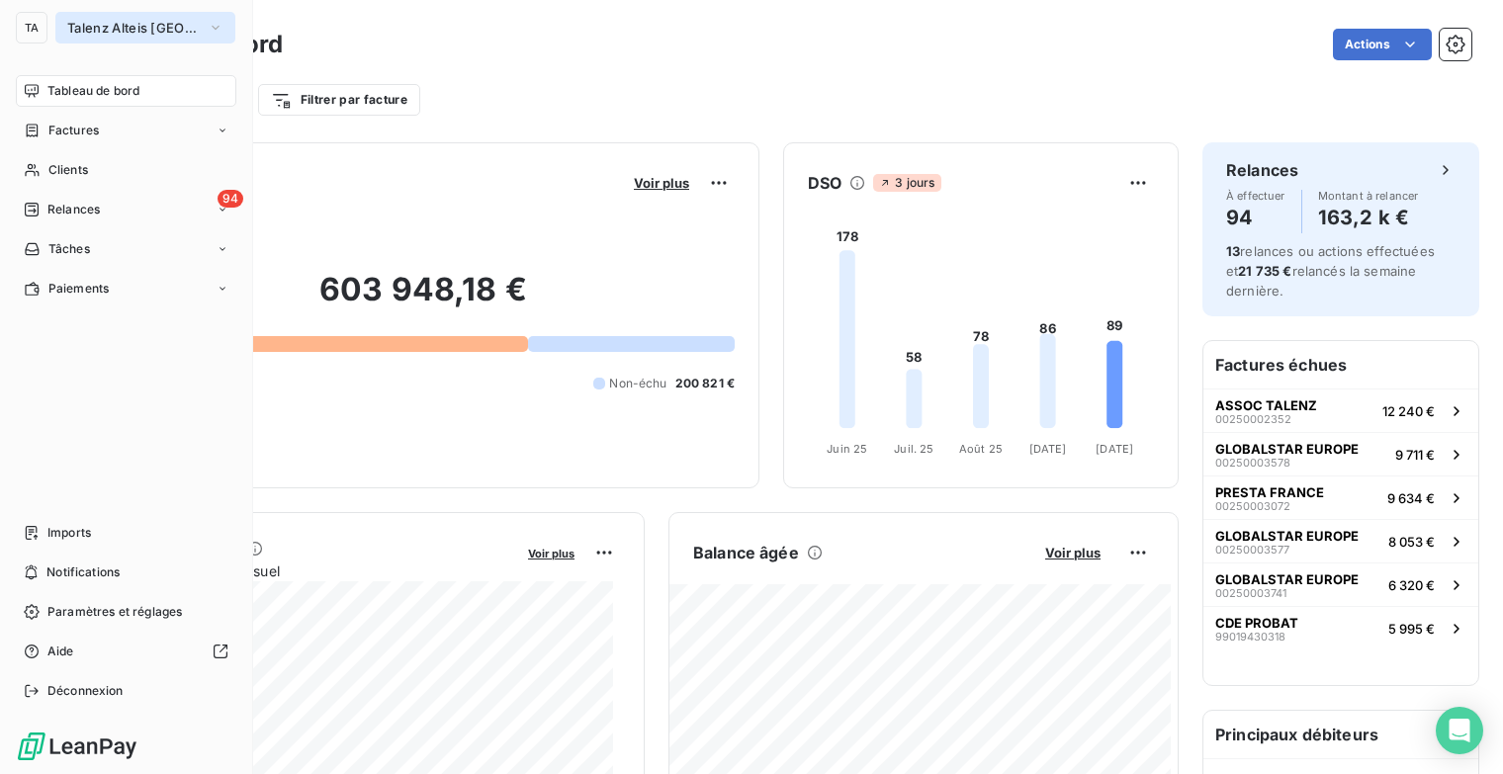
click at [217, 20] on icon "button" at bounding box center [216, 28] width 16 height 20
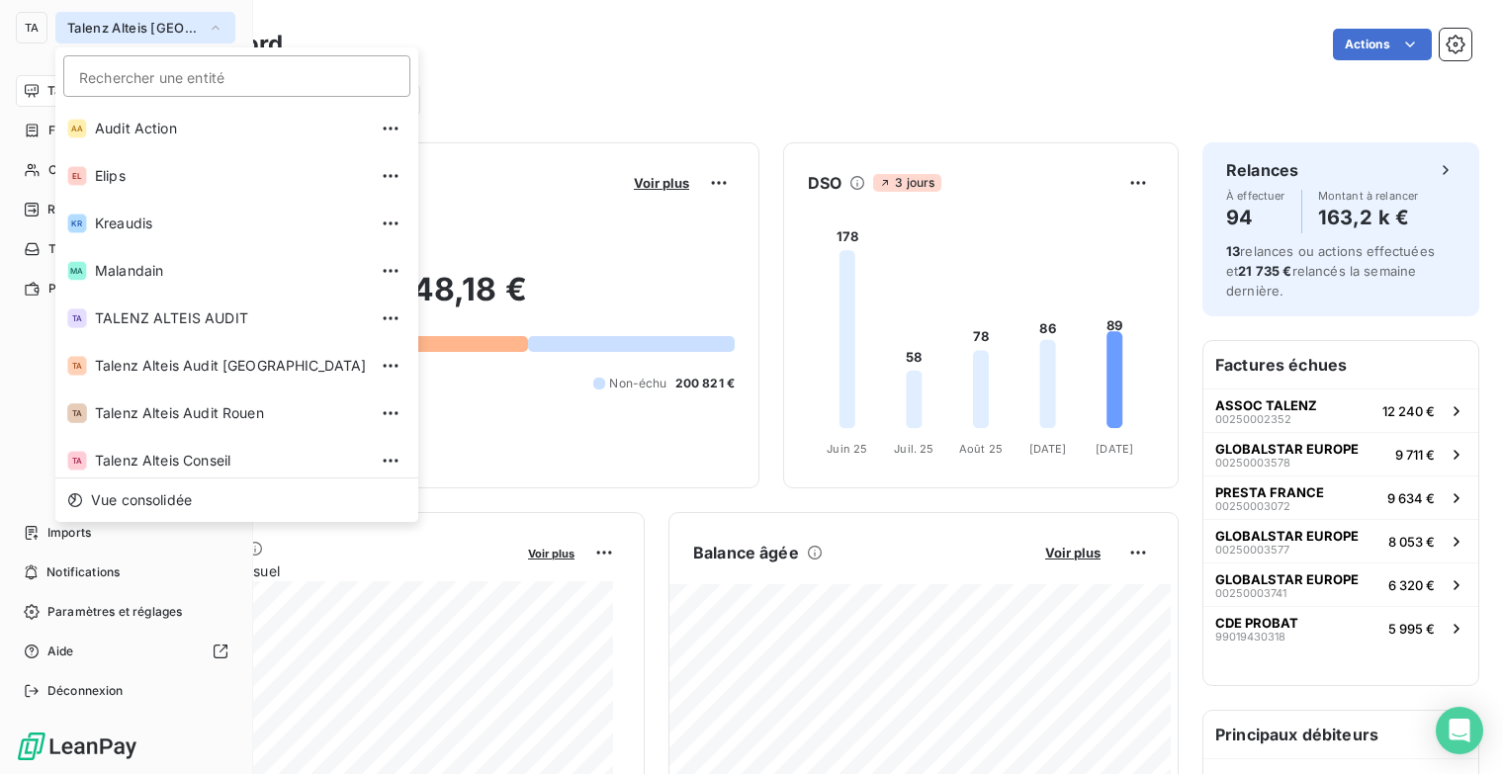
scroll to position [54, 0]
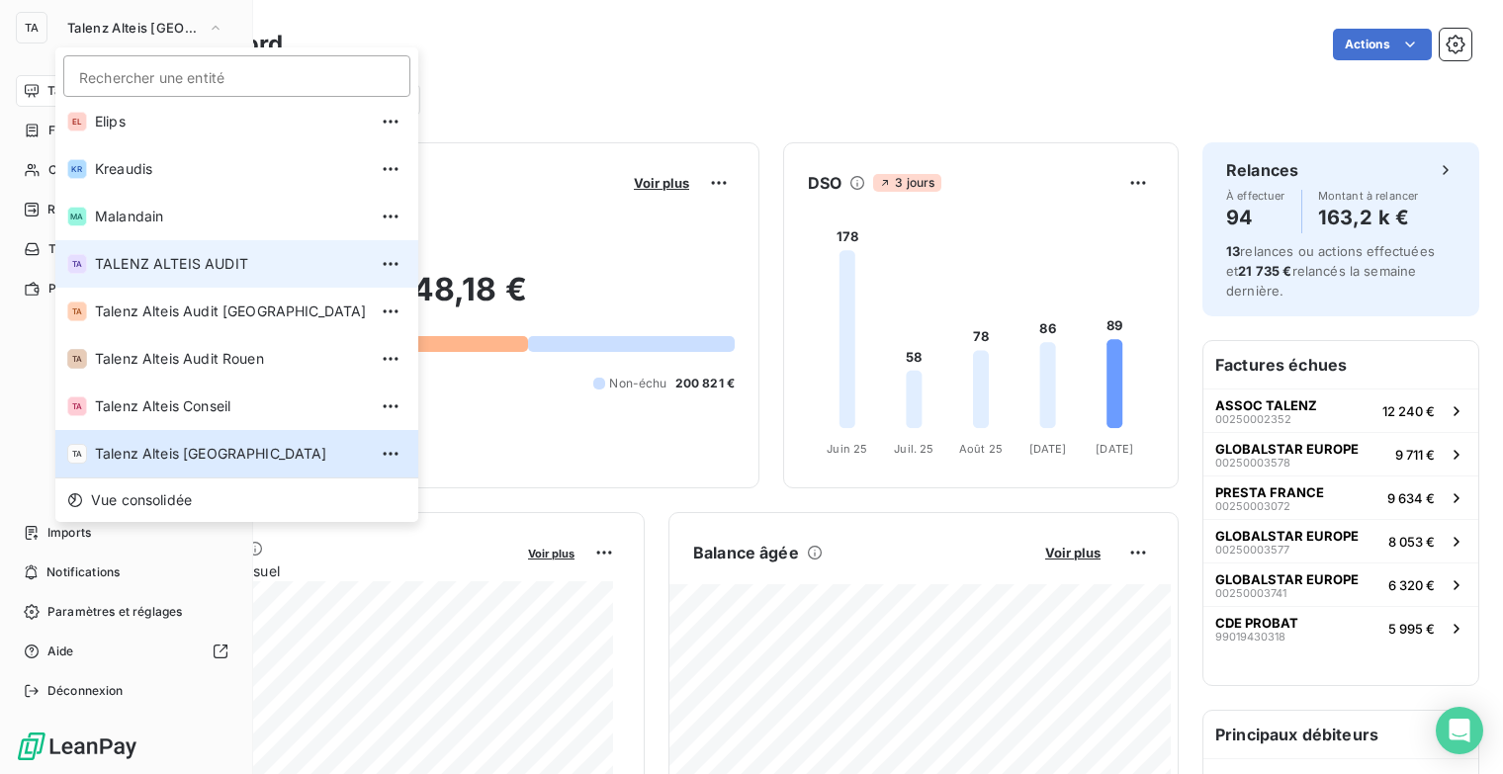
click at [239, 252] on li "TA TALENZ ALTEIS AUDIT" at bounding box center [236, 263] width 363 height 47
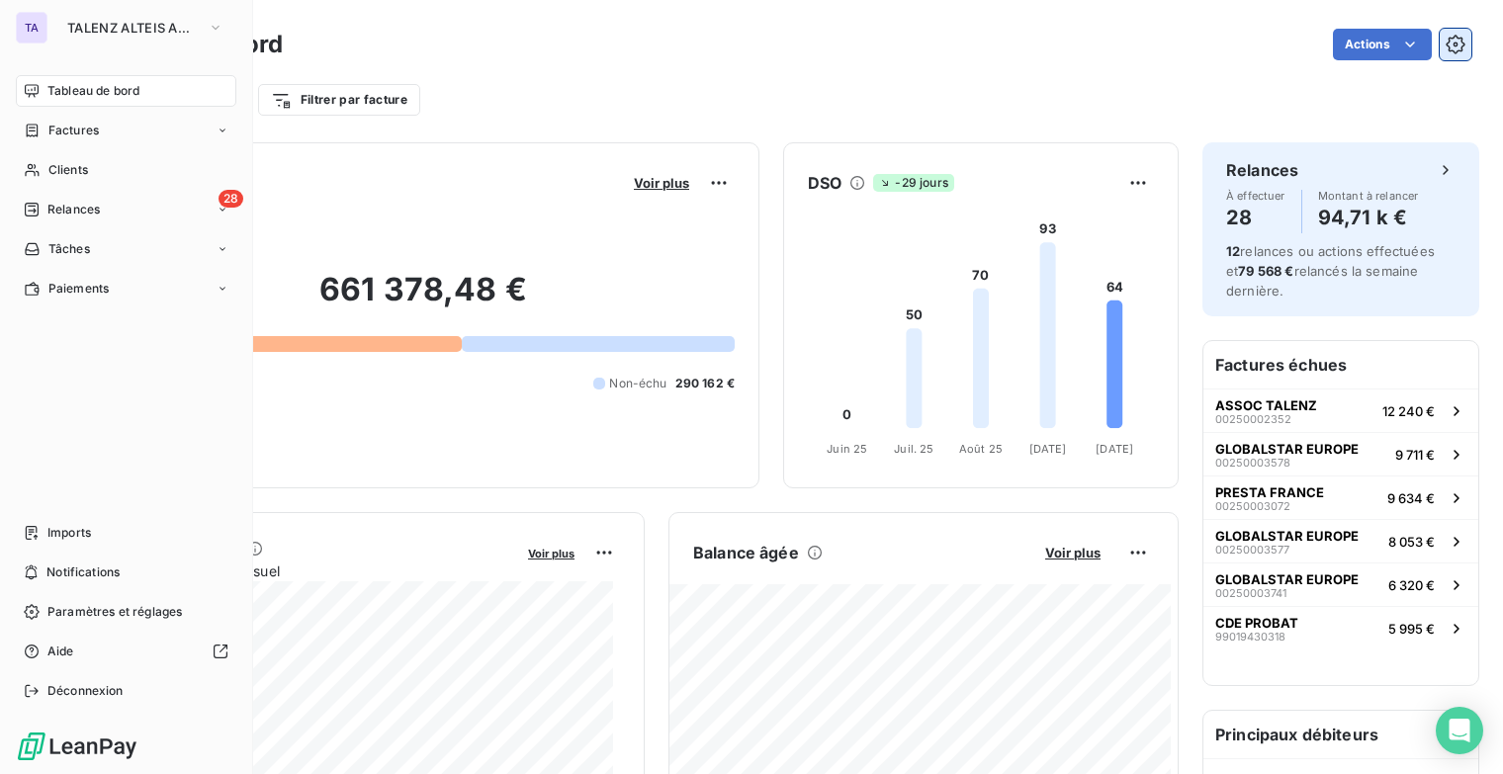
click at [1451, 47] on button "button" at bounding box center [1456, 45] width 32 height 32
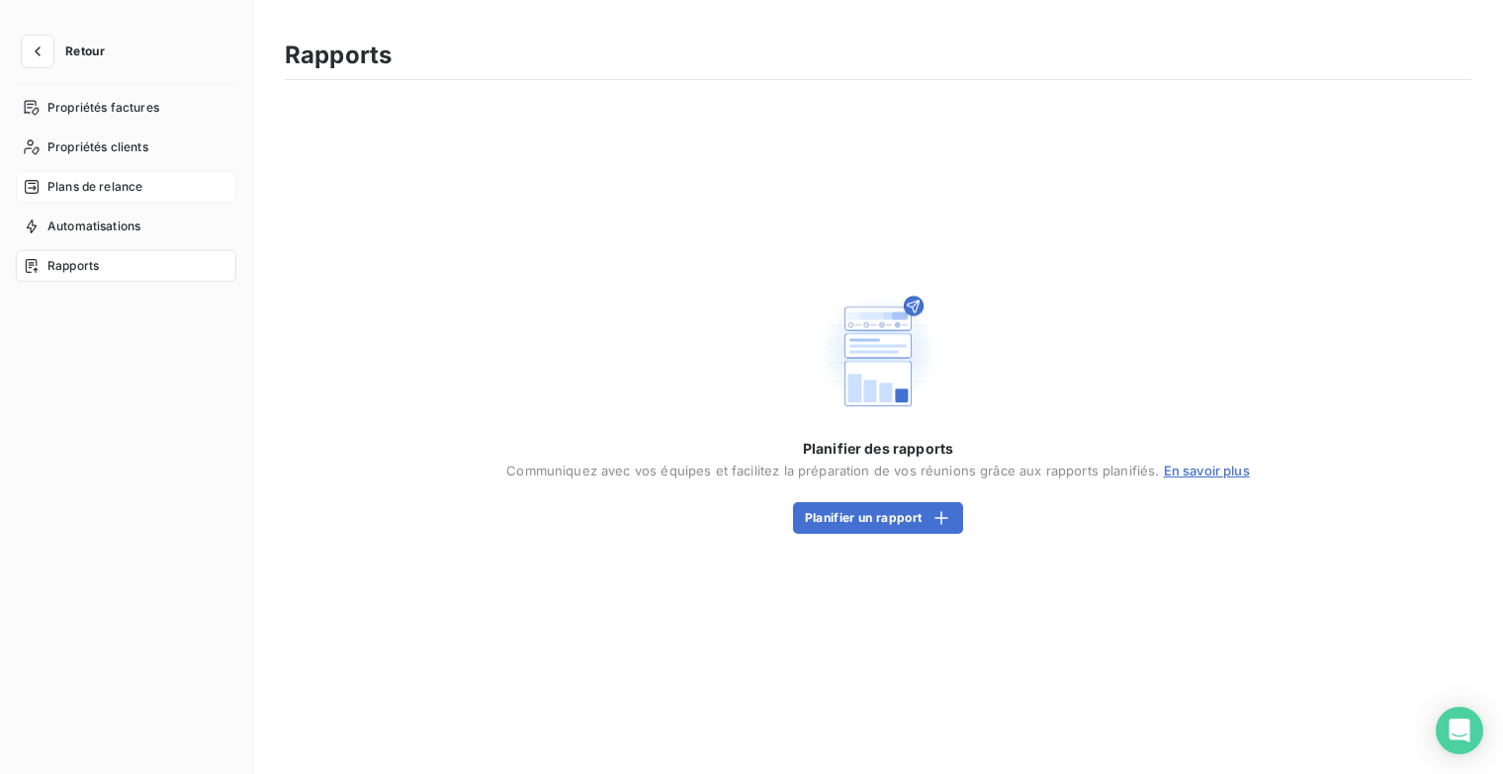
click at [122, 188] on span "Plans de relance" at bounding box center [94, 187] width 95 height 18
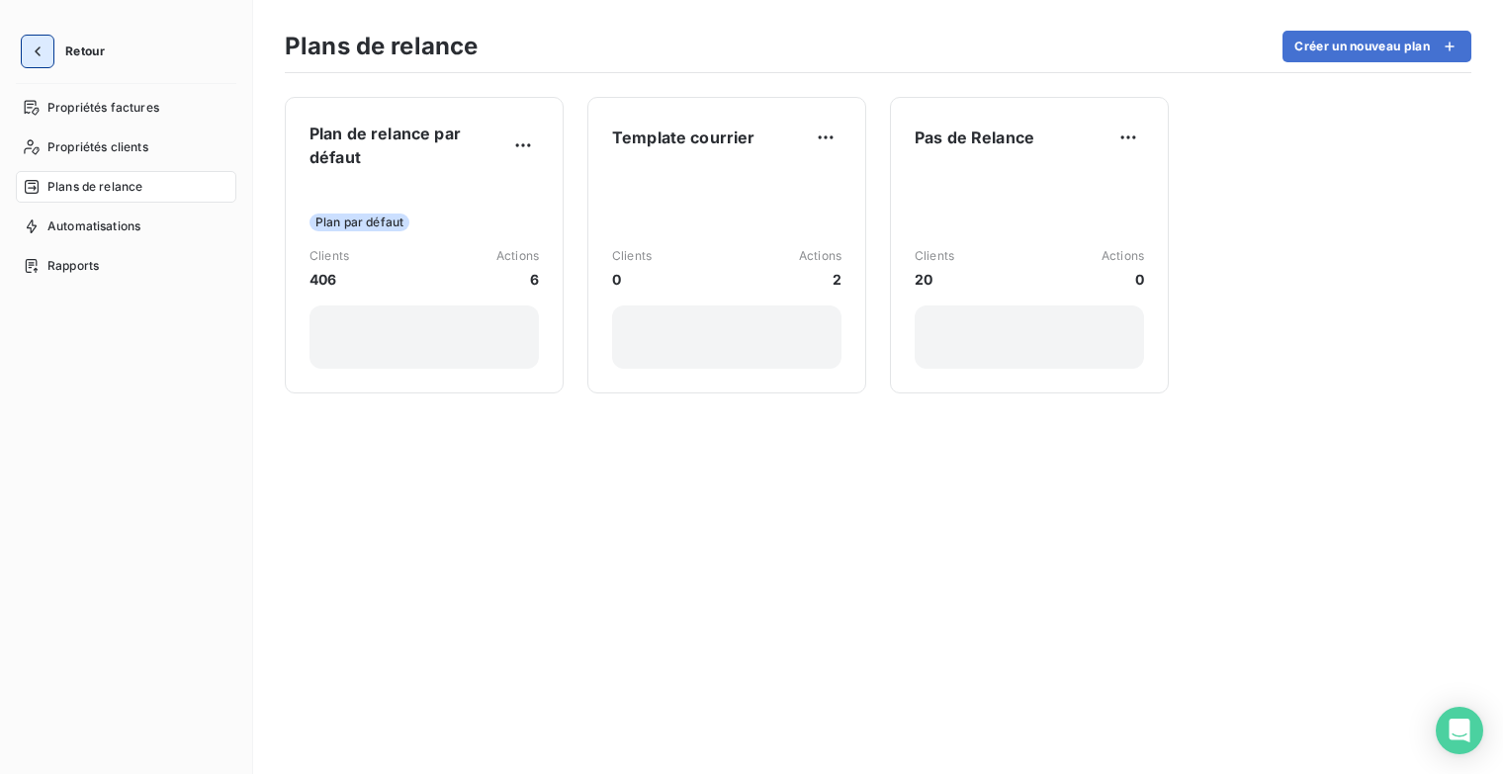
click at [41, 50] on icon "button" at bounding box center [38, 52] width 20 height 20
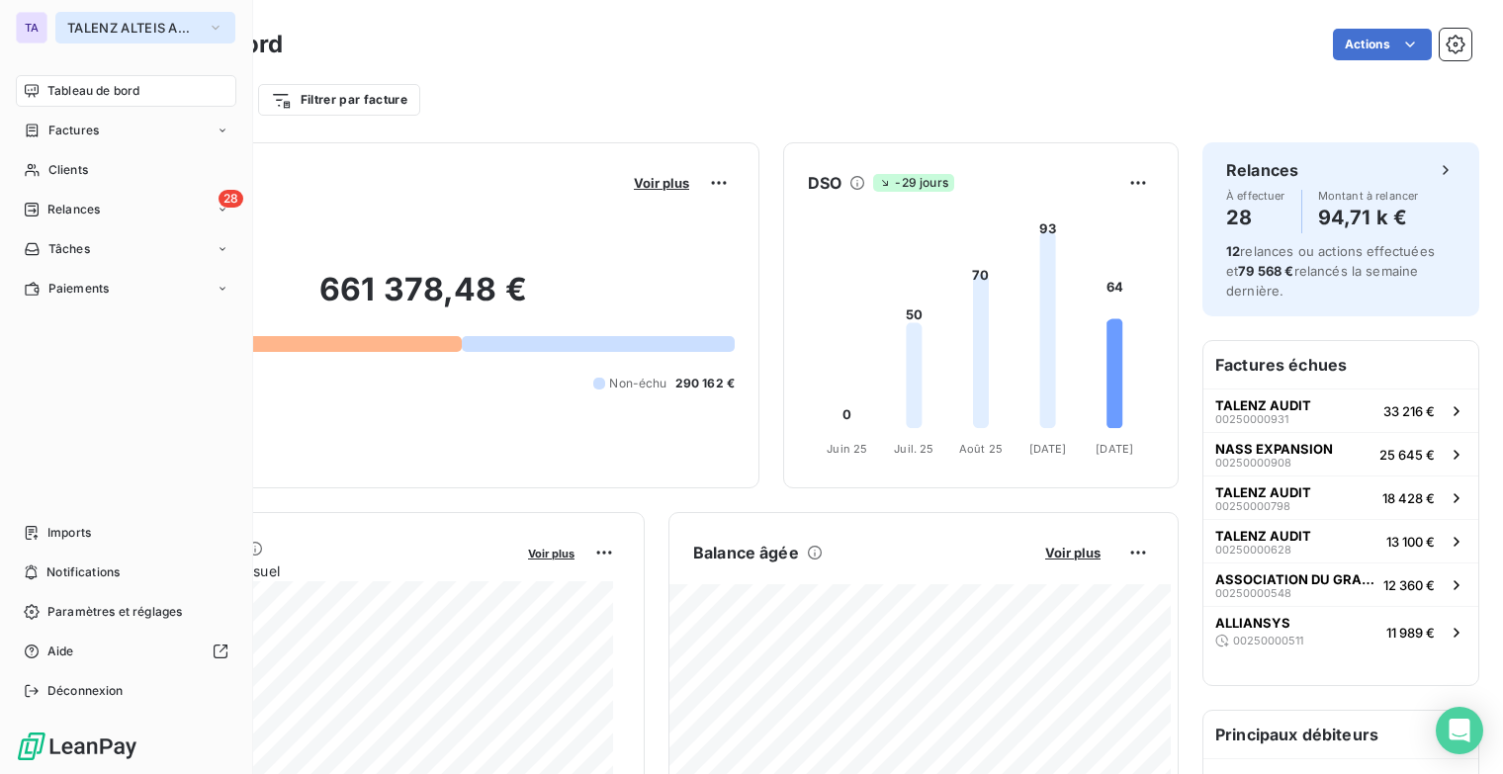
click at [212, 23] on icon "button" at bounding box center [216, 28] width 16 height 20
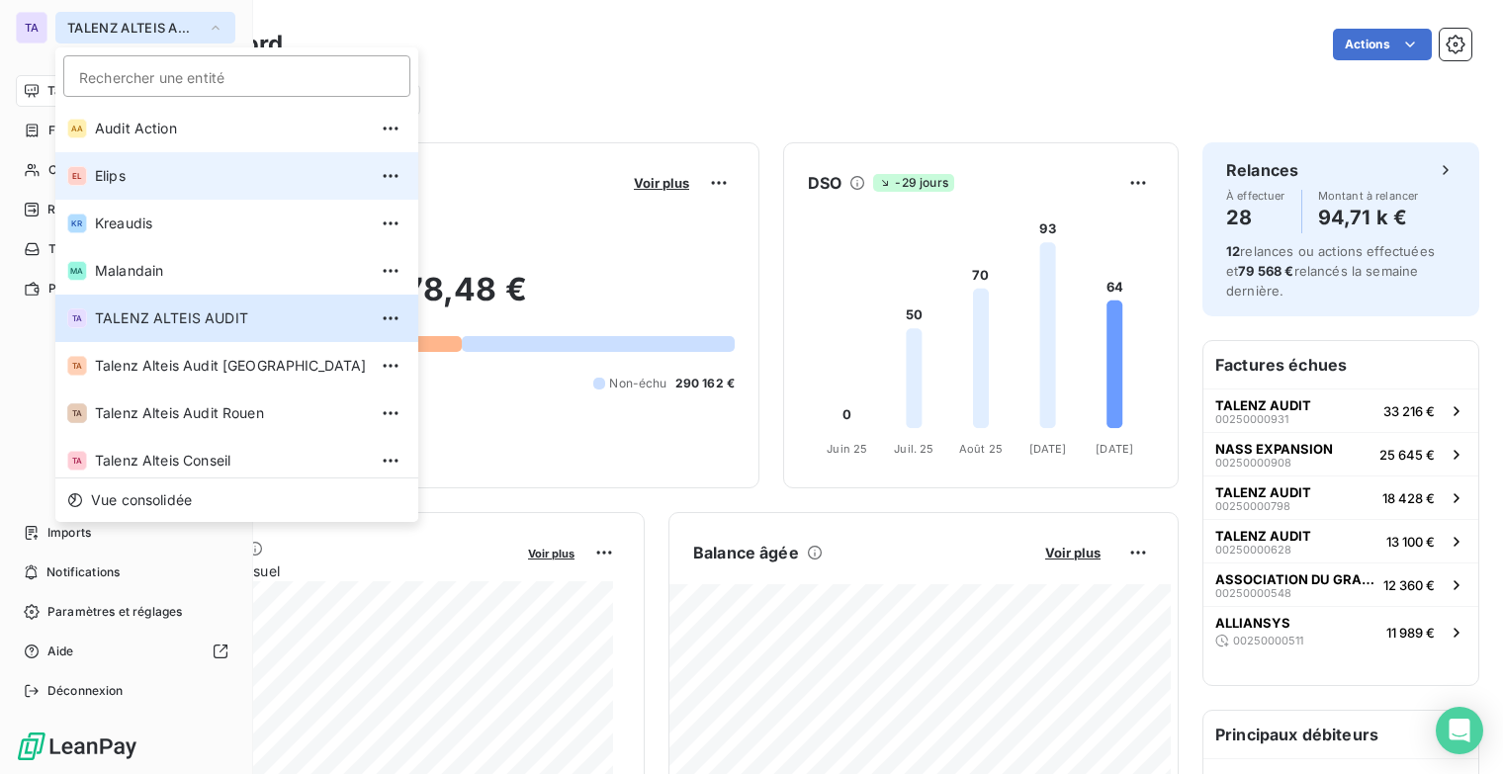
click at [128, 169] on span "Elips" at bounding box center [231, 176] width 272 height 20
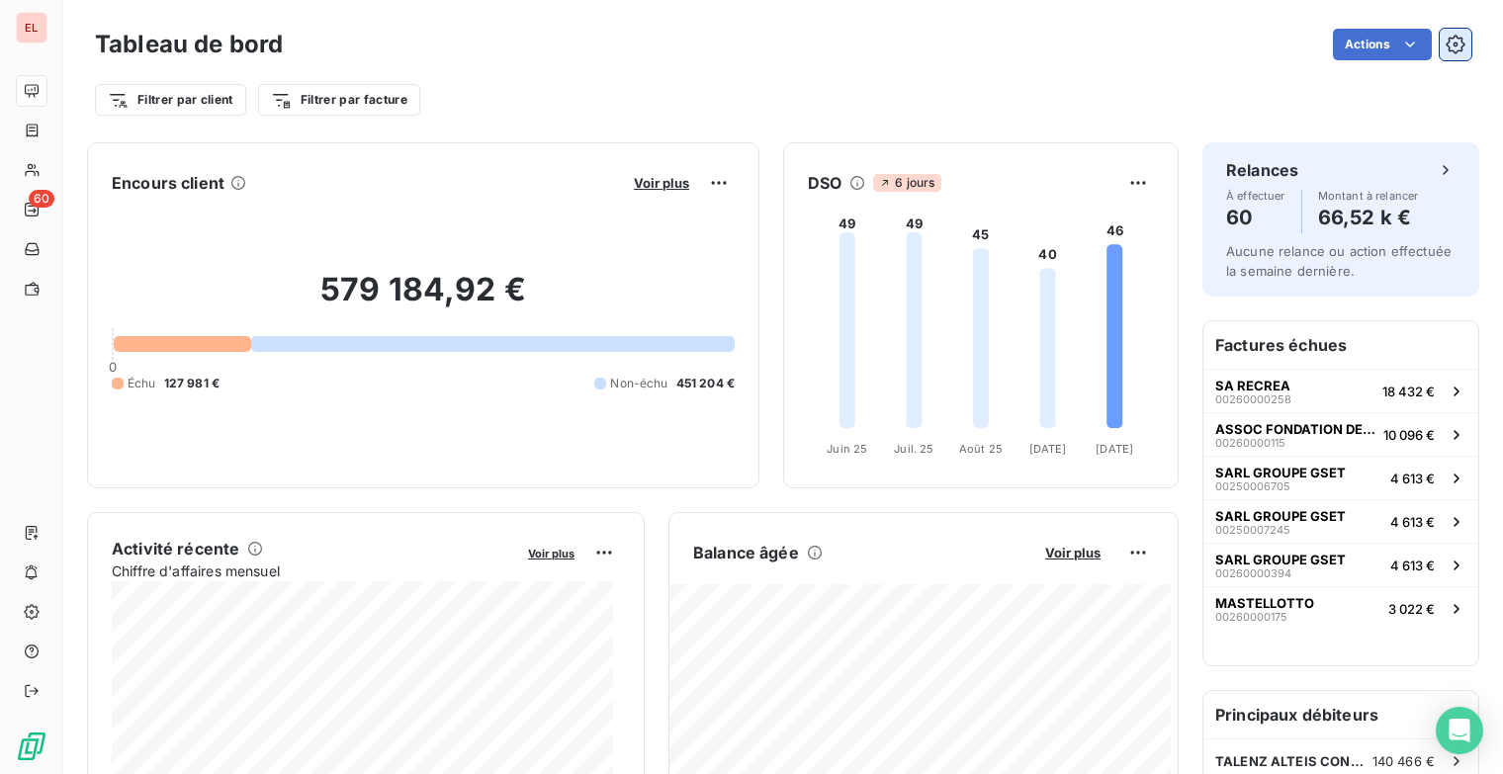
click at [1445, 44] on icon "button" at bounding box center [1455, 45] width 20 height 20
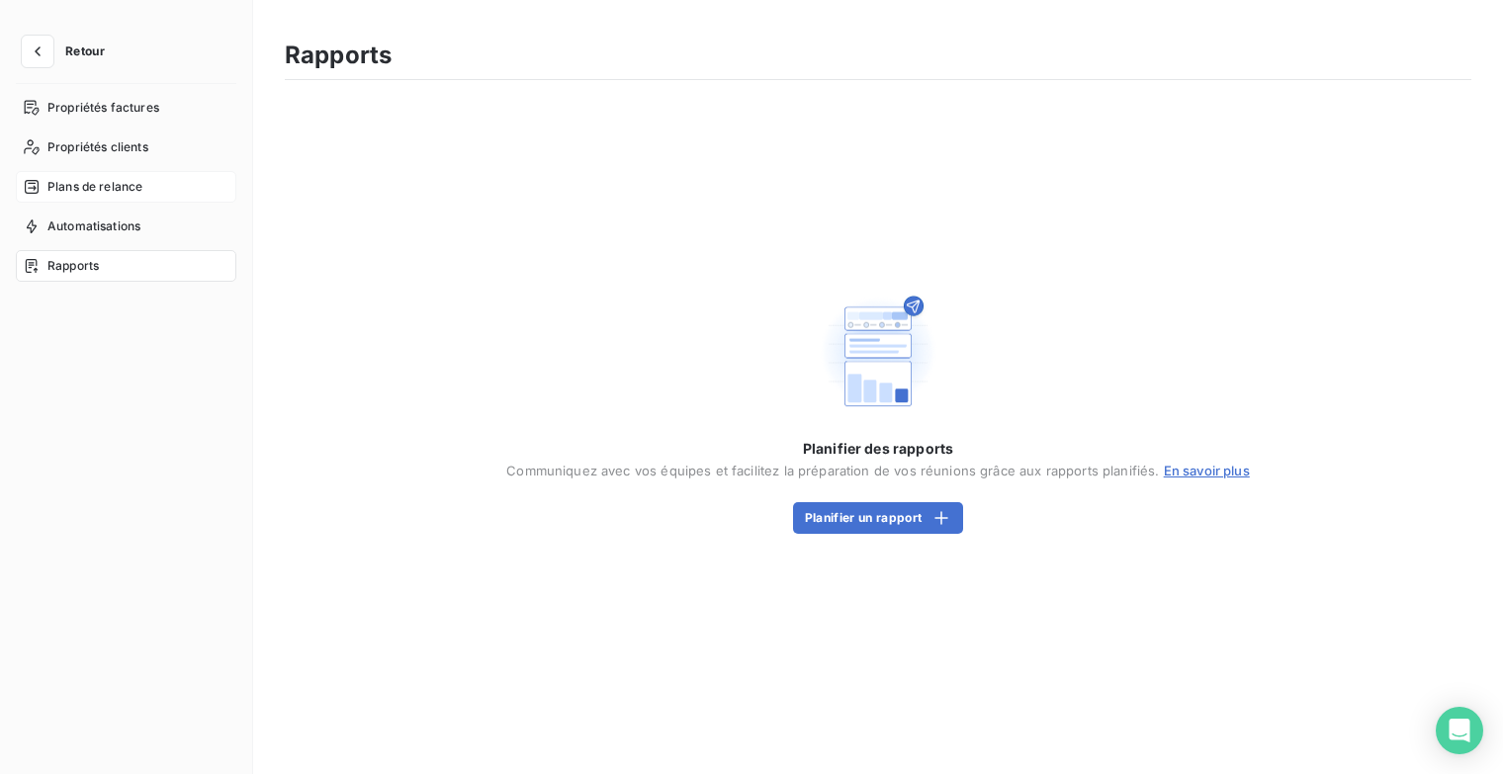
click at [127, 189] on span "Plans de relance" at bounding box center [94, 187] width 95 height 18
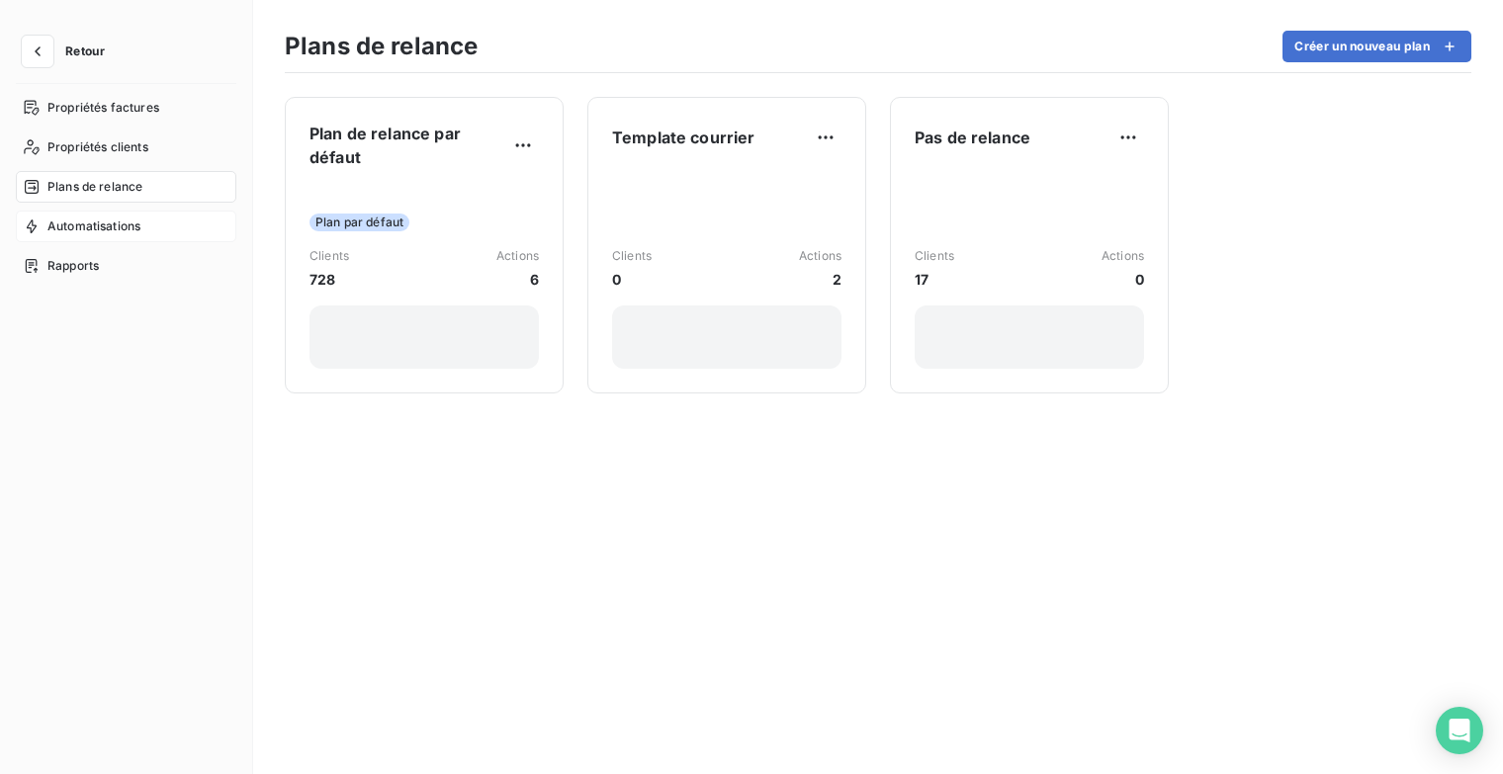
click at [124, 229] on span "Automatisations" at bounding box center [93, 227] width 93 height 18
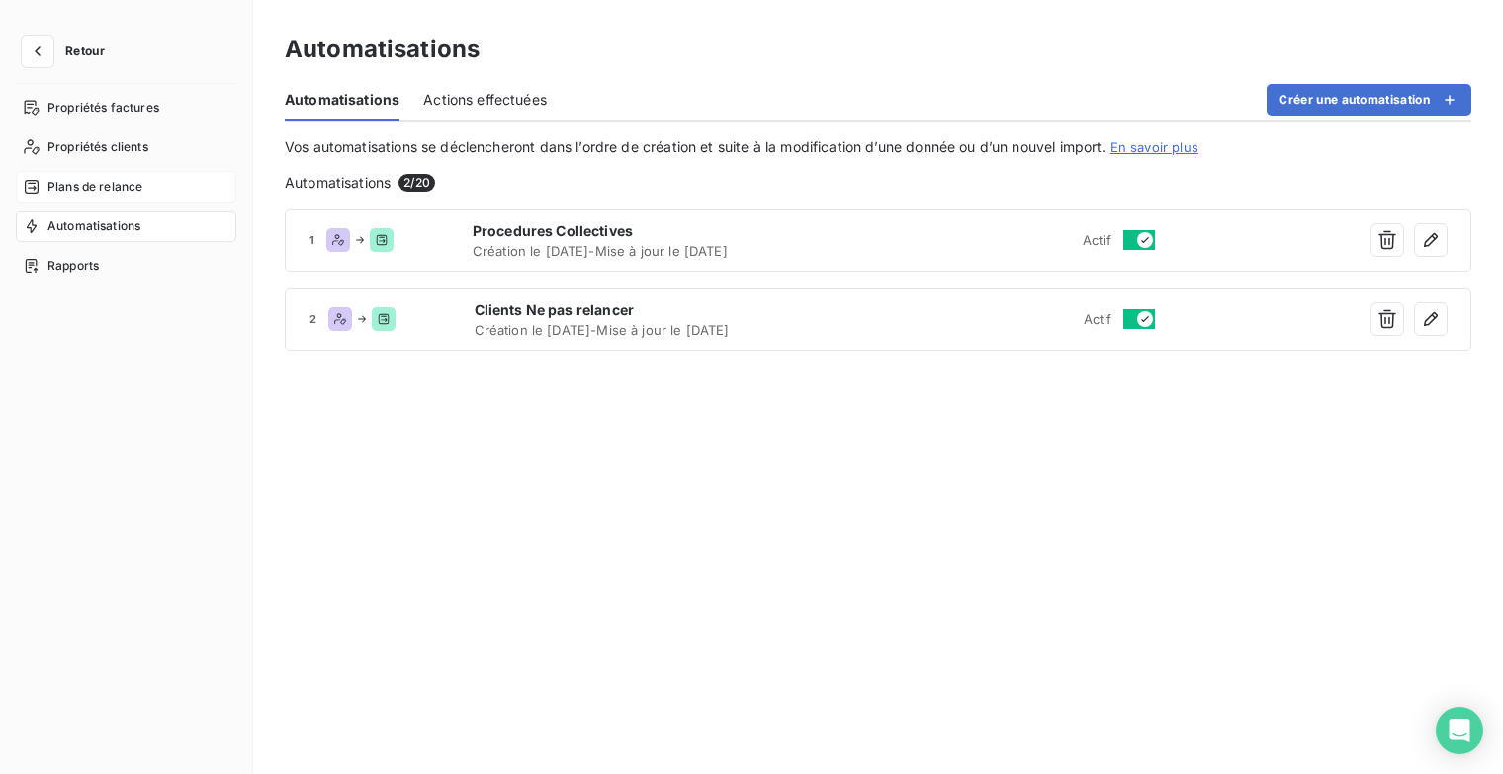
click at [123, 192] on span "Plans de relance" at bounding box center [94, 187] width 95 height 18
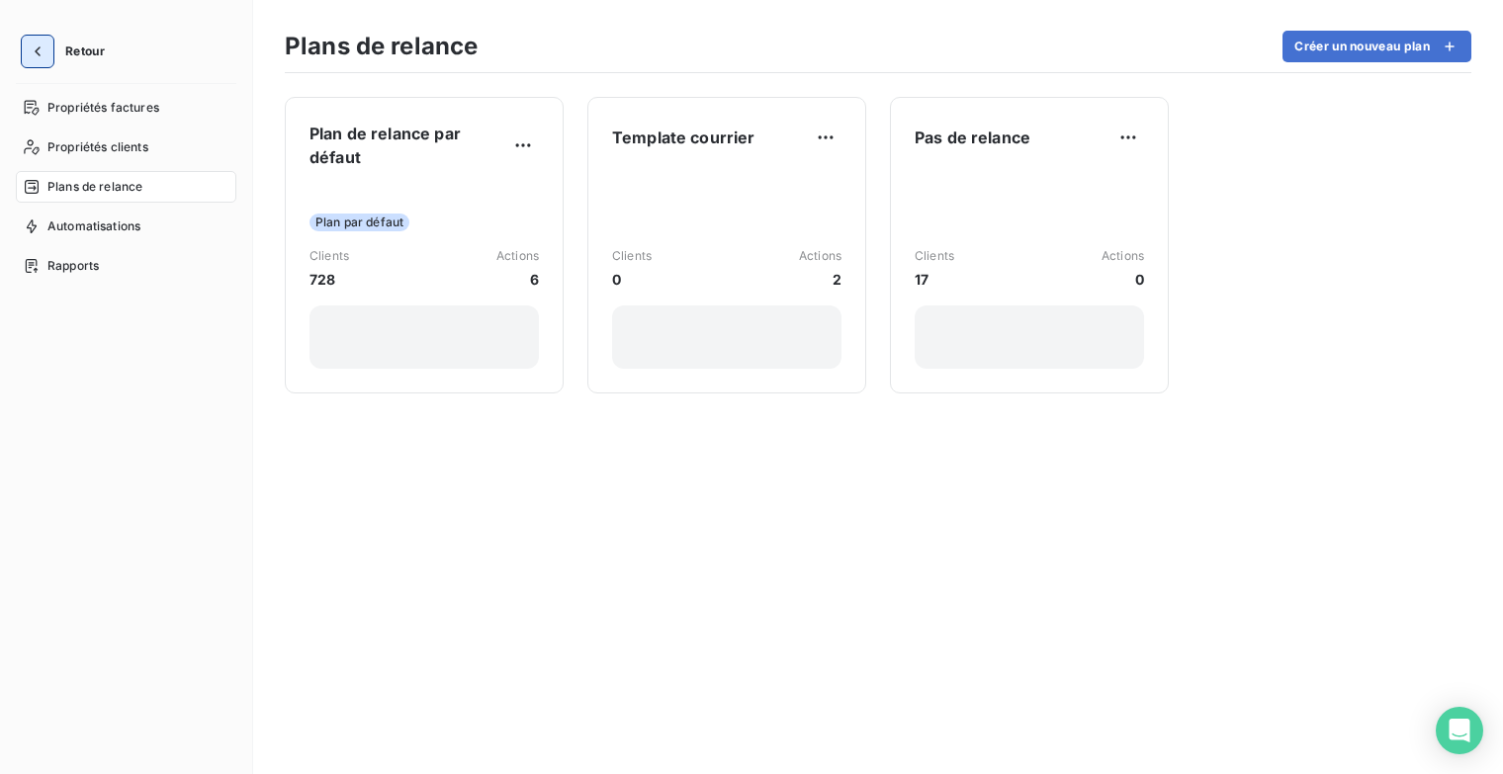
click at [32, 49] on icon "button" at bounding box center [38, 52] width 20 height 20
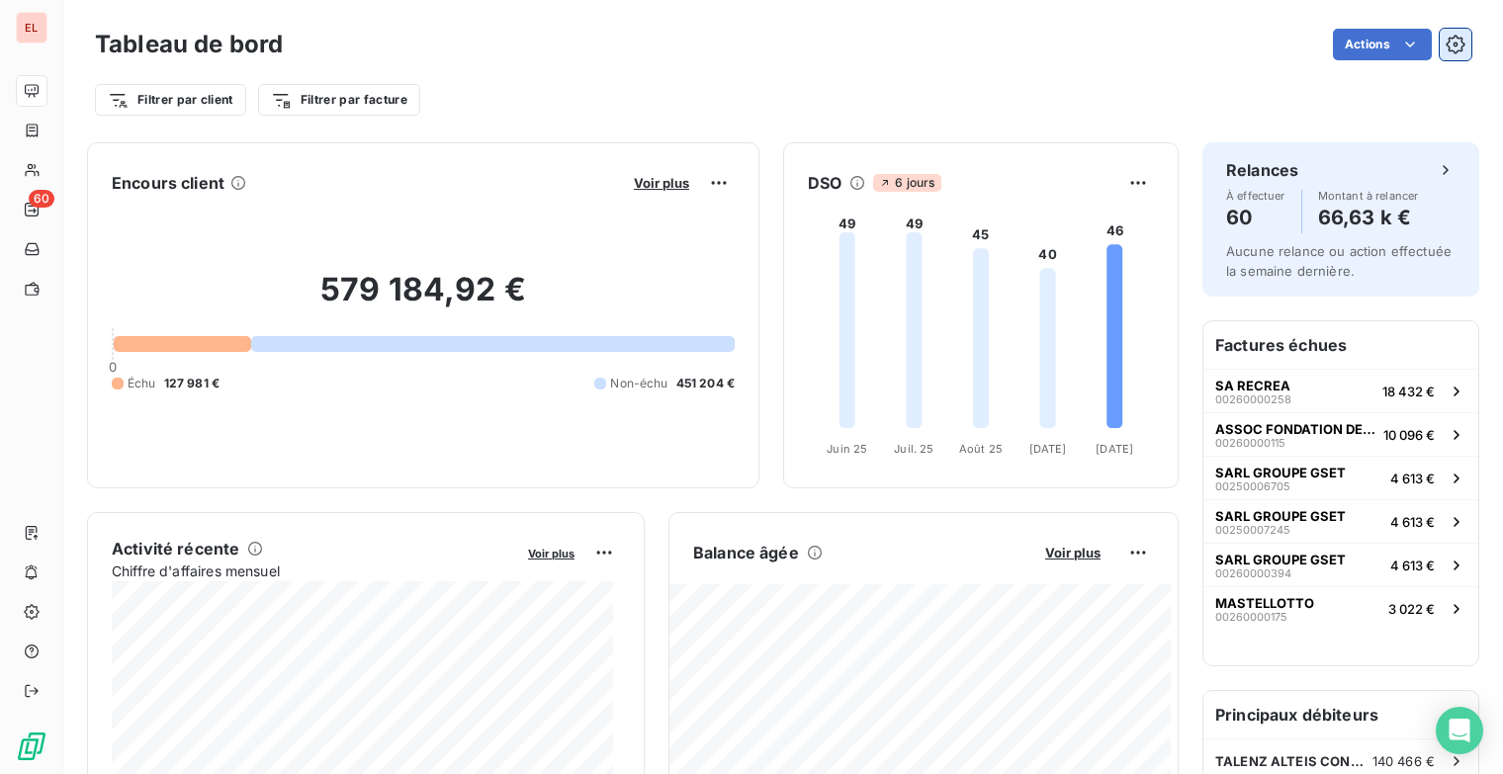
click at [1447, 50] on icon "button" at bounding box center [1455, 45] width 20 height 20
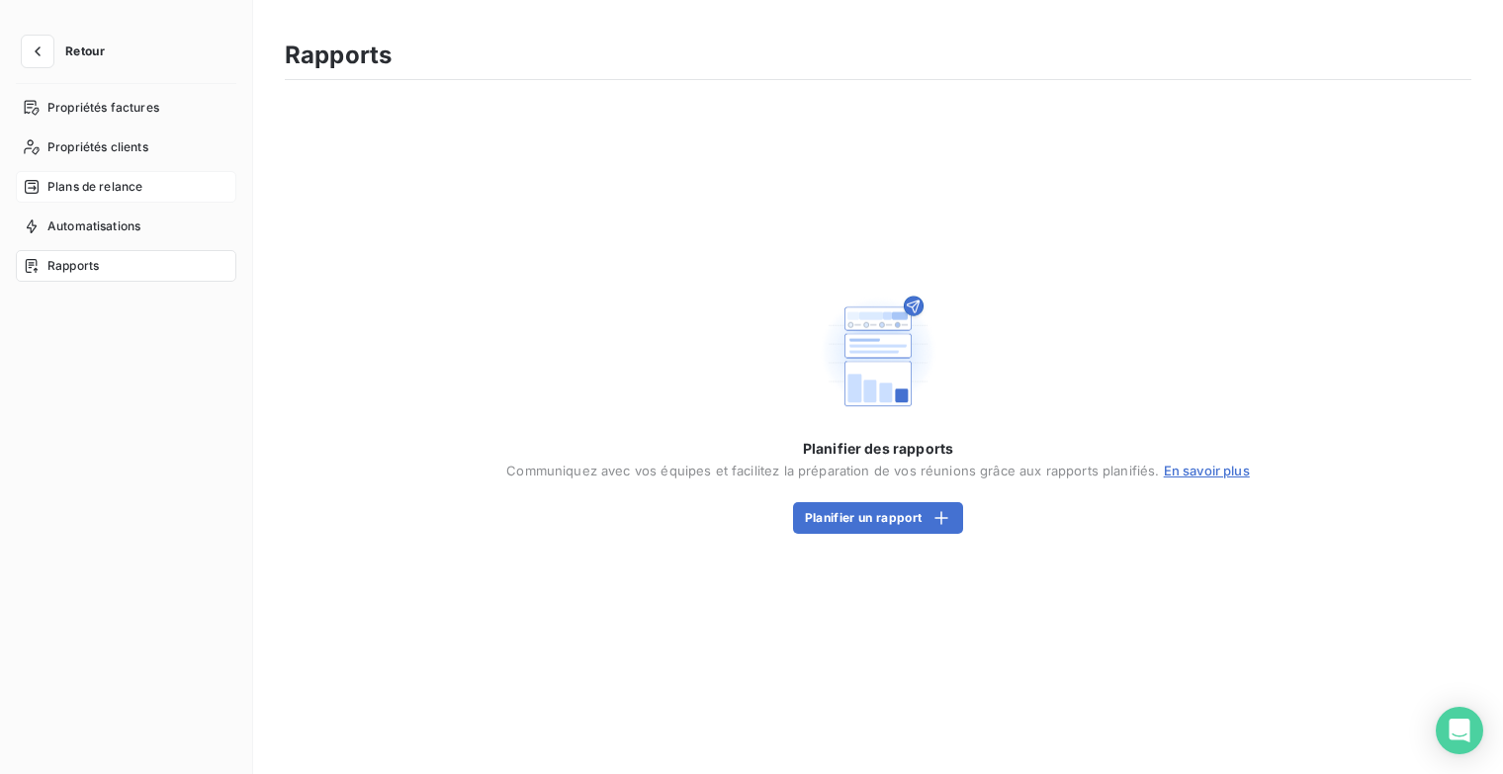
drag, startPoint x: 104, startPoint y: 191, endPoint x: 149, endPoint y: 189, distance: 45.5
click at [105, 191] on span "Plans de relance" at bounding box center [94, 187] width 95 height 18
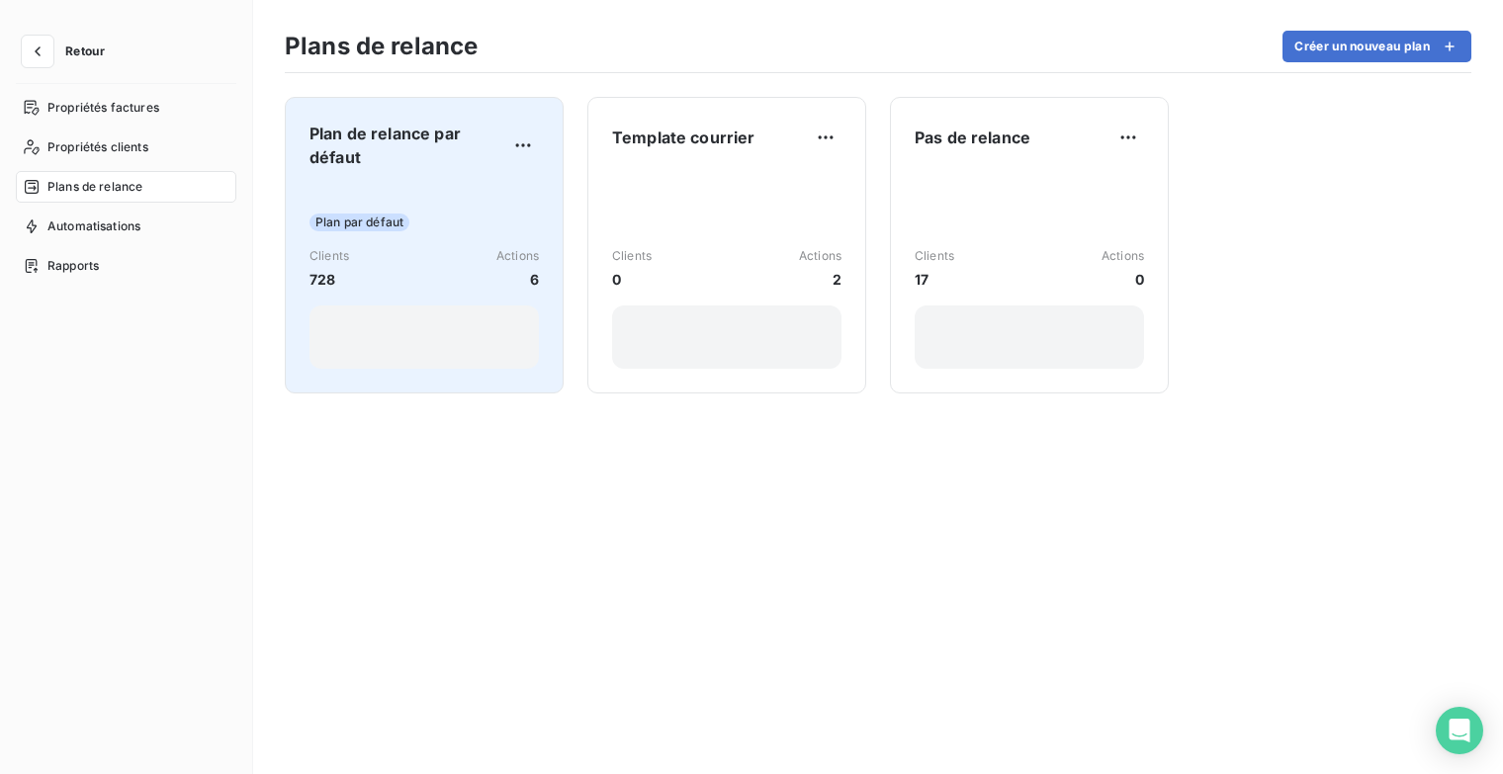
click at [509, 193] on div "Plan par défaut Clients 728 Actions 6" at bounding box center [423, 277] width 229 height 184
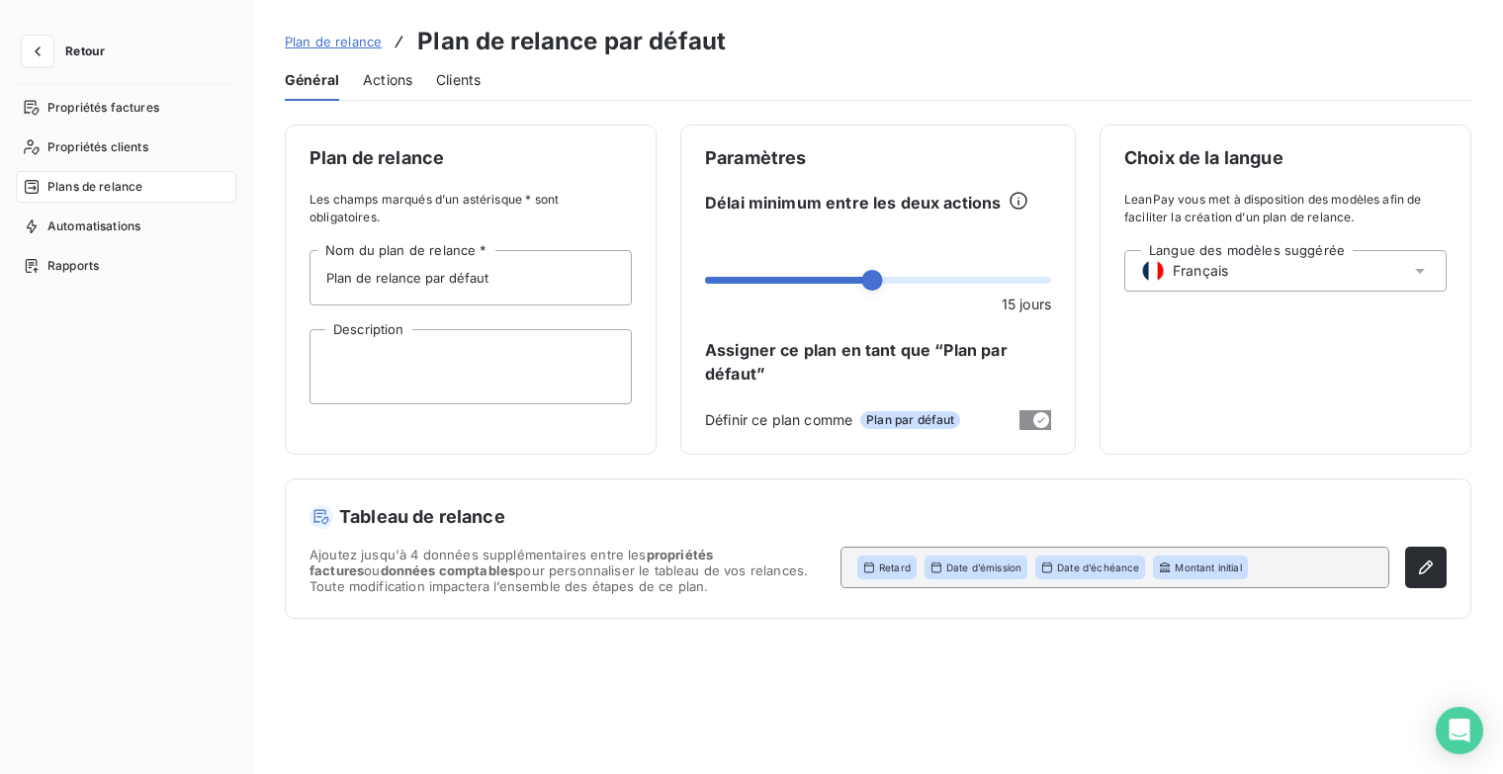
click at [142, 183] on div "Plans de relance" at bounding box center [126, 187] width 220 height 32
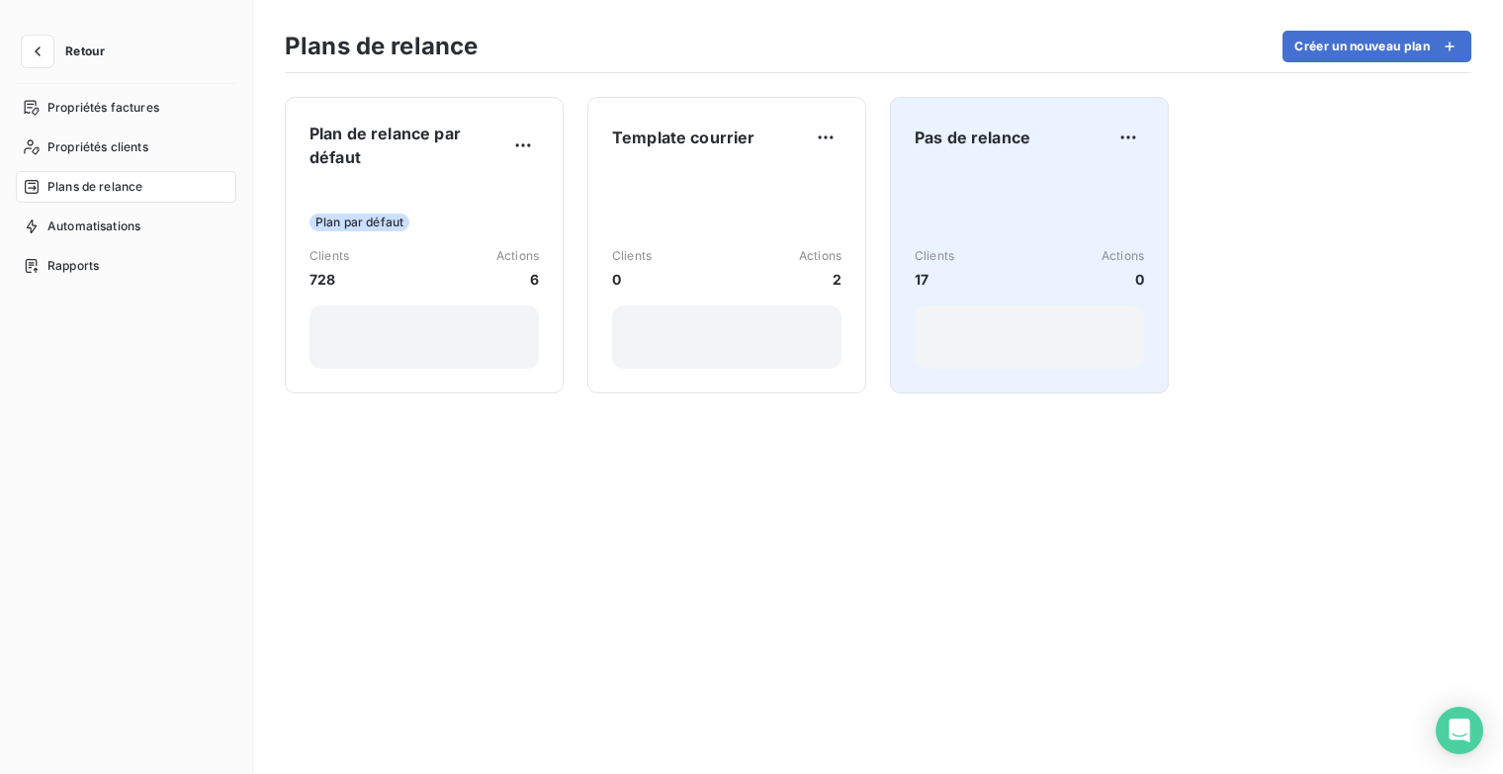
click at [1011, 165] on div "Pas de relance Clients 17 Actions 0" at bounding box center [1029, 245] width 229 height 247
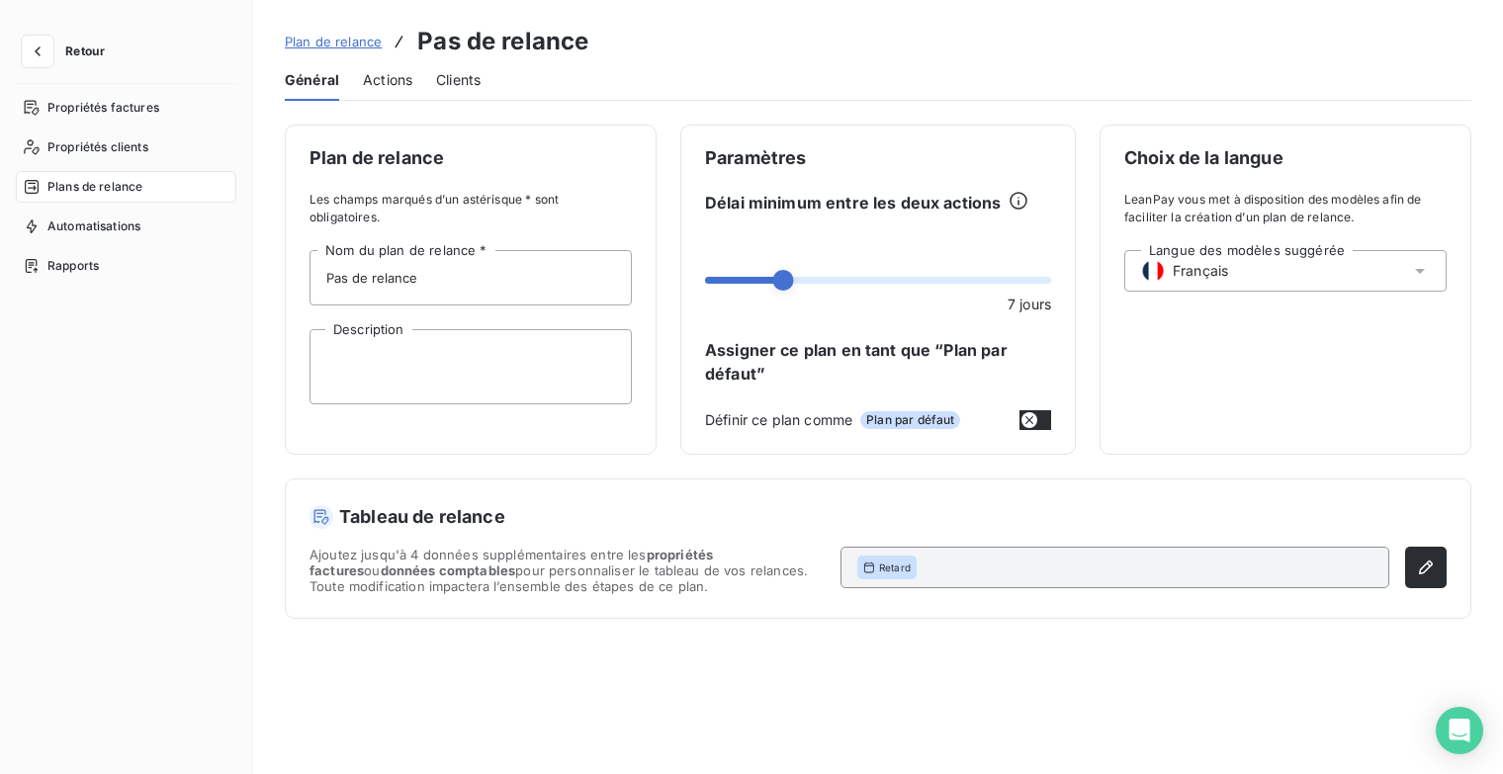
click at [394, 75] on span "Actions" at bounding box center [387, 80] width 49 height 20
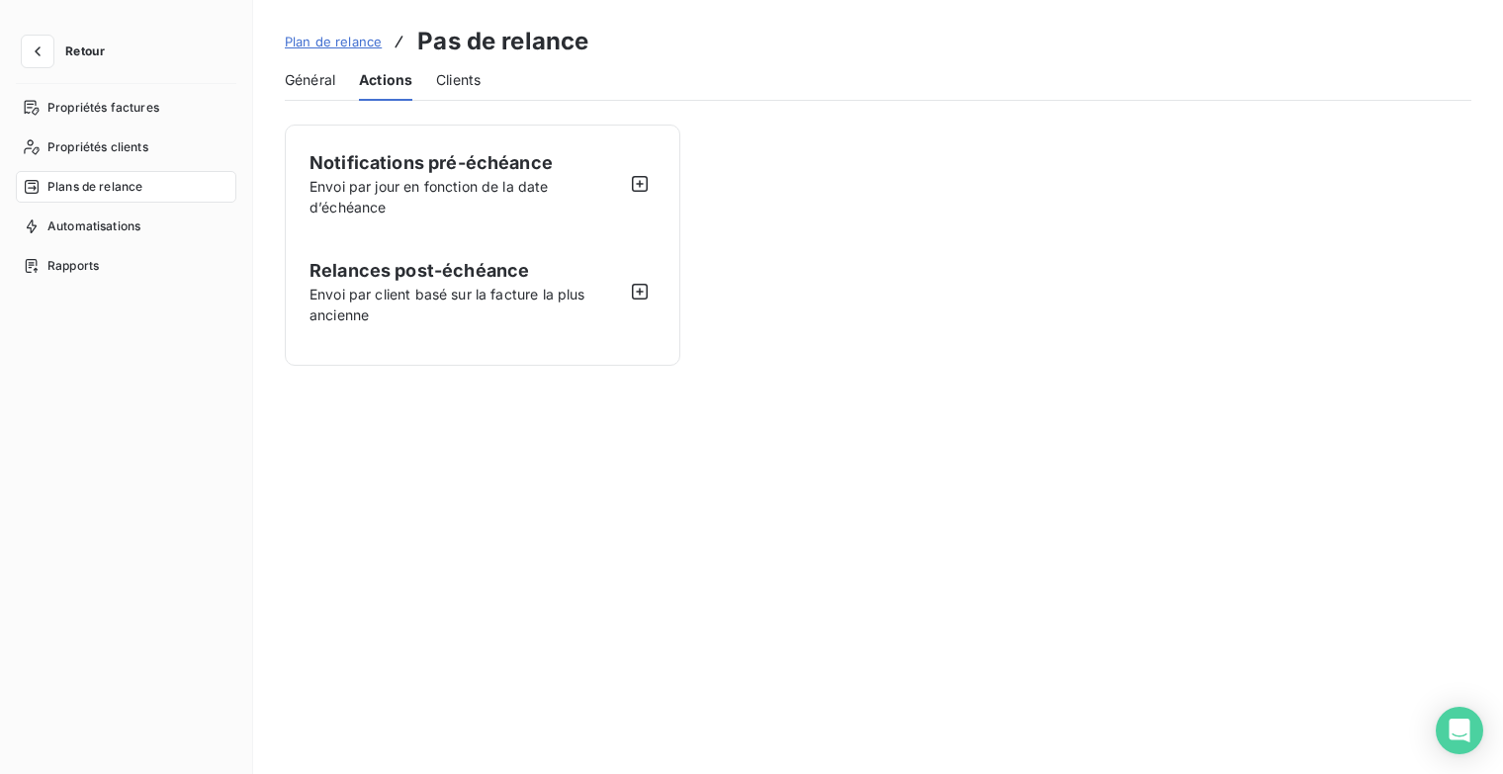
click at [312, 83] on span "Général" at bounding box center [310, 80] width 50 height 20
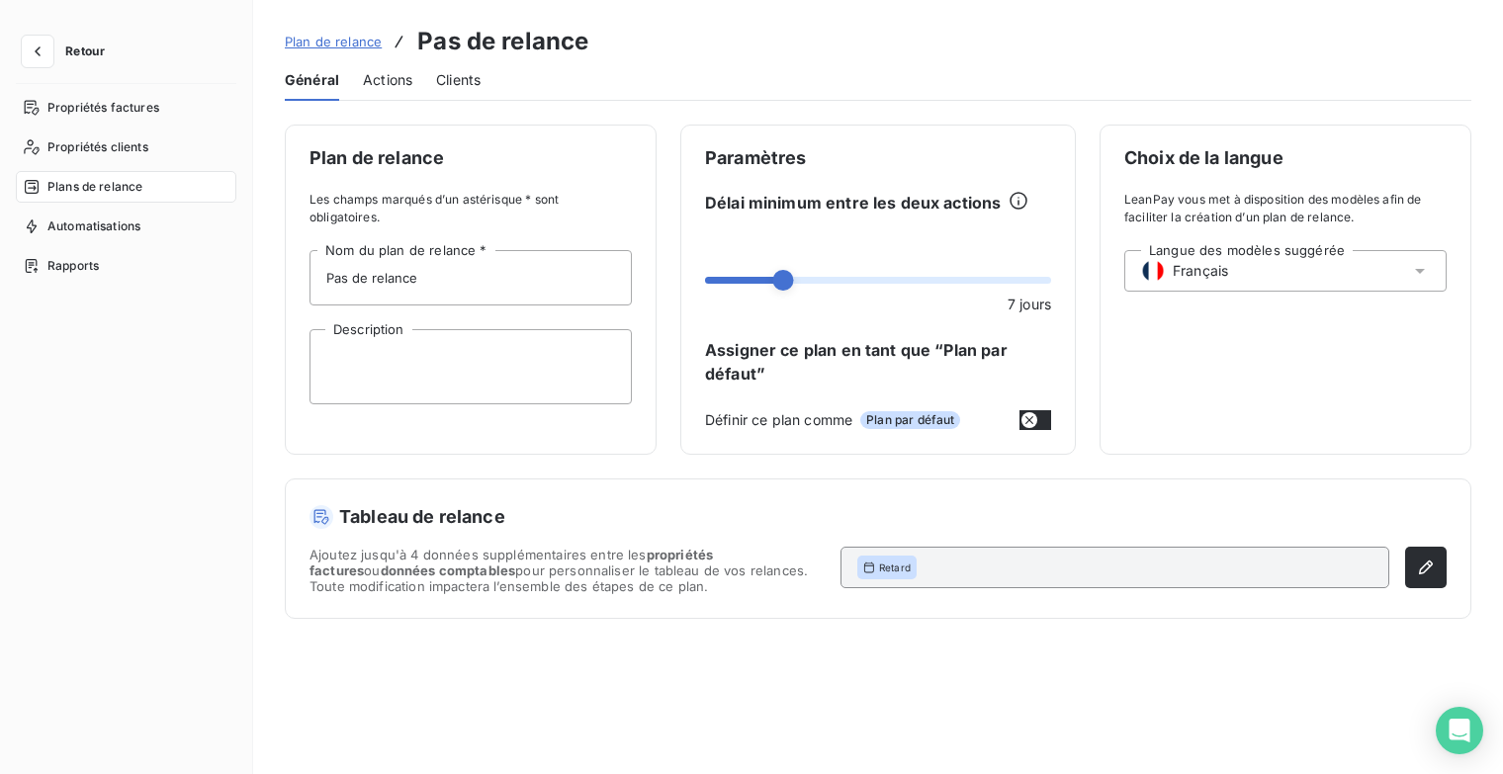
click at [121, 184] on span "Plans de relance" at bounding box center [94, 187] width 95 height 18
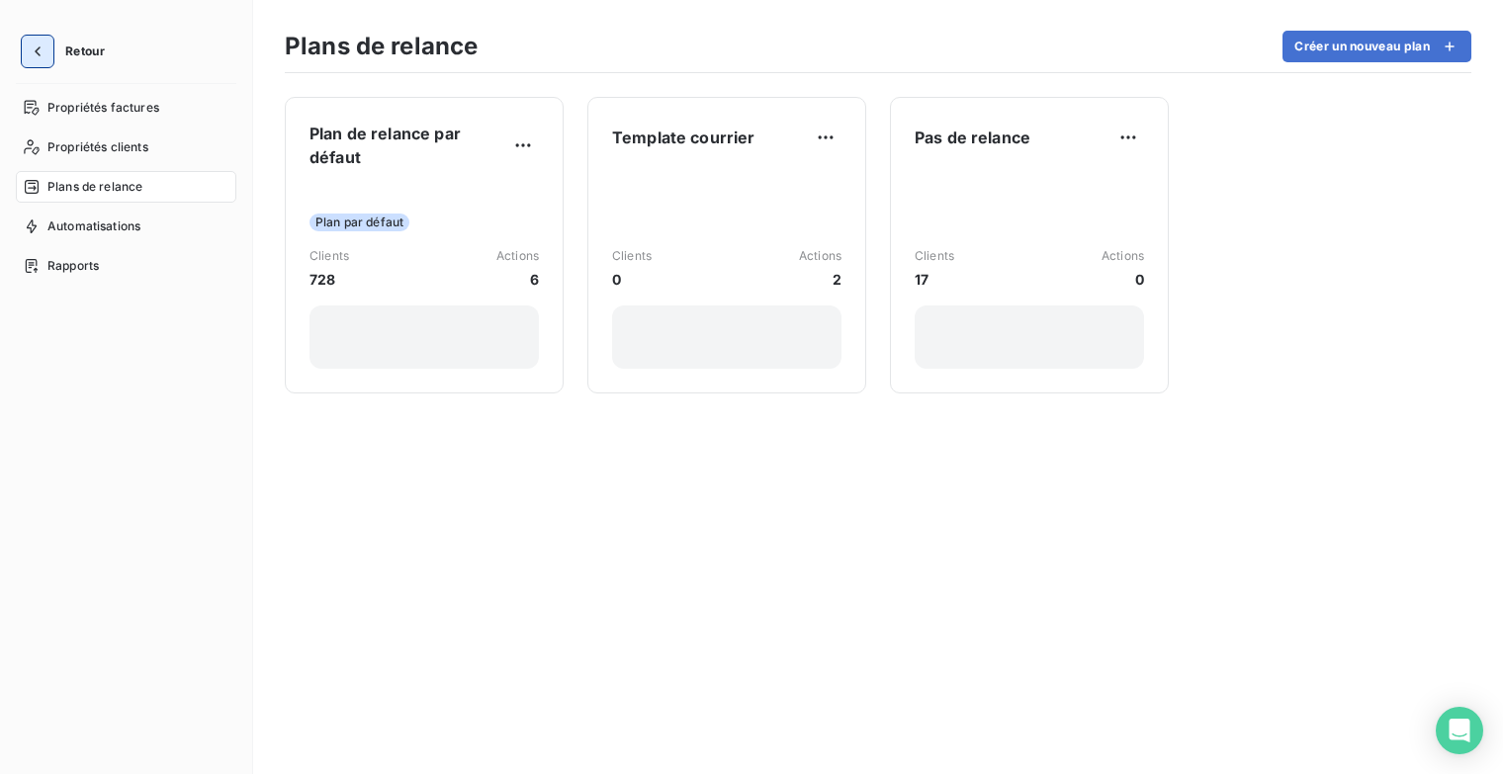
click at [42, 57] on icon "button" at bounding box center [38, 52] width 20 height 20
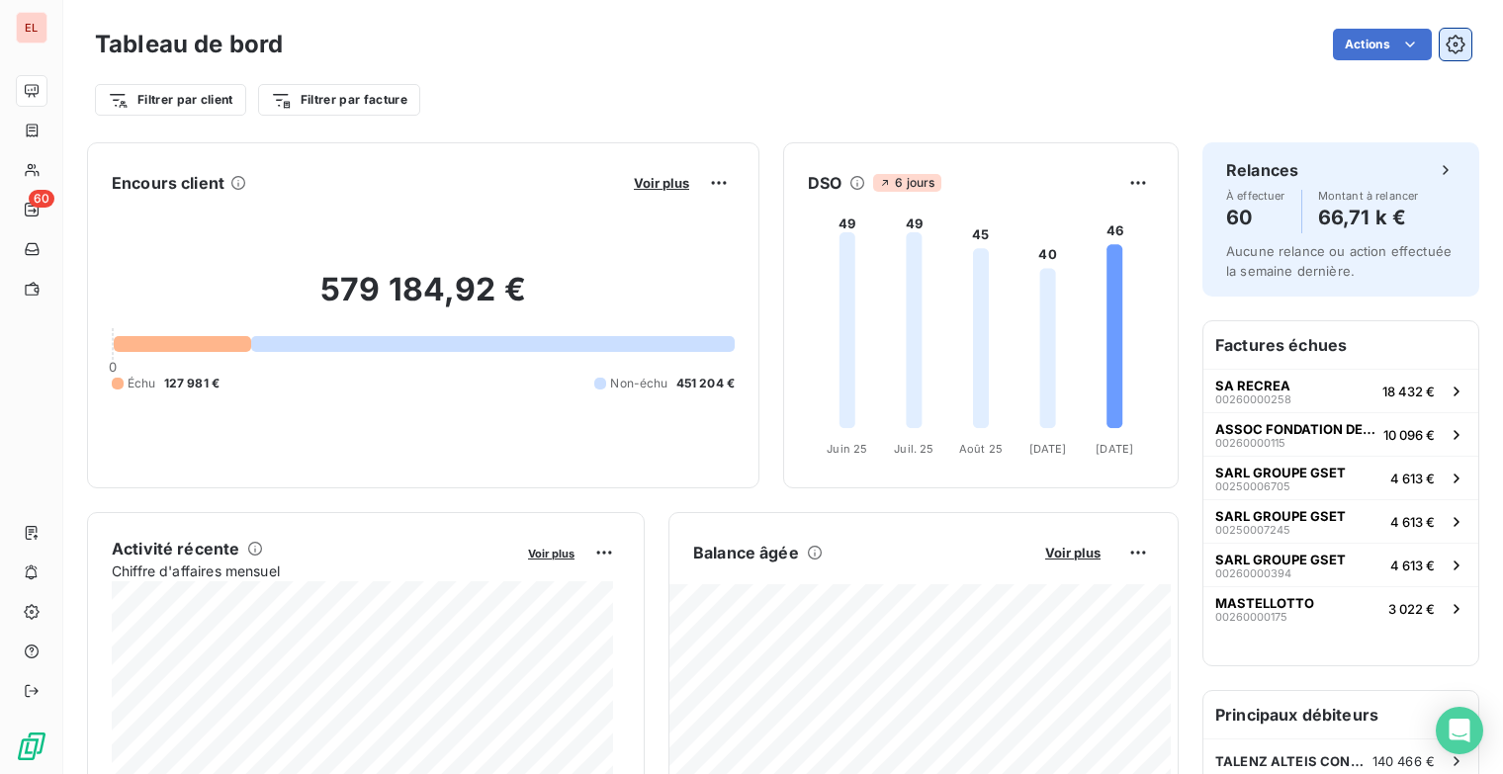
click at [1445, 48] on icon "button" at bounding box center [1455, 45] width 20 height 20
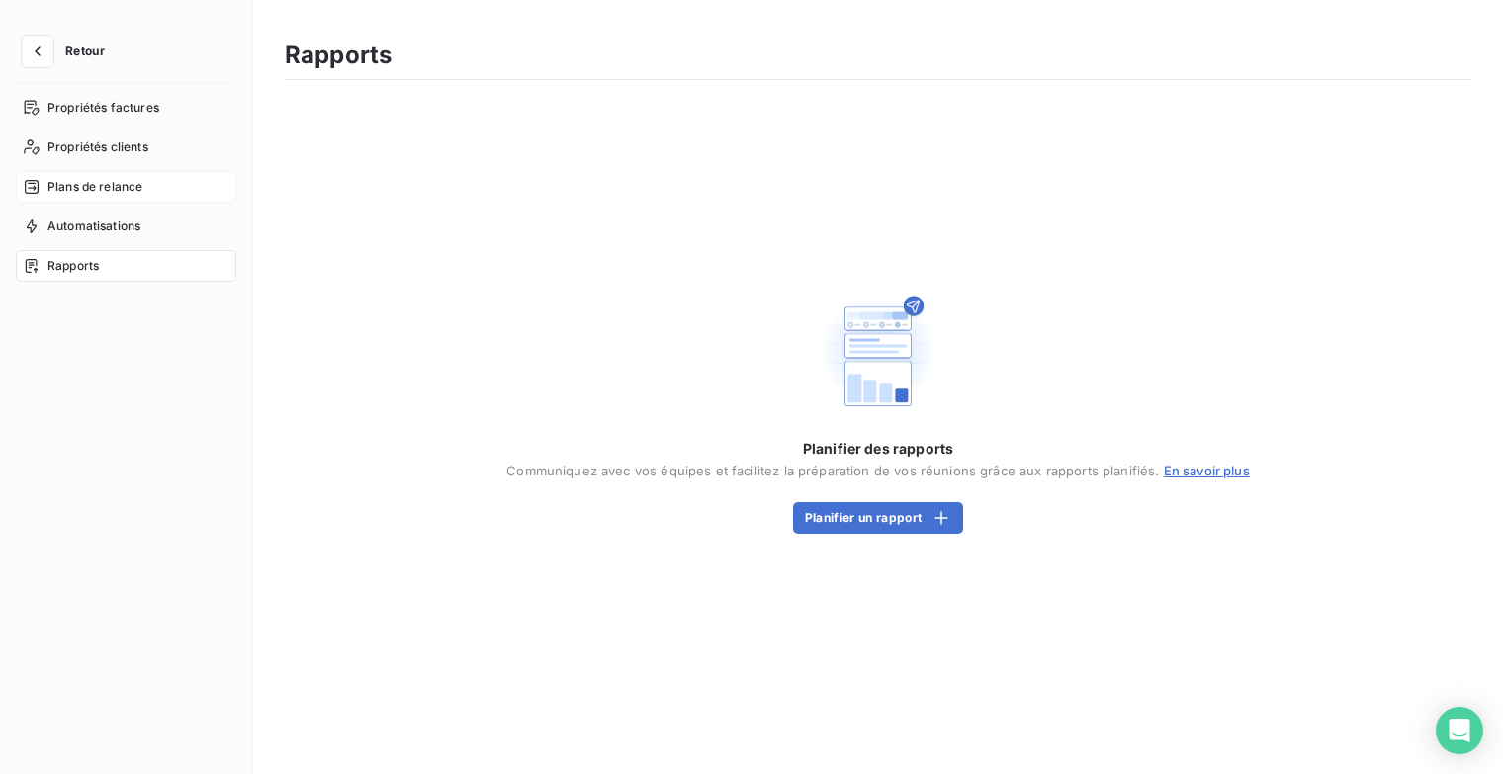
click at [126, 191] on span "Plans de relance" at bounding box center [94, 187] width 95 height 18
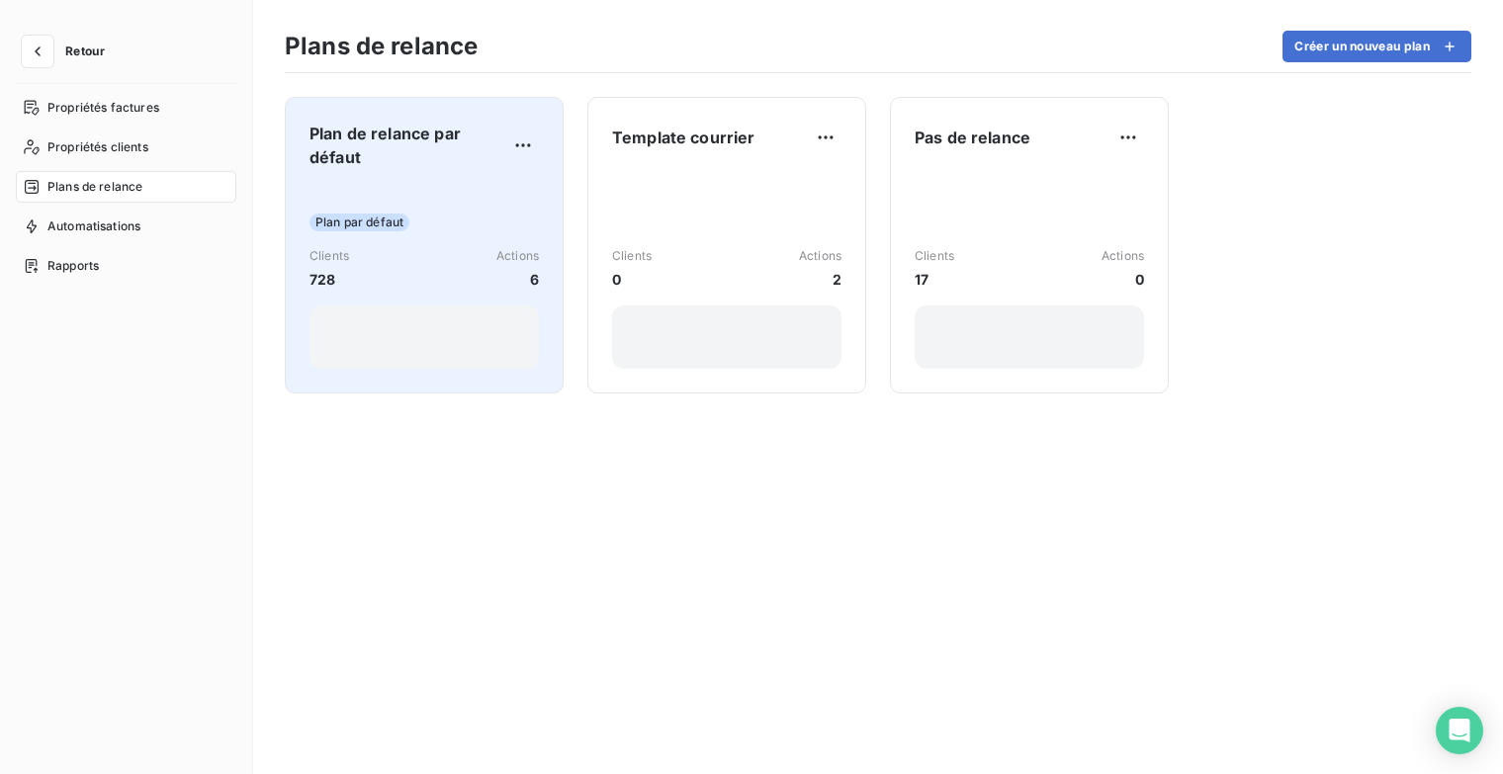
click at [463, 193] on div "Plan par défaut Clients 728 Actions 6" at bounding box center [423, 277] width 229 height 184
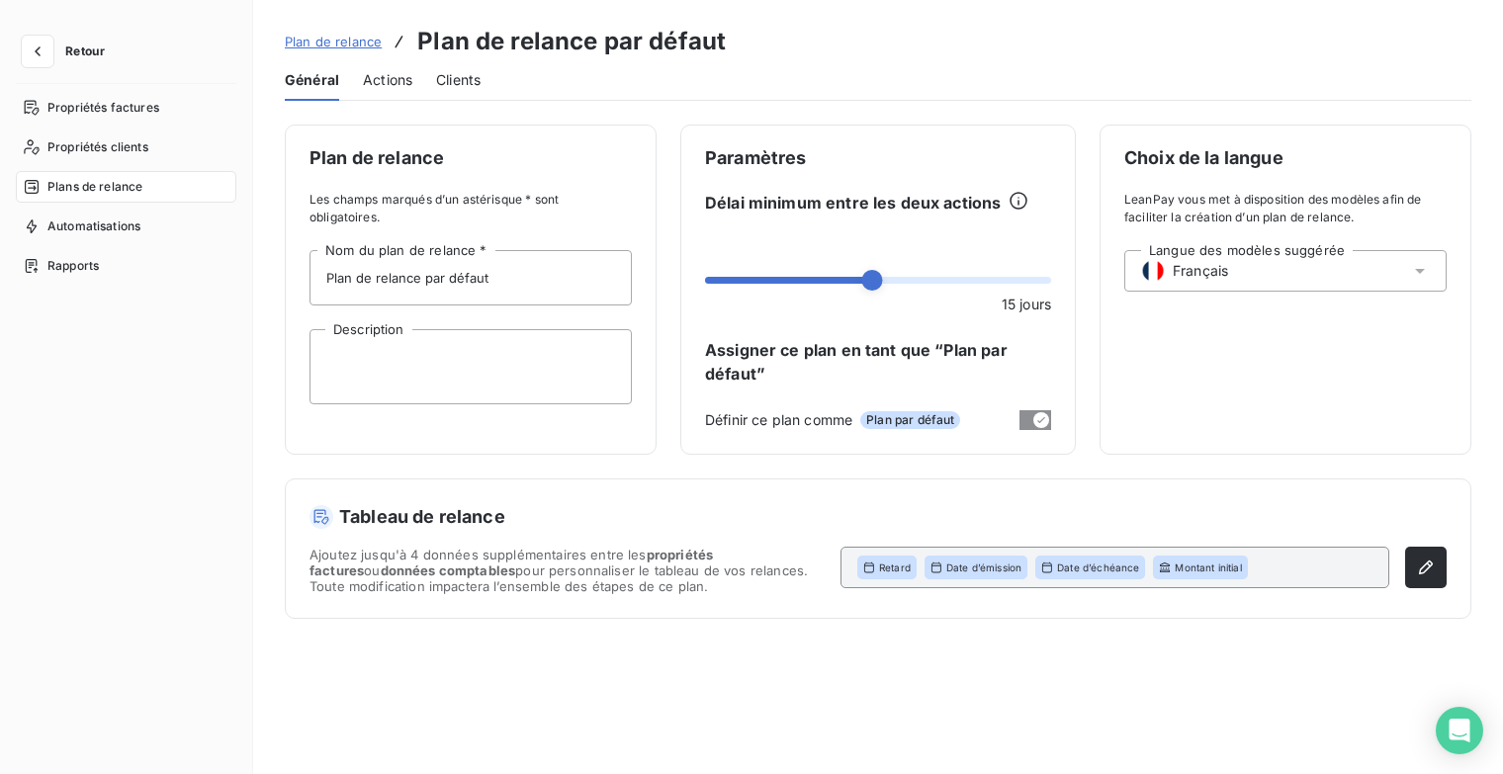
click at [397, 83] on span "Actions" at bounding box center [387, 80] width 49 height 20
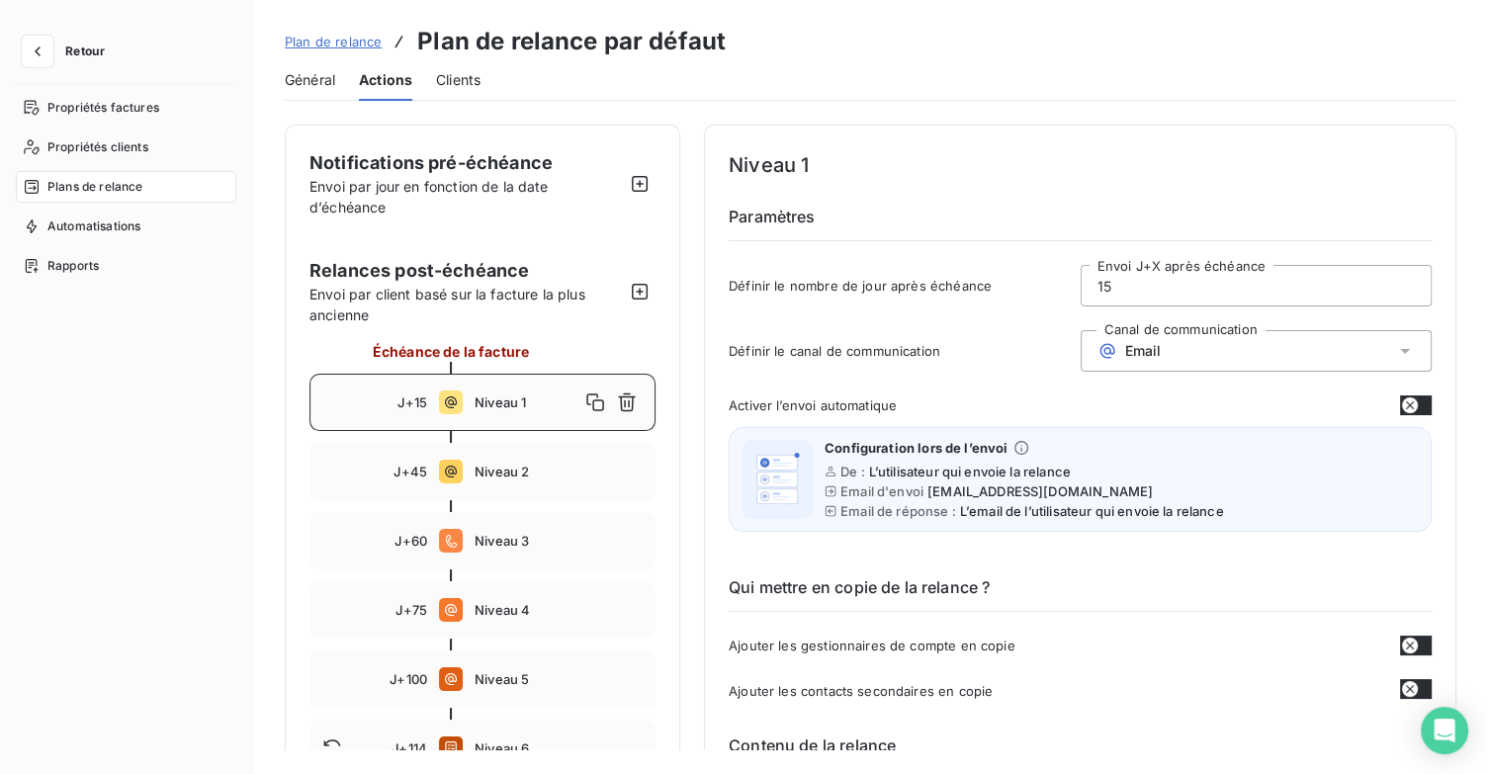
click at [119, 189] on span "Plans de relance" at bounding box center [94, 187] width 95 height 18
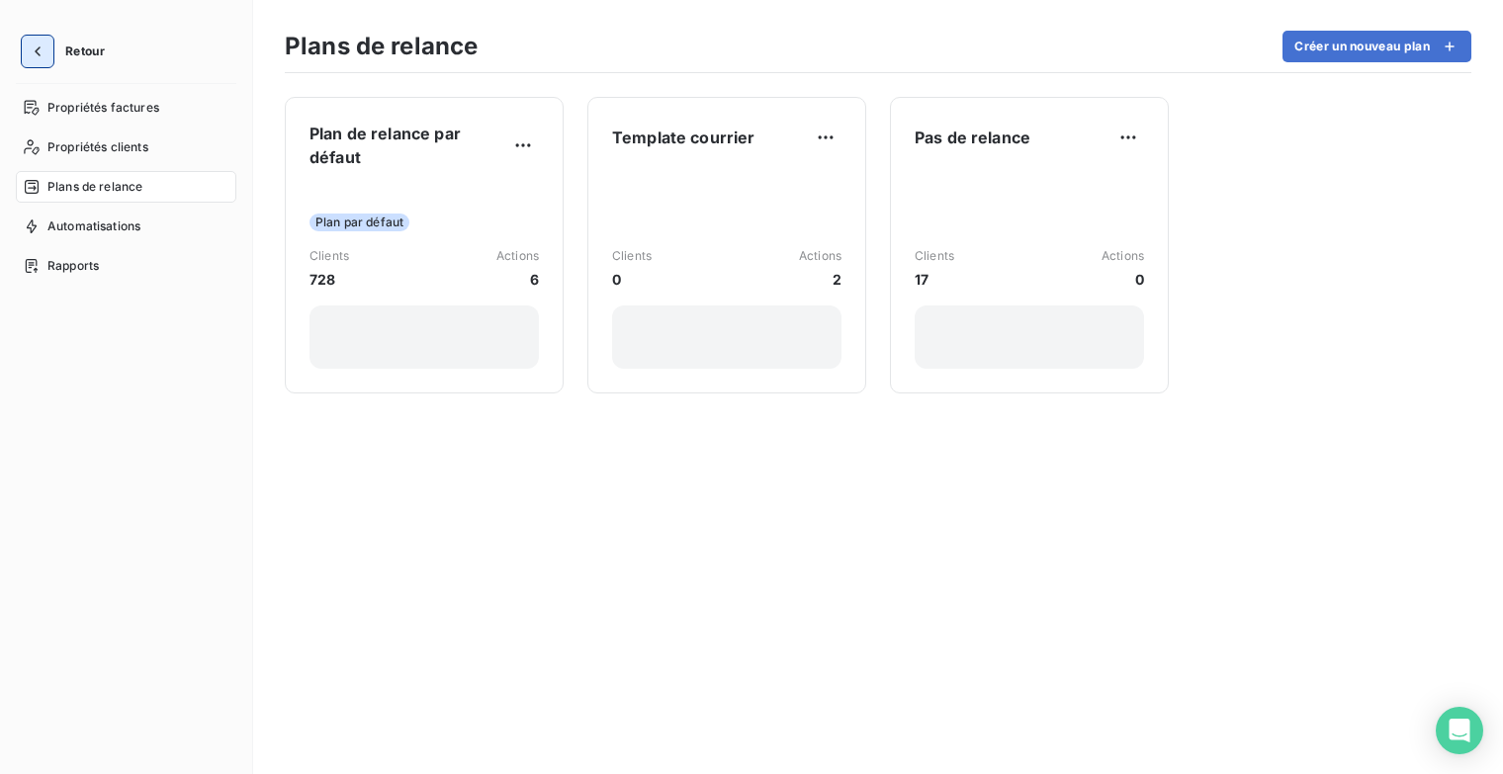
click at [40, 40] on button "button" at bounding box center [38, 52] width 32 height 32
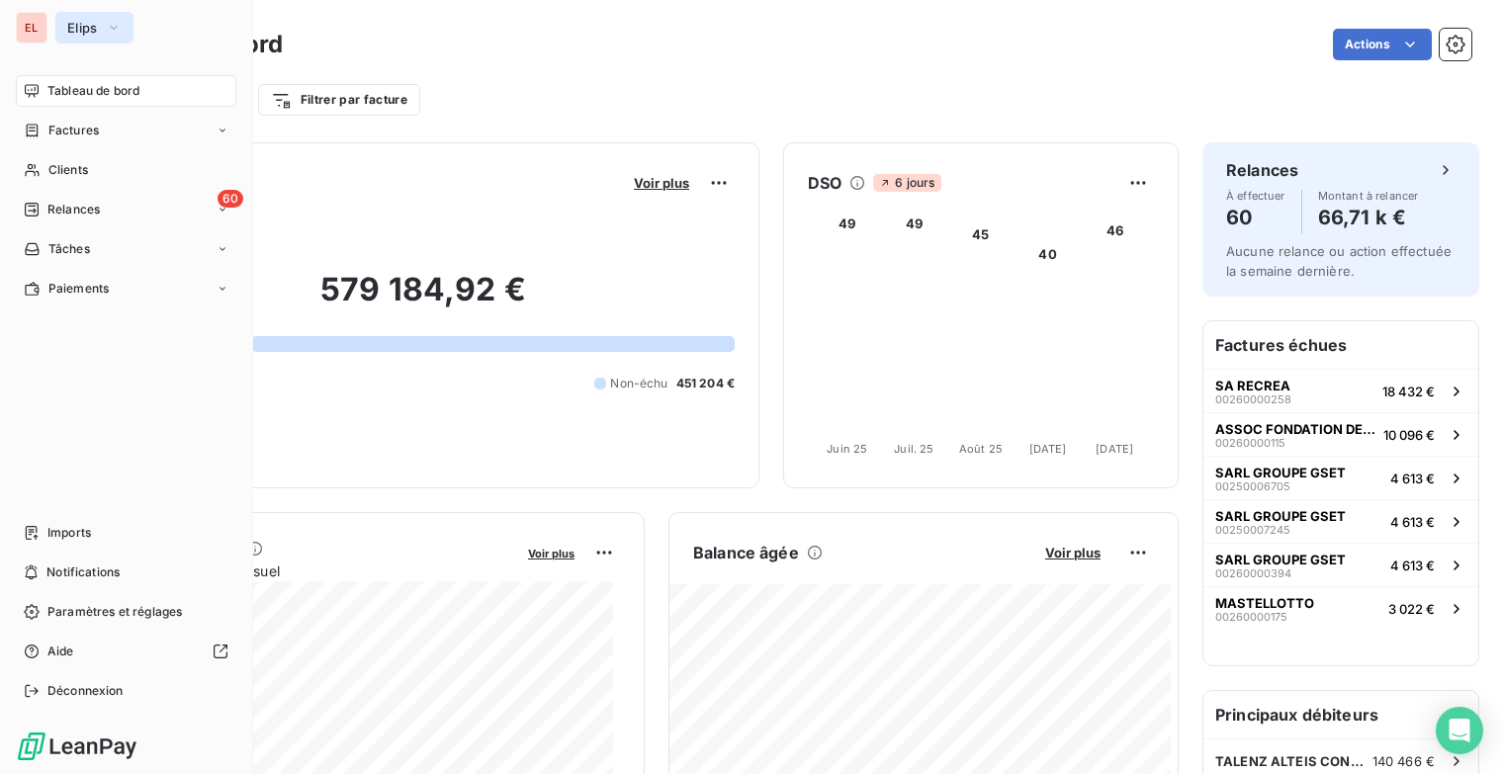
click at [119, 22] on icon "button" at bounding box center [114, 28] width 16 height 20
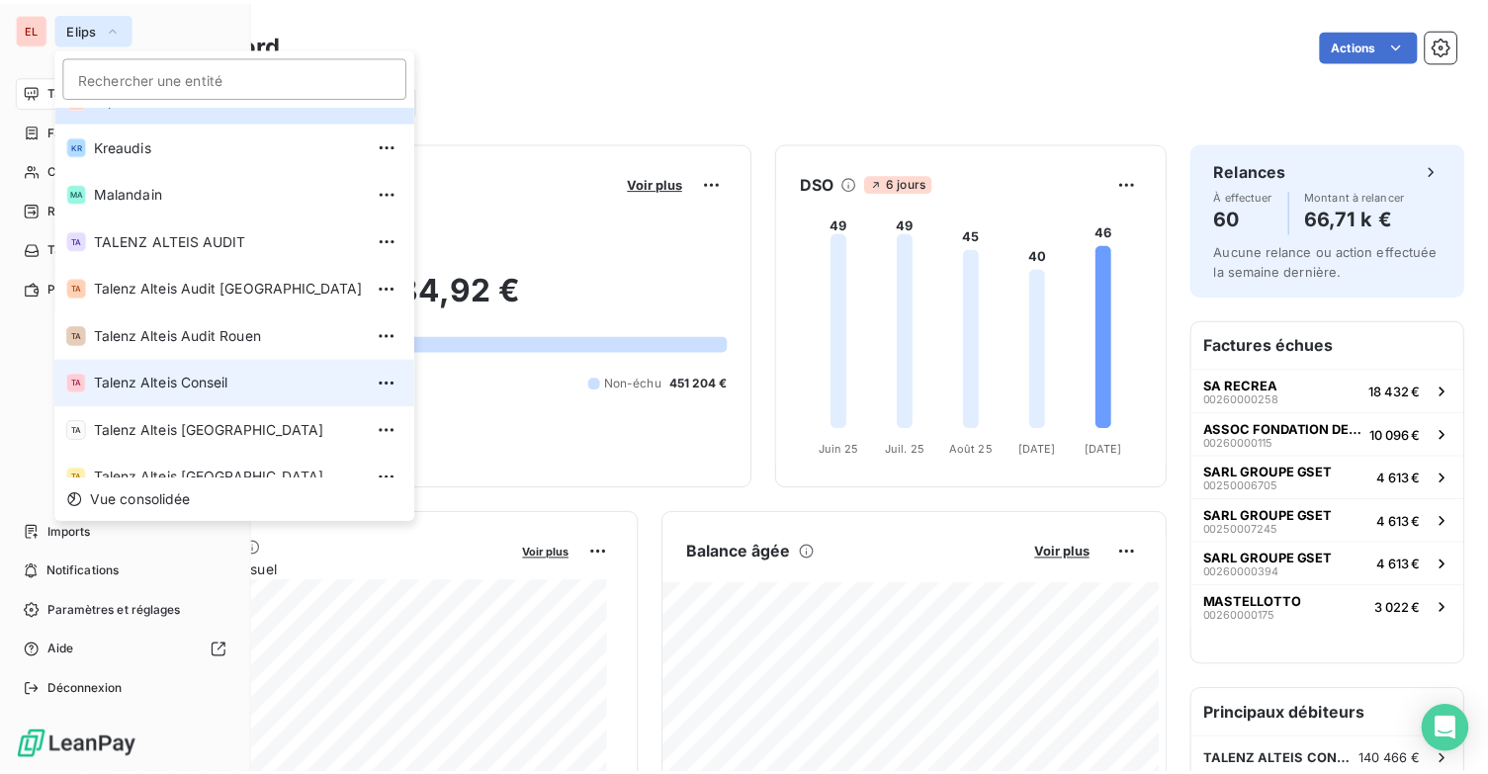
scroll to position [148, 0]
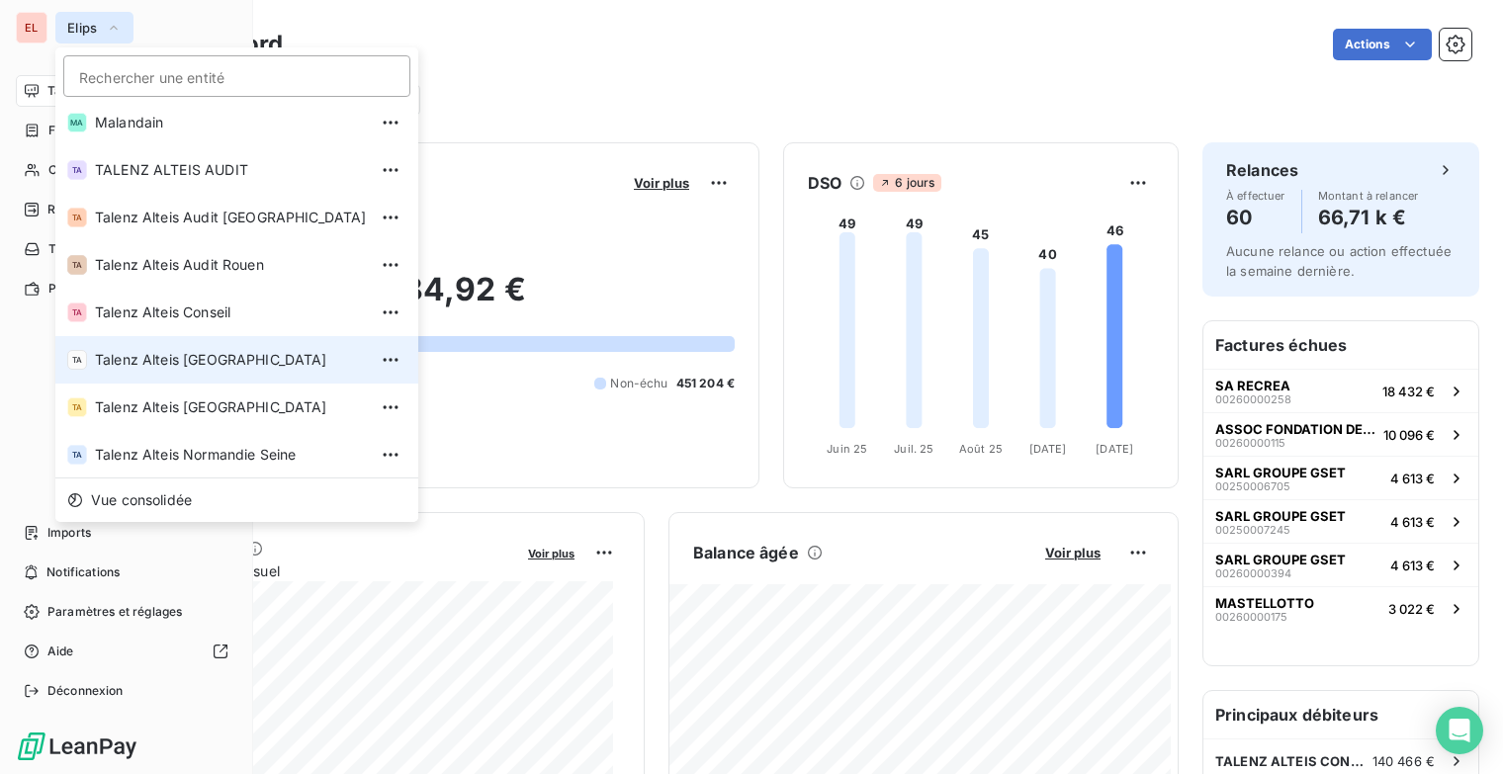
click at [225, 359] on span "Talenz Alteis [GEOGRAPHIC_DATA]" at bounding box center [231, 360] width 272 height 20
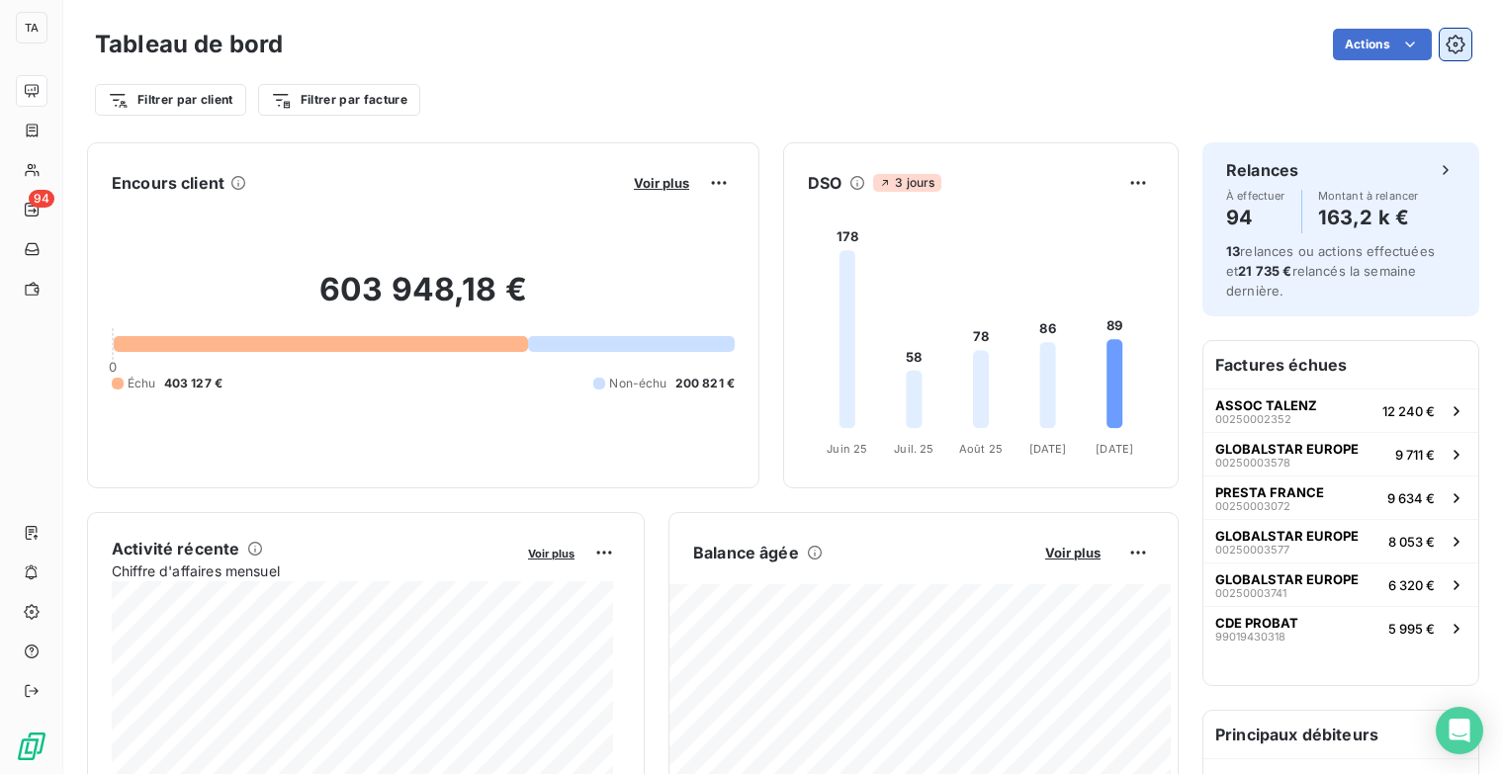
click at [1453, 45] on icon "button" at bounding box center [1455, 45] width 5 height 5
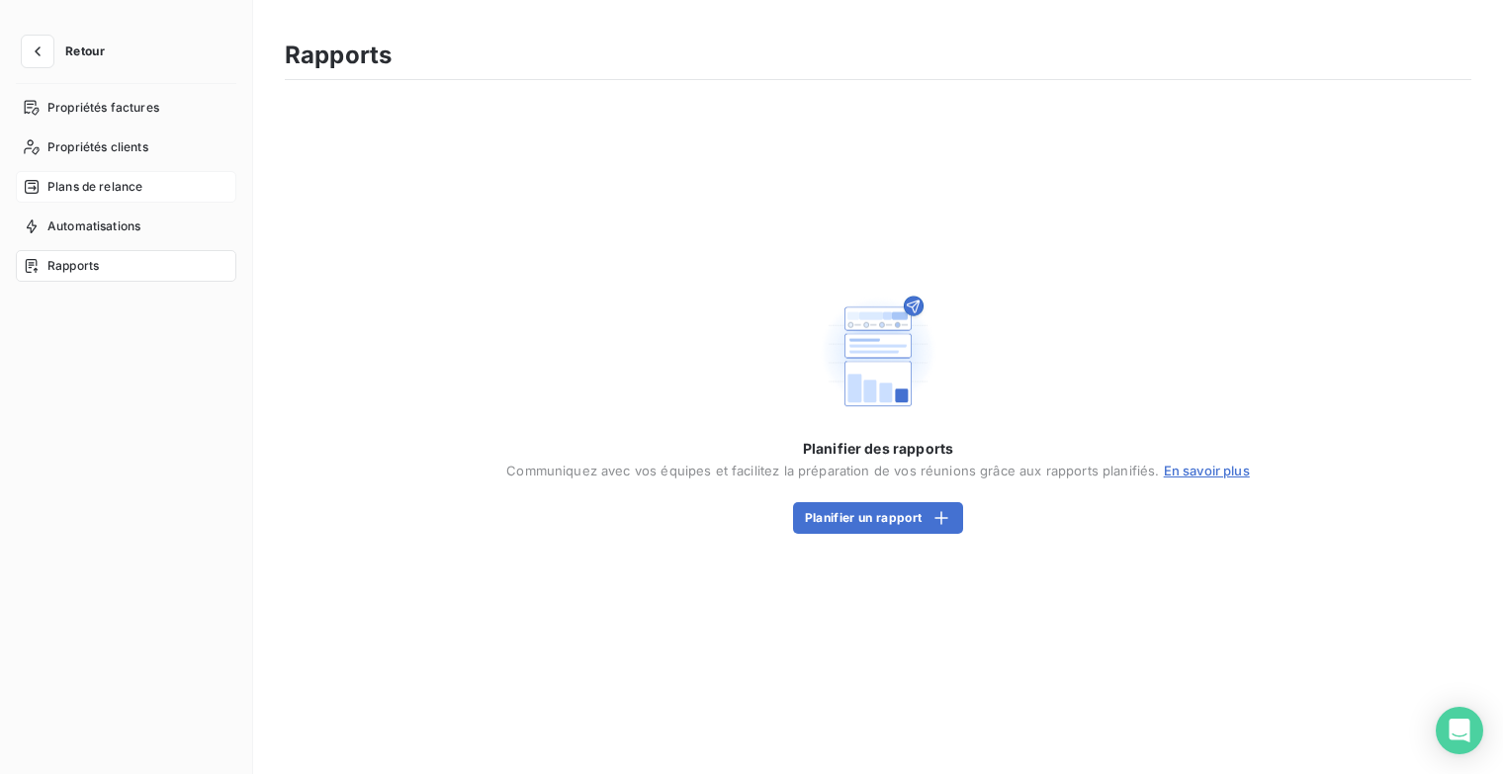
click at [113, 189] on span "Plans de relance" at bounding box center [94, 187] width 95 height 18
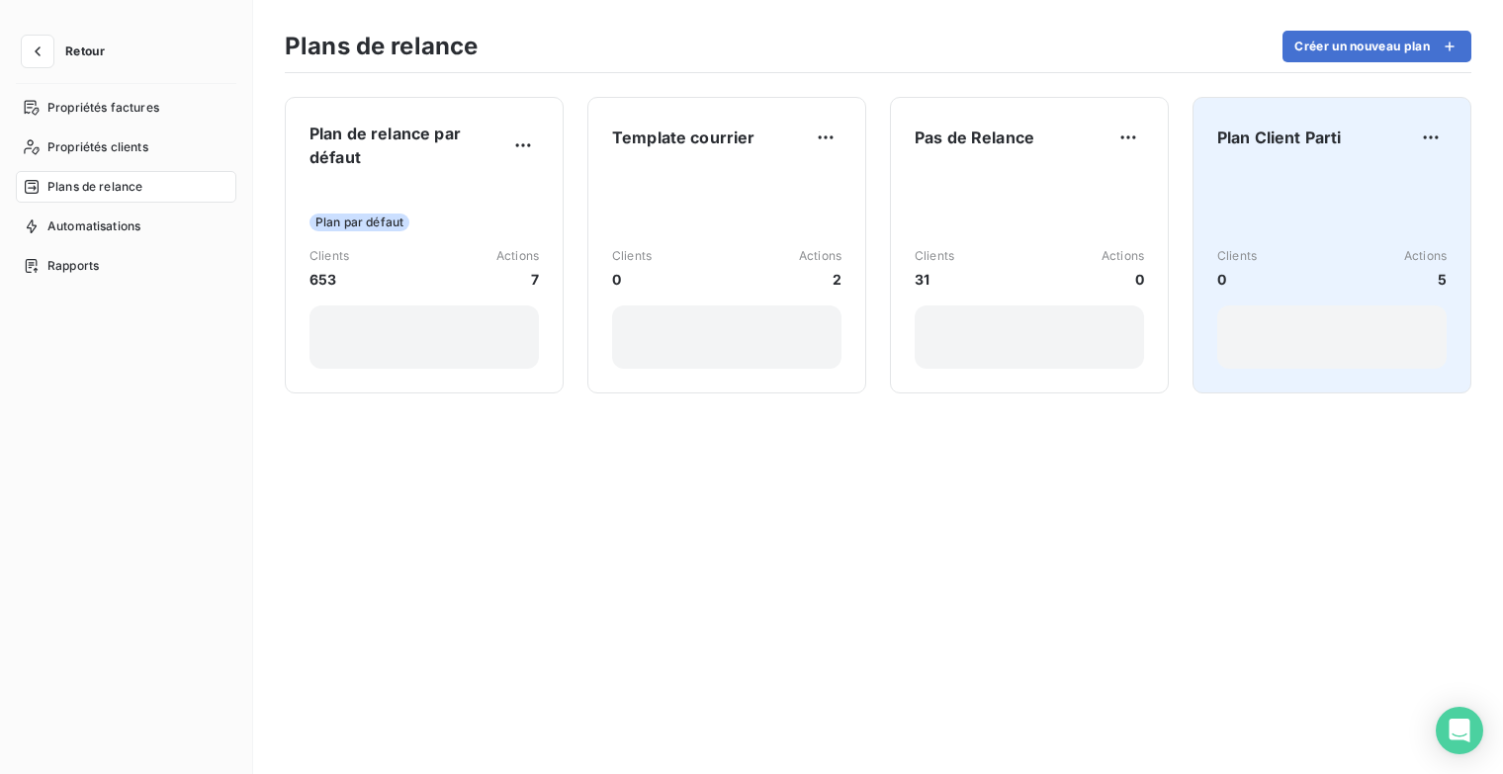
click at [1321, 156] on div "Plan Client Parti Clients 0 Actions 5" at bounding box center [1331, 245] width 229 height 247
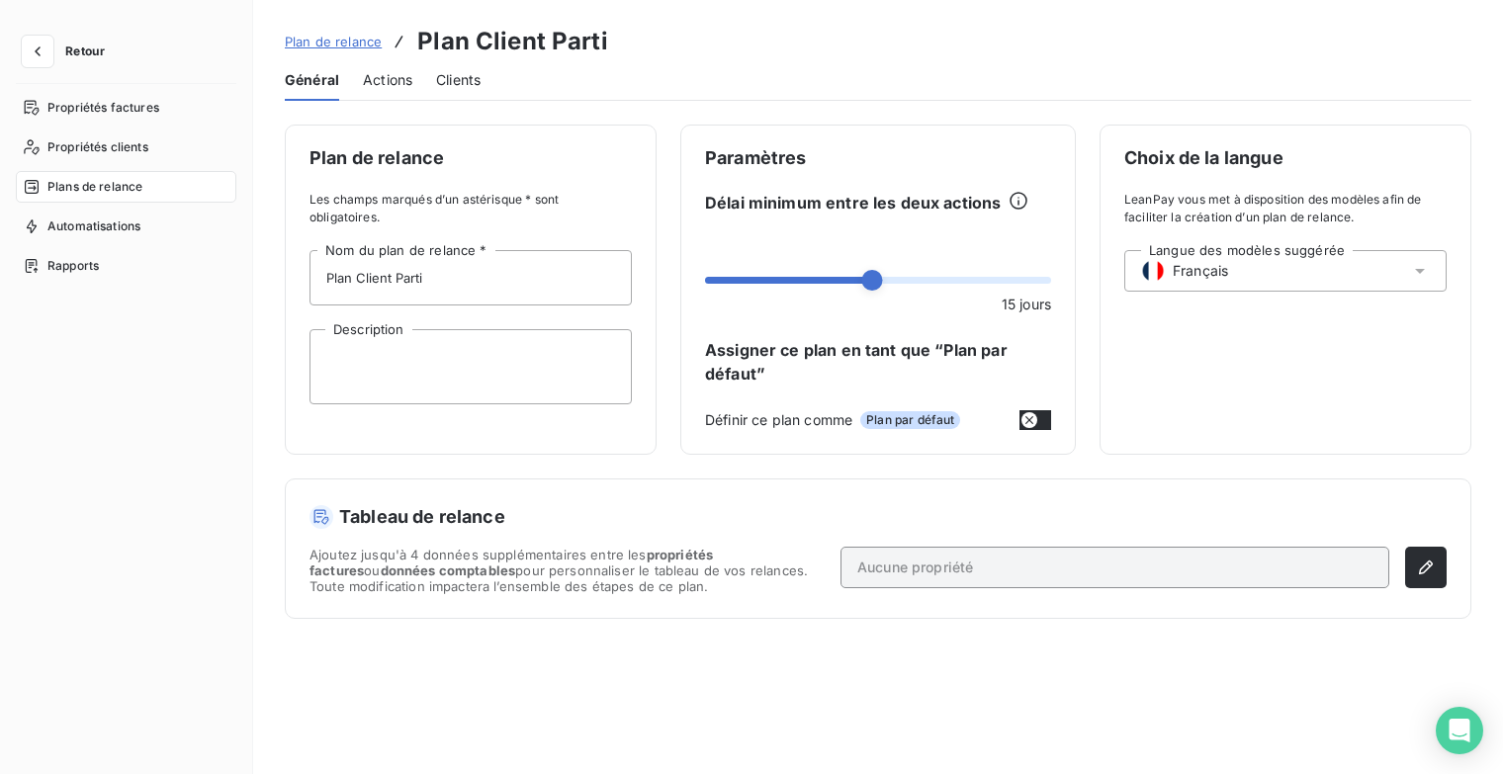
click at [384, 78] on span "Actions" at bounding box center [387, 80] width 49 height 20
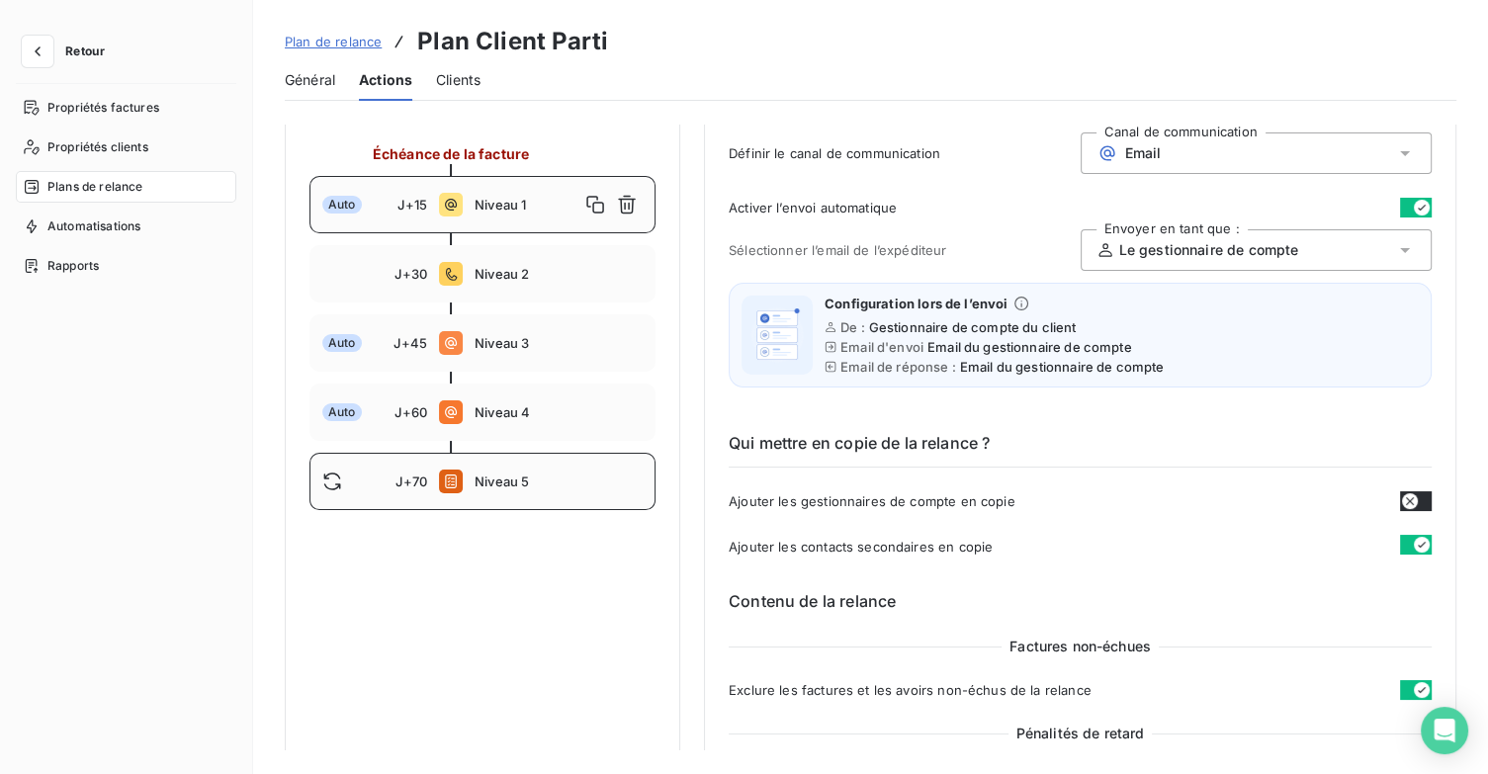
scroll to position [198, 0]
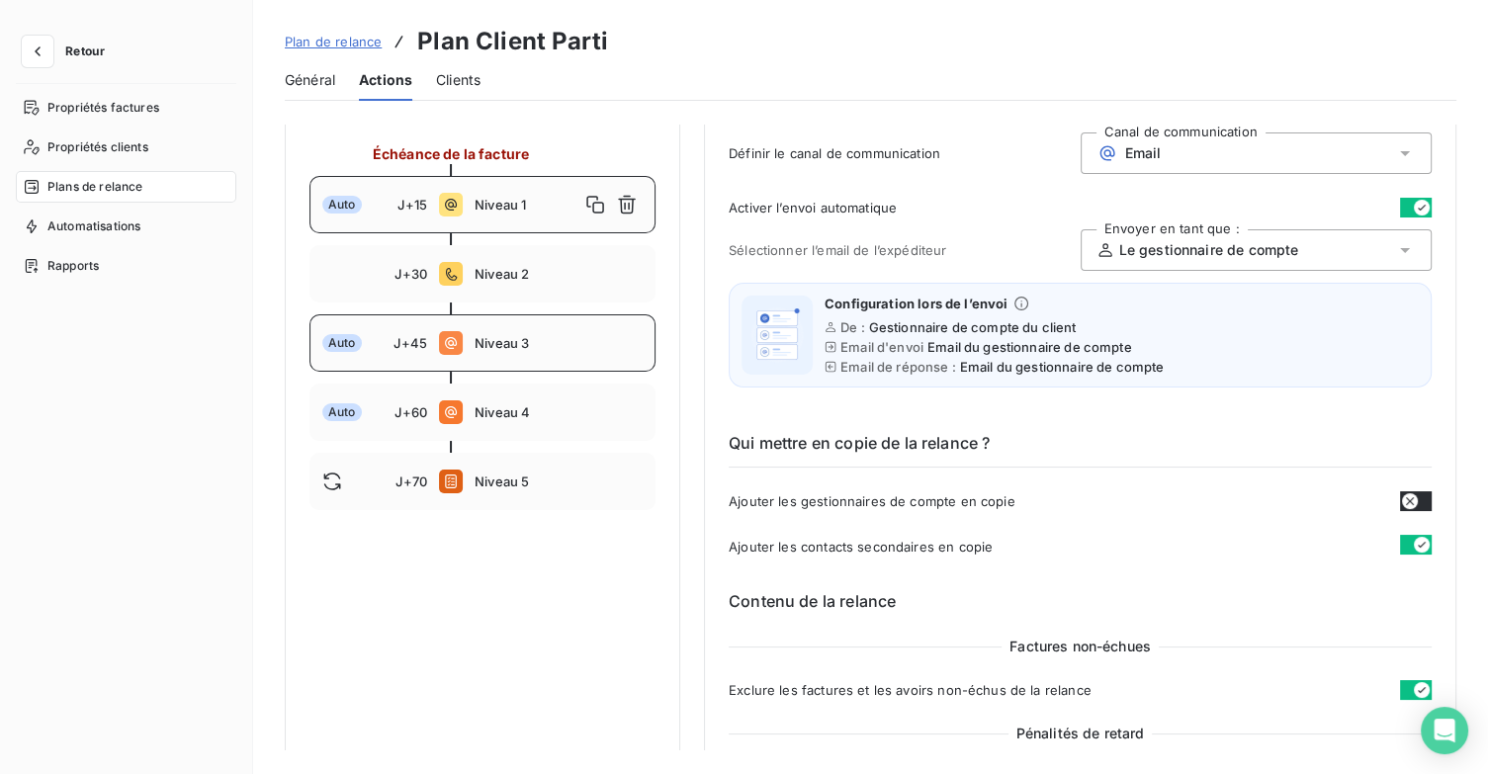
click at [559, 354] on div "Auto J+45 Niveau 3" at bounding box center [482, 342] width 346 height 57
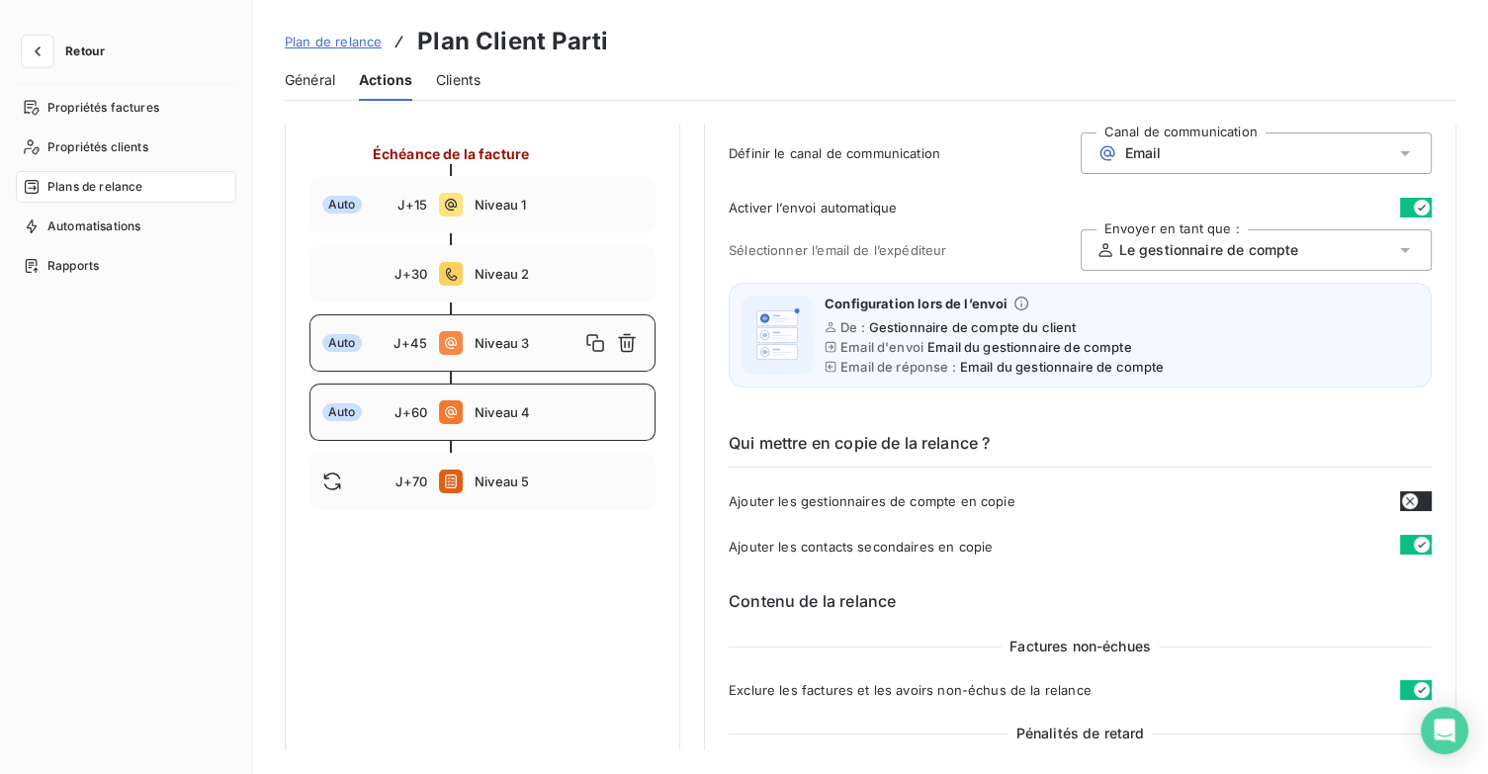
drag, startPoint x: 510, startPoint y: 411, endPoint x: 533, endPoint y: 410, distance: 22.8
click at [510, 411] on span "Niveau 4" at bounding box center [559, 412] width 168 height 16
click at [527, 207] on span "Niveau 1" at bounding box center [559, 205] width 168 height 16
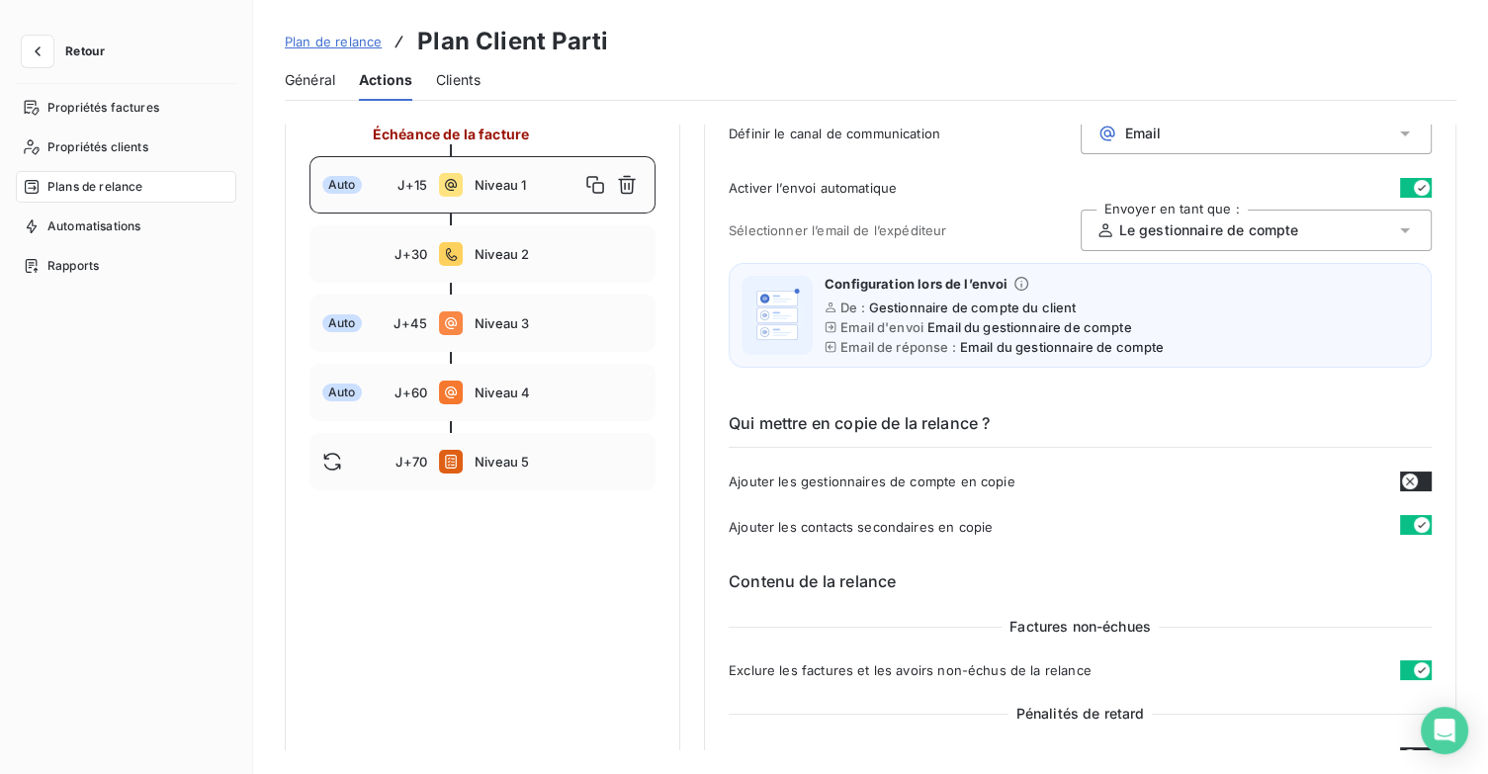
scroll to position [99, 0]
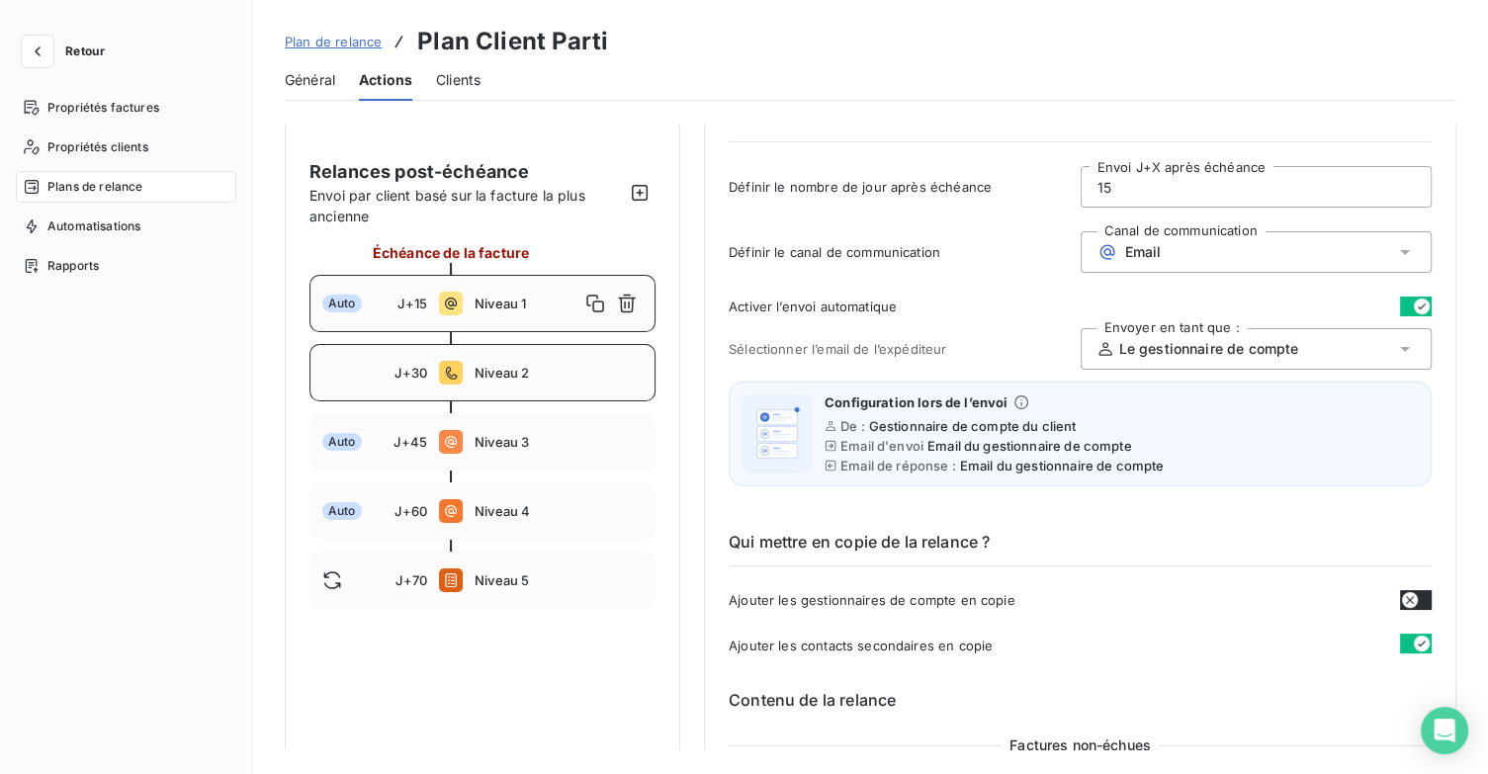
click at [552, 370] on span "Niveau 2" at bounding box center [559, 373] width 168 height 16
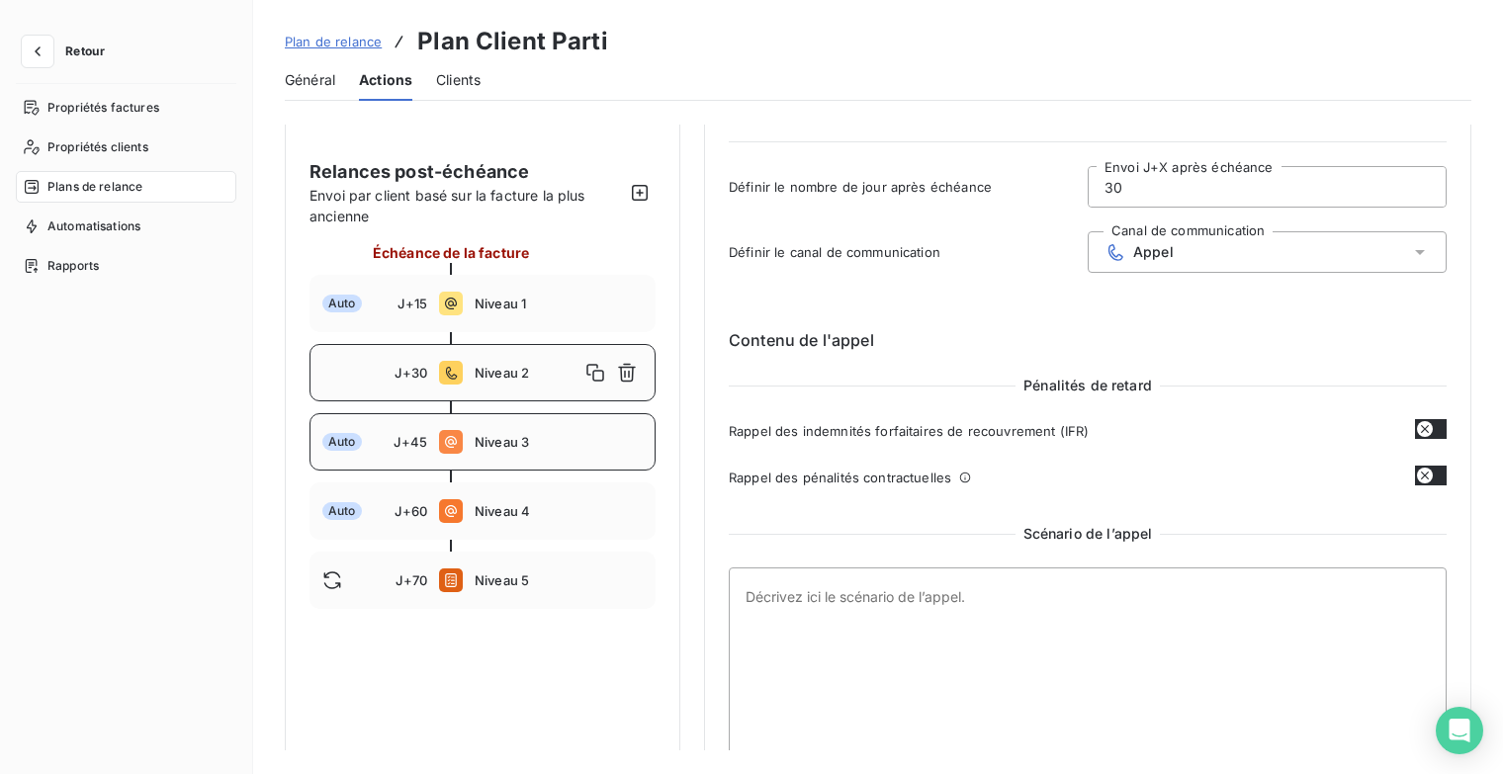
drag, startPoint x: 546, startPoint y: 437, endPoint x: 573, endPoint y: 428, distance: 29.1
click at [546, 438] on span "Niveau 3" at bounding box center [559, 442] width 168 height 16
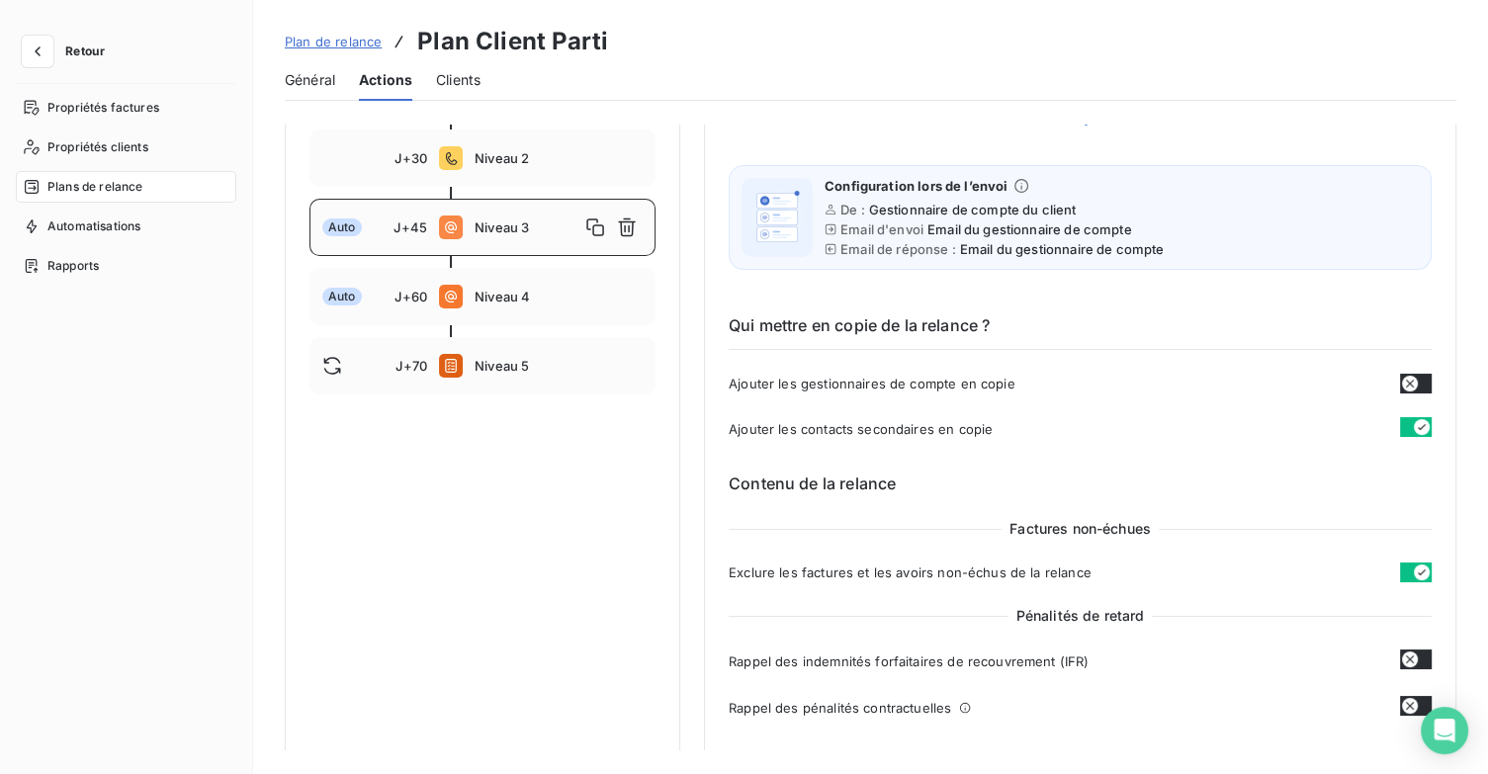
scroll to position [297, 0]
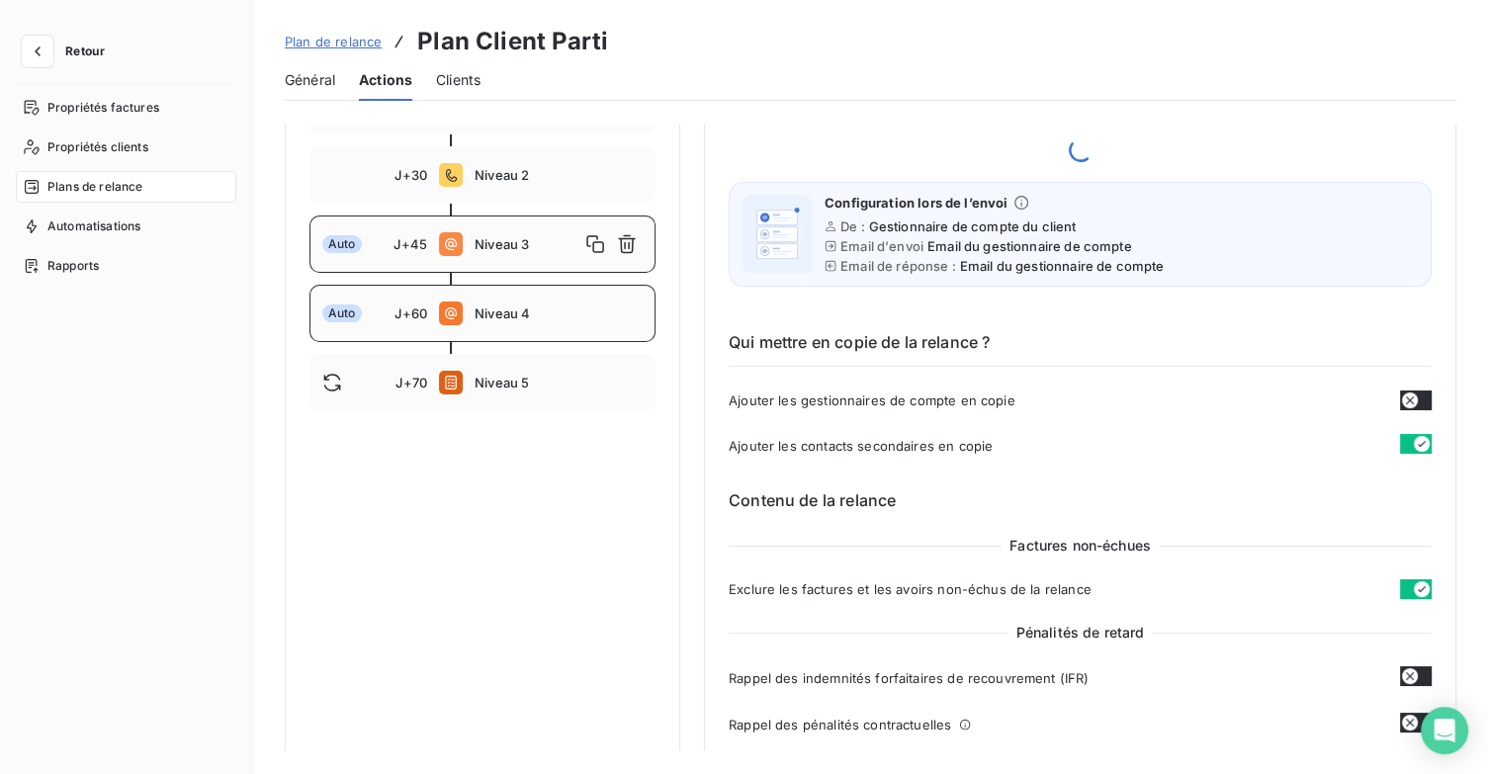
click at [559, 322] on div "Auto J+60 Niveau 4" at bounding box center [482, 313] width 346 height 57
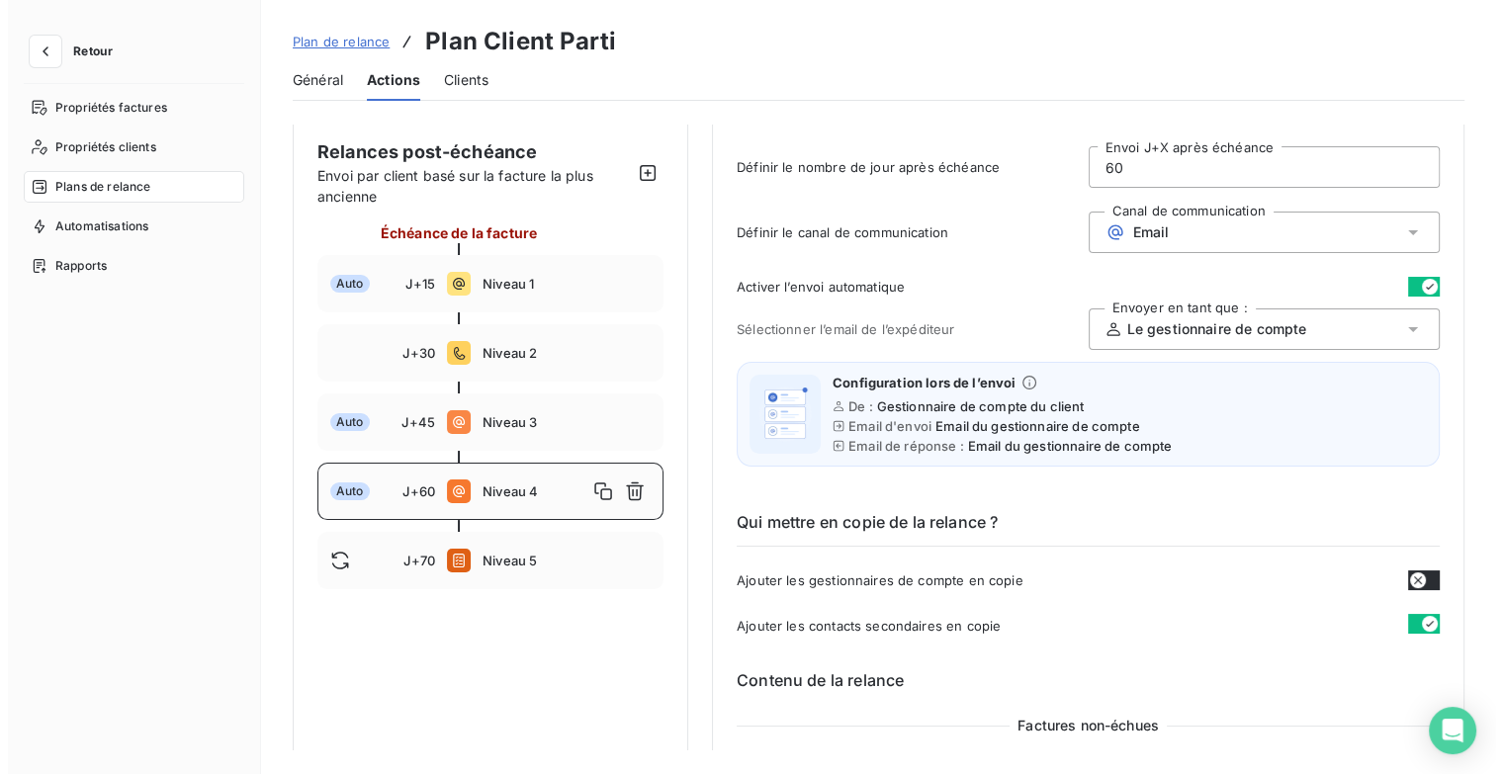
scroll to position [13, 0]
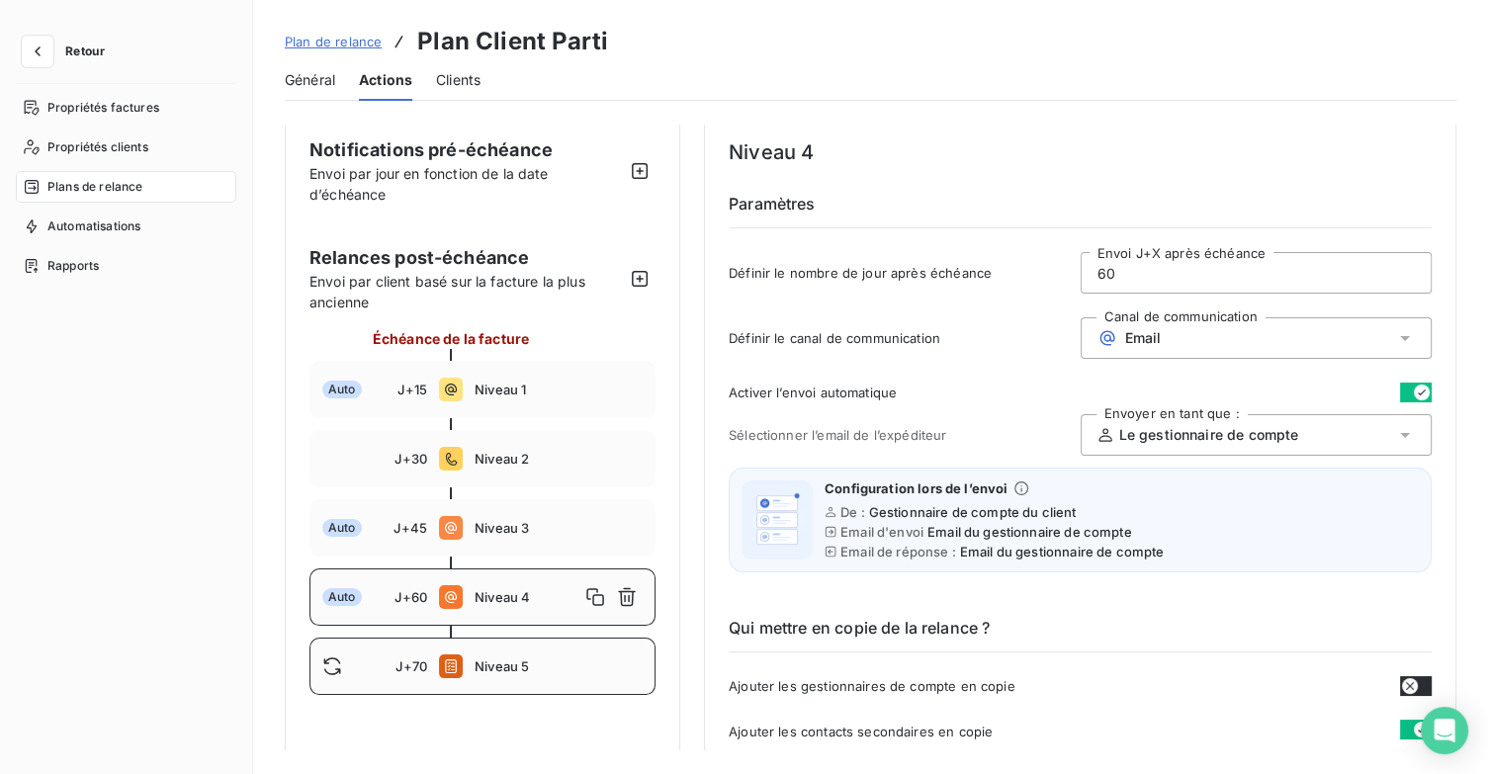
drag, startPoint x: 507, startPoint y: 672, endPoint x: 537, endPoint y: 659, distance: 32.3
click at [509, 671] on span "Niveau 5" at bounding box center [559, 666] width 168 height 16
type input "70"
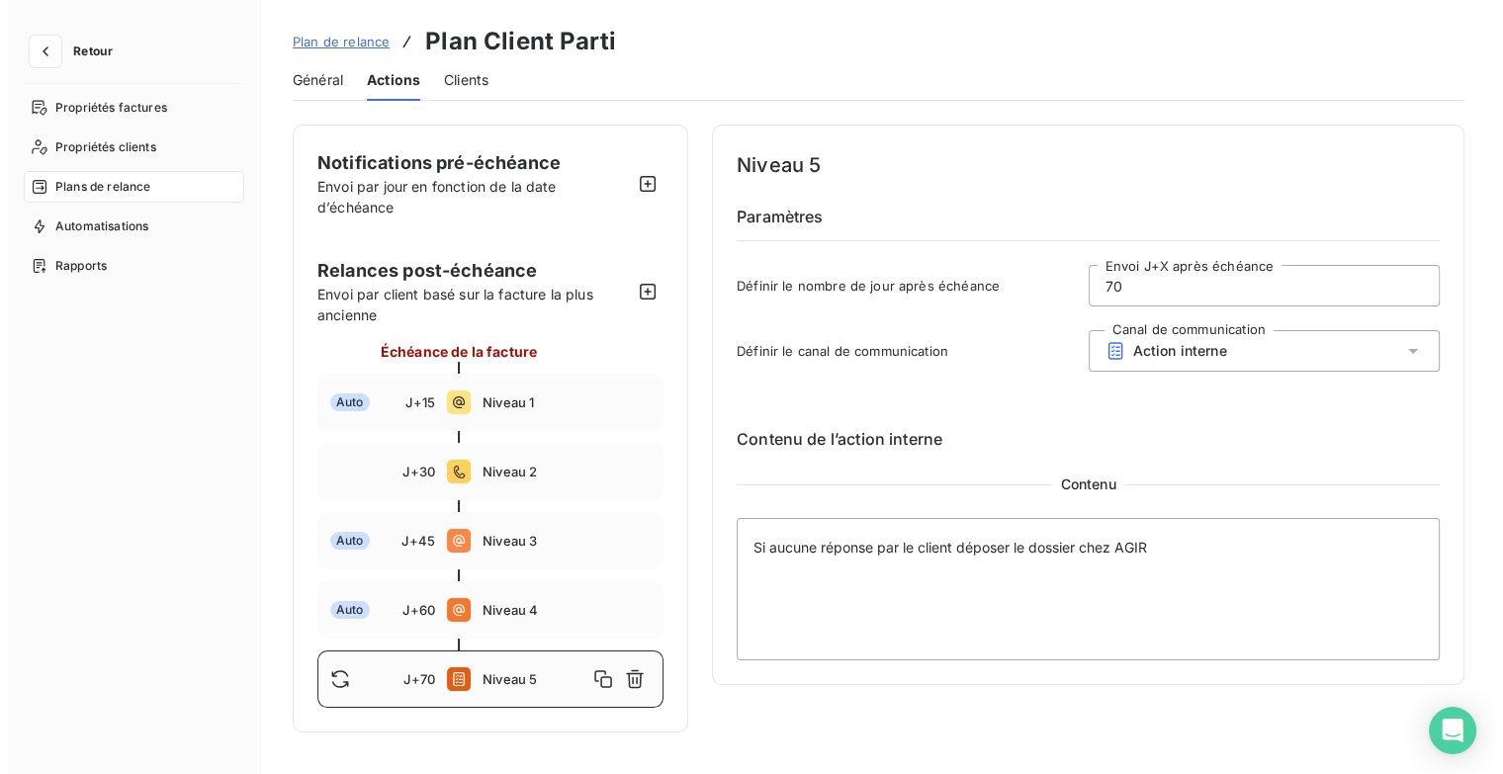
scroll to position [0, 0]
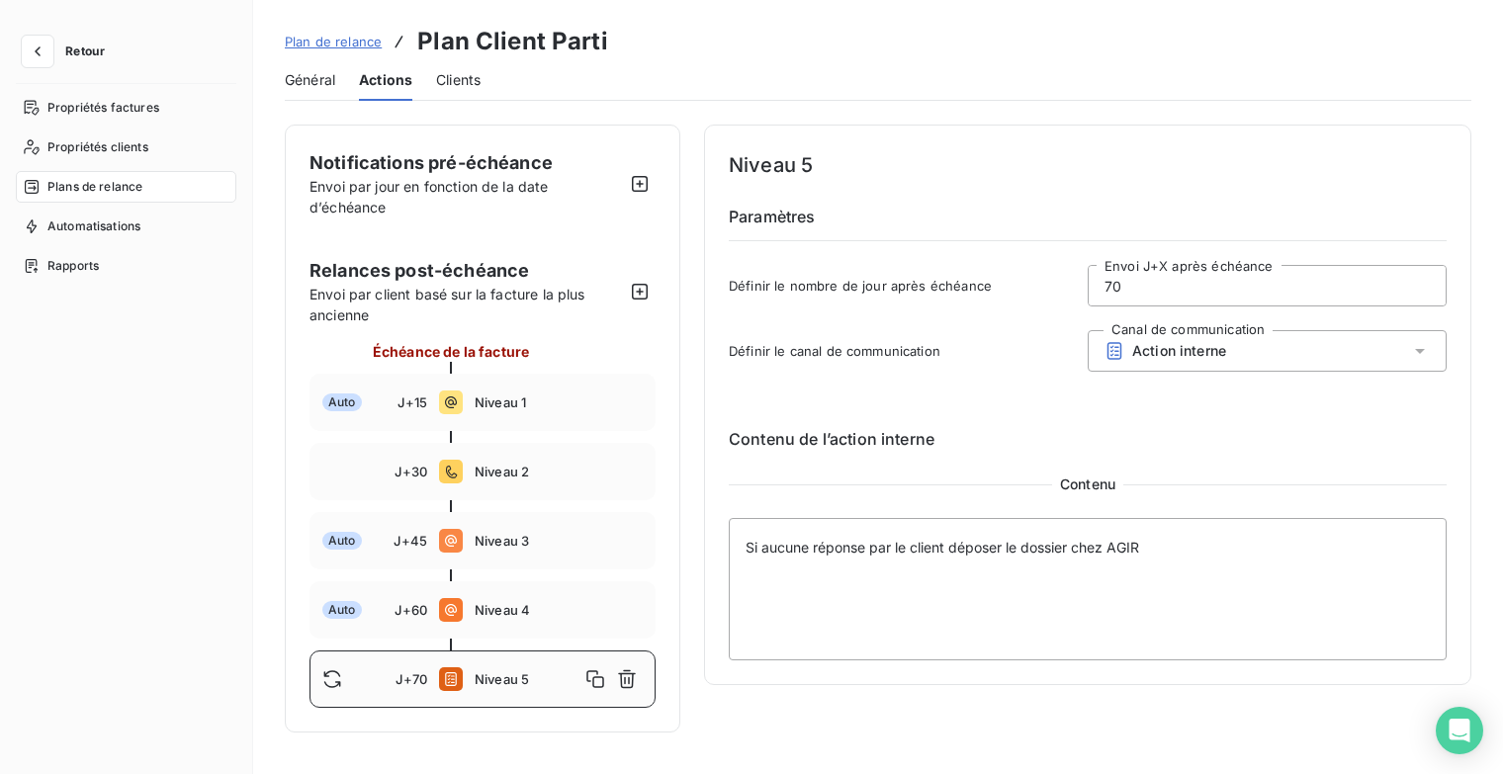
click at [363, 39] on span "Plan de relance" at bounding box center [333, 42] width 97 height 16
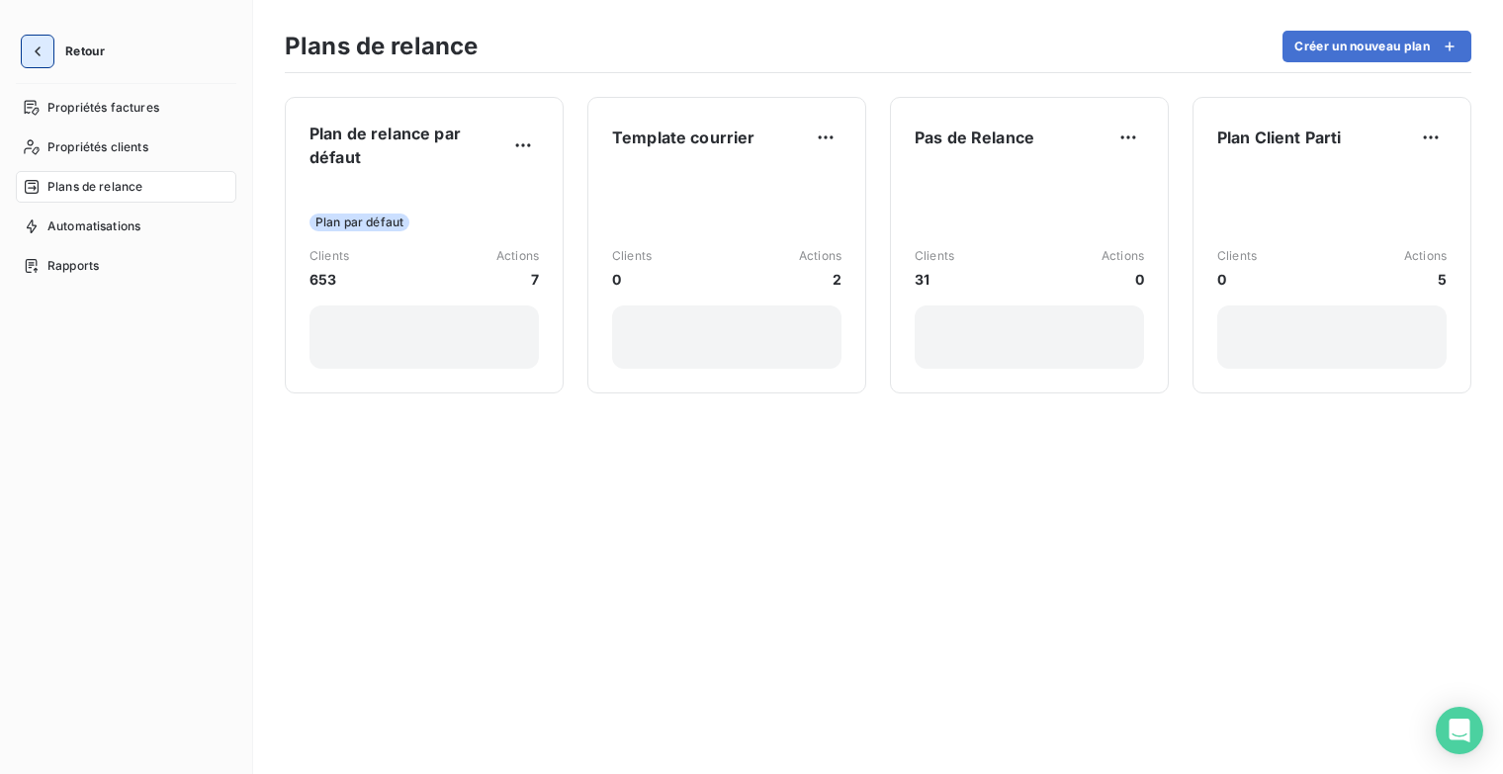
click at [36, 50] on icon "button" at bounding box center [38, 51] width 6 height 10
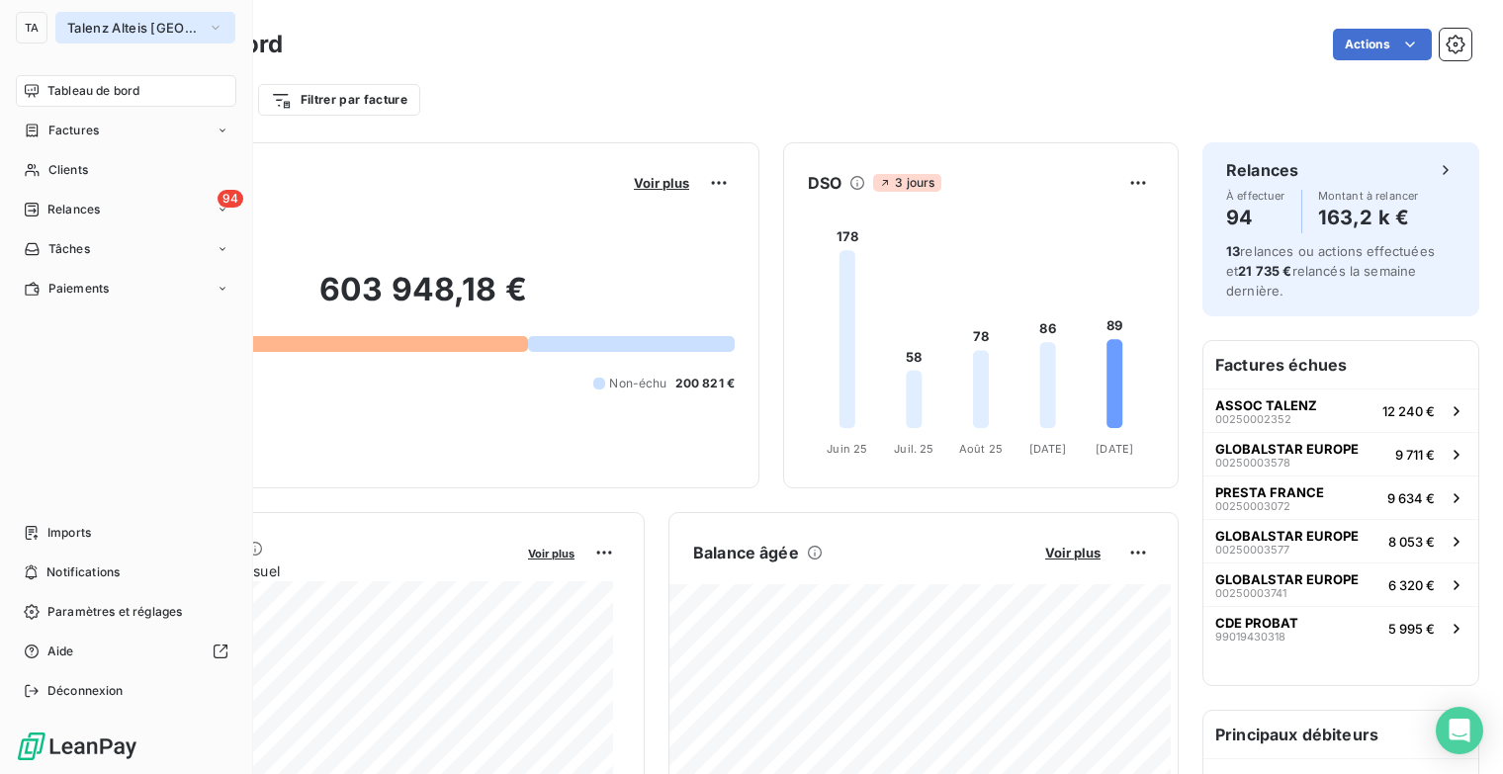
click at [219, 21] on icon "button" at bounding box center [216, 28] width 16 height 20
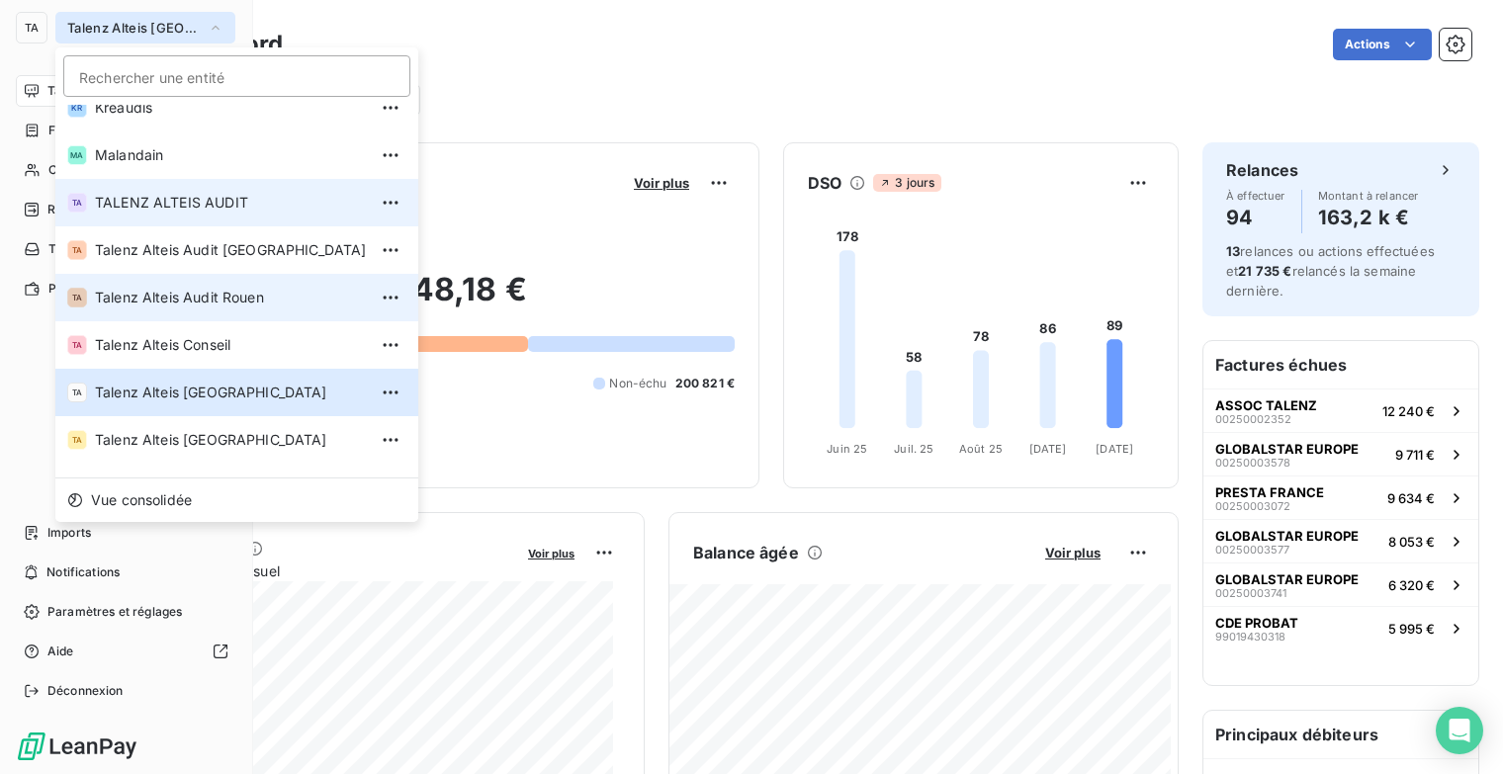
scroll to position [148, 0]
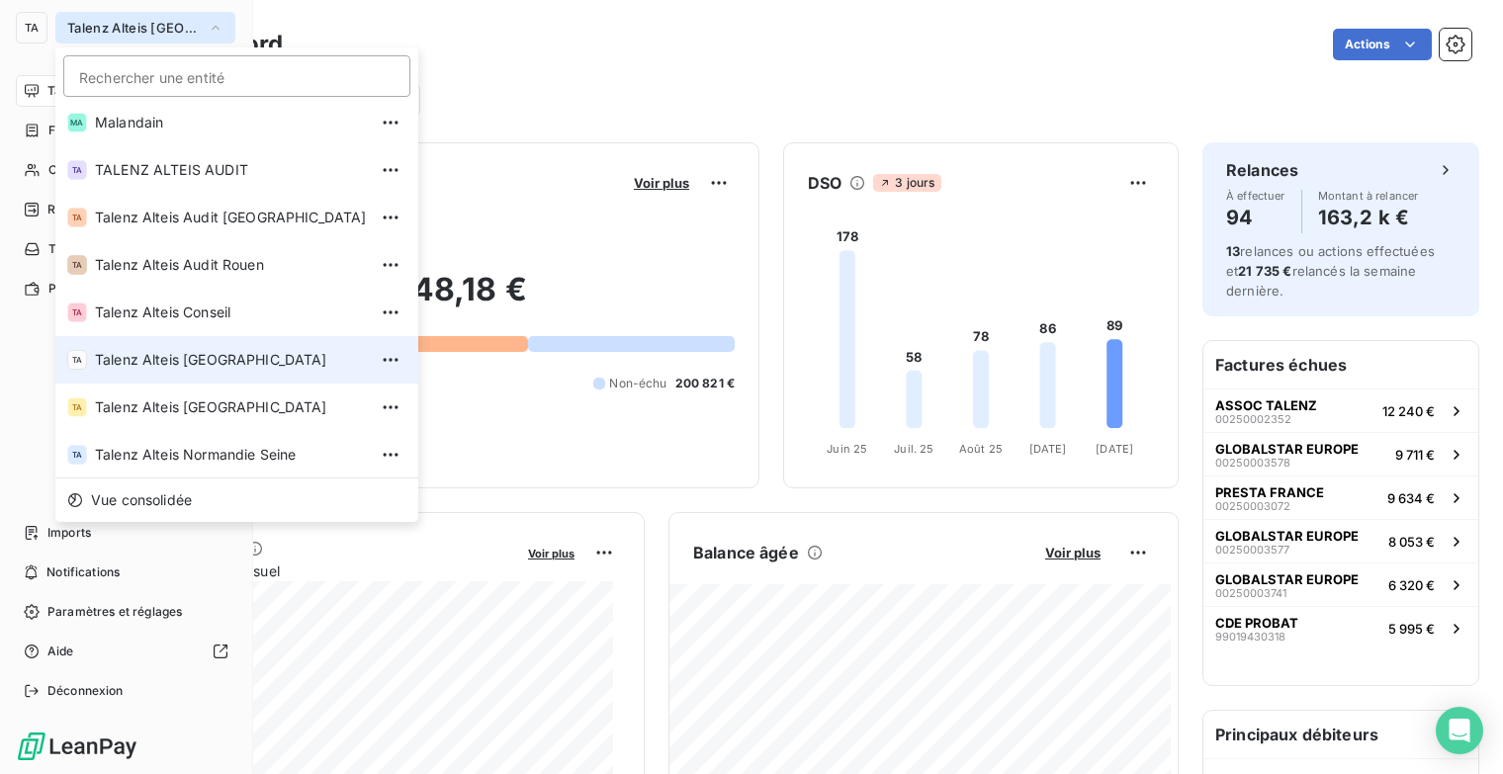
click at [230, 365] on span "Talenz Alteis [GEOGRAPHIC_DATA]" at bounding box center [231, 360] width 272 height 20
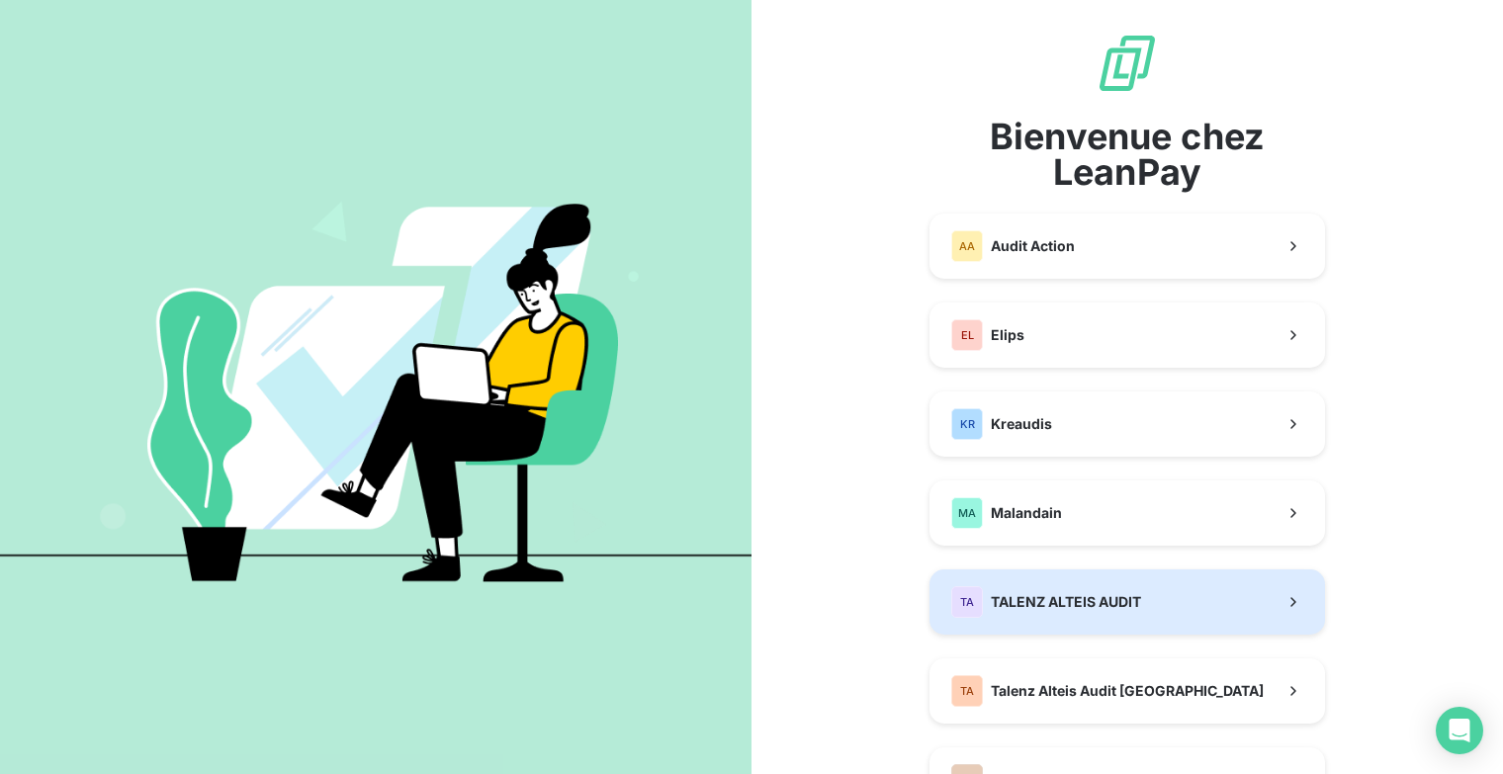
click at [1138, 593] on button "TA TALENZ ALTEIS AUDIT" at bounding box center [1126, 601] width 395 height 65
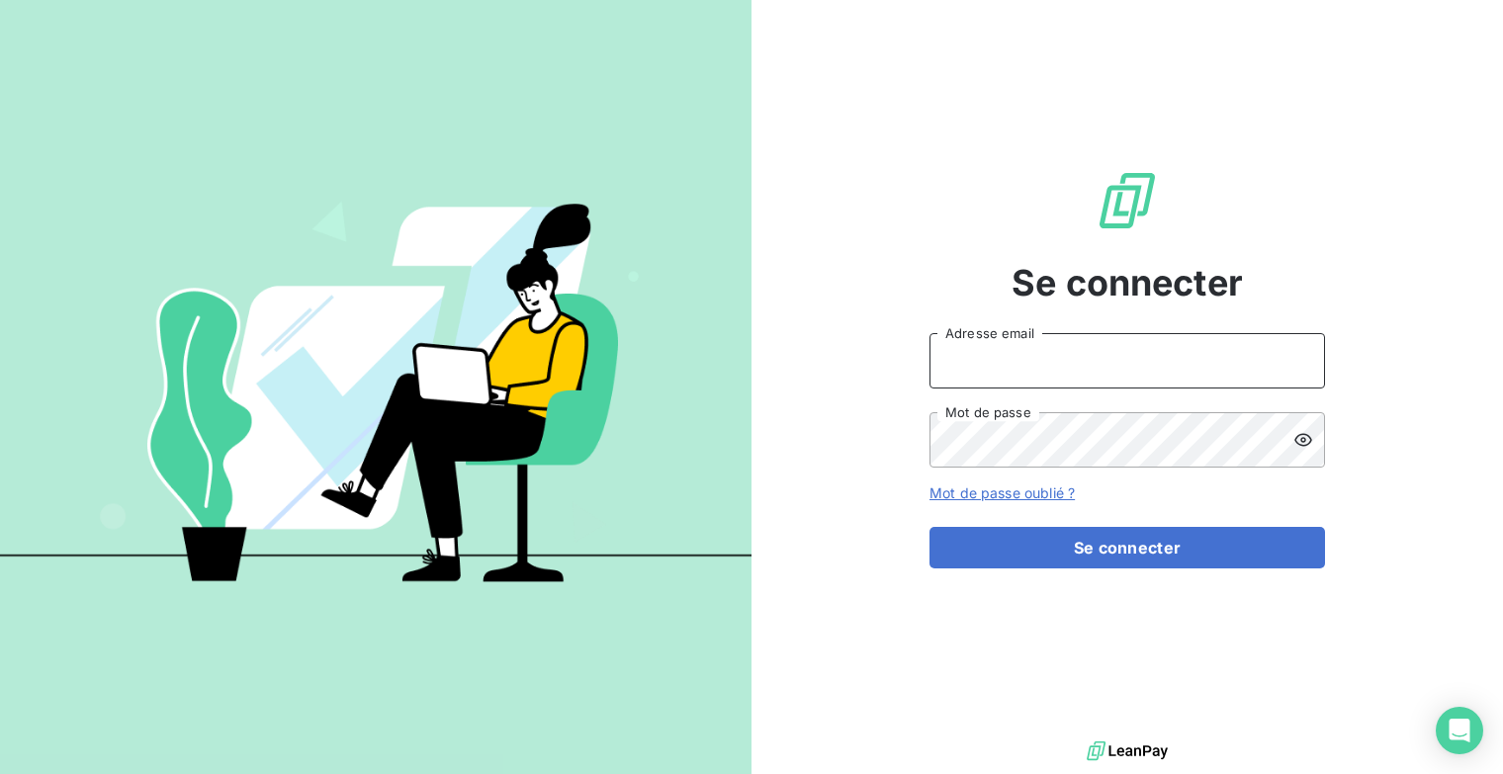
type input "[EMAIL_ADDRESS][DOMAIN_NAME]"
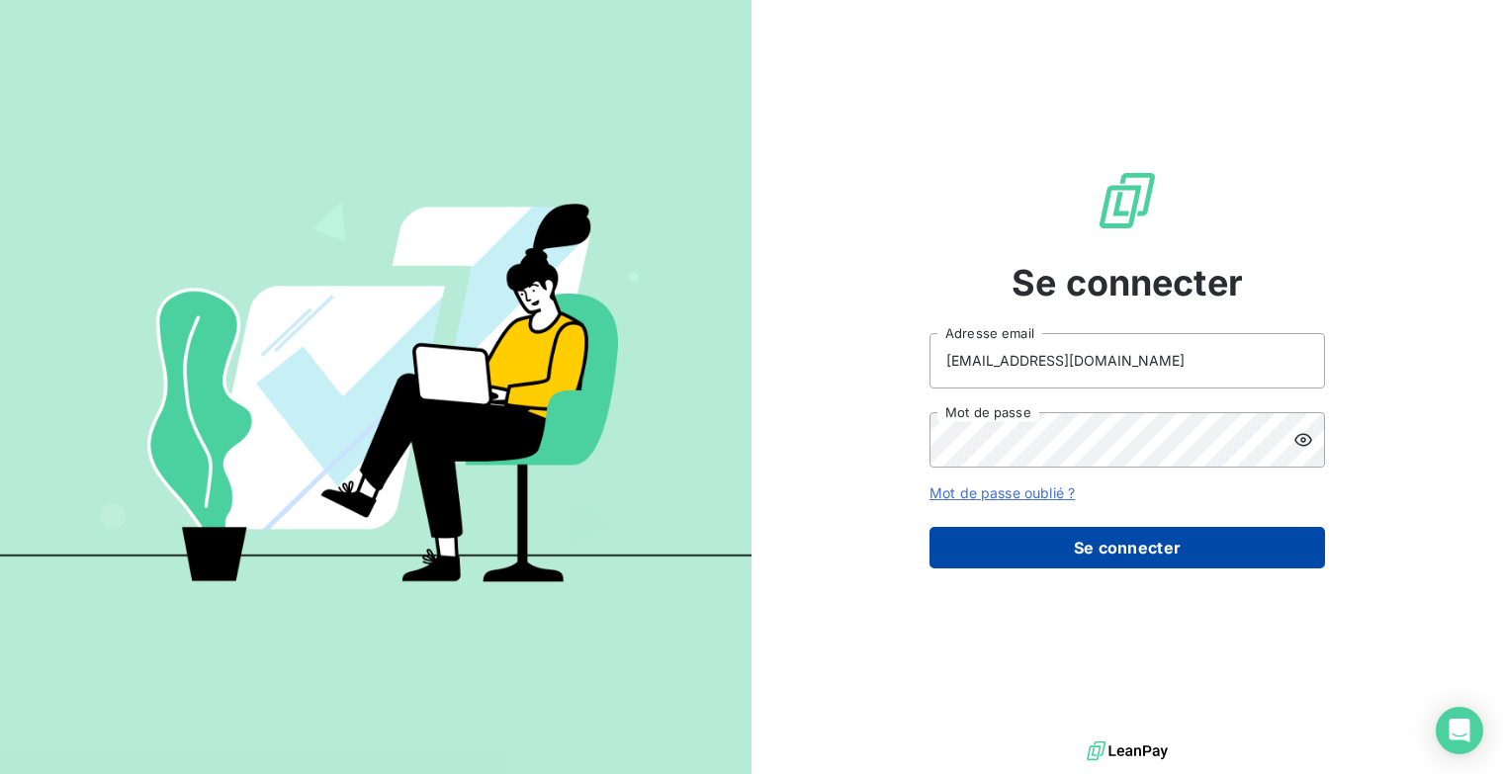
click at [1138, 557] on button "Se connecter" at bounding box center [1126, 548] width 395 height 42
